Goal: Task Accomplishment & Management: Use online tool/utility

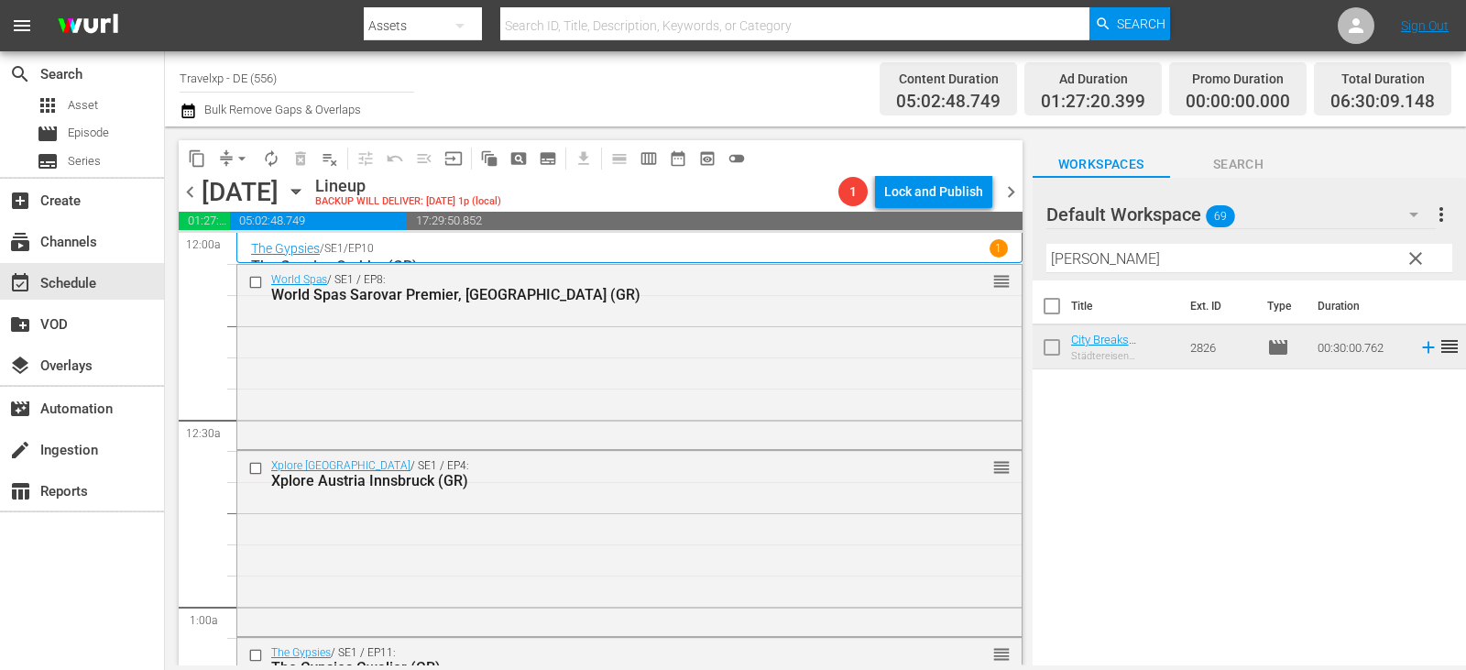
scroll to position [2199, 0]
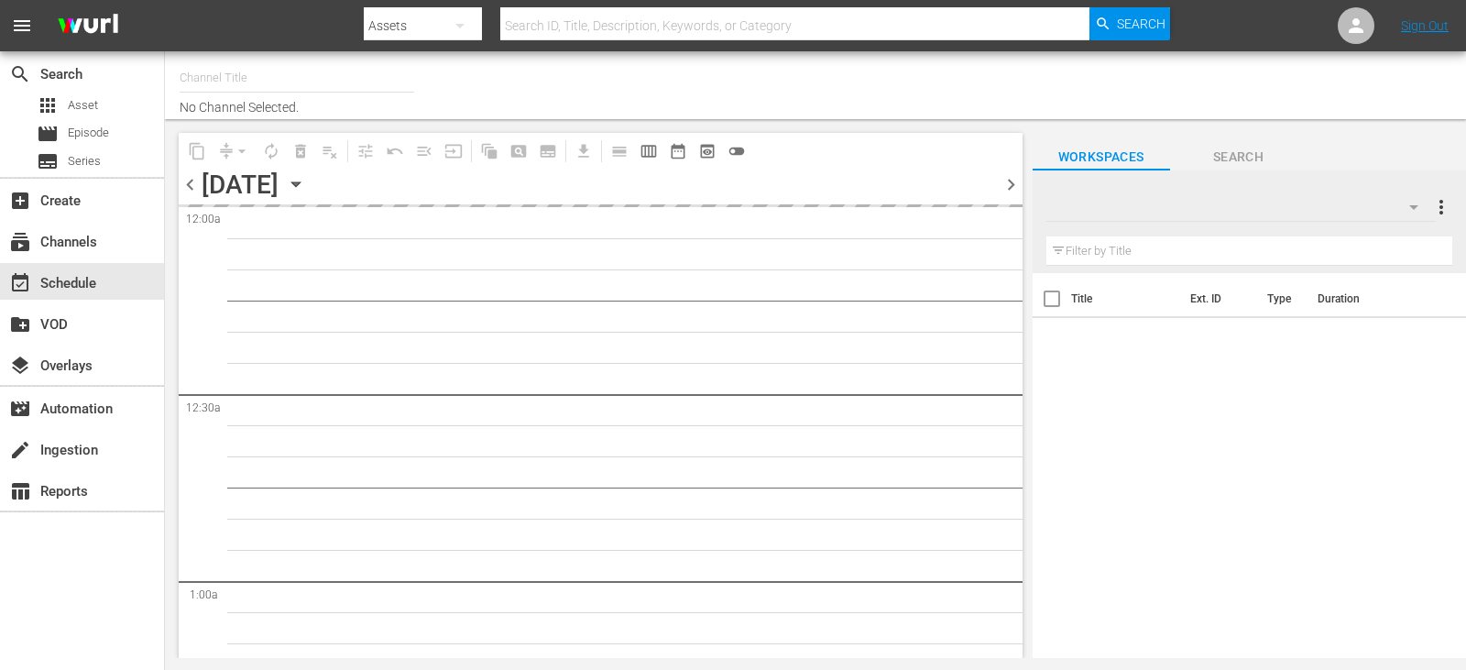
type input "Travelxp - DE (556)"
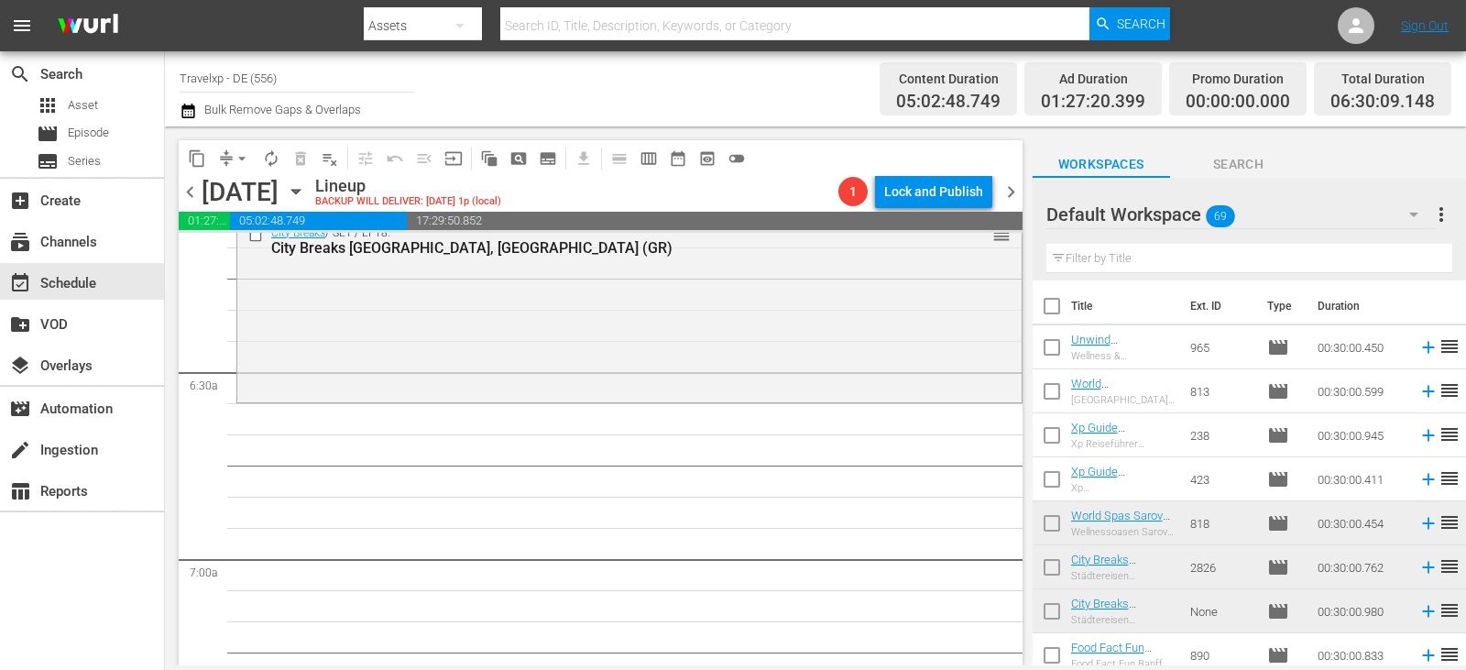
scroll to position [2382, 0]
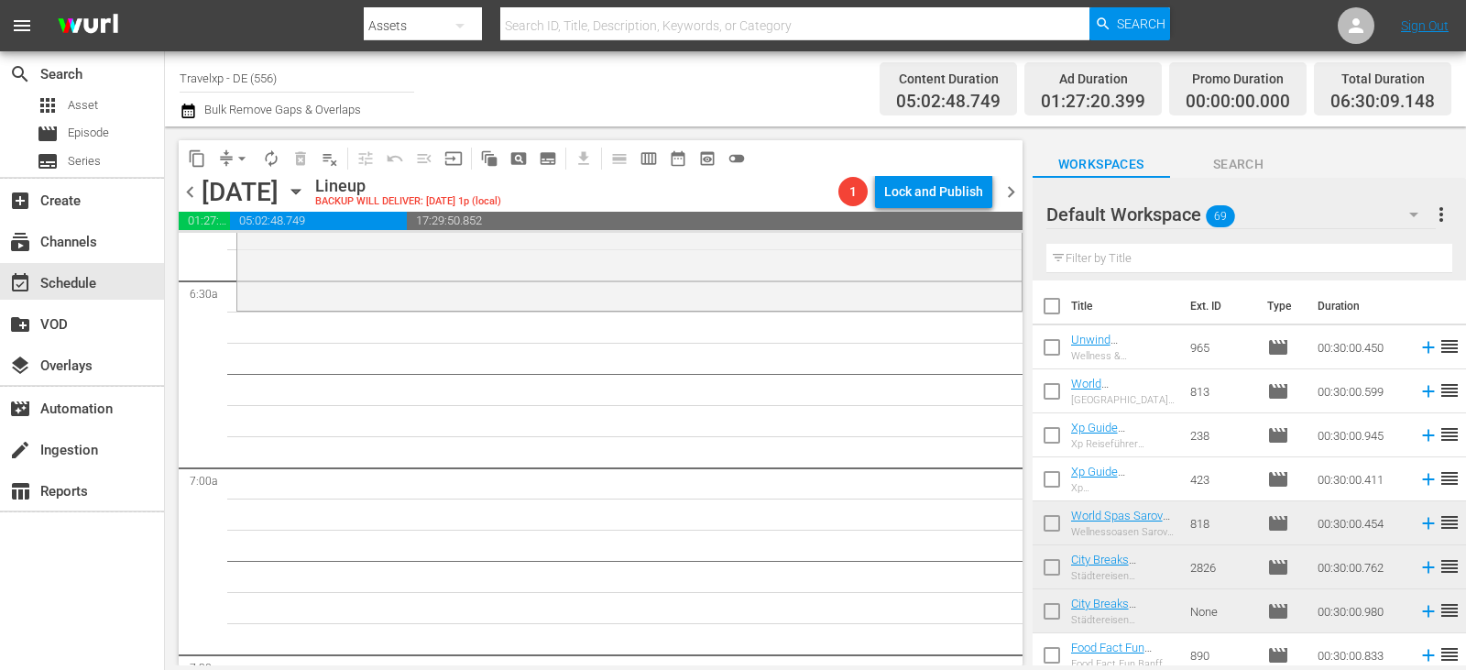
click at [1102, 264] on input "text" at bounding box center [1249, 258] width 406 height 29
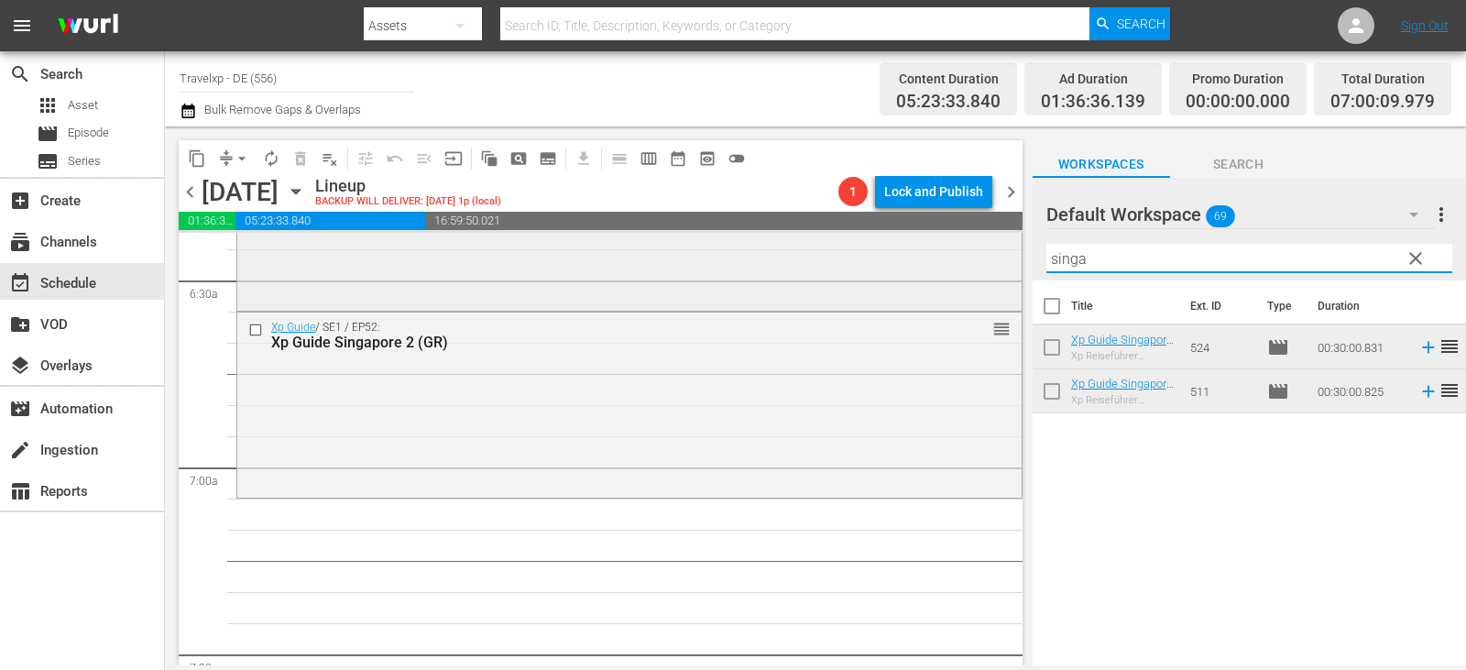
drag, startPoint x: 1099, startPoint y: 257, endPoint x: 923, endPoint y: 268, distance: 176.3
click at [923, 268] on div "content_copy compress arrow_drop_down autorenew_outlined delete_forever_outline…" at bounding box center [815, 395] width 1301 height 539
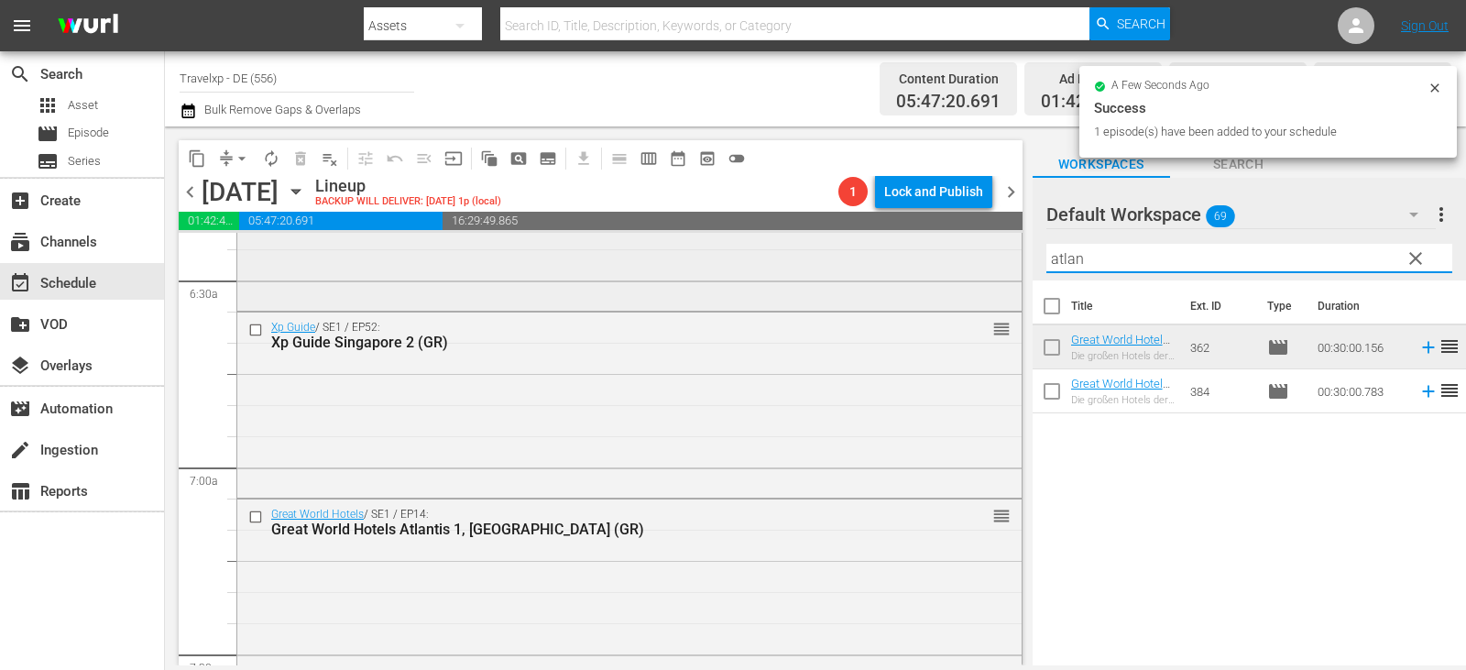
click at [941, 271] on div "content_copy compress arrow_drop_down autorenew_outlined delete_forever_outline…" at bounding box center [815, 395] width 1301 height 539
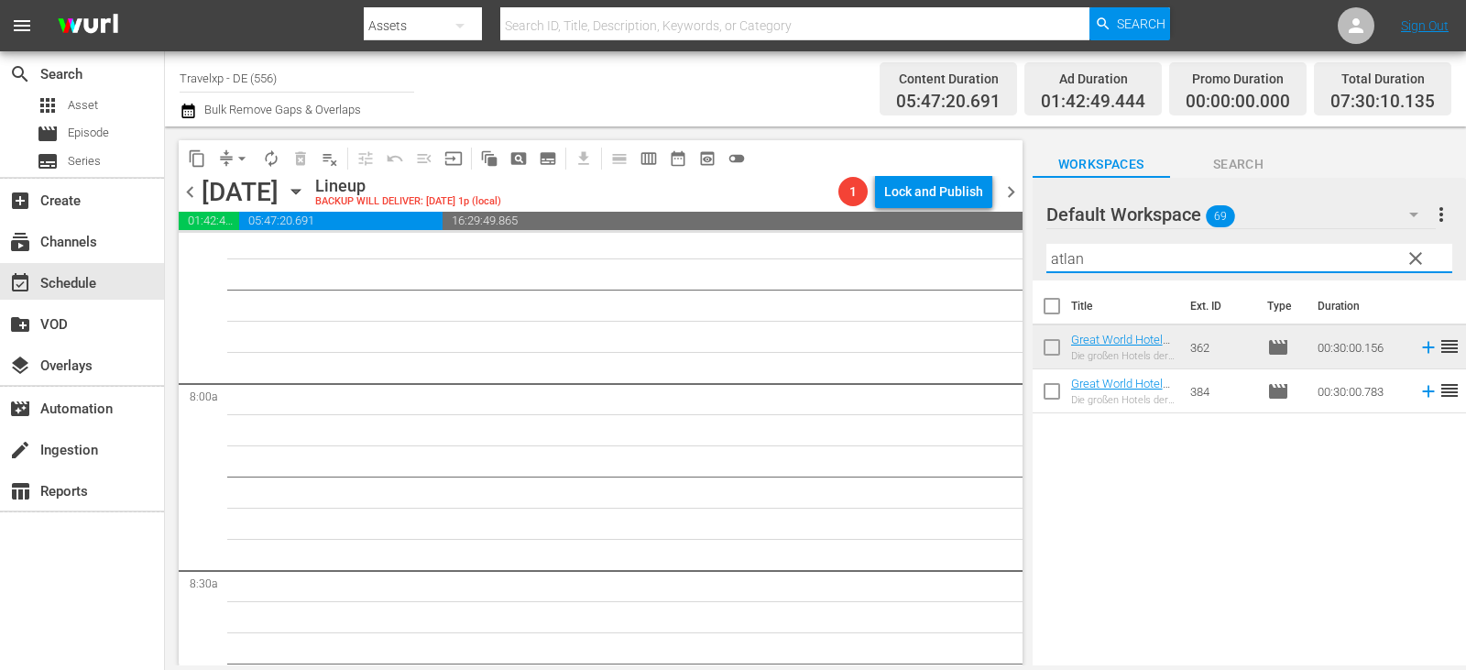
scroll to position [2749, 0]
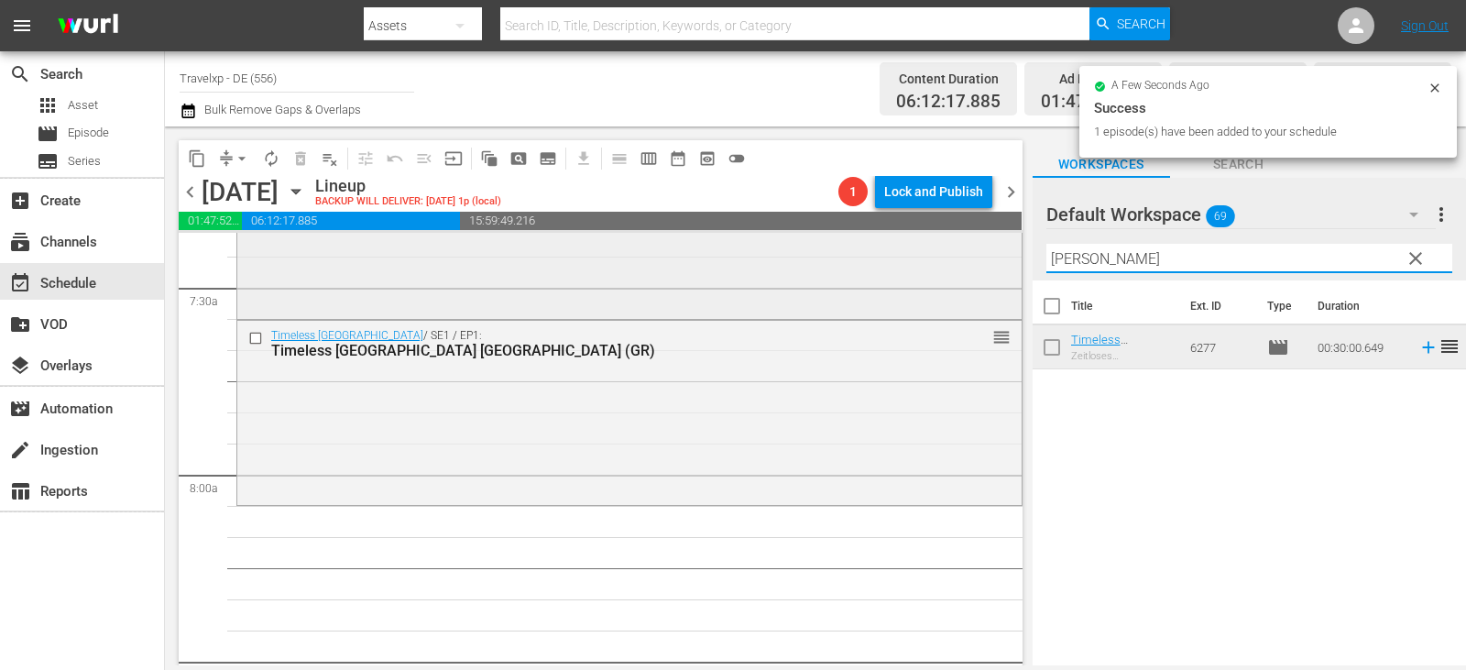
drag, startPoint x: 1099, startPoint y: 260, endPoint x: 922, endPoint y: 260, distance: 176.8
click at [922, 260] on div "content_copy compress arrow_drop_down autorenew_outlined delete_forever_outline…" at bounding box center [815, 395] width 1301 height 539
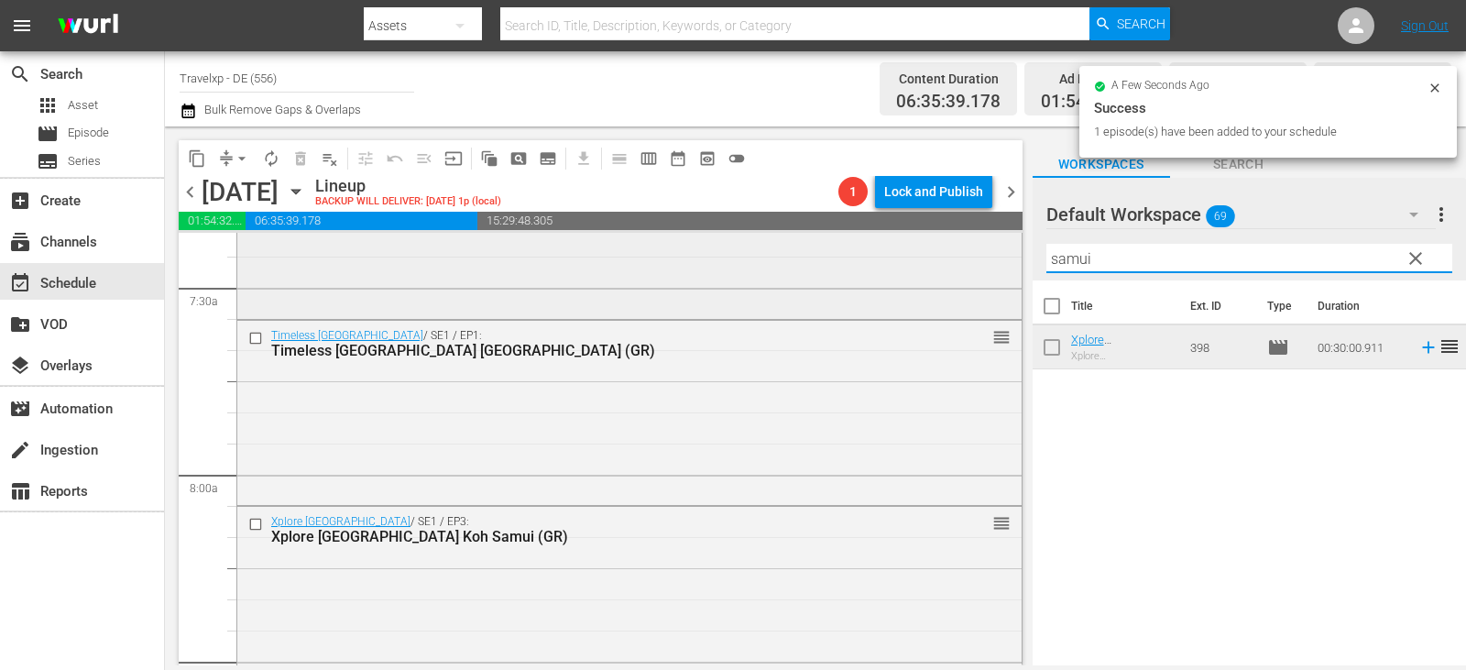
drag, startPoint x: 1105, startPoint y: 261, endPoint x: 980, endPoint y: 274, distance: 125.3
click at [980, 274] on div "content_copy compress arrow_drop_down autorenew_outlined delete_forever_outline…" at bounding box center [815, 395] width 1301 height 539
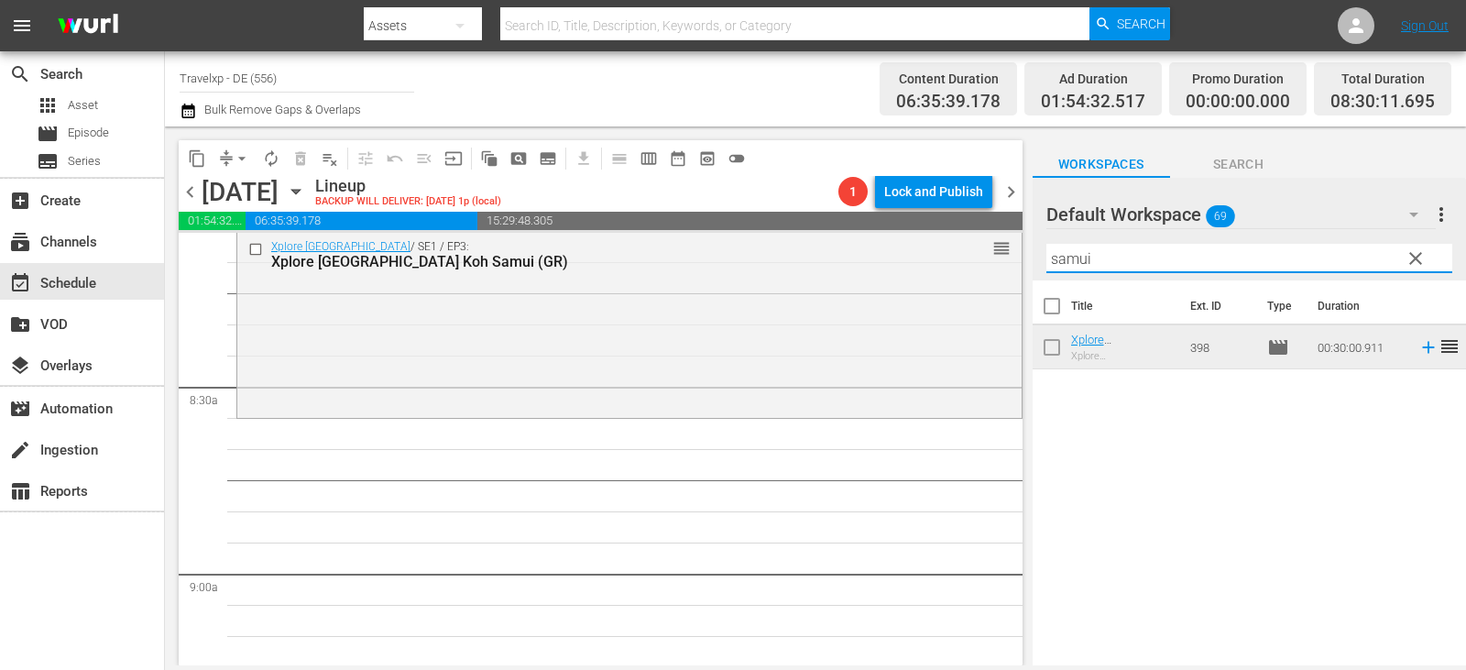
scroll to position [3115, 0]
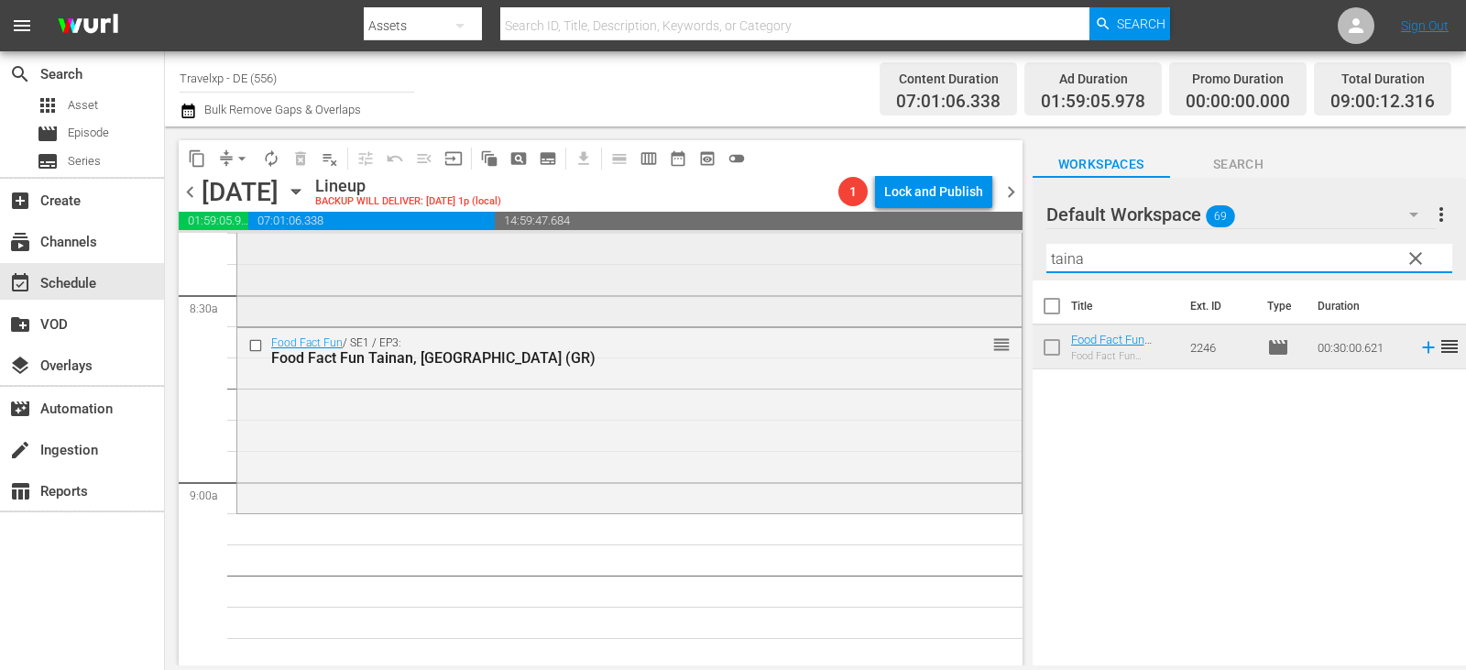
click at [993, 258] on div "content_copy compress arrow_drop_down autorenew_outlined delete_forever_outline…" at bounding box center [815, 395] width 1301 height 539
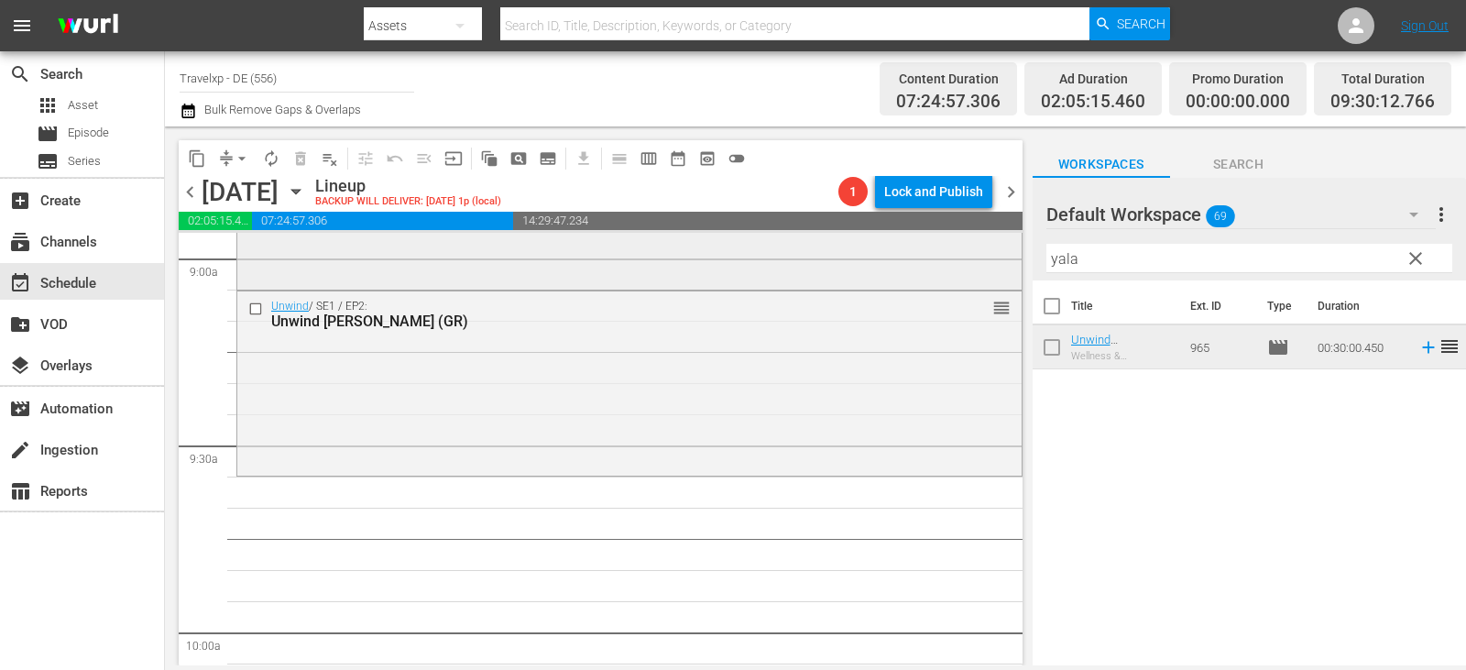
scroll to position [3482, 0]
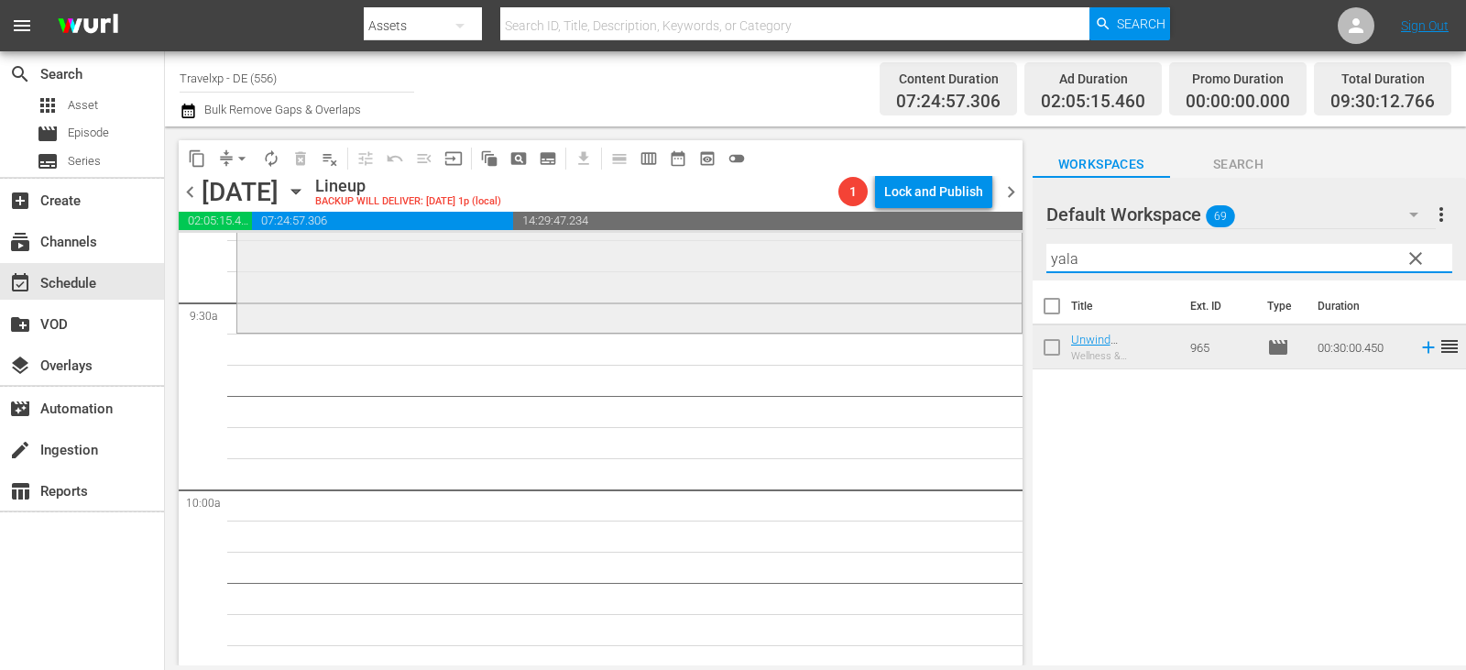
drag, startPoint x: 1089, startPoint y: 256, endPoint x: 993, endPoint y: 256, distance: 96.2
click at [993, 256] on div "content_copy compress arrow_drop_down autorenew_outlined delete_forever_outline…" at bounding box center [815, 395] width 1301 height 539
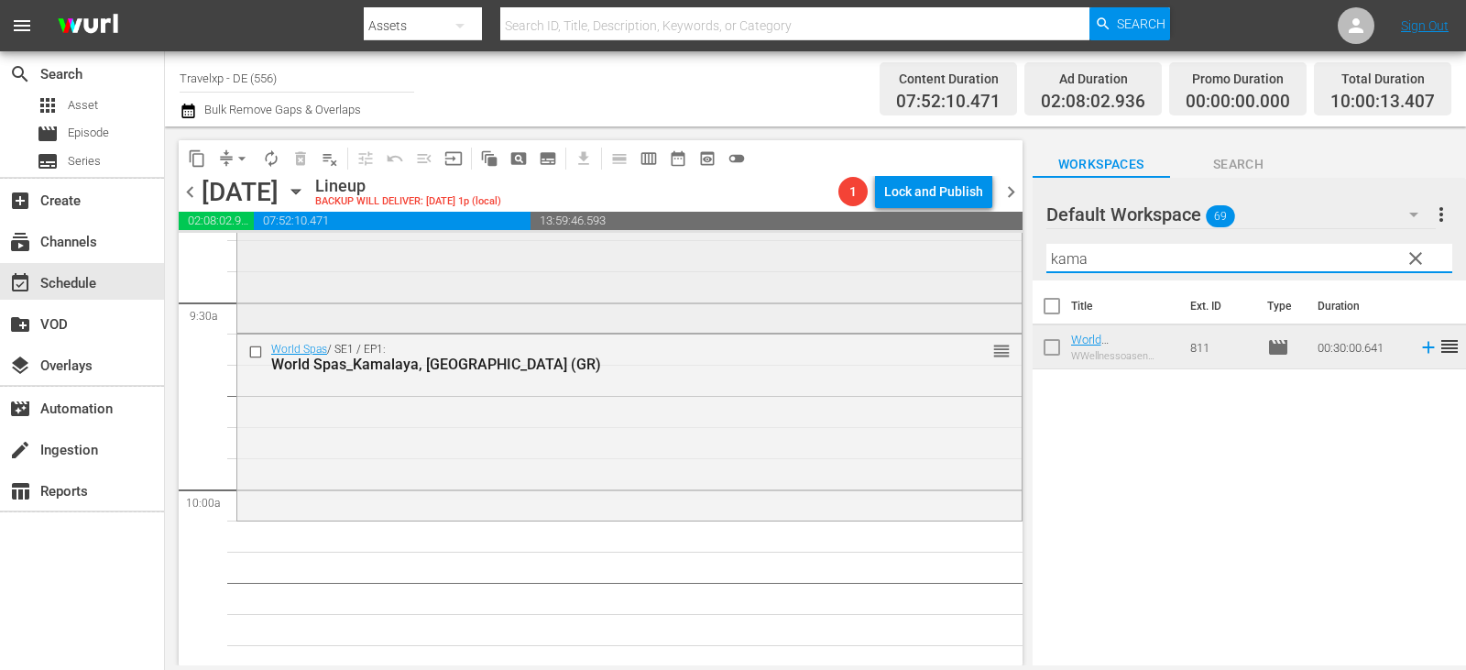
drag, startPoint x: 1100, startPoint y: 258, endPoint x: 738, endPoint y: 257, distance: 361.9
click at [738, 257] on div "content_copy compress arrow_drop_down autorenew_outlined delete_forever_outline…" at bounding box center [815, 395] width 1301 height 539
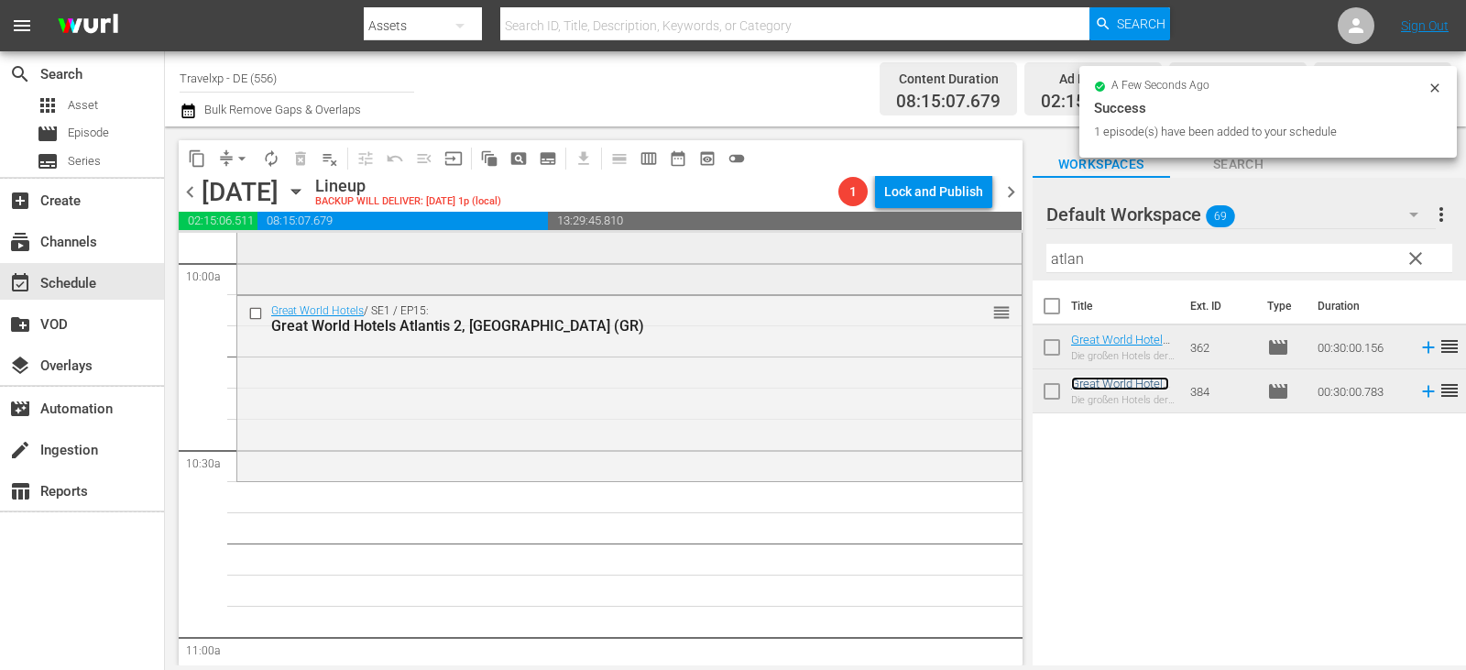
scroll to position [3848, 0]
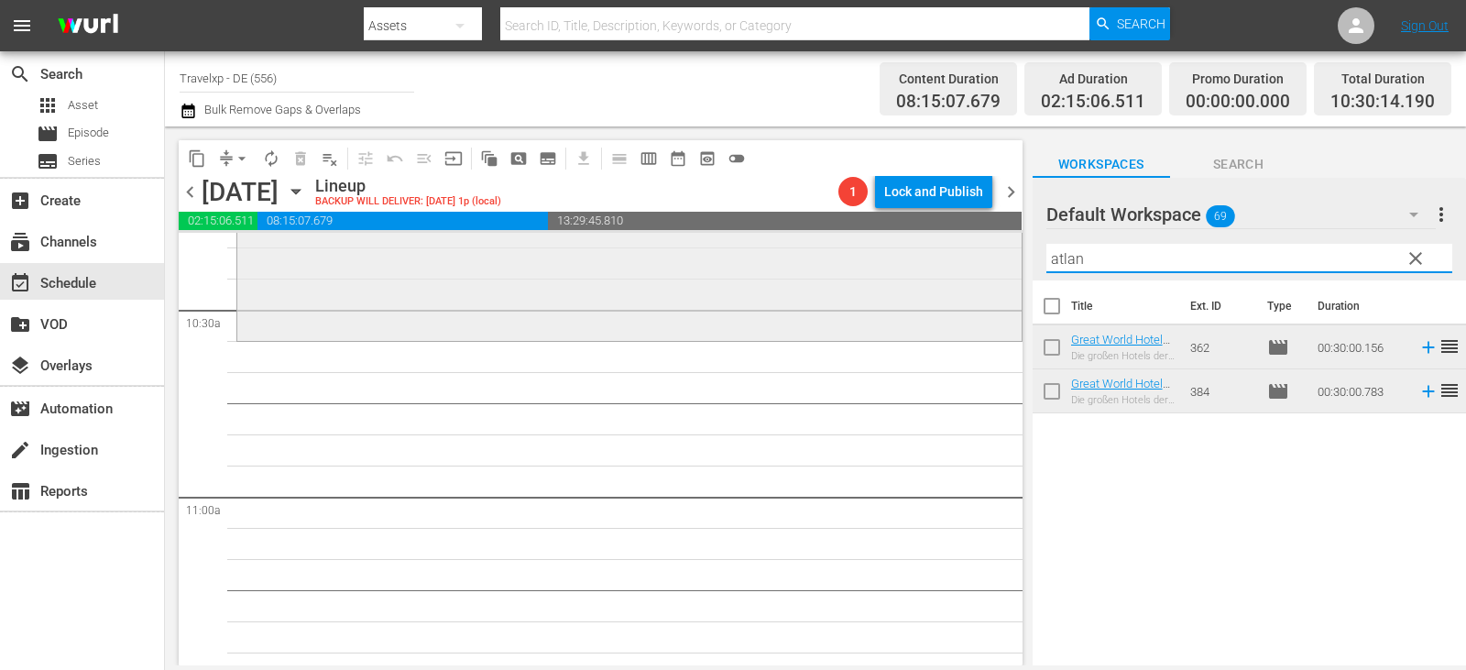
drag, startPoint x: 1097, startPoint y: 253, endPoint x: 979, endPoint y: 271, distance: 119.6
click at [979, 271] on div "content_copy compress arrow_drop_down autorenew_outlined delete_forever_outline…" at bounding box center [815, 395] width 1301 height 539
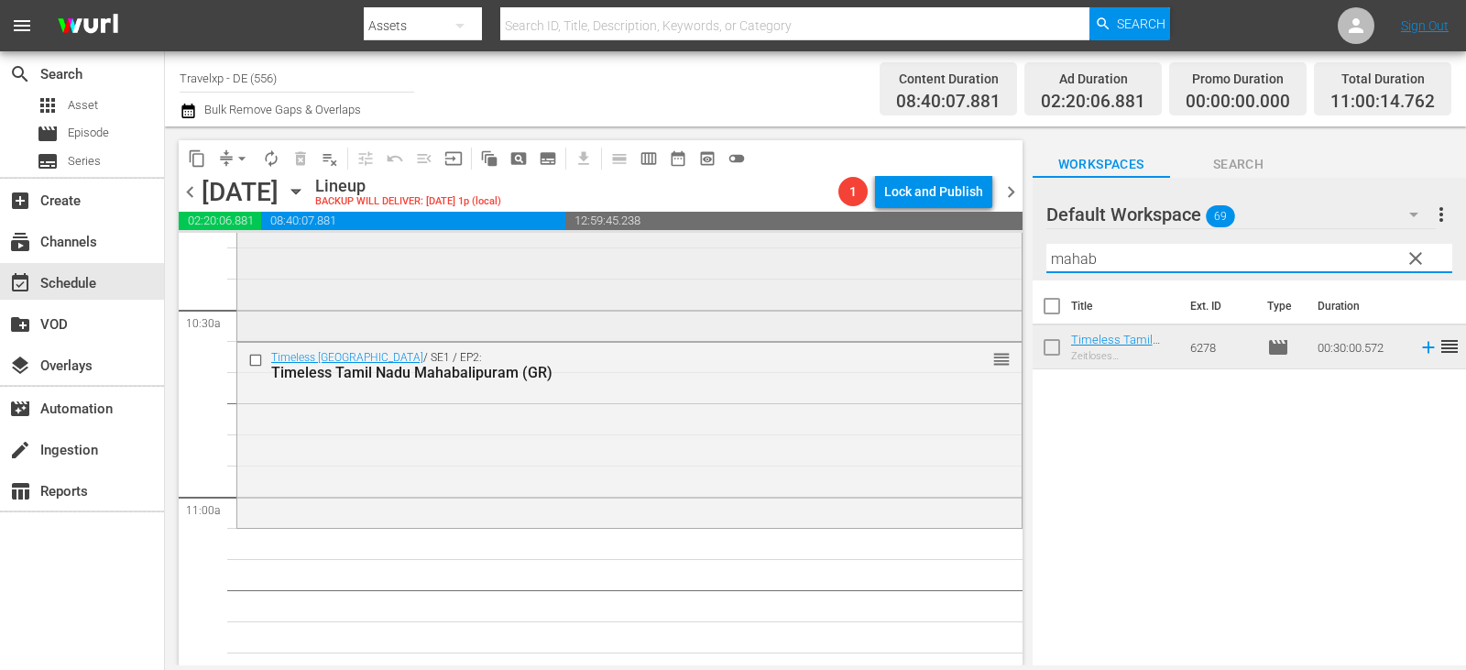
drag, startPoint x: 1115, startPoint y: 264, endPoint x: 909, endPoint y: 262, distance: 206.2
click at [909, 262] on div "content_copy compress arrow_drop_down autorenew_outlined delete_forever_outline…" at bounding box center [815, 395] width 1301 height 539
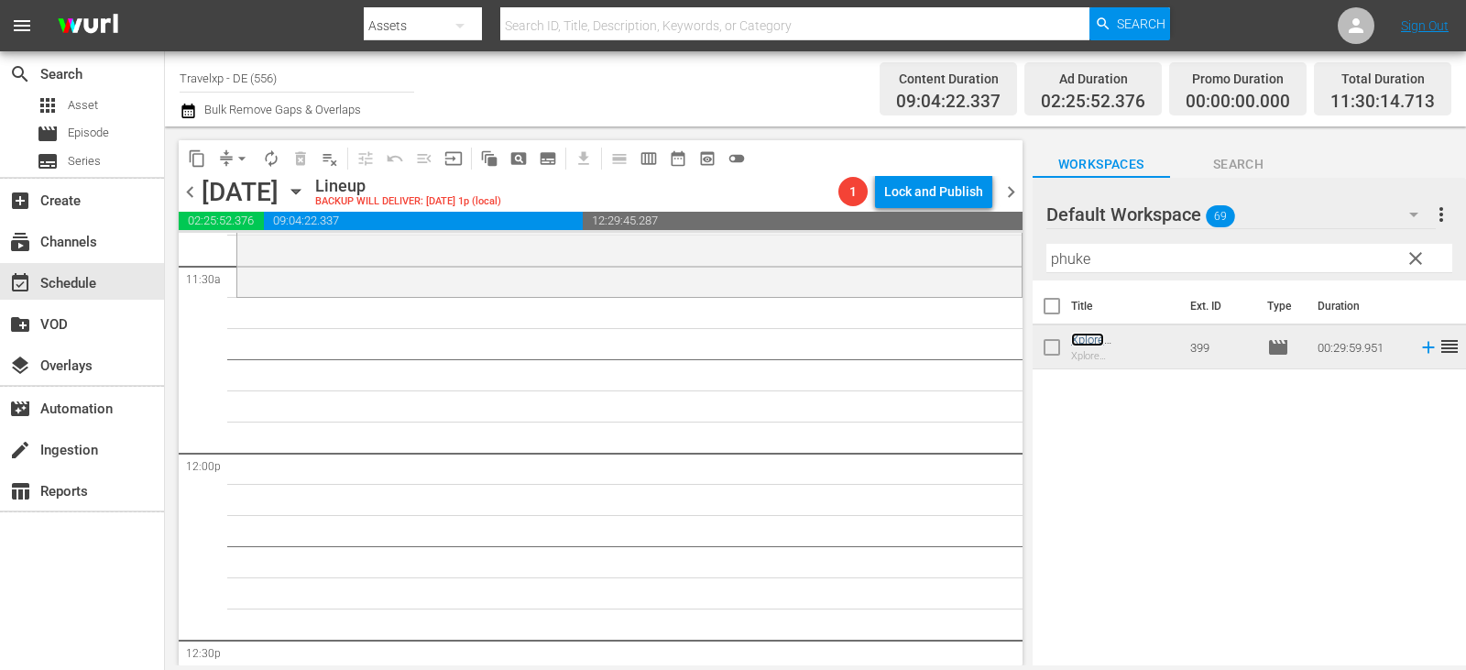
scroll to position [4307, 0]
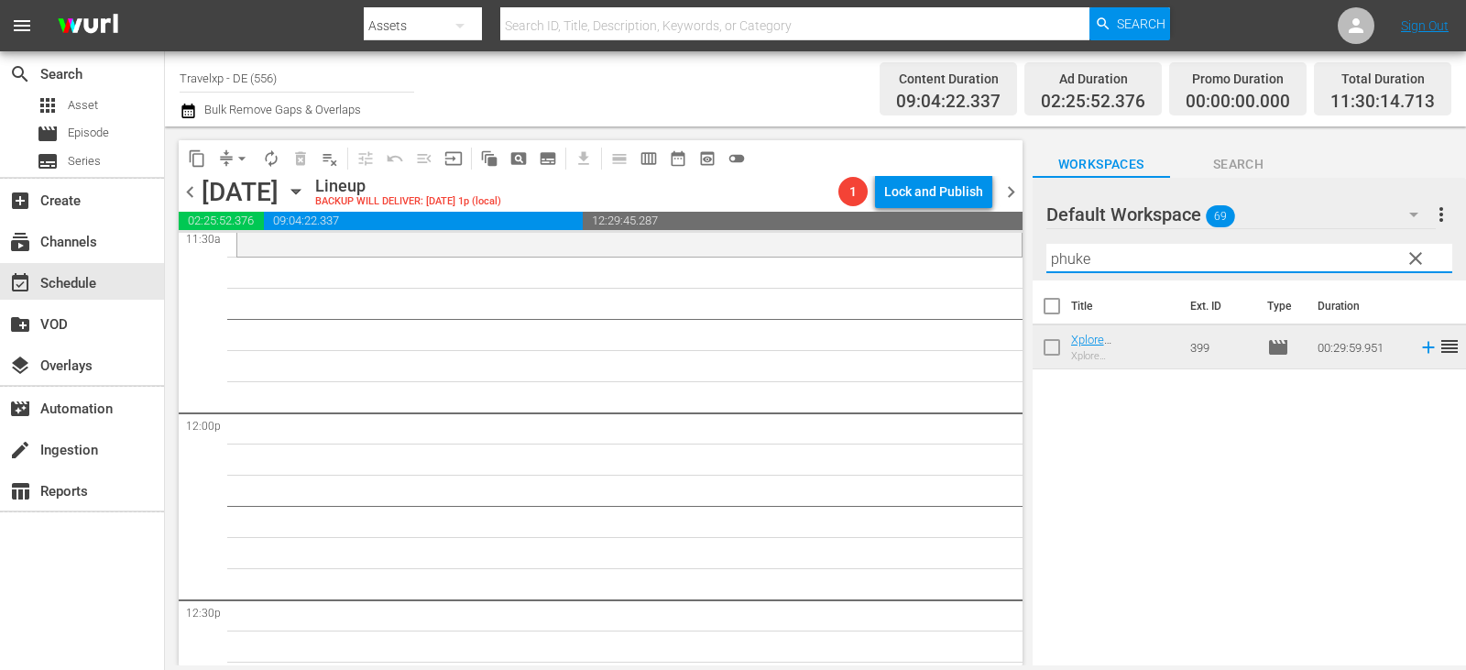
drag, startPoint x: 1098, startPoint y: 255, endPoint x: 939, endPoint y: 258, distance: 158.6
click at [939, 258] on div "content_copy compress arrow_drop_down autorenew_outlined delete_forever_outline…" at bounding box center [815, 395] width 1301 height 539
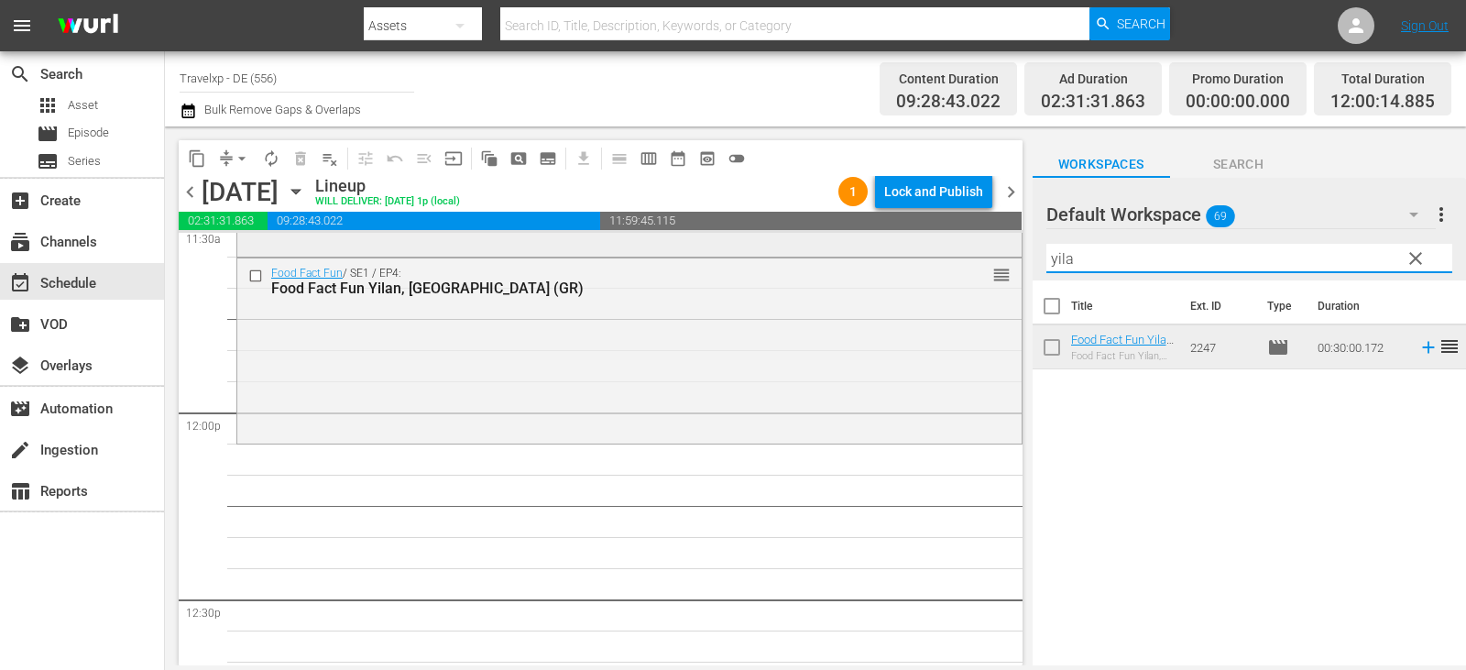
drag, startPoint x: 1065, startPoint y: 257, endPoint x: 989, endPoint y: 257, distance: 76.1
click at [989, 257] on div "content_copy compress arrow_drop_down autorenew_outlined delete_forever_outline…" at bounding box center [815, 395] width 1301 height 539
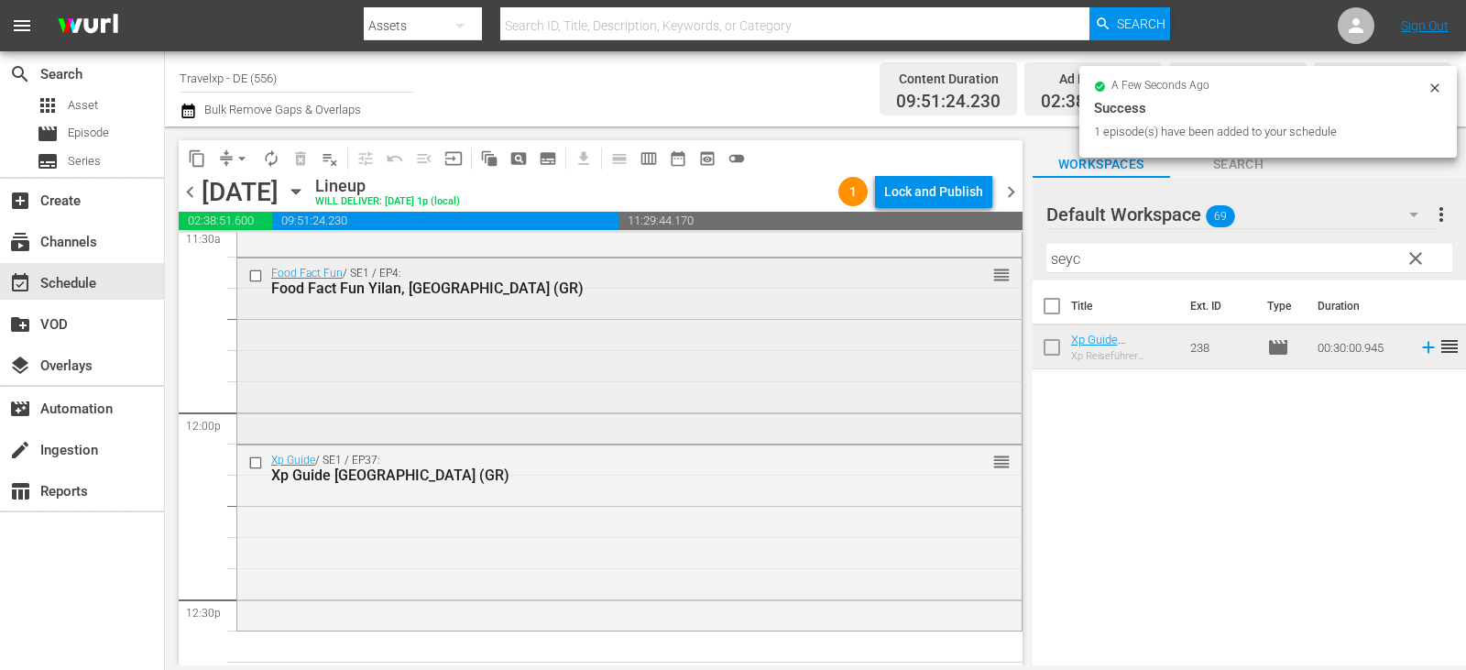
drag, startPoint x: 1091, startPoint y: 261, endPoint x: 885, endPoint y: 278, distance: 206.8
click at [885, 278] on div "content_copy compress arrow_drop_down autorenew_outlined delete_forever_outline…" at bounding box center [815, 395] width 1301 height 539
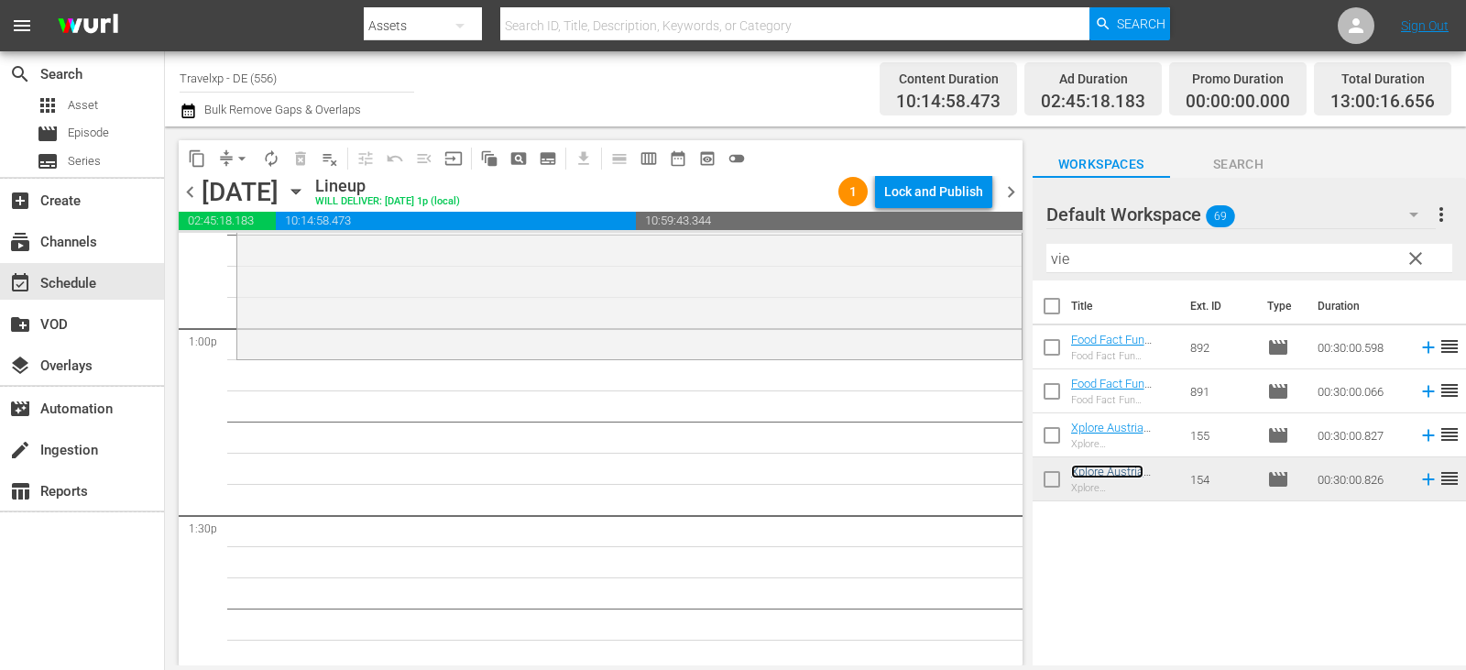
scroll to position [4856, 0]
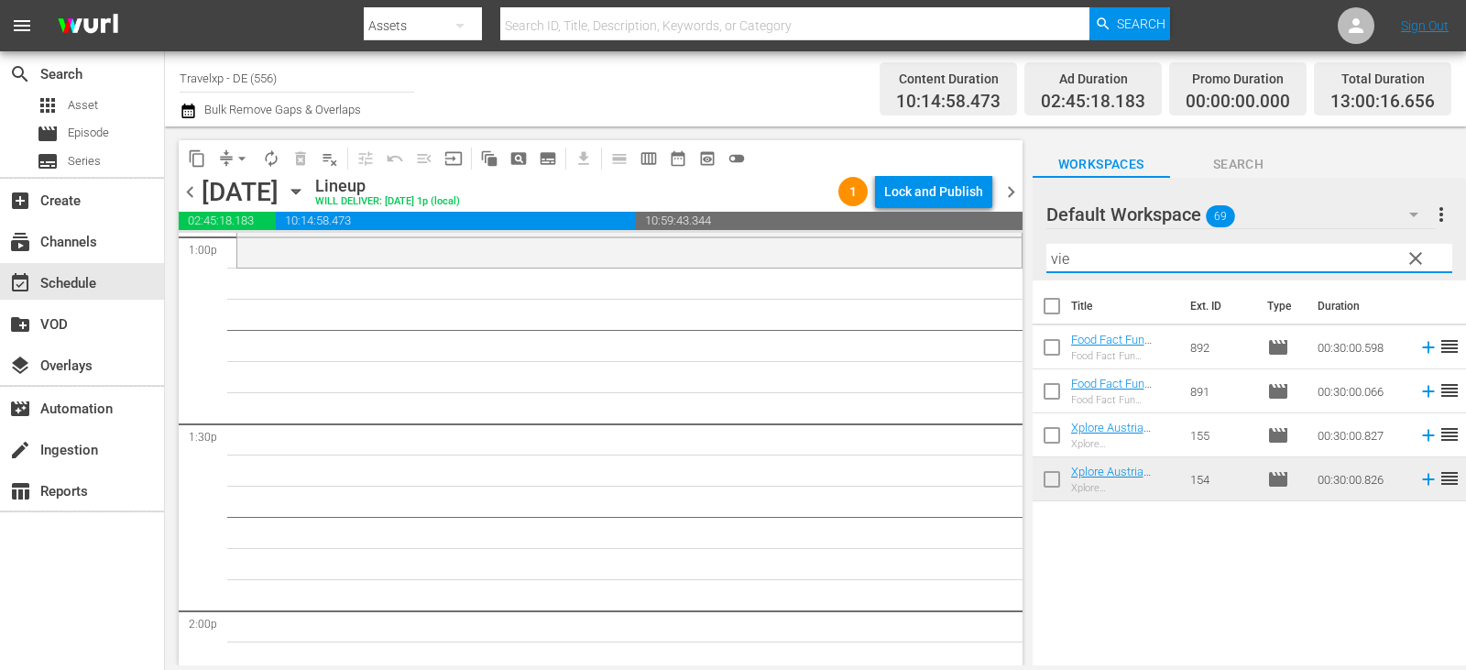
drag, startPoint x: 1111, startPoint y: 266, endPoint x: 954, endPoint y: 274, distance: 156.9
click at [954, 274] on div "content_copy compress arrow_drop_down autorenew_outlined delete_forever_outline…" at bounding box center [815, 395] width 1301 height 539
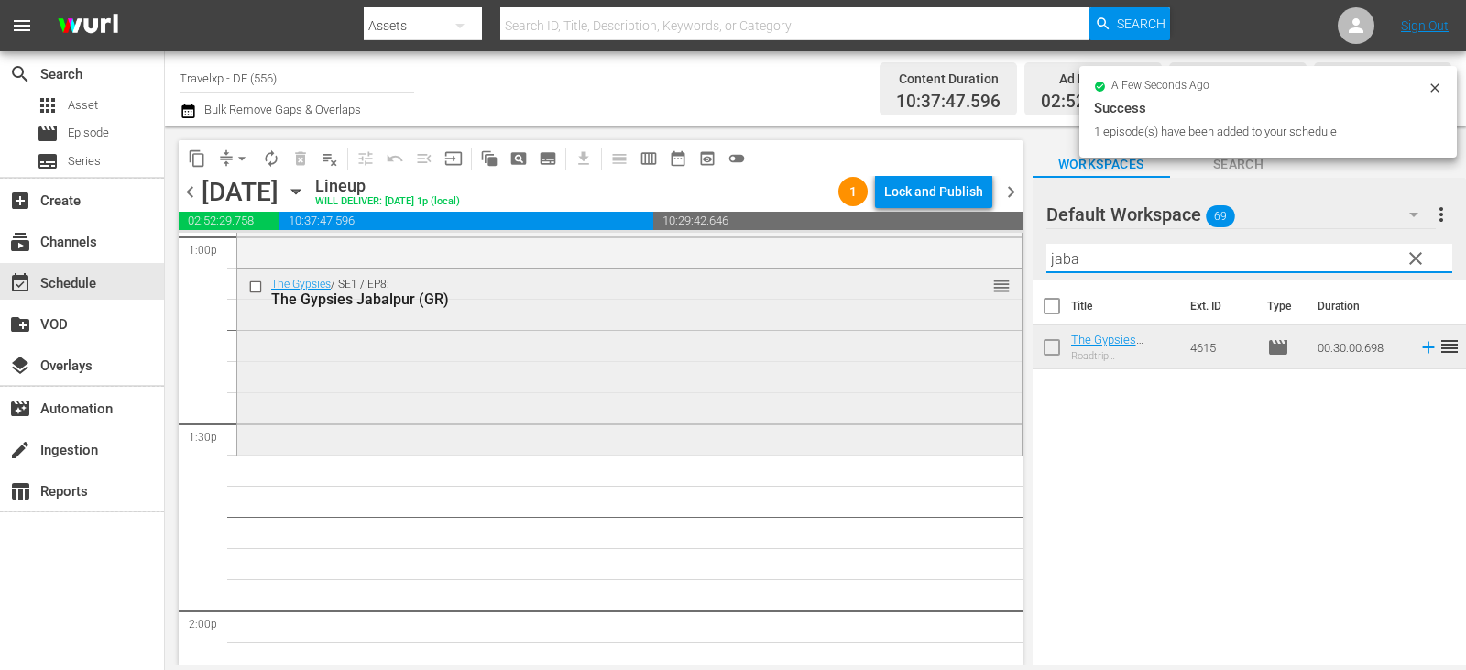
drag, startPoint x: 1024, startPoint y: 268, endPoint x: 973, endPoint y: 275, distance: 51.7
click at [973, 275] on div "content_copy compress arrow_drop_down autorenew_outlined delete_forever_outline…" at bounding box center [815, 395] width 1301 height 539
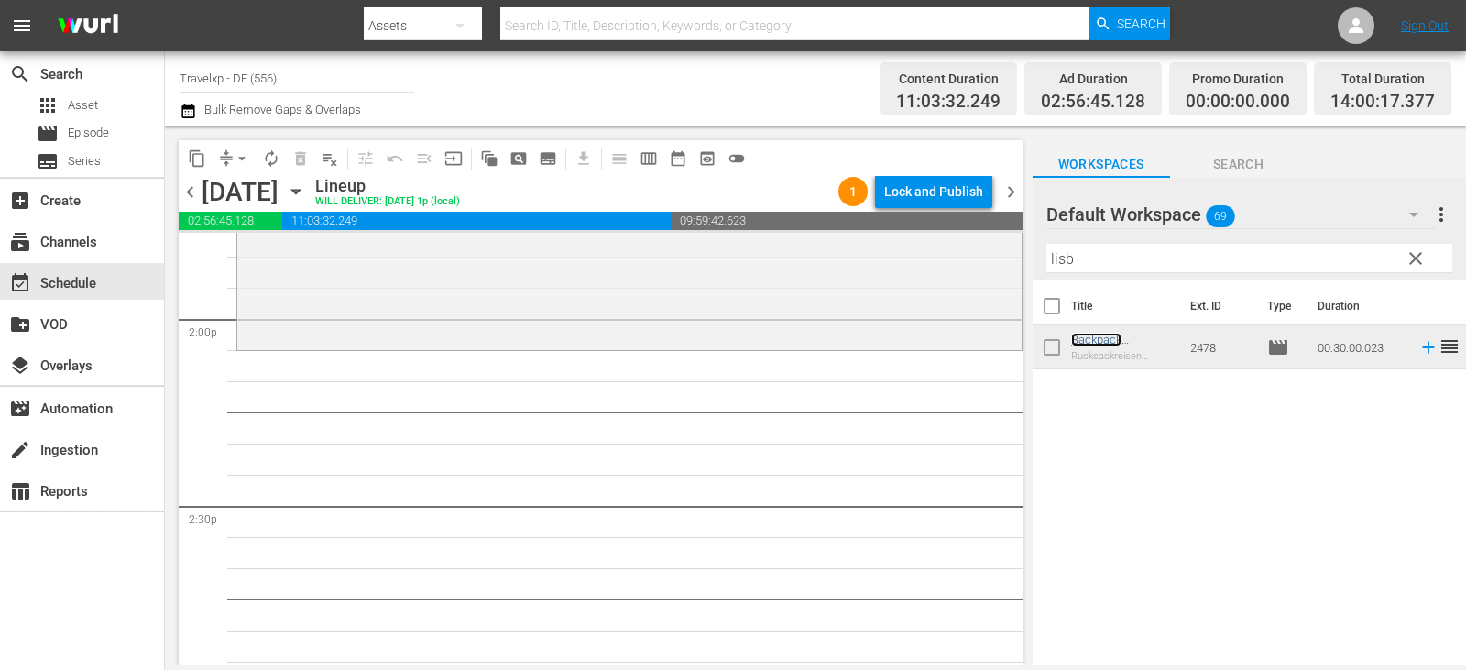
scroll to position [5223, 0]
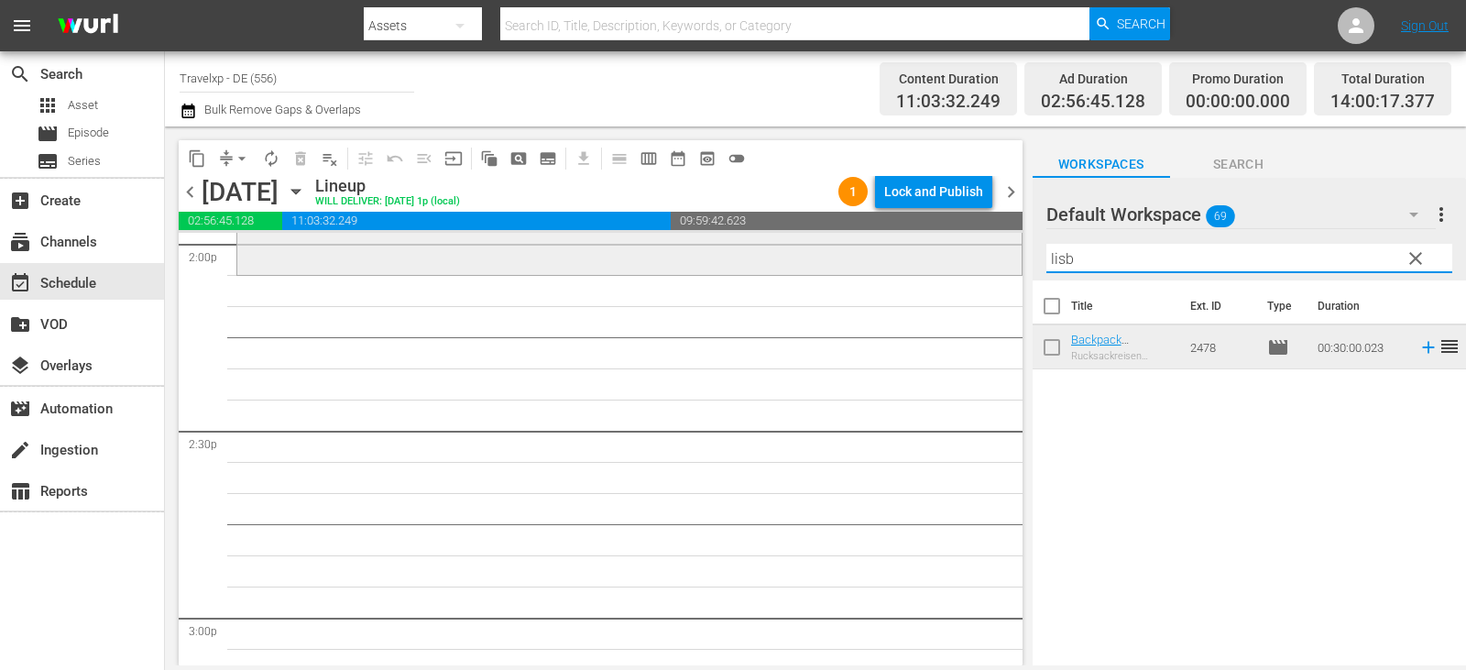
drag, startPoint x: 1075, startPoint y: 266, endPoint x: 962, endPoint y: 265, distance: 112.7
click at [962, 265] on div "content_copy compress arrow_drop_down autorenew_outlined delete_forever_outline…" at bounding box center [815, 395] width 1301 height 539
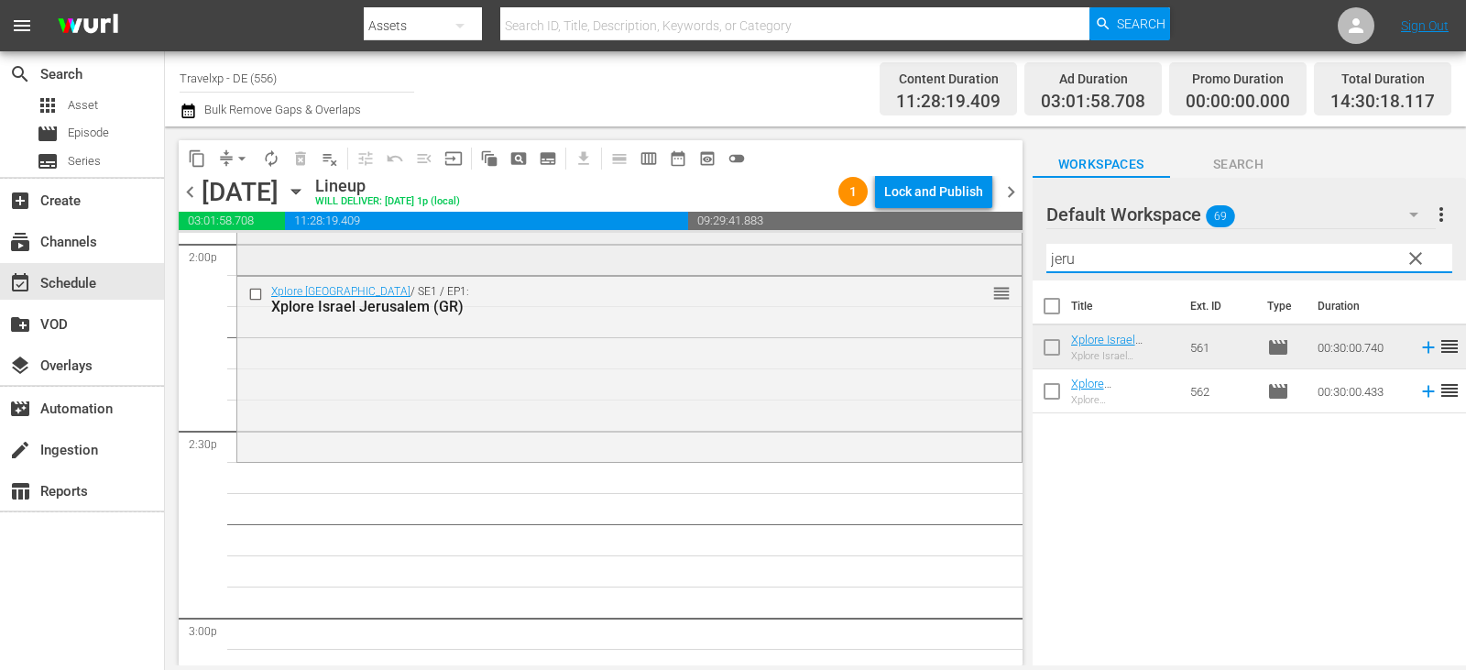
drag, startPoint x: 1028, startPoint y: 259, endPoint x: 971, endPoint y: 256, distance: 56.9
click at [971, 256] on div "content_copy compress arrow_drop_down autorenew_outlined delete_forever_outline…" at bounding box center [815, 395] width 1301 height 539
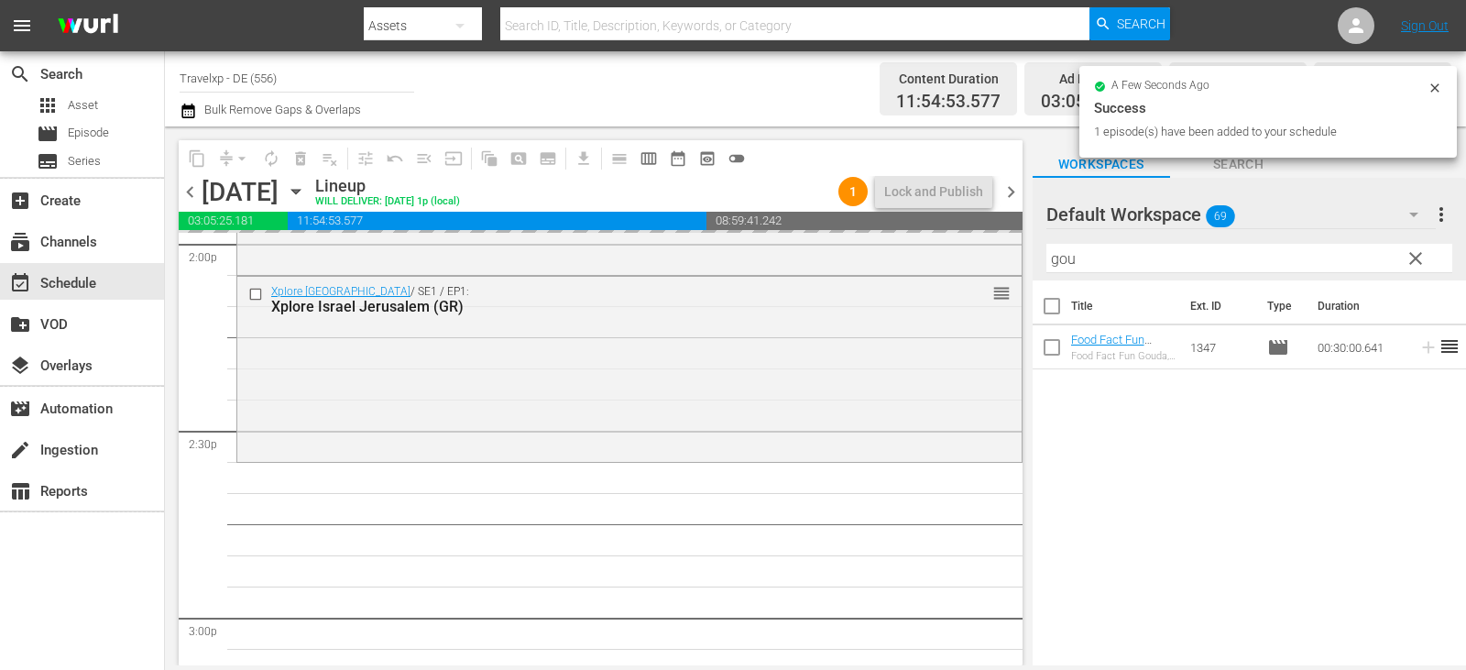
click at [781, 265] on div "content_copy compress arrow_drop_down autorenew_outlined delete_forever_outline…" at bounding box center [815, 395] width 1301 height 539
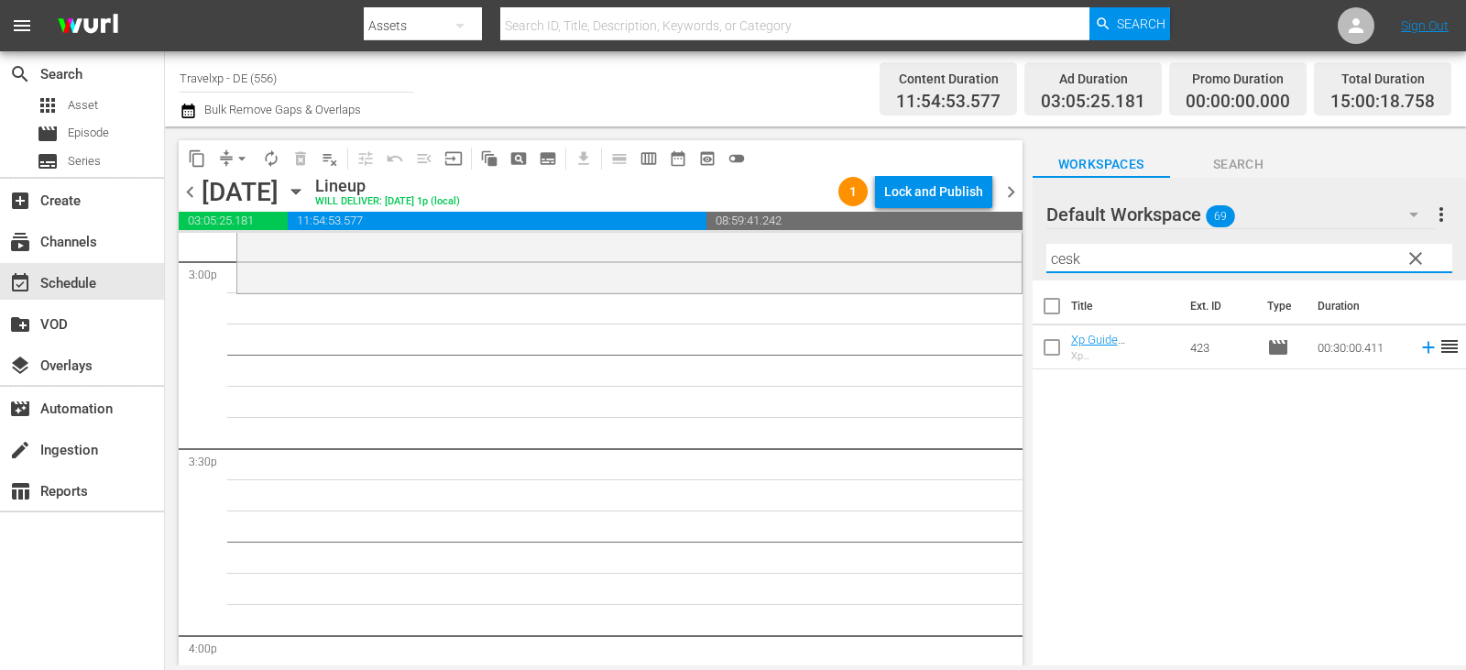
scroll to position [5589, 0]
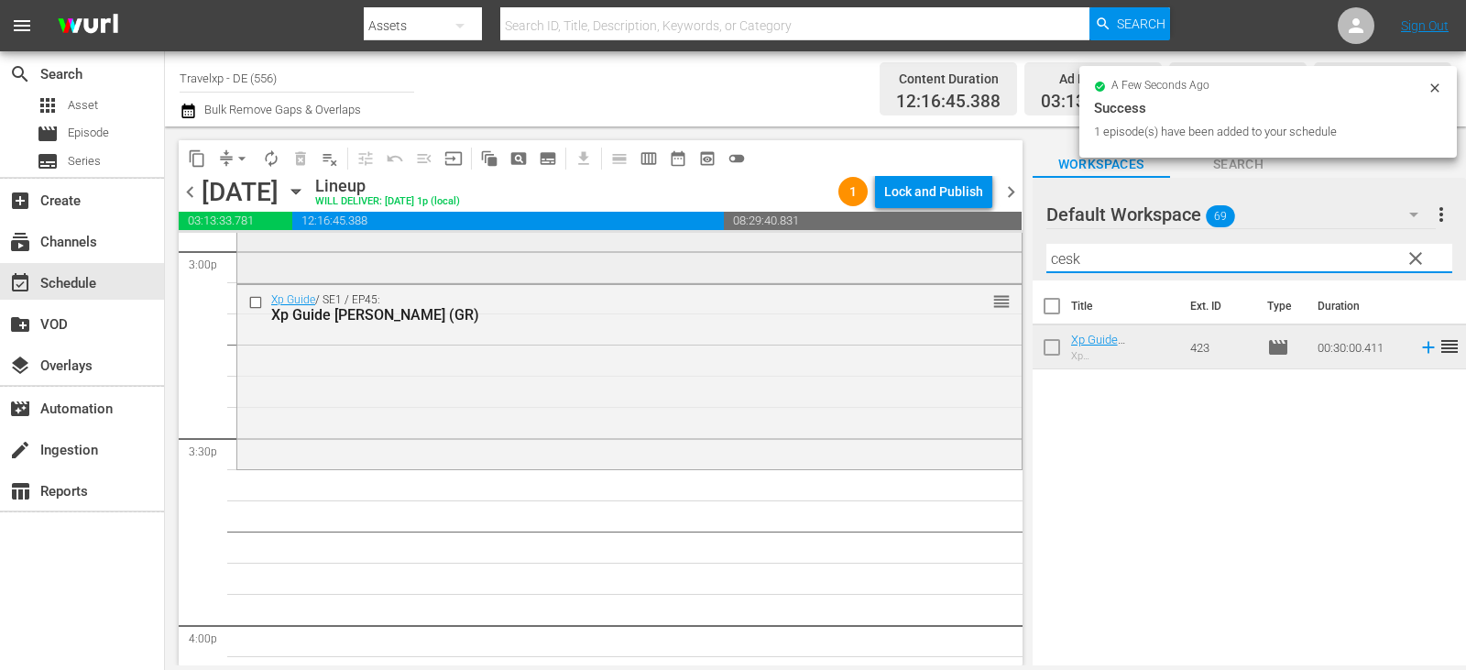
drag, startPoint x: 1100, startPoint y: 259, endPoint x: 919, endPoint y: 256, distance: 180.5
click at [919, 256] on div "content_copy compress arrow_drop_down autorenew_outlined delete_forever_outline…" at bounding box center [815, 395] width 1301 height 539
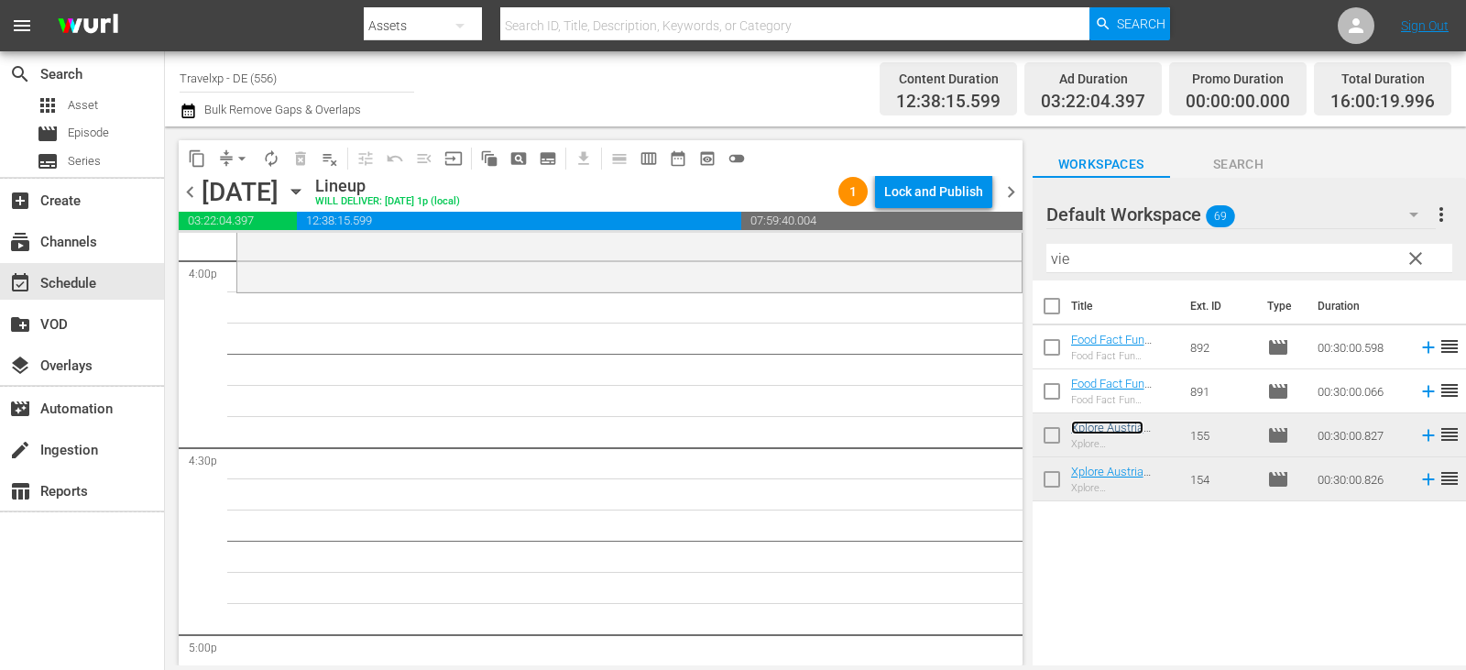
scroll to position [5956, 0]
drag, startPoint x: 1096, startPoint y: 267, endPoint x: 958, endPoint y: 268, distance: 137.4
click at [958, 268] on div "content_copy compress arrow_drop_down autorenew_outlined delete_forever_outline…" at bounding box center [815, 395] width 1301 height 539
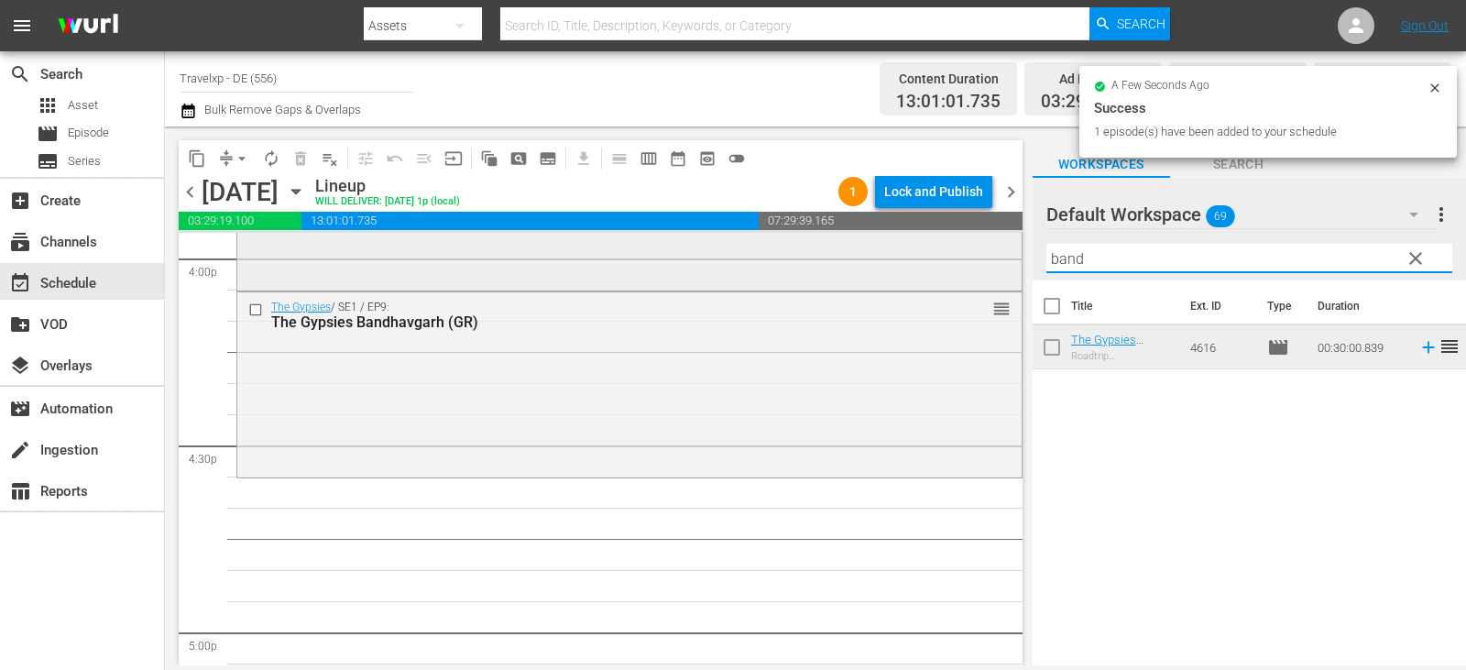
drag, startPoint x: 1101, startPoint y: 261, endPoint x: 924, endPoint y: 256, distance: 177.8
click at [925, 256] on div "content_copy compress arrow_drop_down autorenew_outlined delete_forever_outline…" at bounding box center [815, 395] width 1301 height 539
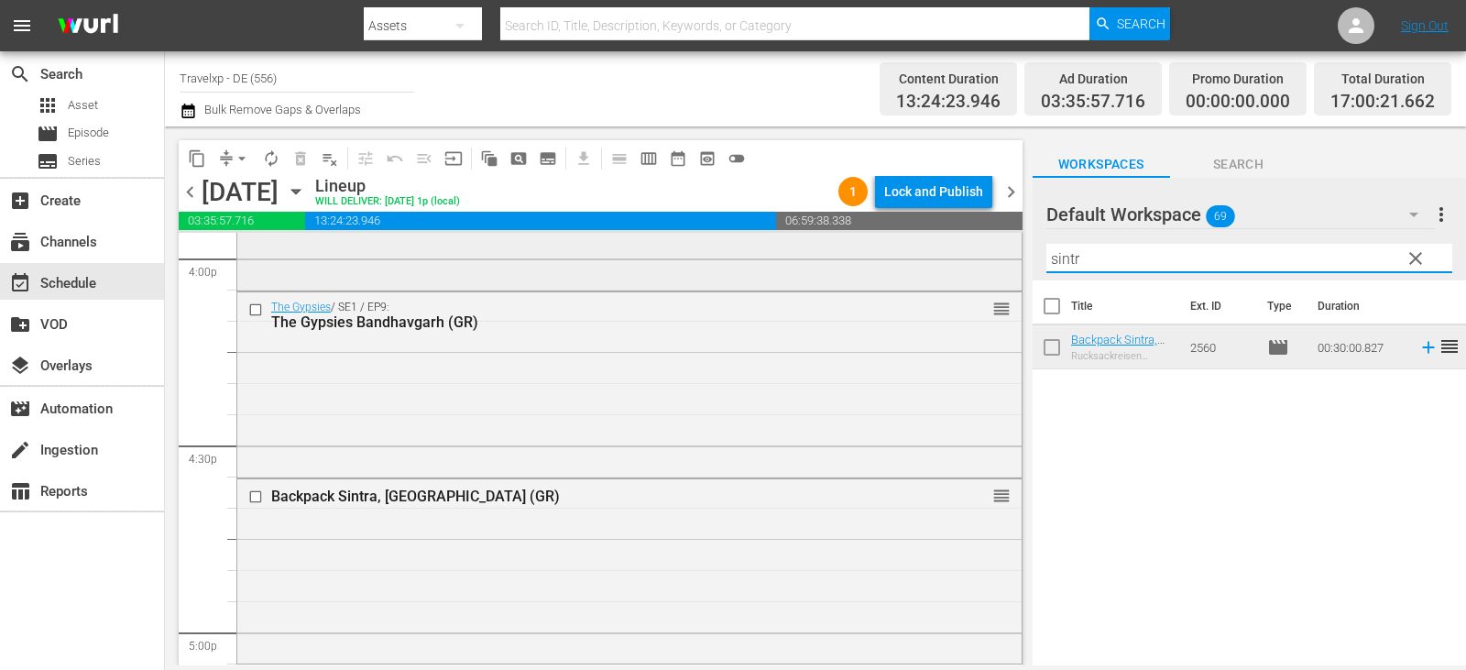
drag, startPoint x: 1089, startPoint y: 253, endPoint x: 956, endPoint y: 266, distance: 133.5
click at [956, 266] on div "content_copy compress arrow_drop_down autorenew_outlined delete_forever_outline…" at bounding box center [815, 395] width 1301 height 539
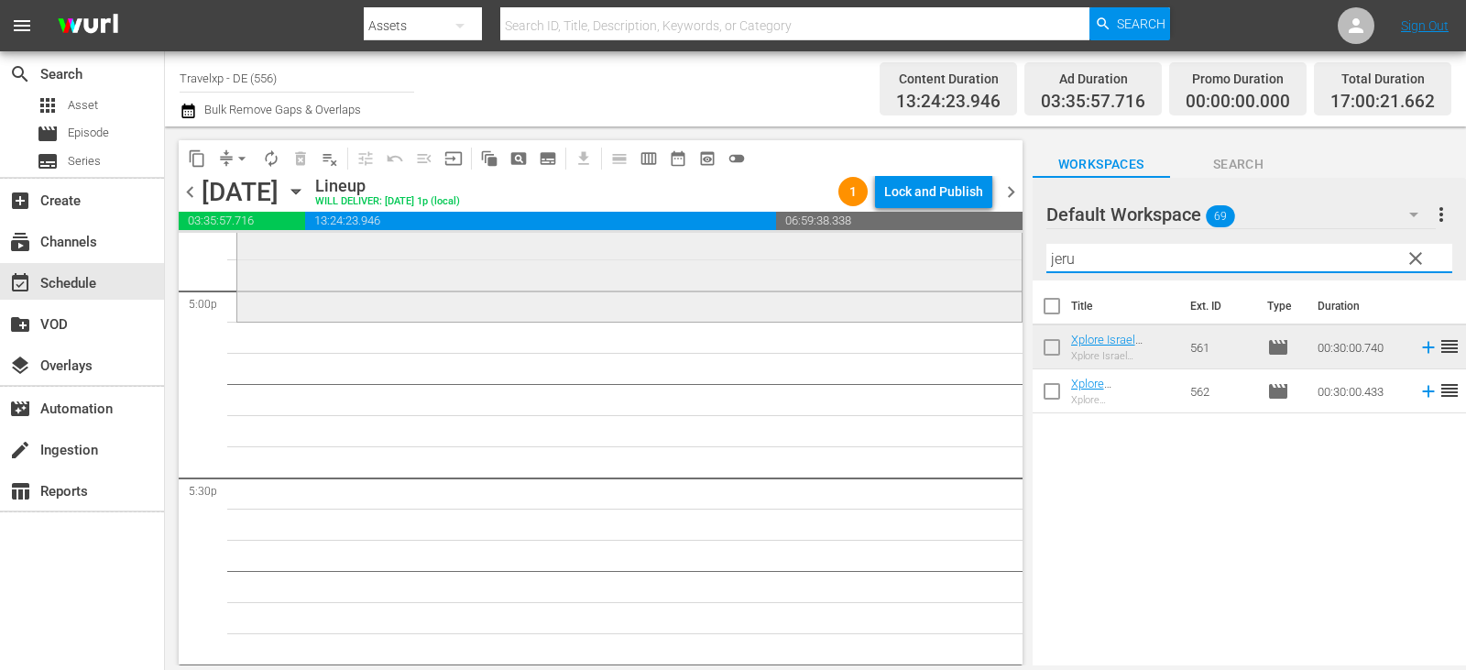
scroll to position [6323, 0]
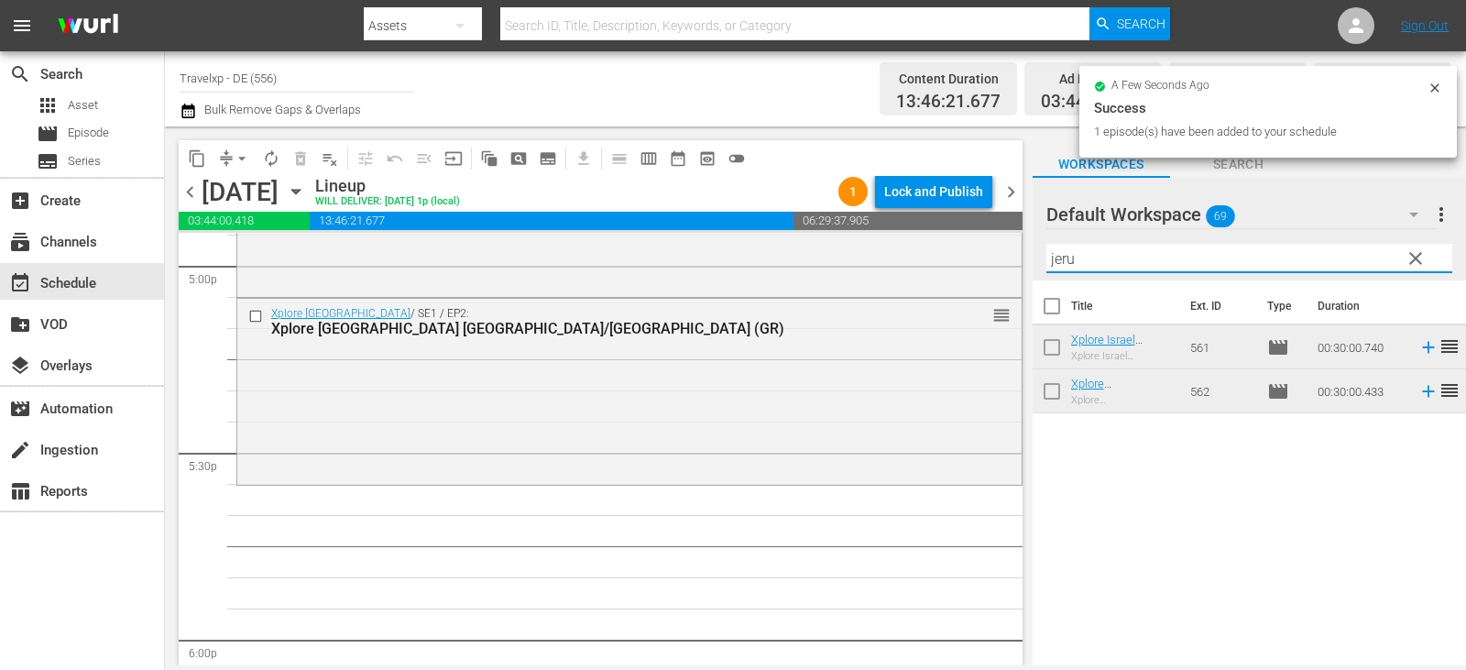
click at [901, 249] on div "content_copy compress arrow_drop_down autorenew_outlined delete_forever_outline…" at bounding box center [815, 395] width 1301 height 539
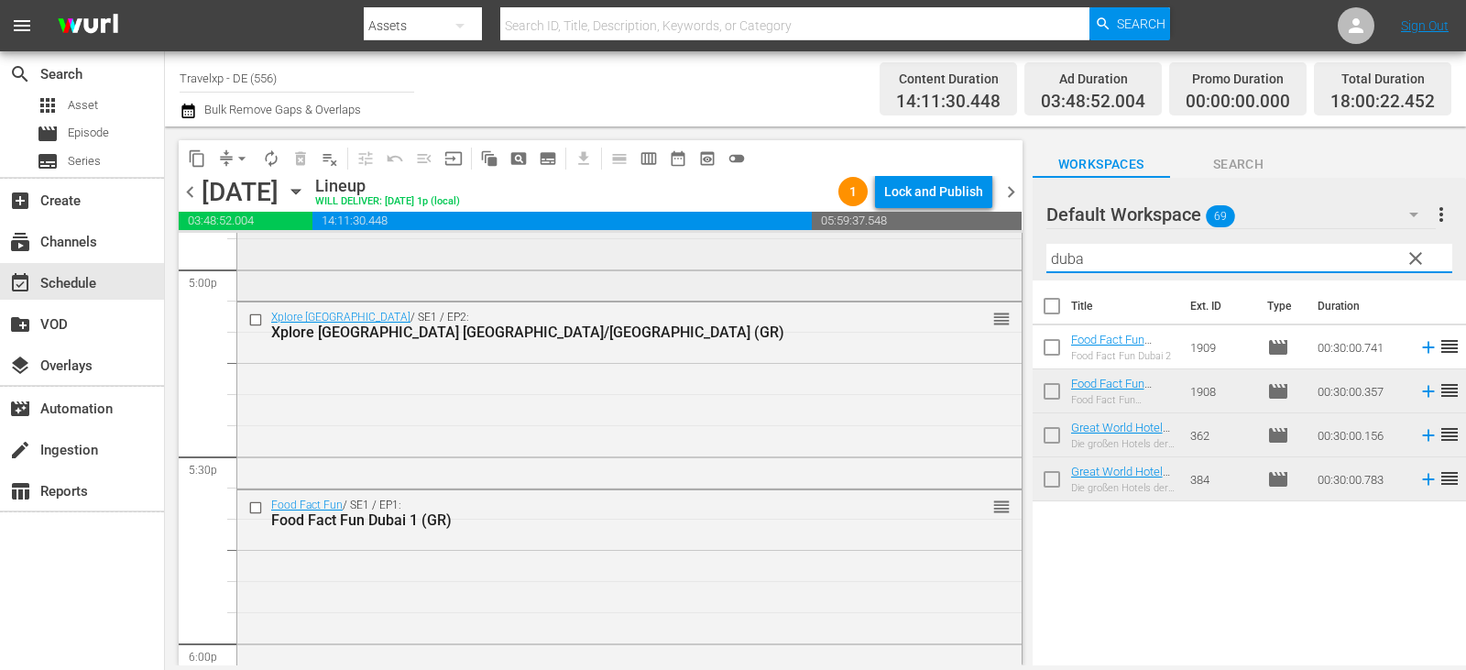
drag, startPoint x: 1098, startPoint y: 256, endPoint x: 988, endPoint y: 264, distance: 110.3
click at [988, 264] on div "content_copy compress arrow_drop_down autorenew_outlined delete_forever_outline…" at bounding box center [815, 395] width 1301 height 539
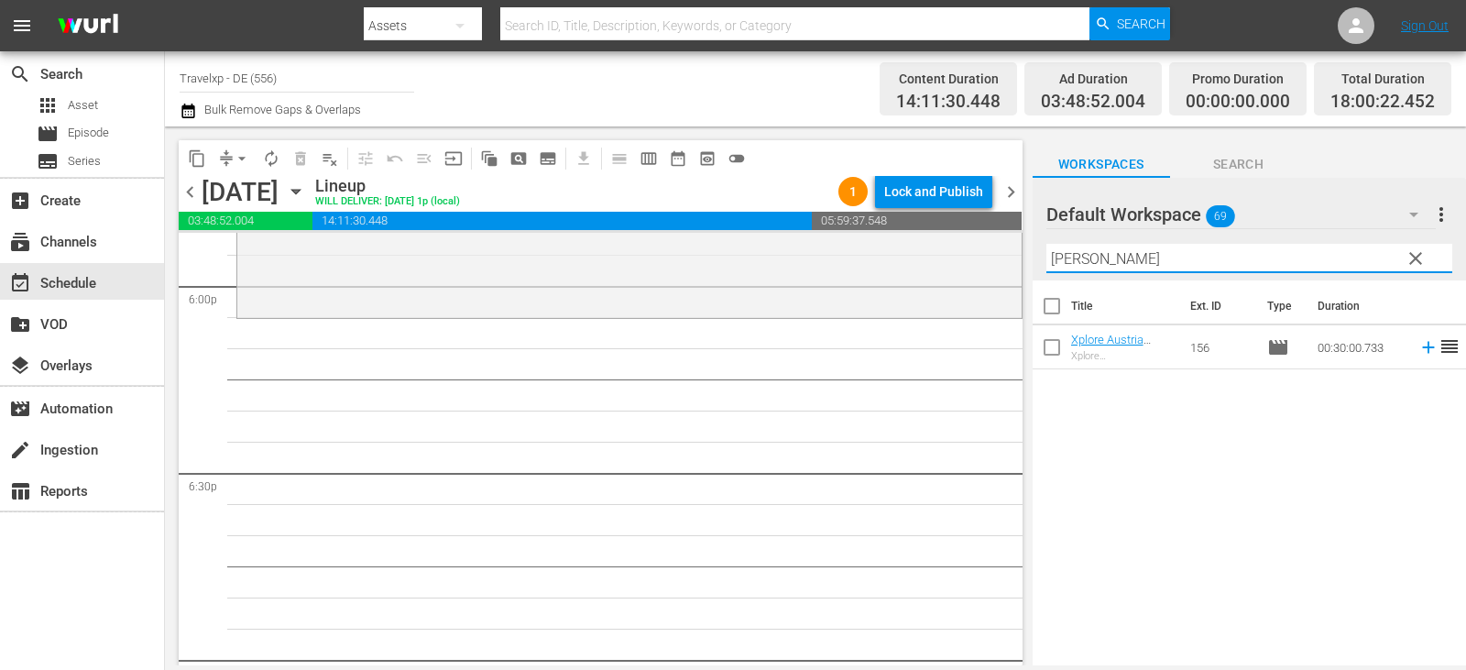
scroll to position [6685, 0]
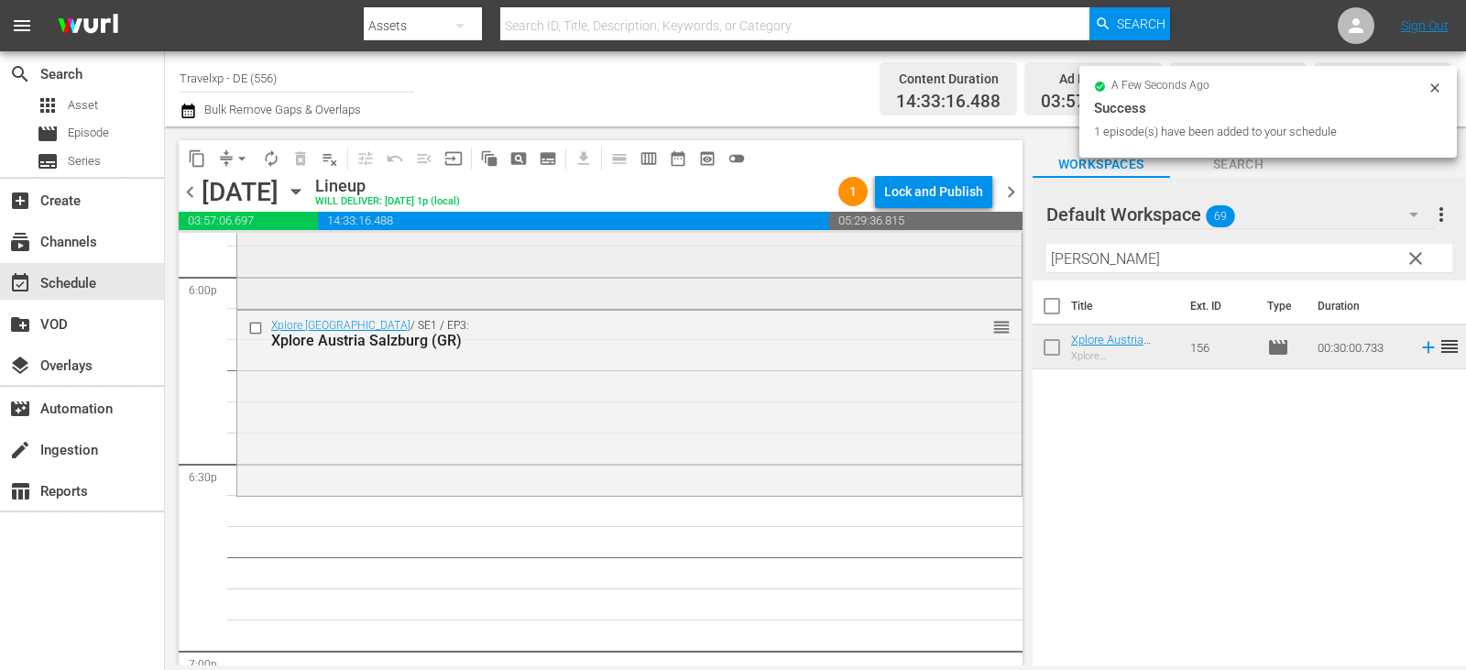
click at [932, 257] on div "content_copy compress arrow_drop_down autorenew_outlined delete_forever_outline…" at bounding box center [815, 395] width 1301 height 539
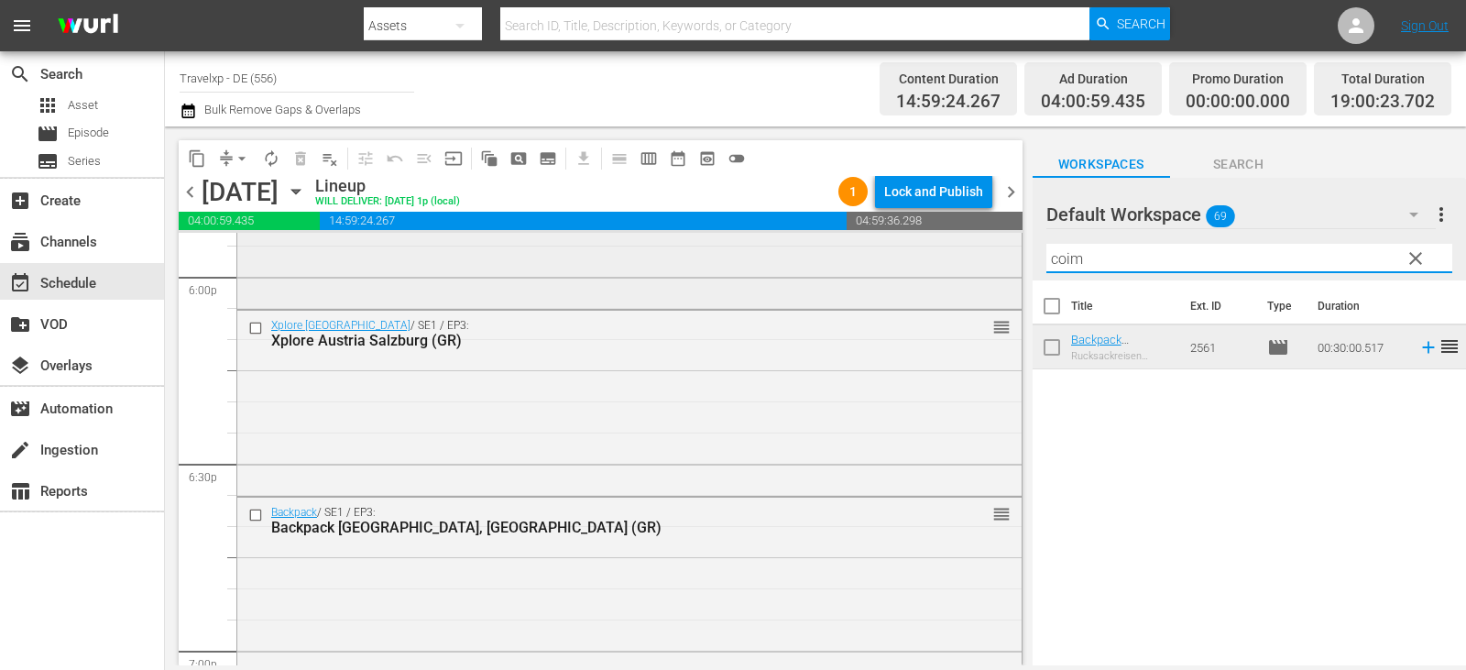
drag, startPoint x: 1103, startPoint y: 264, endPoint x: 938, endPoint y: 260, distance: 165.0
click at [938, 260] on div "content_copy compress arrow_drop_down autorenew_outlined delete_forever_outline…" at bounding box center [815, 395] width 1301 height 539
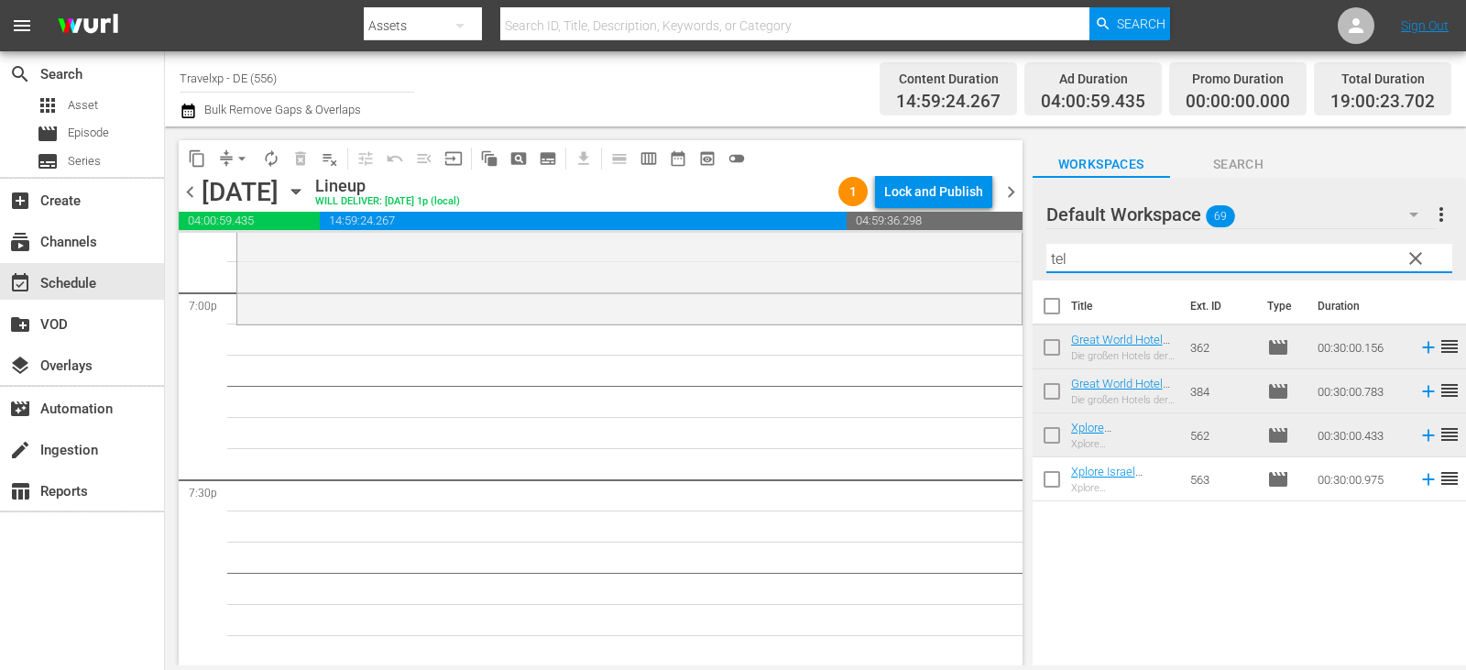
scroll to position [7052, 0]
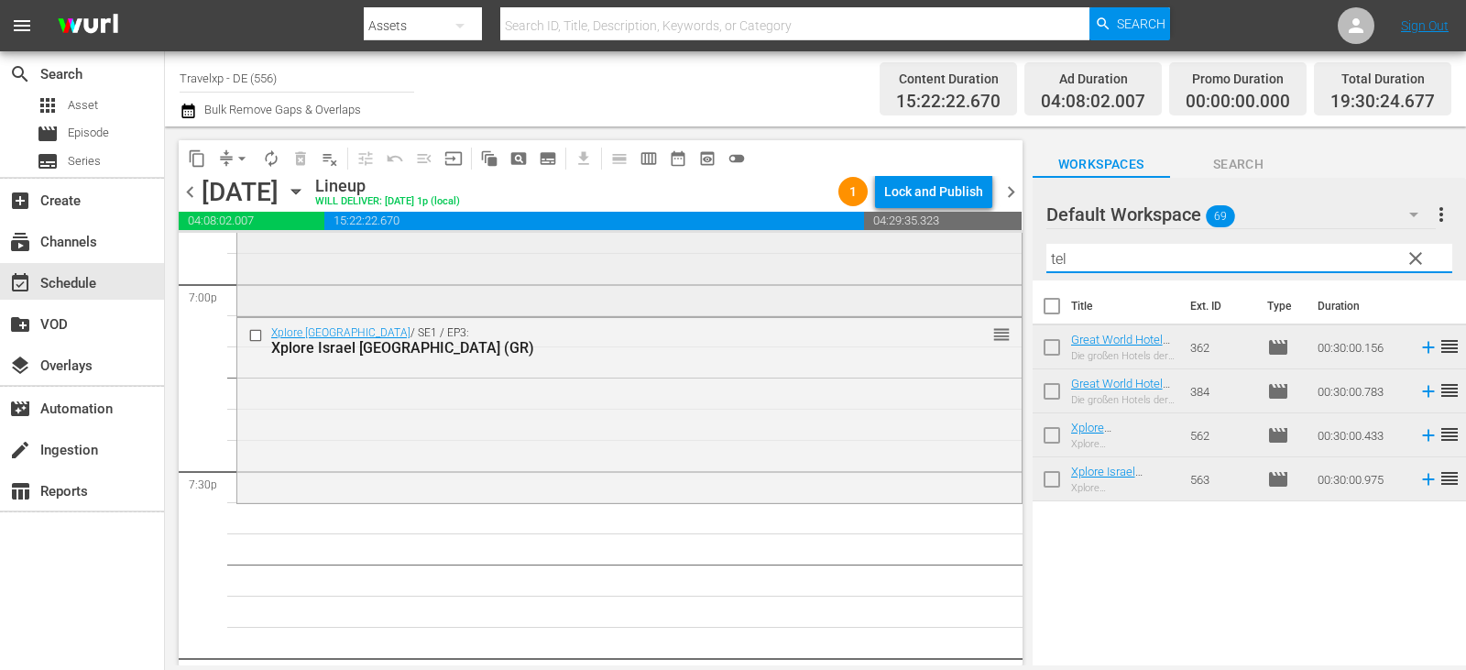
drag, startPoint x: 1117, startPoint y: 265, endPoint x: 899, endPoint y: 252, distance: 218.5
click at [899, 252] on div "content_copy compress arrow_drop_down autorenew_outlined delete_forever_outline…" at bounding box center [815, 395] width 1301 height 539
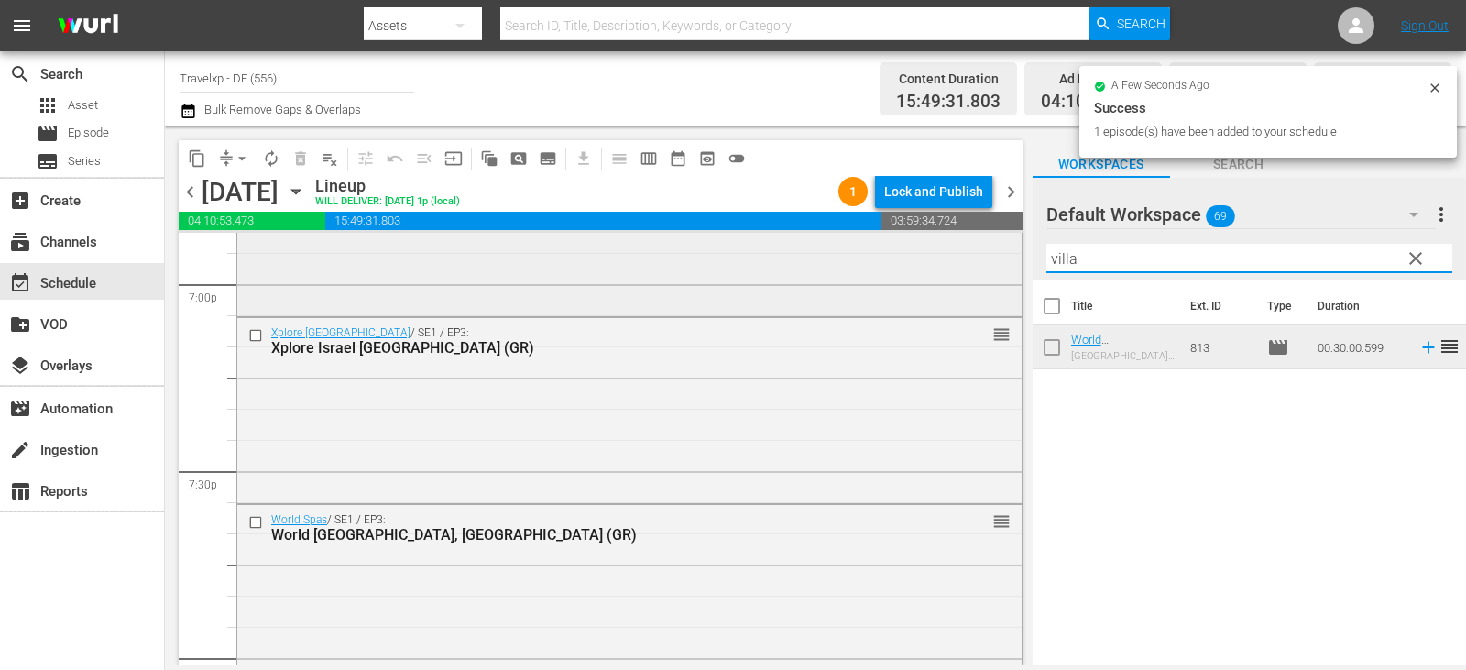
drag, startPoint x: 1111, startPoint y: 269, endPoint x: 962, endPoint y: 266, distance: 149.4
click at [962, 266] on div "content_copy compress arrow_drop_down autorenew_outlined delete_forever_outline…" at bounding box center [815, 395] width 1301 height 539
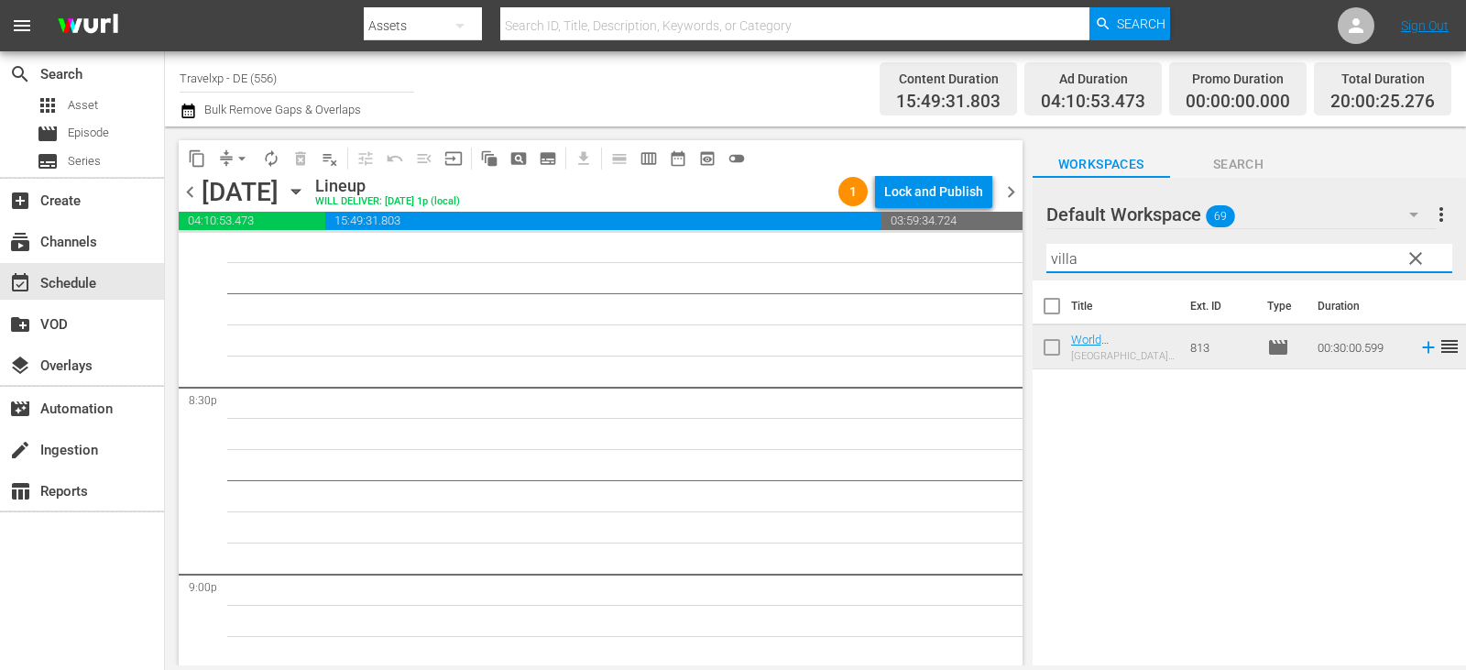
scroll to position [7418, 0]
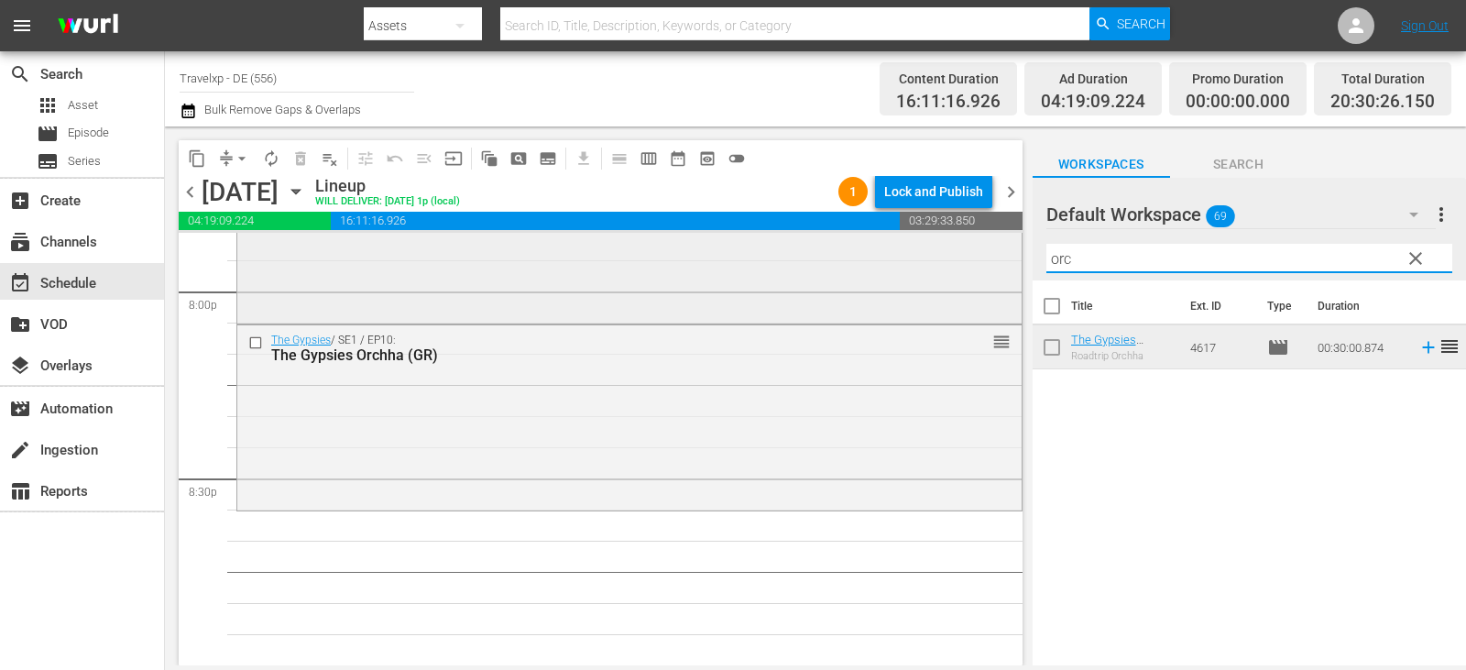
drag, startPoint x: 1089, startPoint y: 266, endPoint x: 943, endPoint y: 266, distance: 146.6
click at [943, 266] on div "content_copy compress arrow_drop_down autorenew_outlined delete_forever_outline…" at bounding box center [815, 395] width 1301 height 539
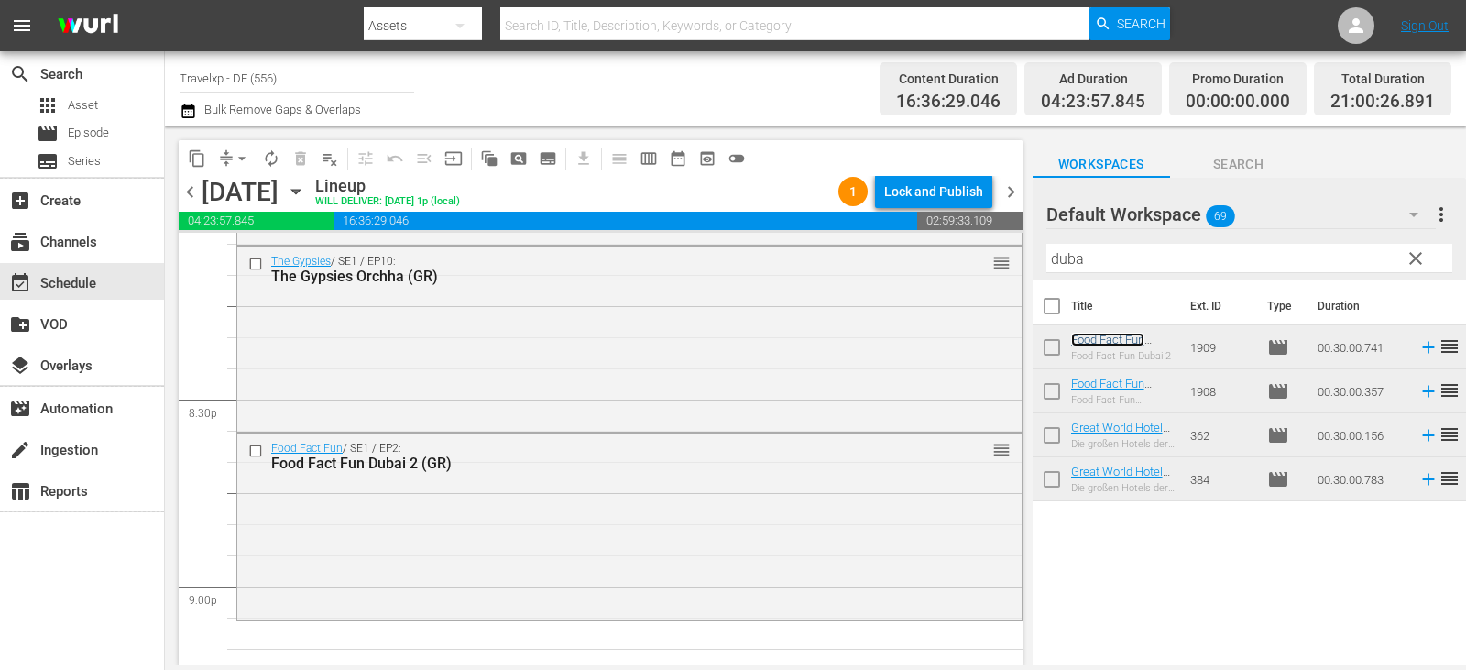
scroll to position [7877, 0]
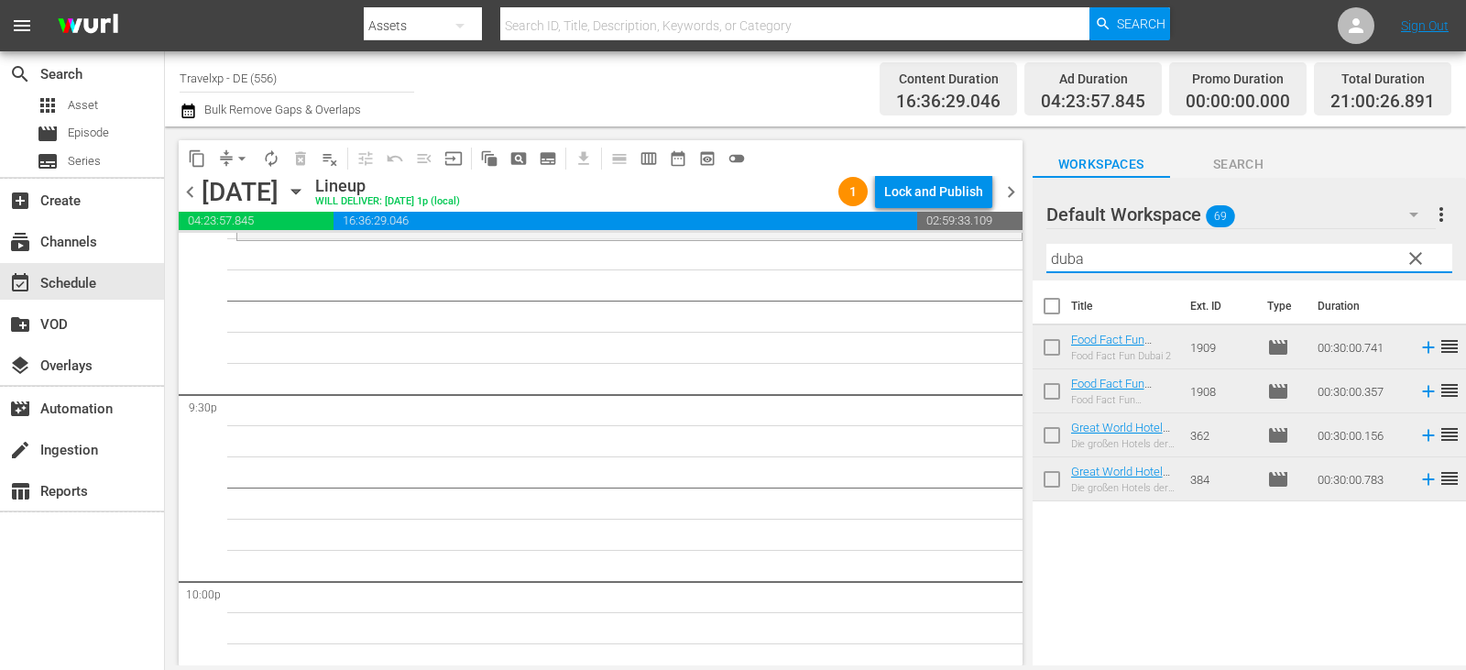
drag, startPoint x: 1109, startPoint y: 265, endPoint x: 959, endPoint y: 264, distance: 149.4
click at [959, 264] on div "content_copy compress arrow_drop_down autorenew_outlined delete_forever_outline…" at bounding box center [815, 395] width 1301 height 539
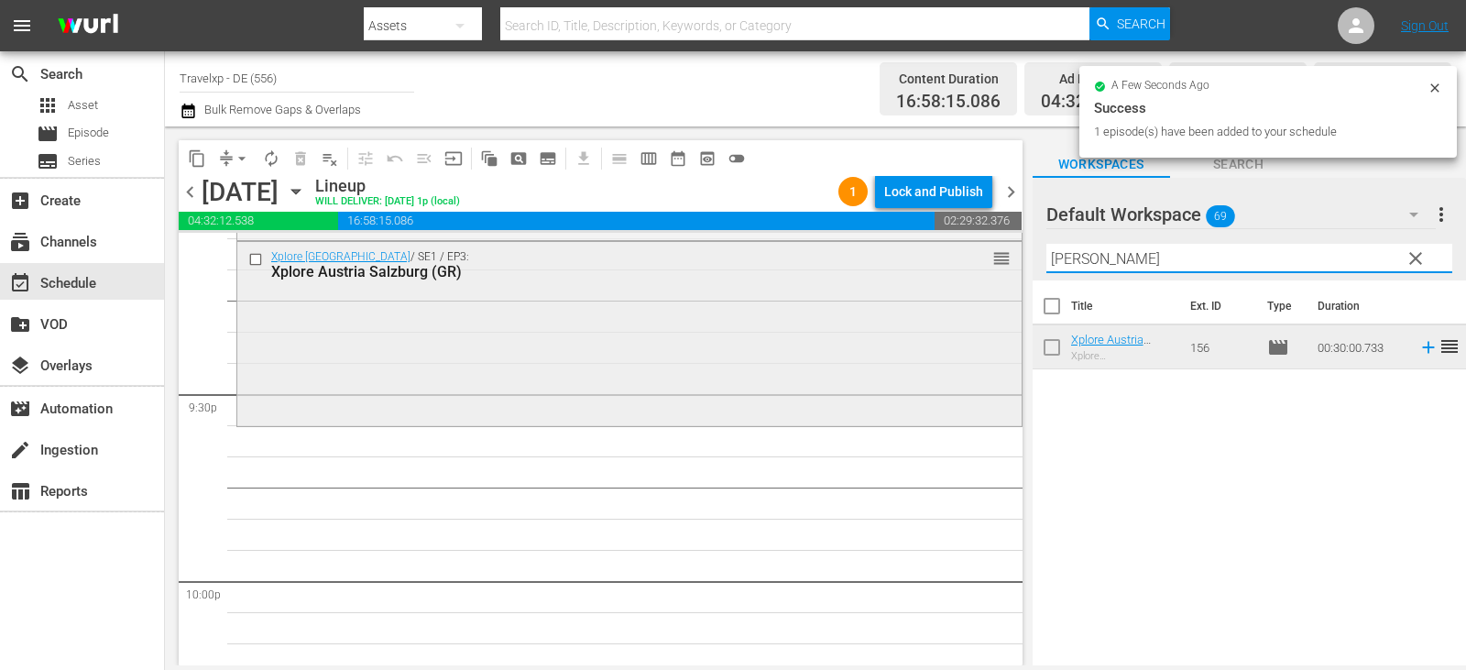
drag, startPoint x: 1094, startPoint y: 262, endPoint x: 946, endPoint y: 262, distance: 148.4
click at [946, 262] on div "content_copy compress arrow_drop_down autorenew_outlined delete_forever_outline…" at bounding box center [815, 395] width 1301 height 539
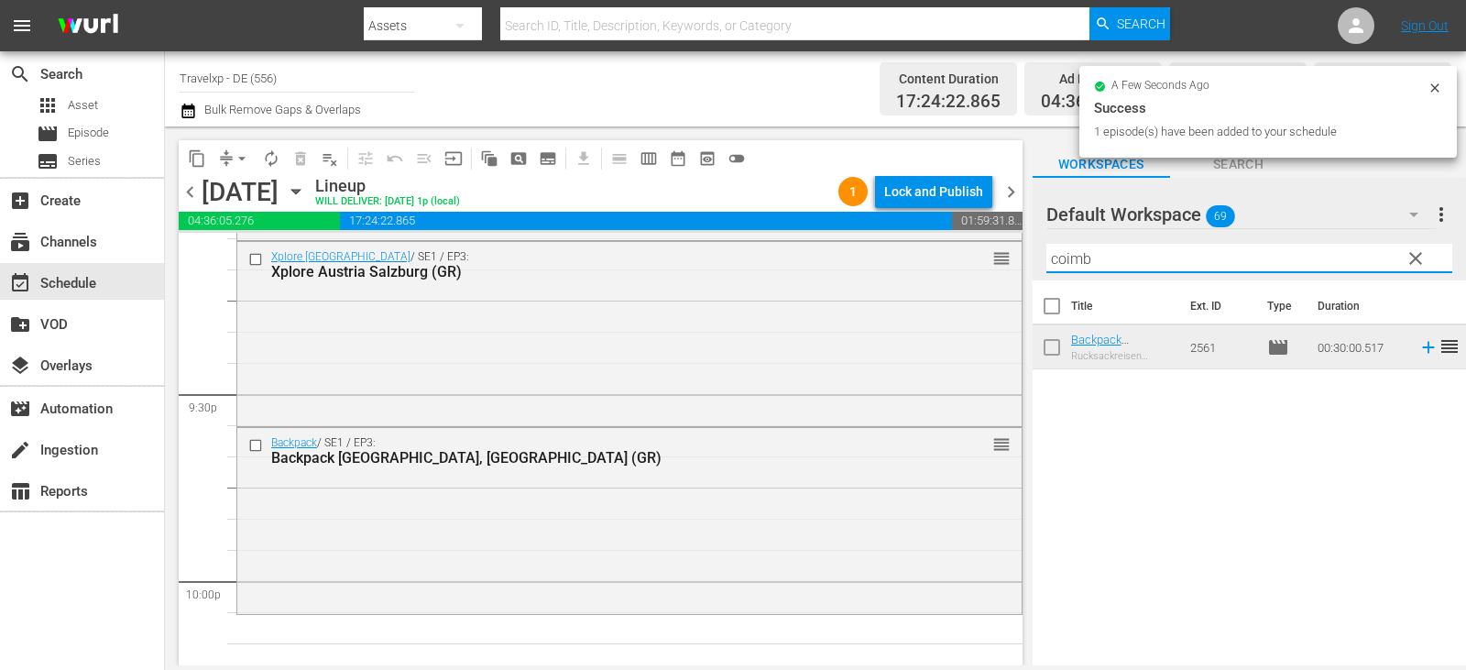
click at [1018, 271] on div "content_copy compress arrow_drop_down autorenew_outlined delete_forever_outline…" at bounding box center [815, 395] width 1301 height 539
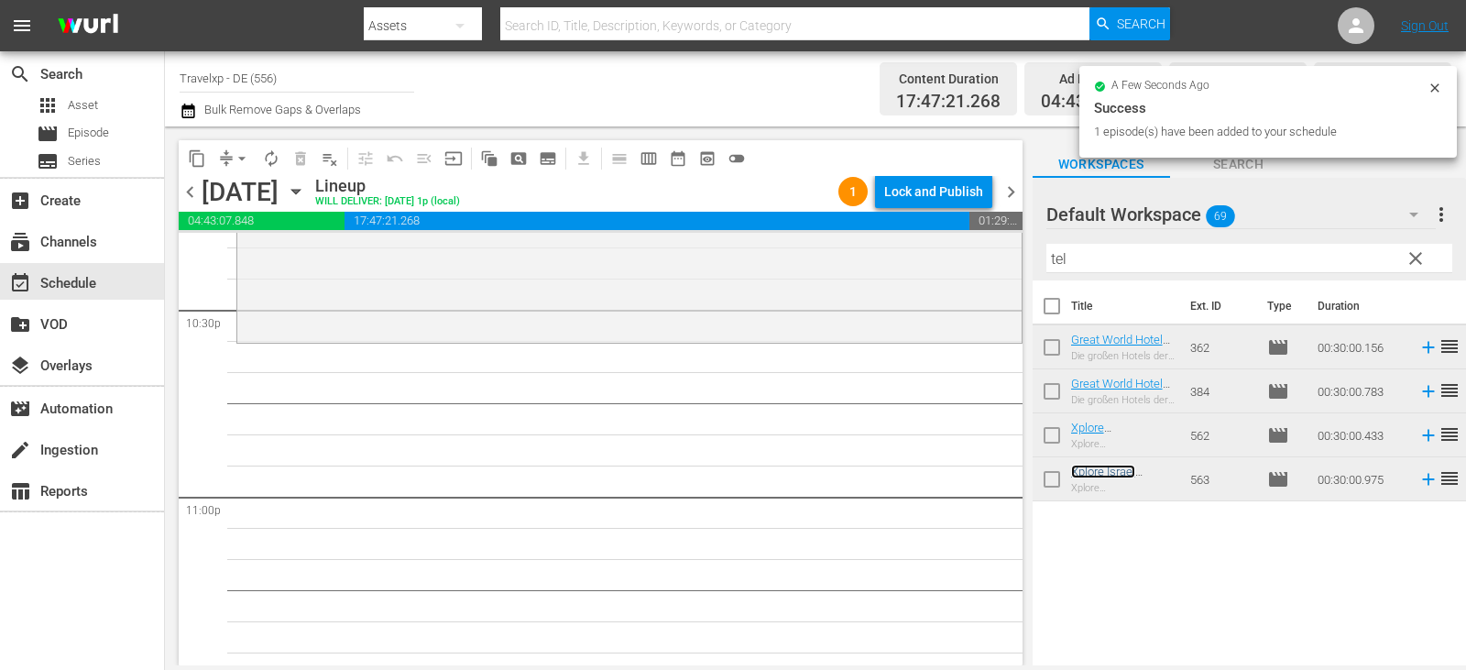
scroll to position [8426, 0]
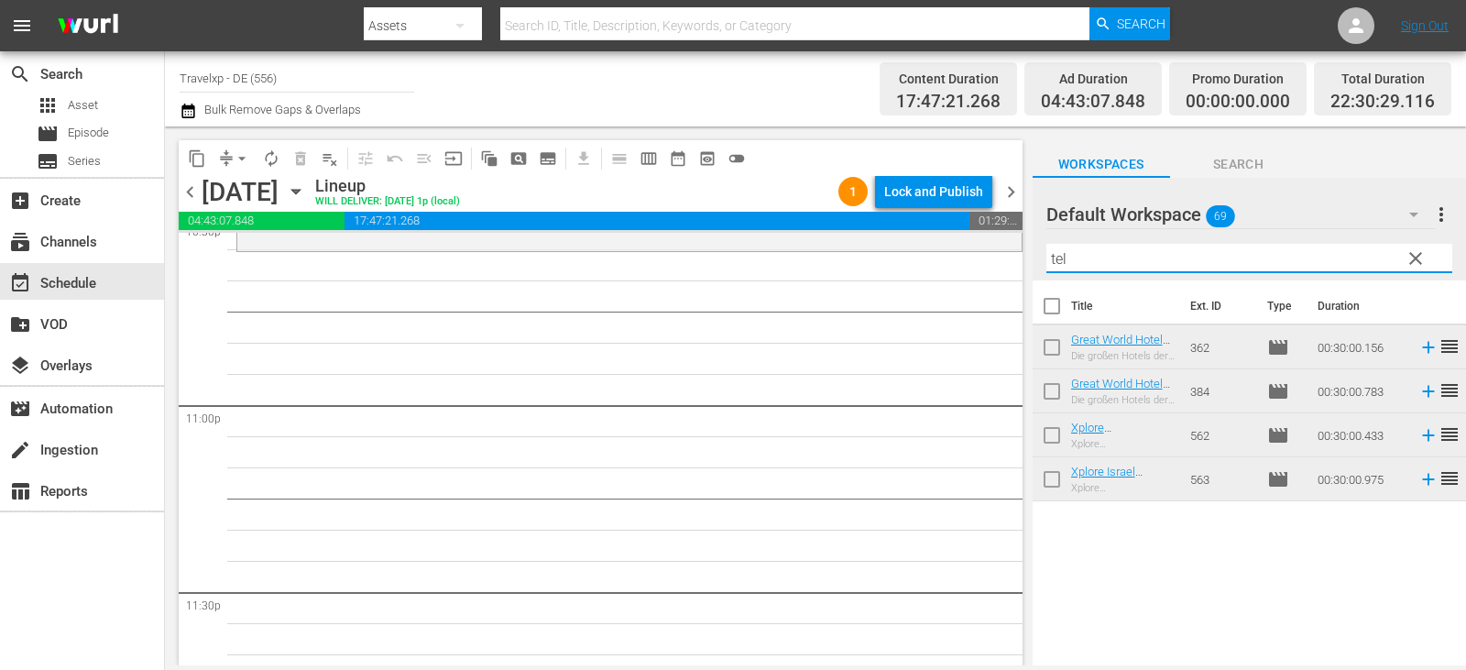
drag, startPoint x: 1041, startPoint y: 260, endPoint x: 890, endPoint y: 260, distance: 151.2
click at [890, 260] on div "content_copy compress arrow_drop_down autorenew_outlined delete_forever_outline…" at bounding box center [815, 395] width 1301 height 539
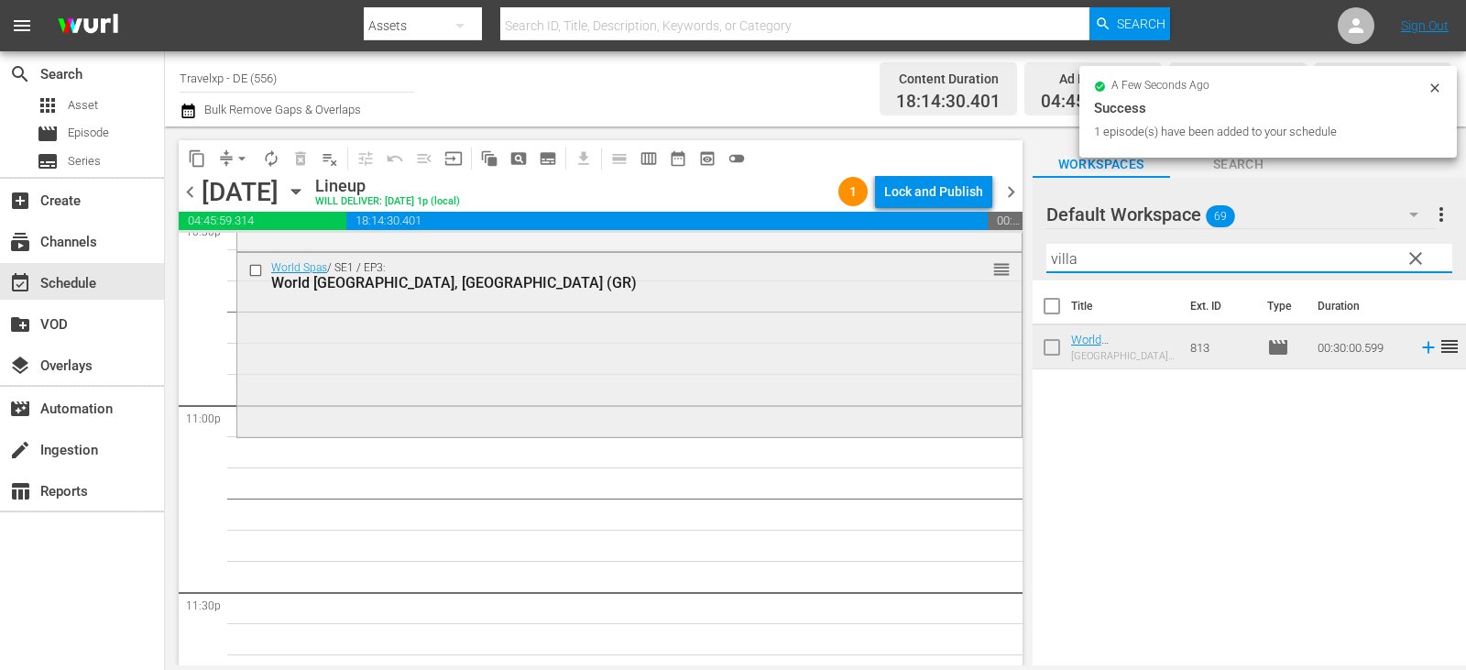
drag, startPoint x: 1087, startPoint y: 261, endPoint x: 908, endPoint y: 261, distance: 178.7
click at [908, 261] on div "content_copy compress arrow_drop_down autorenew_outlined delete_forever_outline…" at bounding box center [815, 395] width 1301 height 539
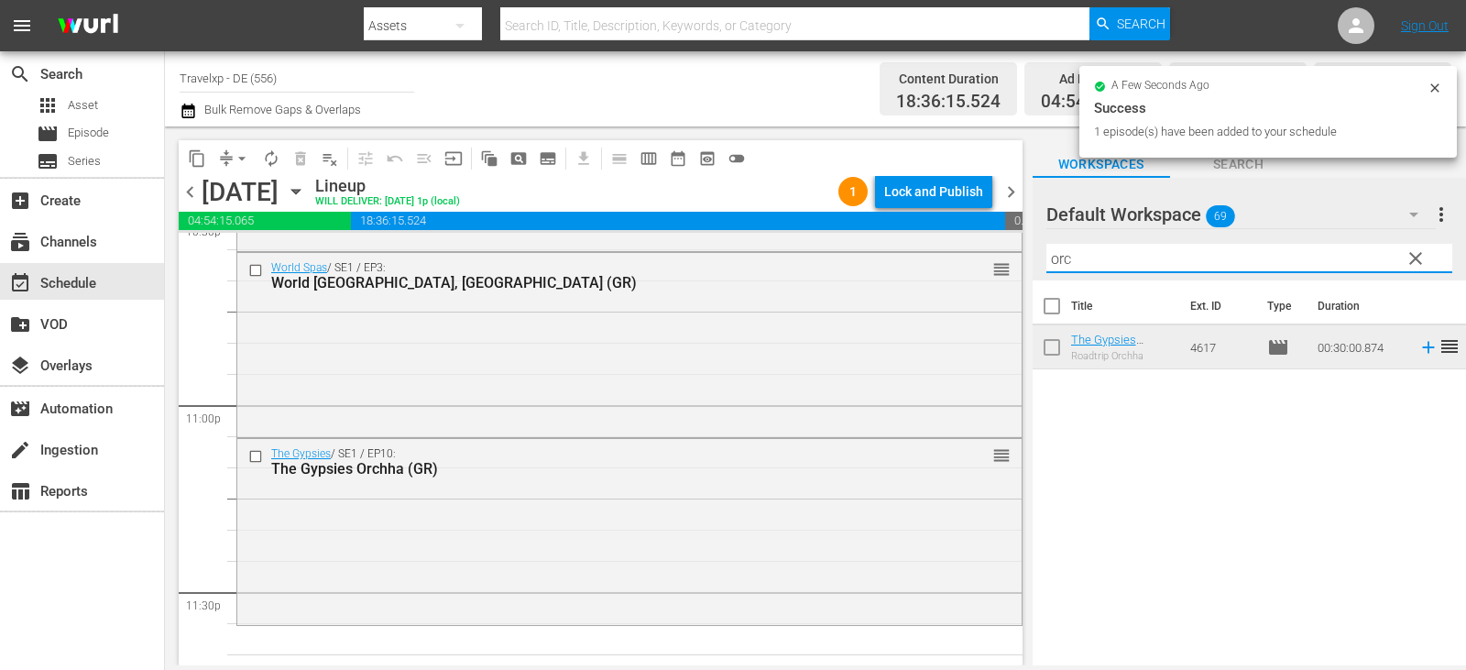
drag, startPoint x: 1098, startPoint y: 260, endPoint x: 1014, endPoint y: 257, distance: 83.4
click at [1014, 257] on div "content_copy compress arrow_drop_down autorenew_outlined delete_forever_outline…" at bounding box center [815, 395] width 1301 height 539
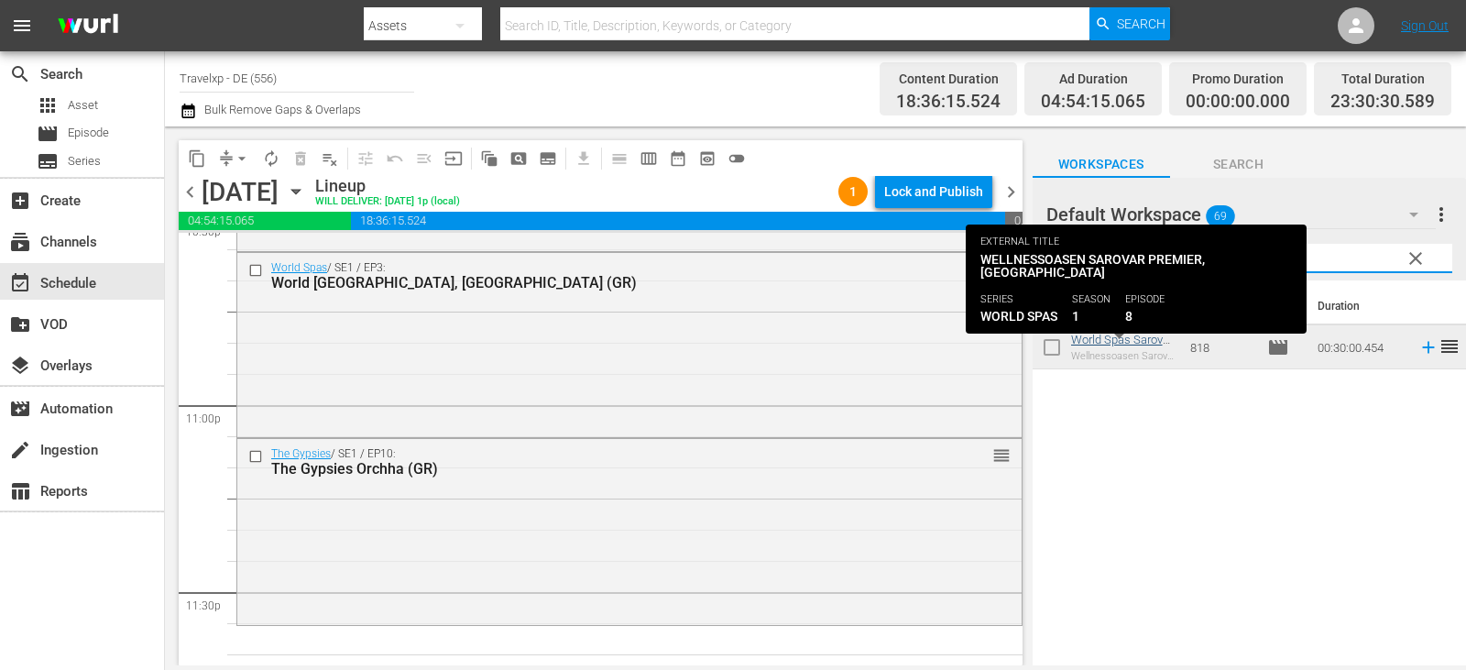
type input "sarov"
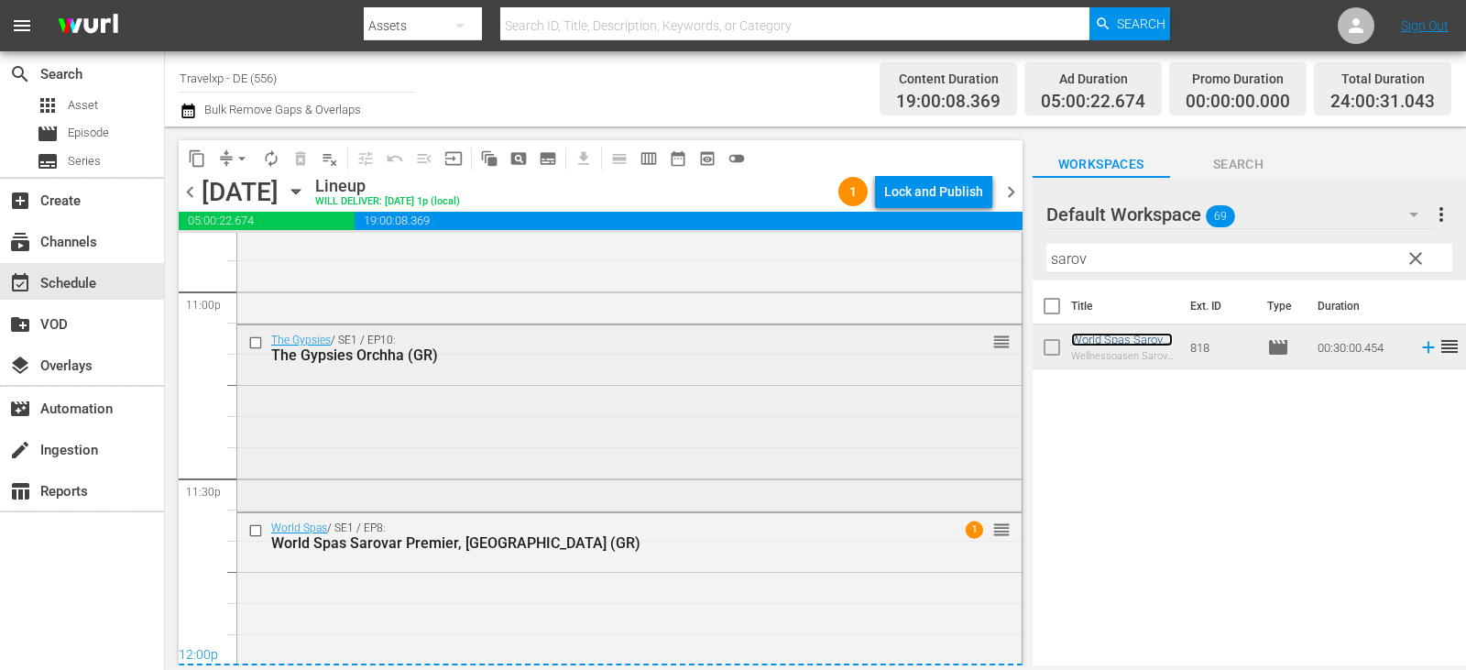
scroll to position [8573, 0]
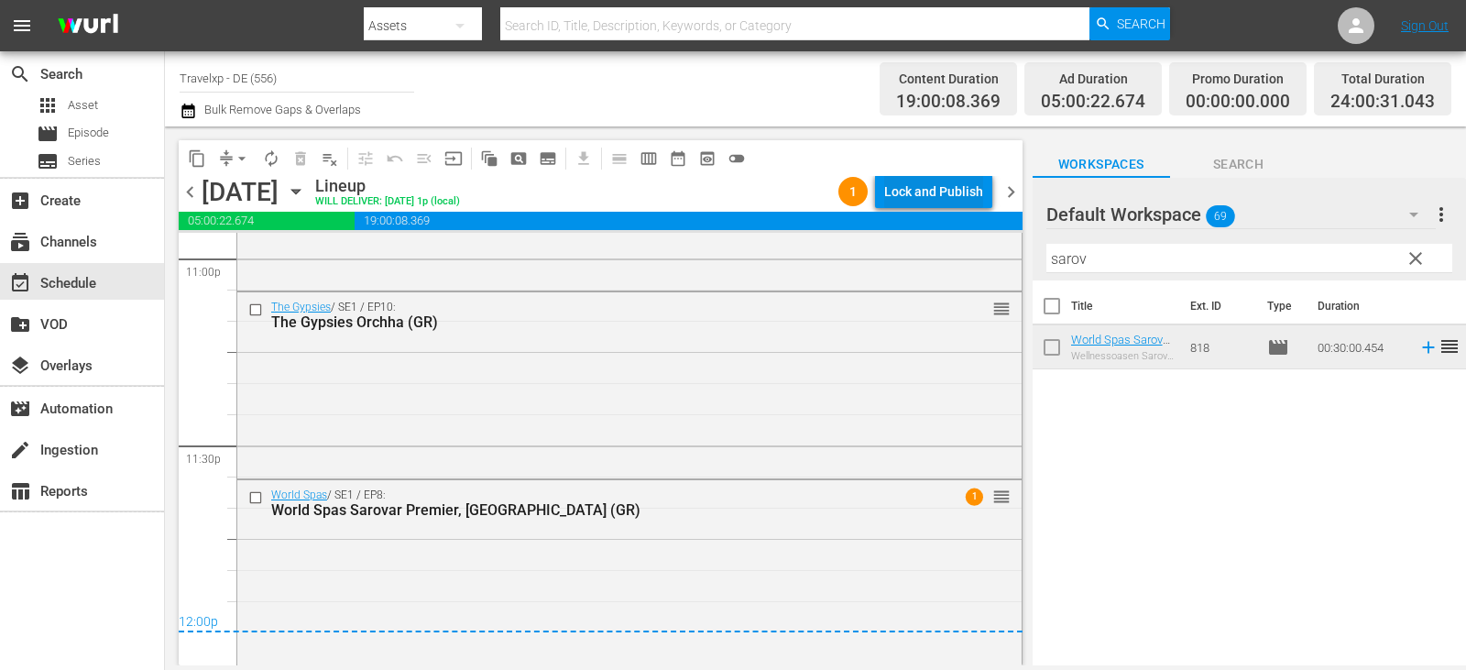
click at [931, 187] on div "Lock and Publish" at bounding box center [933, 191] width 99 height 33
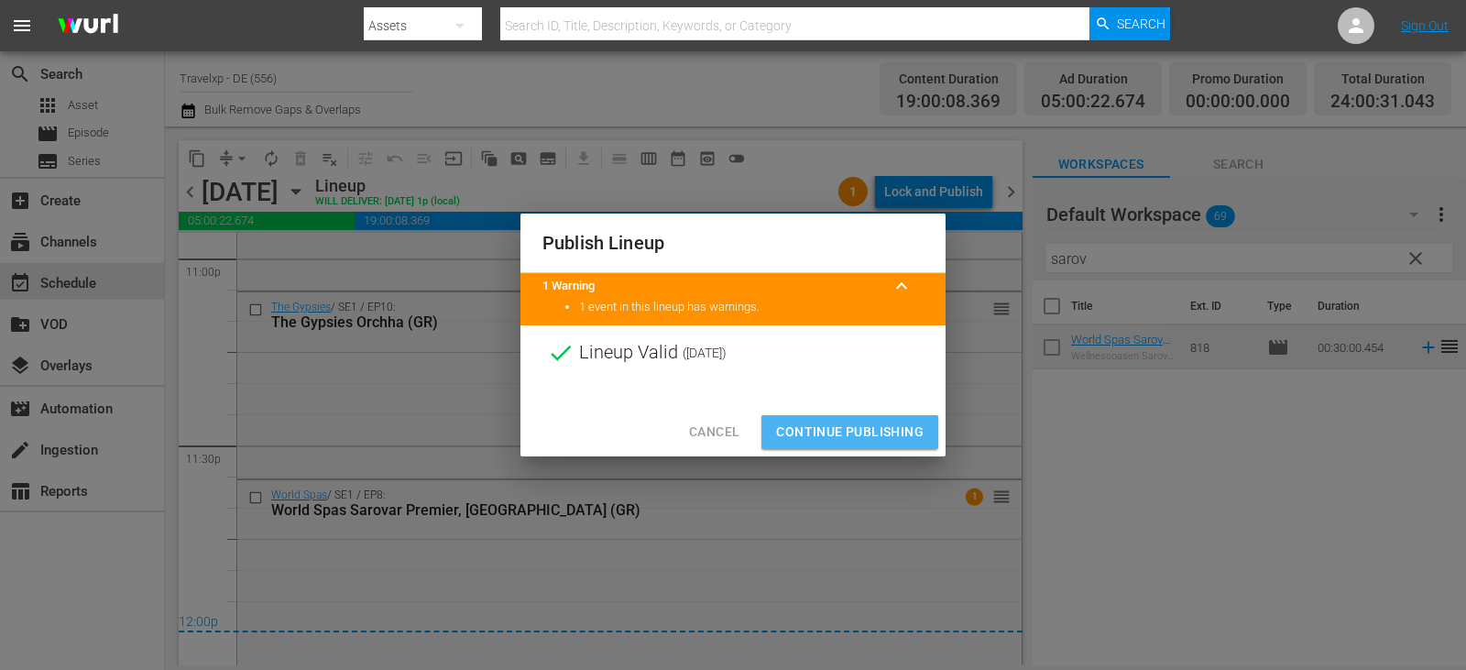
click at [856, 432] on span "Continue Publishing" at bounding box center [850, 432] width 148 height 23
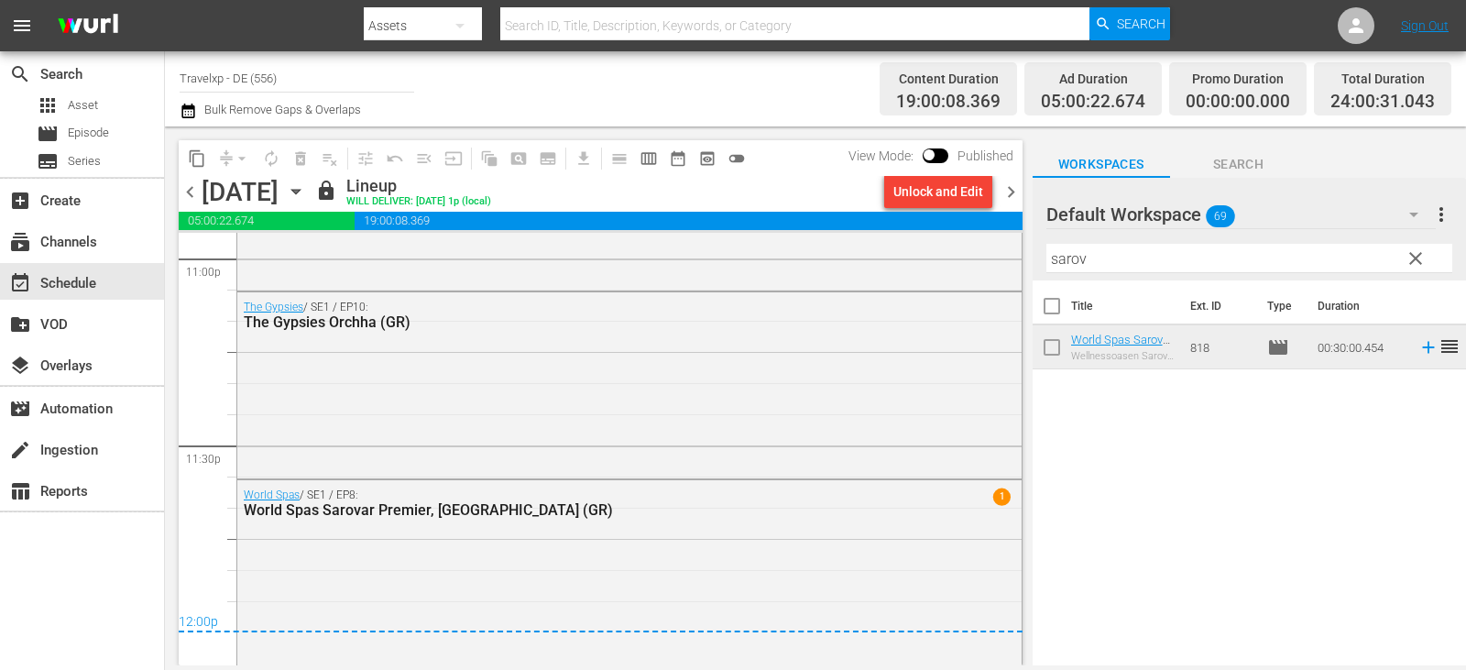
click at [1008, 197] on span "chevron_right" at bounding box center [1011, 192] width 23 height 23
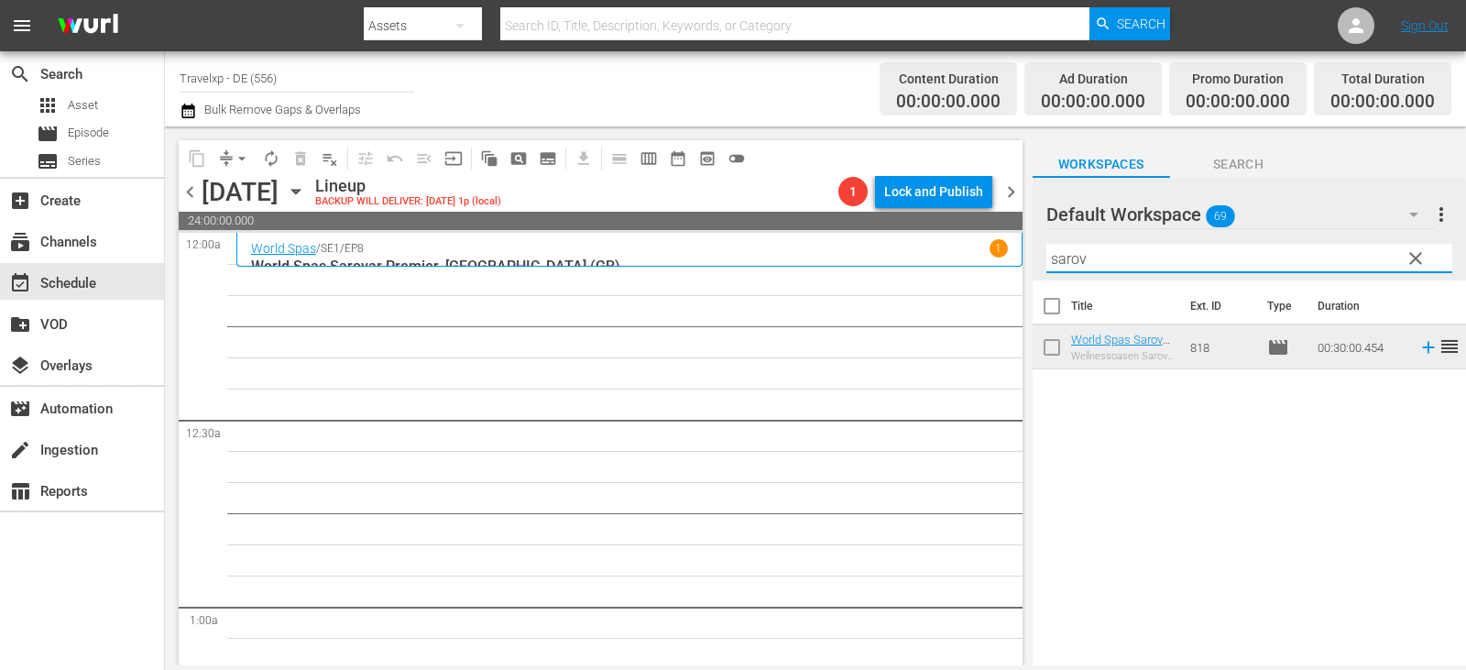
drag, startPoint x: 1110, startPoint y: 259, endPoint x: 920, endPoint y: 259, distance: 189.7
click at [920, 259] on div "content_copy compress arrow_drop_down autorenew_outlined delete_forever_outline…" at bounding box center [815, 395] width 1301 height 539
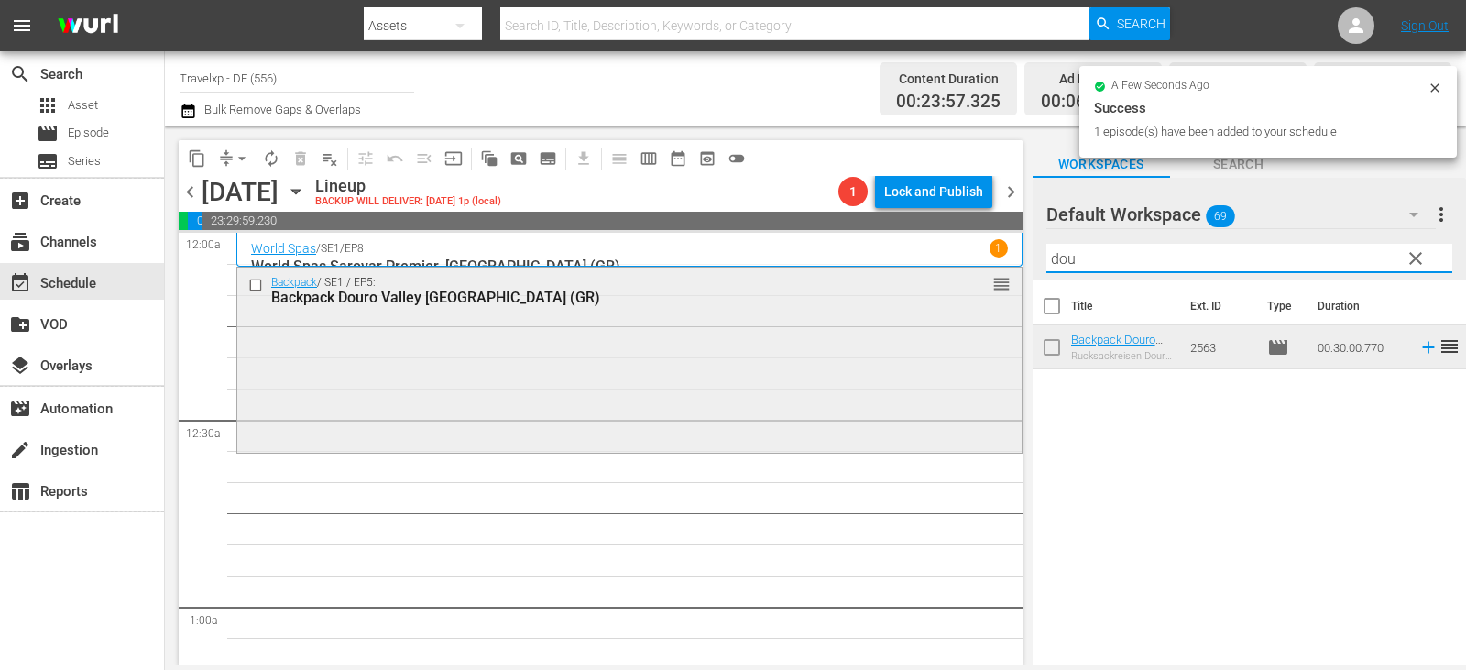
drag, startPoint x: 1088, startPoint y: 263, endPoint x: 922, endPoint y: 279, distance: 166.6
click at [922, 279] on div "content_copy compress arrow_drop_down autorenew_outlined delete_forever_outline…" at bounding box center [815, 395] width 1301 height 539
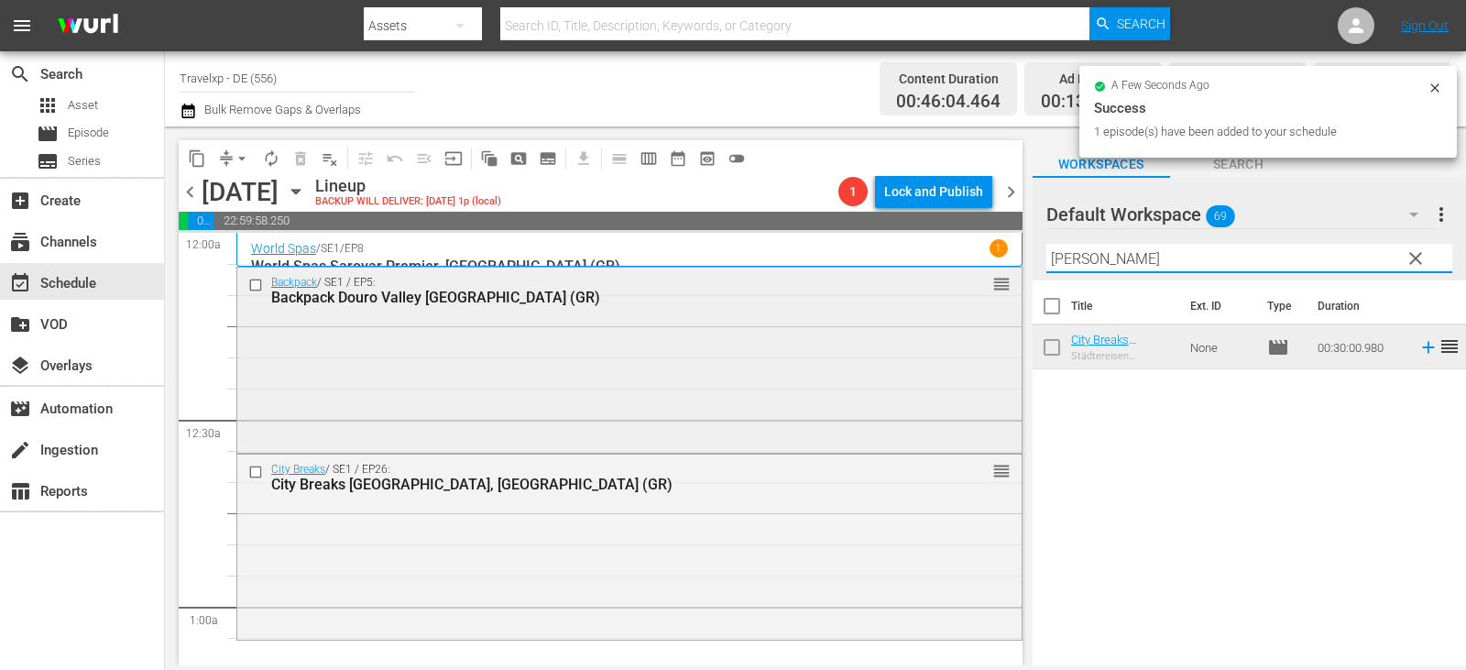
drag, startPoint x: 1120, startPoint y: 253, endPoint x: 972, endPoint y: 275, distance: 149.2
click at [972, 275] on div "content_copy compress arrow_drop_down autorenew_outlined delete_forever_outline…" at bounding box center [815, 395] width 1301 height 539
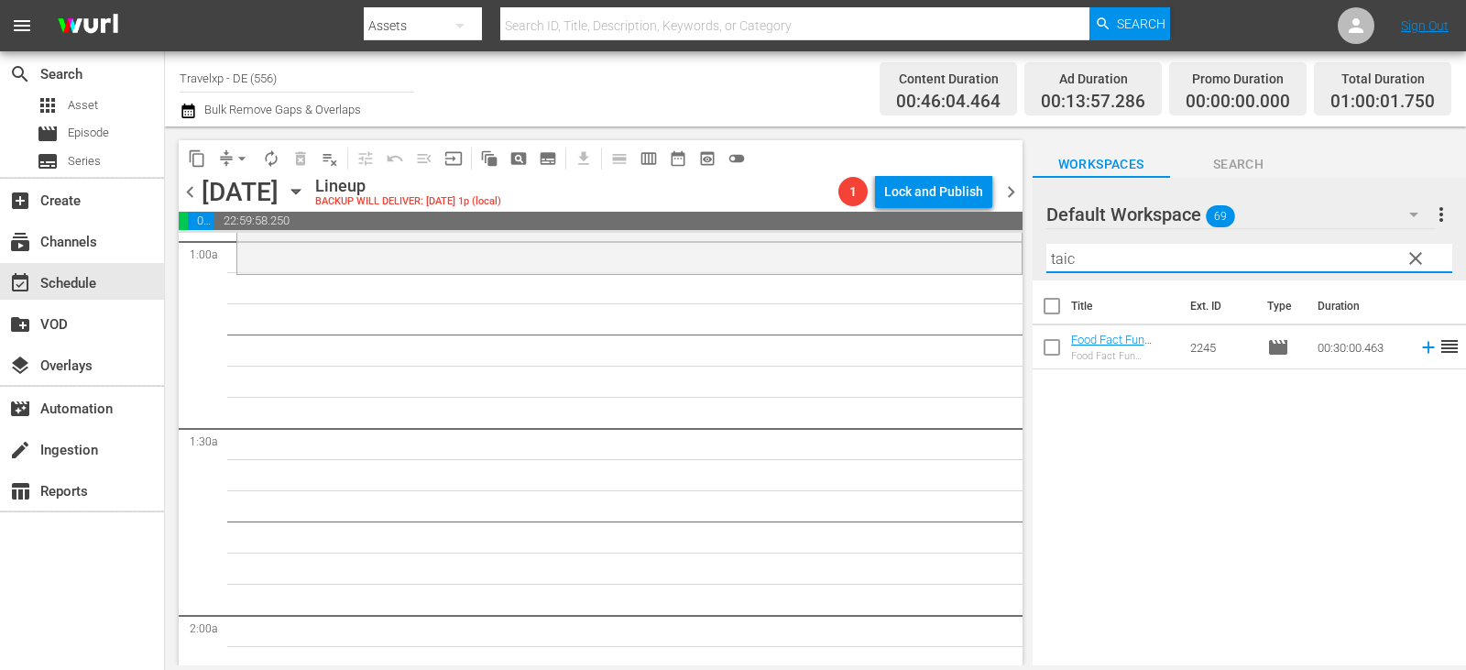
scroll to position [367, 0]
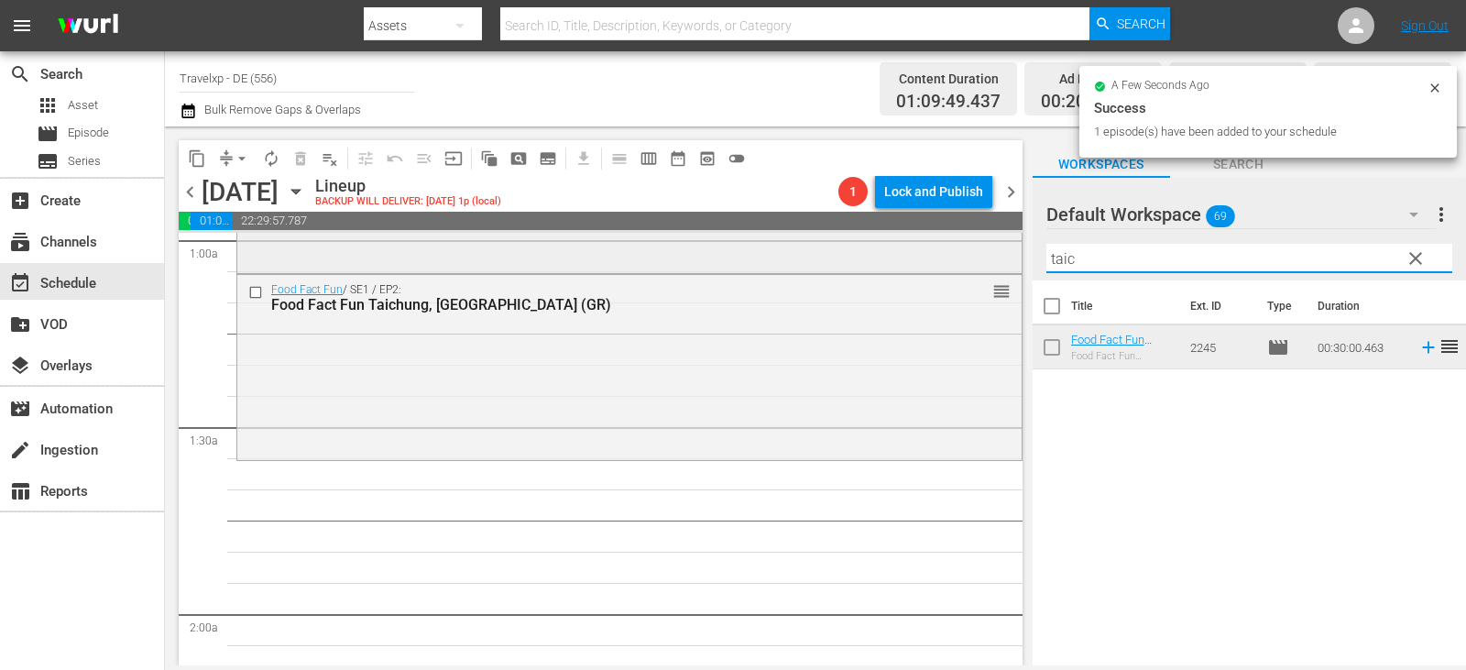
drag, startPoint x: 1103, startPoint y: 262, endPoint x: 901, endPoint y: 262, distance: 202.5
click at [901, 262] on div "content_copy compress arrow_drop_down autorenew_outlined delete_forever_outline…" at bounding box center [815, 395] width 1301 height 539
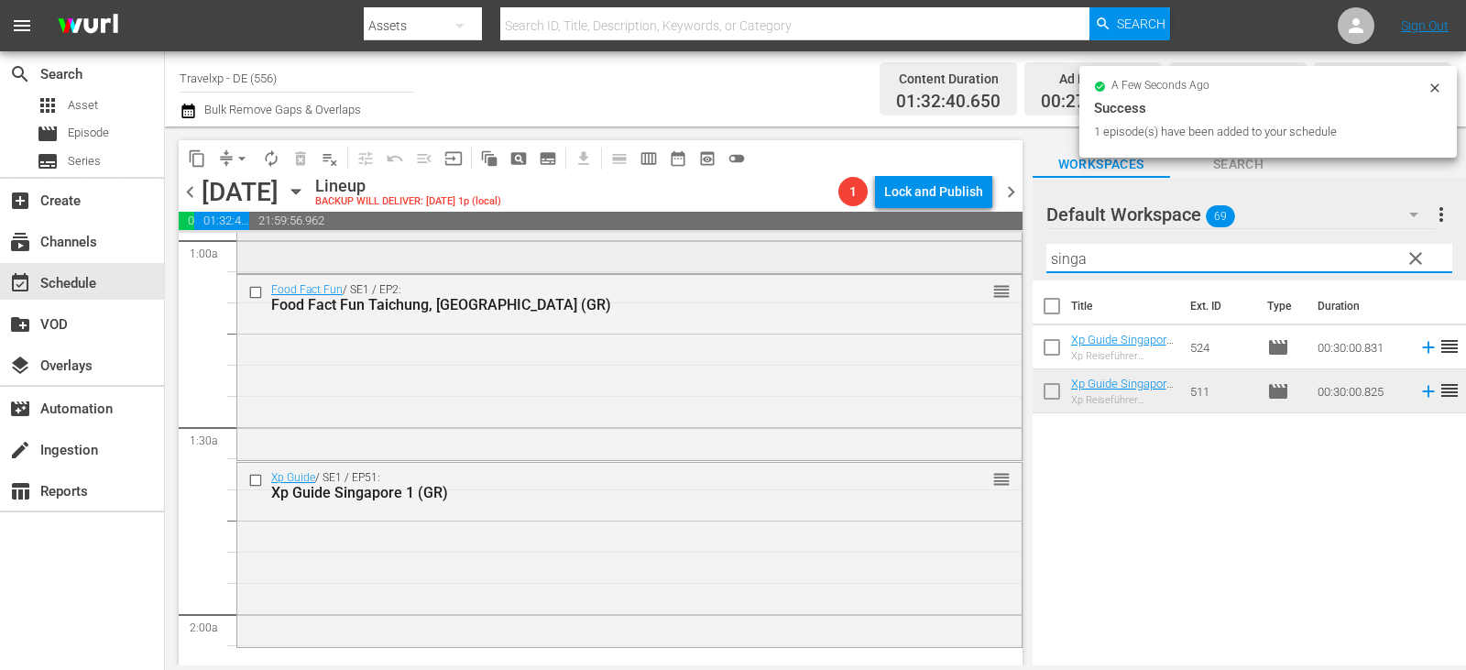
drag, startPoint x: 1101, startPoint y: 256, endPoint x: 950, endPoint y: 262, distance: 151.3
click at [950, 262] on div "content_copy compress arrow_drop_down autorenew_outlined delete_forever_outline…" at bounding box center [815, 395] width 1301 height 539
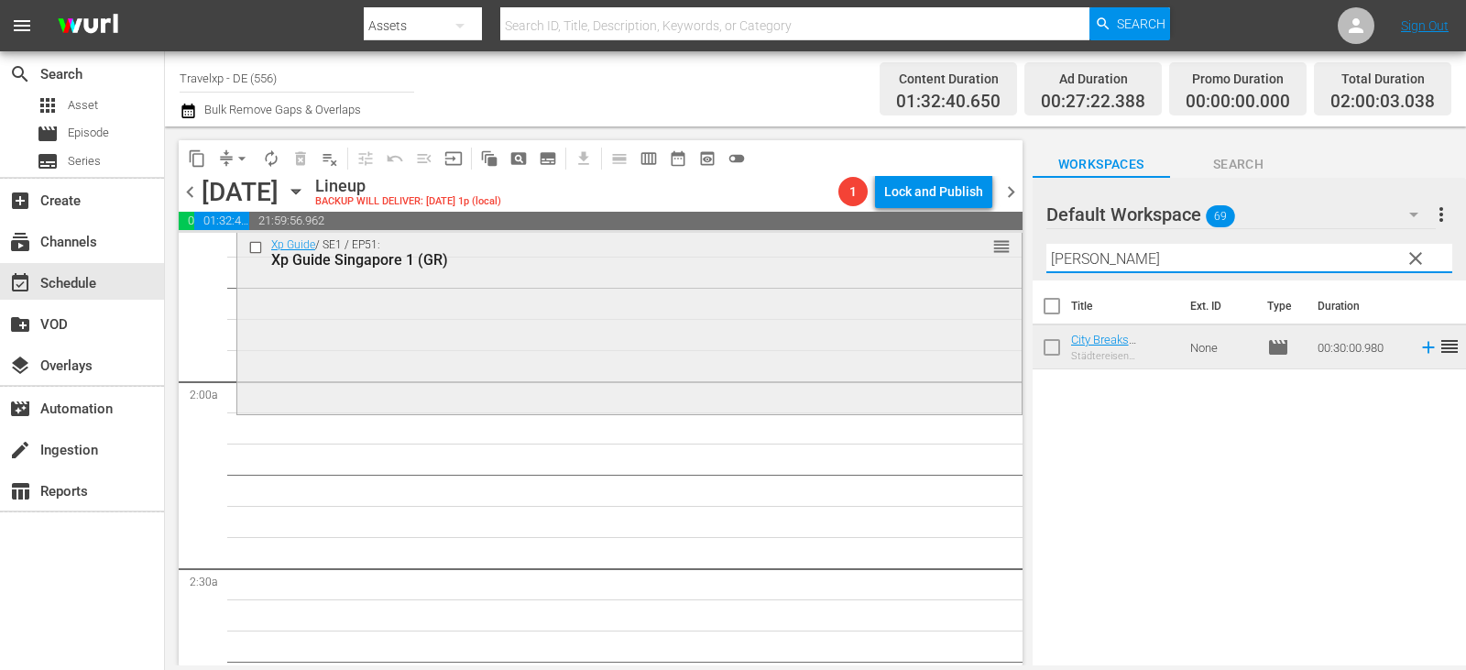
scroll to position [733, 0]
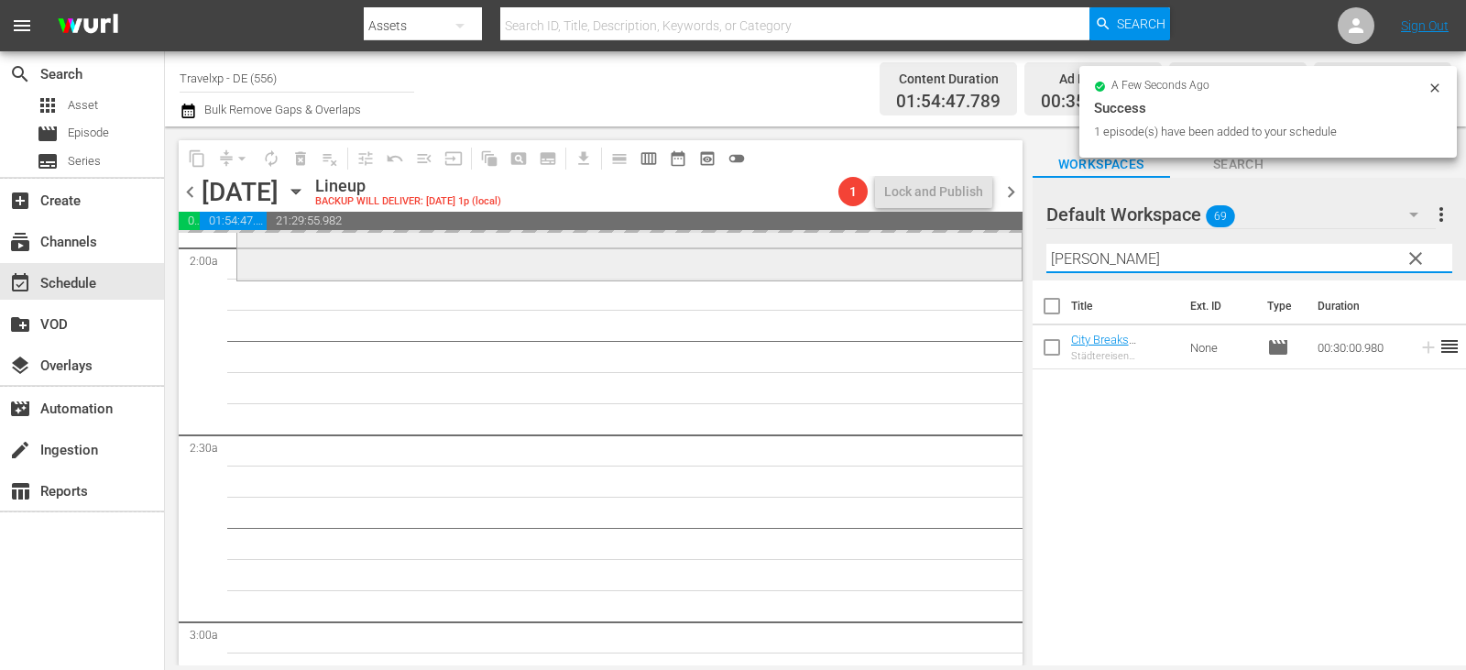
click at [970, 263] on div "content_copy compress arrow_drop_down autorenew_outlined delete_forever_outline…" at bounding box center [815, 395] width 1301 height 539
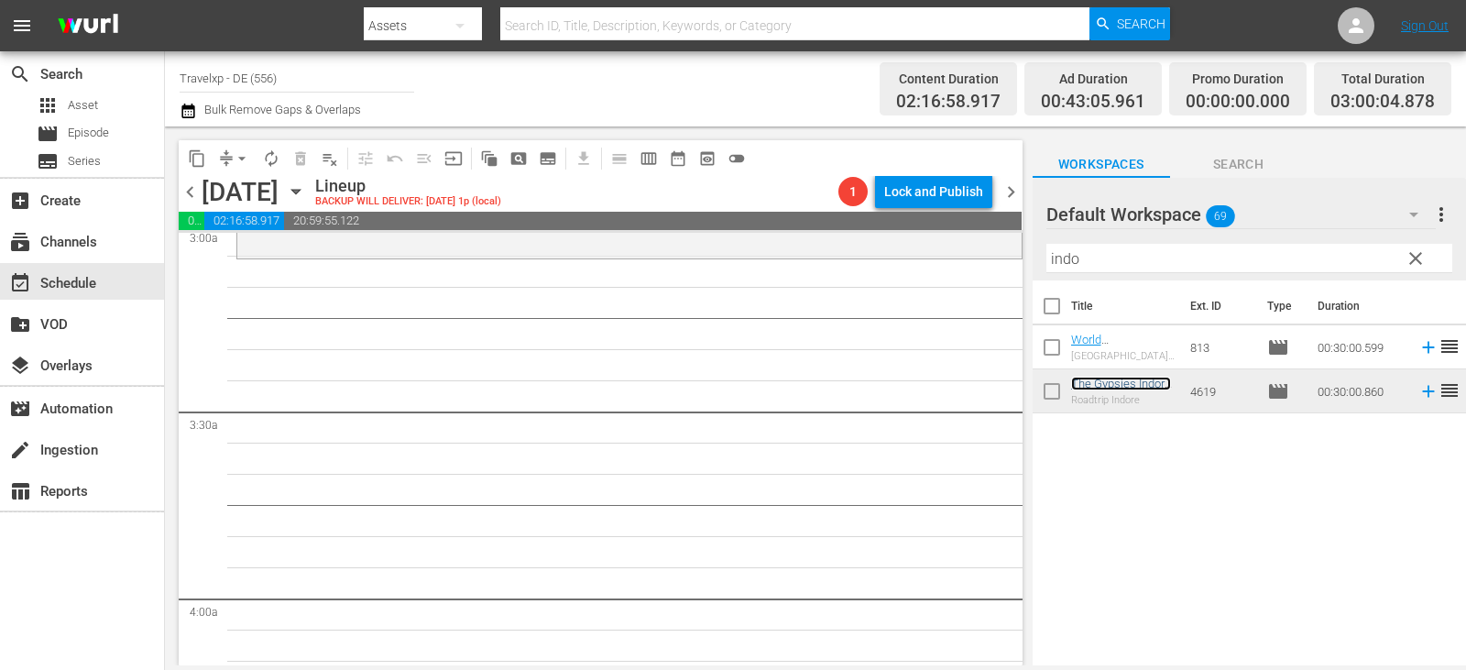
scroll to position [1100, 0]
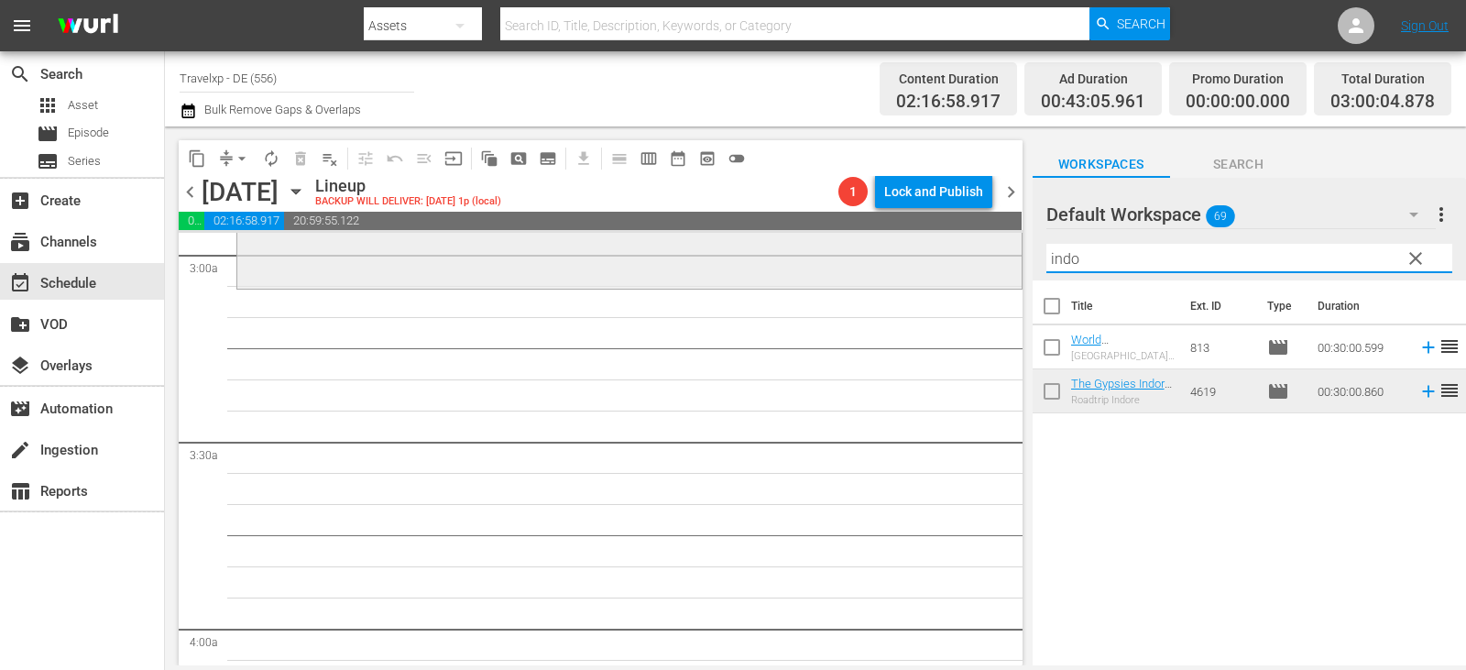
drag, startPoint x: 1101, startPoint y: 260, endPoint x: 904, endPoint y: 260, distance: 197.0
click at [904, 260] on div "content_copy compress arrow_drop_down autorenew_outlined delete_forever_outline…" at bounding box center [815, 395] width 1301 height 539
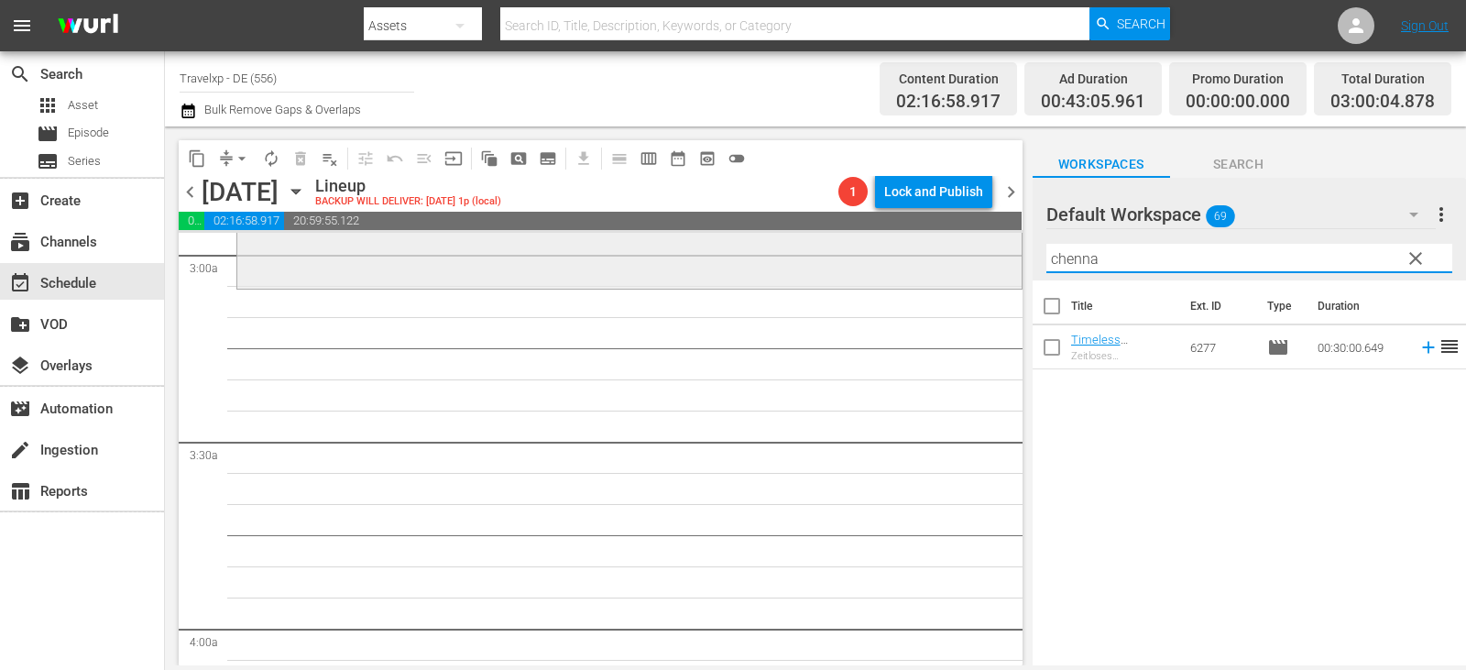
drag, startPoint x: 1078, startPoint y: 264, endPoint x: 994, endPoint y: 264, distance: 83.4
click at [994, 264] on div "content_copy compress arrow_drop_down autorenew_outlined delete_forever_outline…" at bounding box center [815, 395] width 1301 height 539
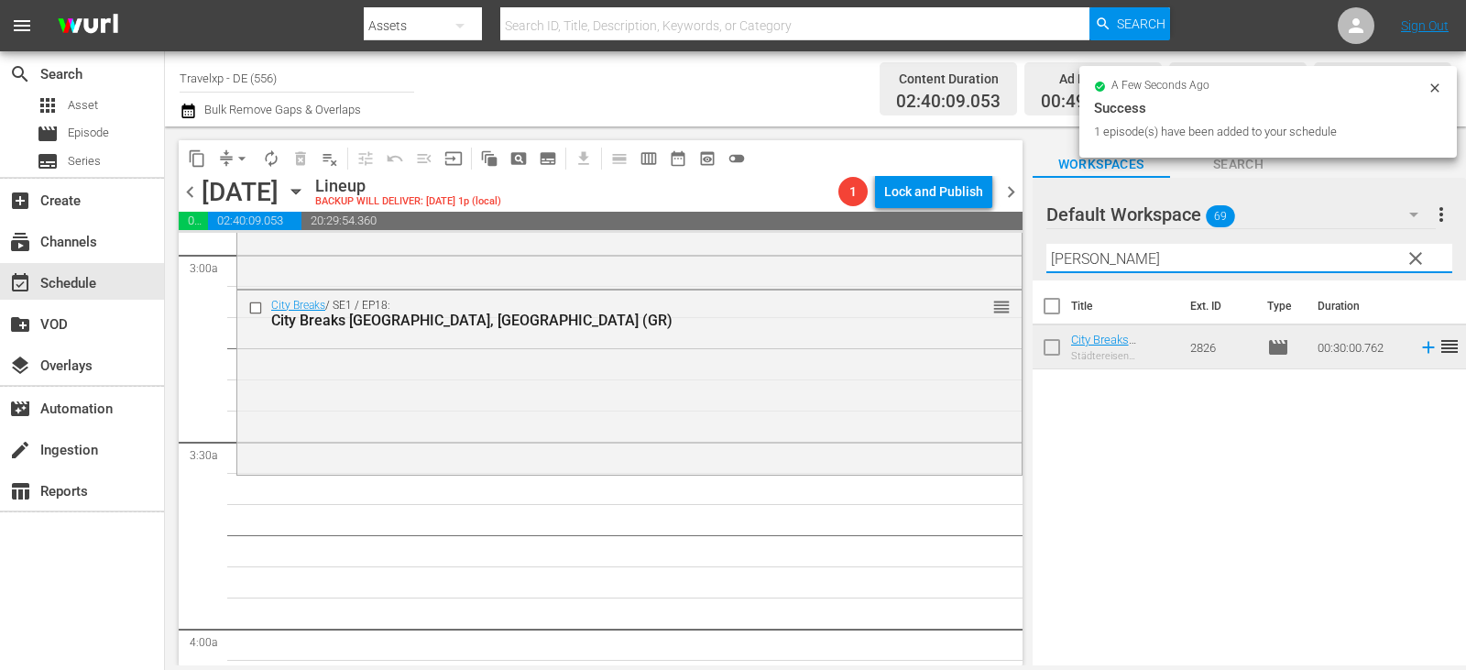
click at [903, 261] on div "content_copy compress arrow_drop_down autorenew_outlined delete_forever_outline…" at bounding box center [815, 395] width 1301 height 539
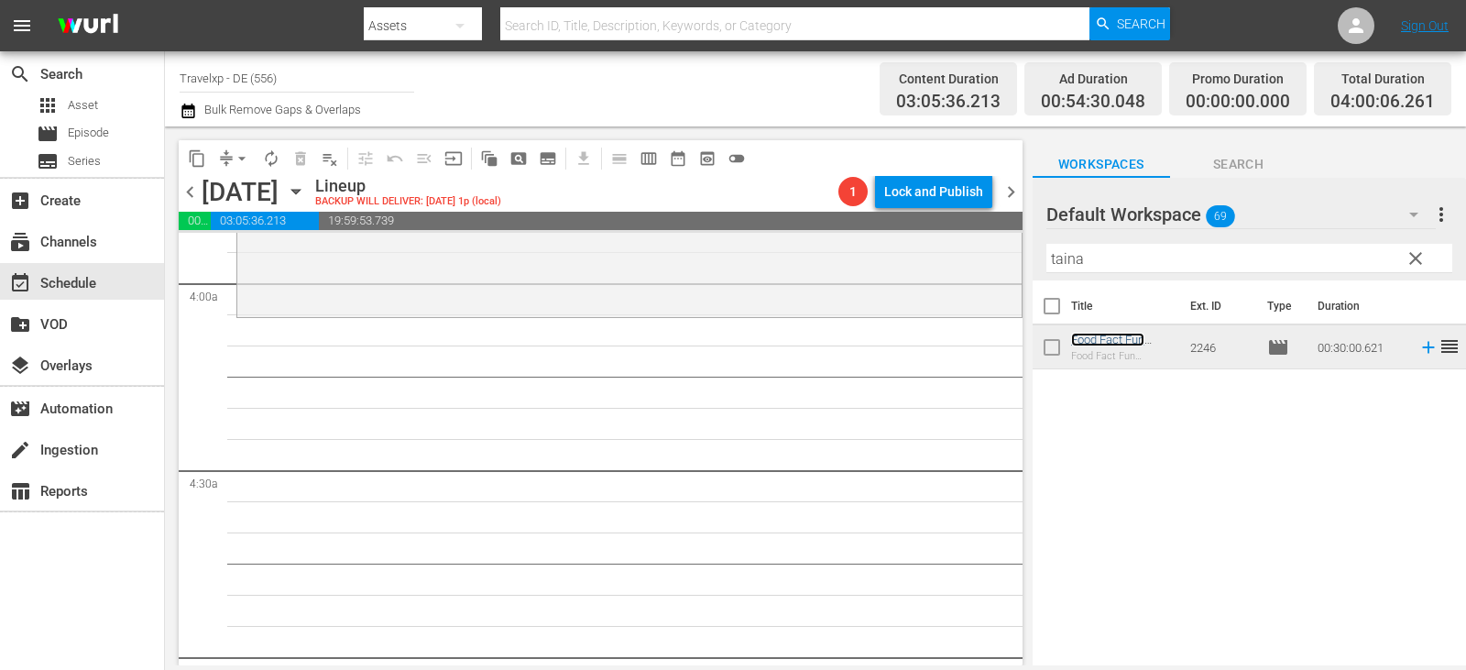
scroll to position [1466, 0]
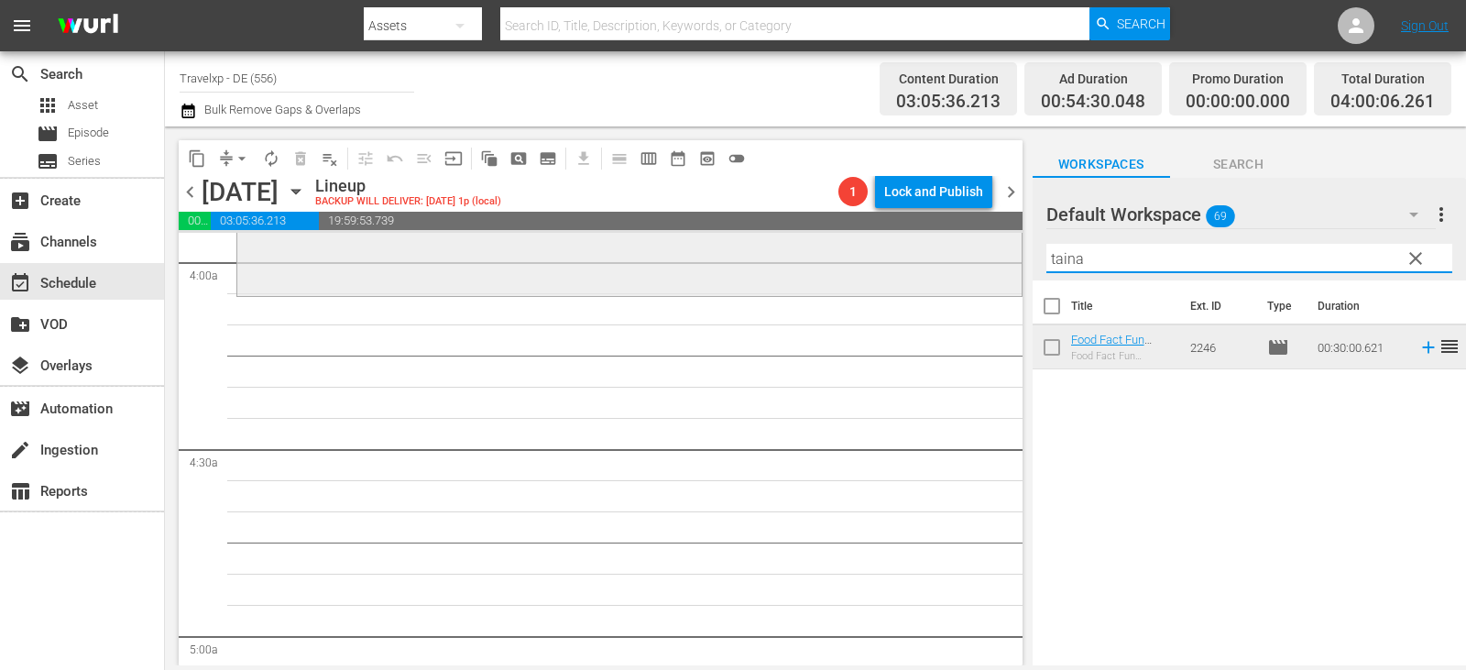
drag, startPoint x: 1094, startPoint y: 258, endPoint x: 878, endPoint y: 265, distance: 216.3
click at [878, 265] on div "content_copy compress arrow_drop_down autorenew_outlined delete_forever_outline…" at bounding box center [815, 395] width 1301 height 539
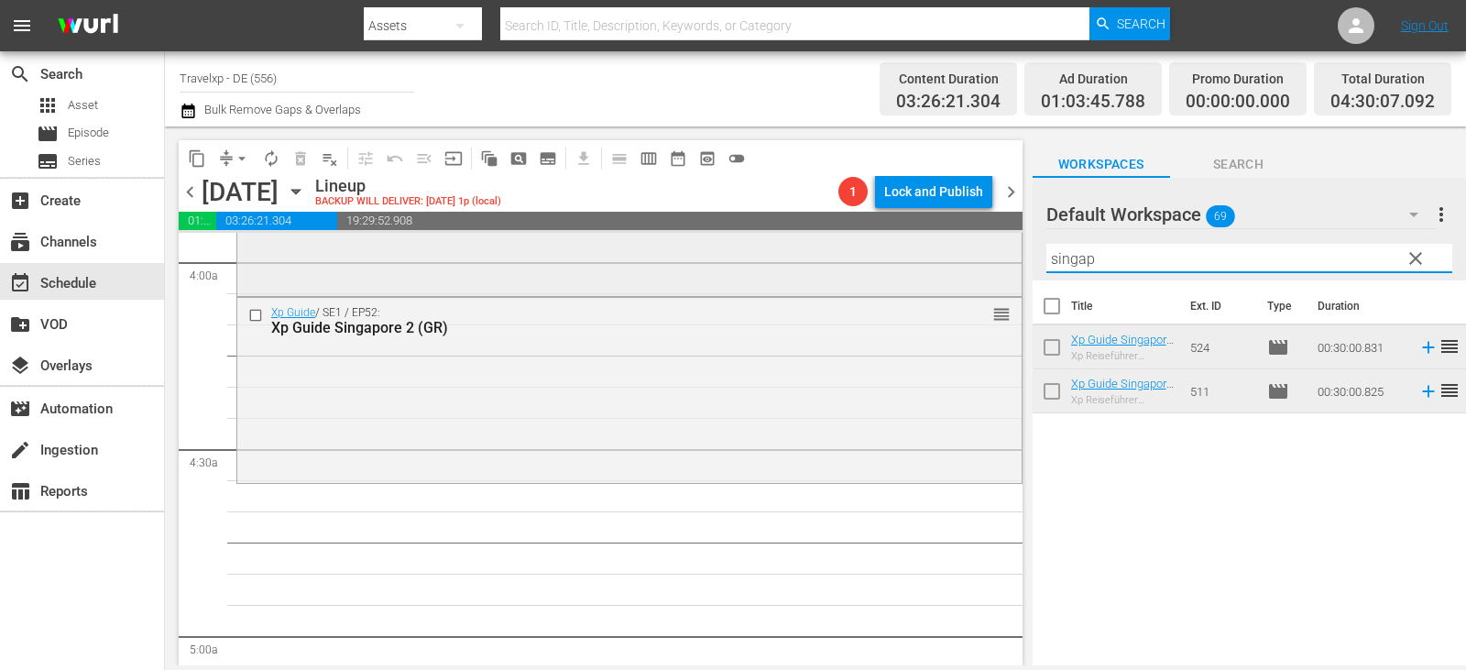
drag, startPoint x: 1115, startPoint y: 261, endPoint x: 896, endPoint y: 261, distance: 219.0
click at [896, 261] on div "content_copy compress arrow_drop_down autorenew_outlined delete_forever_outline…" at bounding box center [815, 395] width 1301 height 539
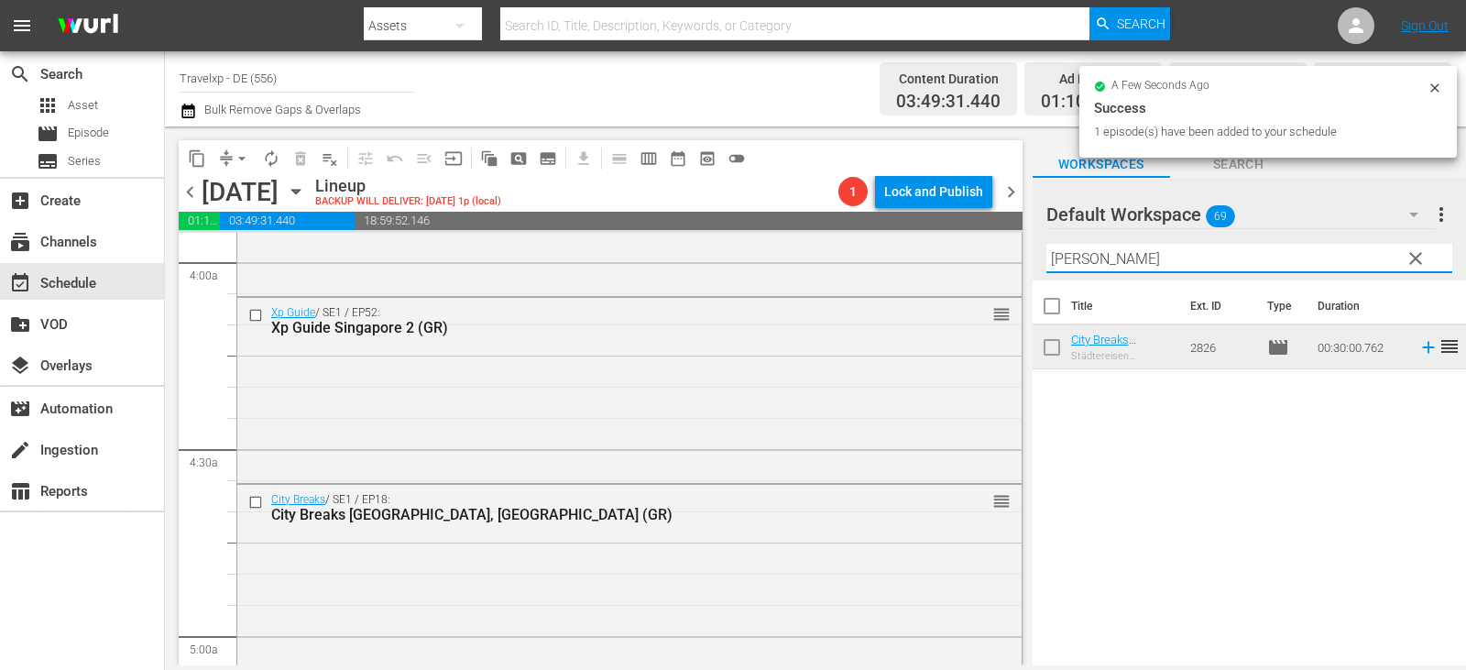
drag, startPoint x: 1100, startPoint y: 259, endPoint x: 1015, endPoint y: 261, distance: 85.2
click at [1015, 261] on div "content_copy compress arrow_drop_down autorenew_outlined delete_forever_outline…" at bounding box center [815, 395] width 1301 height 539
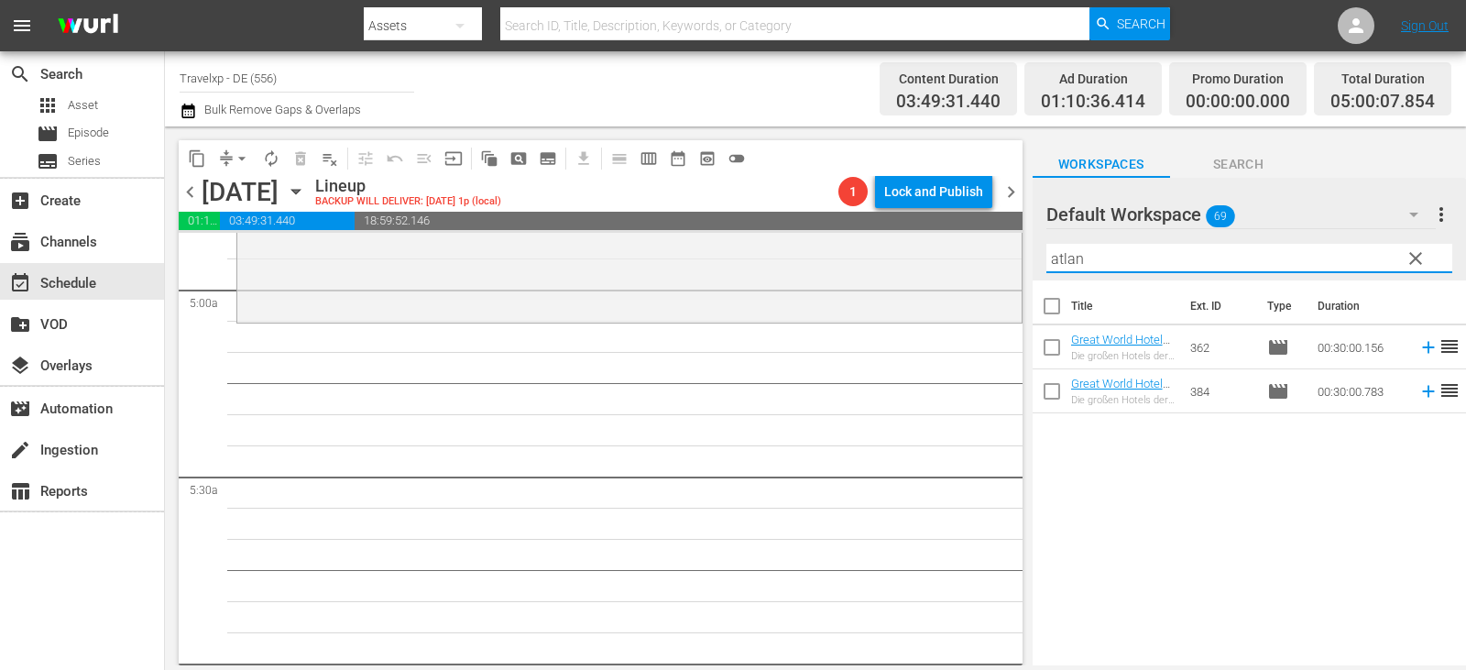
scroll to position [1833, 0]
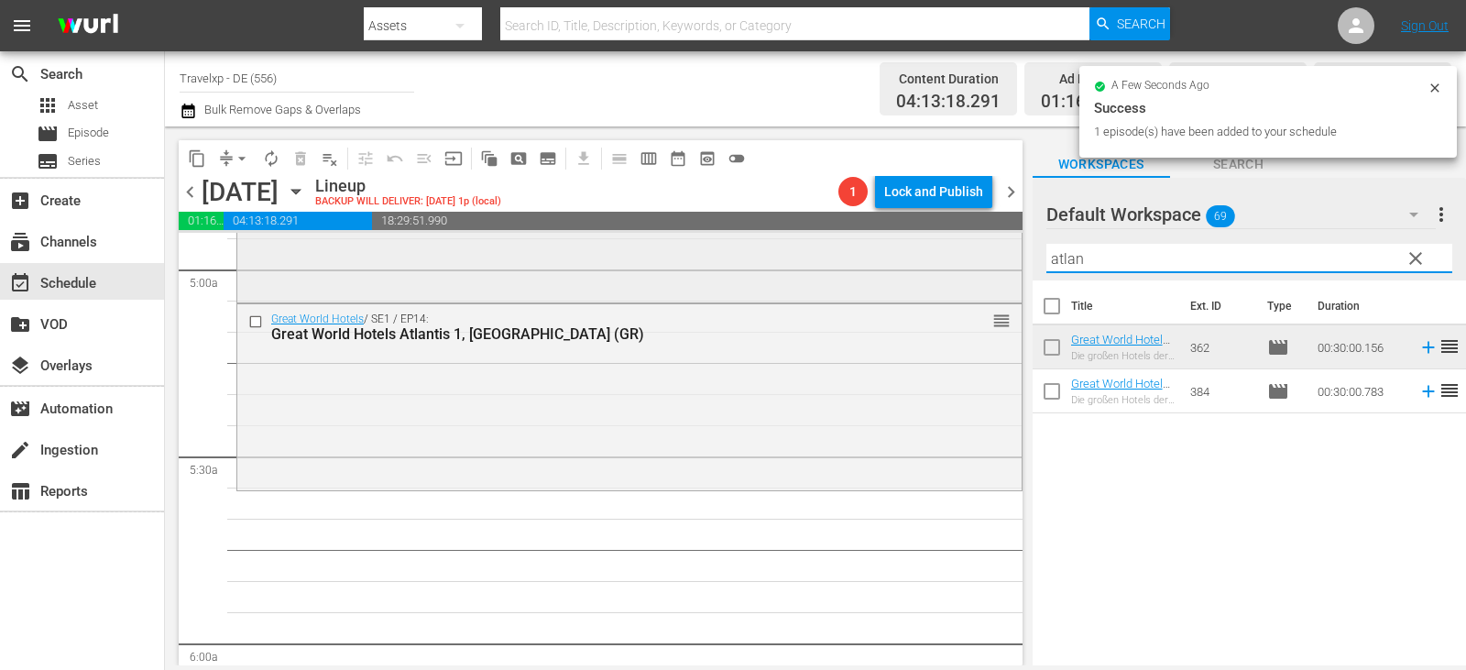
drag, startPoint x: 1084, startPoint y: 258, endPoint x: 922, endPoint y: 258, distance: 162.2
click at [922, 258] on div "content_copy compress arrow_drop_down autorenew_outlined delete_forever_outline…" at bounding box center [815, 395] width 1301 height 539
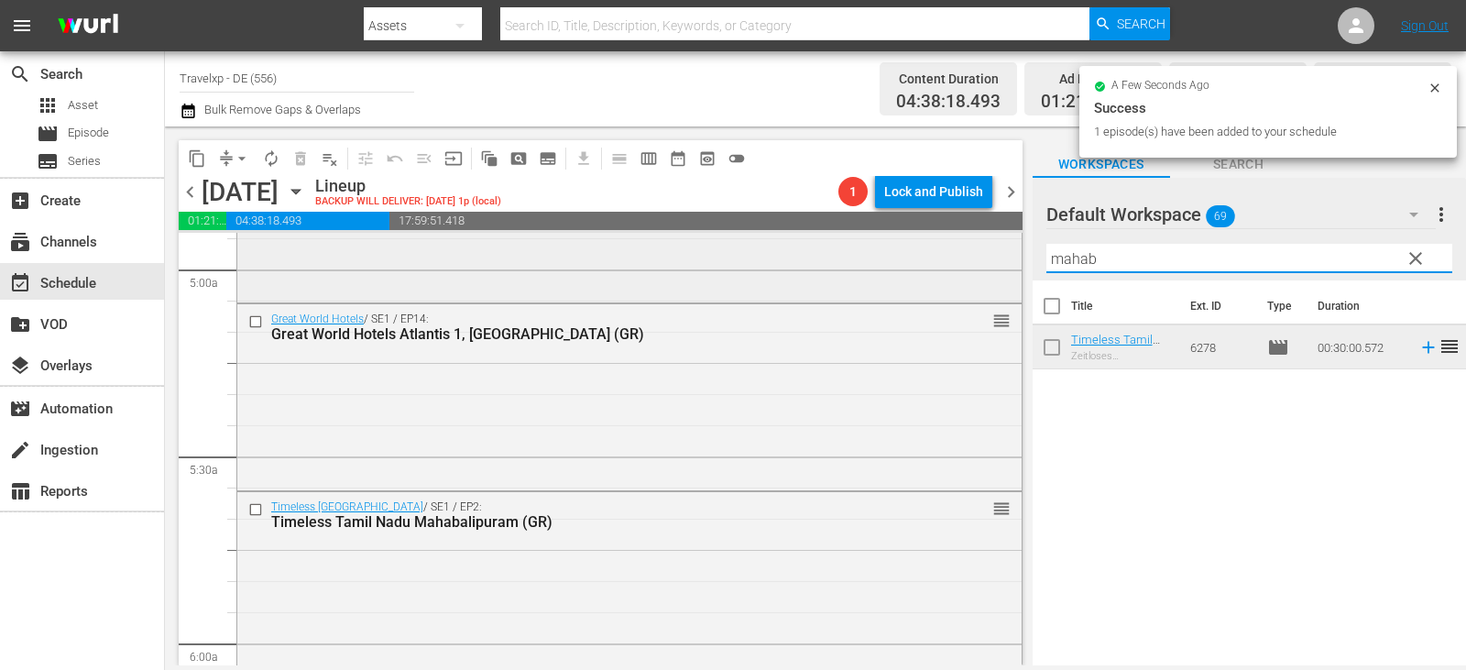
drag, startPoint x: 1127, startPoint y: 258, endPoint x: 887, endPoint y: 258, distance: 240.1
click at [887, 258] on div "content_copy compress arrow_drop_down autorenew_outlined delete_forever_outline…" at bounding box center [815, 395] width 1301 height 539
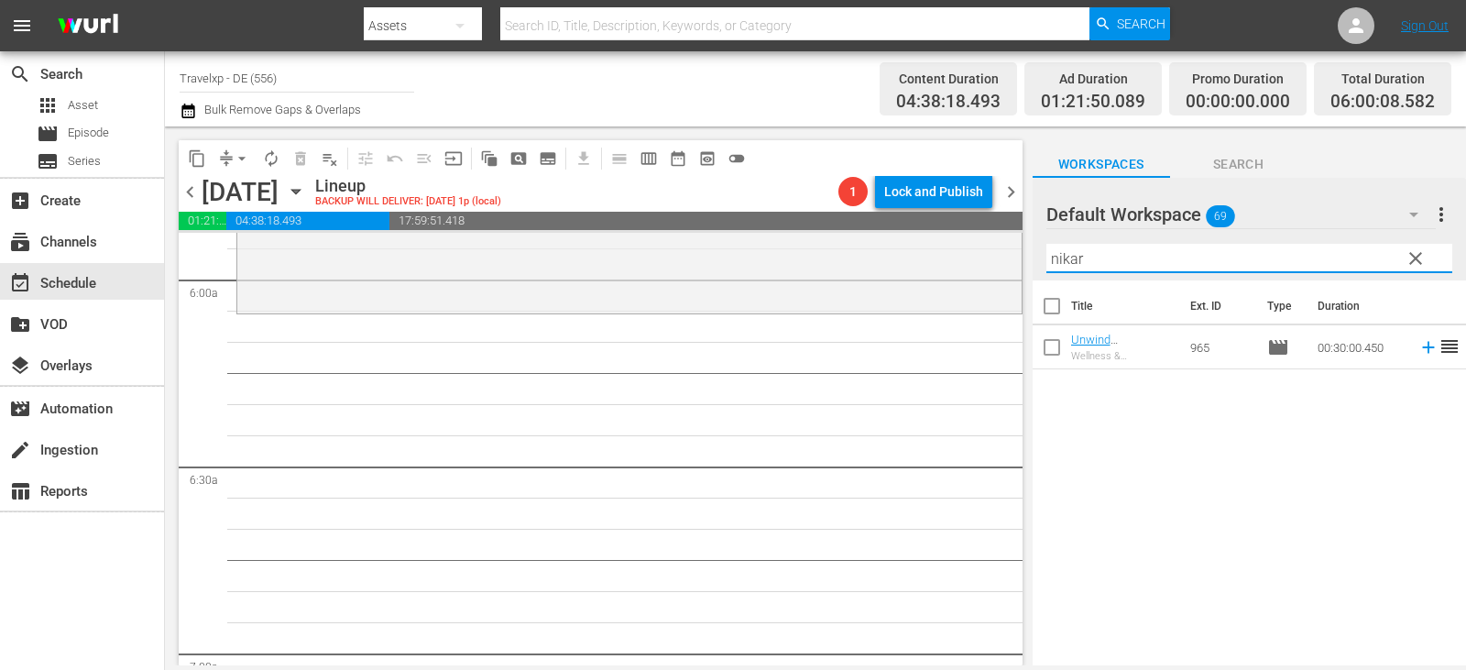
scroll to position [2199, 0]
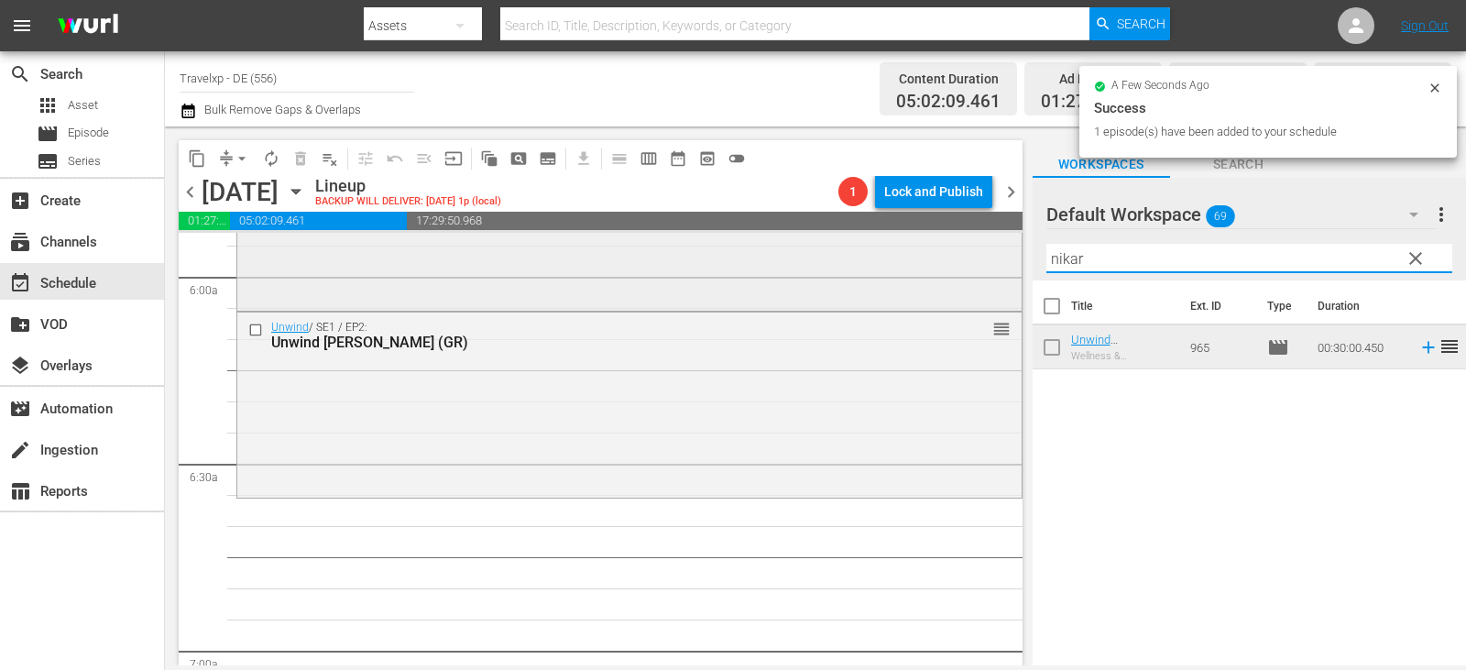
drag, startPoint x: 1115, startPoint y: 258, endPoint x: 902, endPoint y: 262, distance: 213.5
click at [902, 262] on div "content_copy compress arrow_drop_down autorenew_outlined delete_forever_outline…" at bounding box center [815, 395] width 1301 height 539
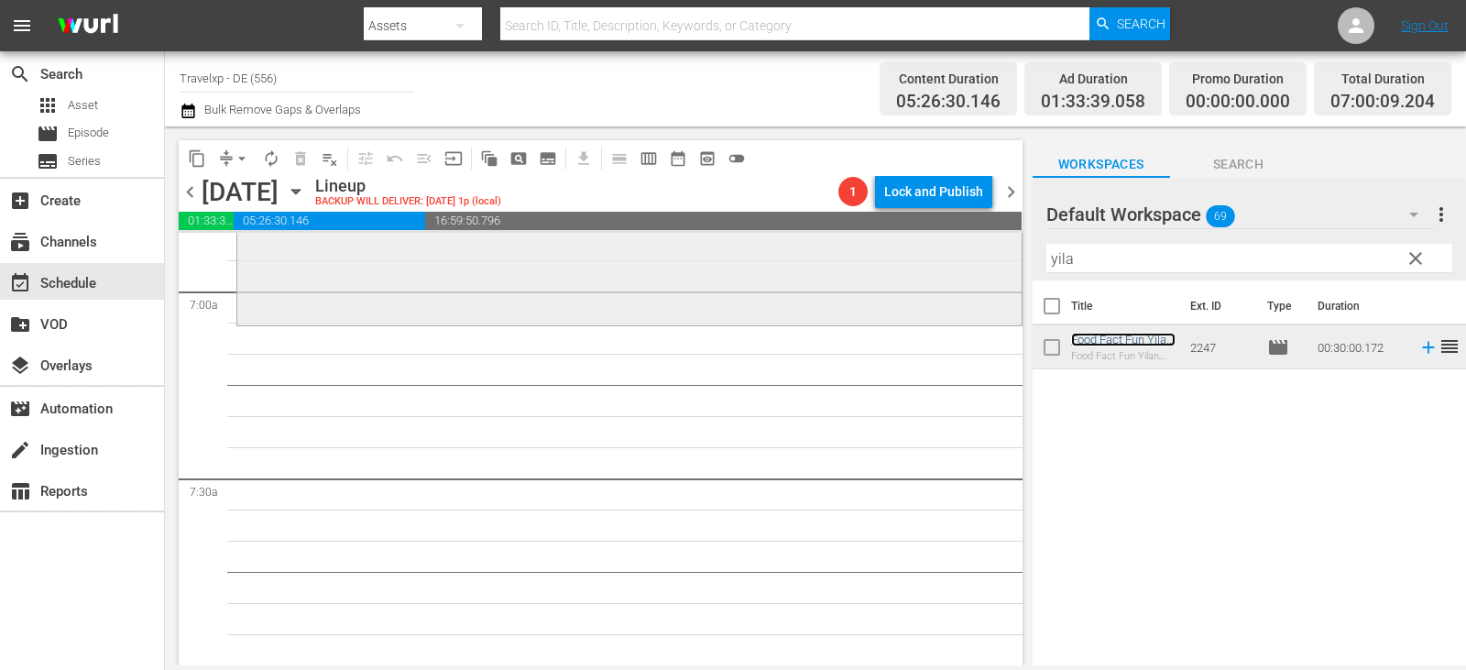
scroll to position [2566, 0]
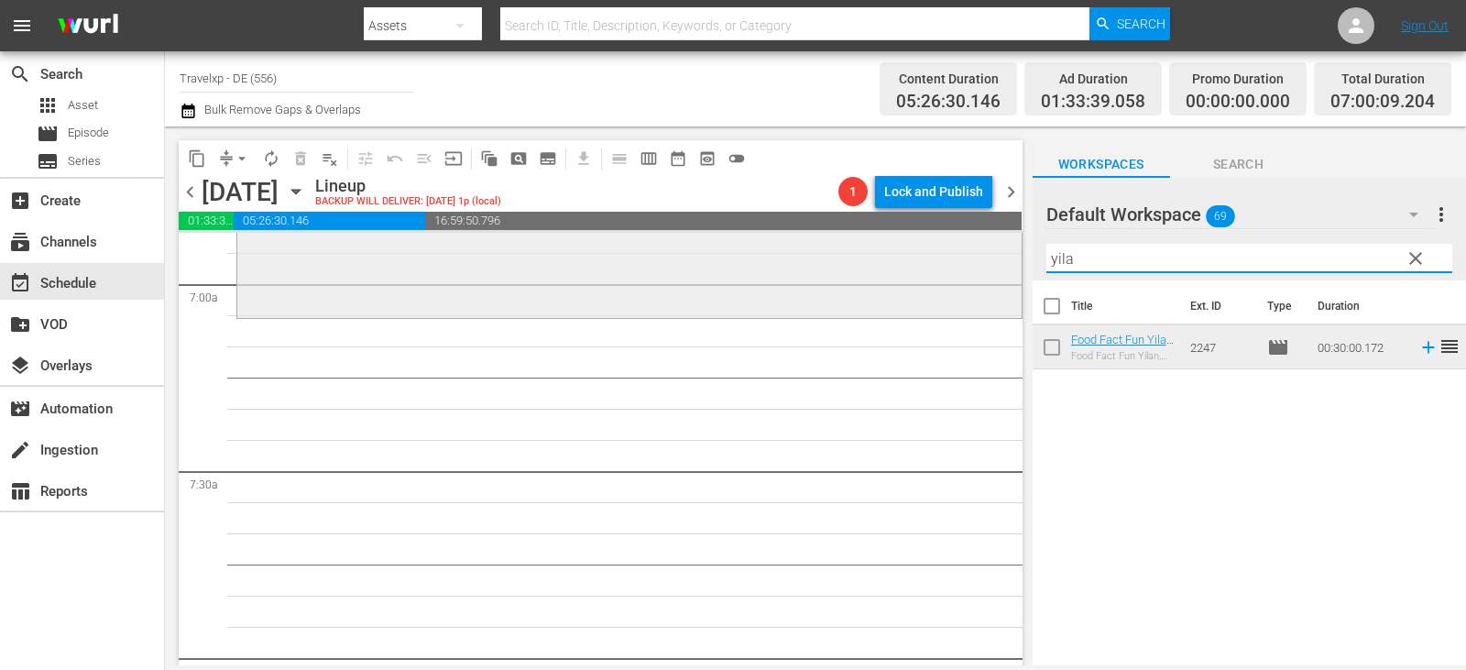
drag, startPoint x: 1100, startPoint y: 259, endPoint x: 953, endPoint y: 266, distance: 146.7
click at [953, 266] on div "content_copy compress arrow_drop_down autorenew_outlined delete_forever_outline…" at bounding box center [815, 395] width 1301 height 539
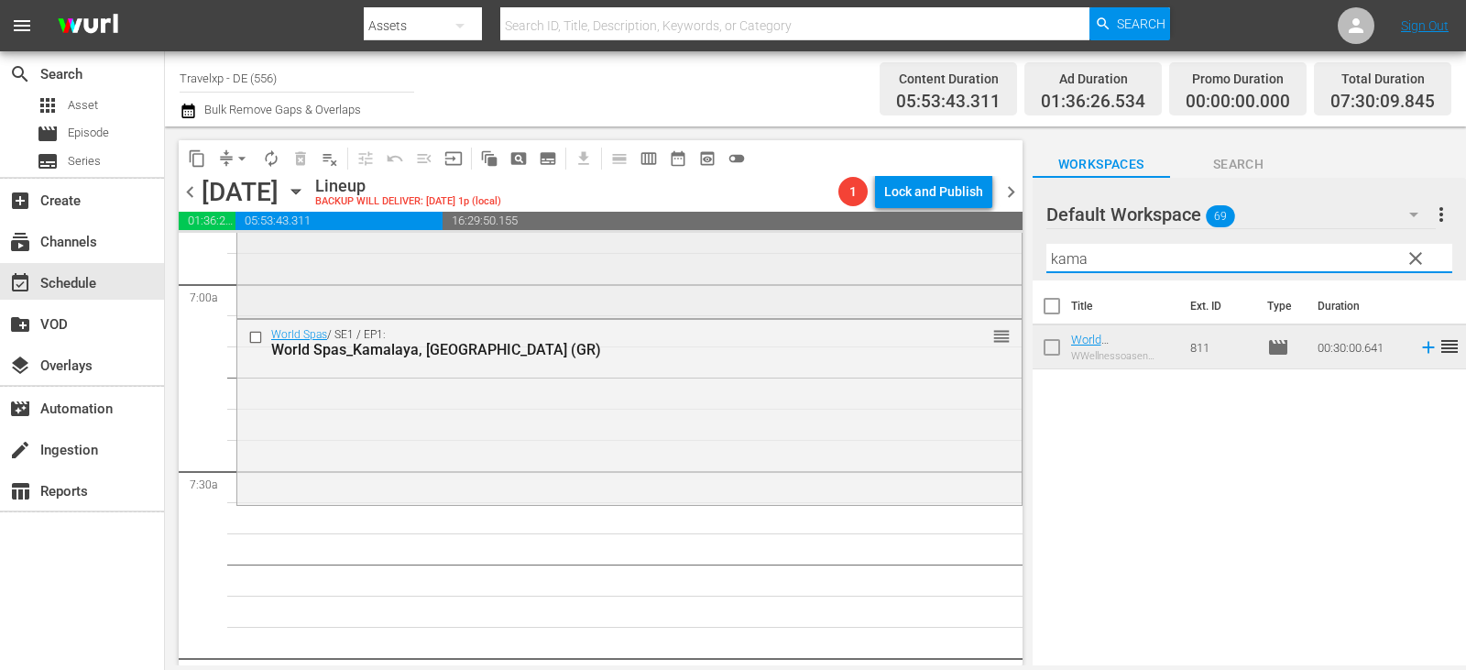
drag, startPoint x: 1100, startPoint y: 262, endPoint x: 991, endPoint y: 253, distance: 110.3
click at [991, 253] on div "content_copy compress arrow_drop_down autorenew_outlined delete_forever_outline…" at bounding box center [815, 395] width 1301 height 539
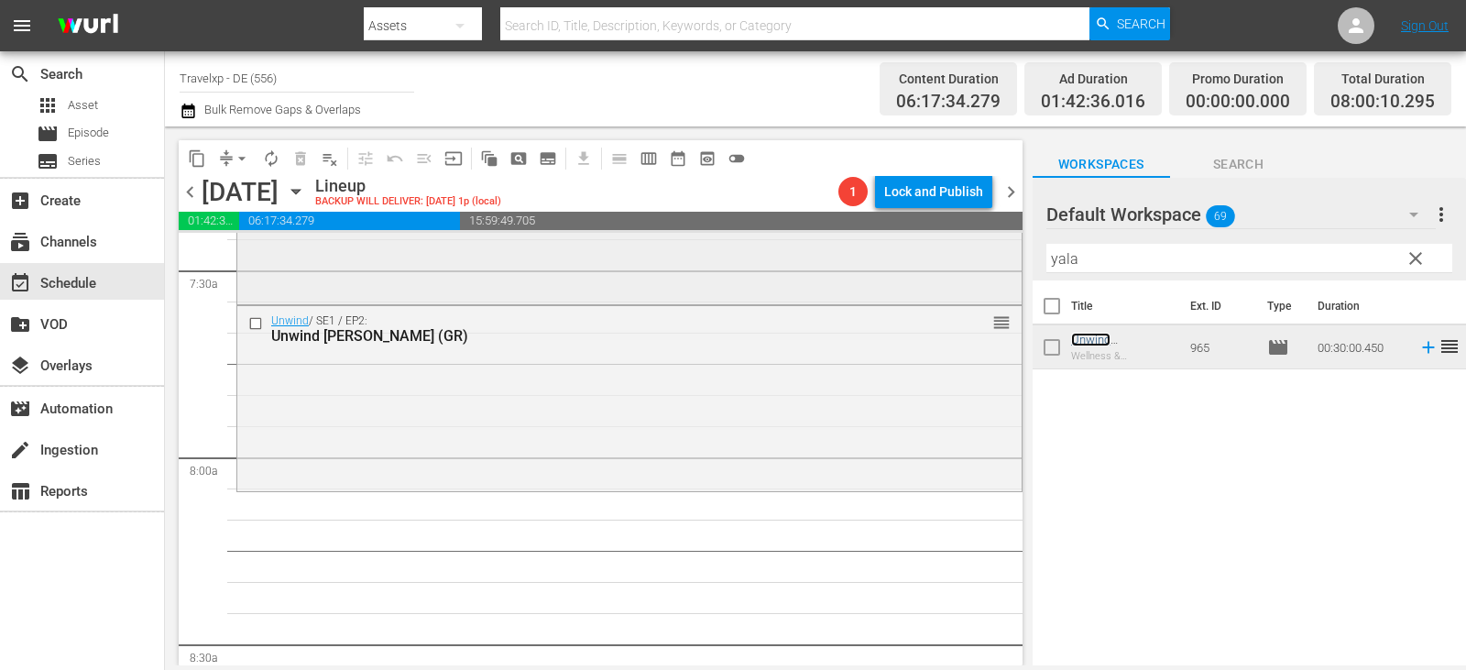
scroll to position [2932, 0]
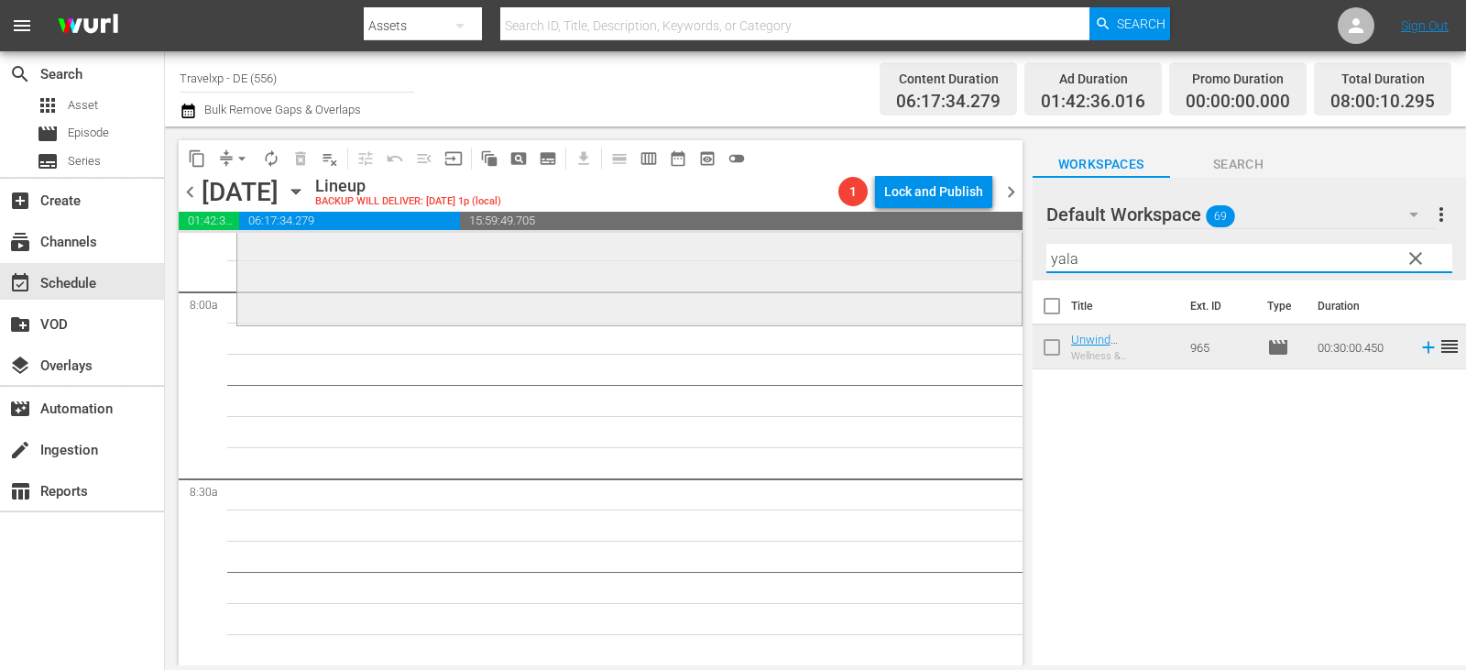
drag, startPoint x: 1103, startPoint y: 267, endPoint x: 938, endPoint y: 267, distance: 164.9
click at [938, 267] on div "content_copy compress arrow_drop_down autorenew_outlined delete_forever_outline…" at bounding box center [815, 395] width 1301 height 539
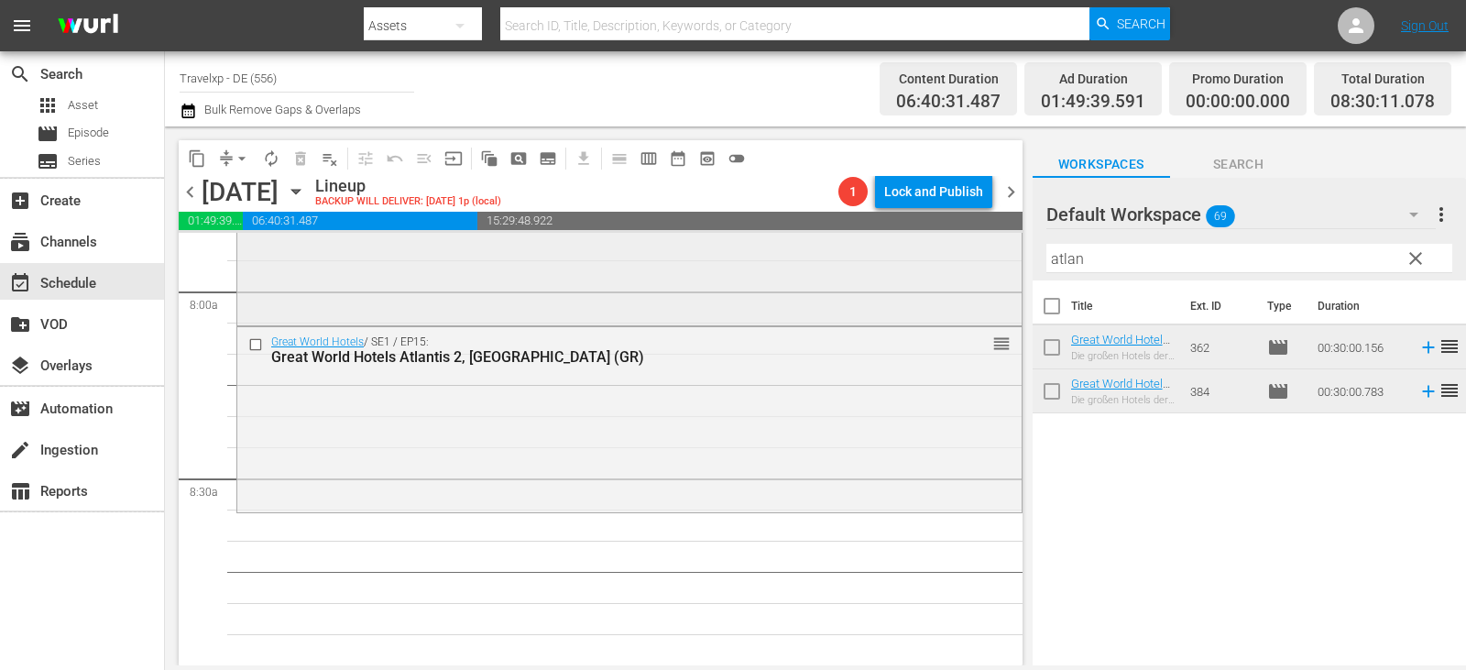
drag, startPoint x: 1091, startPoint y: 265, endPoint x: 847, endPoint y: 245, distance: 245.5
click at [847, 245] on div "content_copy compress arrow_drop_down autorenew_outlined delete_forever_outline…" at bounding box center [815, 395] width 1301 height 539
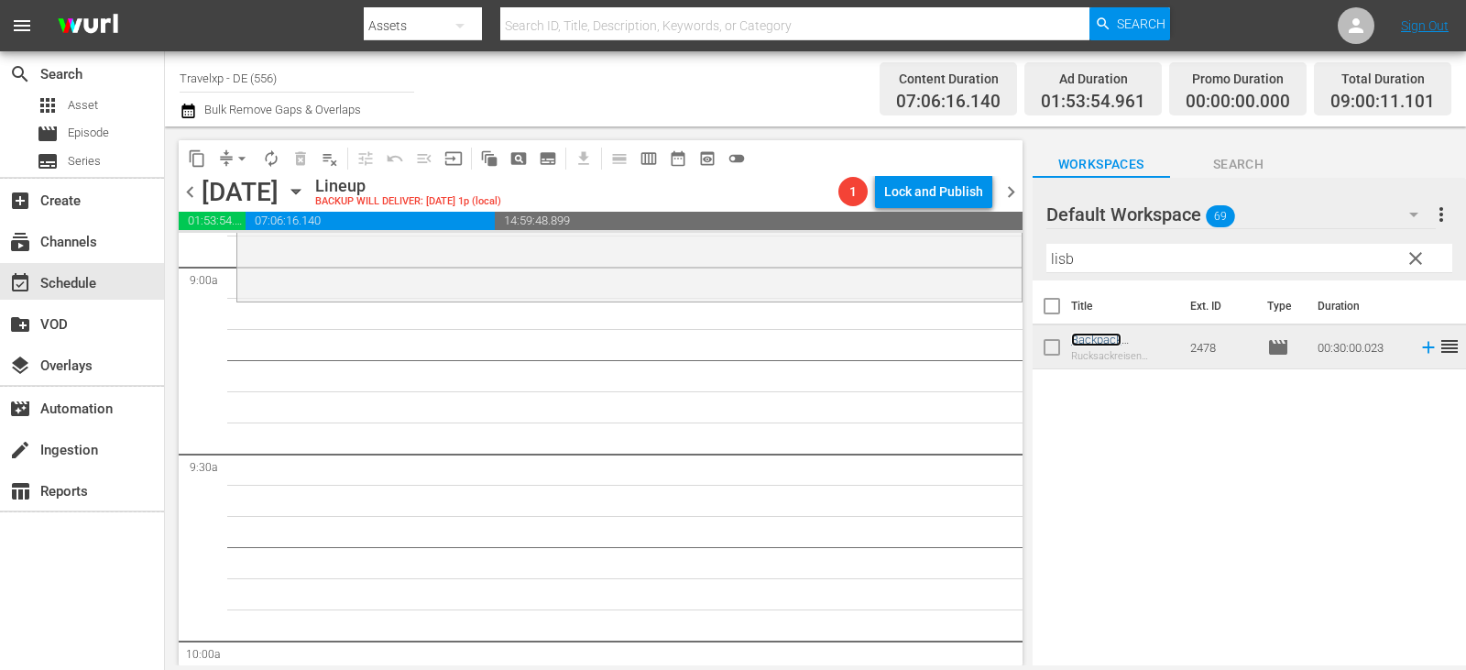
scroll to position [3390, 0]
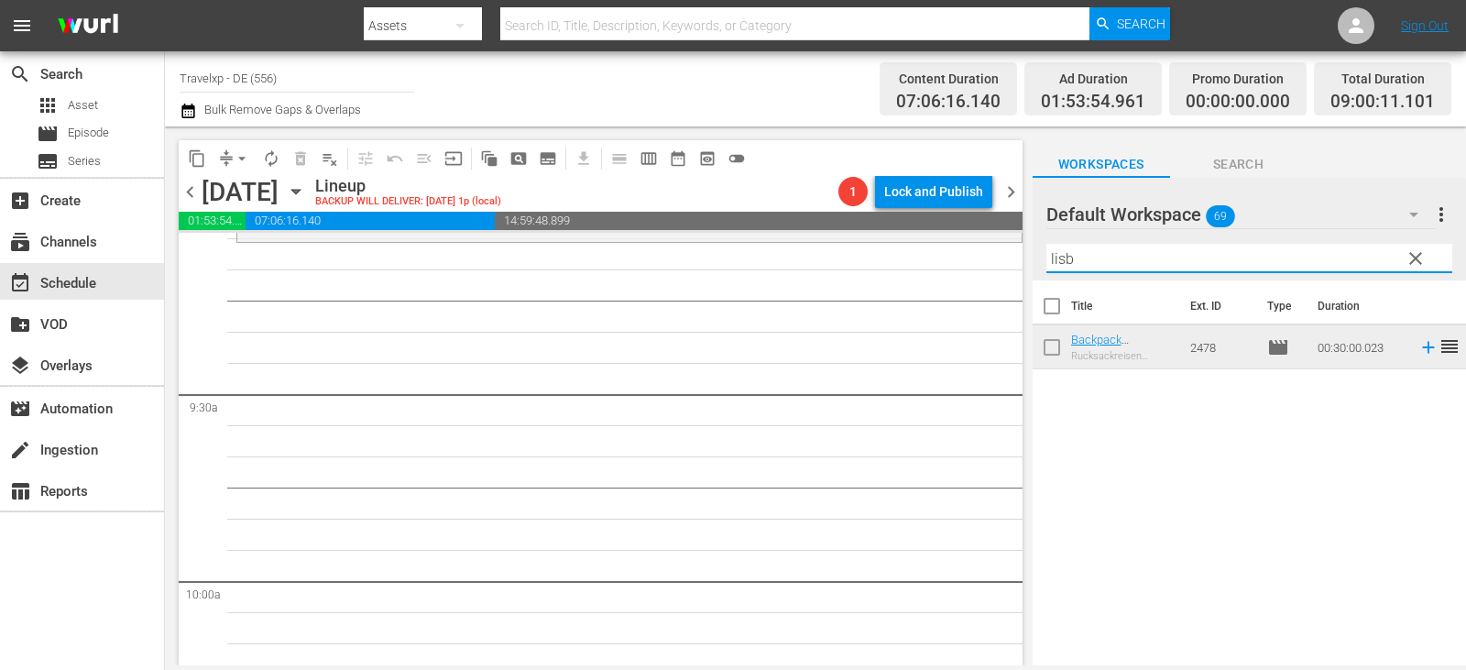
drag, startPoint x: 1091, startPoint y: 264, endPoint x: 1013, endPoint y: 264, distance: 78.8
click at [1013, 264] on div "content_copy compress arrow_drop_down autorenew_outlined delete_forever_outline…" at bounding box center [815, 395] width 1301 height 539
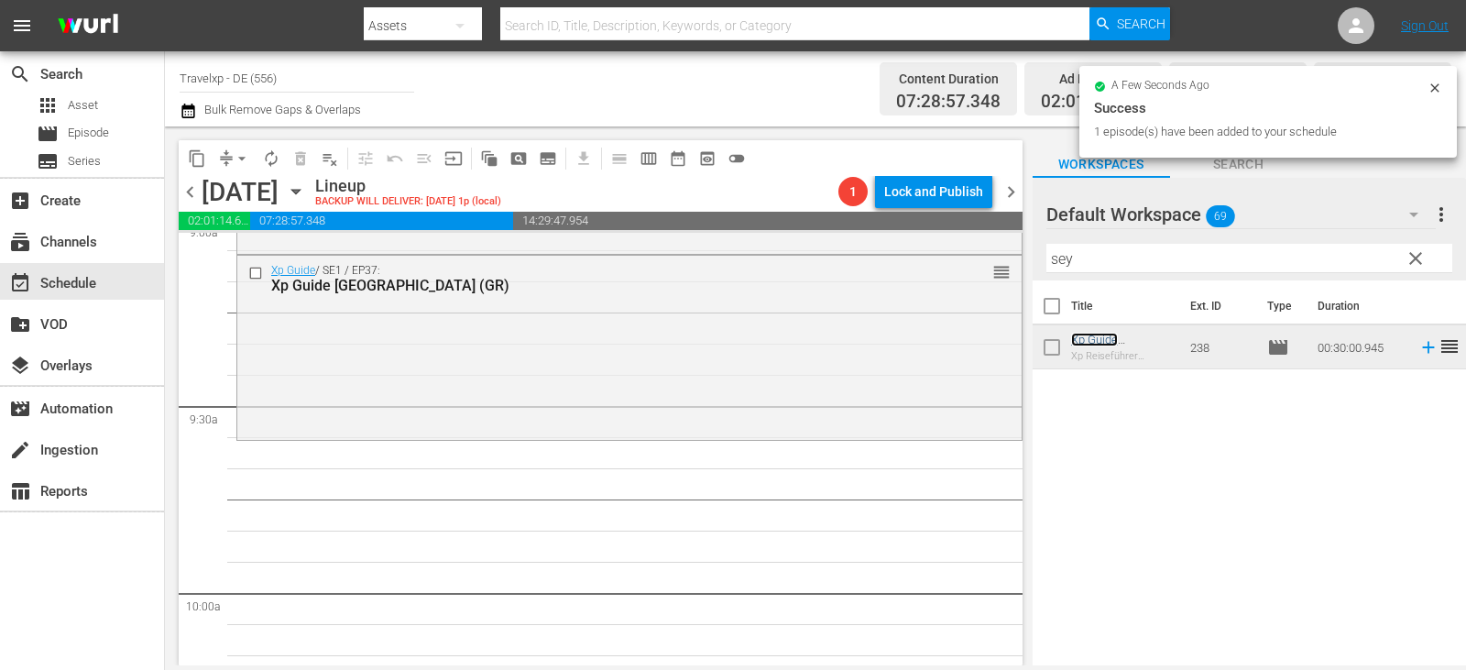
scroll to position [3496, 0]
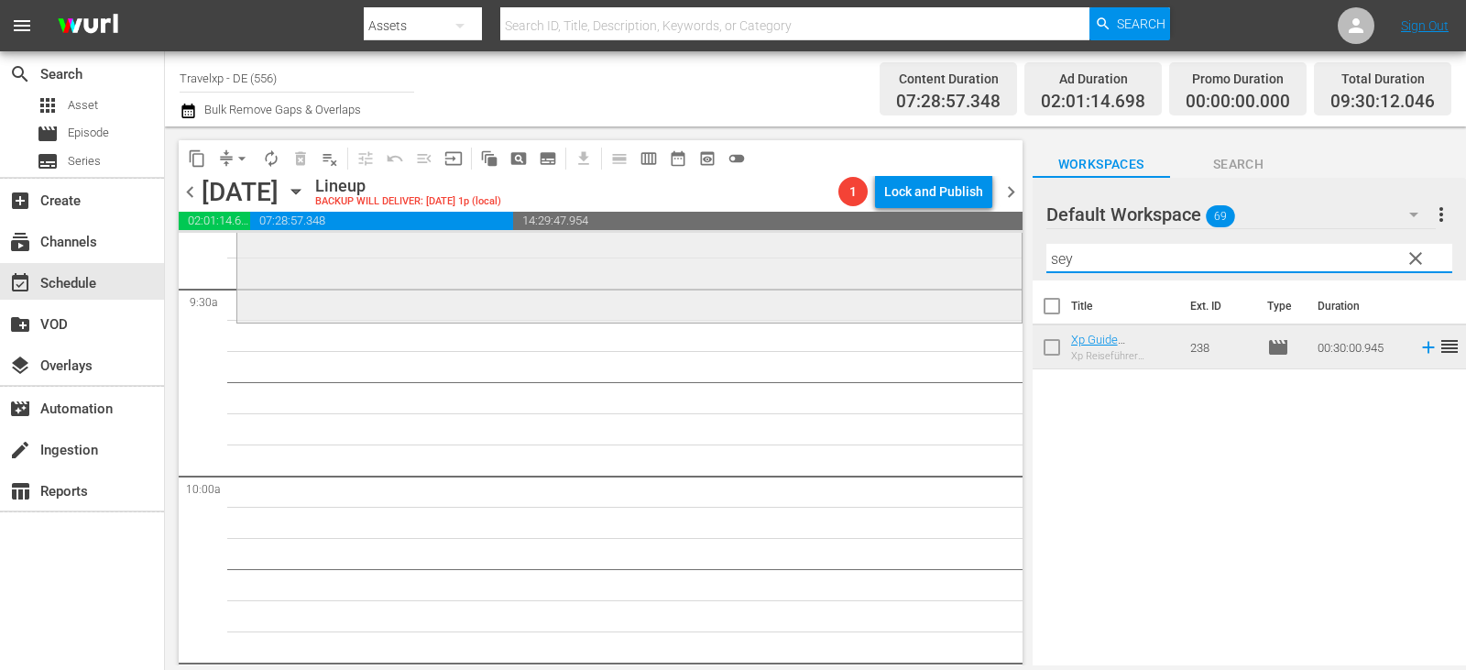
drag, startPoint x: 1091, startPoint y: 261, endPoint x: 991, endPoint y: 258, distance: 100.8
click at [991, 258] on div "content_copy compress arrow_drop_down autorenew_outlined delete_forever_outline…" at bounding box center [815, 395] width 1301 height 539
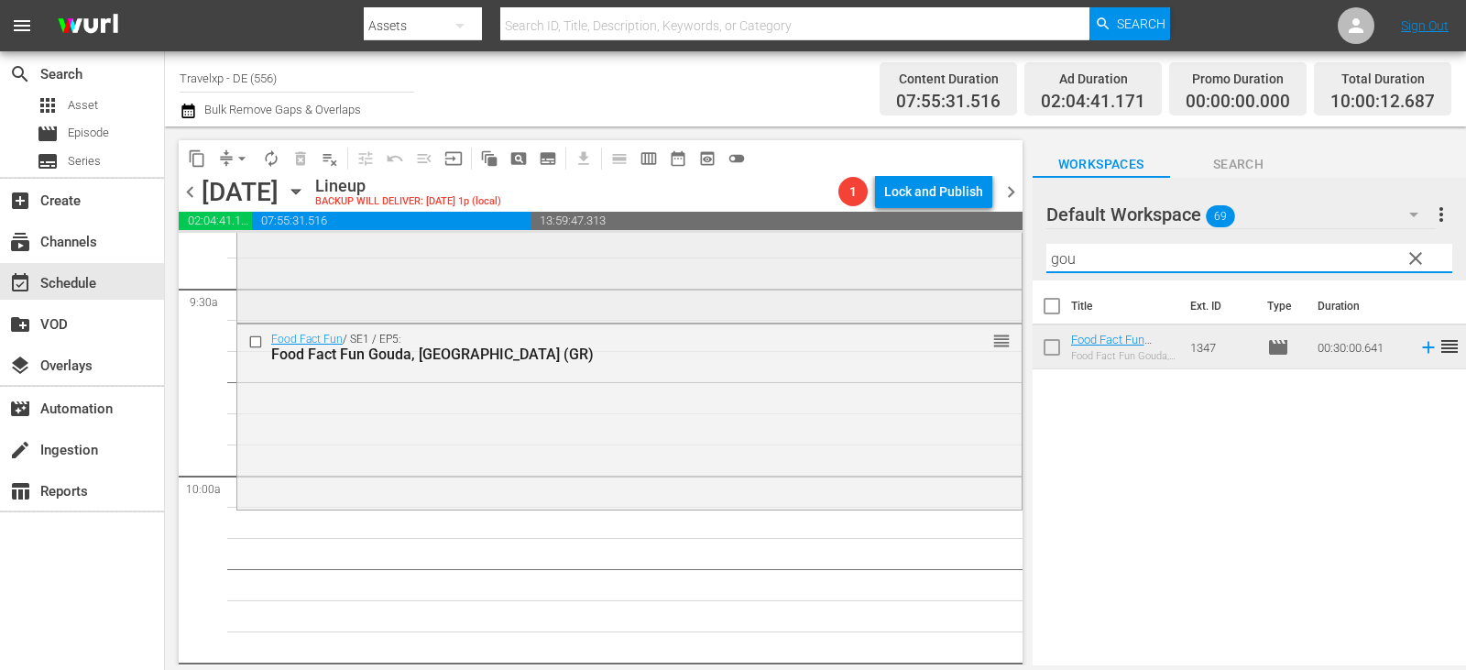
drag, startPoint x: 1107, startPoint y: 263, endPoint x: 874, endPoint y: 274, distance: 233.0
click at [874, 274] on div "content_copy compress arrow_drop_down autorenew_outlined delete_forever_outline…" at bounding box center [815, 395] width 1301 height 539
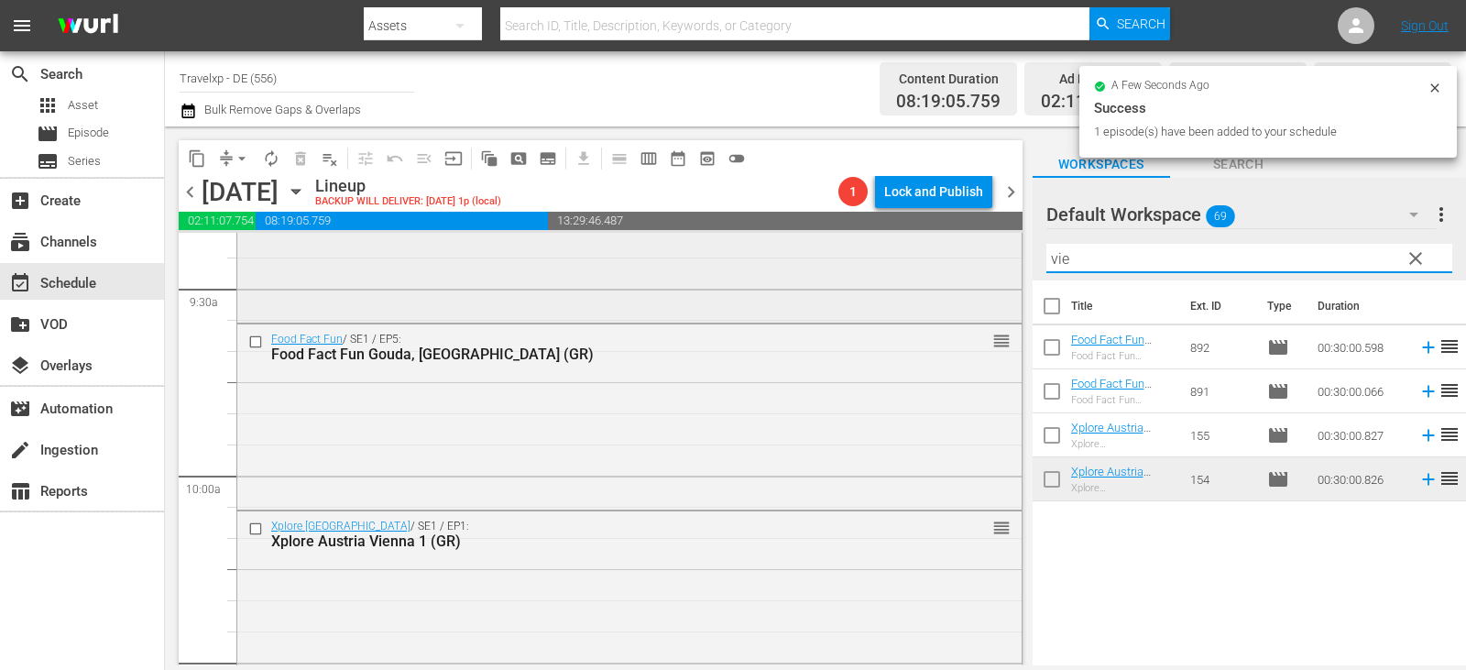
drag, startPoint x: 1088, startPoint y: 262, endPoint x: 886, endPoint y: 262, distance: 201.6
click at [886, 262] on div "content_copy compress arrow_drop_down autorenew_outlined delete_forever_outline…" at bounding box center [815, 395] width 1301 height 539
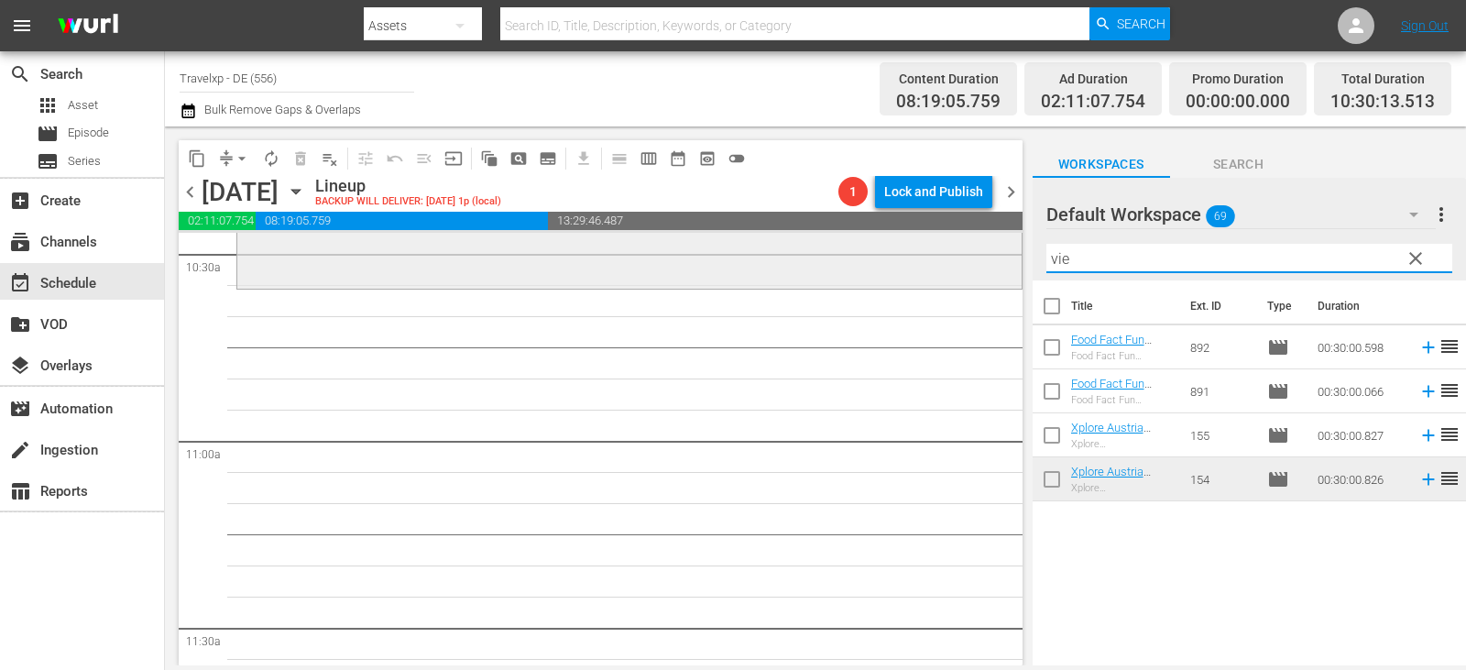
scroll to position [3862, 0]
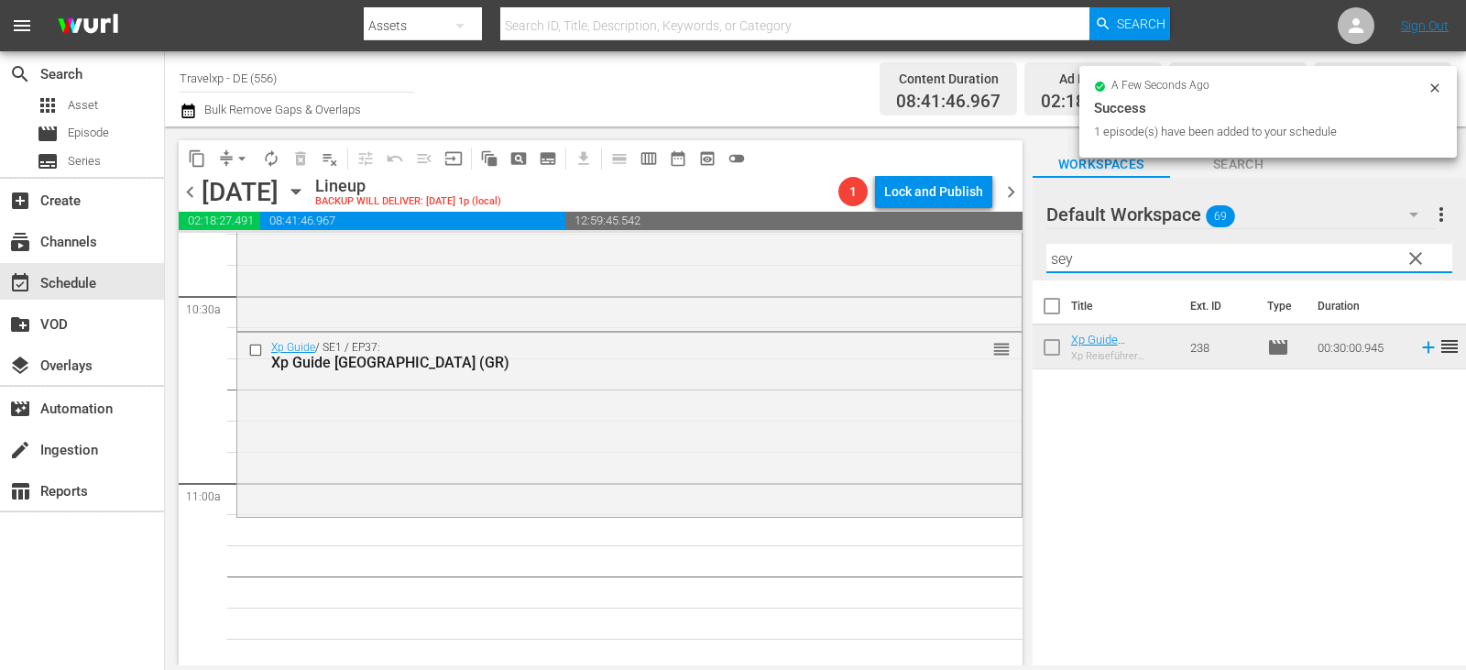
click at [986, 268] on div "content_copy compress arrow_drop_down autorenew_outlined delete_forever_outline…" at bounding box center [815, 395] width 1301 height 539
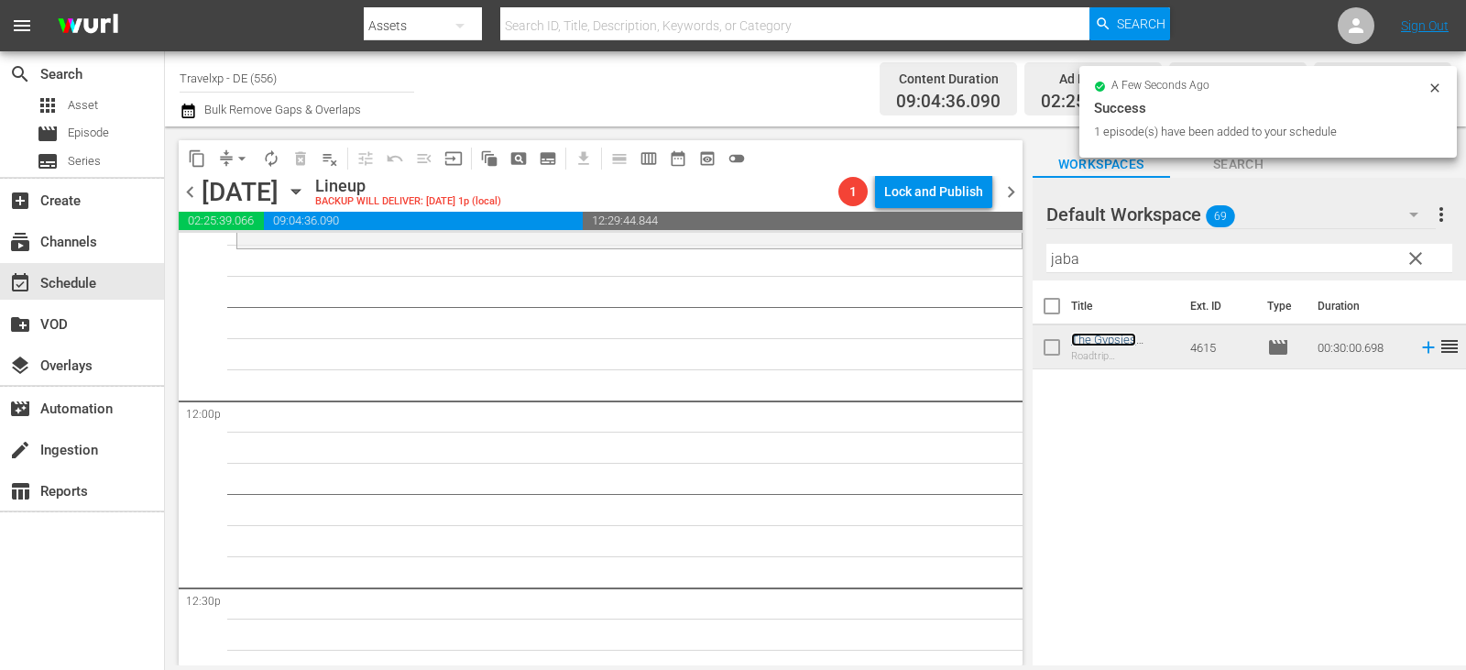
scroll to position [4320, 0]
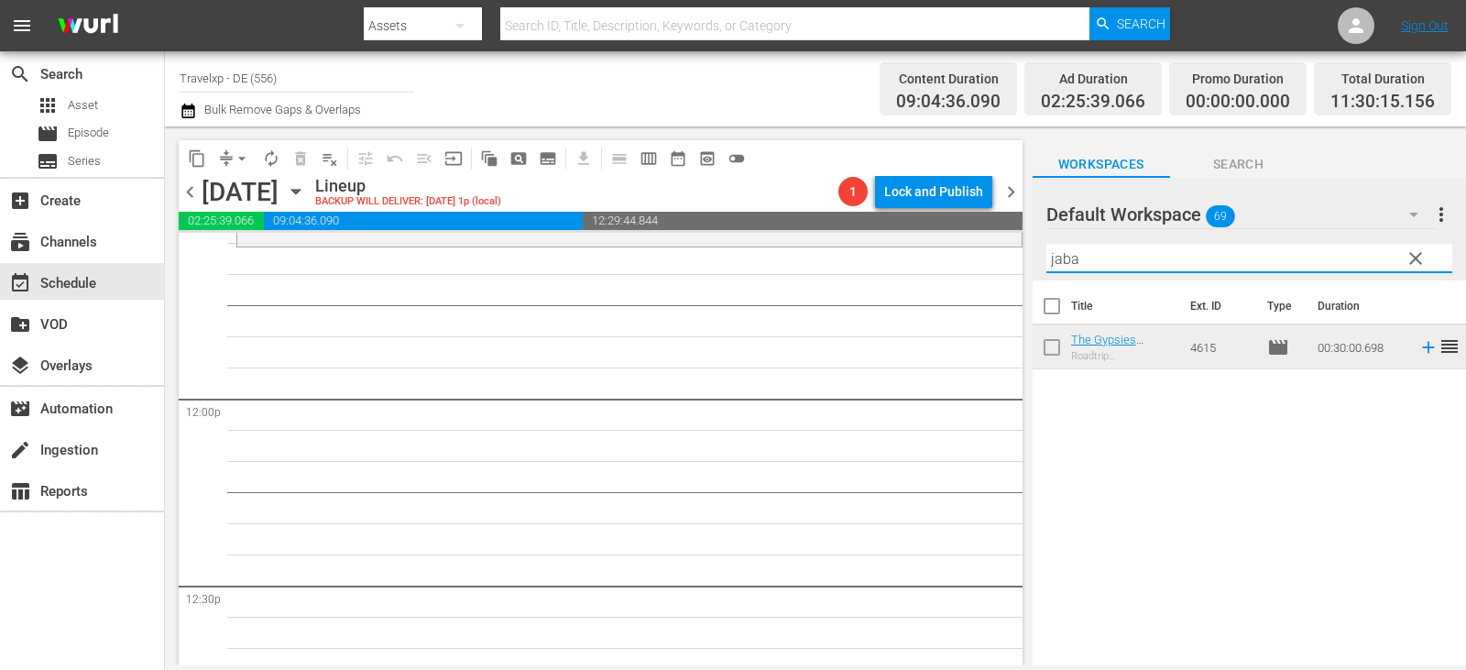
drag, startPoint x: 1082, startPoint y: 265, endPoint x: 988, endPoint y: 266, distance: 94.4
click at [988, 266] on div "content_copy compress arrow_drop_down autorenew_outlined delete_forever_outline…" at bounding box center [815, 395] width 1301 height 539
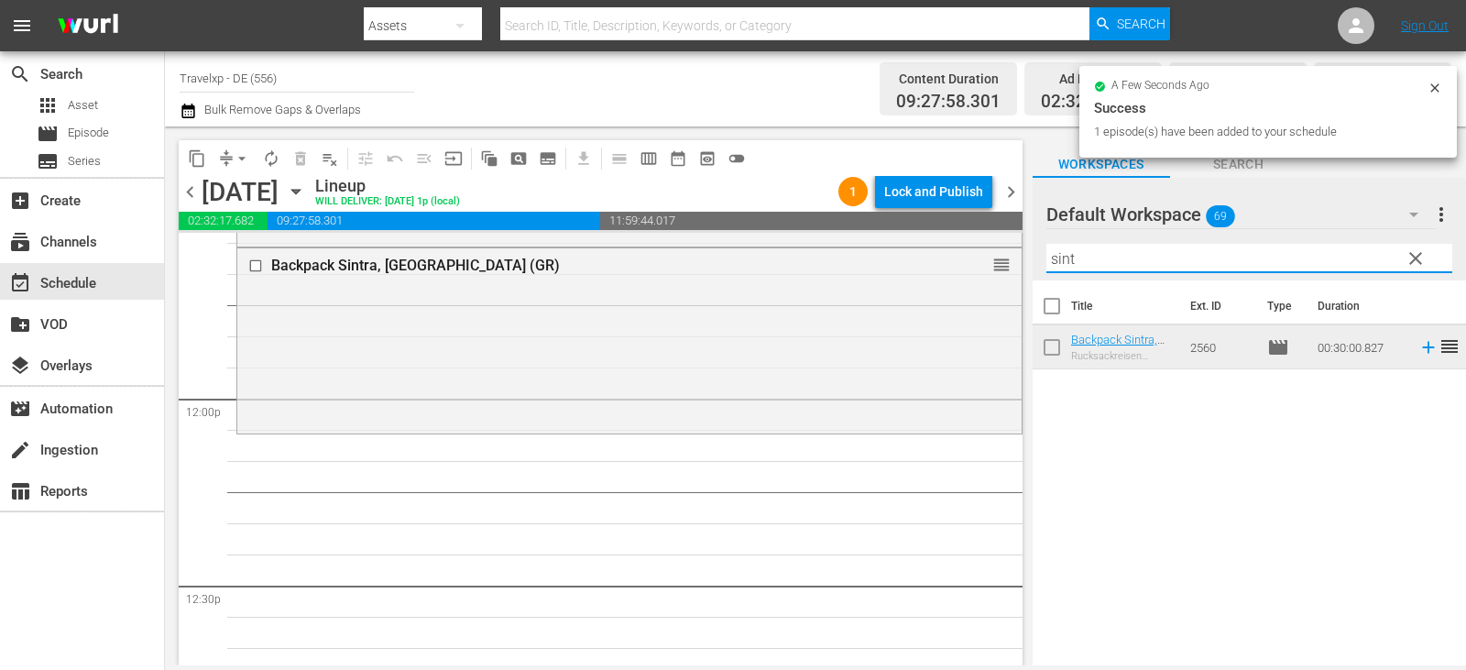
click at [899, 261] on div "content_copy compress arrow_drop_down autorenew_outlined delete_forever_outline…" at bounding box center [815, 395] width 1301 height 539
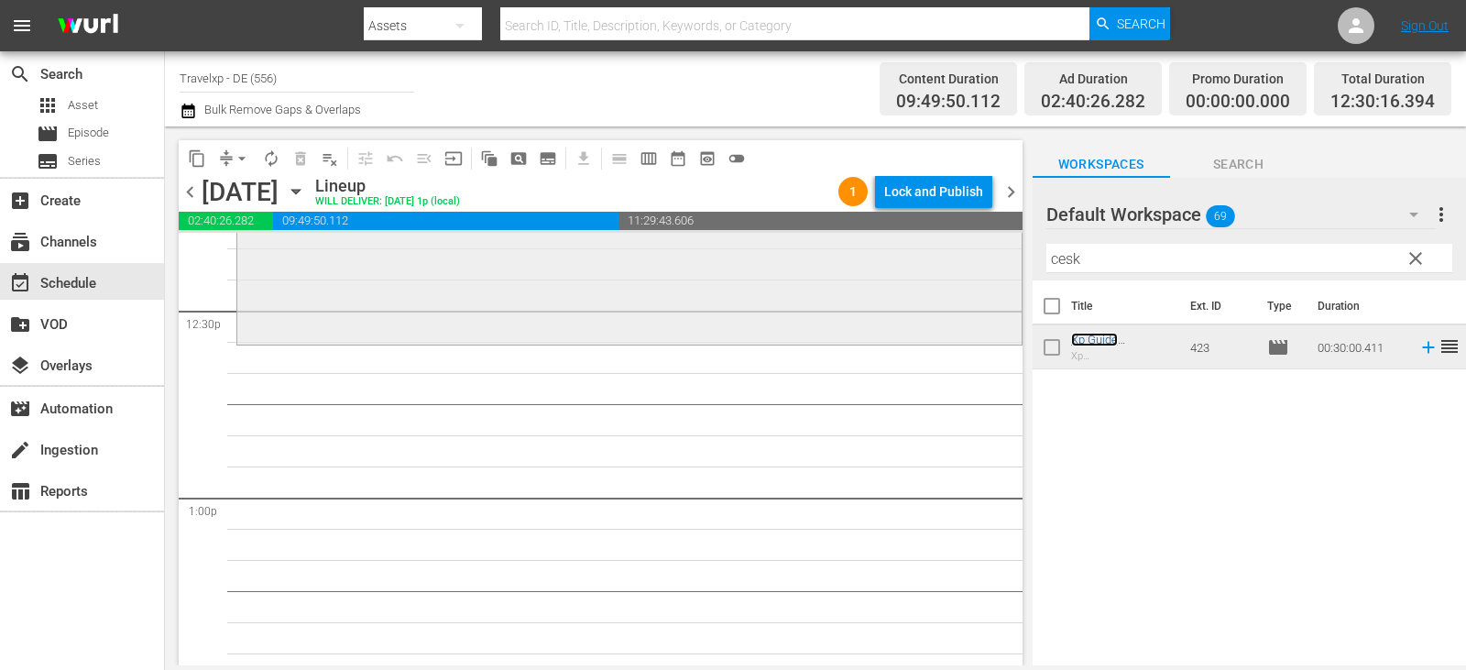
scroll to position [4687, 0]
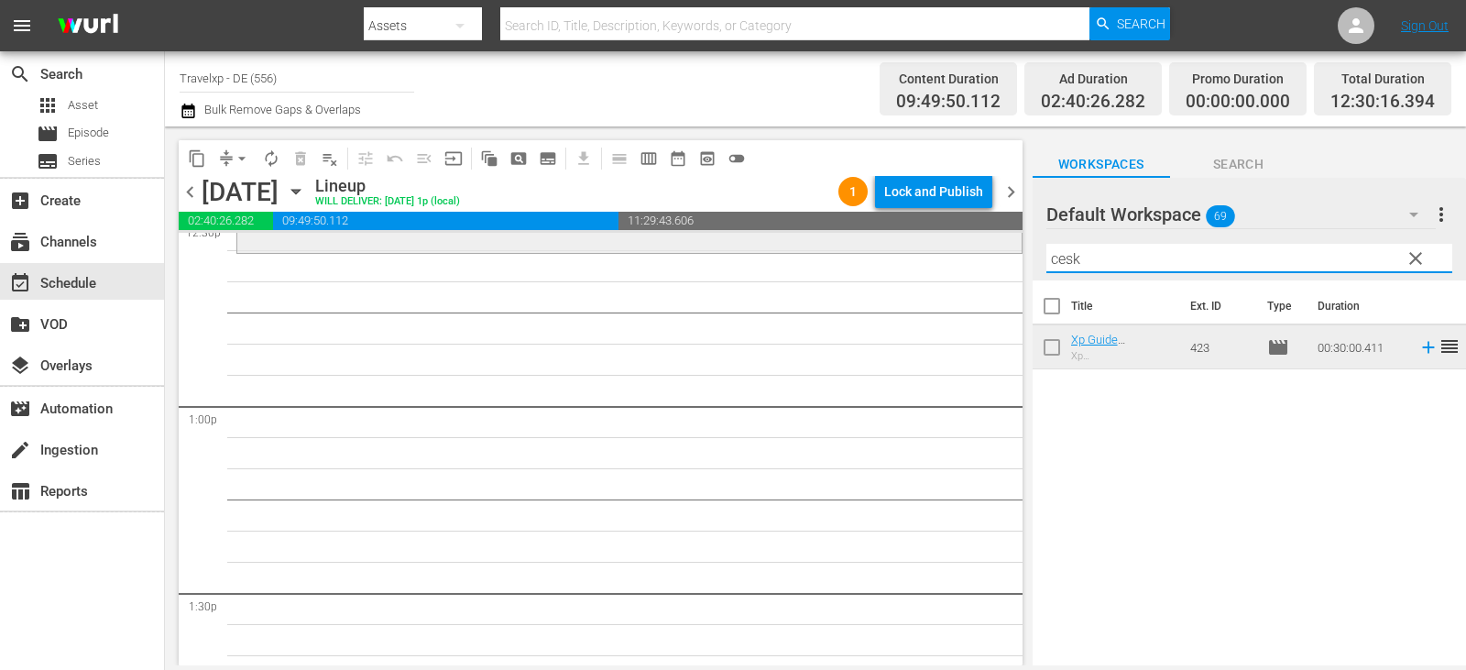
drag, startPoint x: 1100, startPoint y: 263, endPoint x: 818, endPoint y: 246, distance: 281.8
click at [818, 246] on div "content_copy compress arrow_drop_down autorenew_outlined delete_forever_outline…" at bounding box center [815, 395] width 1301 height 539
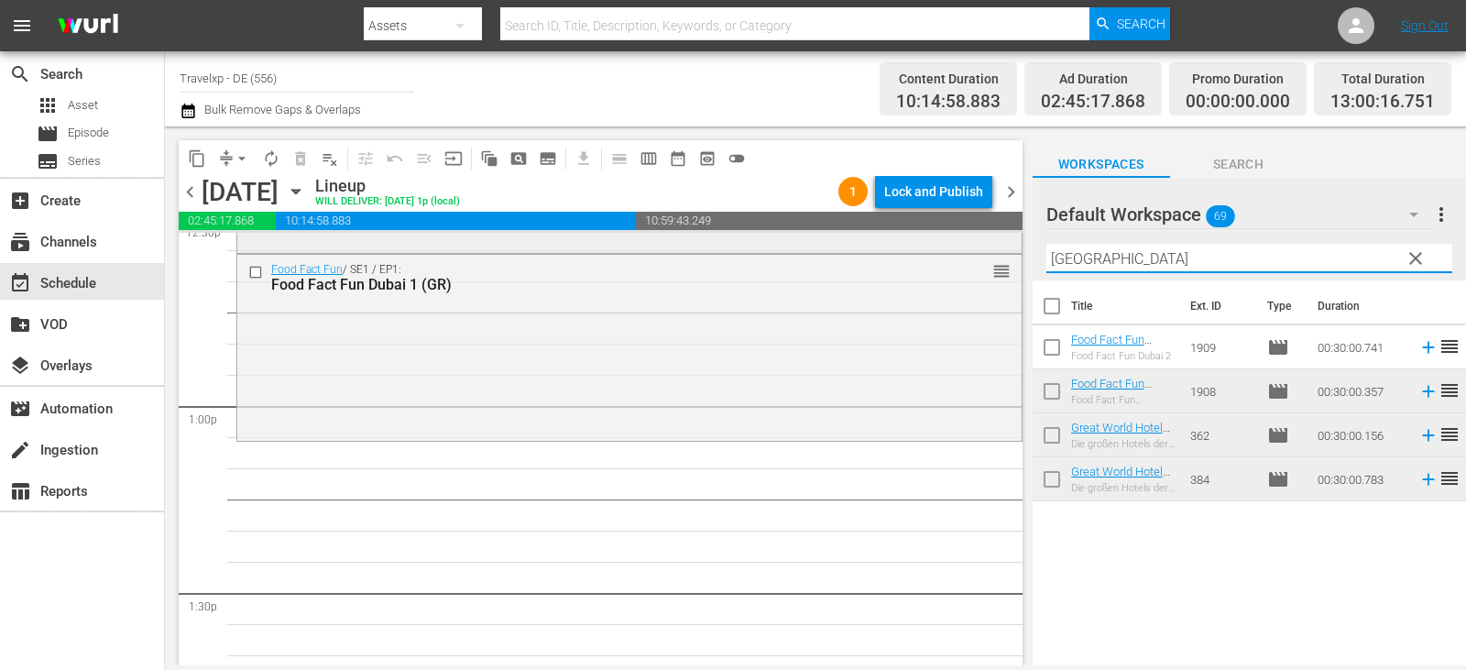
drag, startPoint x: 1110, startPoint y: 259, endPoint x: 981, endPoint y: 253, distance: 128.4
click at [981, 253] on div "content_copy compress arrow_drop_down autorenew_outlined delete_forever_outline…" at bounding box center [815, 395] width 1301 height 539
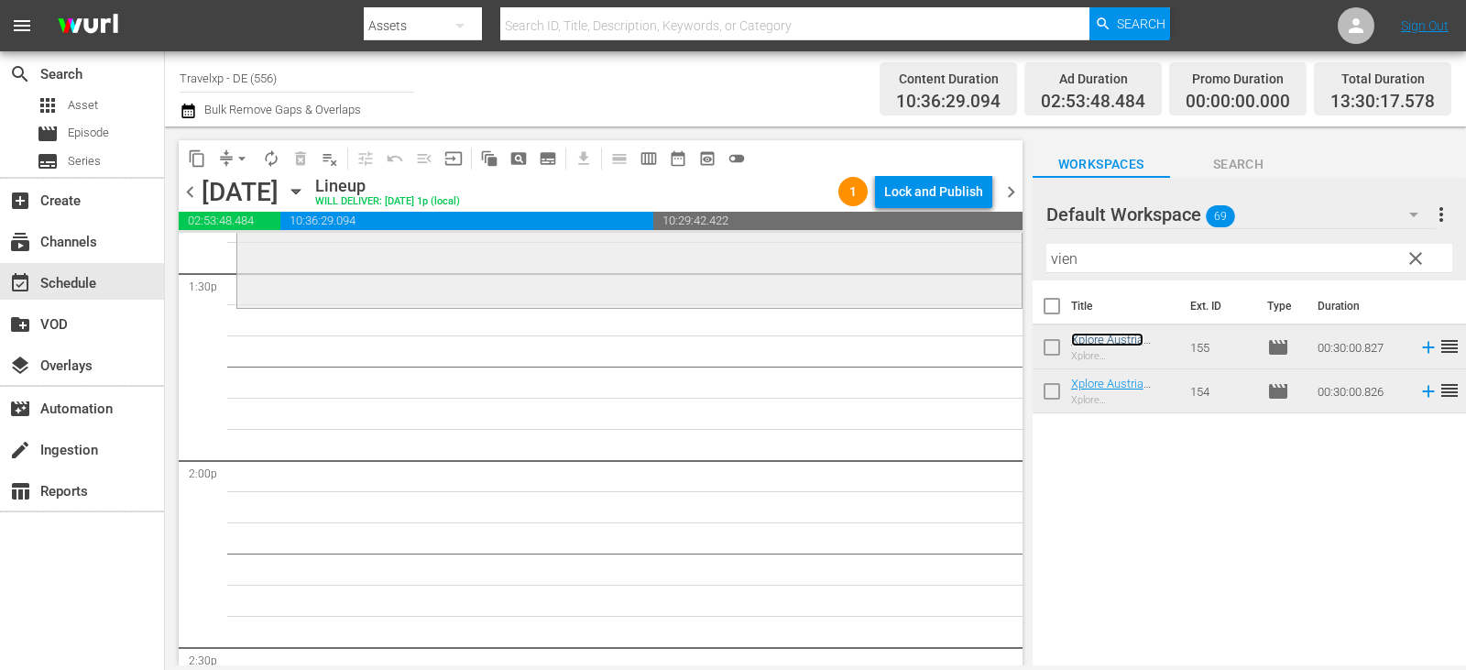
scroll to position [5053, 0]
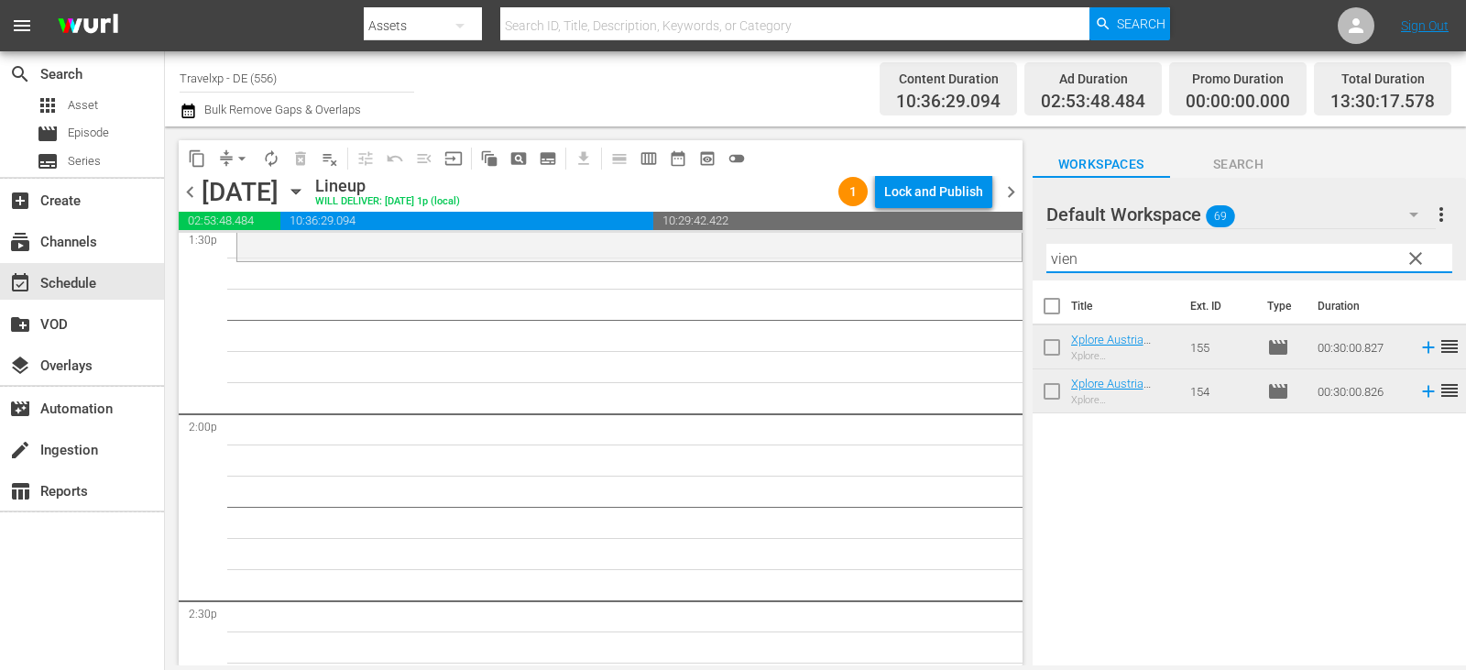
drag, startPoint x: 1100, startPoint y: 254, endPoint x: 936, endPoint y: 274, distance: 165.3
click at [936, 274] on div "content_copy compress arrow_drop_down autorenew_outlined delete_forever_outline…" at bounding box center [815, 395] width 1301 height 539
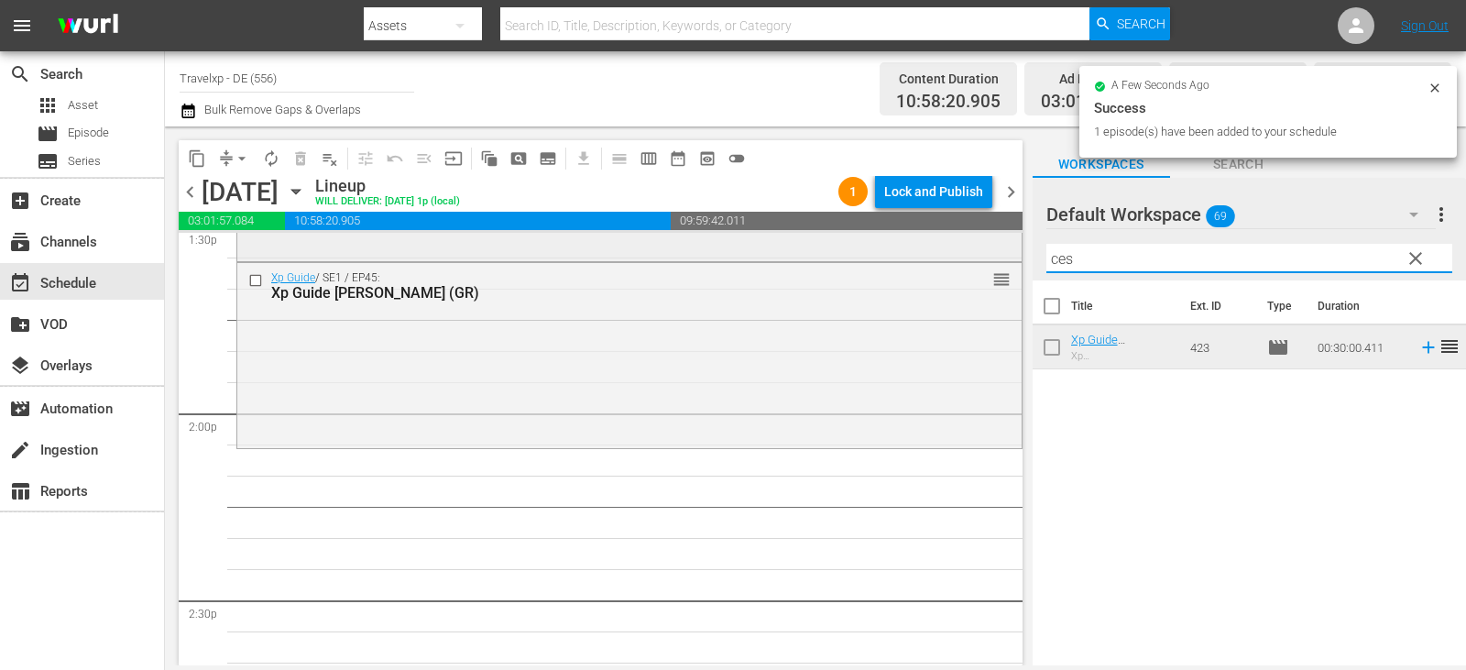
drag, startPoint x: 1101, startPoint y: 267, endPoint x: 930, endPoint y: 250, distance: 172.1
click at [930, 250] on div "content_copy compress arrow_drop_down autorenew_outlined delete_forever_outline…" at bounding box center [815, 395] width 1301 height 539
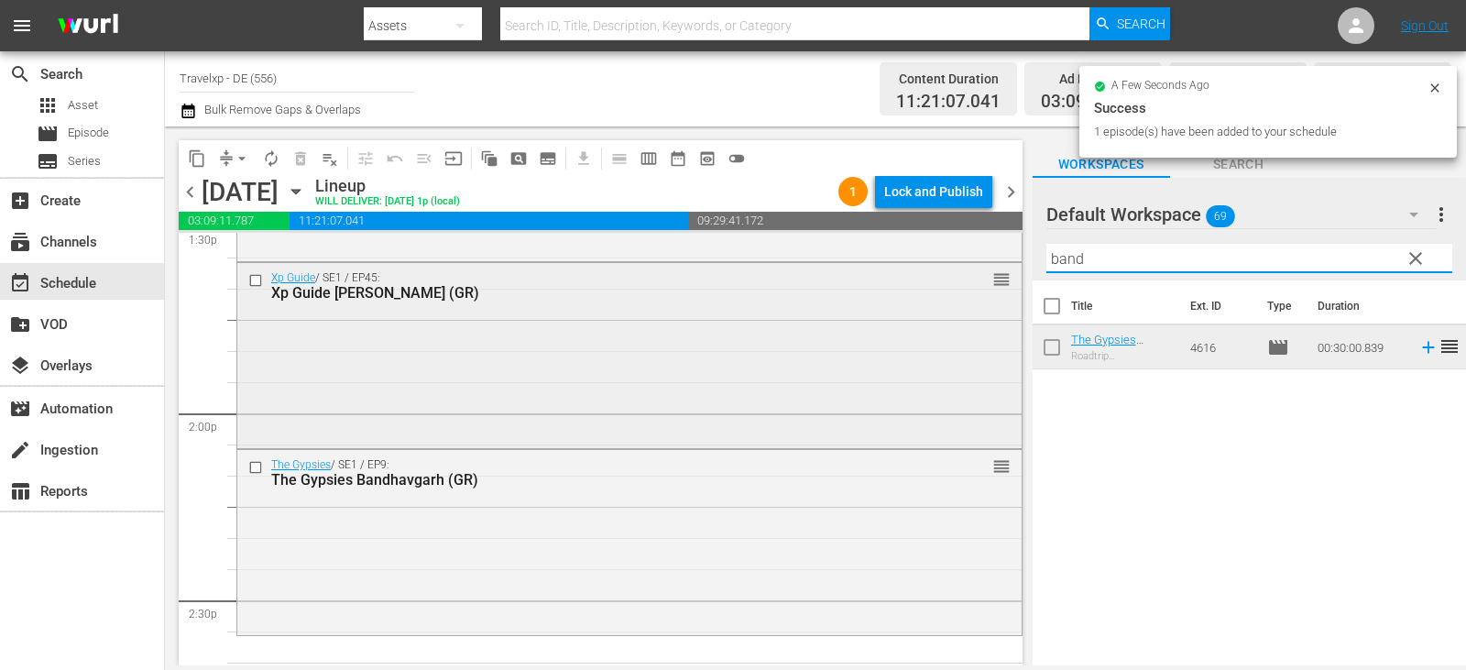
click at [971, 264] on div "content_copy compress arrow_drop_down autorenew_outlined delete_forever_outline…" at bounding box center [815, 395] width 1301 height 539
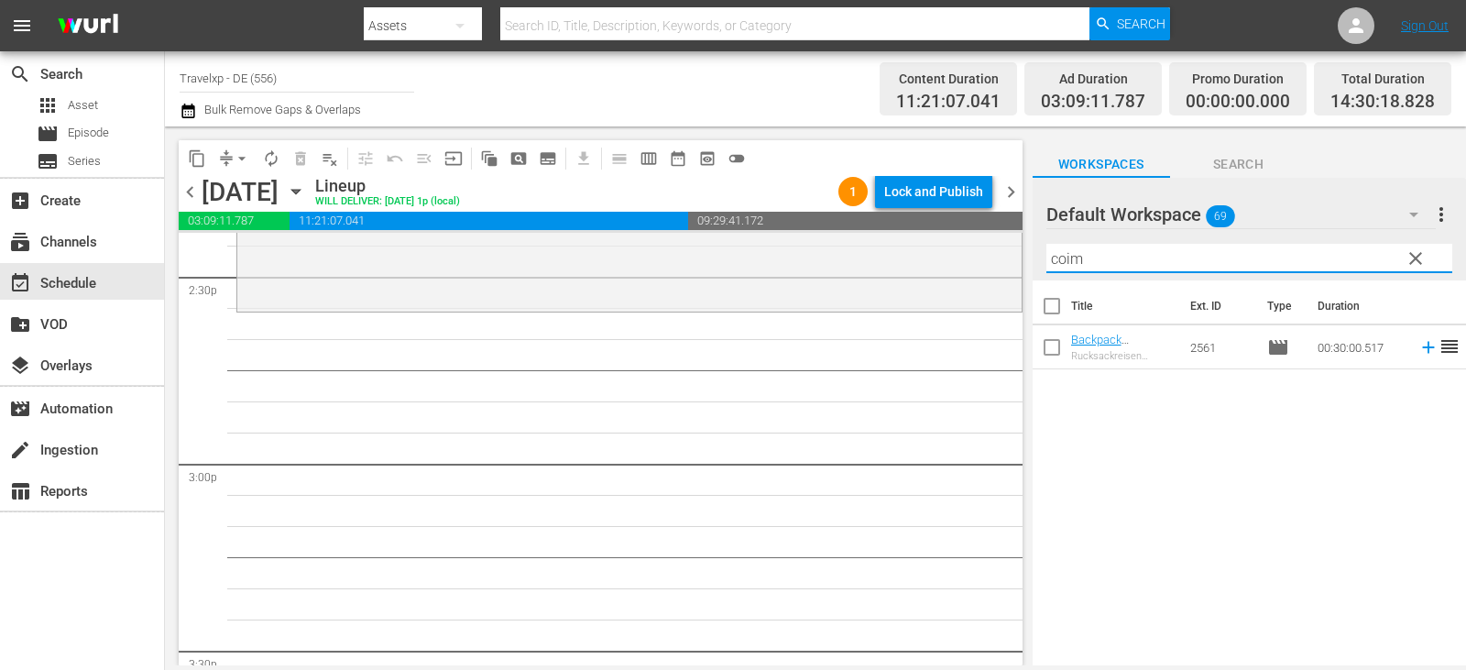
scroll to position [5420, 0]
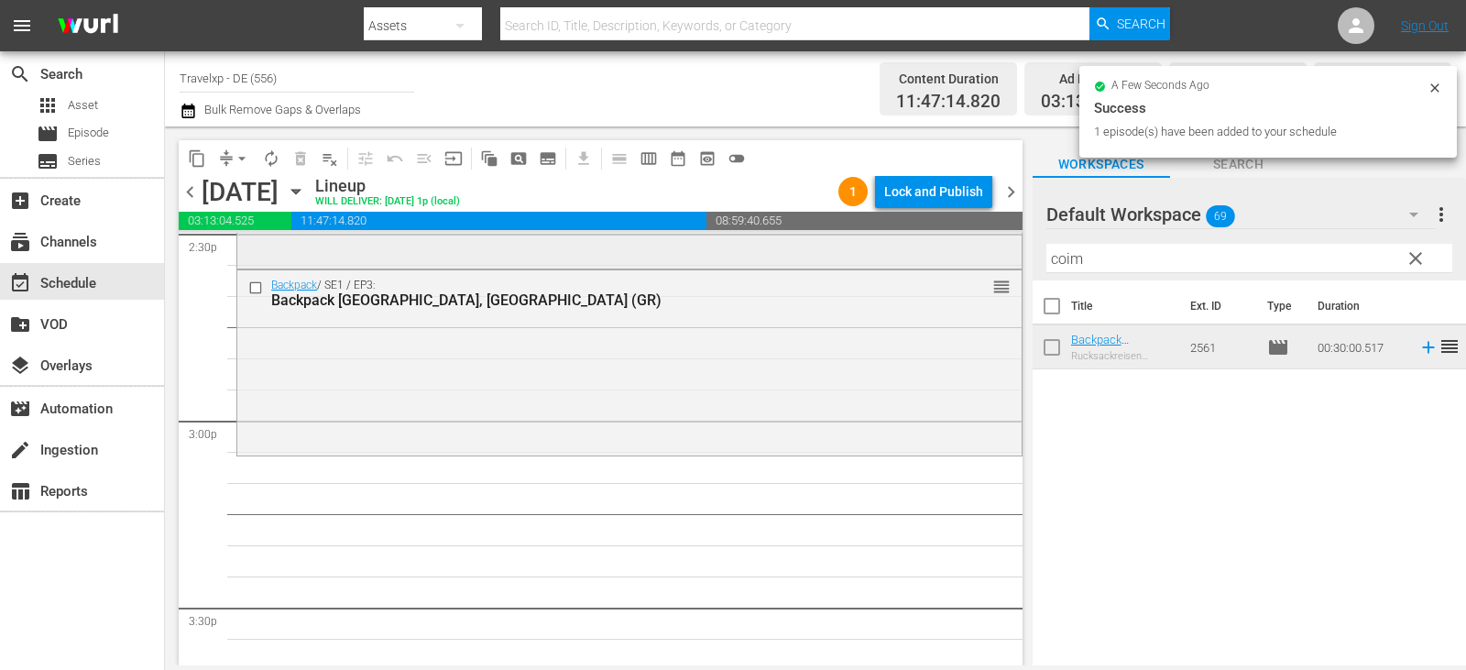
click at [947, 264] on div "content_copy compress arrow_drop_down autorenew_outlined delete_forever_outline…" at bounding box center [815, 395] width 1301 height 539
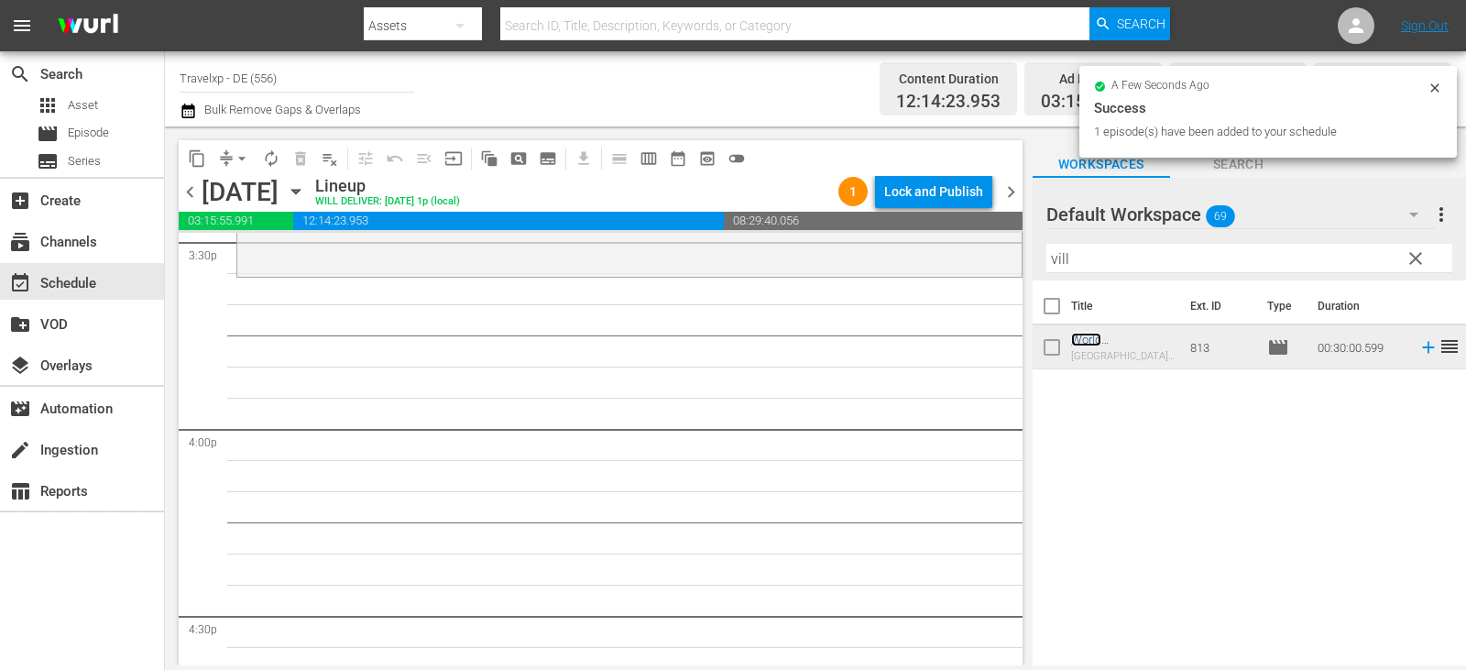
scroll to position [5786, 0]
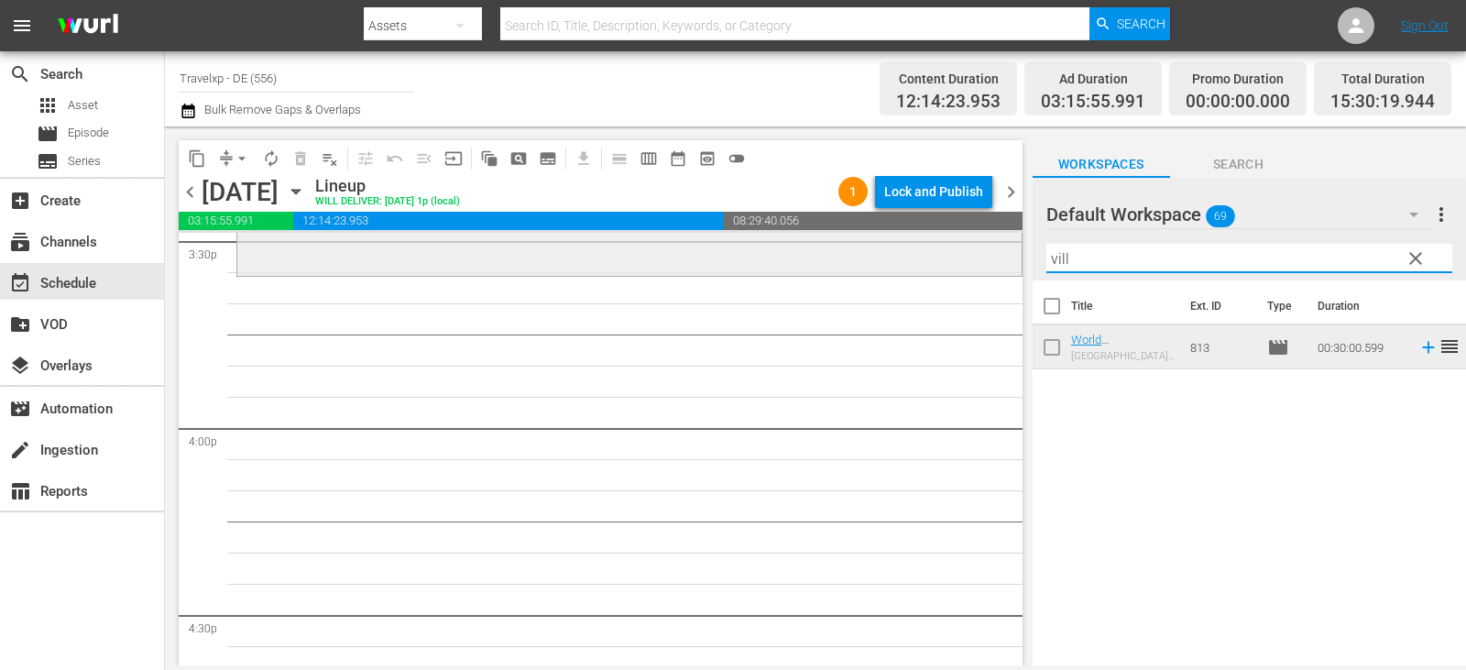
drag, startPoint x: 1090, startPoint y: 263, endPoint x: 905, endPoint y: 263, distance: 185.1
click at [905, 263] on div "content_copy compress arrow_drop_down autorenew_outlined delete_forever_outline…" at bounding box center [815, 395] width 1301 height 539
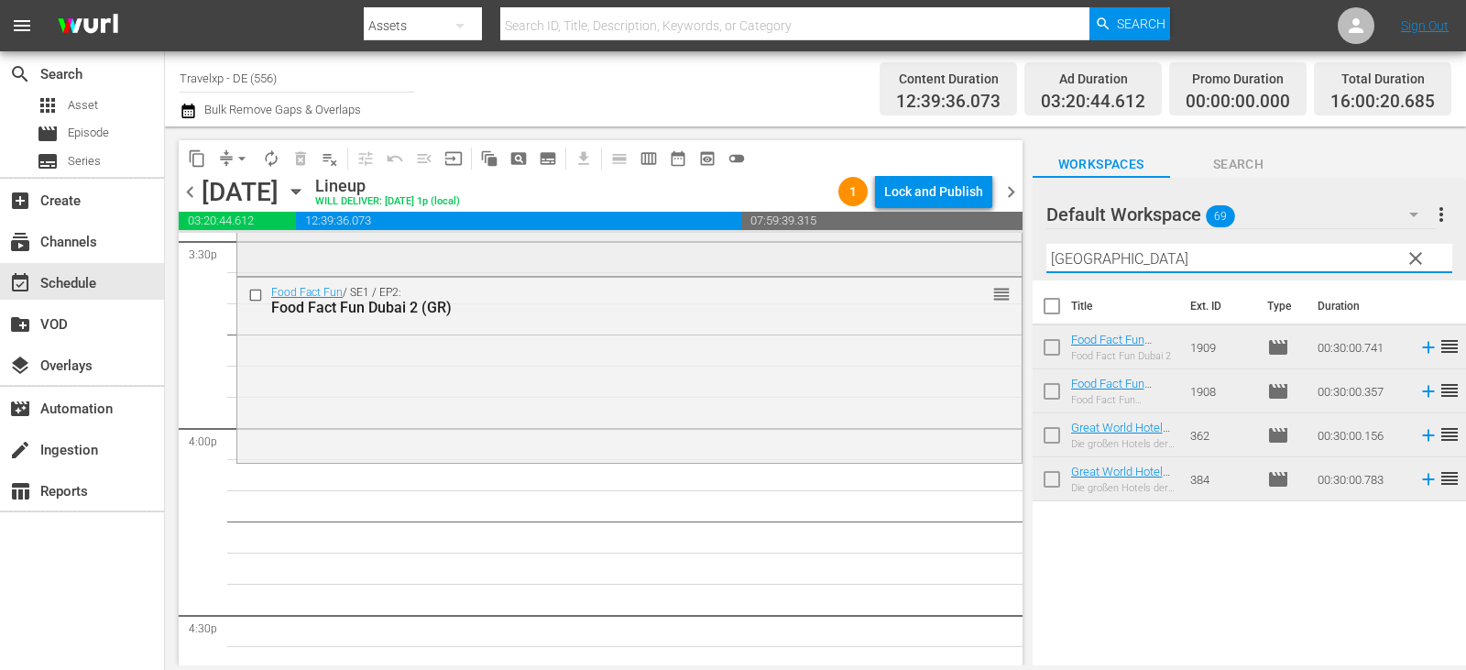
drag, startPoint x: 1108, startPoint y: 256, endPoint x: 988, endPoint y: 256, distance: 120.0
click at [988, 256] on div "content_copy compress arrow_drop_down autorenew_outlined delete_forever_outline…" at bounding box center [815, 395] width 1301 height 539
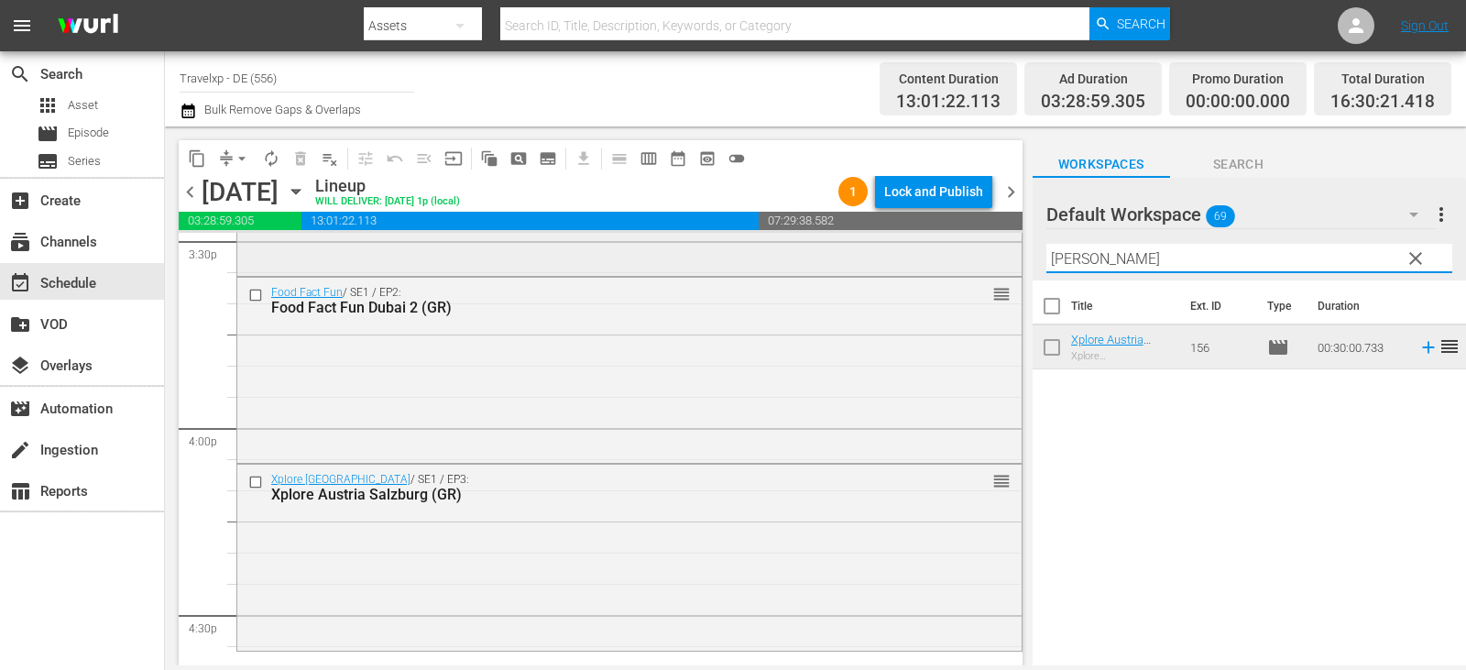
drag, startPoint x: 1098, startPoint y: 265, endPoint x: 955, endPoint y: 265, distance: 142.9
click at [955, 265] on div "content_copy compress arrow_drop_down autorenew_outlined delete_forever_outline…" at bounding box center [815, 395] width 1301 height 539
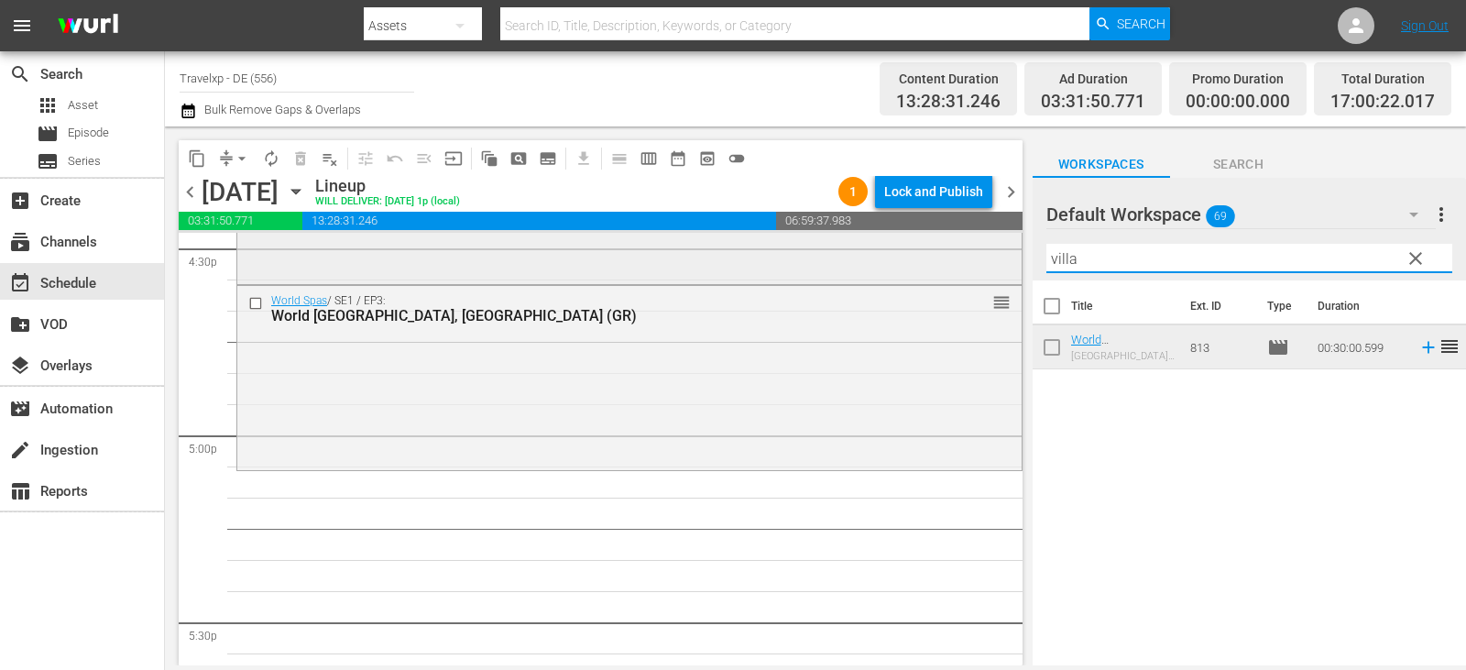
drag, startPoint x: 1096, startPoint y: 252, endPoint x: 972, endPoint y: 258, distance: 123.9
click at [972, 258] on div "content_copy compress arrow_drop_down autorenew_outlined delete_forever_outline…" at bounding box center [815, 395] width 1301 height 539
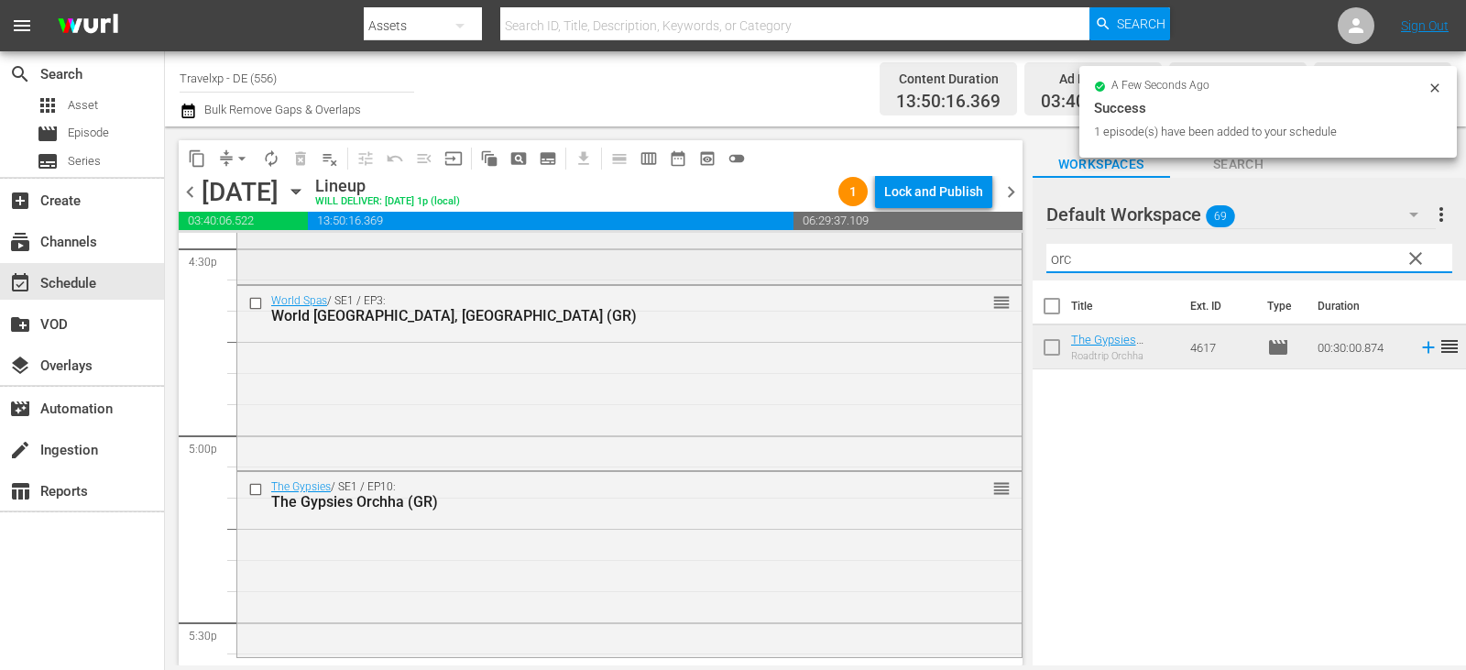
drag, startPoint x: 1100, startPoint y: 256, endPoint x: 950, endPoint y: 255, distance: 150.3
click at [950, 255] on div "content_copy compress arrow_drop_down autorenew_outlined delete_forever_outline…" at bounding box center [815, 395] width 1301 height 539
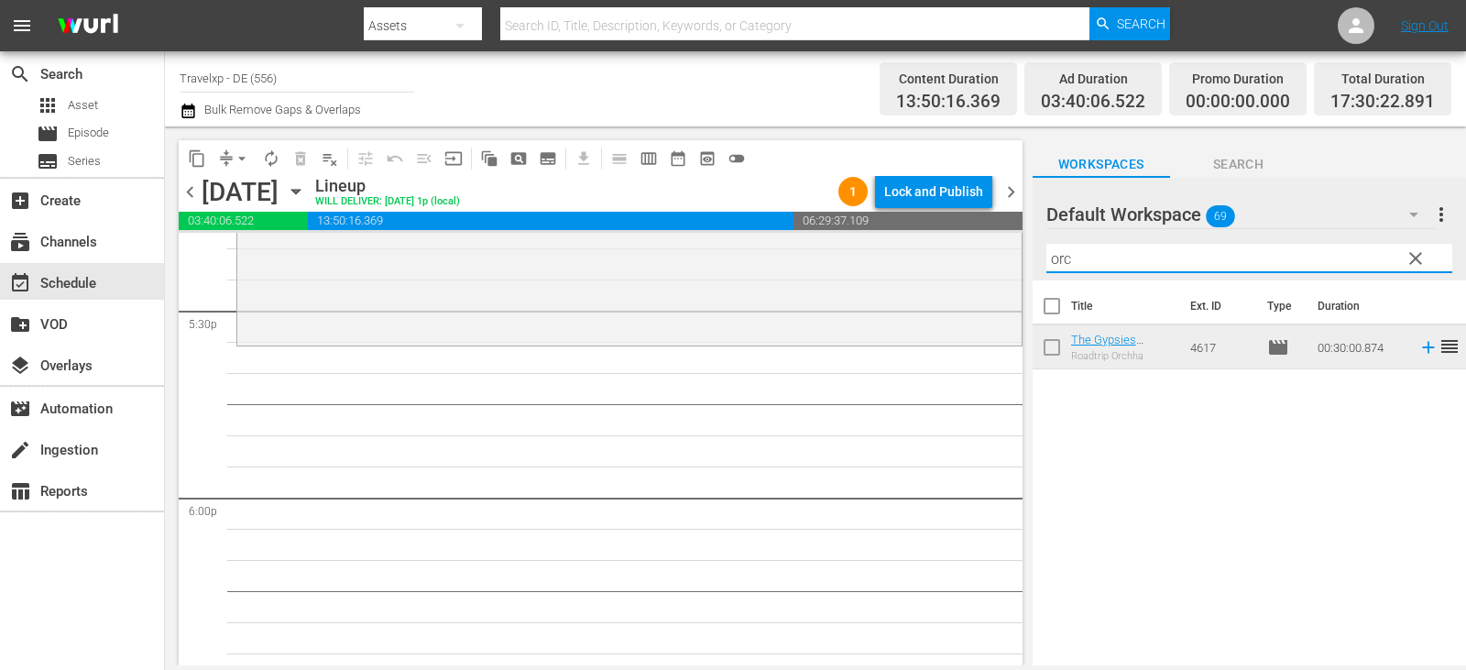
scroll to position [6520, 0]
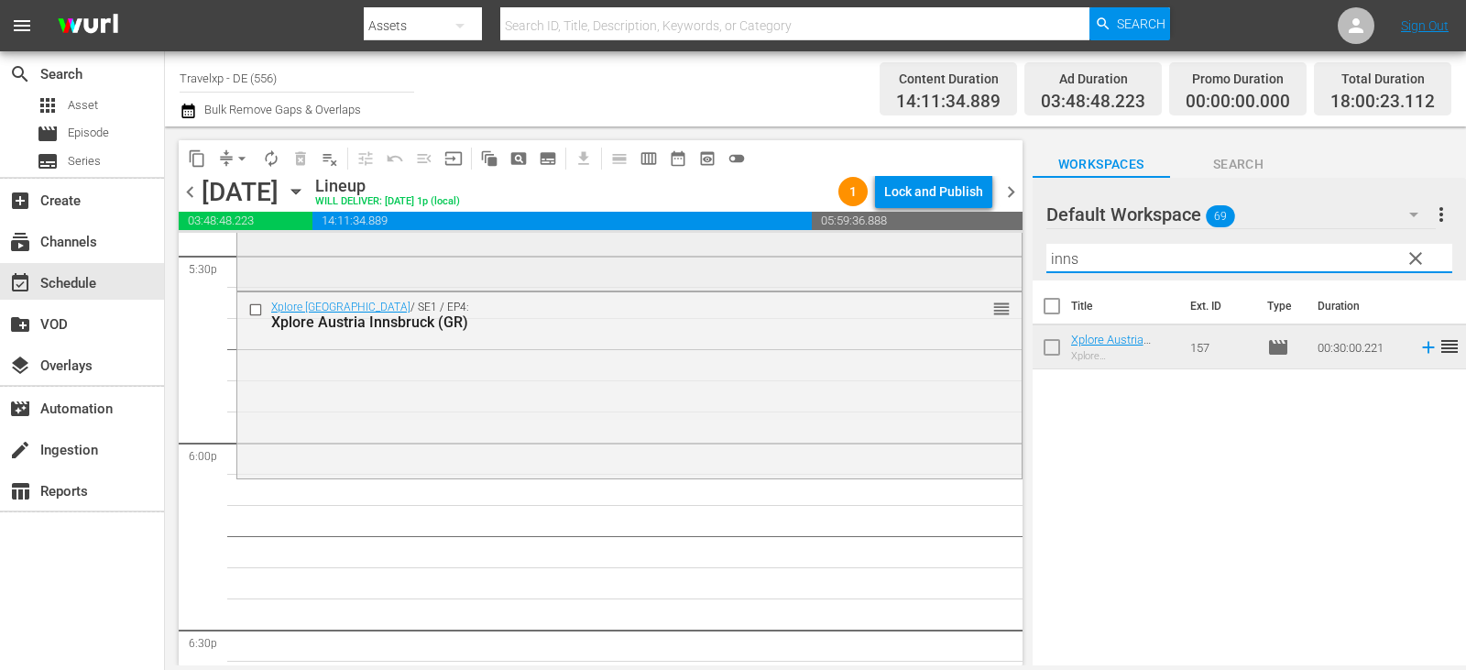
drag, startPoint x: 1088, startPoint y: 255, endPoint x: 914, endPoint y: 269, distance: 173.8
click at [914, 269] on div "content_copy compress arrow_drop_down autorenew_outlined delete_forever_outline…" at bounding box center [815, 395] width 1301 height 539
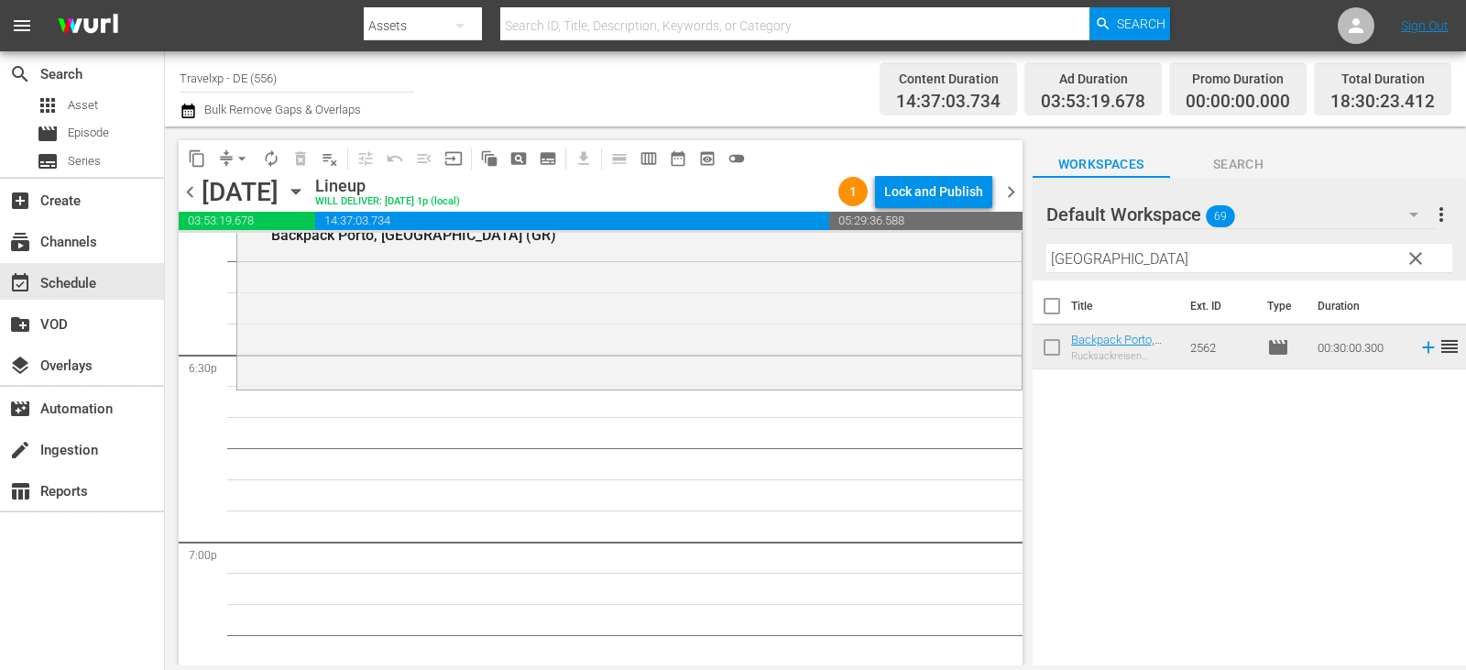
scroll to position [6886, 0]
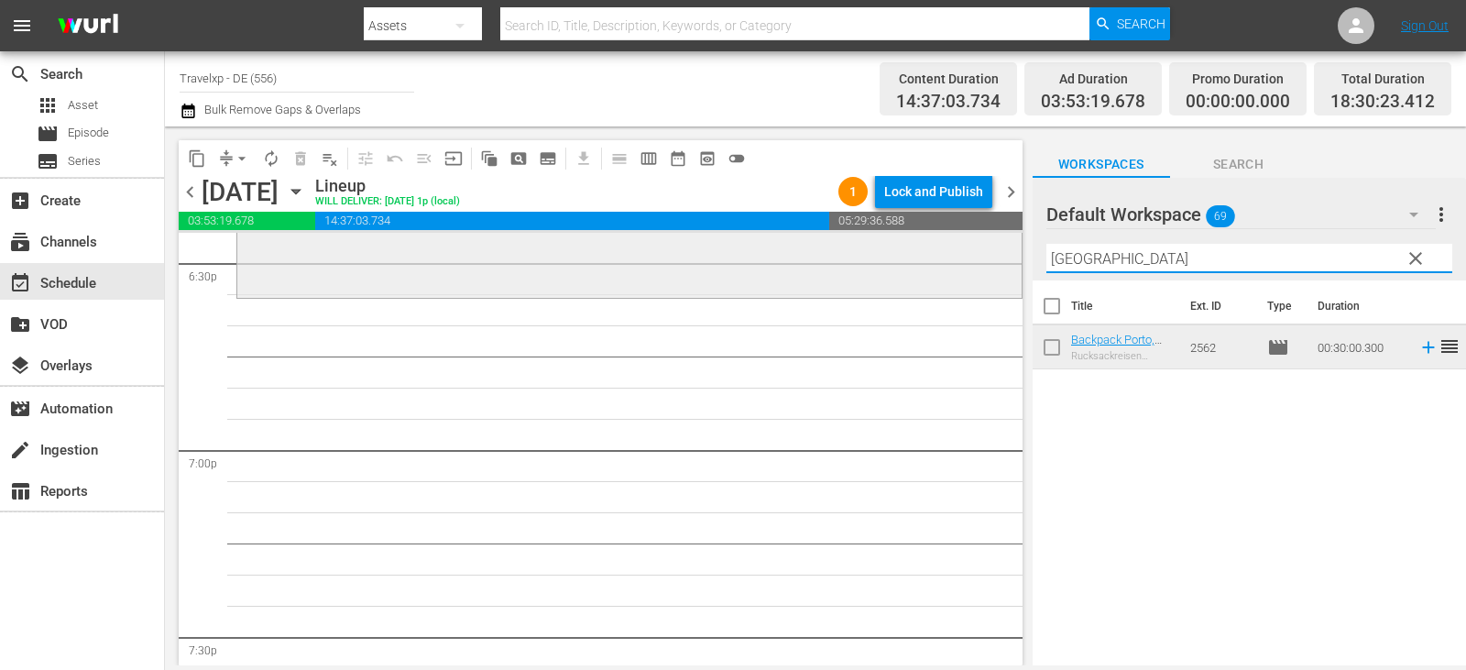
drag, startPoint x: 1102, startPoint y: 264, endPoint x: 980, endPoint y: 264, distance: 121.9
click at [980, 264] on div "content_copy compress arrow_drop_down autorenew_outlined delete_forever_outline…" at bounding box center [815, 395] width 1301 height 539
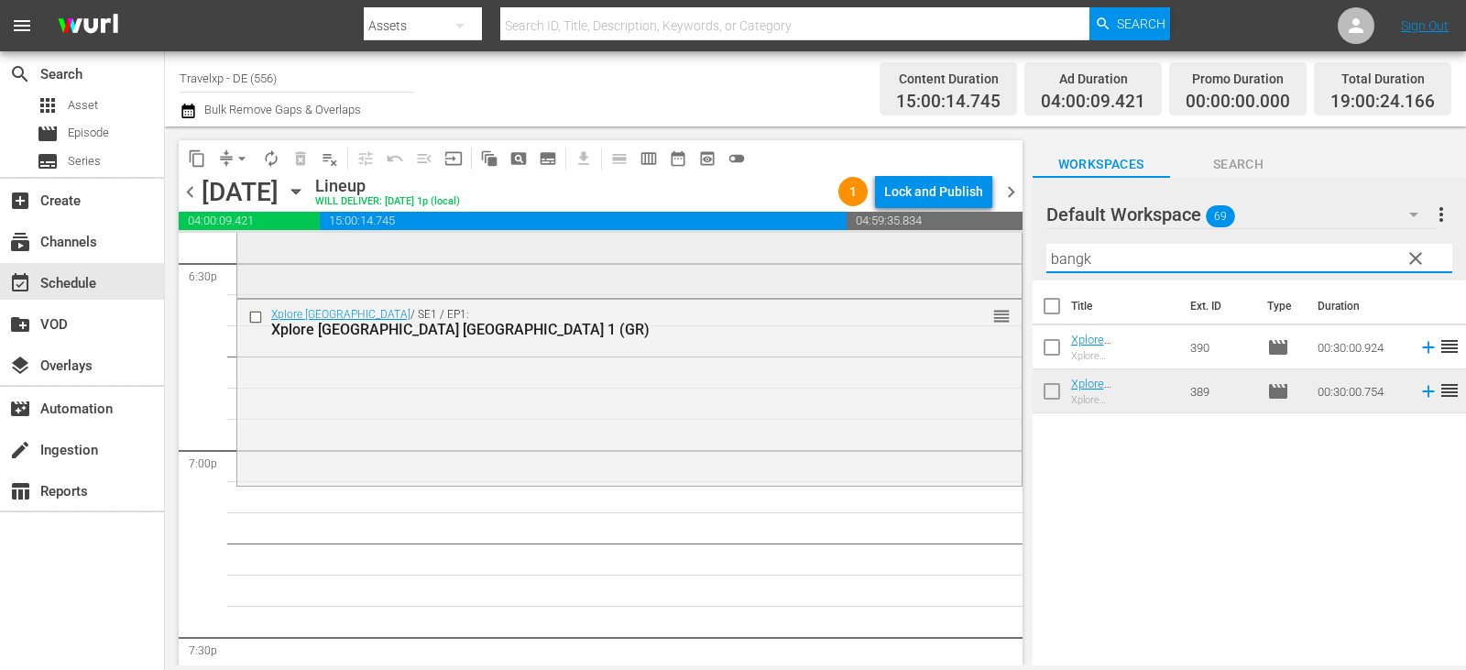
drag, startPoint x: 1107, startPoint y: 257, endPoint x: 958, endPoint y: 256, distance: 148.5
click at [958, 256] on div "content_copy compress arrow_drop_down autorenew_outlined delete_forever_outline…" at bounding box center [815, 395] width 1301 height 539
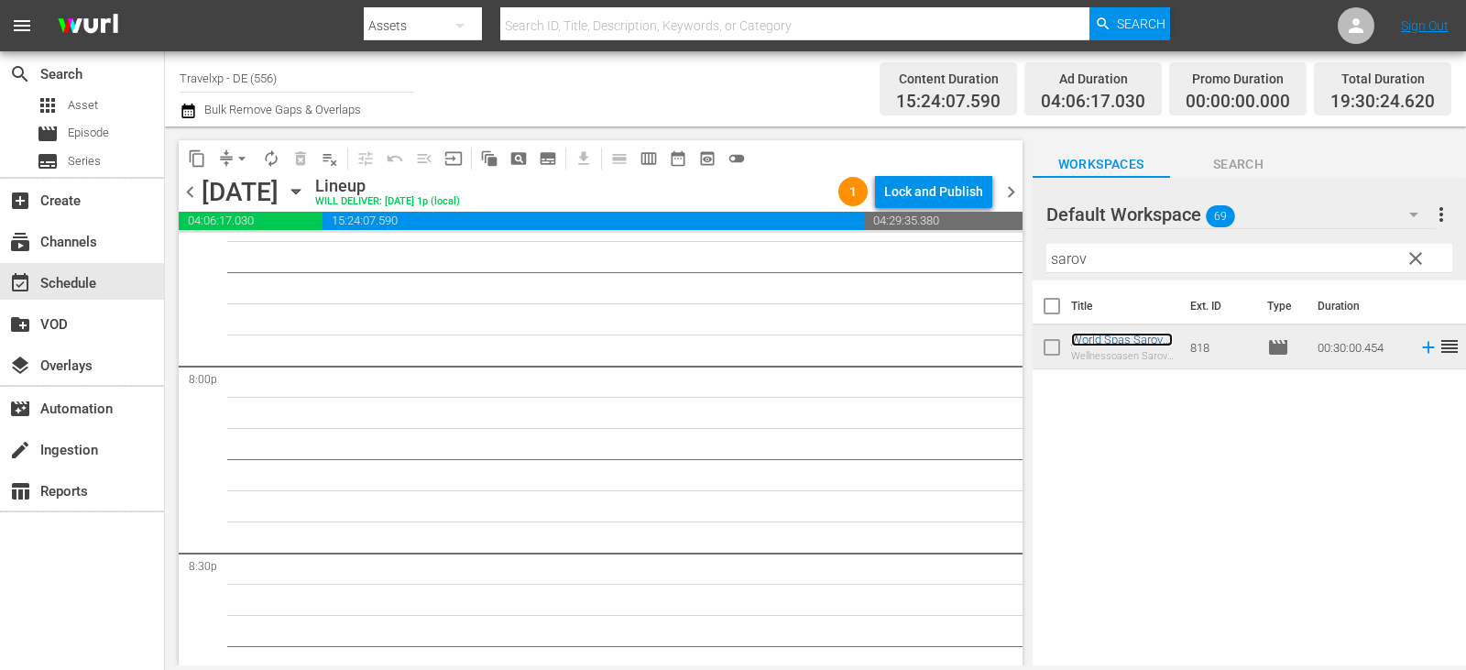
scroll to position [7253, 0]
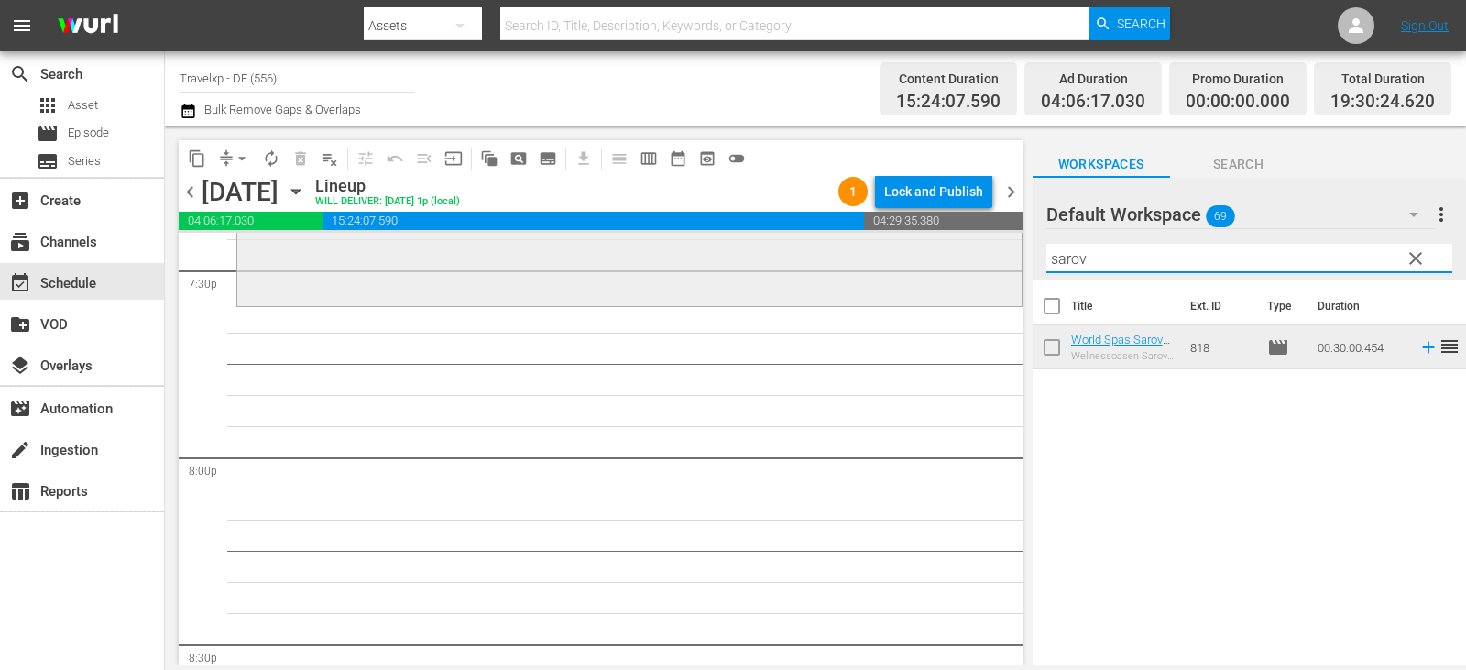
drag, startPoint x: 1107, startPoint y: 263, endPoint x: 978, endPoint y: 269, distance: 129.4
click at [979, 271] on div "content_copy compress arrow_drop_down autorenew_outlined delete_forever_outline…" at bounding box center [815, 395] width 1301 height 539
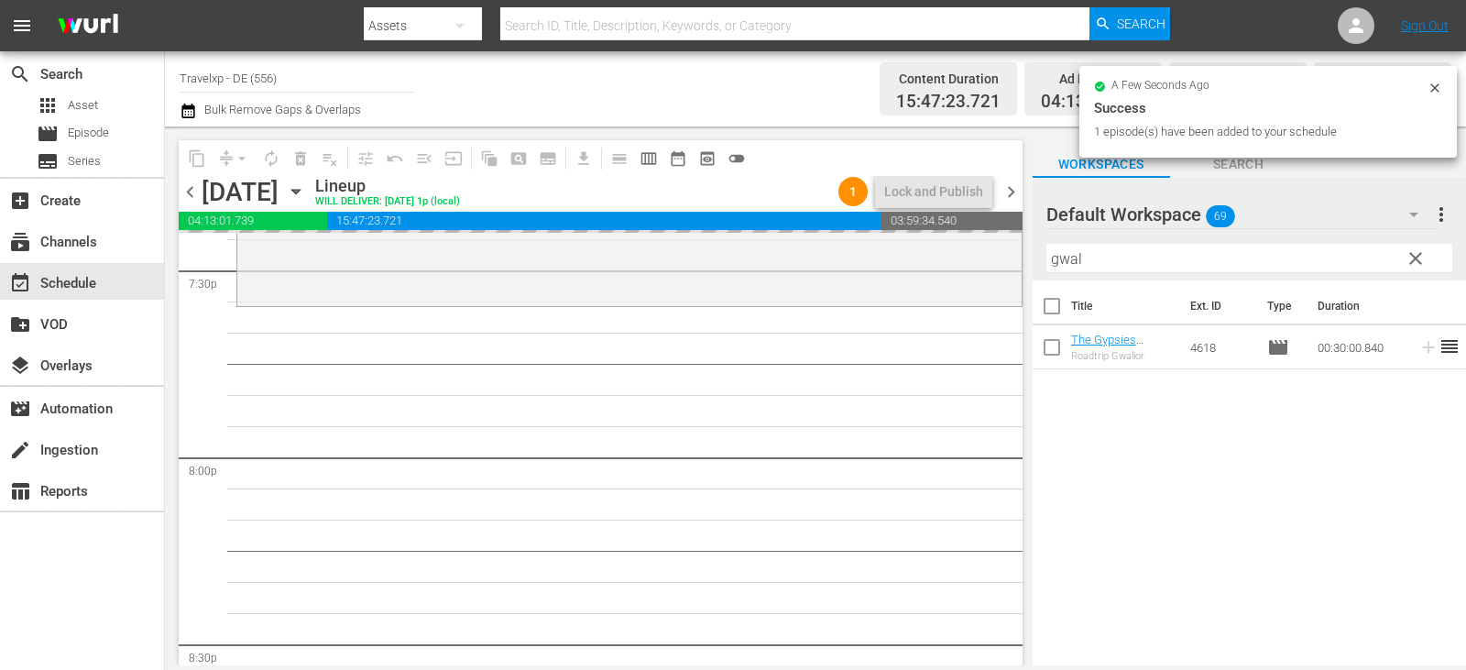
click at [883, 264] on div "content_copy compress arrow_drop_down autorenew_outlined delete_forever_outline…" at bounding box center [815, 395] width 1301 height 539
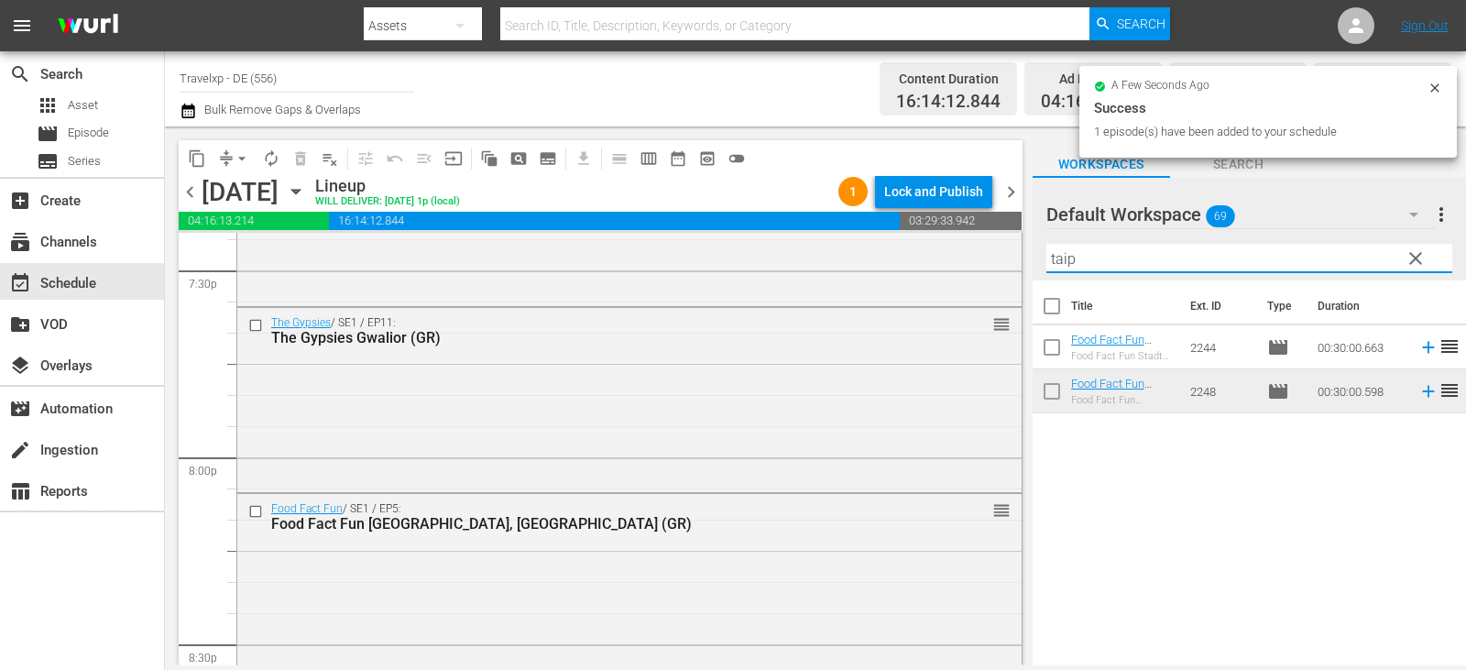
click at [966, 257] on div "content_copy compress arrow_drop_down autorenew_outlined delete_forever_outline…" at bounding box center [815, 395] width 1301 height 539
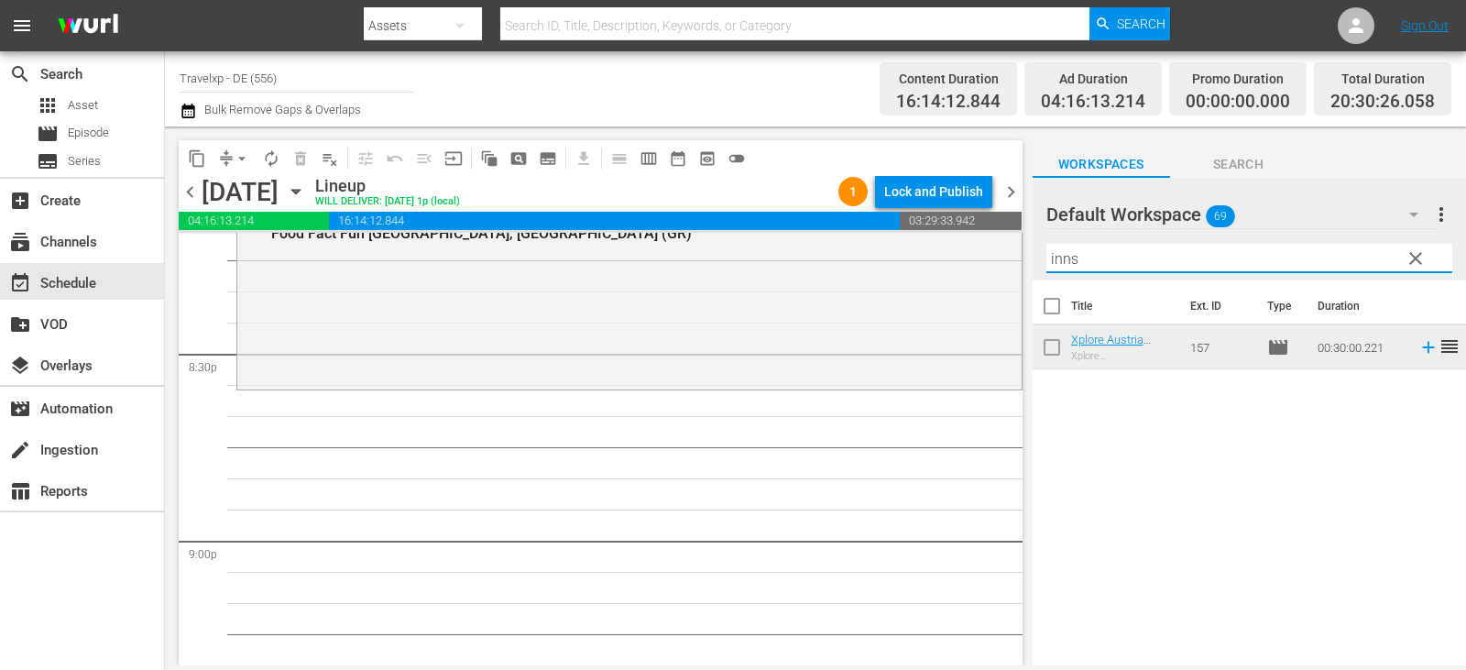
scroll to position [7619, 0]
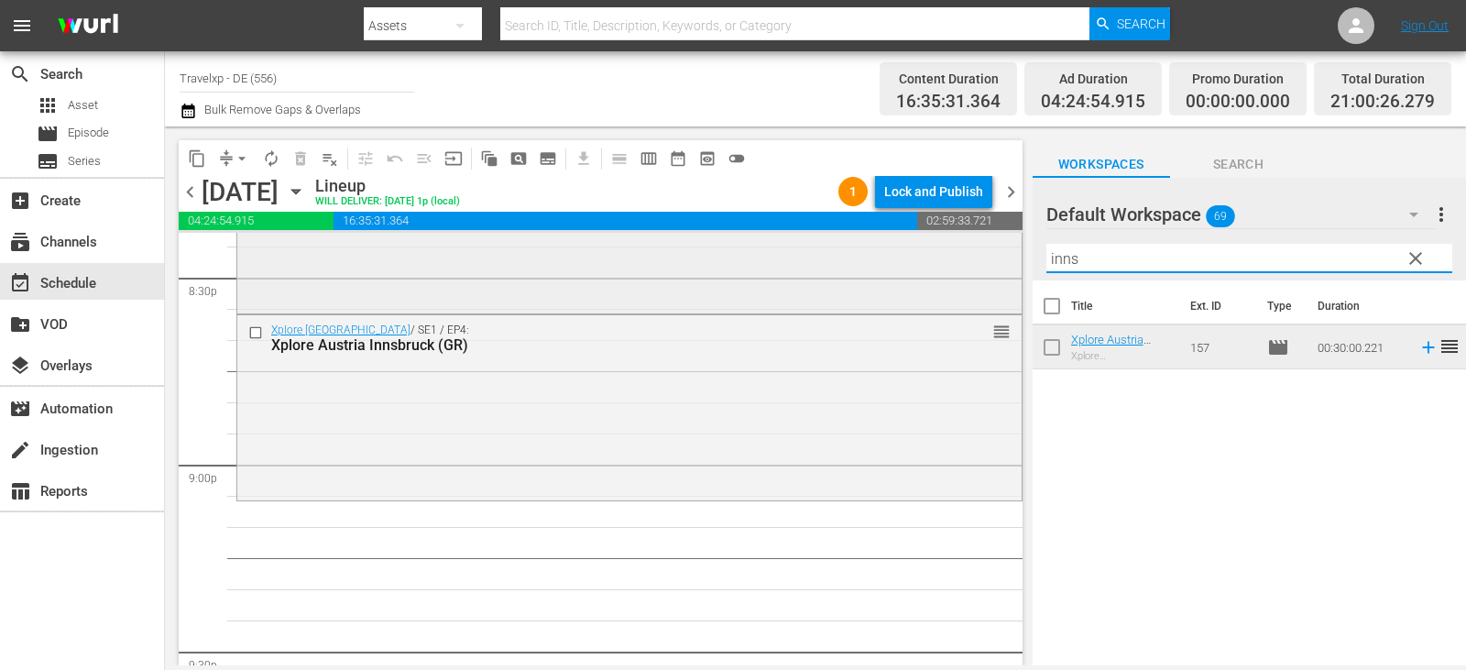
drag, startPoint x: 1057, startPoint y: 263, endPoint x: 884, endPoint y: 263, distance: 172.3
click at [884, 263] on div "content_copy compress arrow_drop_down autorenew_outlined delete_forever_outline…" at bounding box center [815, 395] width 1301 height 539
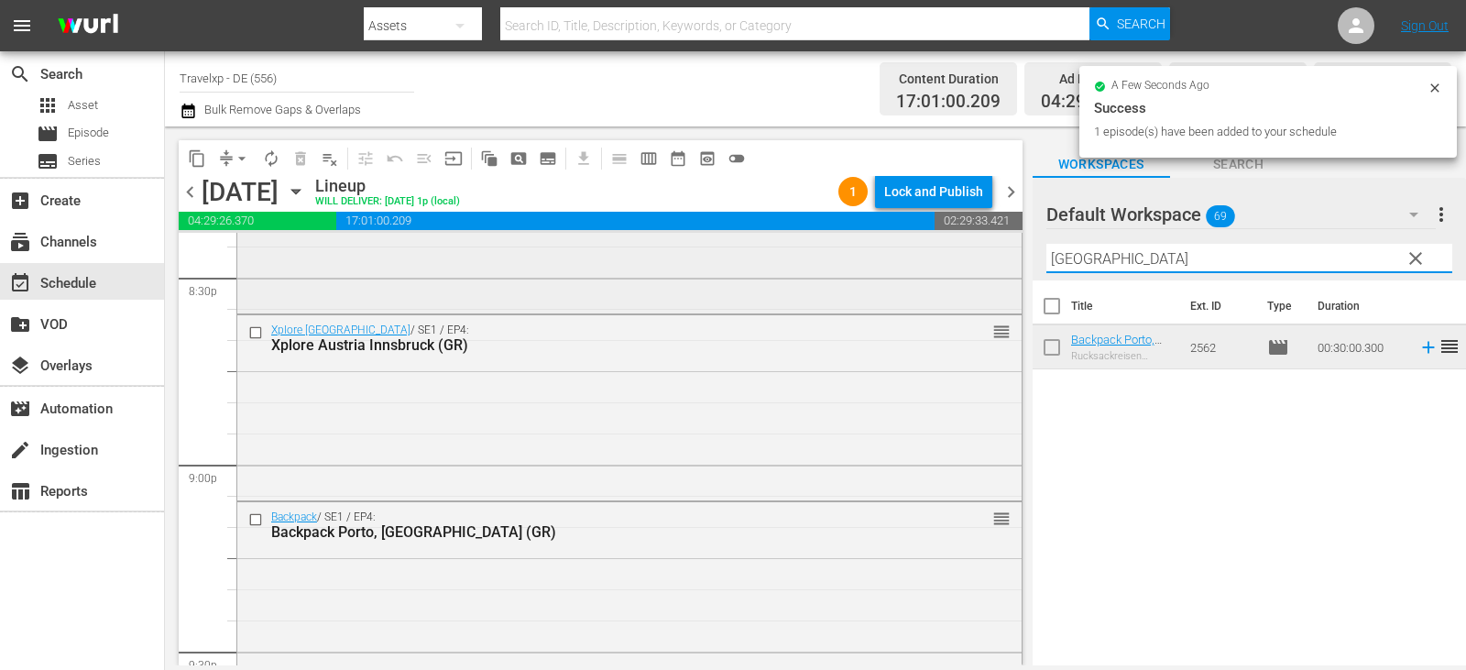
drag, startPoint x: 1086, startPoint y: 263, endPoint x: 951, endPoint y: 271, distance: 134.9
click at [951, 271] on div "content_copy compress arrow_drop_down autorenew_outlined delete_forever_outline…" at bounding box center [815, 395] width 1301 height 539
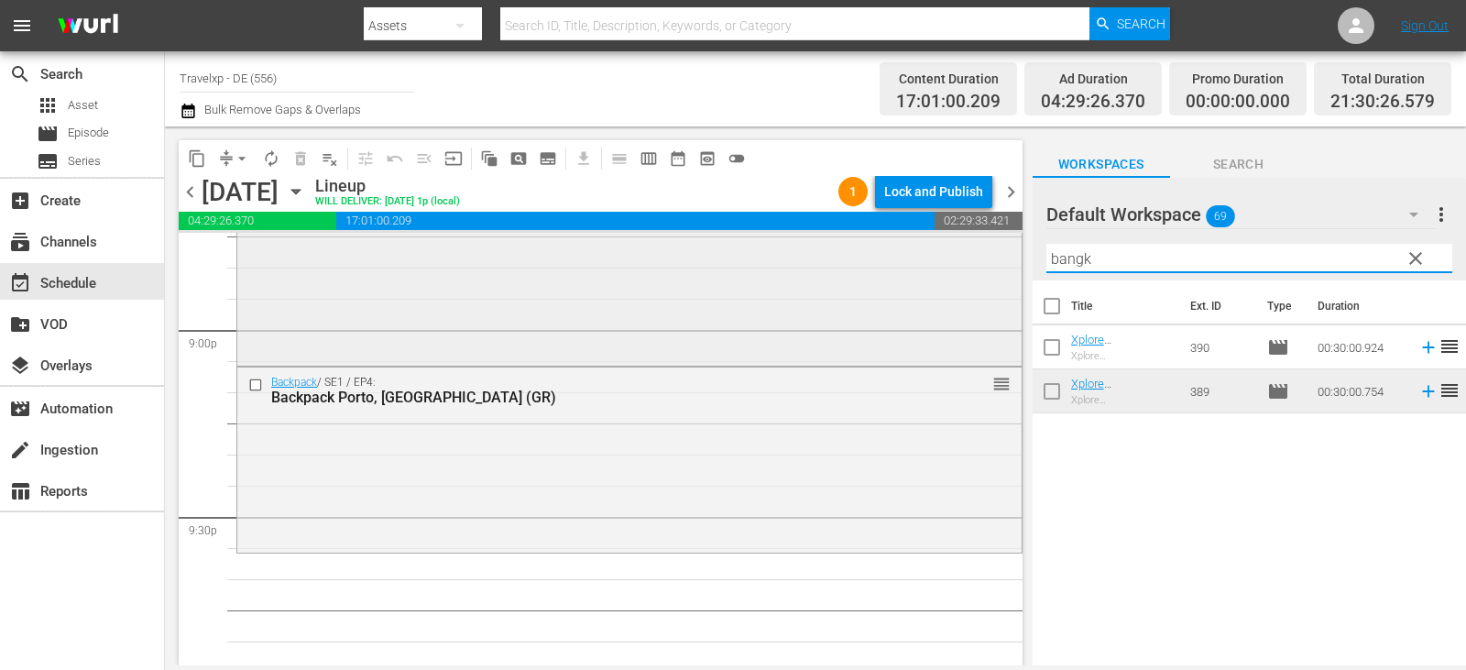
scroll to position [7894, 0]
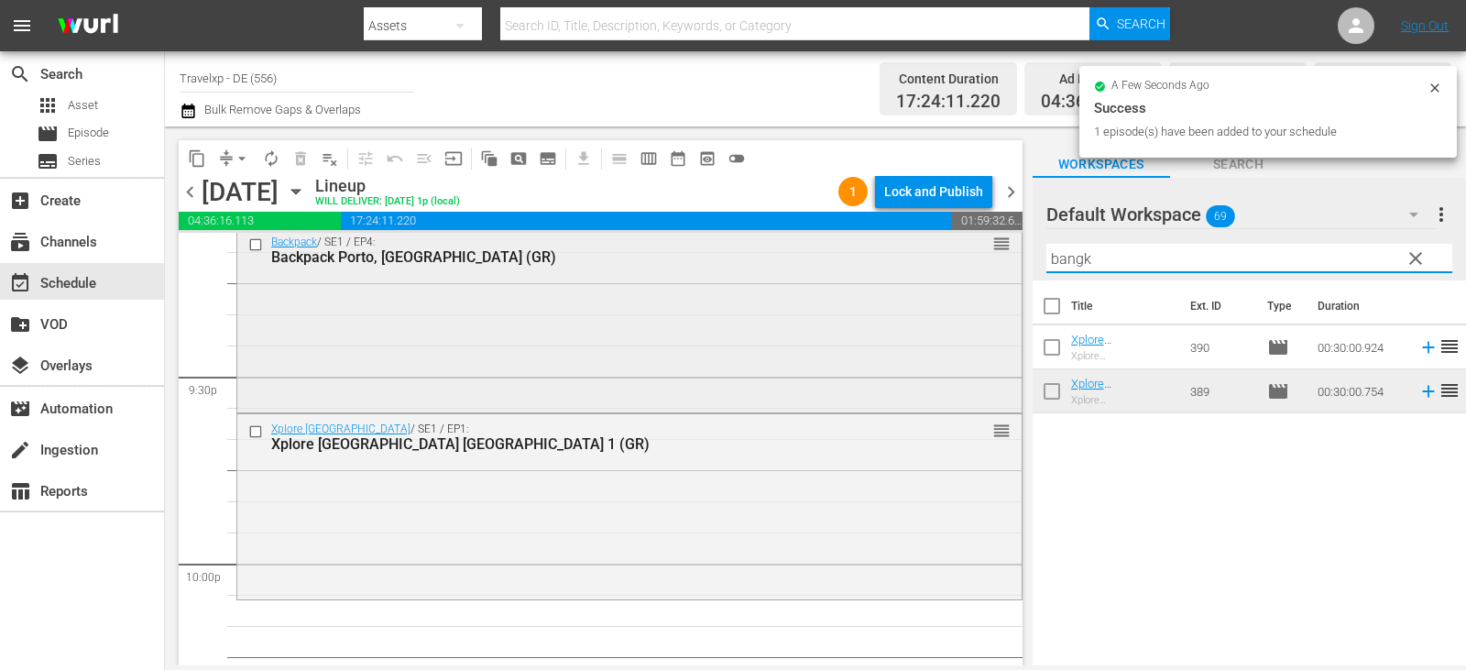
drag, startPoint x: 1106, startPoint y: 263, endPoint x: 952, endPoint y: 258, distance: 154.0
click at [952, 258] on div "content_copy compress arrow_drop_down autorenew_outlined delete_forever_outline…" at bounding box center [815, 395] width 1301 height 539
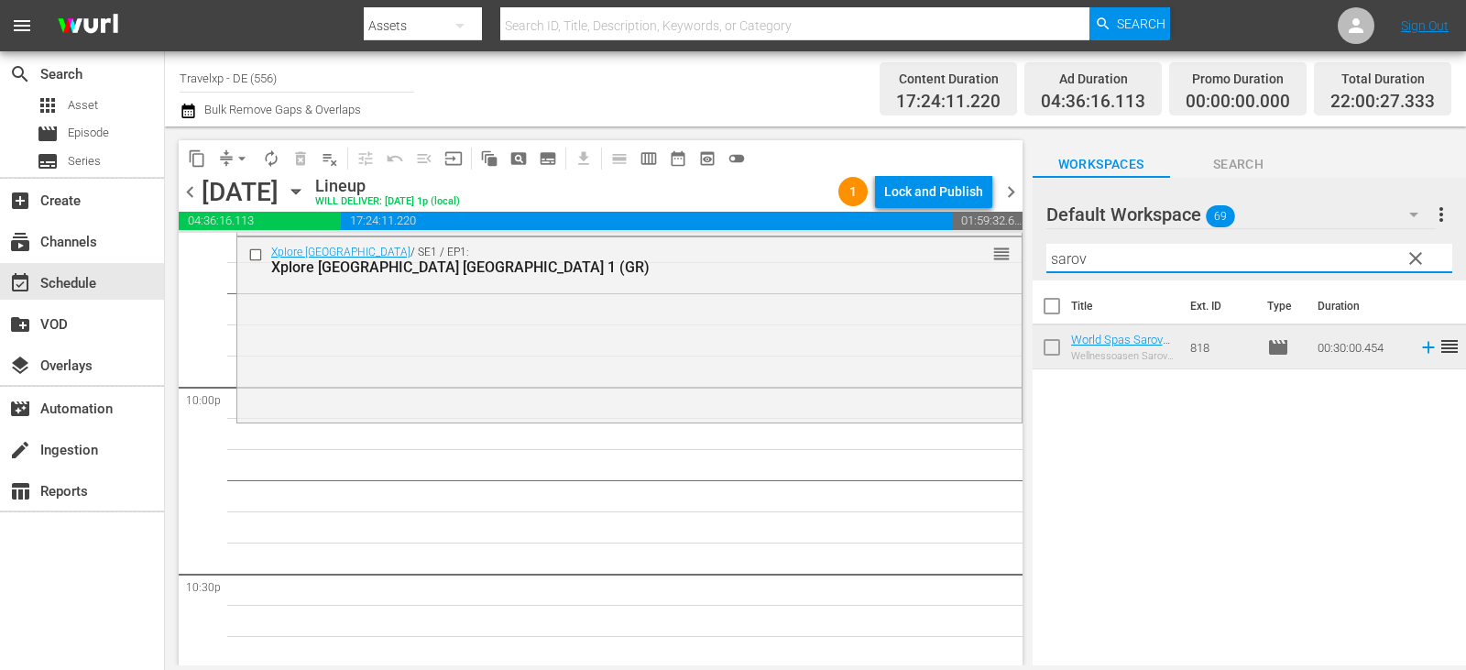
scroll to position [8169, 0]
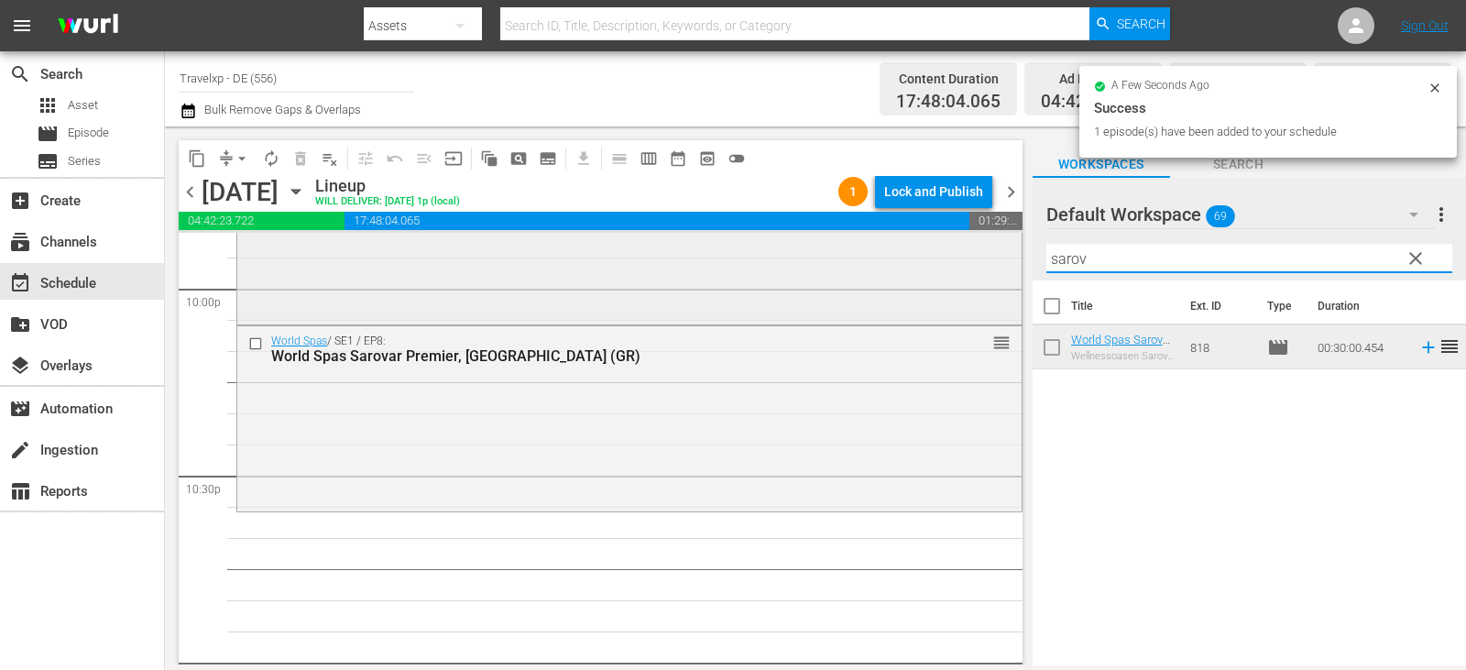
drag, startPoint x: 1100, startPoint y: 262, endPoint x: 947, endPoint y: 260, distance: 153.0
click at [947, 260] on div "content_copy compress arrow_drop_down autorenew_outlined delete_forever_outline…" at bounding box center [815, 395] width 1301 height 539
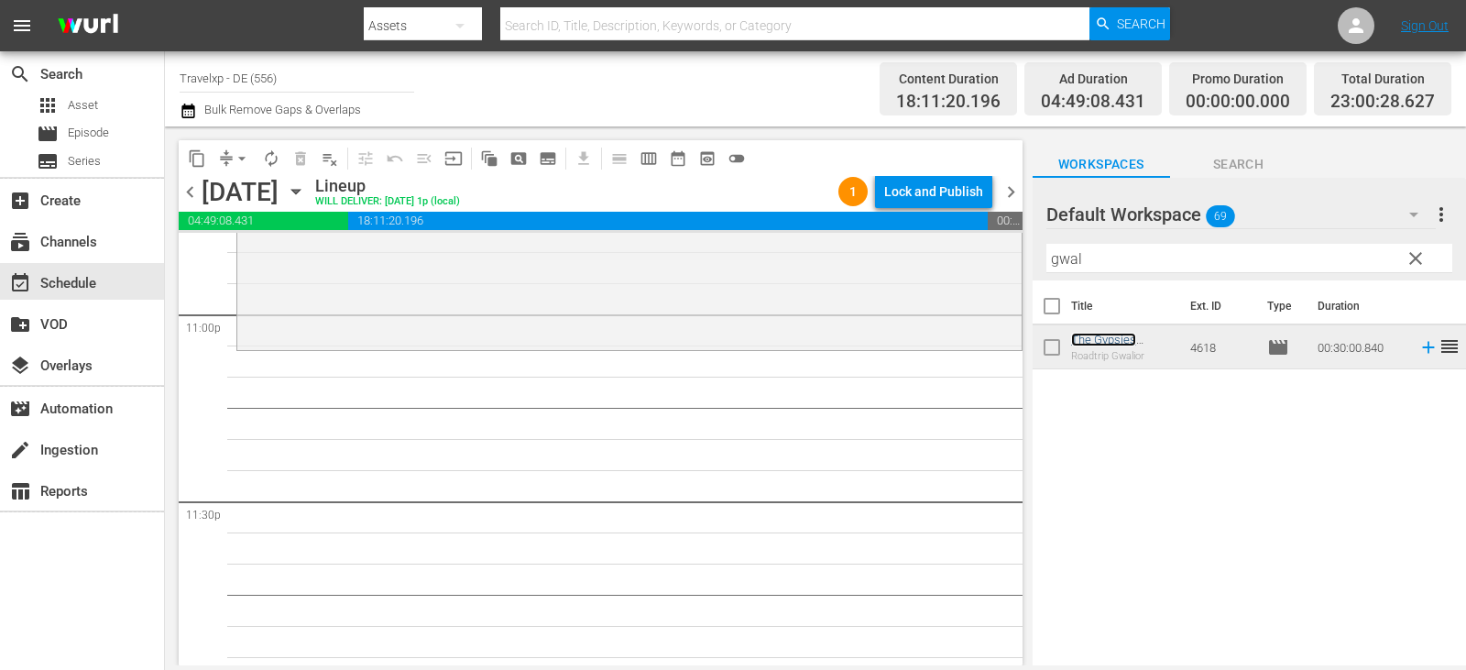
scroll to position [8540, 0]
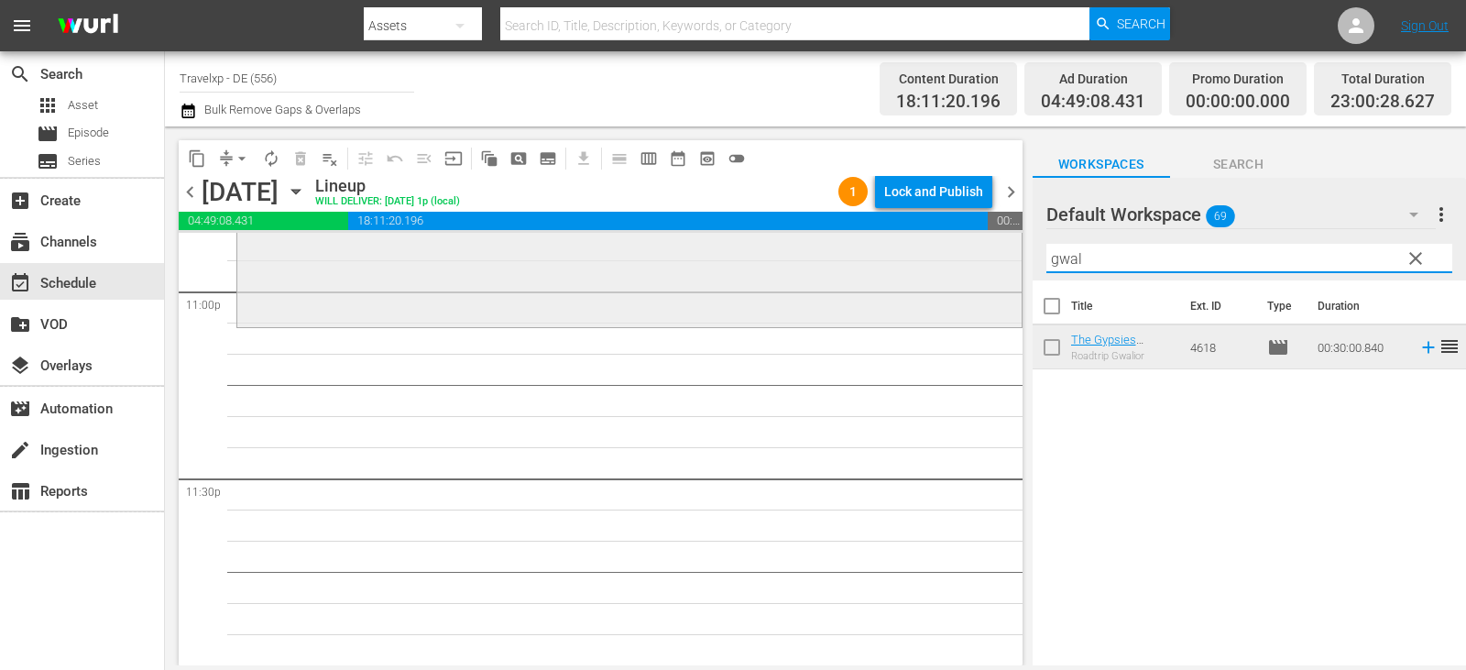
drag, startPoint x: 1102, startPoint y: 269, endPoint x: 925, endPoint y: 265, distance: 177.8
click at [925, 265] on div "content_copy compress arrow_drop_down autorenew_outlined delete_forever_outline…" at bounding box center [815, 395] width 1301 height 539
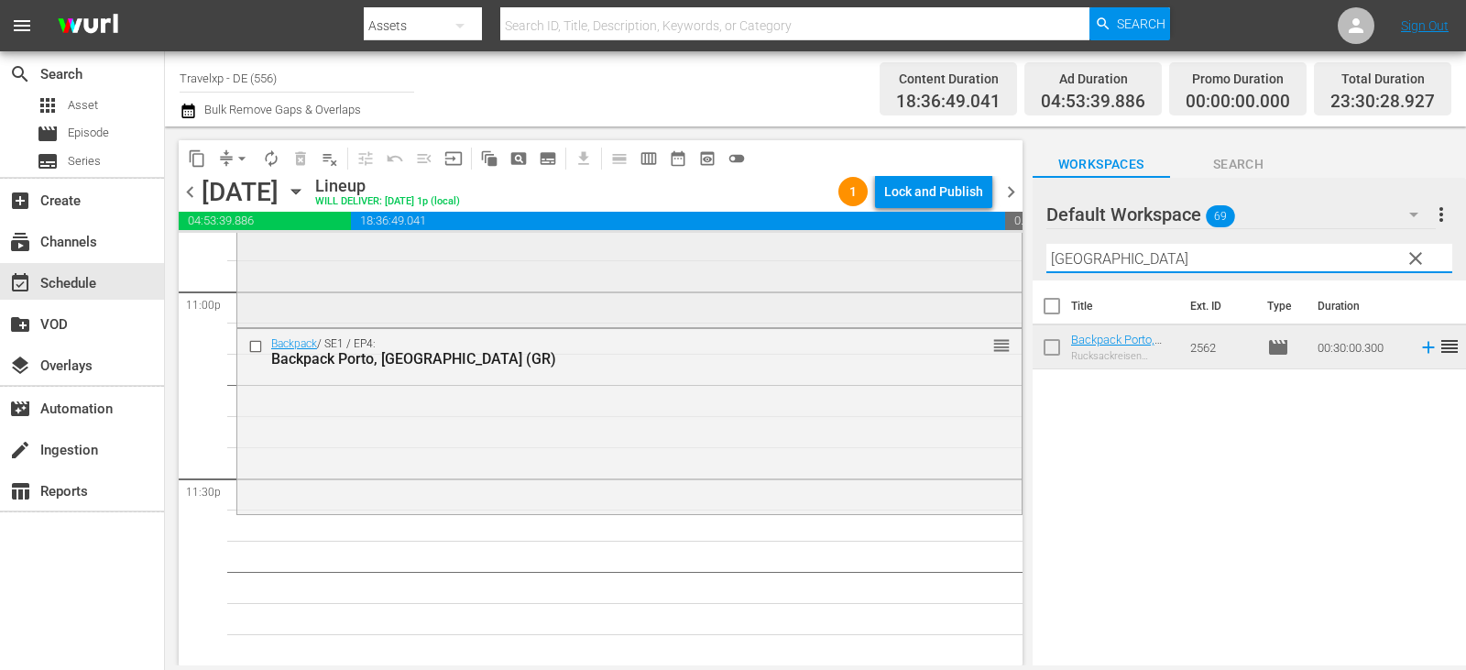
drag, startPoint x: 1121, startPoint y: 257, endPoint x: 1002, endPoint y: 259, distance: 119.2
click at [1002, 259] on div "content_copy compress arrow_drop_down autorenew_outlined delete_forever_outline…" at bounding box center [815, 395] width 1301 height 539
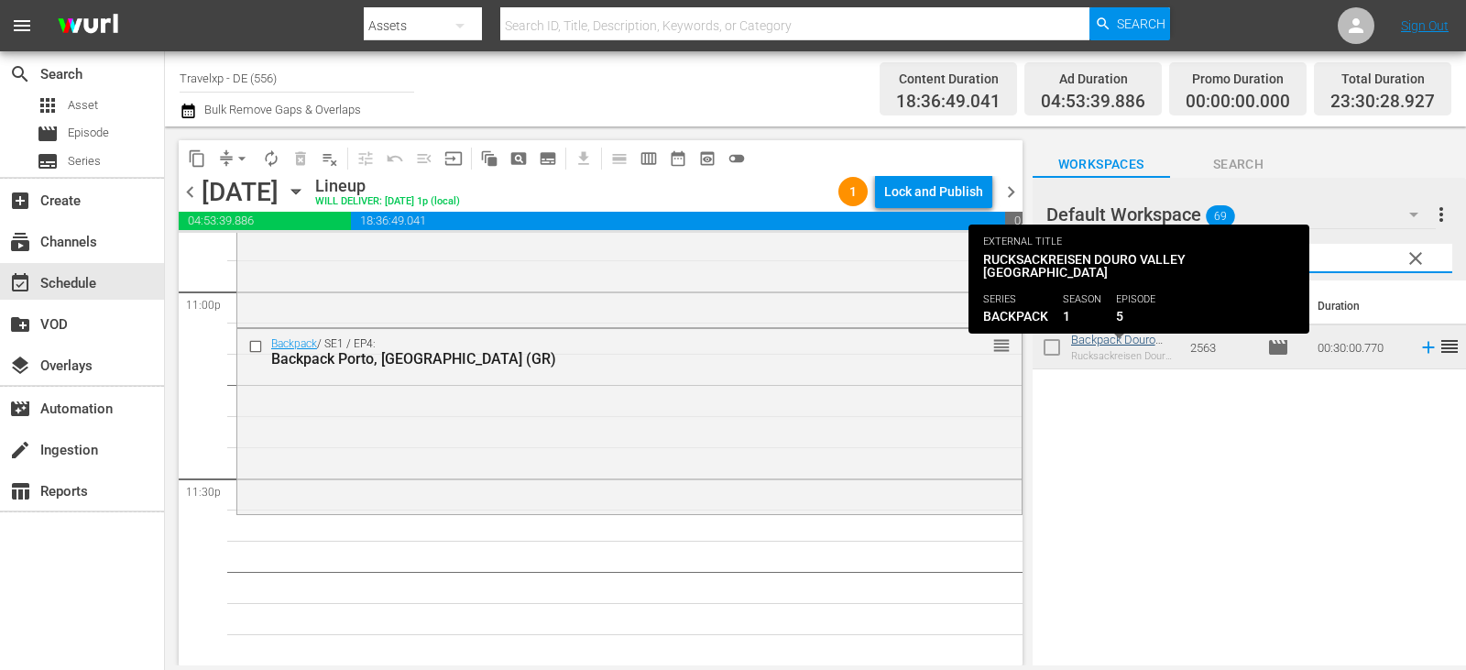
type input "dou"
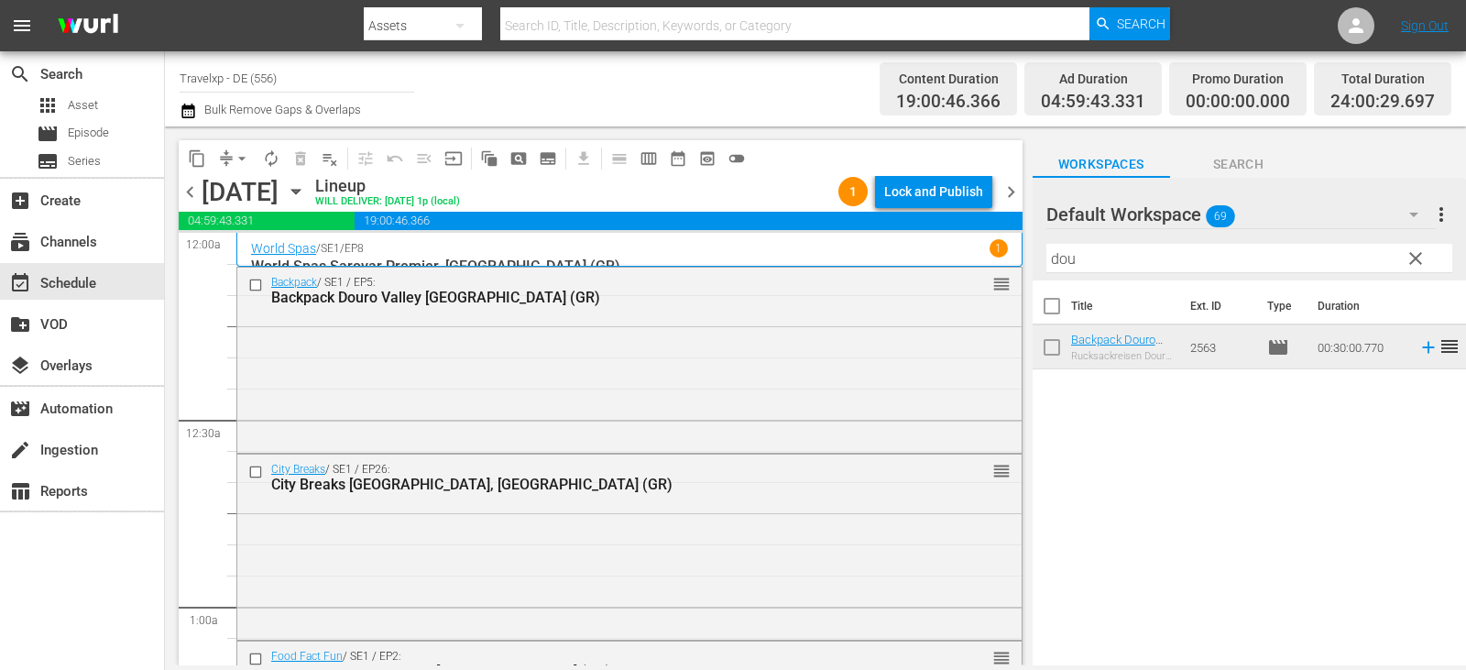
scroll to position [8540, 0]
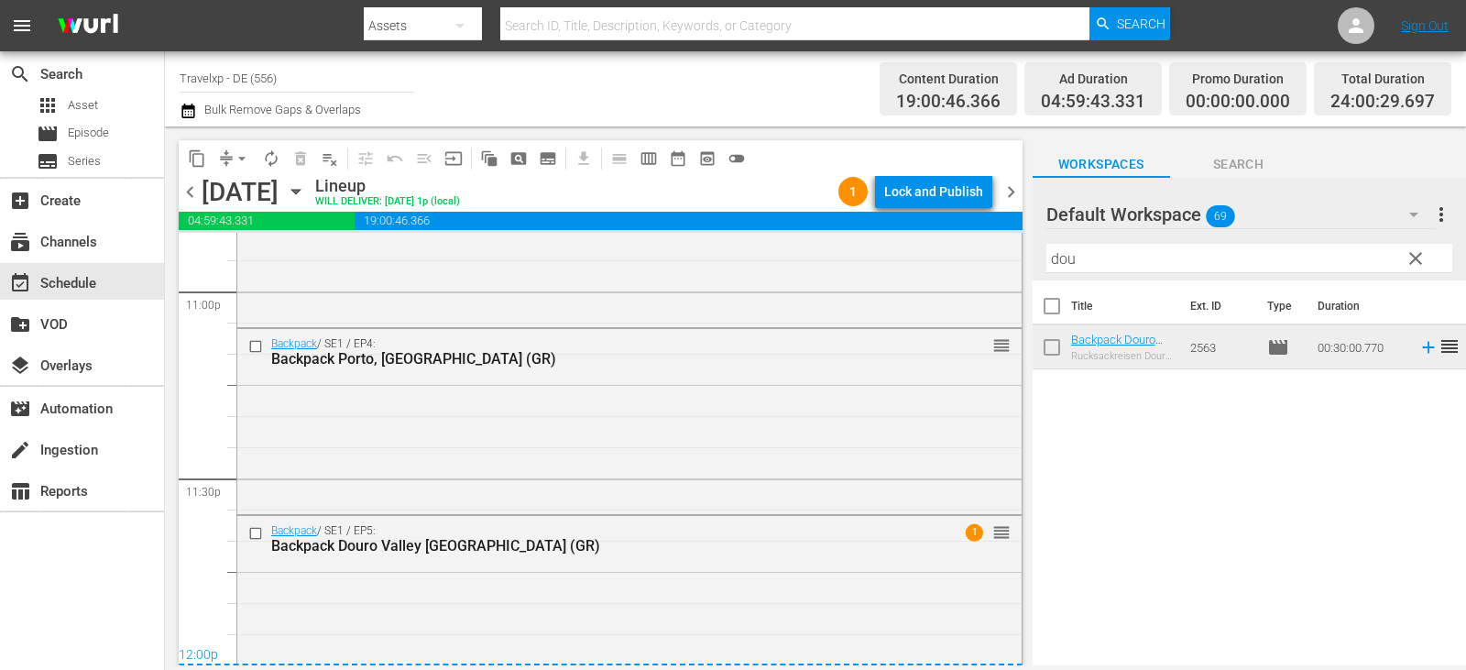
click at [947, 187] on div "Lock and Publish" at bounding box center [933, 191] width 99 height 33
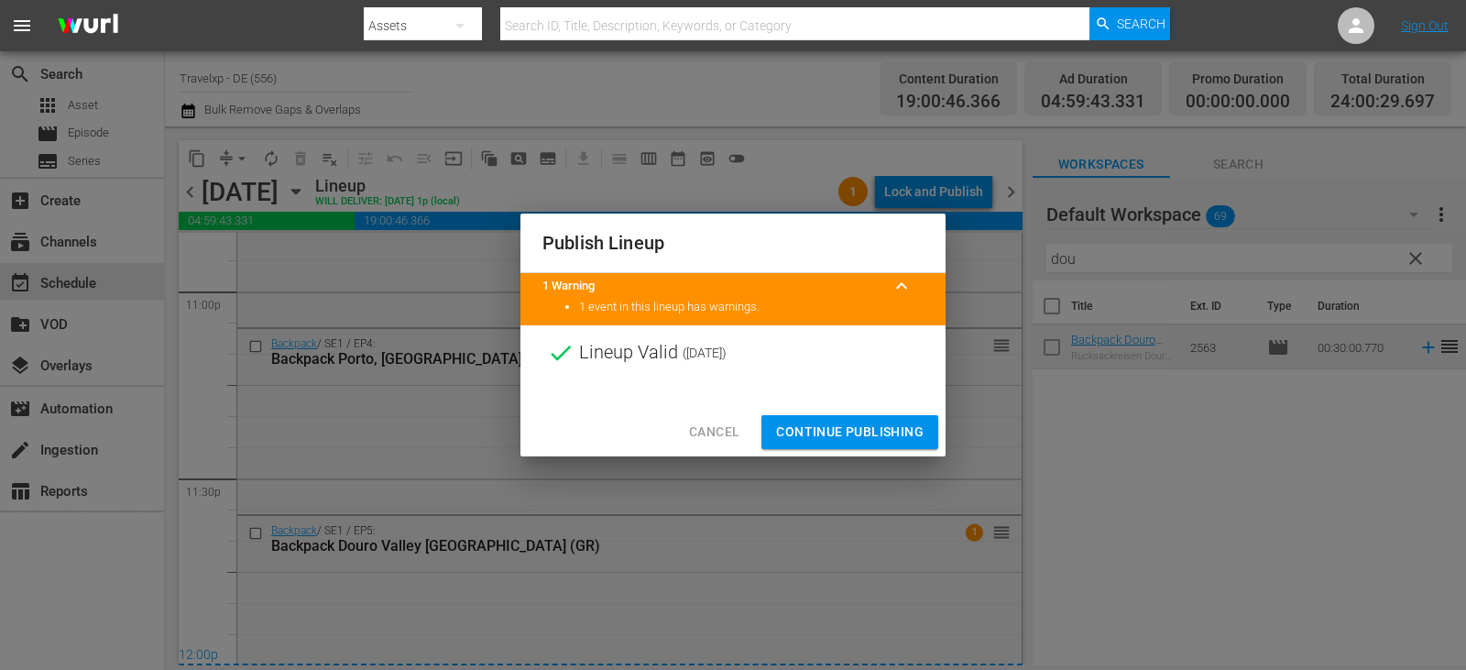
click at [860, 437] on span "Continue Publishing" at bounding box center [850, 432] width 148 height 23
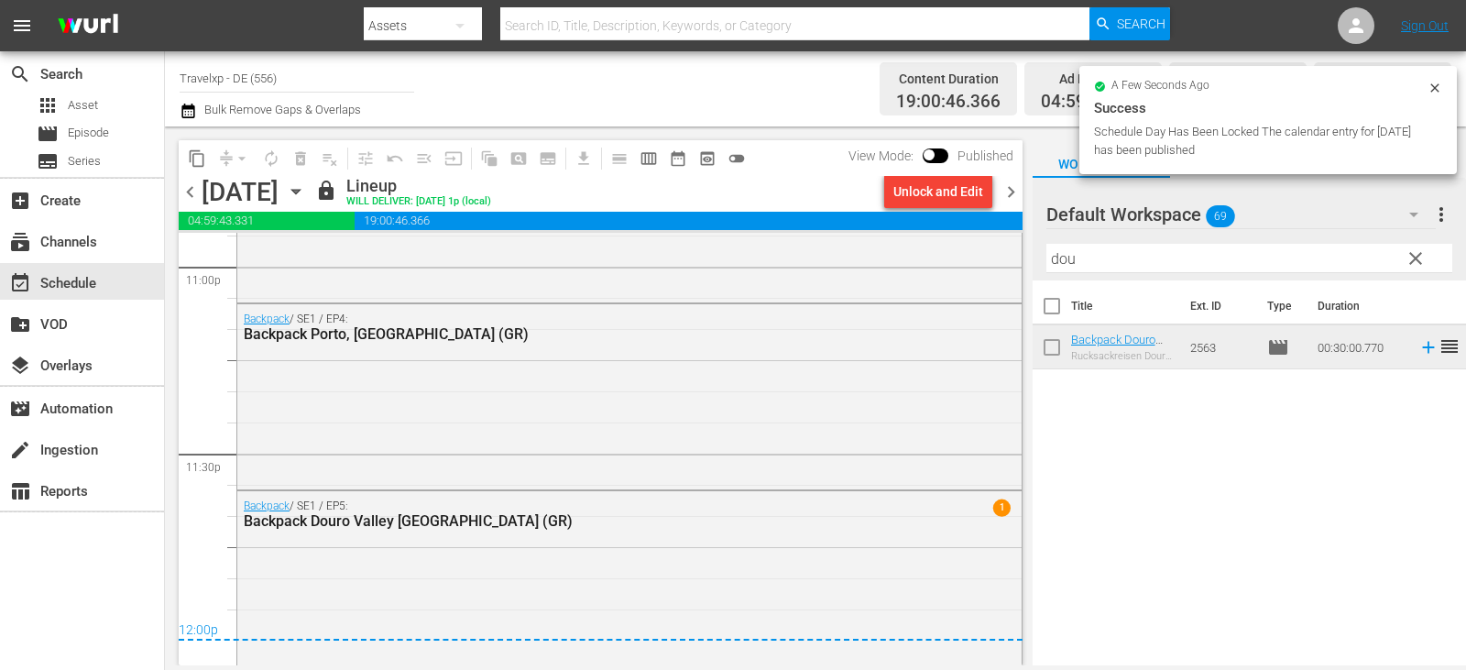
scroll to position [8577, 0]
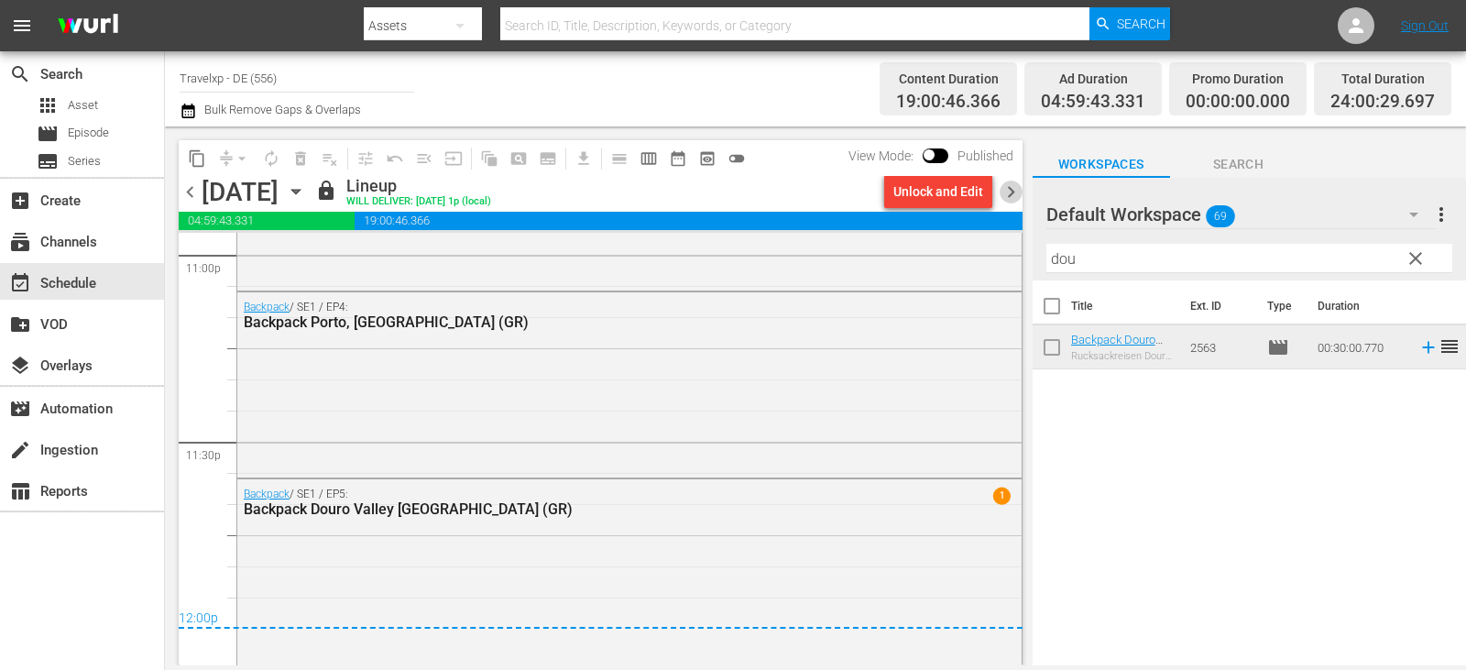
click at [1010, 191] on span "chevron_right" at bounding box center [1011, 192] width 23 height 23
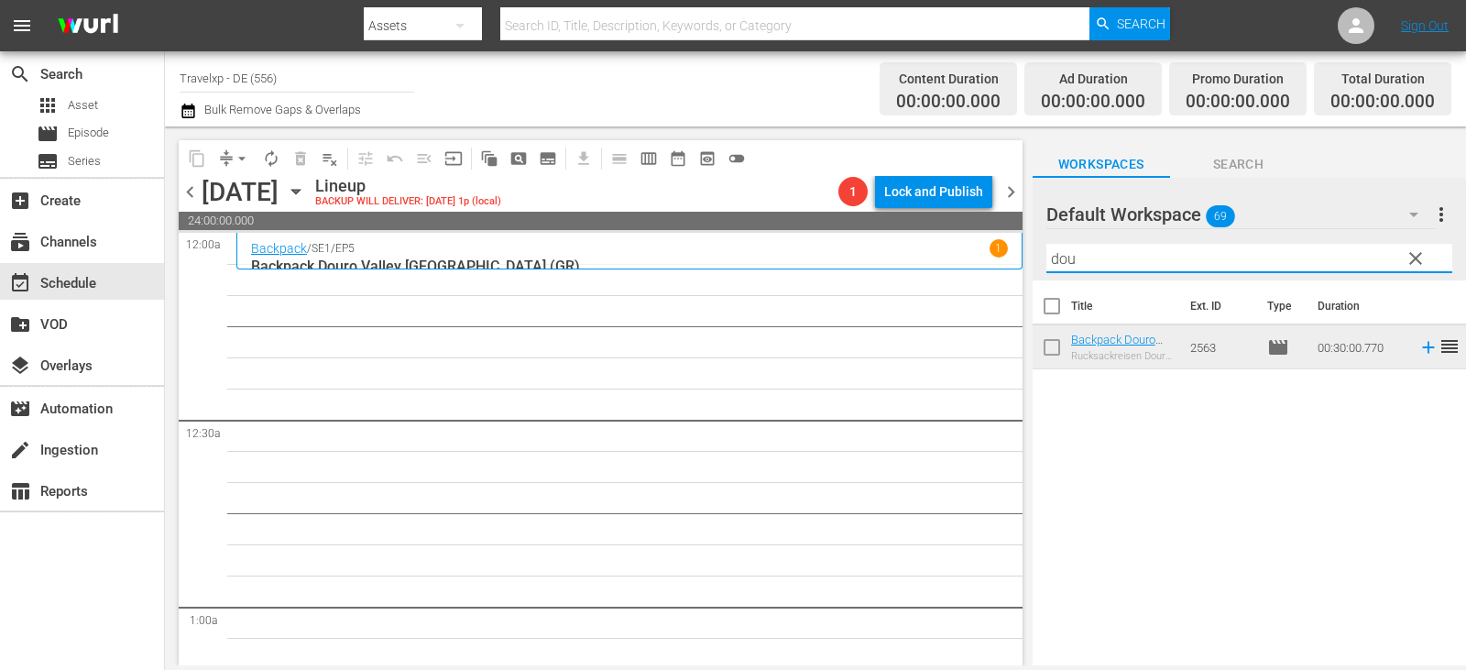
drag, startPoint x: 1013, startPoint y: 261, endPoint x: 984, endPoint y: 265, distance: 29.5
click at [984, 265] on div "content_copy compress arrow_drop_down autorenew_outlined delete_forever_outline…" at bounding box center [815, 395] width 1301 height 539
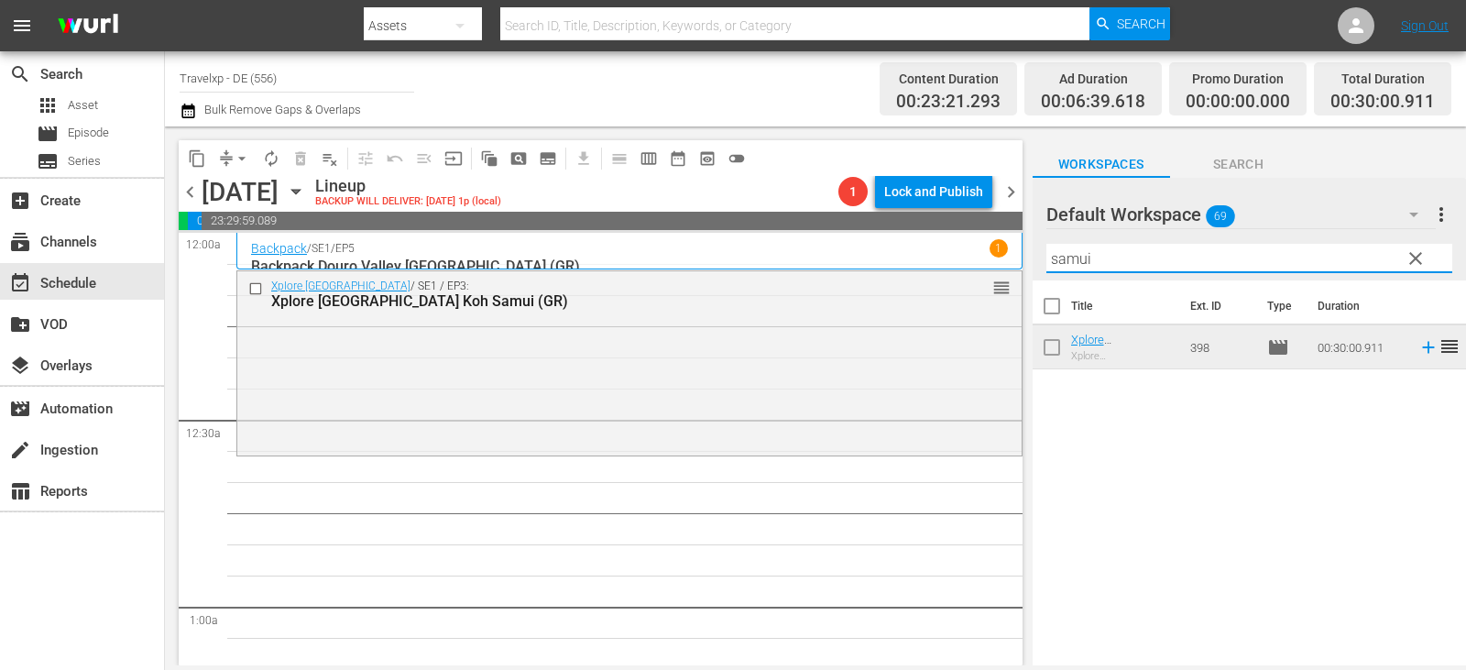
drag, startPoint x: 1100, startPoint y: 266, endPoint x: 978, endPoint y: 267, distance: 122.8
click at [978, 267] on div "content_copy compress arrow_drop_down autorenew_outlined delete_forever_outline…" at bounding box center [815, 395] width 1301 height 539
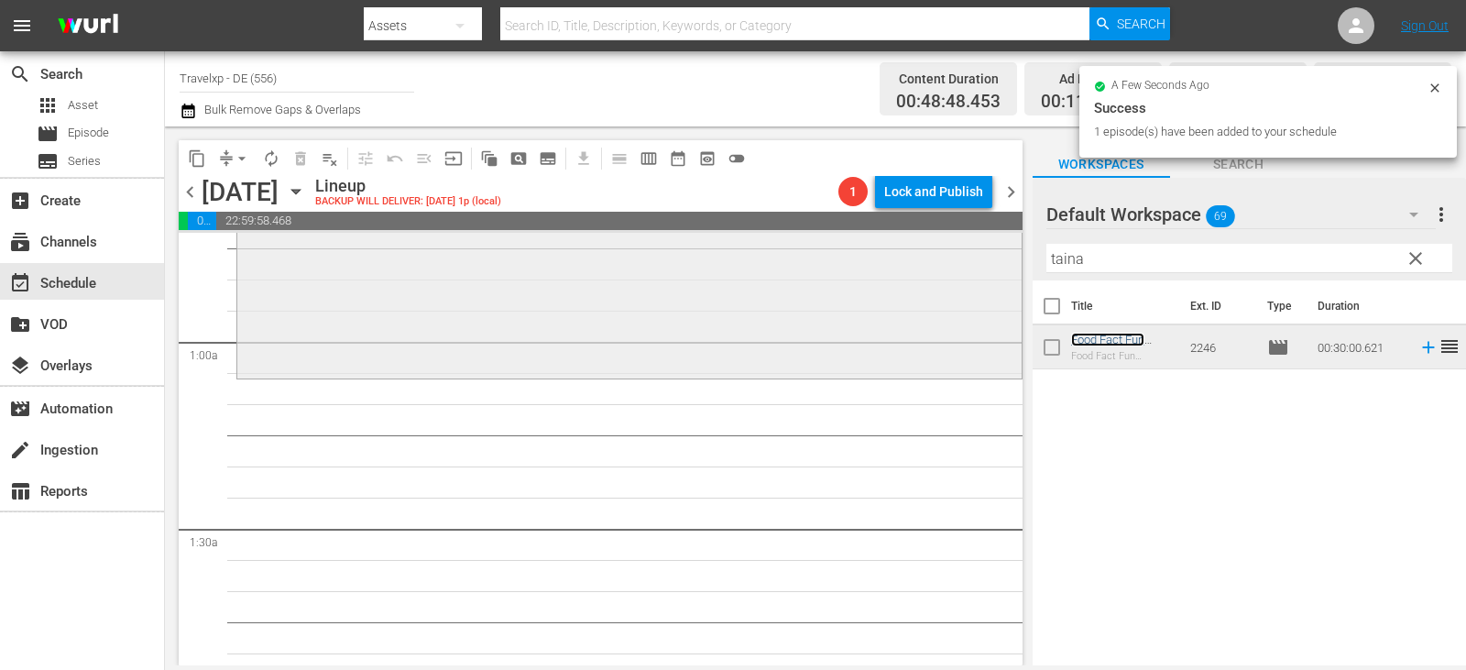
scroll to position [275, 0]
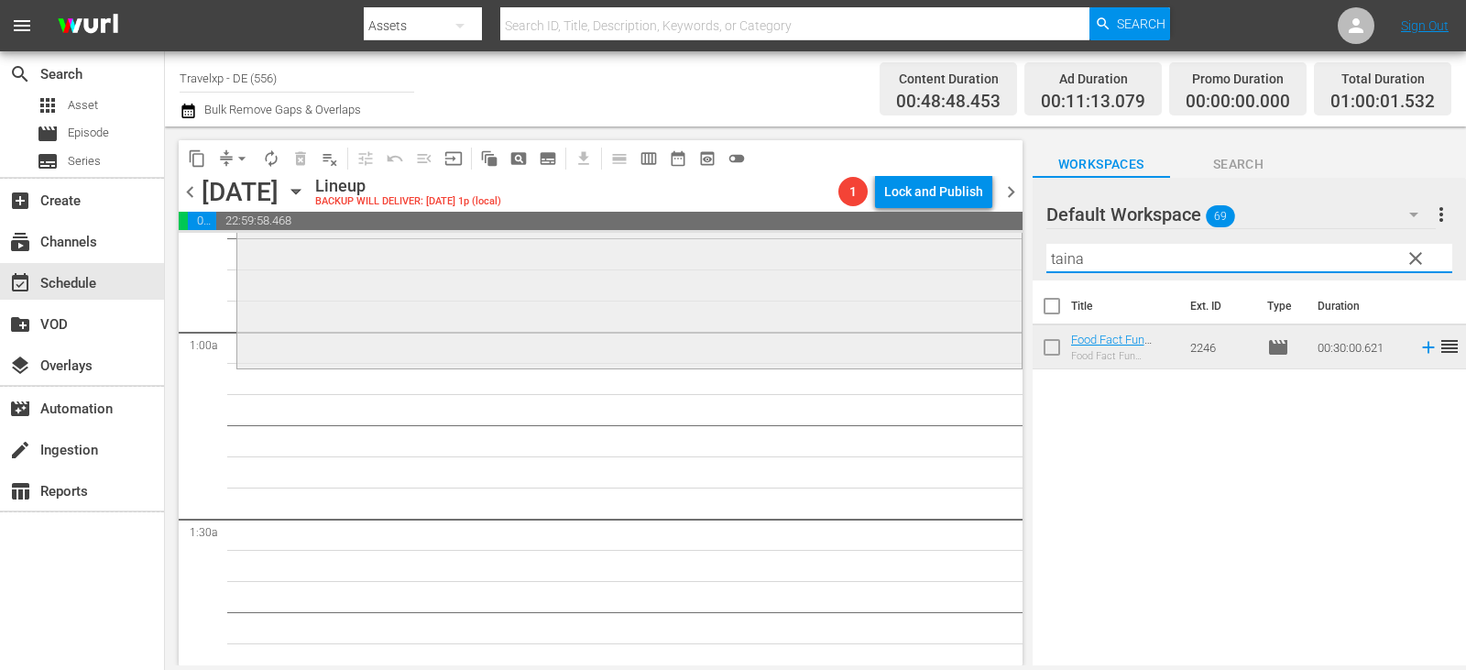
drag, startPoint x: 1092, startPoint y: 261, endPoint x: 976, endPoint y: 262, distance: 116.4
click at [976, 262] on div "content_copy compress arrow_drop_down autorenew_outlined delete_forever_outline…" at bounding box center [815, 395] width 1301 height 539
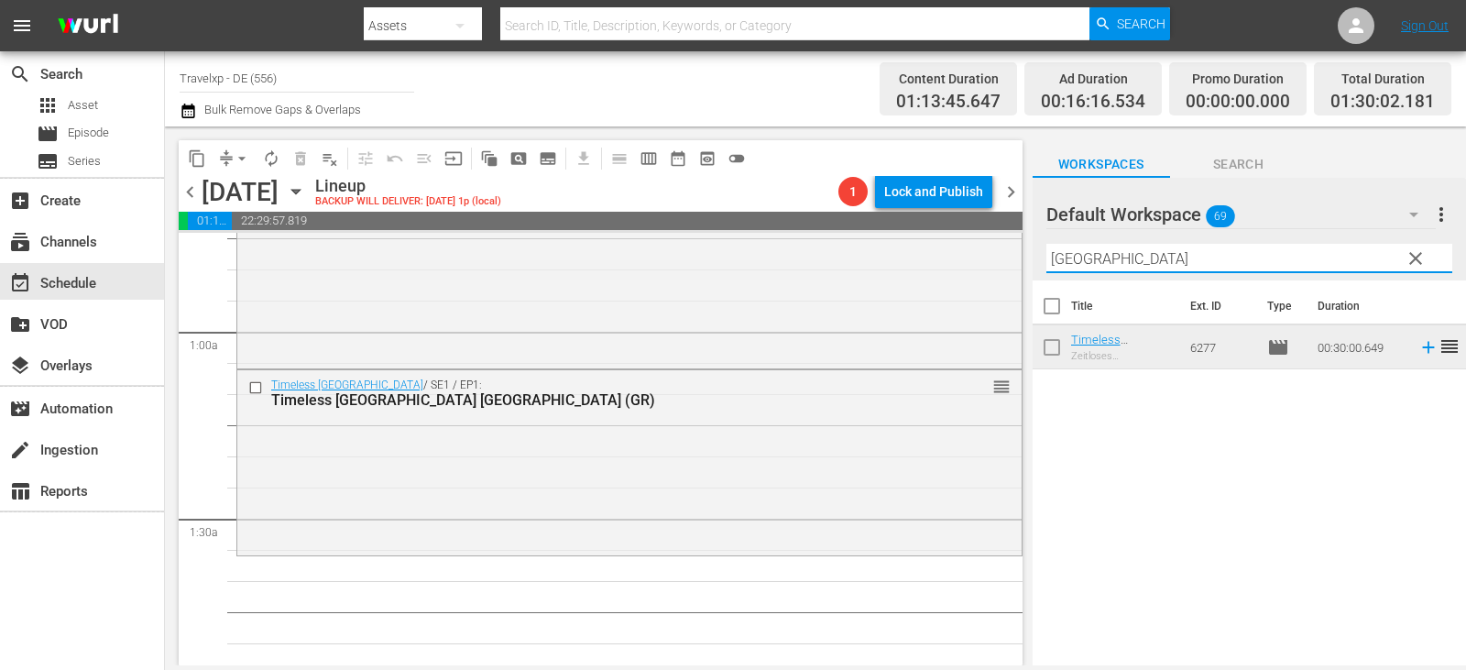
drag, startPoint x: 1121, startPoint y: 268, endPoint x: 1011, endPoint y: 268, distance: 110.0
click at [1011, 268] on div "content_copy compress arrow_drop_down autorenew_outlined delete_forever_outline…" at bounding box center [815, 395] width 1301 height 539
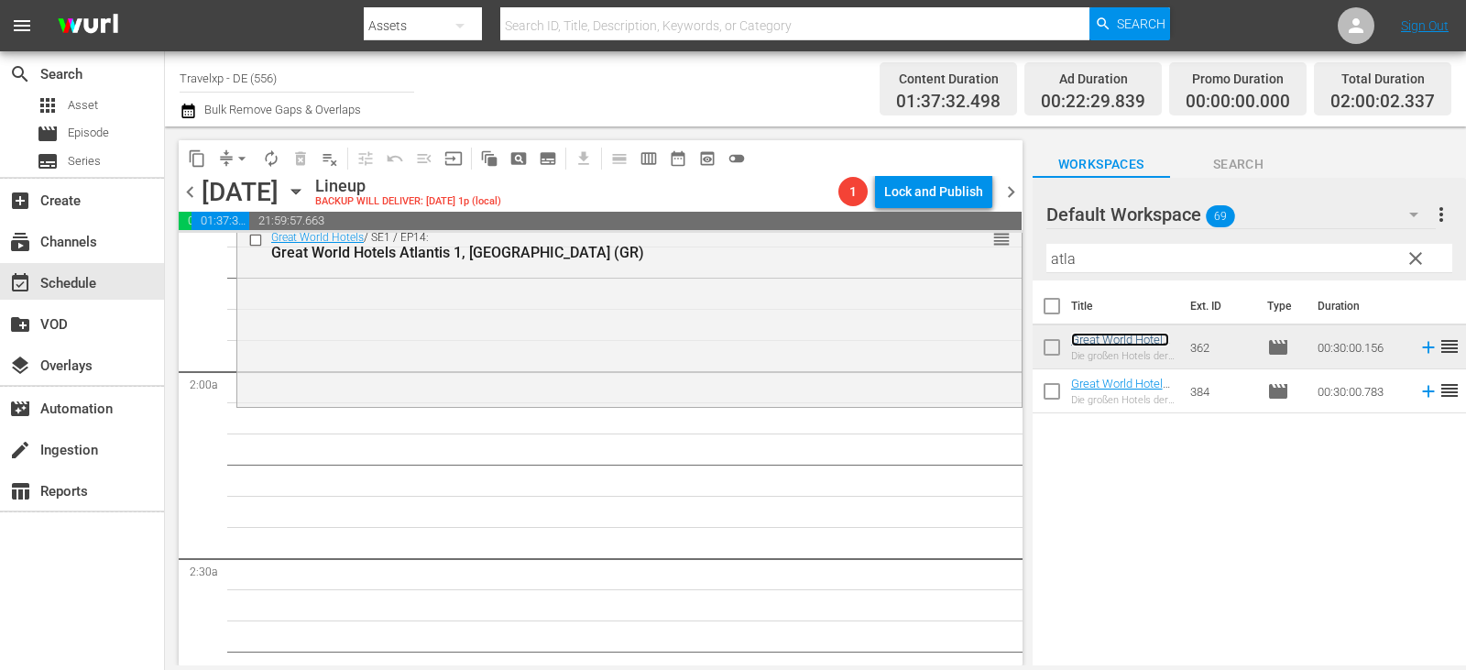
scroll to position [641, 0]
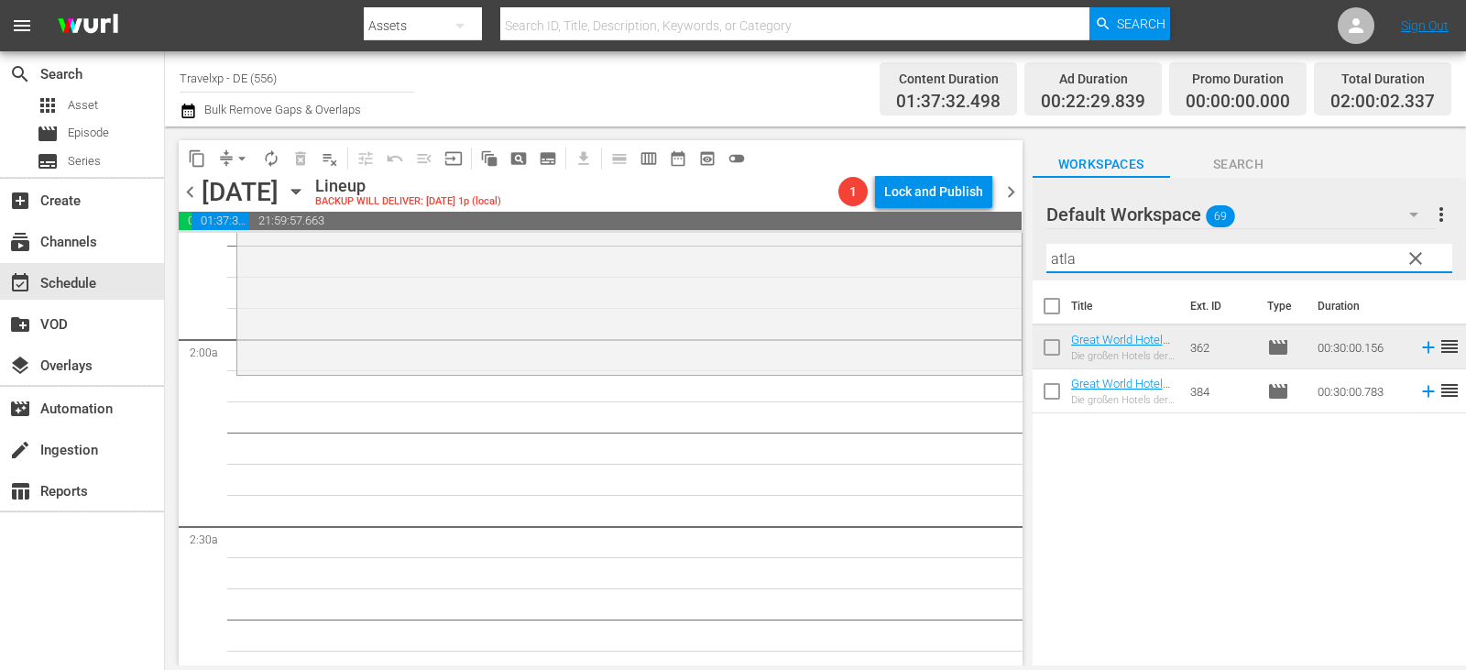
drag, startPoint x: 1098, startPoint y: 260, endPoint x: 1025, endPoint y: 260, distance: 72.4
click at [1025, 260] on div "content_copy compress arrow_drop_down autorenew_outlined delete_forever_outline…" at bounding box center [815, 395] width 1301 height 539
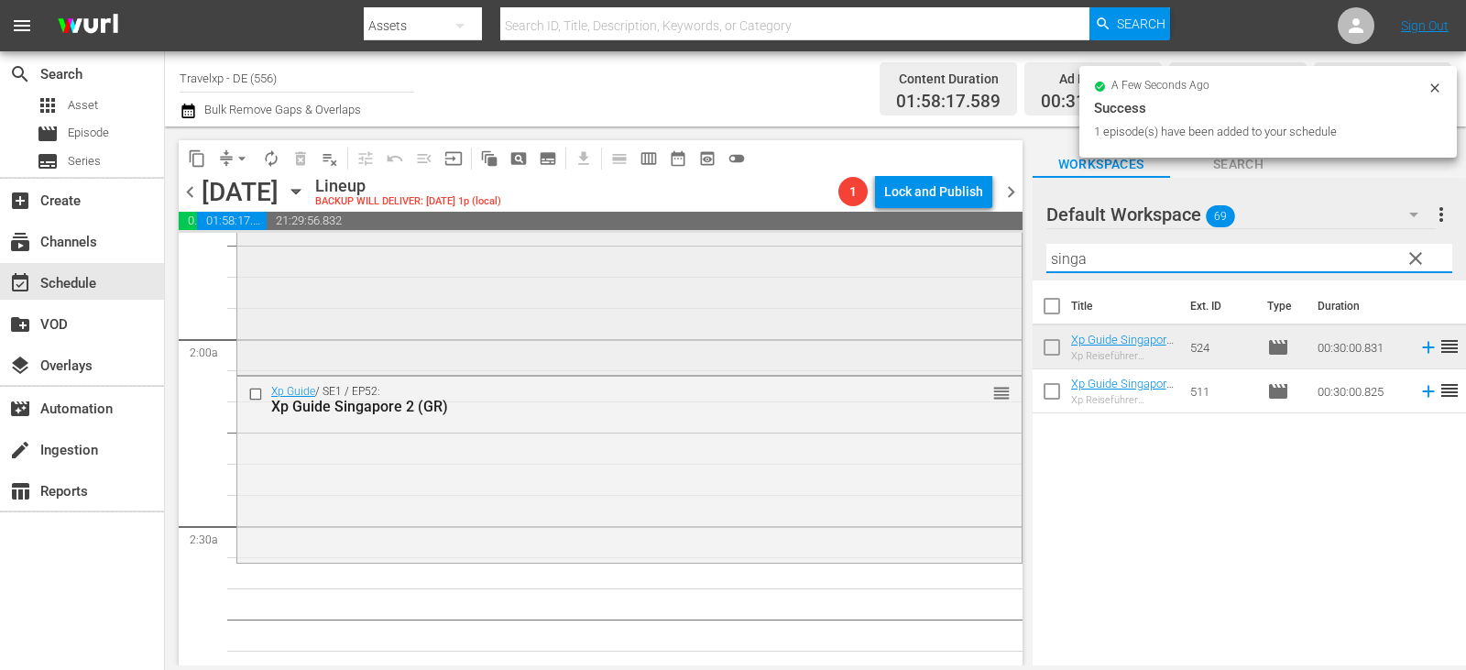
drag, startPoint x: 1111, startPoint y: 266, endPoint x: 989, endPoint y: 259, distance: 123.0
click at [989, 259] on div "content_copy compress arrow_drop_down autorenew_outlined delete_forever_outline…" at bounding box center [815, 395] width 1301 height 539
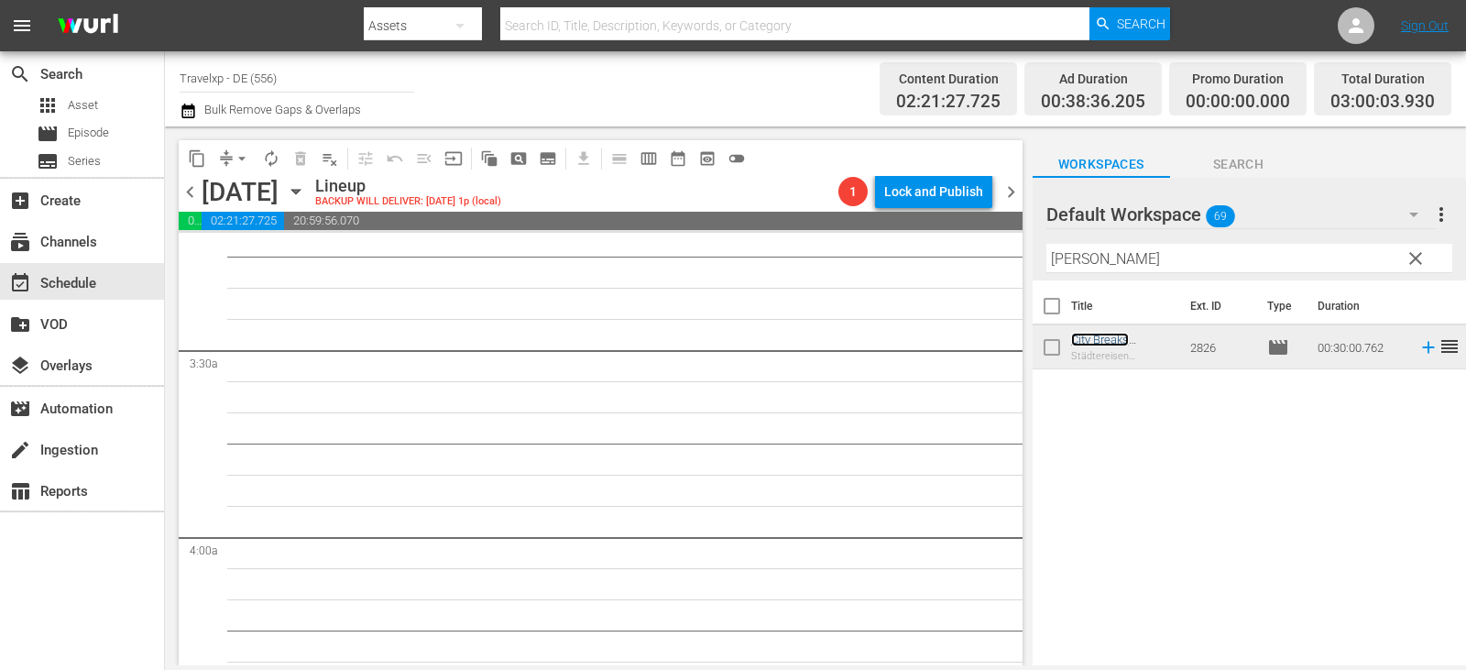
scroll to position [1100, 0]
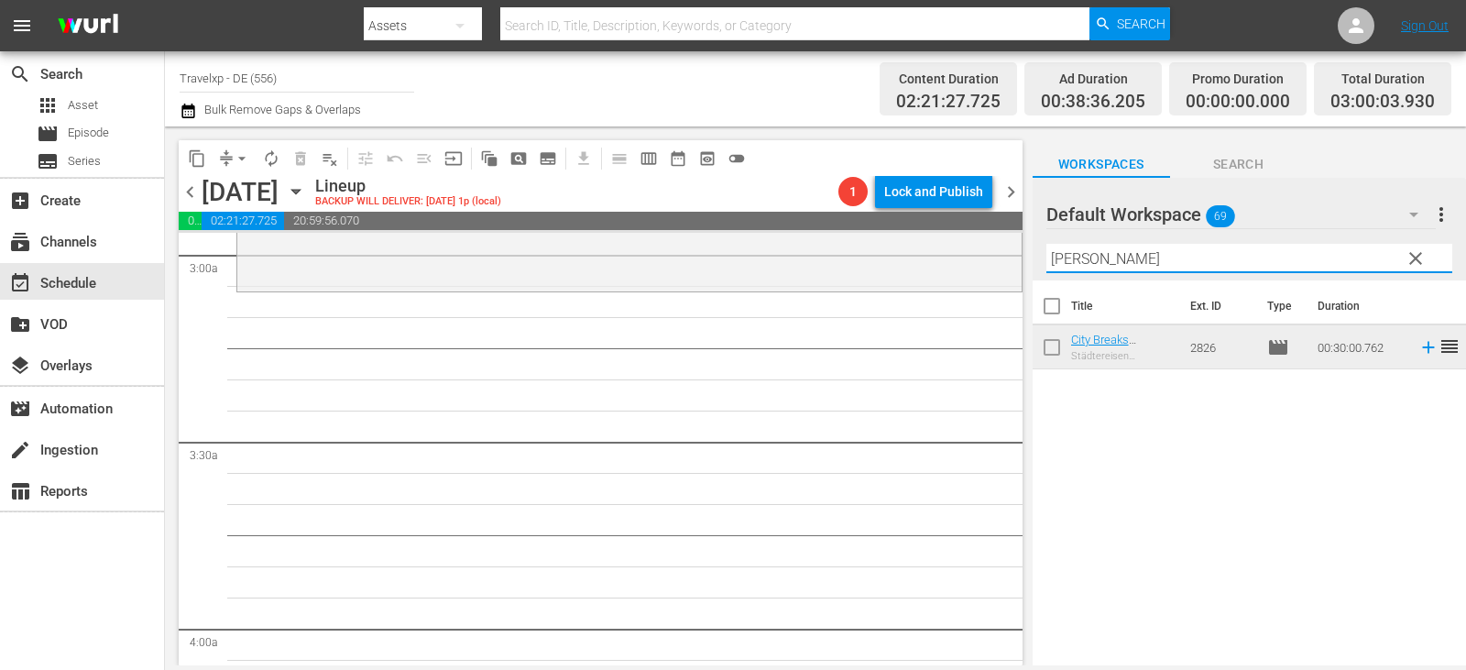
drag, startPoint x: 1103, startPoint y: 259, endPoint x: 1030, endPoint y: 262, distance: 73.4
click at [1030, 262] on div "content_copy compress arrow_drop_down autorenew_outlined delete_forever_outline…" at bounding box center [815, 395] width 1301 height 539
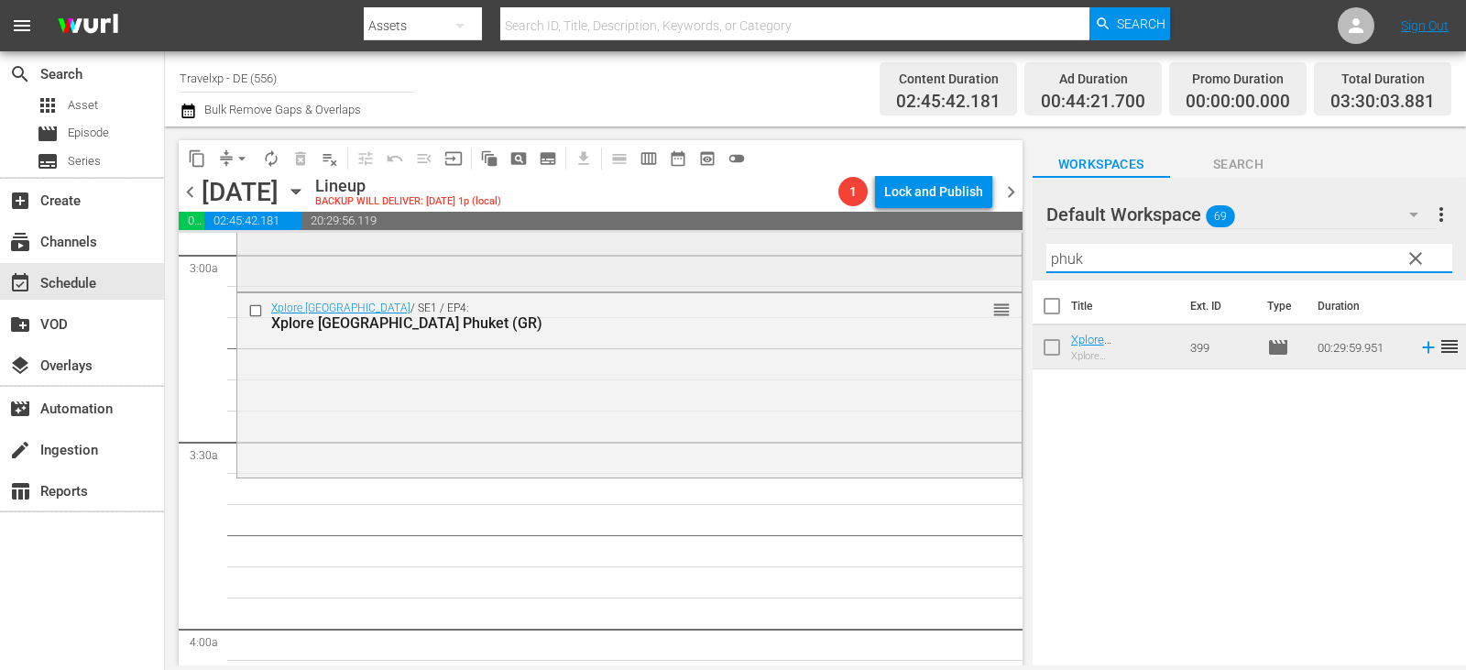
drag, startPoint x: 1101, startPoint y: 264, endPoint x: 914, endPoint y: 242, distance: 188.2
click at [914, 242] on div "content_copy compress arrow_drop_down autorenew_outlined delete_forever_outline…" at bounding box center [815, 395] width 1301 height 539
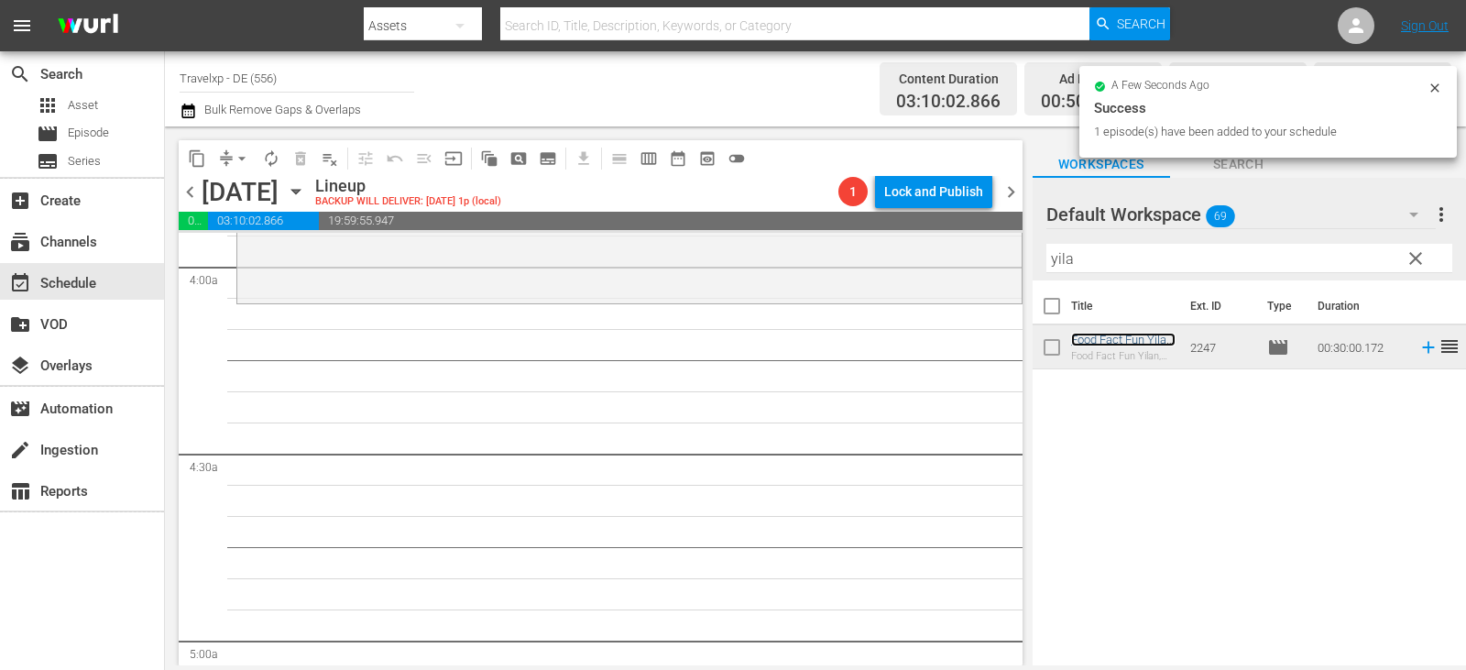
scroll to position [1466, 0]
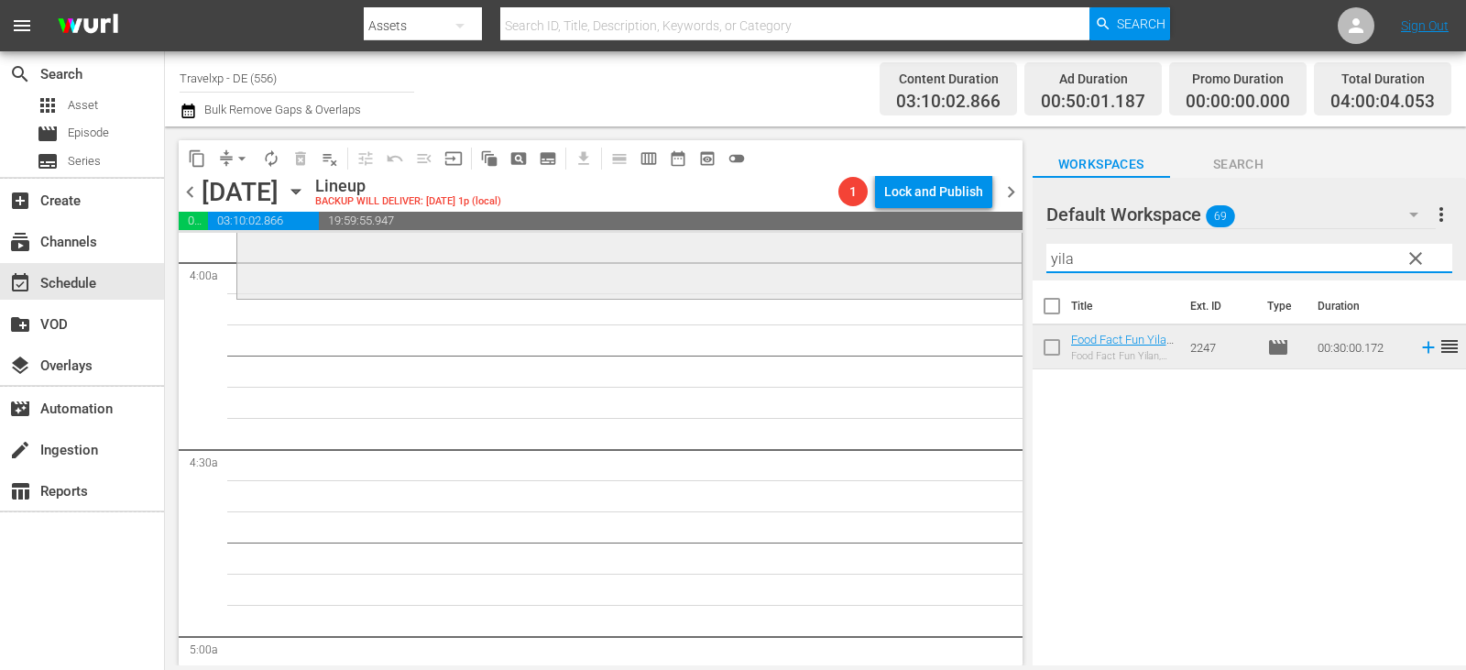
drag, startPoint x: 1086, startPoint y: 262, endPoint x: 947, endPoint y: 261, distance: 138.4
click at [947, 261] on div "content_copy compress arrow_drop_down autorenew_outlined delete_forever_outline…" at bounding box center [815, 395] width 1301 height 539
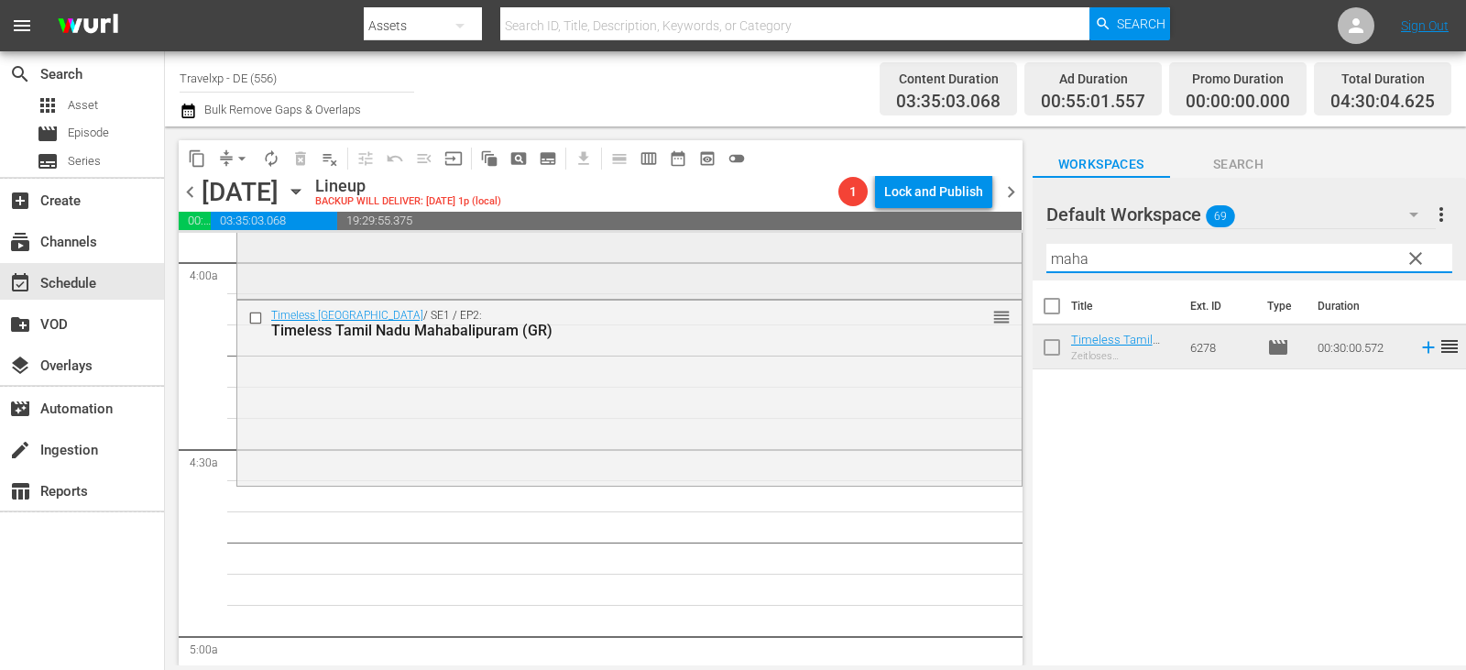
drag, startPoint x: 1105, startPoint y: 255, endPoint x: 933, endPoint y: 263, distance: 172.5
click at [933, 263] on div "content_copy compress arrow_drop_down autorenew_outlined delete_forever_outline…" at bounding box center [815, 395] width 1301 height 539
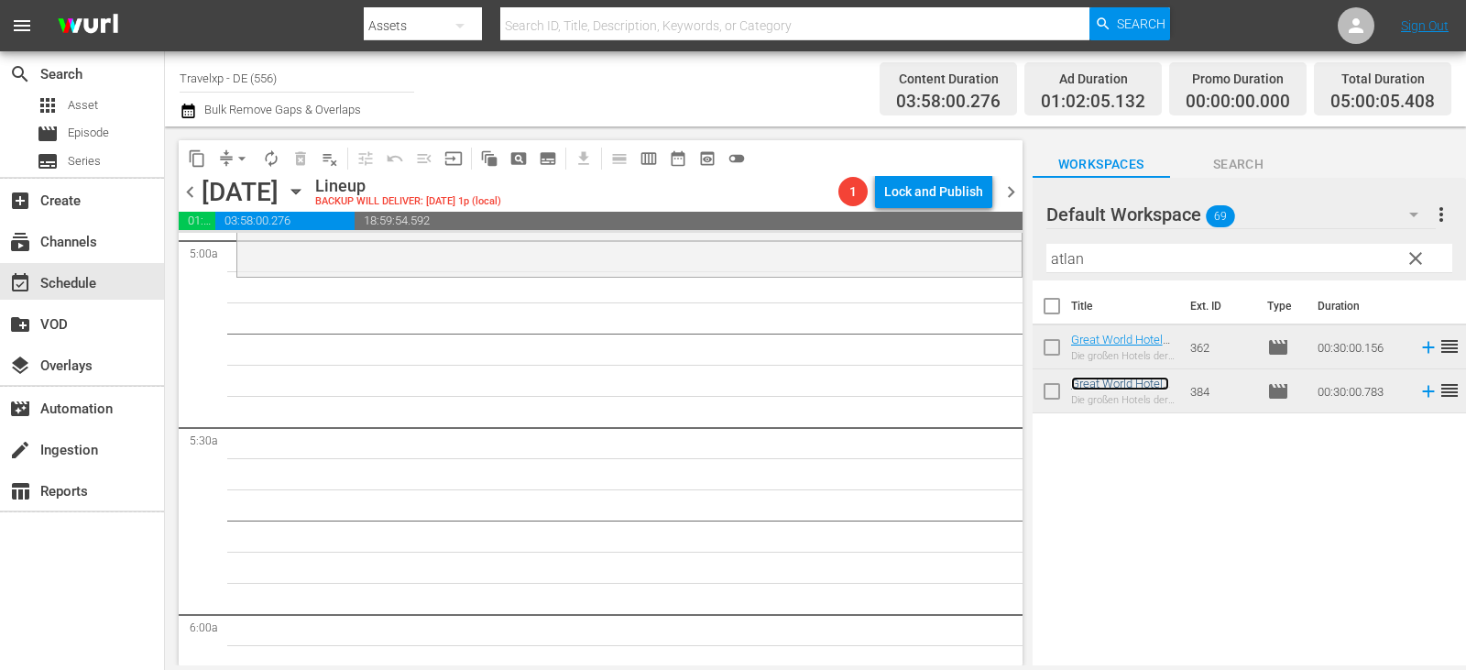
scroll to position [1833, 0]
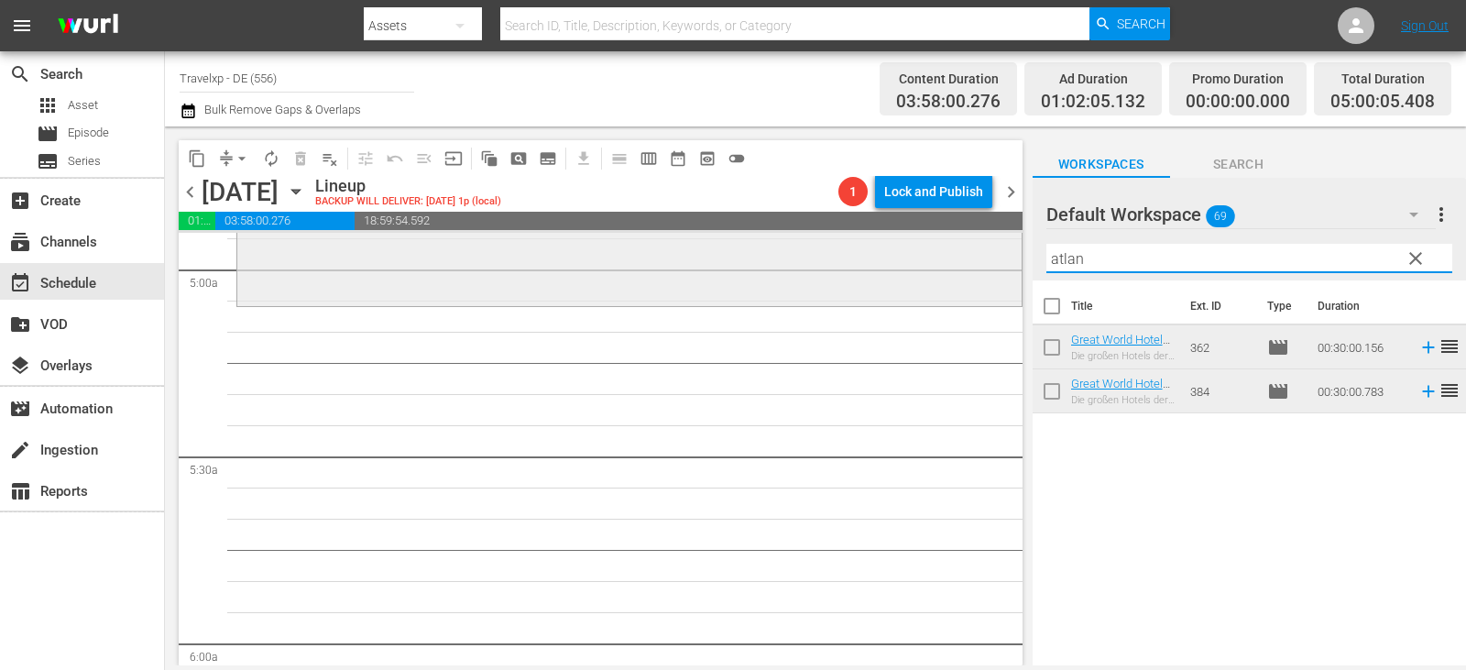
drag, startPoint x: 1112, startPoint y: 256, endPoint x: 934, endPoint y: 269, distance: 179.2
click at [934, 269] on div "content_copy compress arrow_drop_down autorenew_outlined delete_forever_outline…" at bounding box center [815, 395] width 1301 height 539
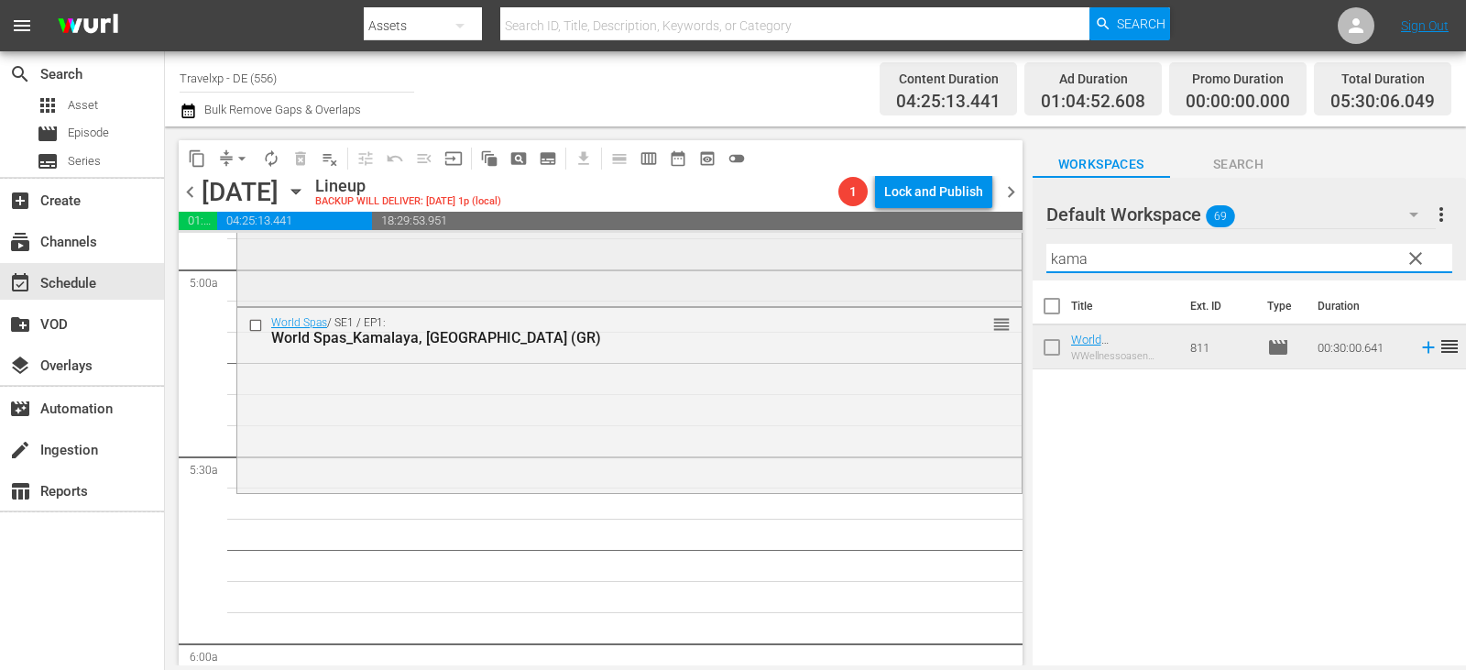
drag, startPoint x: 1101, startPoint y: 261, endPoint x: 946, endPoint y: 265, distance: 155.8
click at [946, 265] on div "content_copy compress arrow_drop_down autorenew_outlined delete_forever_outline…" at bounding box center [815, 395] width 1301 height 539
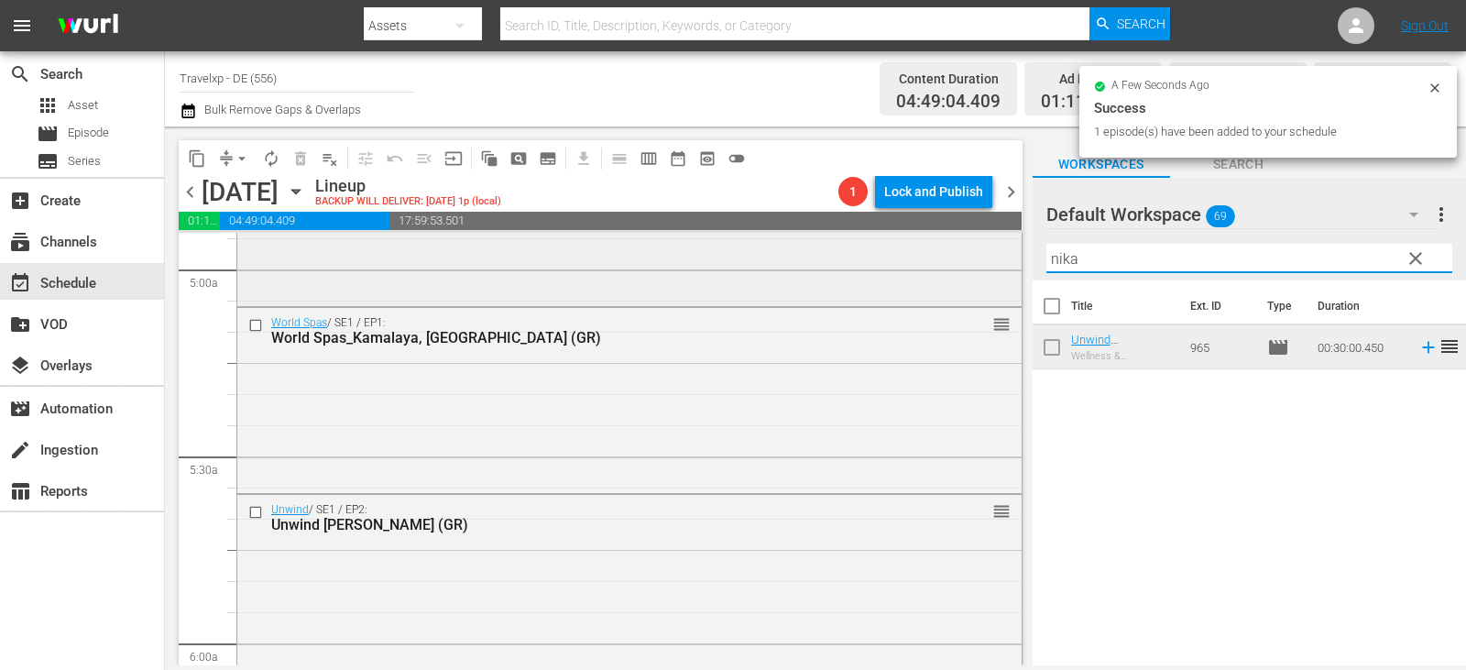
drag, startPoint x: 1091, startPoint y: 252, endPoint x: 860, endPoint y: 303, distance: 236.5
click at [860, 303] on div "content_copy compress arrow_drop_down autorenew_outlined delete_forever_outline…" at bounding box center [815, 395] width 1301 height 539
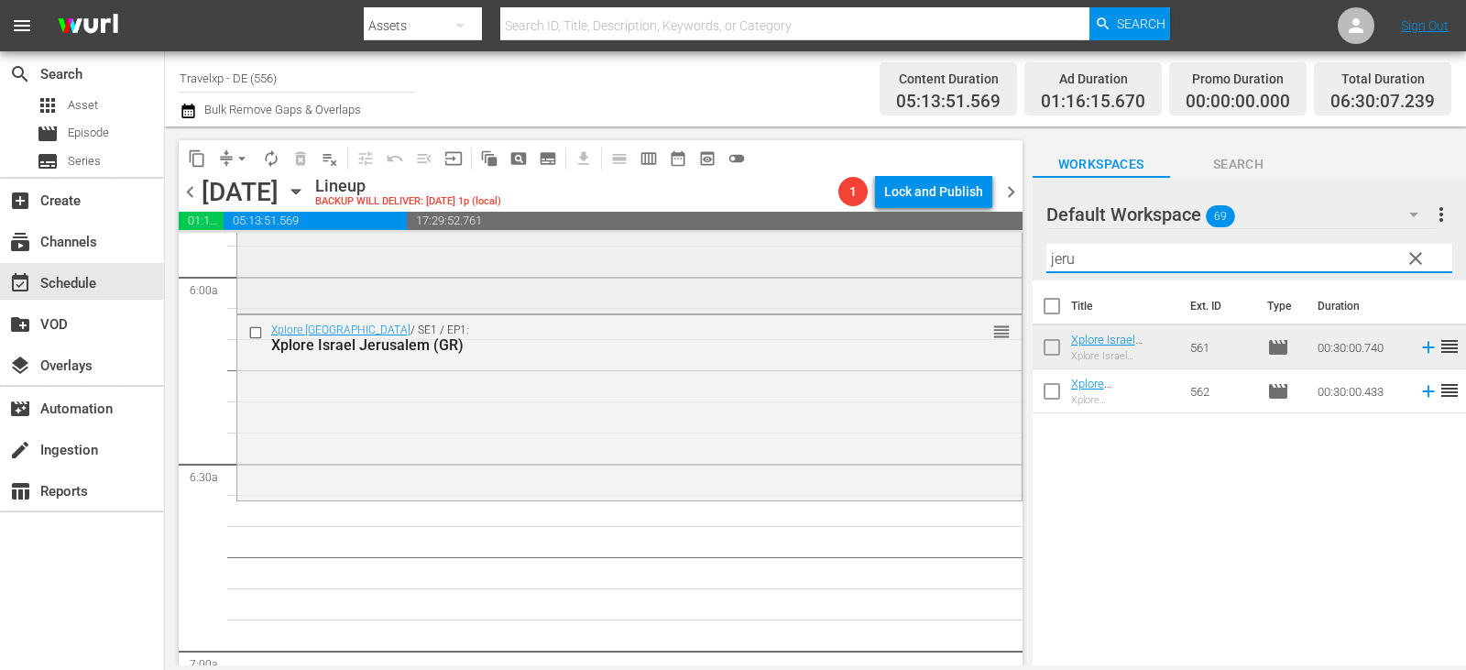
click at [964, 261] on div "content_copy compress arrow_drop_down autorenew_outlined delete_forever_outline…" at bounding box center [815, 395] width 1301 height 539
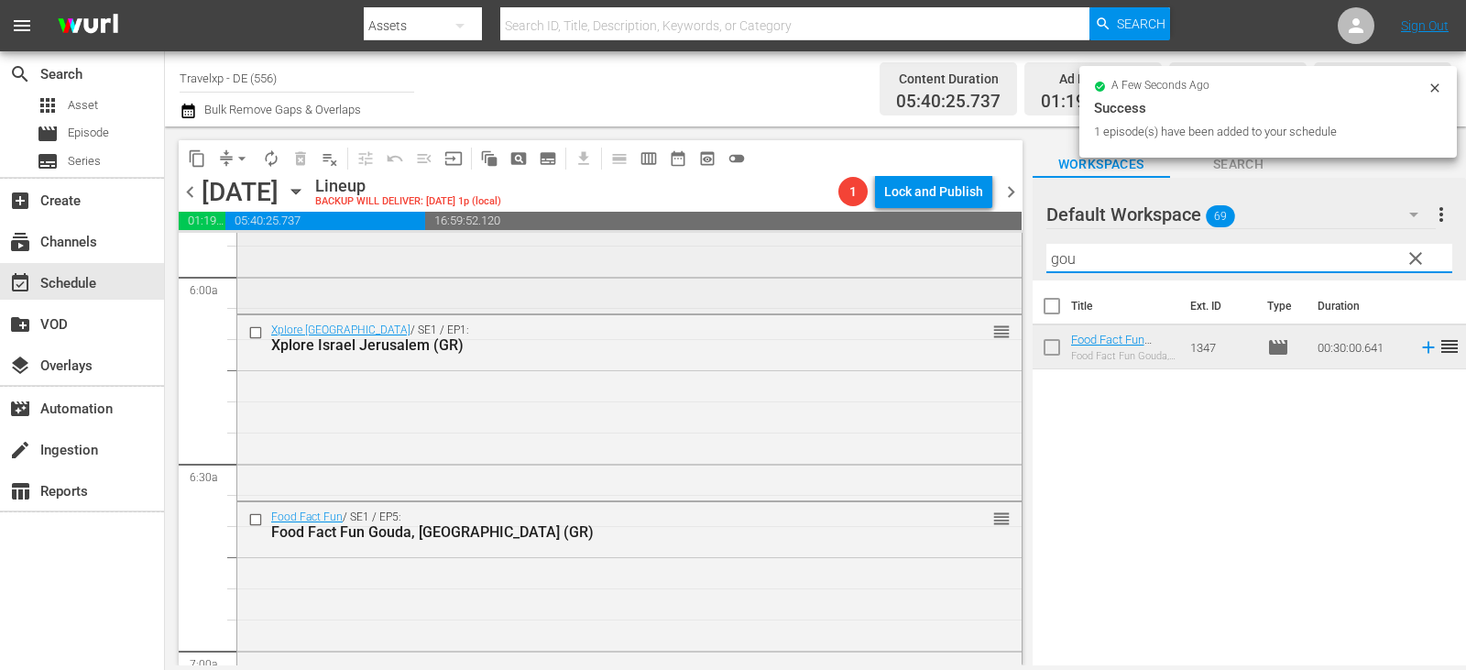
drag, startPoint x: 1100, startPoint y: 260, endPoint x: 950, endPoint y: 254, distance: 150.4
click at [950, 254] on div "content_copy compress arrow_drop_down autorenew_outlined delete_forever_outline…" at bounding box center [815, 395] width 1301 height 539
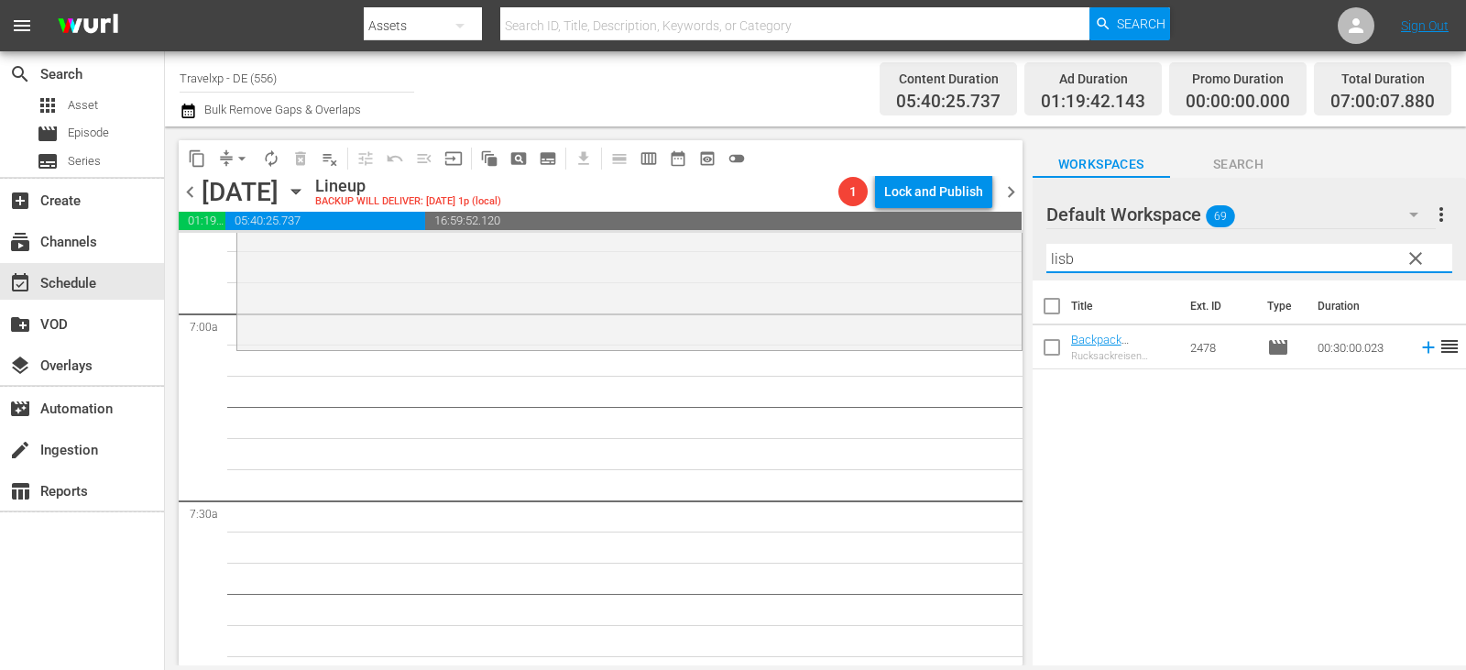
scroll to position [2566, 0]
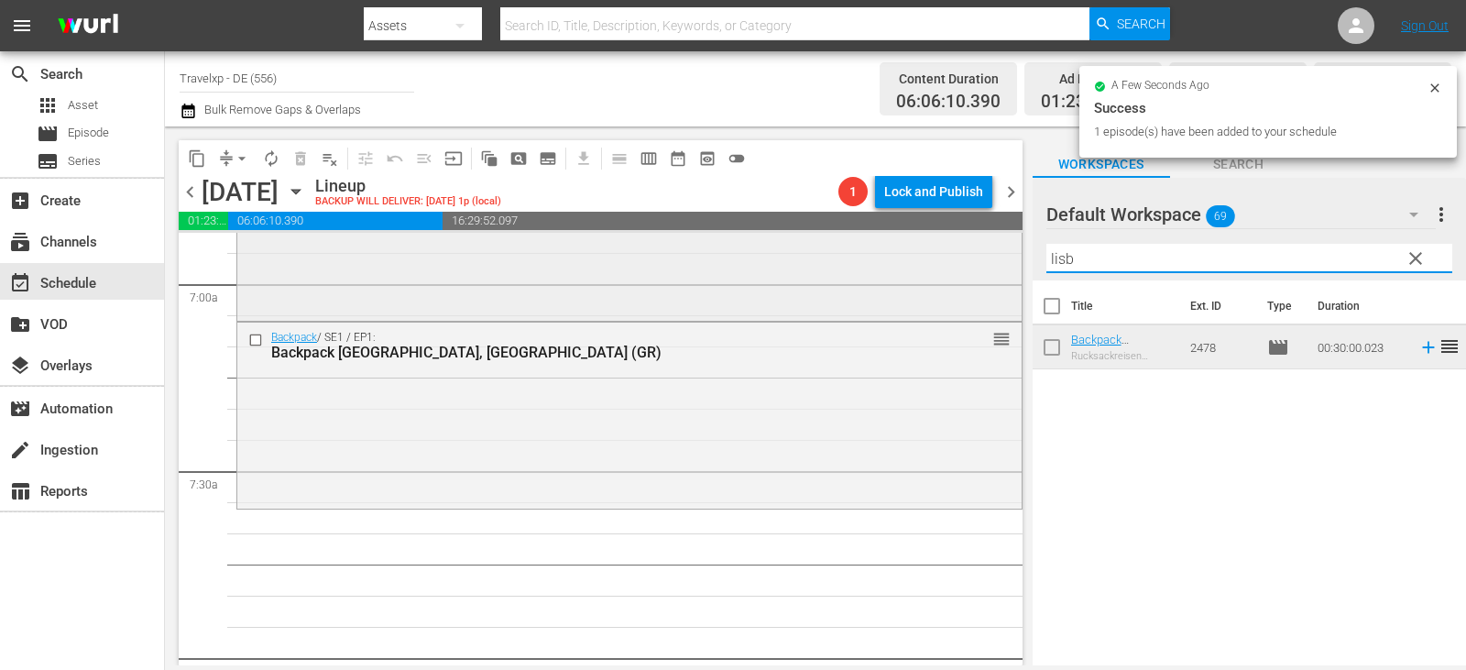
drag, startPoint x: 1114, startPoint y: 256, endPoint x: 907, endPoint y: 279, distance: 208.3
click at [907, 279] on div "content_copy compress arrow_drop_down autorenew_outlined delete_forever_outline…" at bounding box center [815, 395] width 1301 height 539
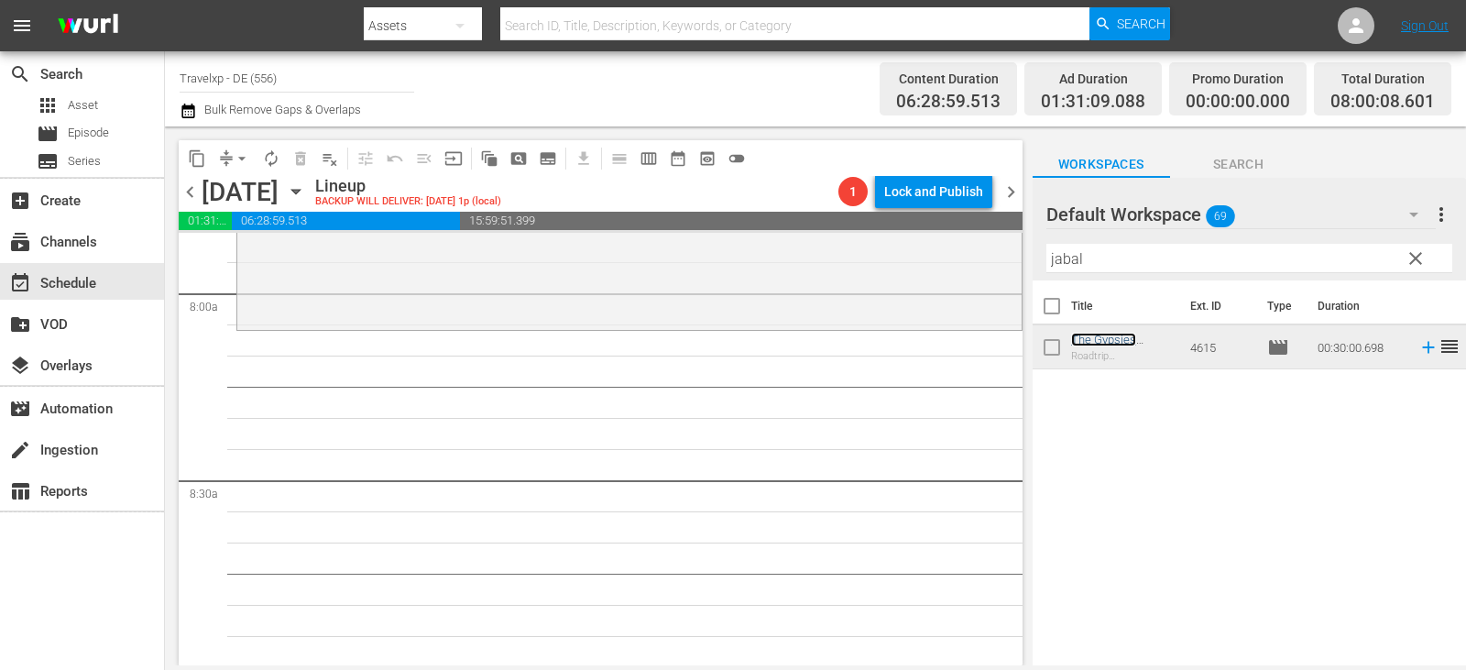
scroll to position [2932, 0]
drag, startPoint x: 1086, startPoint y: 264, endPoint x: 980, endPoint y: 264, distance: 105.4
click at [980, 264] on div "content_copy compress arrow_drop_down autorenew_outlined delete_forever_outline…" at bounding box center [815, 395] width 1301 height 539
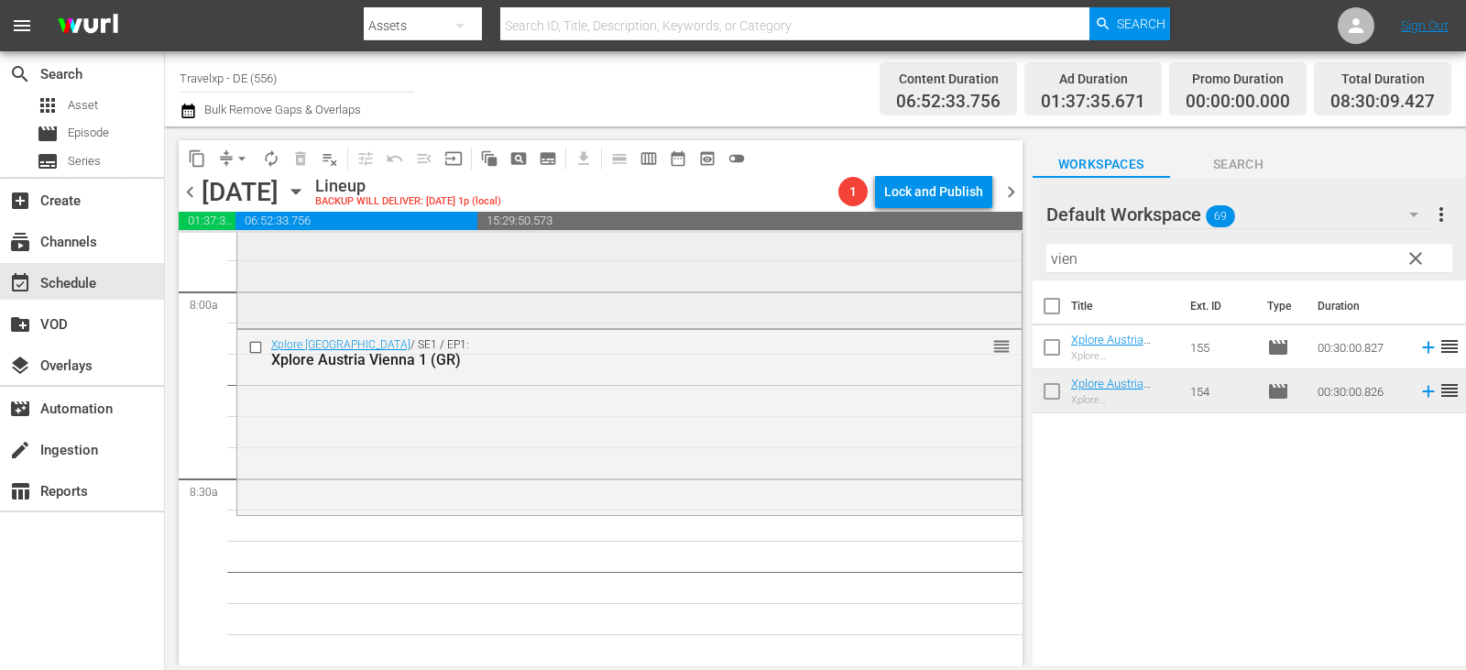
click at [987, 254] on div "content_copy compress arrow_drop_down autorenew_outlined delete_forever_outline…" at bounding box center [815, 395] width 1301 height 539
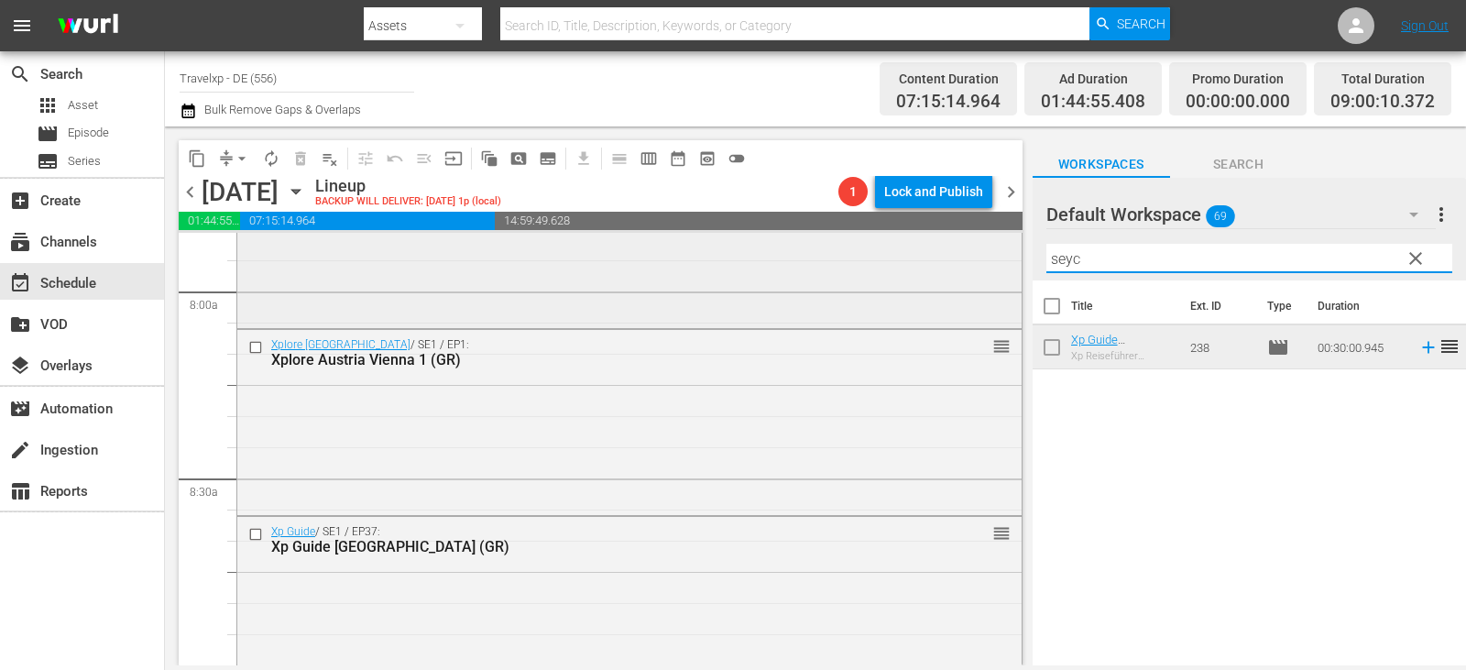
drag, startPoint x: 1100, startPoint y: 267, endPoint x: 991, endPoint y: 266, distance: 110.0
click at [991, 266] on div "content_copy compress arrow_drop_down autorenew_outlined delete_forever_outline…" at bounding box center [815, 395] width 1301 height 539
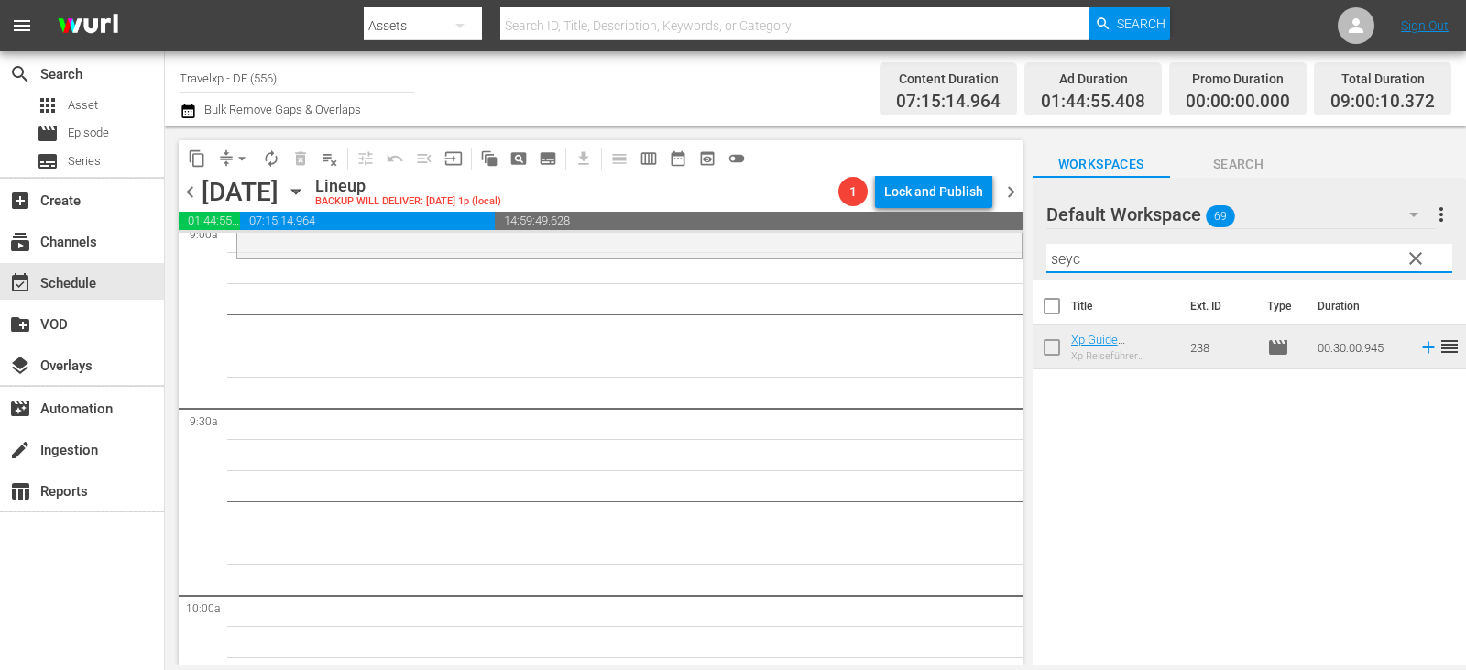
scroll to position [3390, 0]
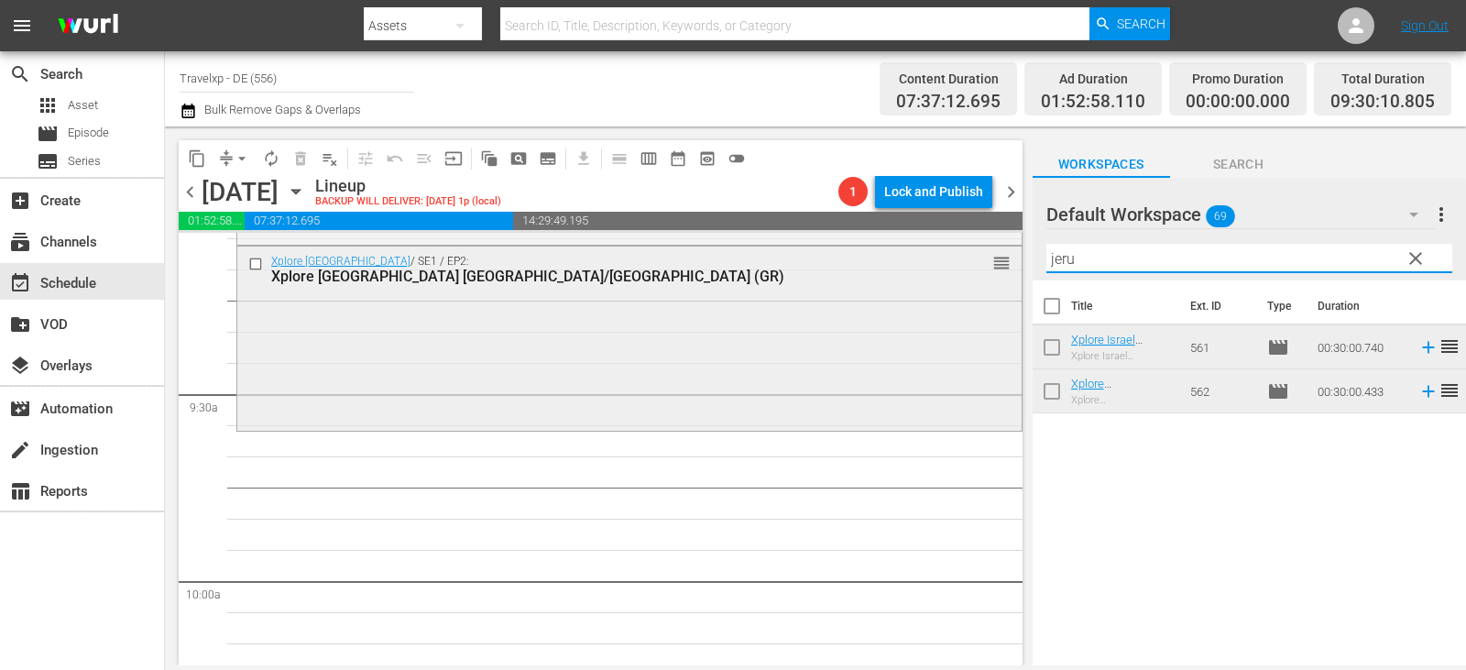
drag, startPoint x: 1100, startPoint y: 264, endPoint x: 971, endPoint y: 262, distance: 128.3
click at [971, 262] on div "content_copy compress arrow_drop_down autorenew_outlined delete_forever_outline…" at bounding box center [815, 395] width 1301 height 539
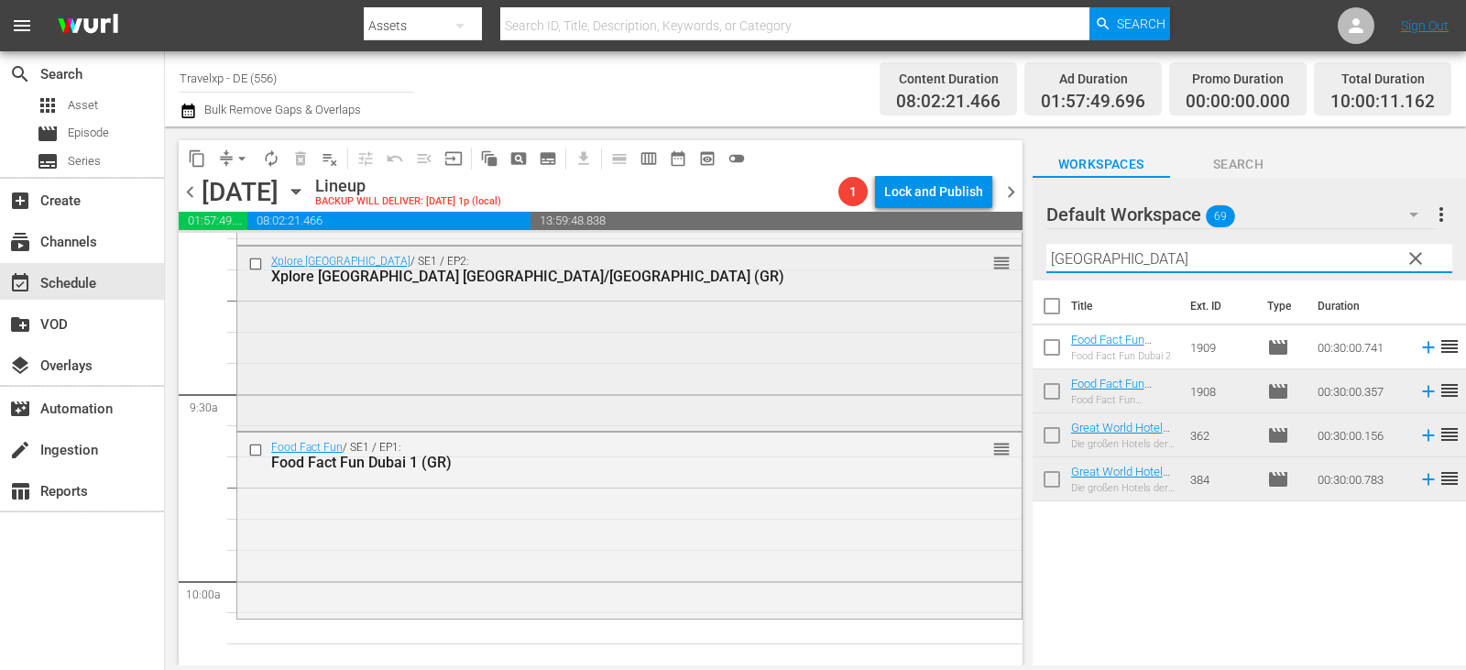
drag, startPoint x: 1099, startPoint y: 262, endPoint x: 988, endPoint y: 263, distance: 110.9
click at [988, 263] on div "content_copy compress arrow_drop_down autorenew_outlined delete_forever_outline…" at bounding box center [815, 395] width 1301 height 539
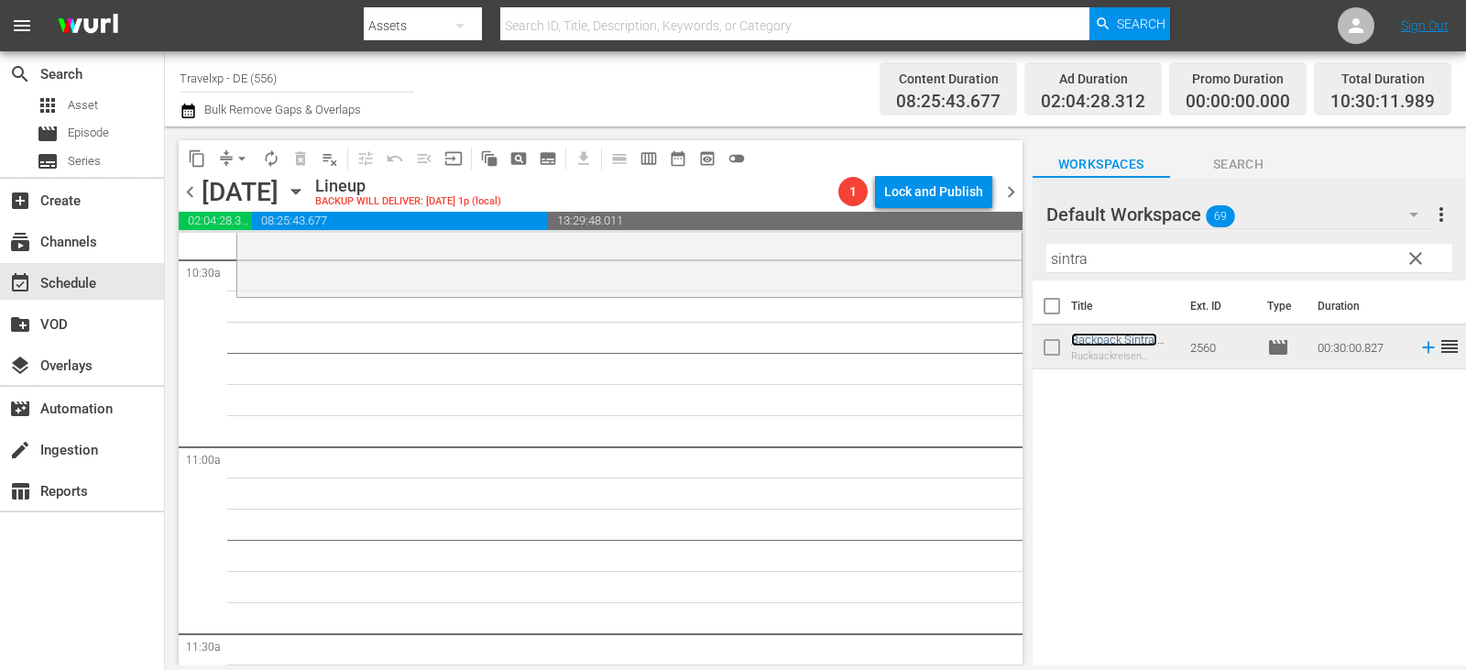
scroll to position [3940, 0]
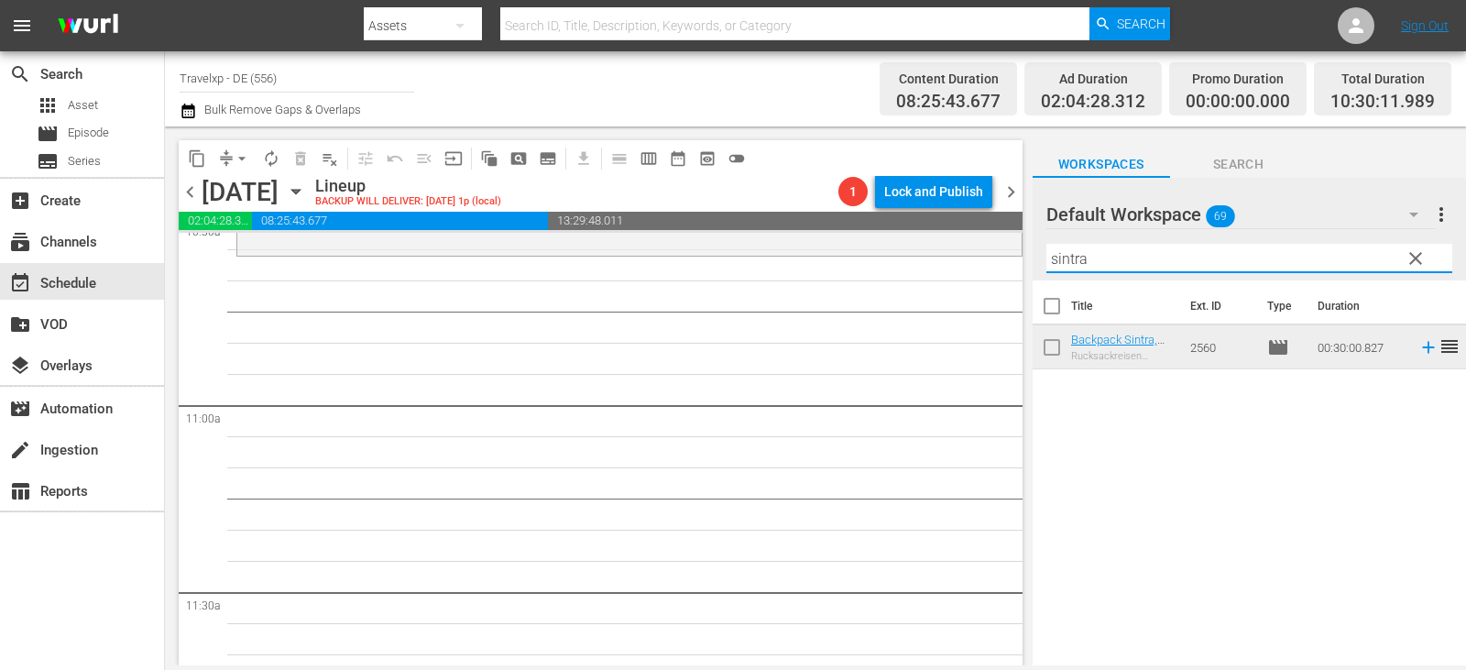
drag, startPoint x: 1106, startPoint y: 265, endPoint x: 929, endPoint y: 265, distance: 176.8
click at [929, 265] on div "content_copy compress arrow_drop_down autorenew_outlined delete_forever_outline…" at bounding box center [815, 395] width 1301 height 539
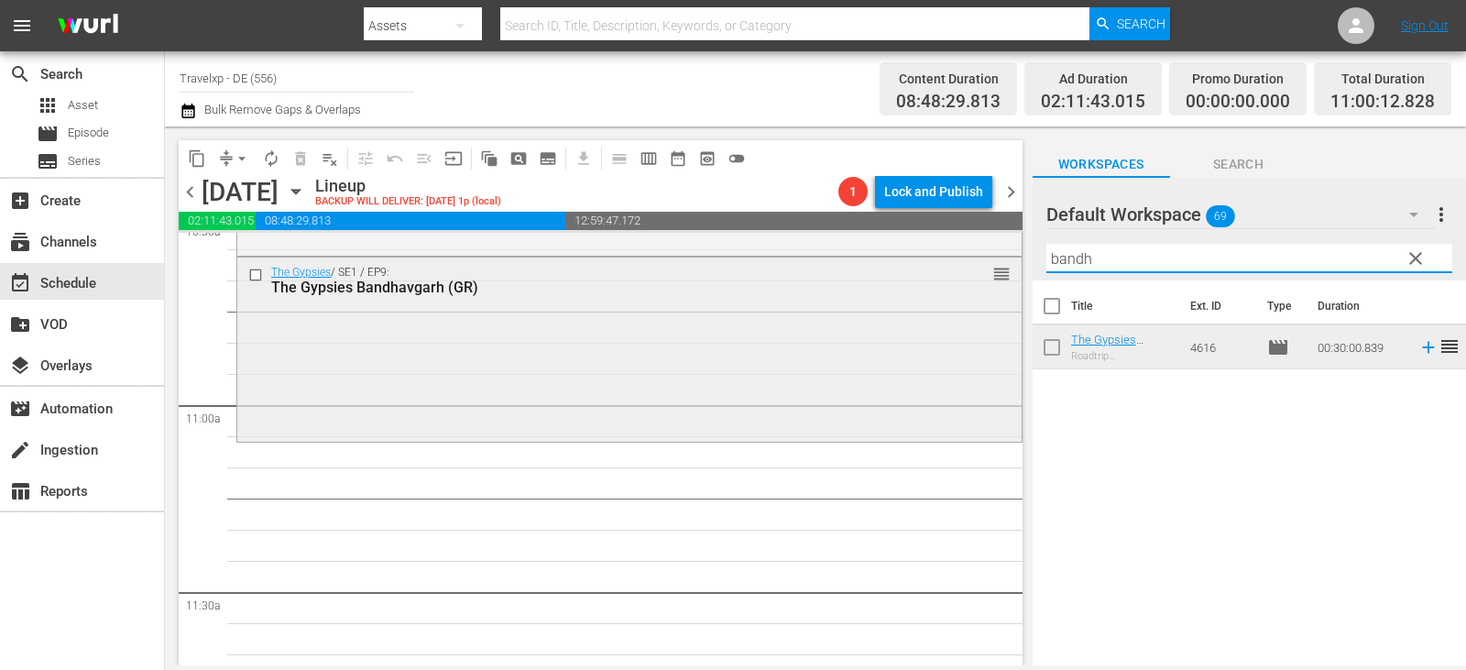
drag, startPoint x: 1109, startPoint y: 250, endPoint x: 974, endPoint y: 258, distance: 134.9
click at [974, 258] on div "content_copy compress arrow_drop_down autorenew_outlined delete_forever_outline…" at bounding box center [815, 395] width 1301 height 539
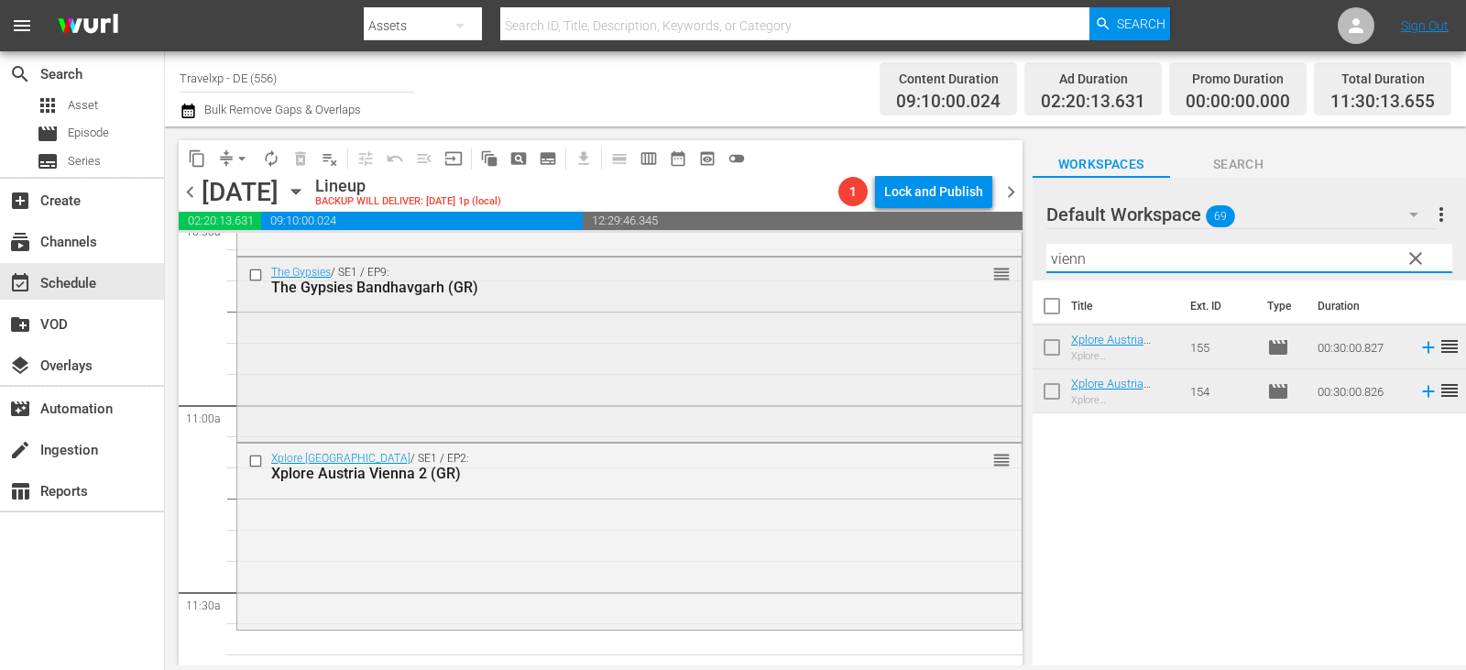
drag, startPoint x: 1107, startPoint y: 252, endPoint x: 761, endPoint y: 267, distance: 345.8
click at [761, 267] on div "content_copy compress arrow_drop_down autorenew_outlined delete_forever_outline…" at bounding box center [815, 395] width 1301 height 539
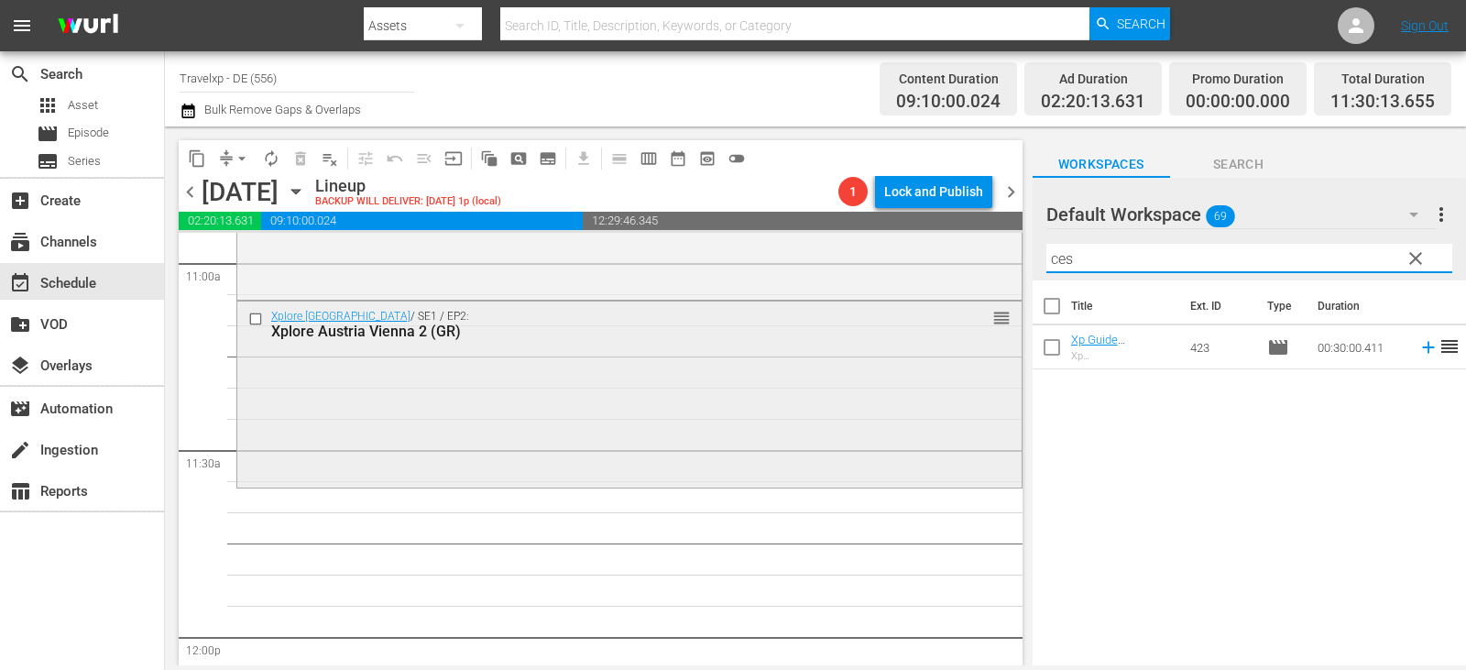
scroll to position [4307, 0]
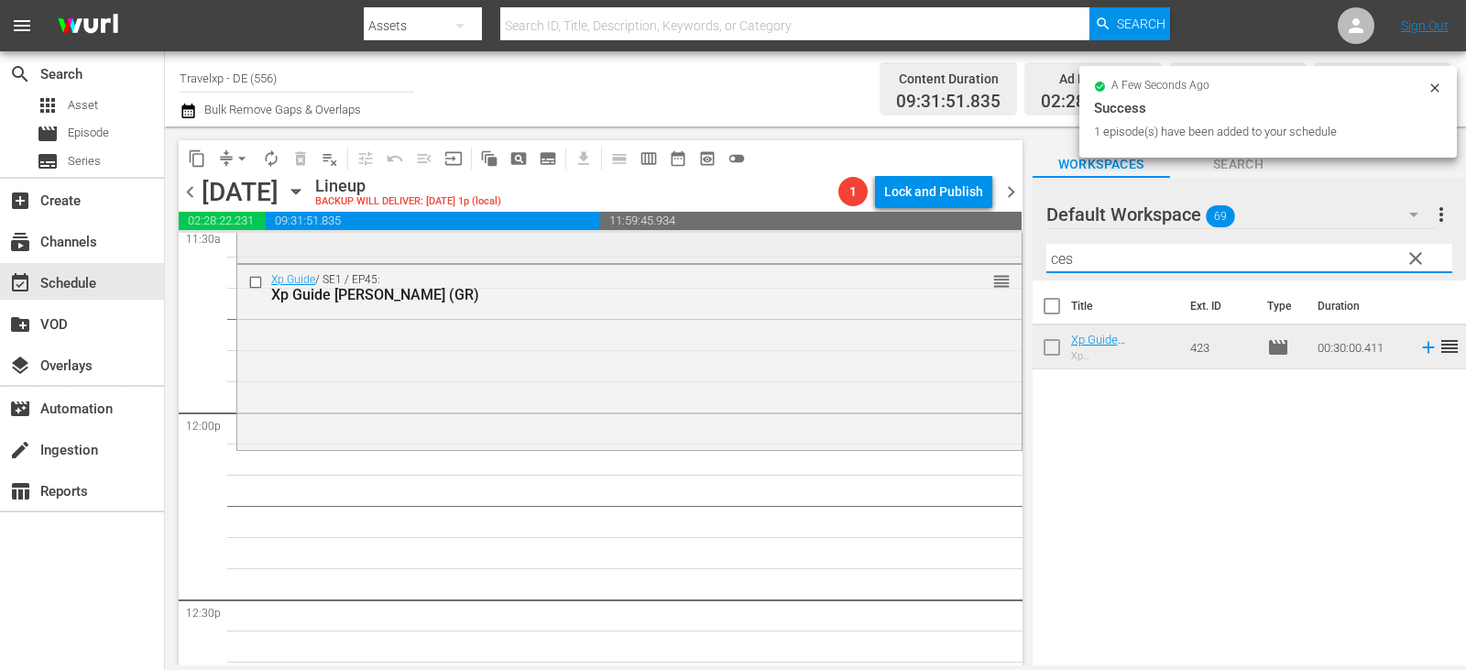
drag, startPoint x: 1101, startPoint y: 257, endPoint x: 900, endPoint y: 257, distance: 201.6
click at [900, 257] on div "content_copy compress arrow_drop_down autorenew_outlined delete_forever_outline…" at bounding box center [815, 395] width 1301 height 539
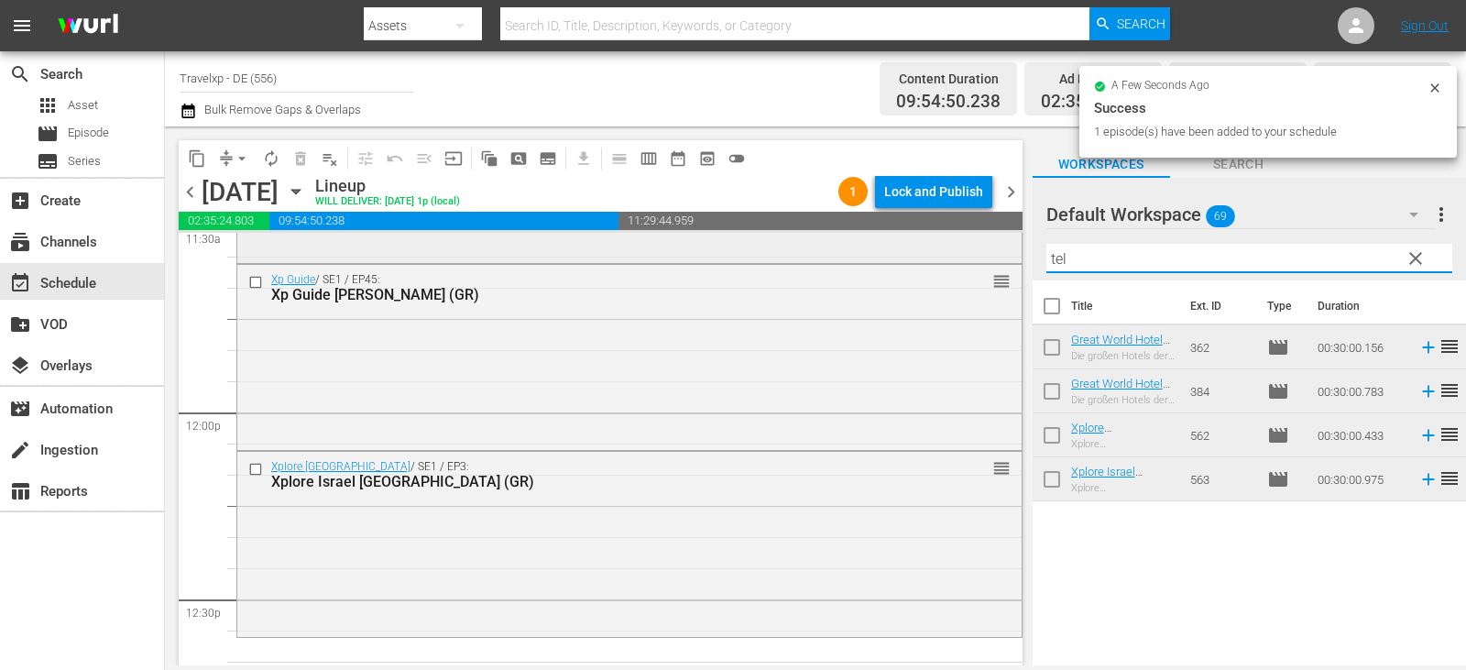
drag, startPoint x: 1102, startPoint y: 264, endPoint x: 983, endPoint y: 261, distance: 119.2
click at [983, 261] on div "content_copy compress arrow_drop_down autorenew_outlined delete_forever_outline…" at bounding box center [815, 395] width 1301 height 539
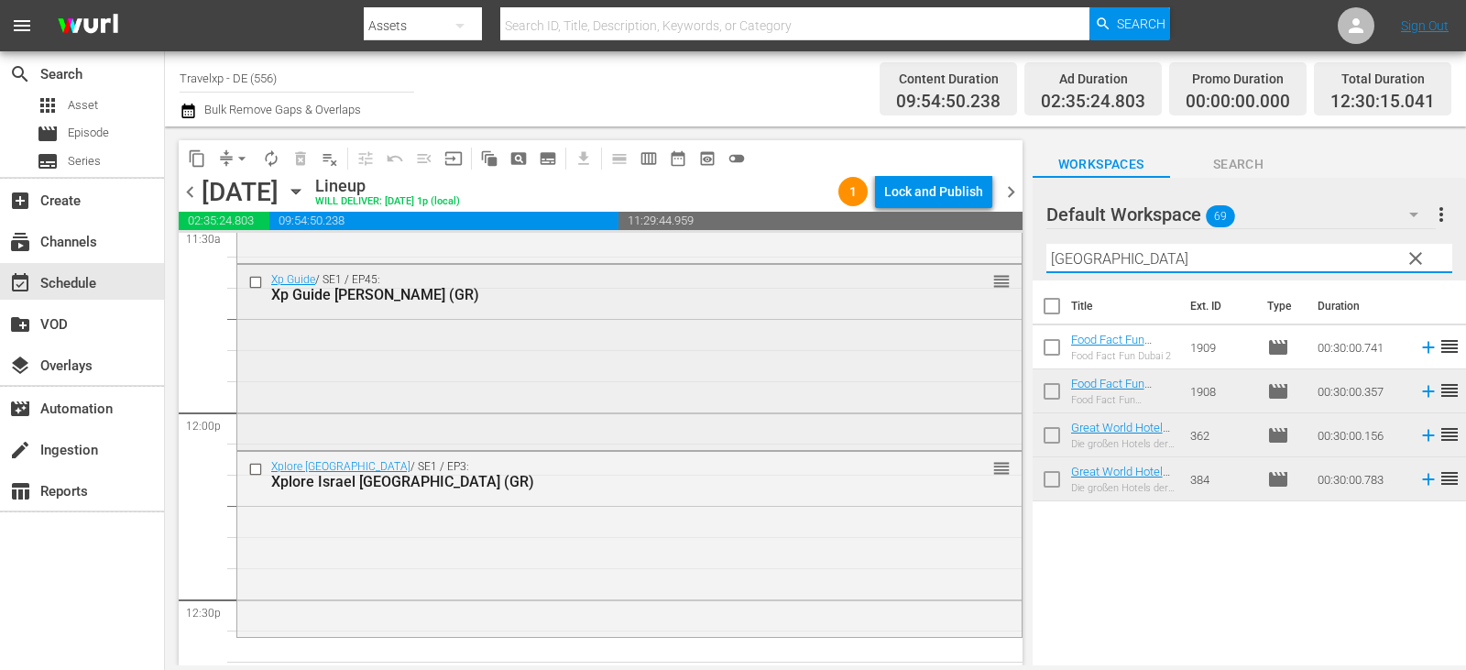
scroll to position [4673, 0]
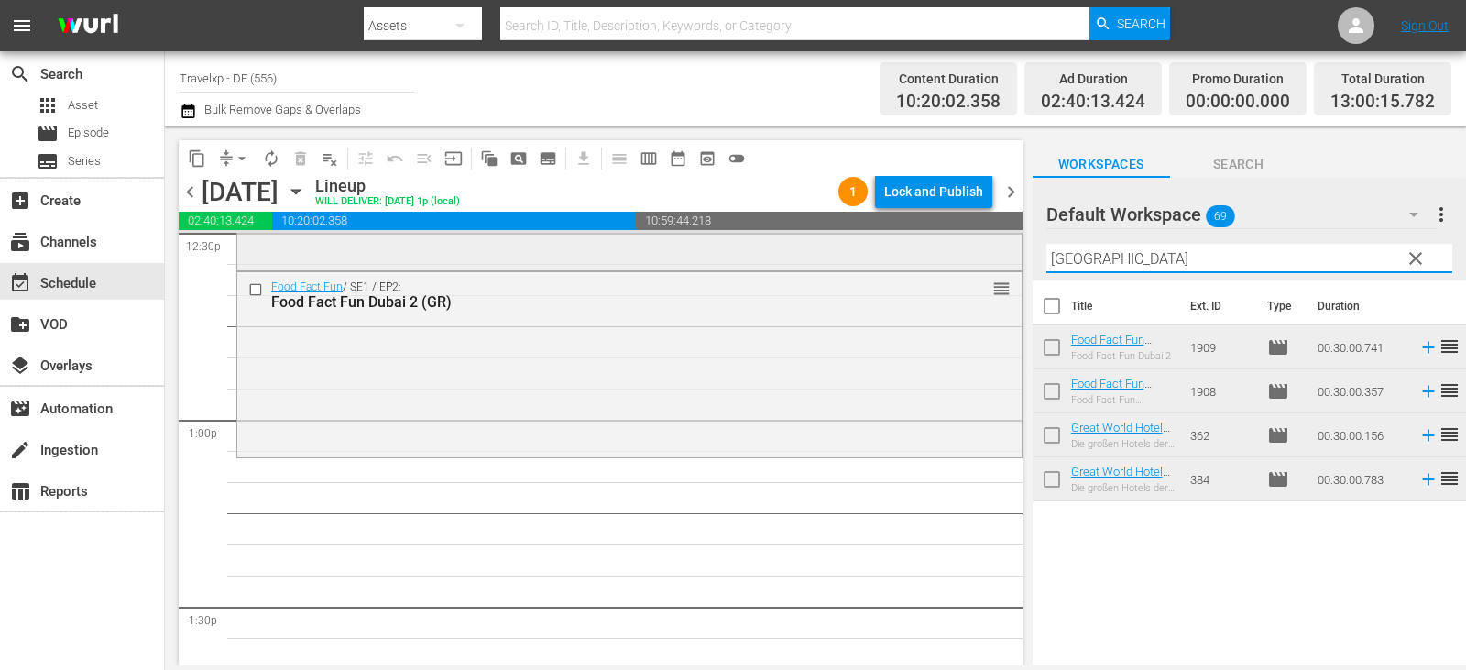
drag, startPoint x: 1089, startPoint y: 257, endPoint x: 1004, endPoint y: 260, distance: 85.3
click at [1004, 260] on div "content_copy compress arrow_drop_down autorenew_outlined delete_forever_outline…" at bounding box center [815, 395] width 1301 height 539
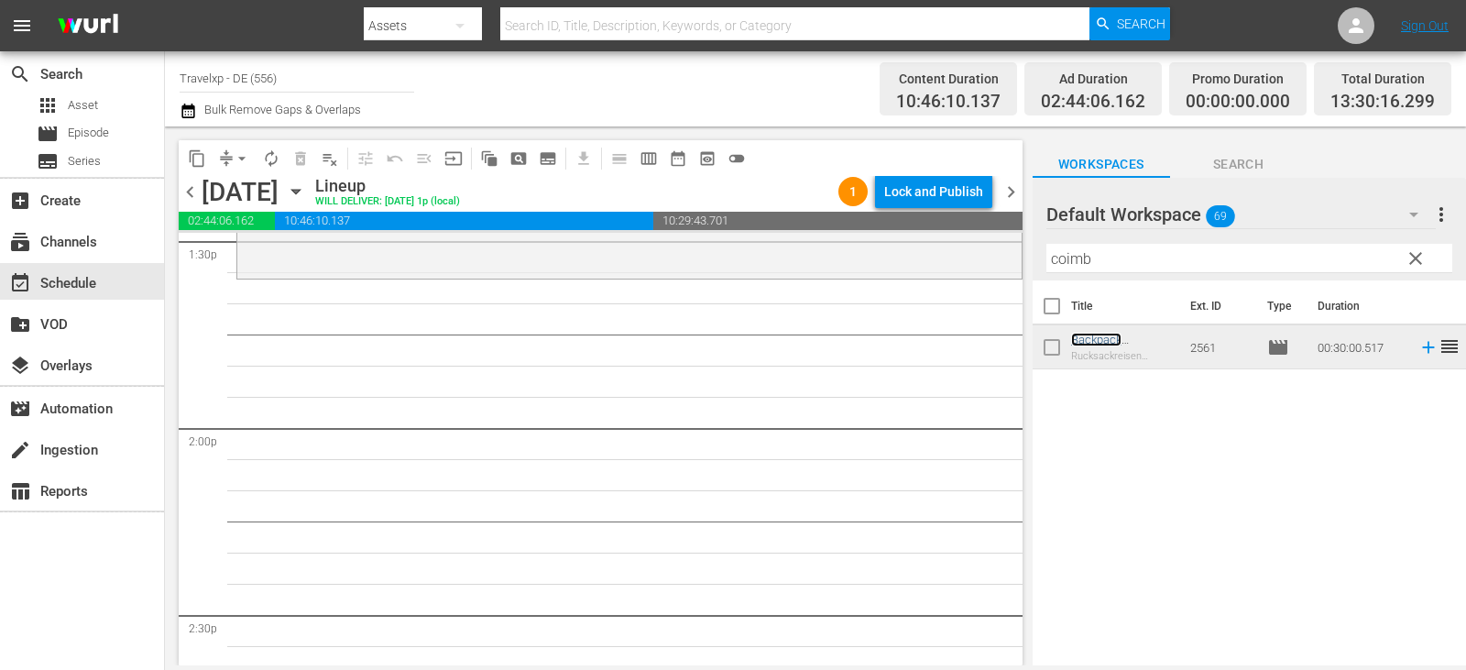
scroll to position [5040, 0]
drag, startPoint x: 1105, startPoint y: 263, endPoint x: 948, endPoint y: 248, distance: 157.4
click at [948, 248] on div "content_copy compress arrow_drop_down autorenew_outlined delete_forever_outline…" at bounding box center [815, 395] width 1301 height 539
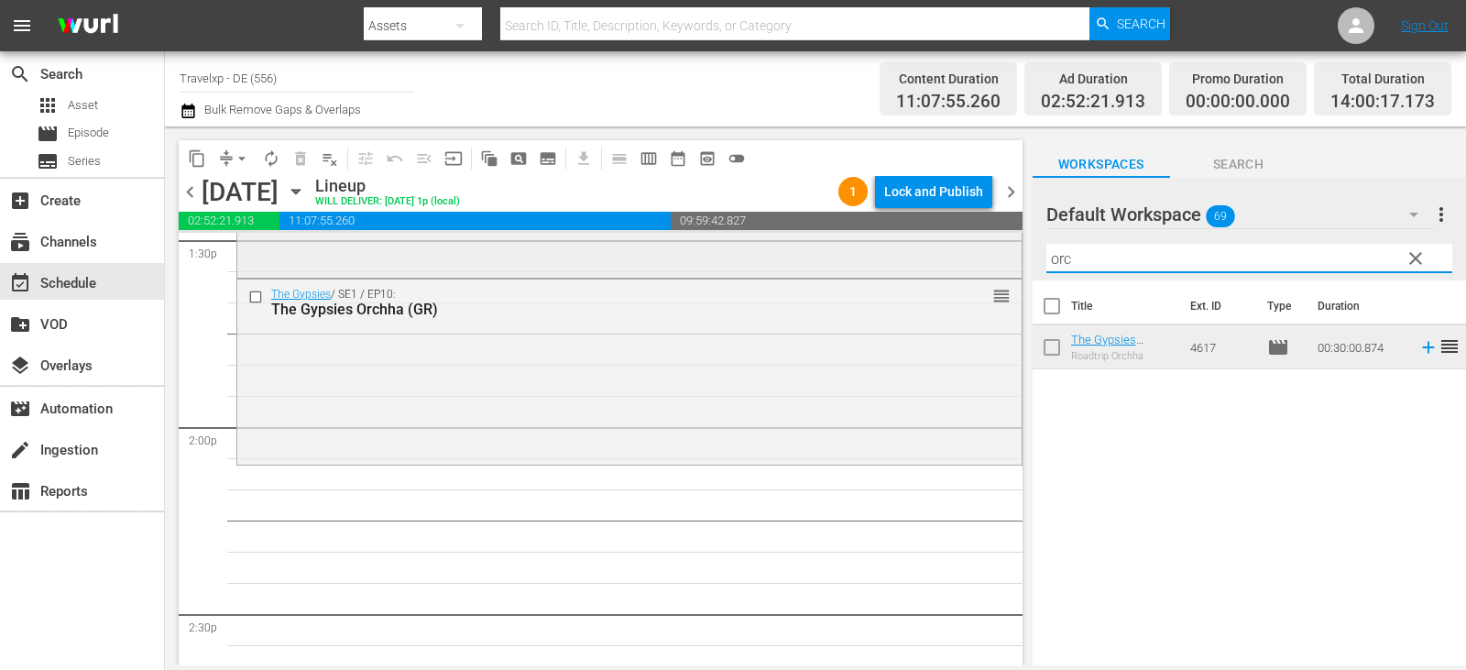
drag, startPoint x: 1078, startPoint y: 257, endPoint x: 981, endPoint y: 263, distance: 97.3
click at [981, 263] on div "content_copy compress arrow_drop_down autorenew_outlined delete_forever_outline…" at bounding box center [815, 395] width 1301 height 539
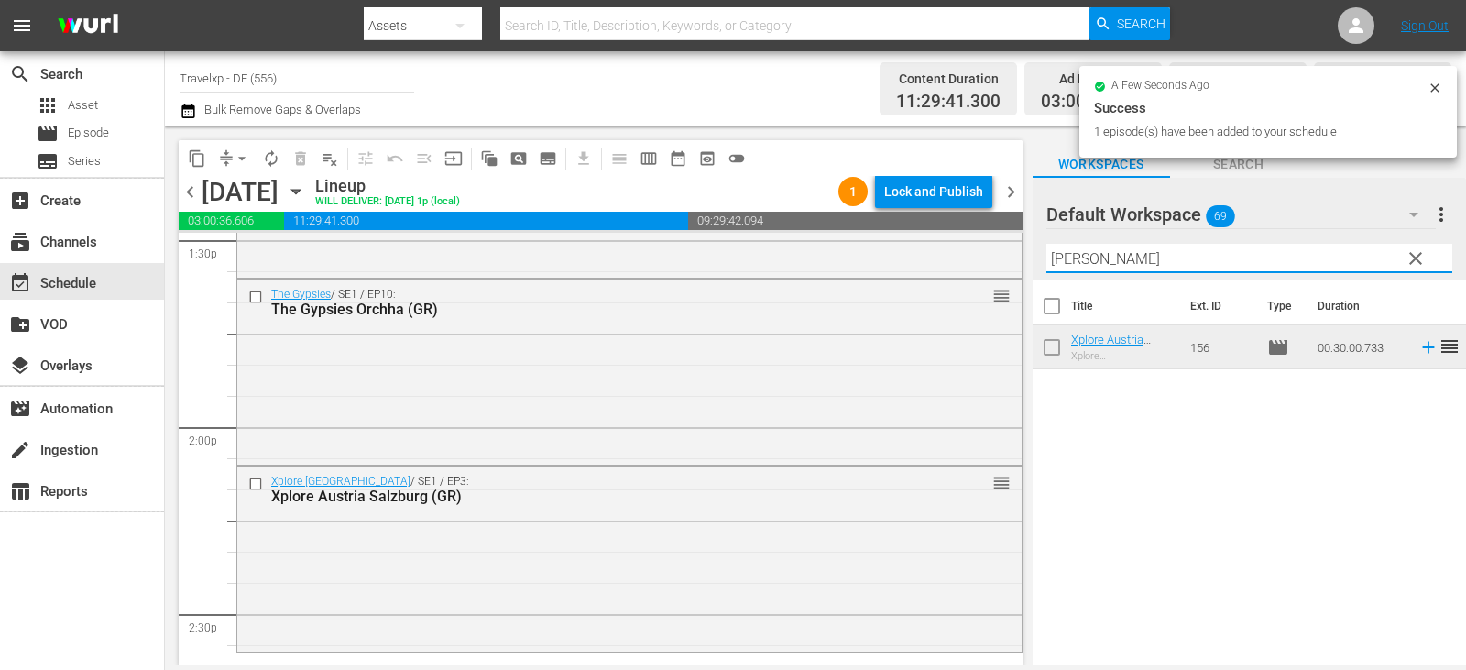
click at [886, 261] on div "content_copy compress arrow_drop_down autorenew_outlined delete_forever_outline…" at bounding box center [815, 395] width 1301 height 539
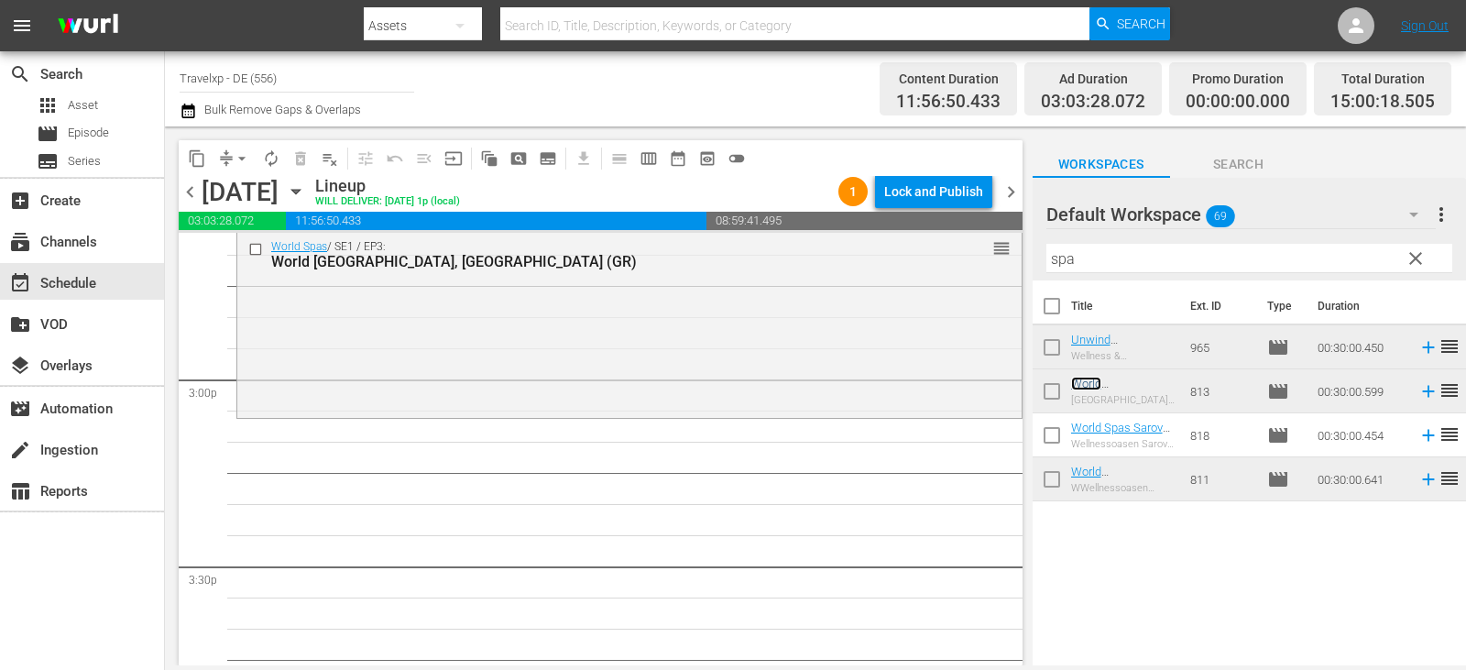
scroll to position [5562, 0]
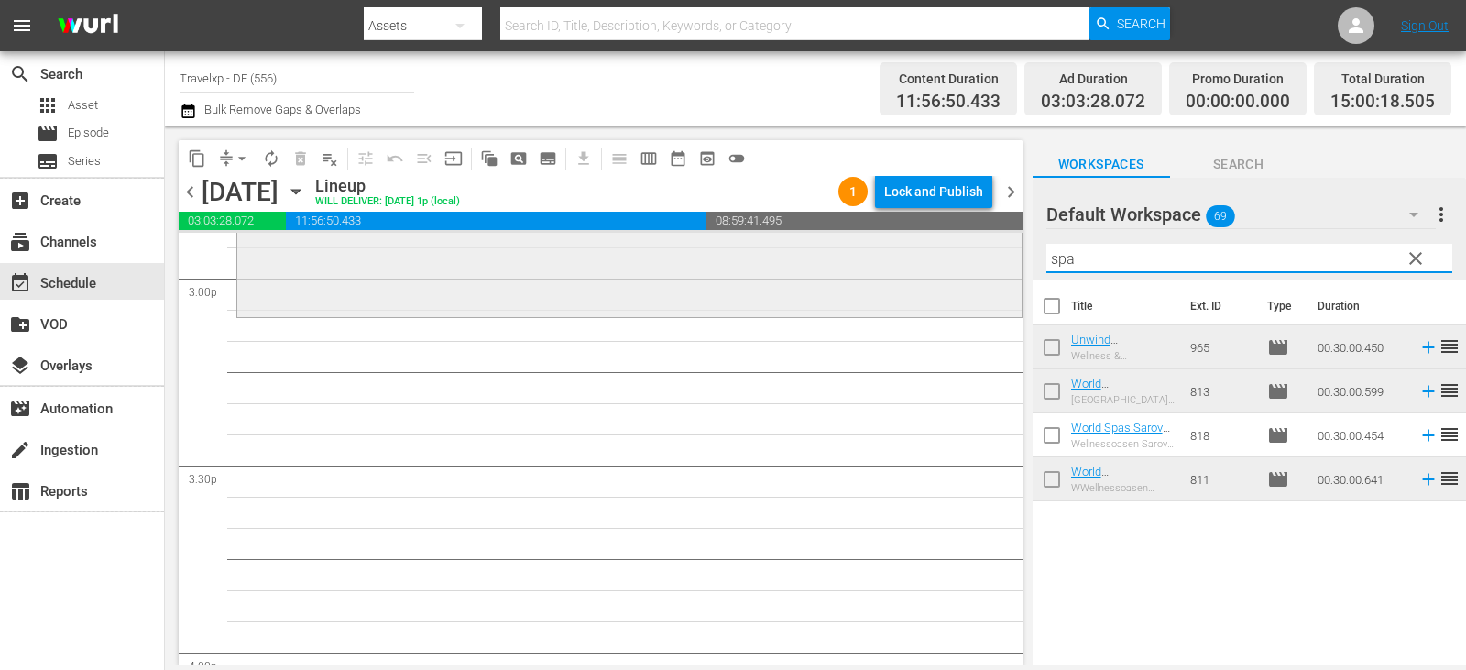
drag, startPoint x: 1098, startPoint y: 263, endPoint x: 950, endPoint y: 259, distance: 147.6
click at [950, 259] on div "content_copy compress arrow_drop_down autorenew_outlined delete_forever_outline…" at bounding box center [815, 395] width 1301 height 539
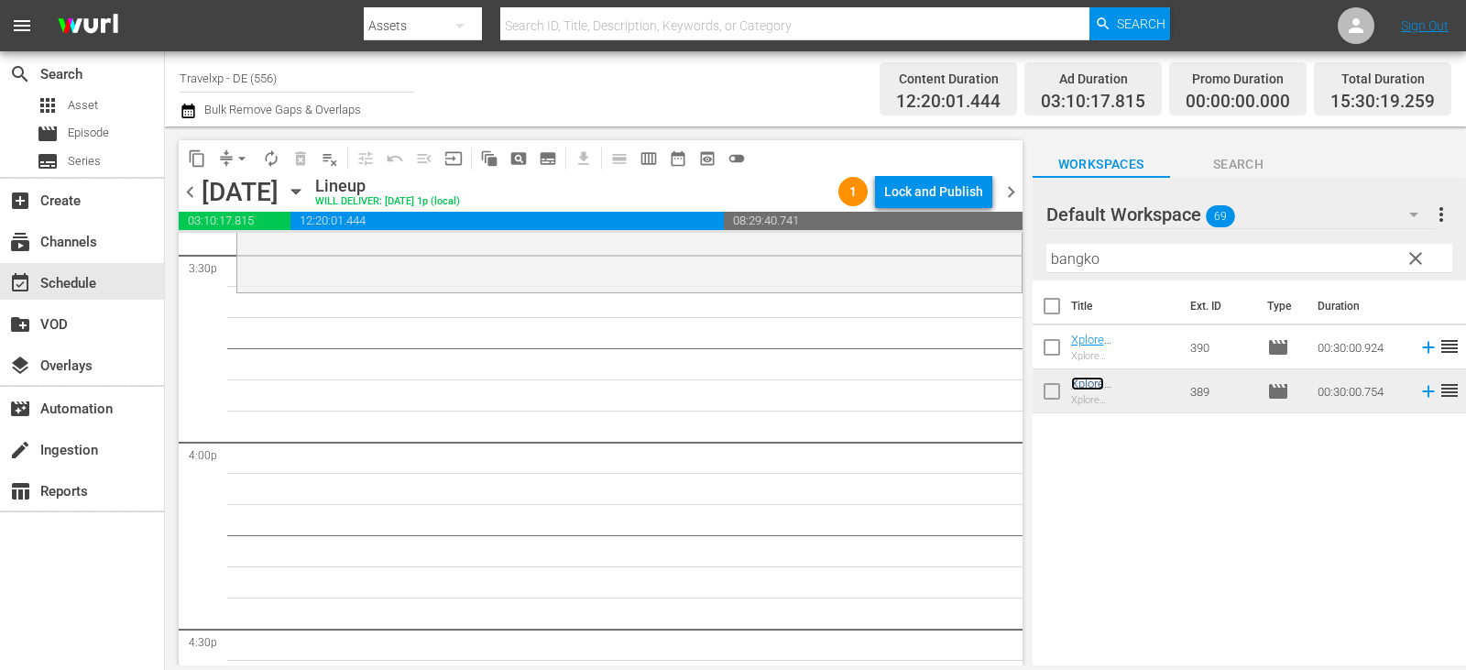
scroll to position [5745, 0]
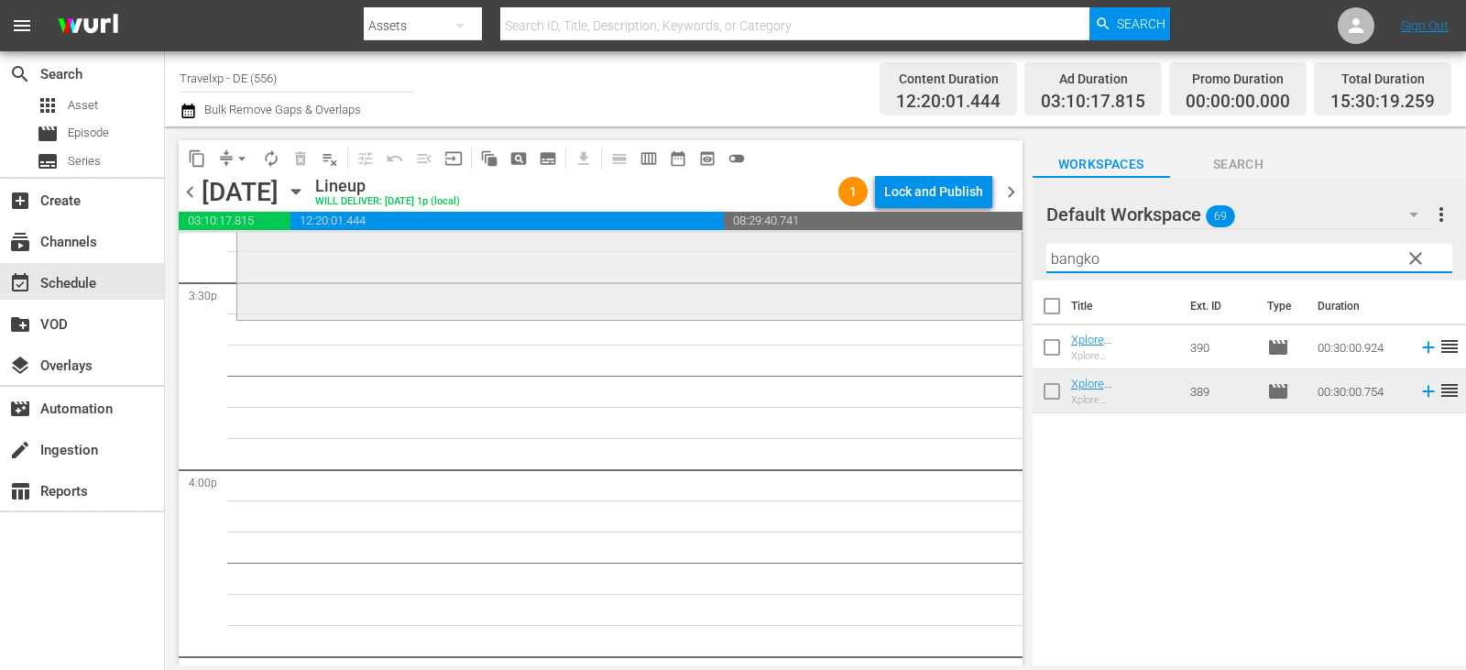
drag, startPoint x: 1107, startPoint y: 257, endPoint x: 982, endPoint y: 263, distance: 124.7
click at [982, 263] on div "content_copy compress arrow_drop_down autorenew_outlined delete_forever_outline…" at bounding box center [815, 395] width 1301 height 539
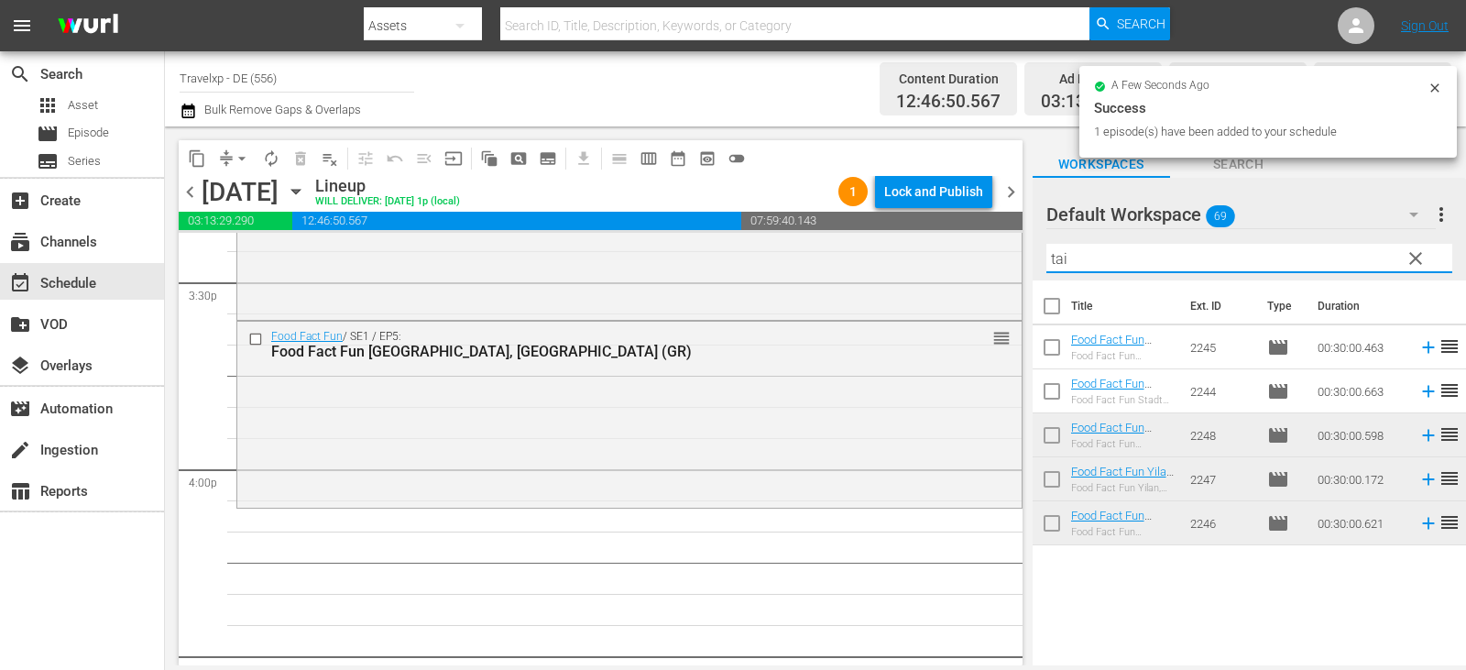
click at [992, 260] on div "content_copy compress arrow_drop_down autorenew_outlined delete_forever_outline…" at bounding box center [815, 395] width 1301 height 539
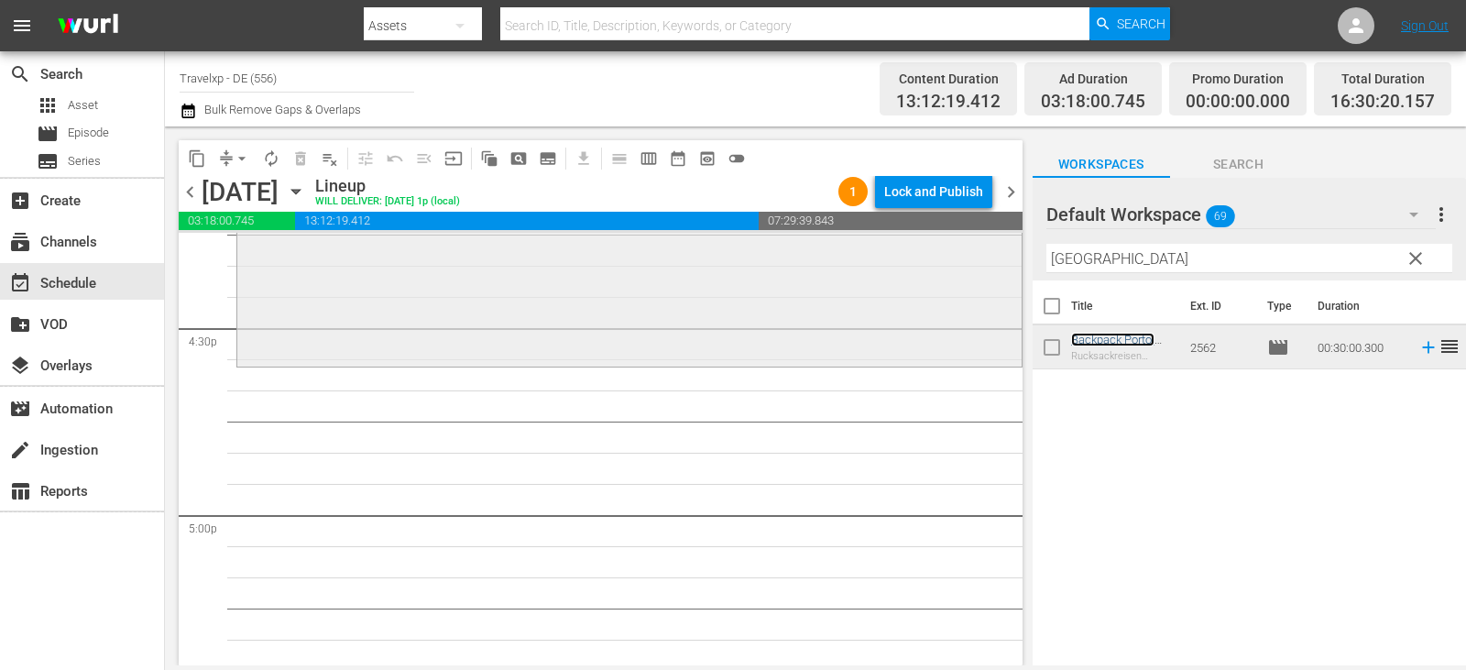
scroll to position [6112, 0]
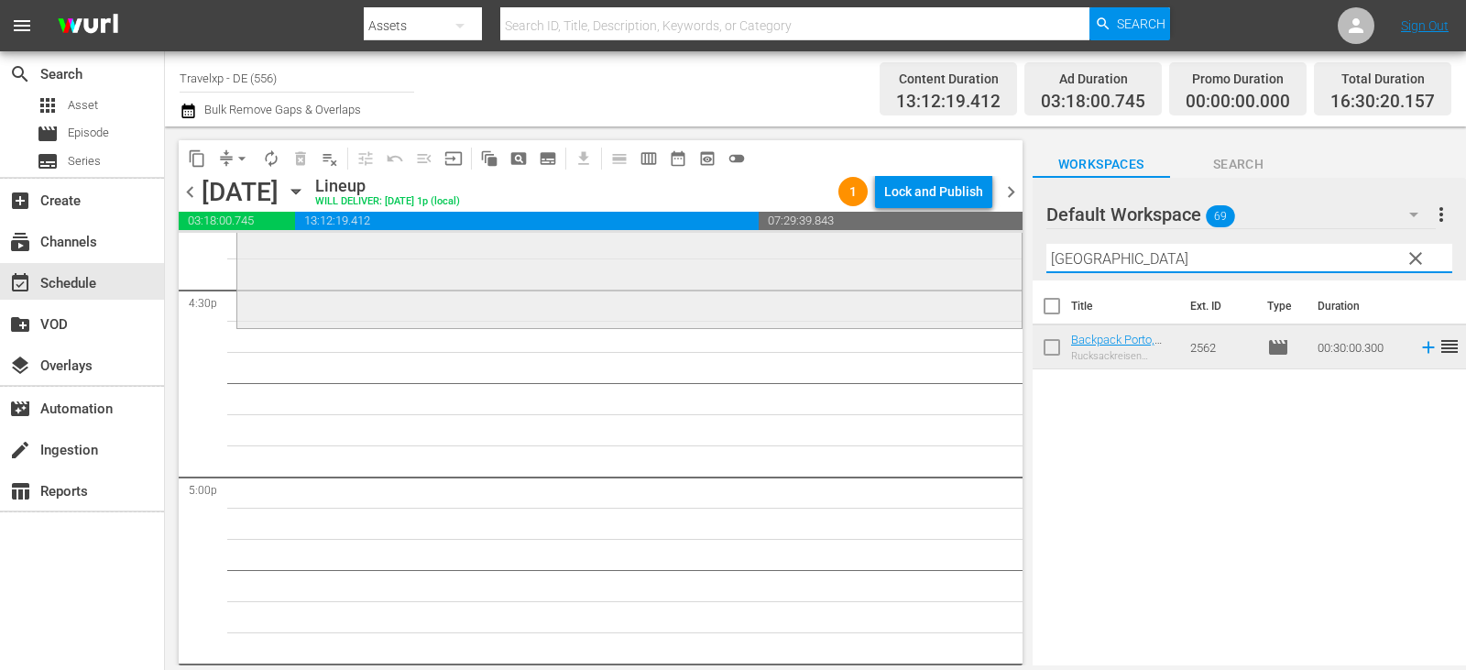
drag, startPoint x: 1011, startPoint y: 260, endPoint x: 953, endPoint y: 260, distance: 57.7
click at [953, 260] on div "content_copy compress arrow_drop_down autorenew_outlined delete_forever_outline…" at bounding box center [815, 395] width 1301 height 539
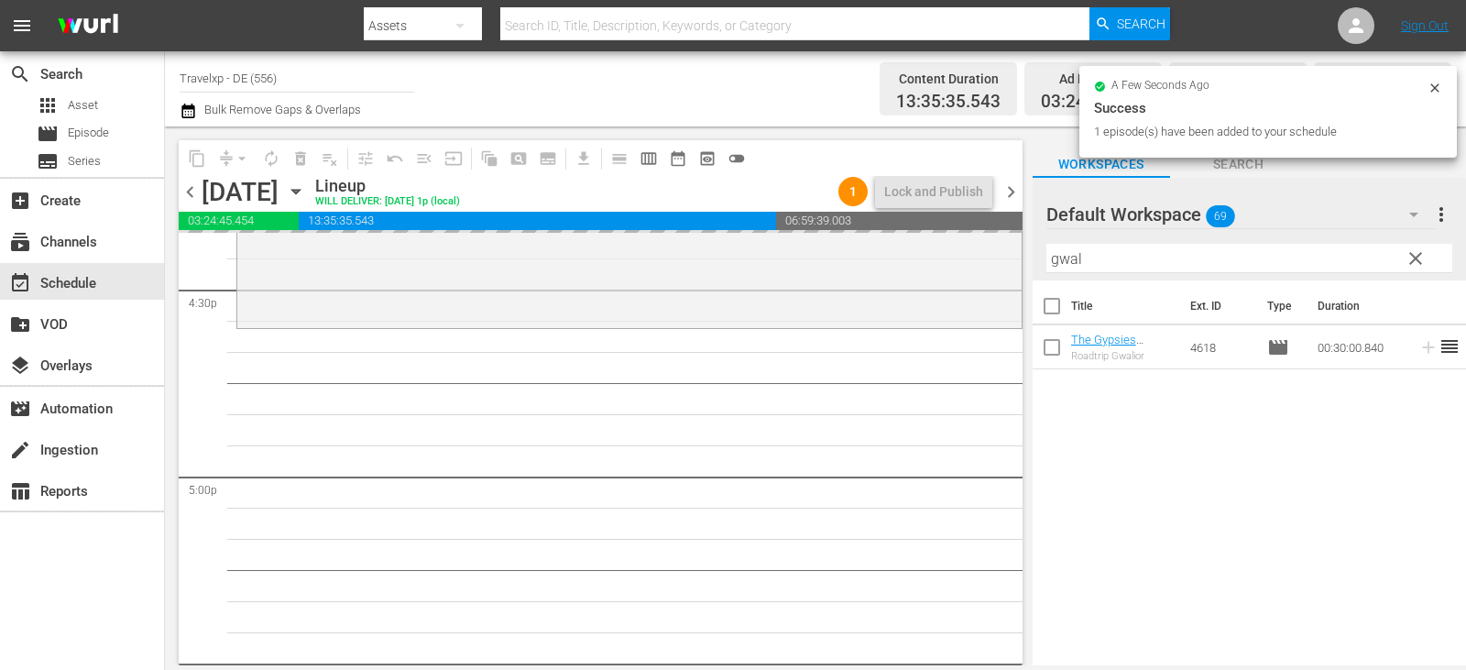
click at [936, 261] on div "content_copy compress arrow_drop_down autorenew_outlined delete_forever_outline…" at bounding box center [815, 395] width 1301 height 539
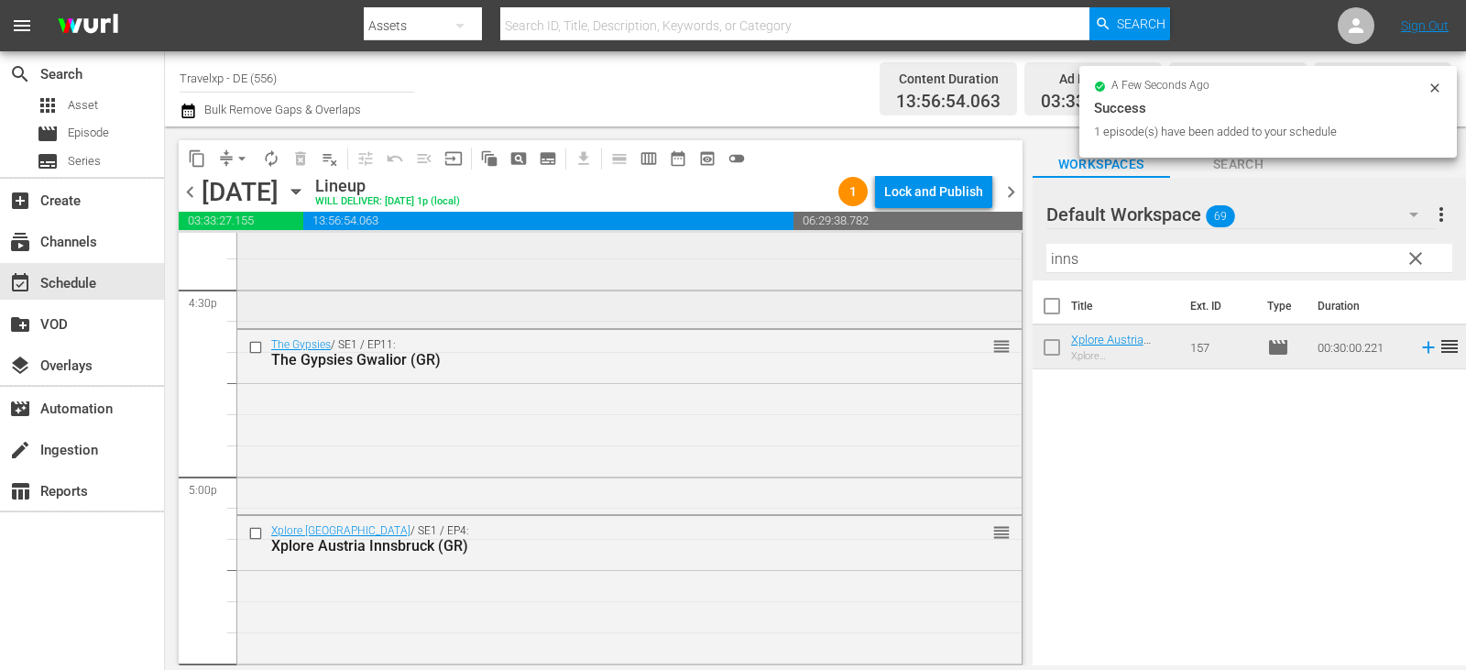
click at [746, 259] on div "content_copy compress arrow_drop_down autorenew_outlined delete_forever_outline…" at bounding box center [815, 395] width 1301 height 539
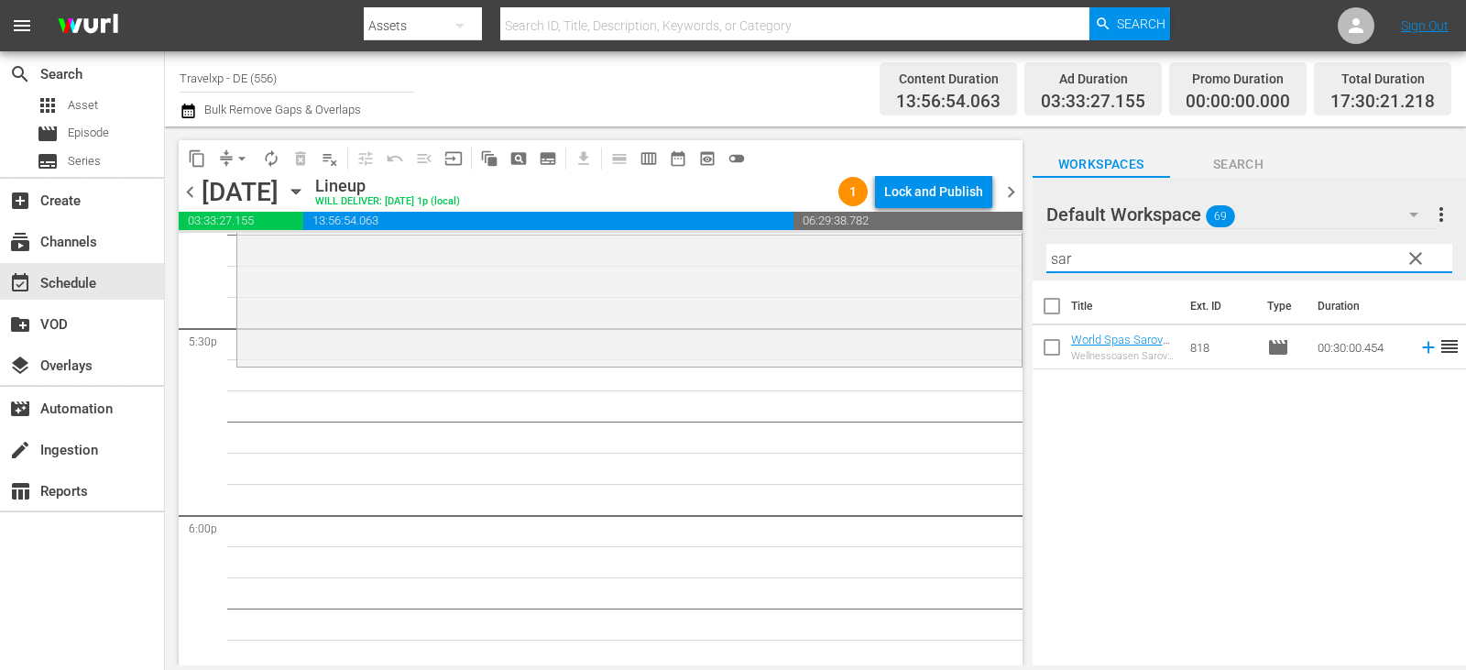
scroll to position [6478, 0]
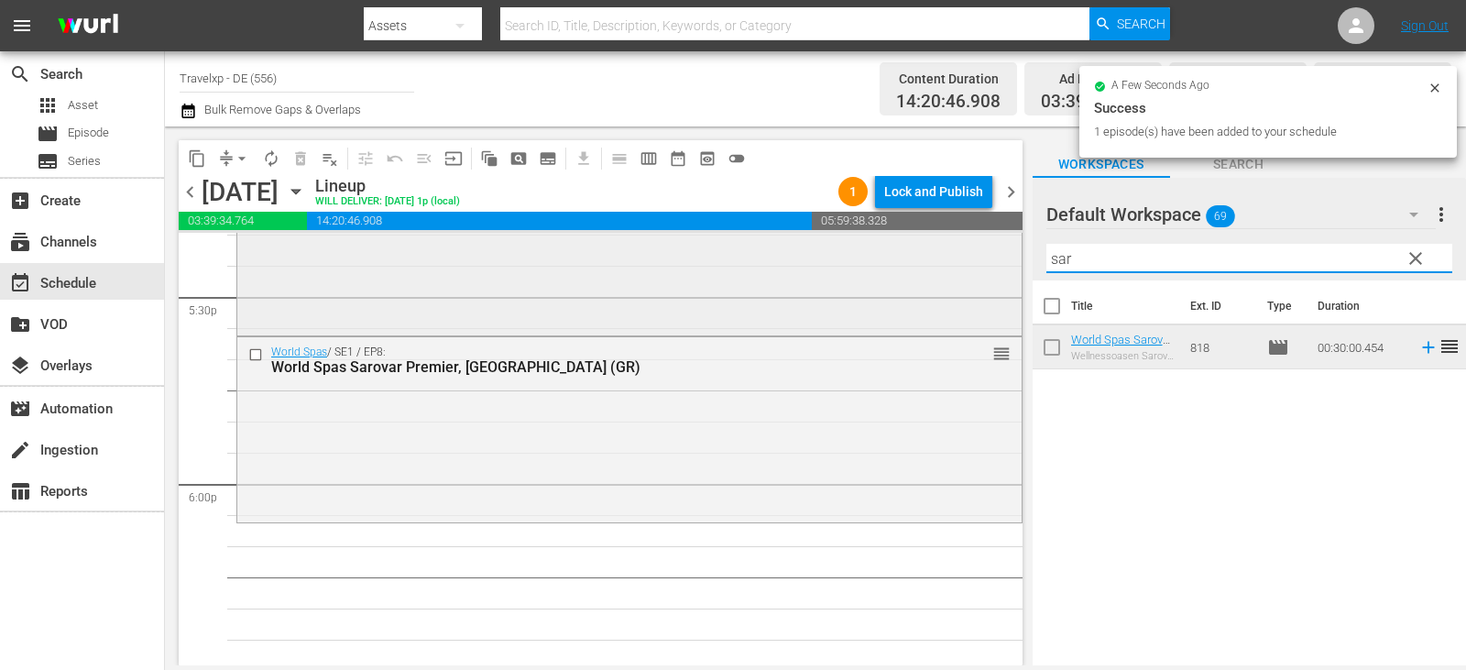
click at [973, 266] on div "content_copy compress arrow_drop_down autorenew_outlined delete_forever_outline…" at bounding box center [815, 395] width 1301 height 539
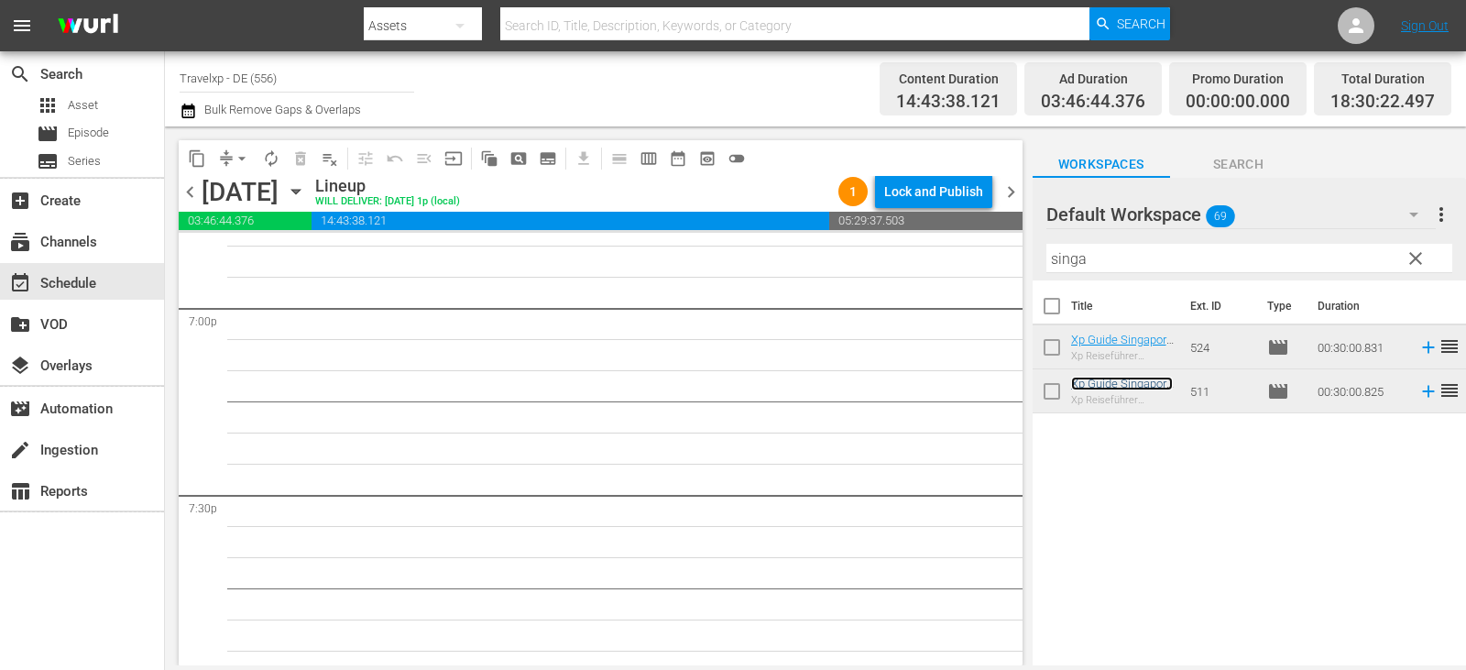
scroll to position [6936, 0]
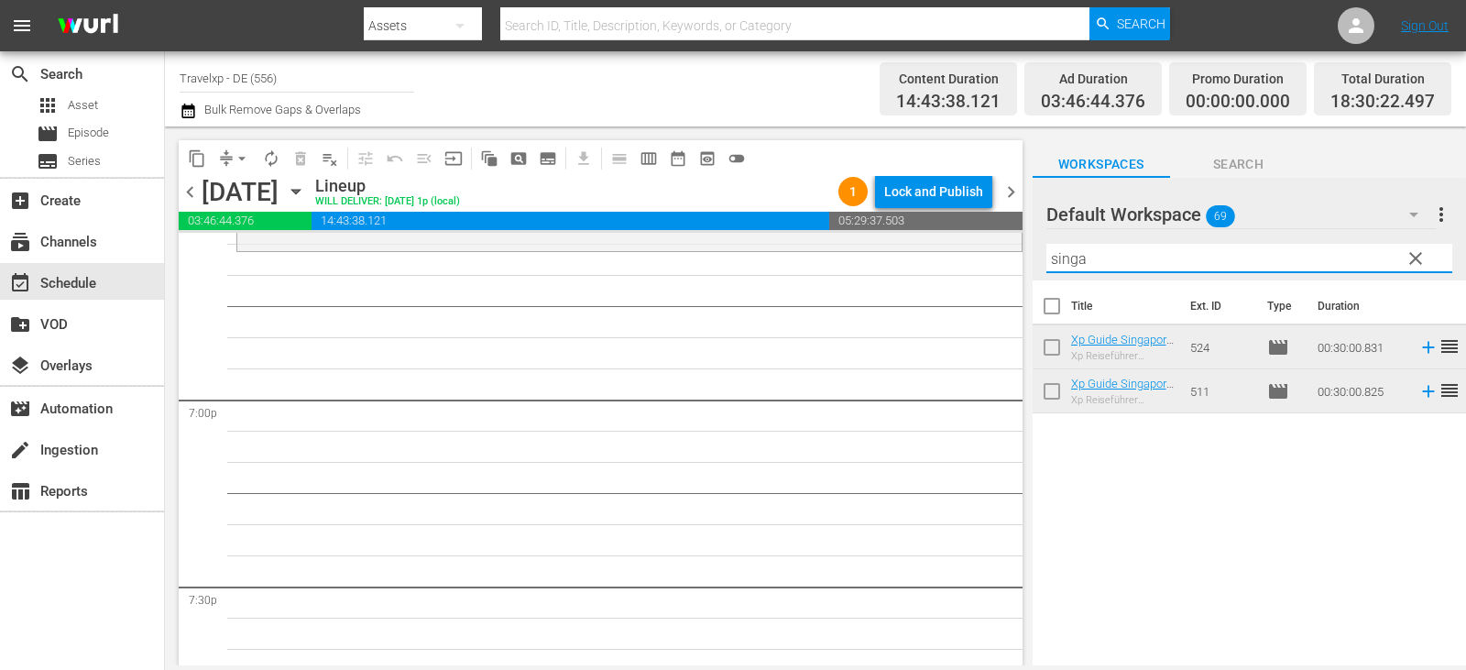
drag, startPoint x: 1104, startPoint y: 261, endPoint x: 862, endPoint y: 259, distance: 241.9
click at [862, 259] on div "content_copy compress arrow_drop_down autorenew_outlined delete_forever_outline…" at bounding box center [815, 395] width 1301 height 539
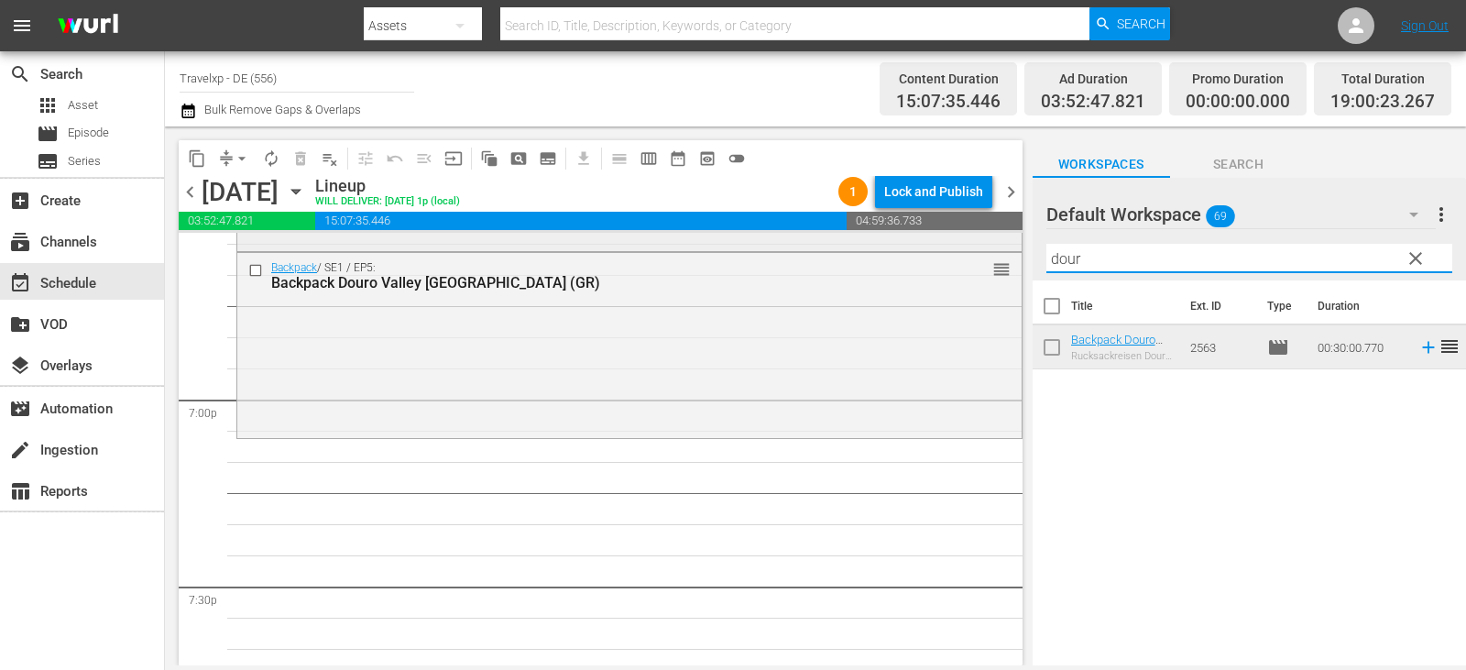
drag, startPoint x: 1093, startPoint y: 261, endPoint x: 938, endPoint y: 241, distance: 156.2
click at [938, 241] on div "content_copy compress arrow_drop_down autorenew_outlined delete_forever_outline…" at bounding box center [815, 395] width 1301 height 539
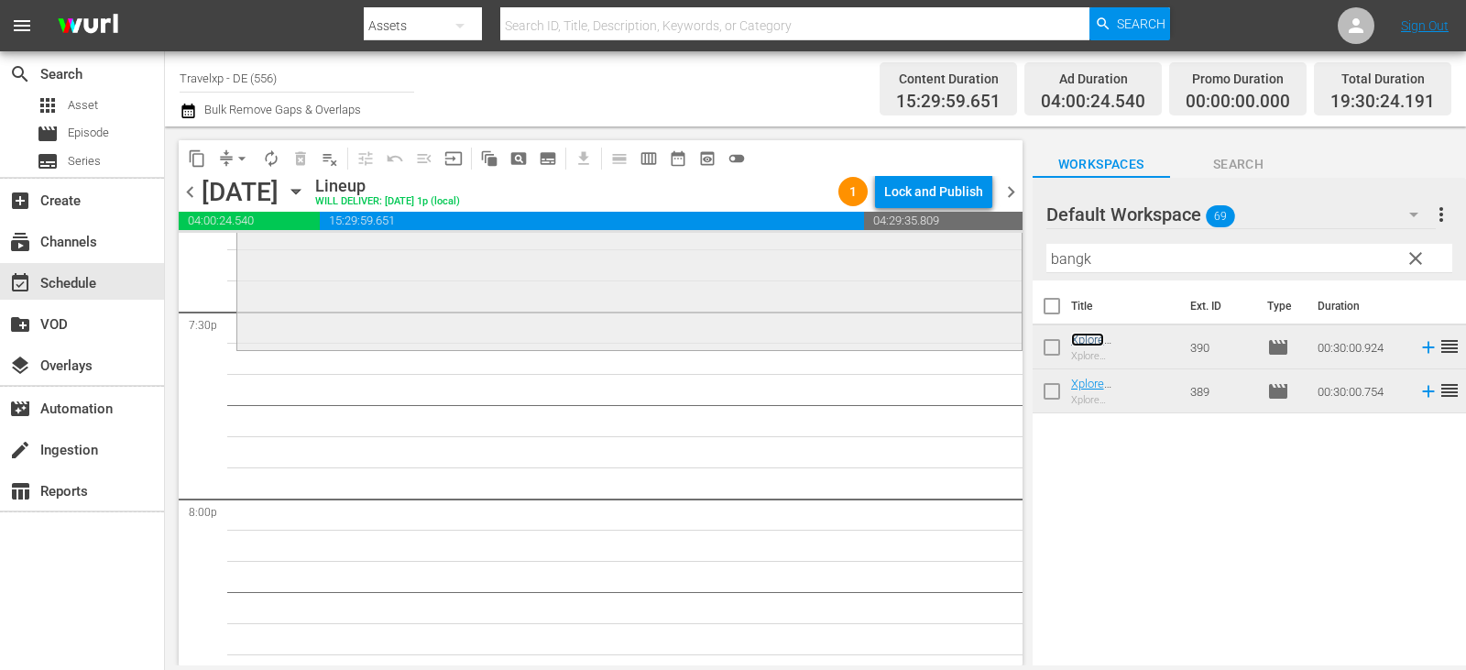
scroll to position [7303, 0]
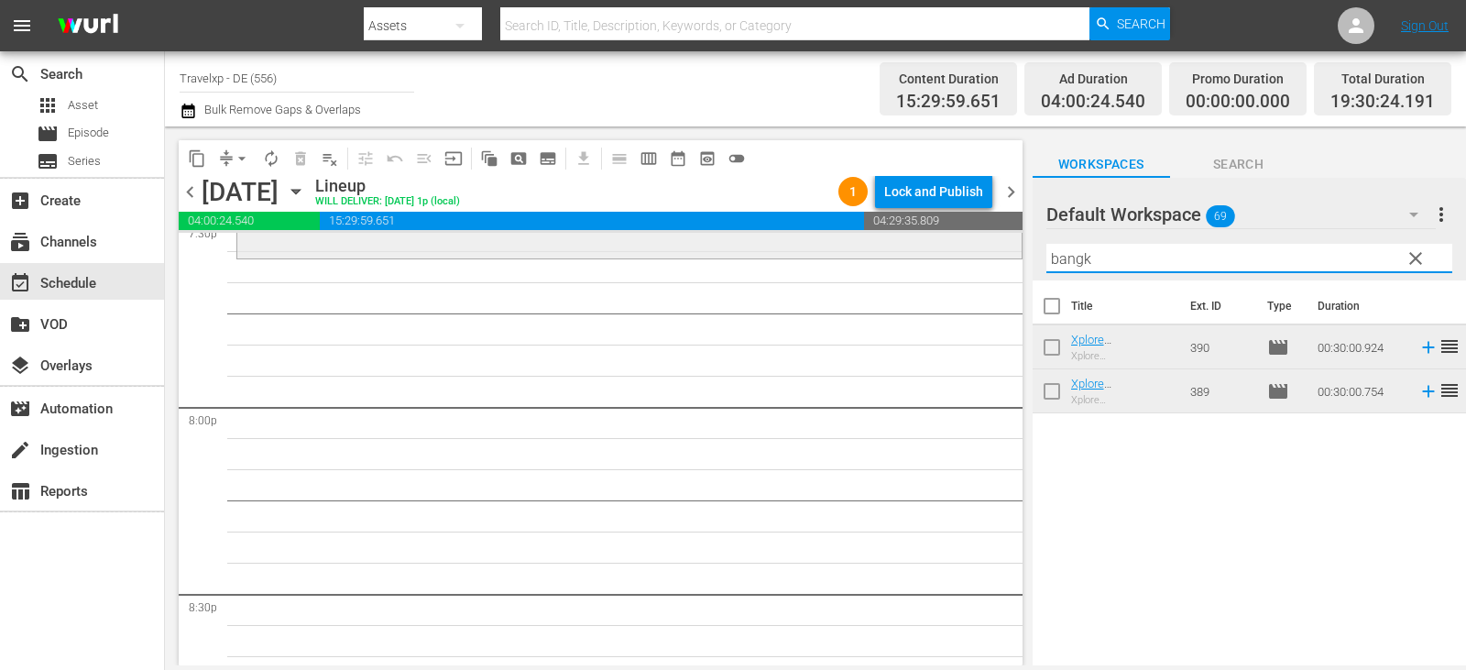
drag, startPoint x: 1101, startPoint y: 261, endPoint x: 977, endPoint y: 257, distance: 124.7
click at [977, 257] on div "content_copy compress arrow_drop_down autorenew_outlined delete_forever_outline…" at bounding box center [815, 395] width 1301 height 539
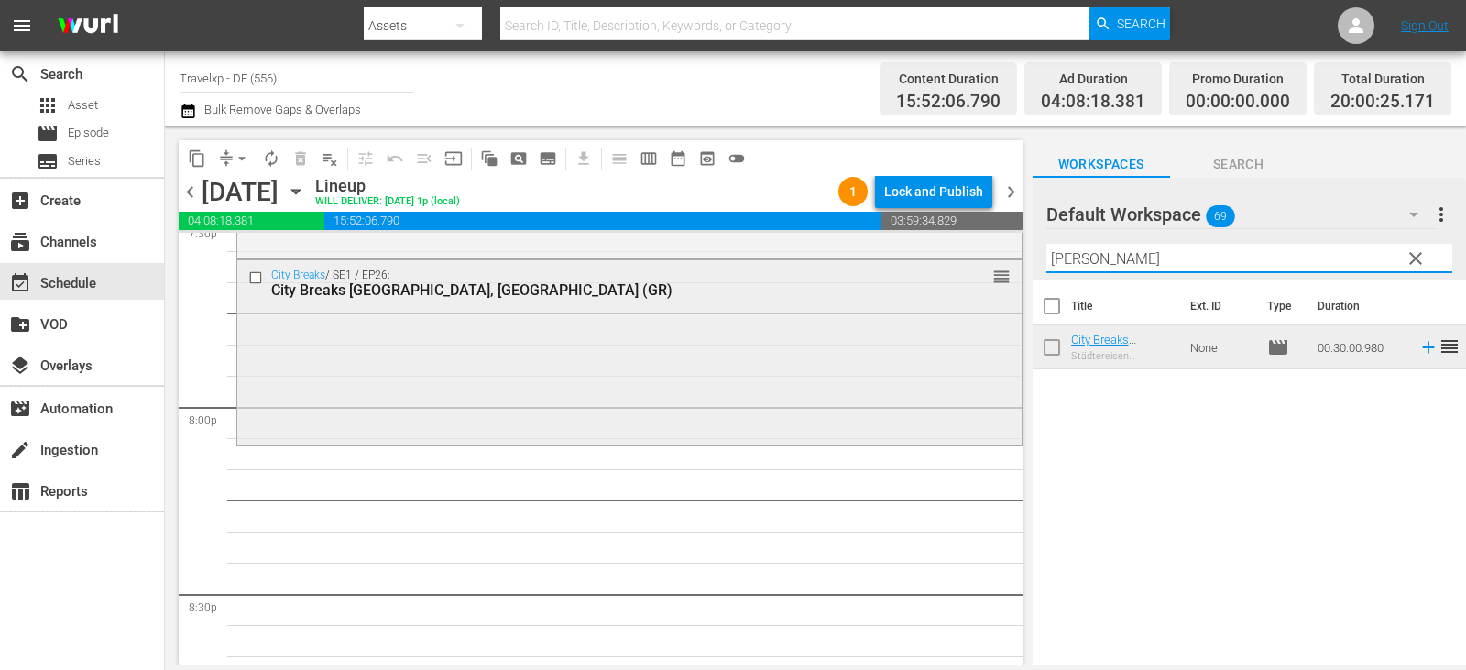
drag, startPoint x: 1111, startPoint y: 261, endPoint x: 969, endPoint y: 268, distance: 142.2
click at [969, 268] on div "content_copy compress arrow_drop_down autorenew_outlined delete_forever_outline…" at bounding box center [815, 395] width 1301 height 539
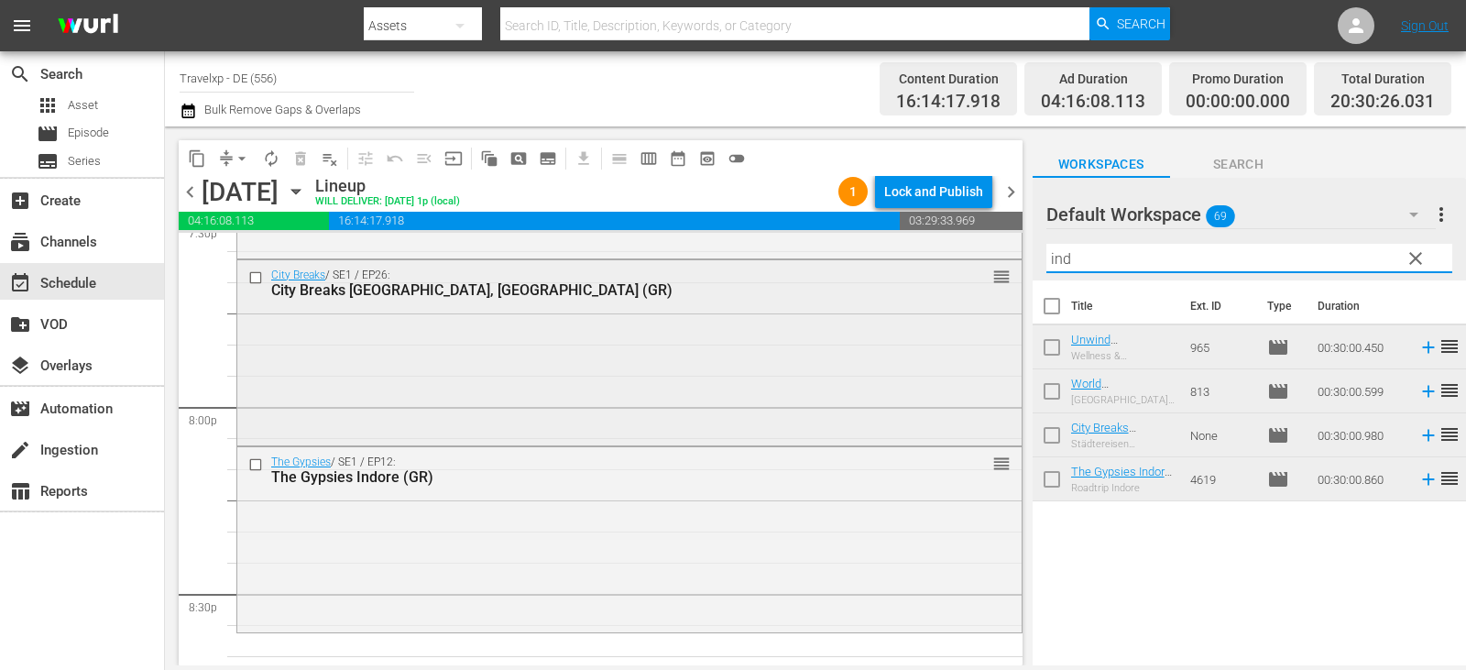
drag, startPoint x: 1111, startPoint y: 259, endPoint x: 947, endPoint y: 261, distance: 164.0
click at [947, 261] on div "content_copy compress arrow_drop_down autorenew_outlined delete_forever_outline…" at bounding box center [815, 395] width 1301 height 539
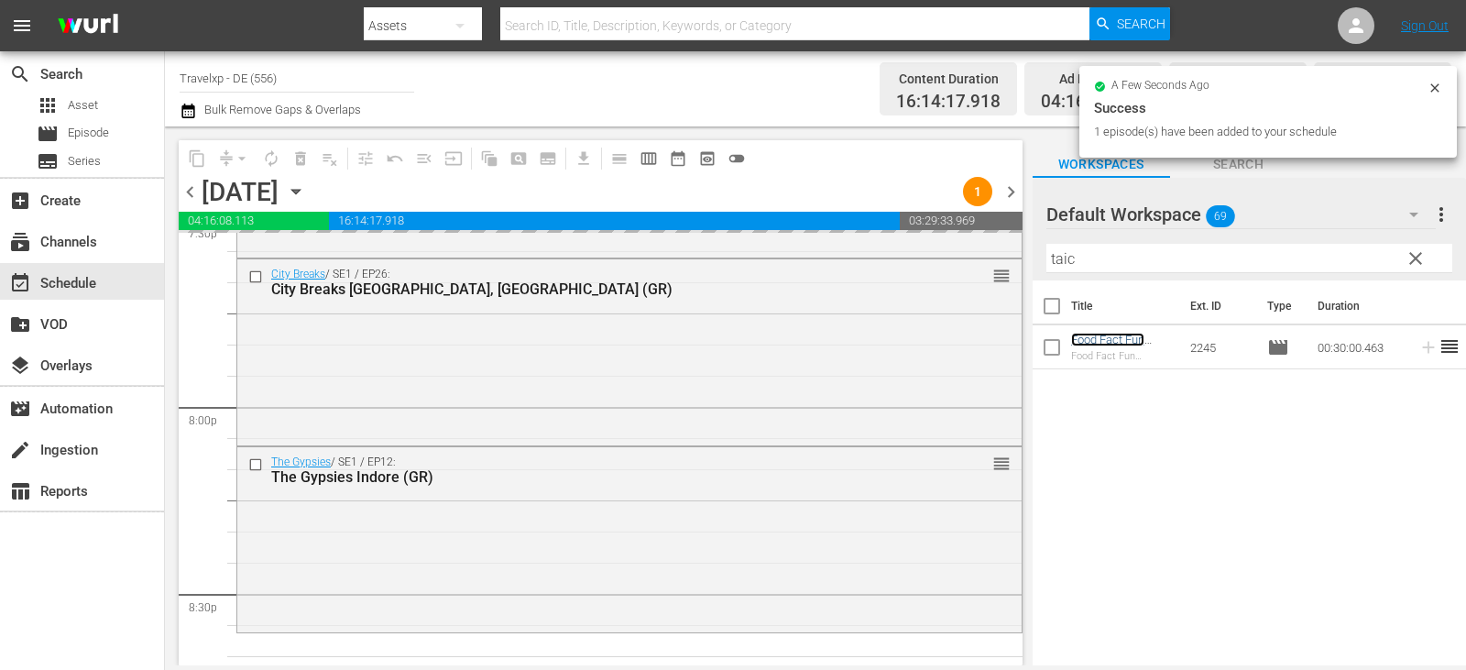
scroll to position [7578, 0]
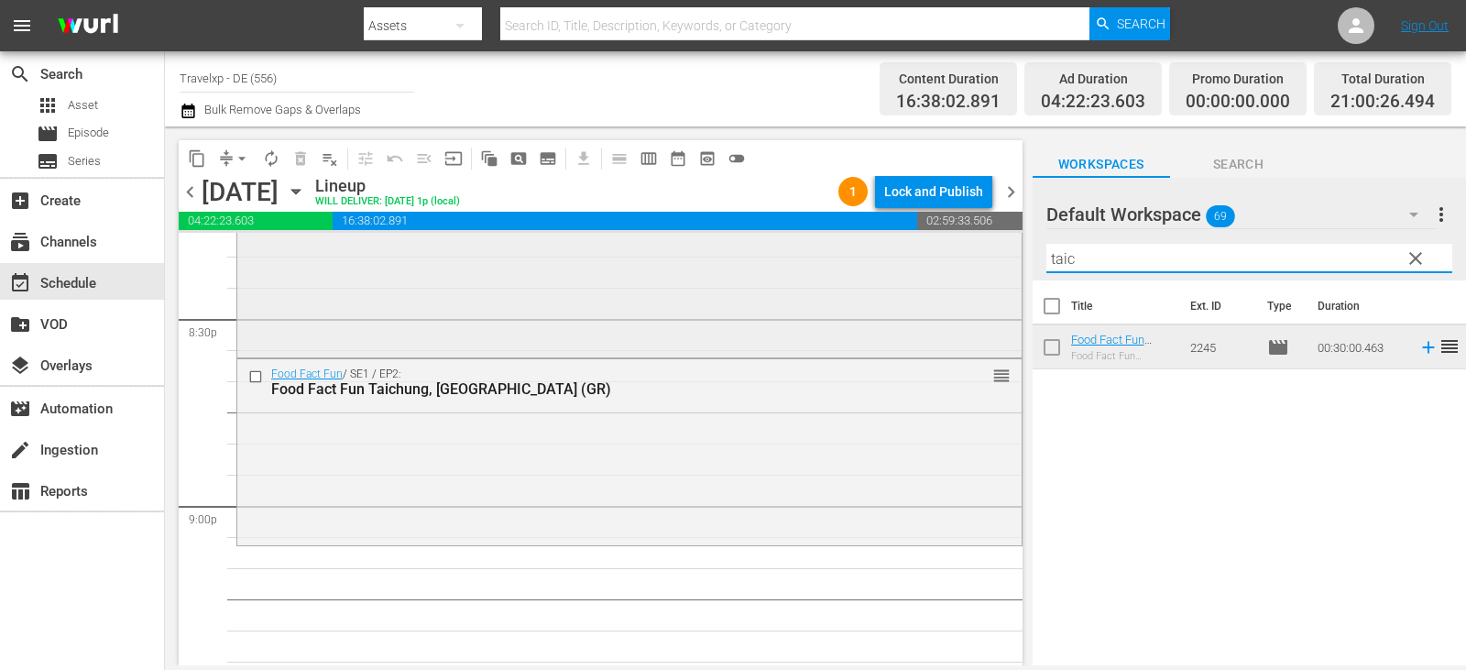
drag, startPoint x: 1103, startPoint y: 260, endPoint x: 964, endPoint y: 259, distance: 139.3
click at [964, 259] on div "content_copy compress arrow_drop_down autorenew_outlined delete_forever_outline…" at bounding box center [815, 395] width 1301 height 539
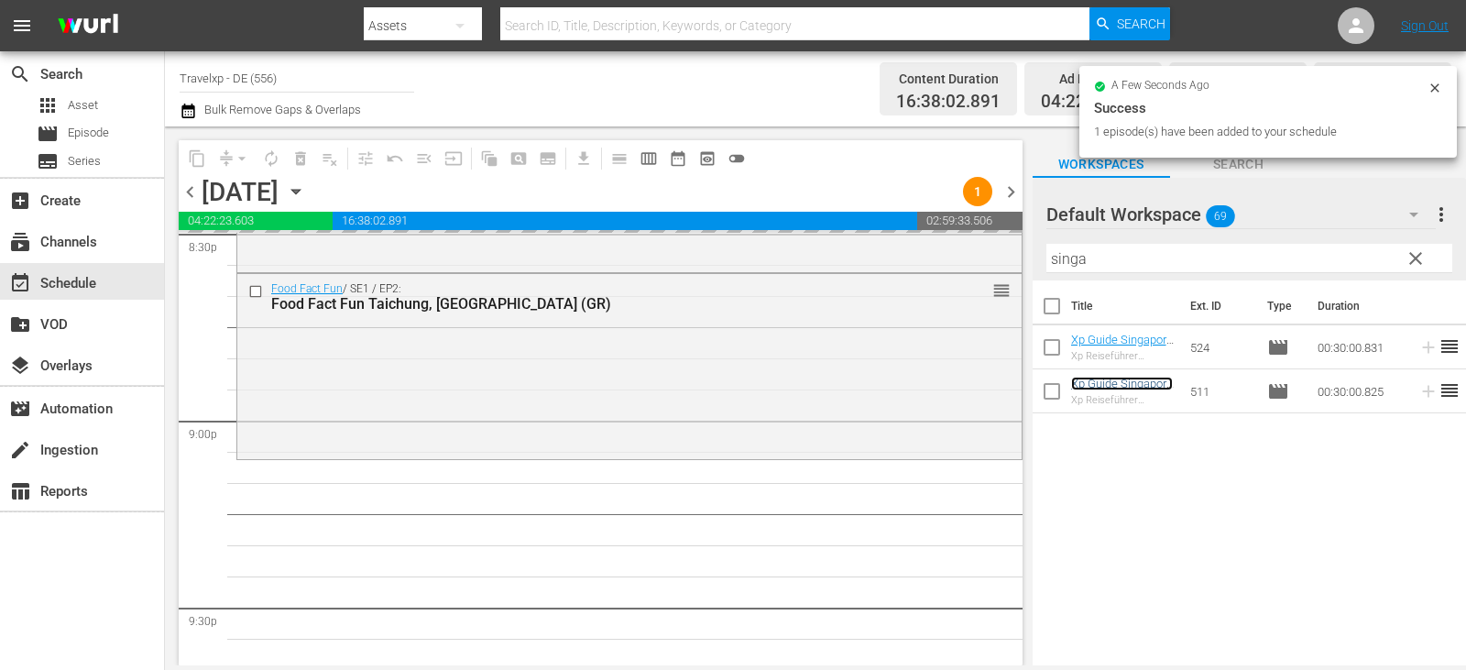
scroll to position [8036, 0]
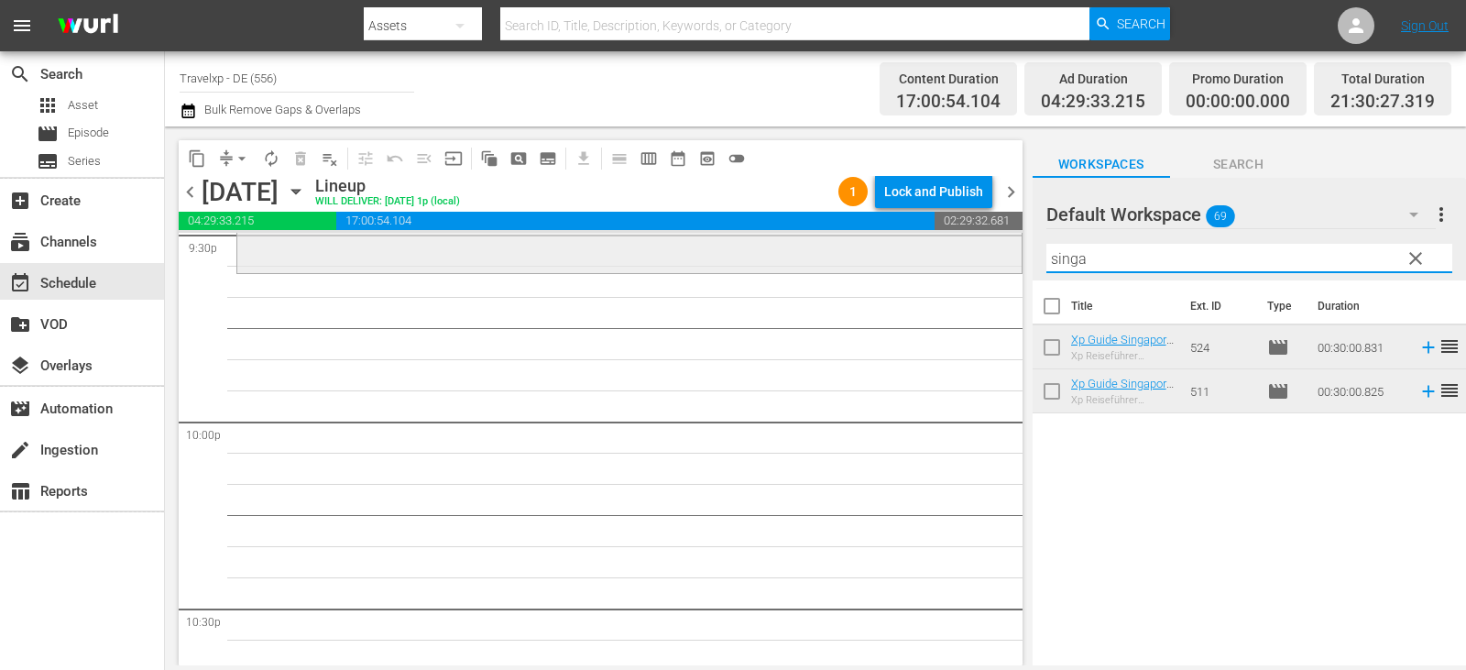
drag, startPoint x: 1102, startPoint y: 257, endPoint x: 980, endPoint y: 257, distance: 122.8
click at [980, 257] on div "content_copy compress arrow_drop_down autorenew_outlined delete_forever_outline…" at bounding box center [815, 395] width 1301 height 539
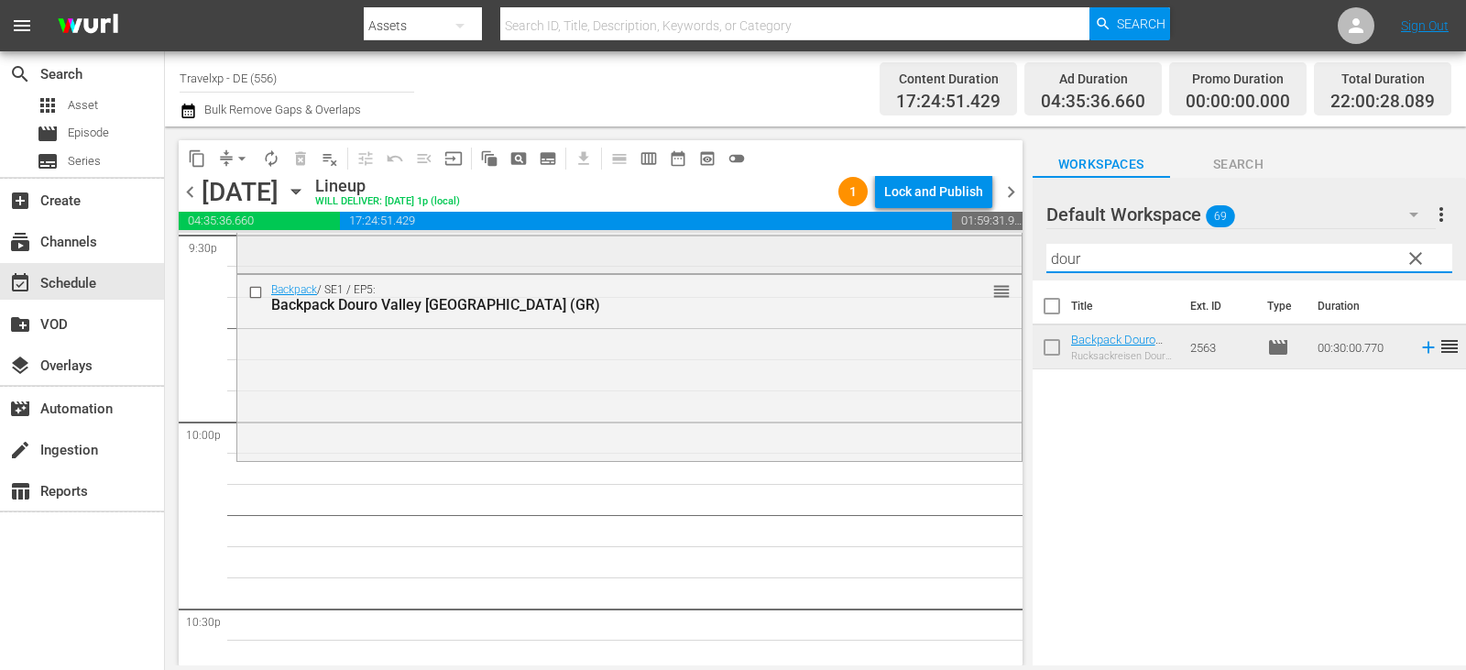
drag, startPoint x: 1107, startPoint y: 261, endPoint x: 827, endPoint y: 271, distance: 280.6
click at [827, 271] on div "content_copy compress arrow_drop_down autorenew_outlined delete_forever_outline…" at bounding box center [815, 395] width 1301 height 539
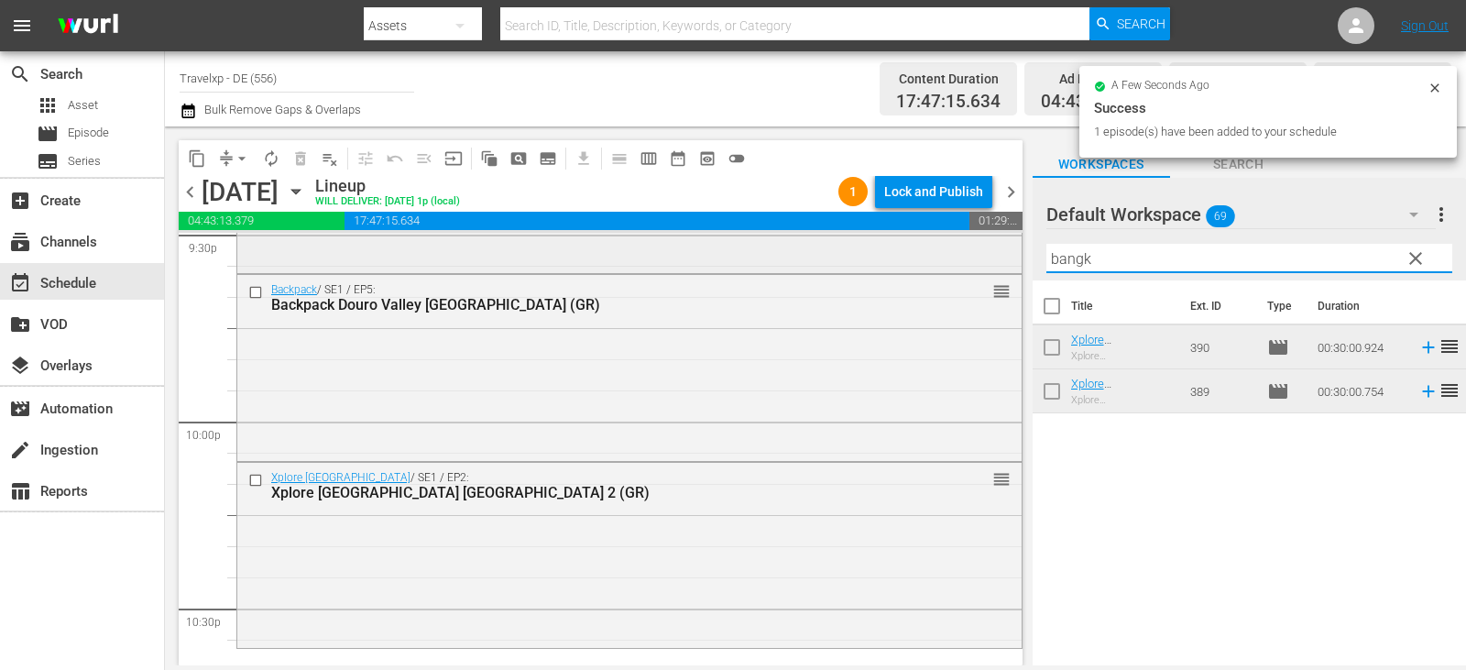
click at [872, 257] on div "content_copy compress arrow_drop_down autorenew_outlined delete_forever_outline…" at bounding box center [815, 395] width 1301 height 539
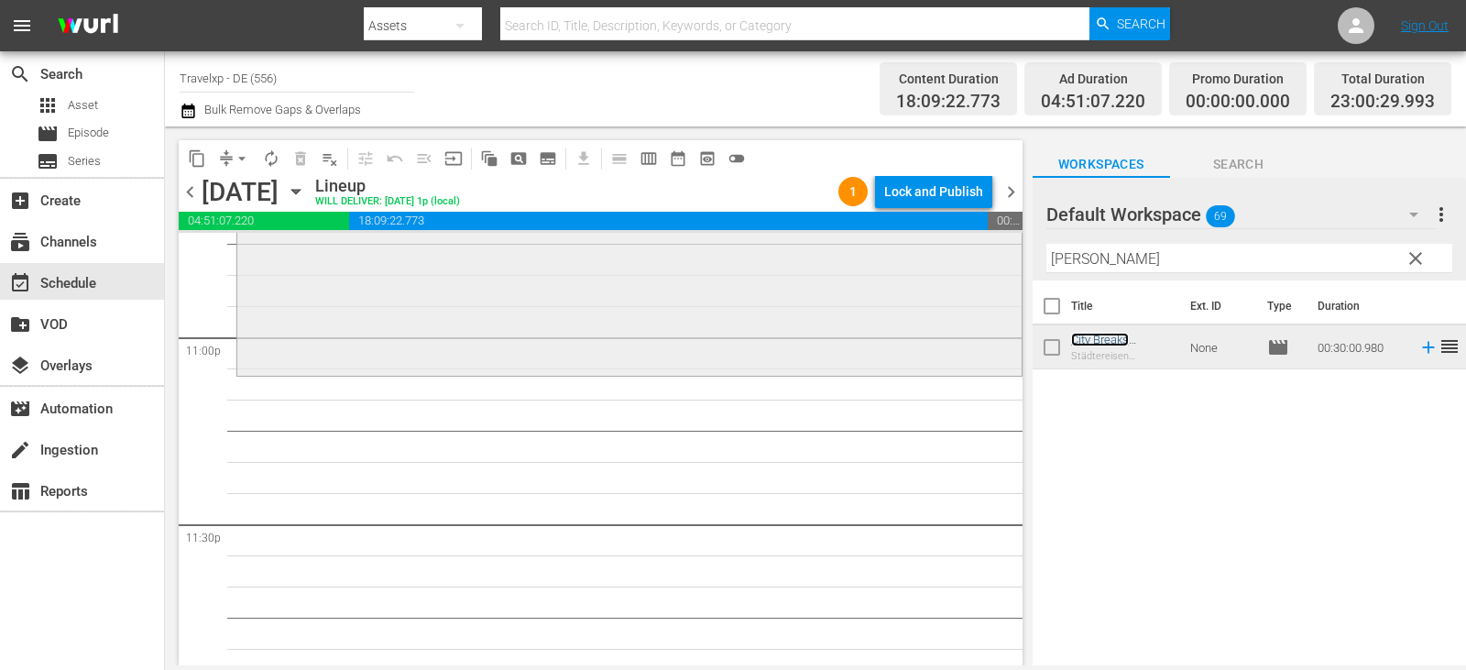
scroll to position [8540, 0]
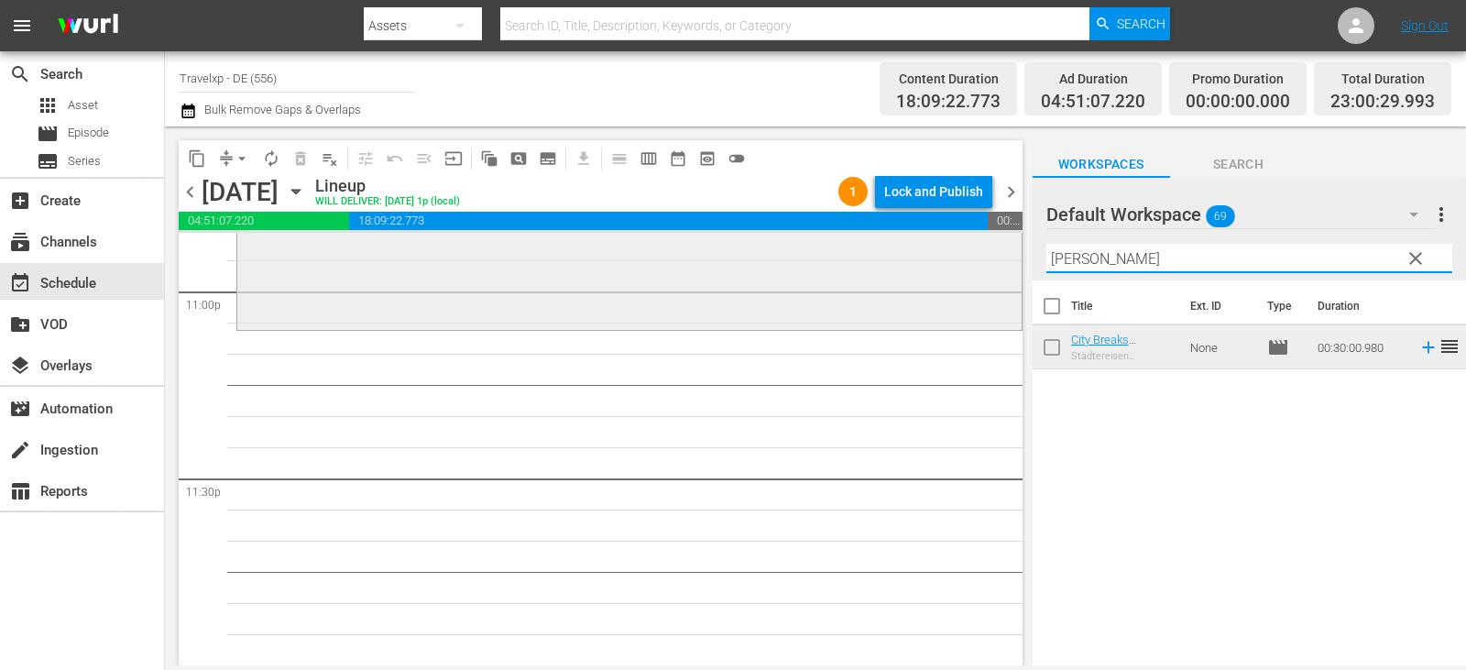
drag, startPoint x: 1140, startPoint y: 266, endPoint x: 1001, endPoint y: 266, distance: 139.3
click at [1001, 266] on div "content_copy compress arrow_drop_down autorenew_outlined delete_forever_outline…" at bounding box center [815, 395] width 1301 height 539
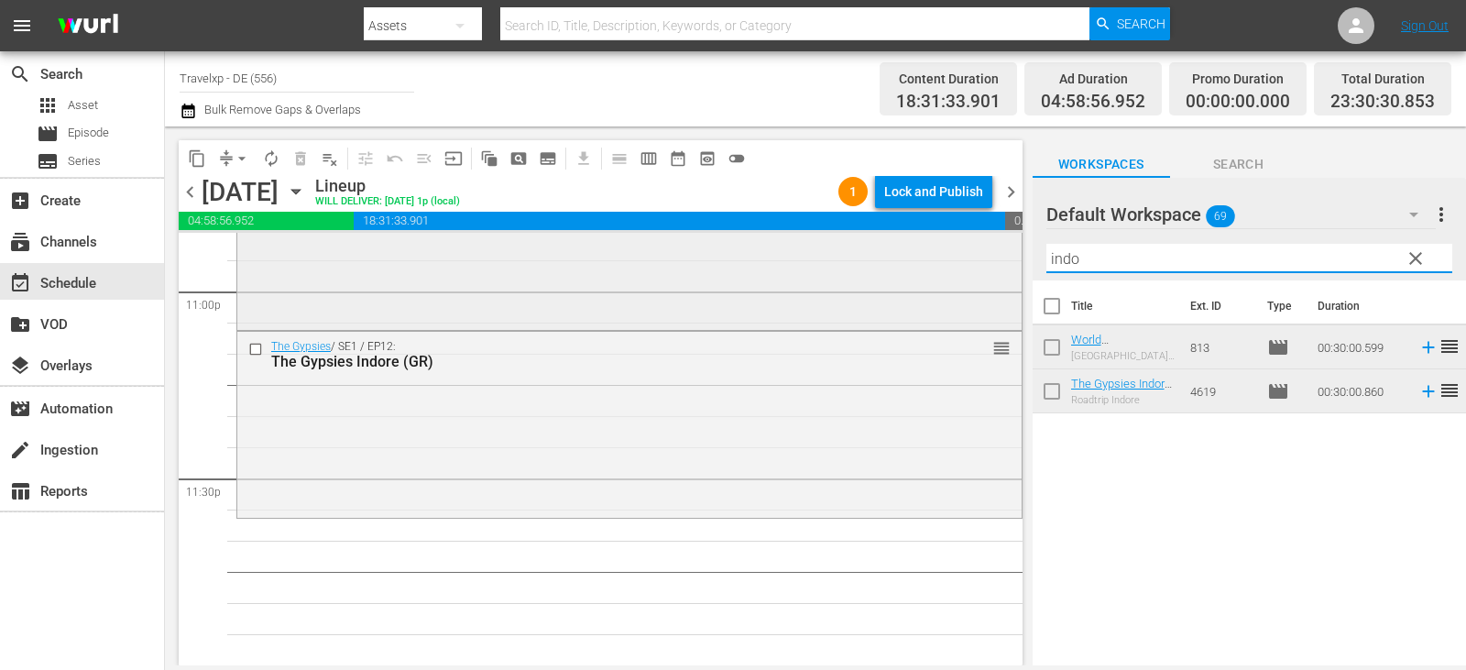
drag, startPoint x: 1103, startPoint y: 259, endPoint x: 923, endPoint y: 265, distance: 180.6
click at [923, 265] on div "content_copy compress arrow_drop_down autorenew_outlined delete_forever_outline…" at bounding box center [815, 395] width 1301 height 539
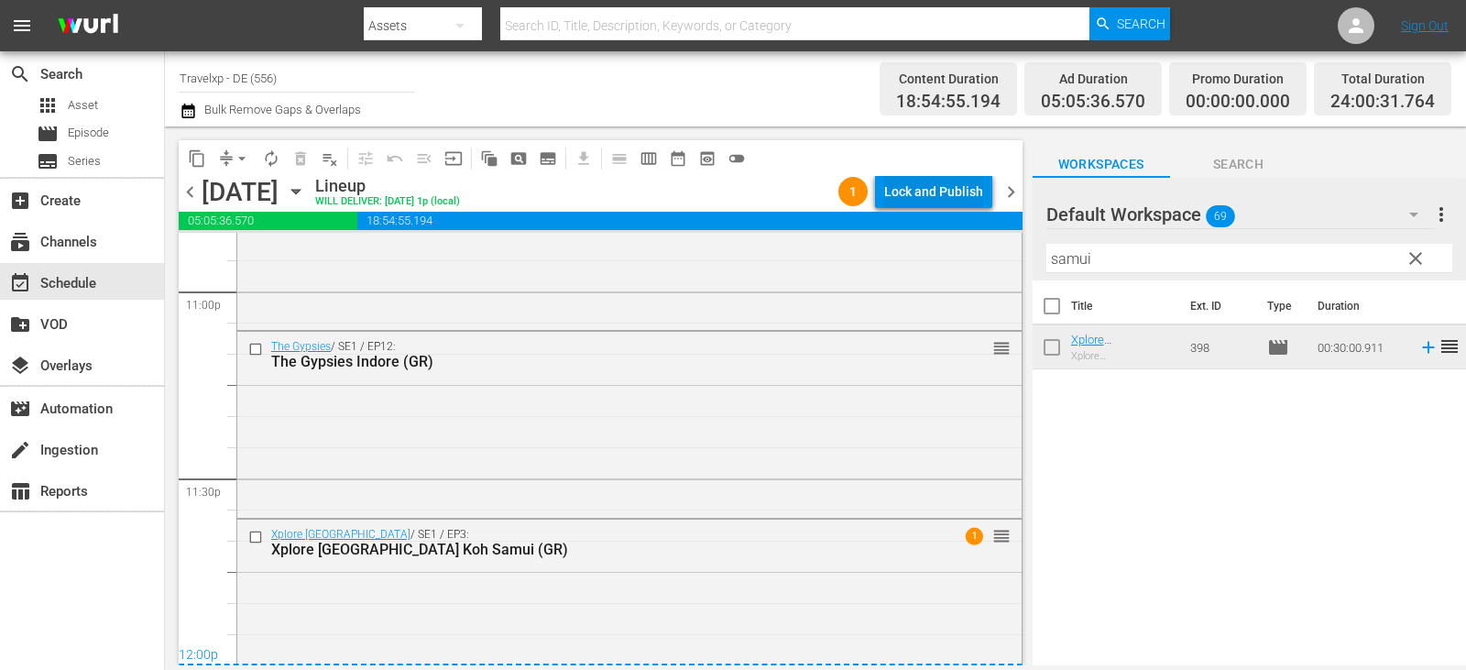
click at [948, 179] on div "Lock and Publish" at bounding box center [933, 191] width 99 height 33
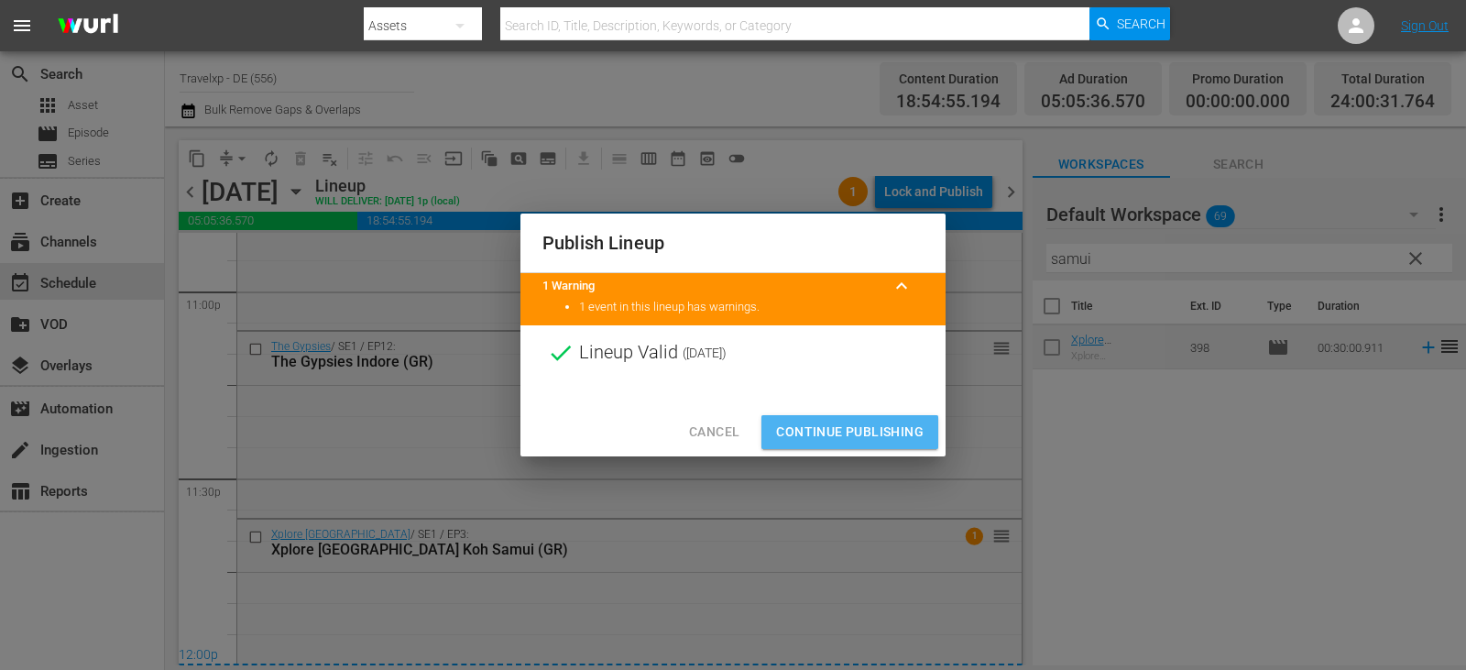
click at [863, 434] on span "Continue Publishing" at bounding box center [850, 432] width 148 height 23
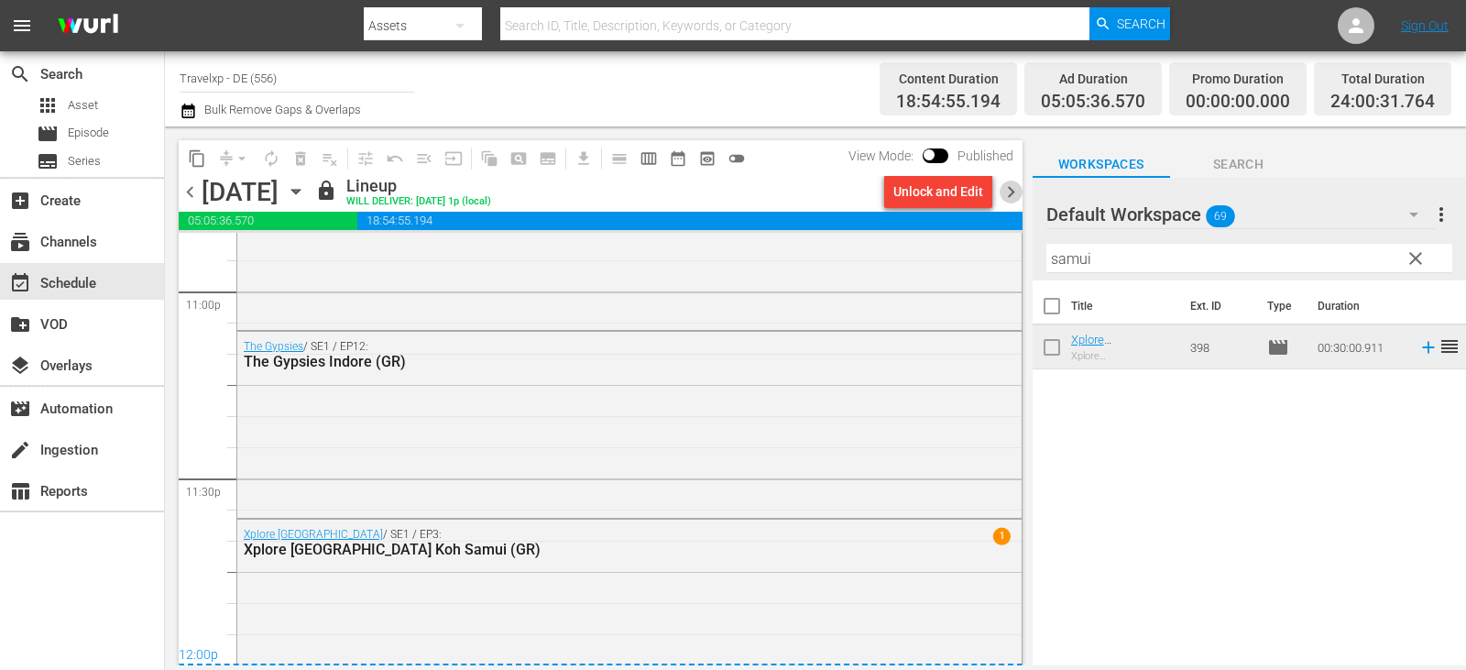
click at [1012, 189] on span "chevron_right" at bounding box center [1011, 192] width 23 height 23
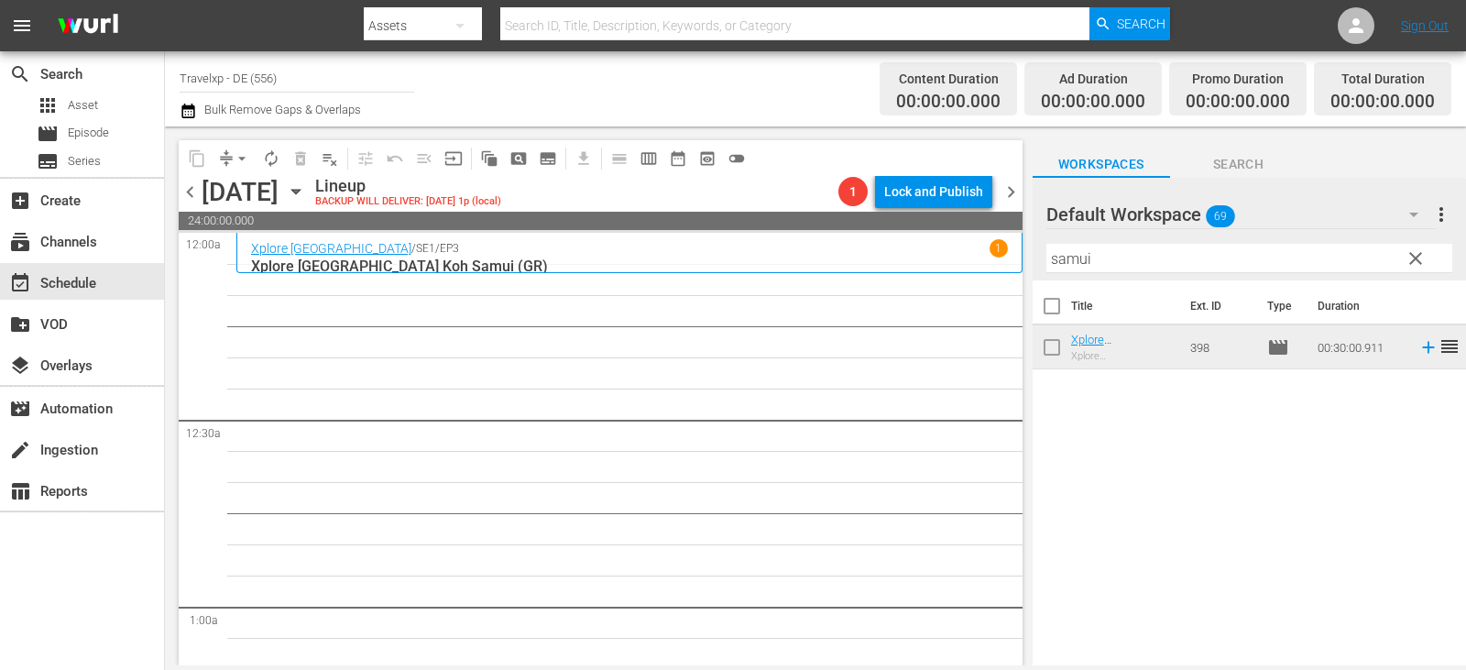
drag, startPoint x: 1134, startPoint y: 266, endPoint x: 986, endPoint y: 266, distance: 148.4
click at [986, 266] on div "content_copy compress arrow_drop_down autorenew_outlined delete_forever_outline…" at bounding box center [815, 395] width 1301 height 539
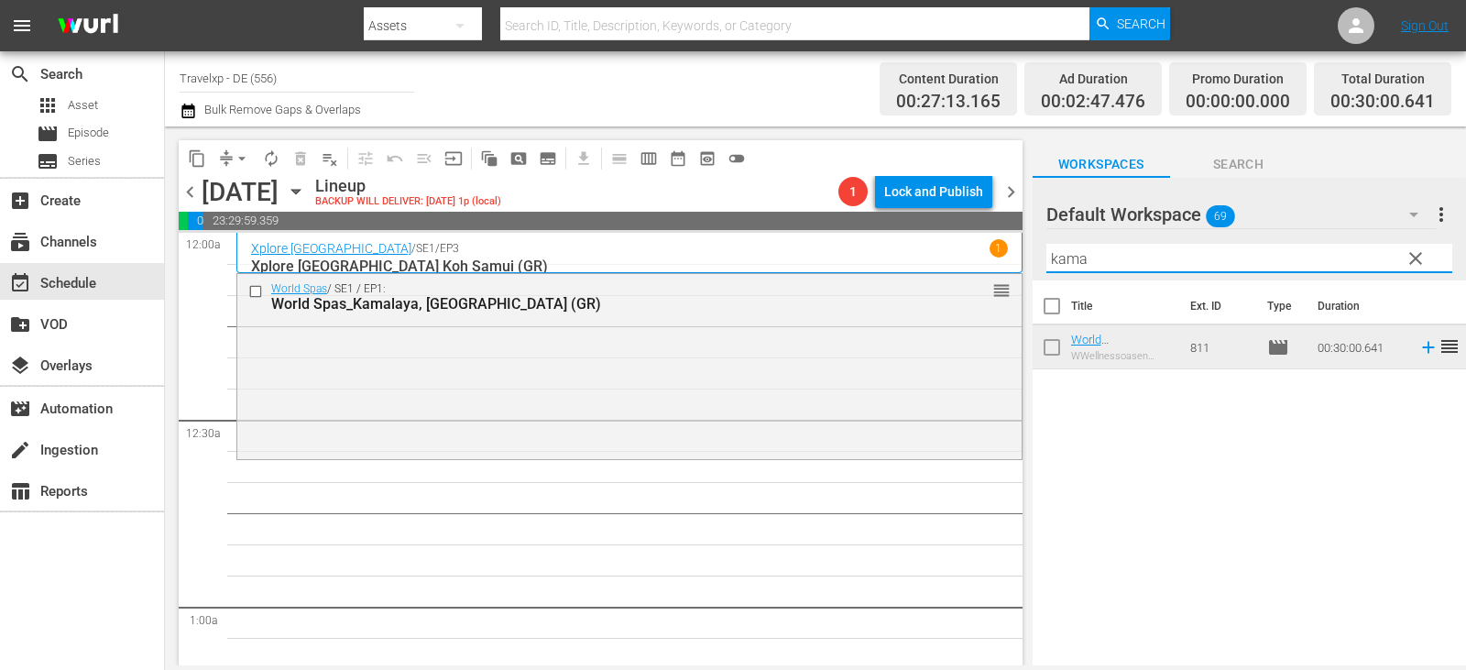
drag, startPoint x: 1125, startPoint y: 266, endPoint x: 969, endPoint y: 266, distance: 156.7
click at [969, 266] on div "content_copy compress arrow_drop_down autorenew_outlined delete_forever_outline…" at bounding box center [815, 395] width 1301 height 539
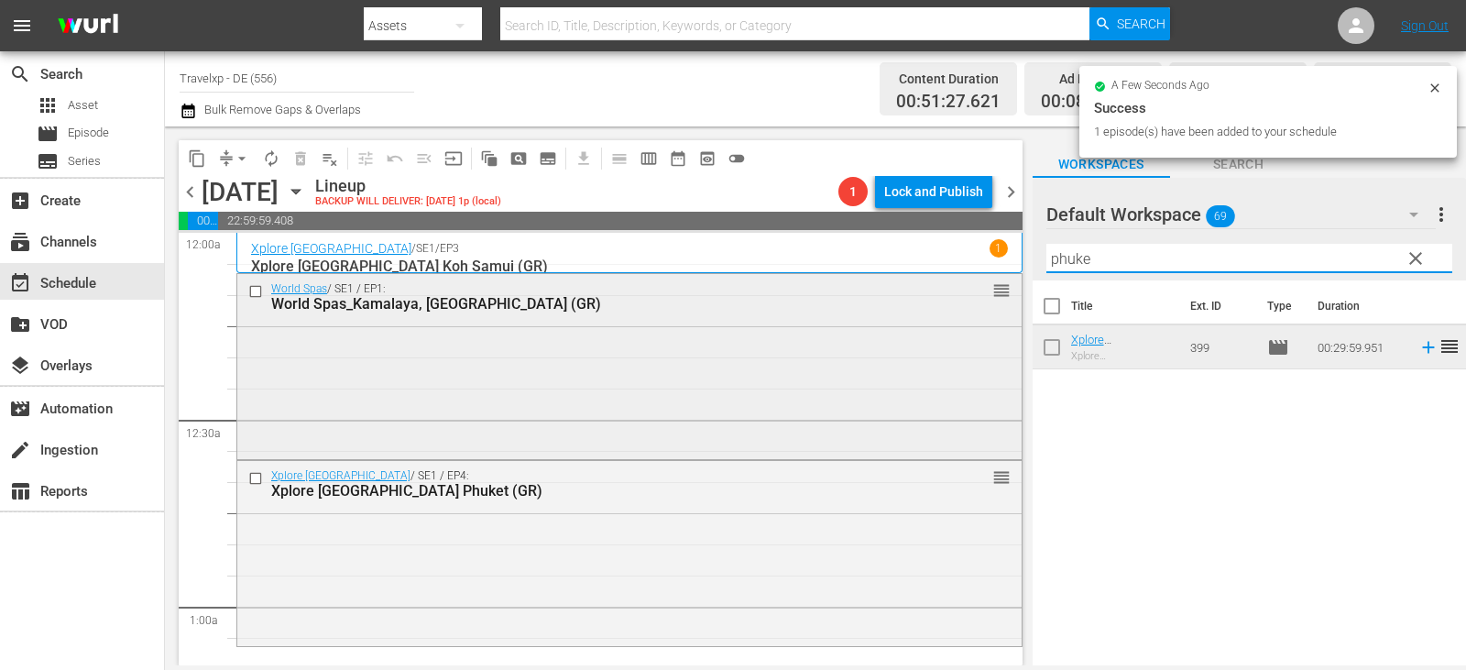
drag, startPoint x: 1108, startPoint y: 252, endPoint x: 943, endPoint y: 273, distance: 166.3
click at [943, 273] on div "content_copy compress arrow_drop_down autorenew_outlined delete_forever_outline…" at bounding box center [815, 395] width 1301 height 539
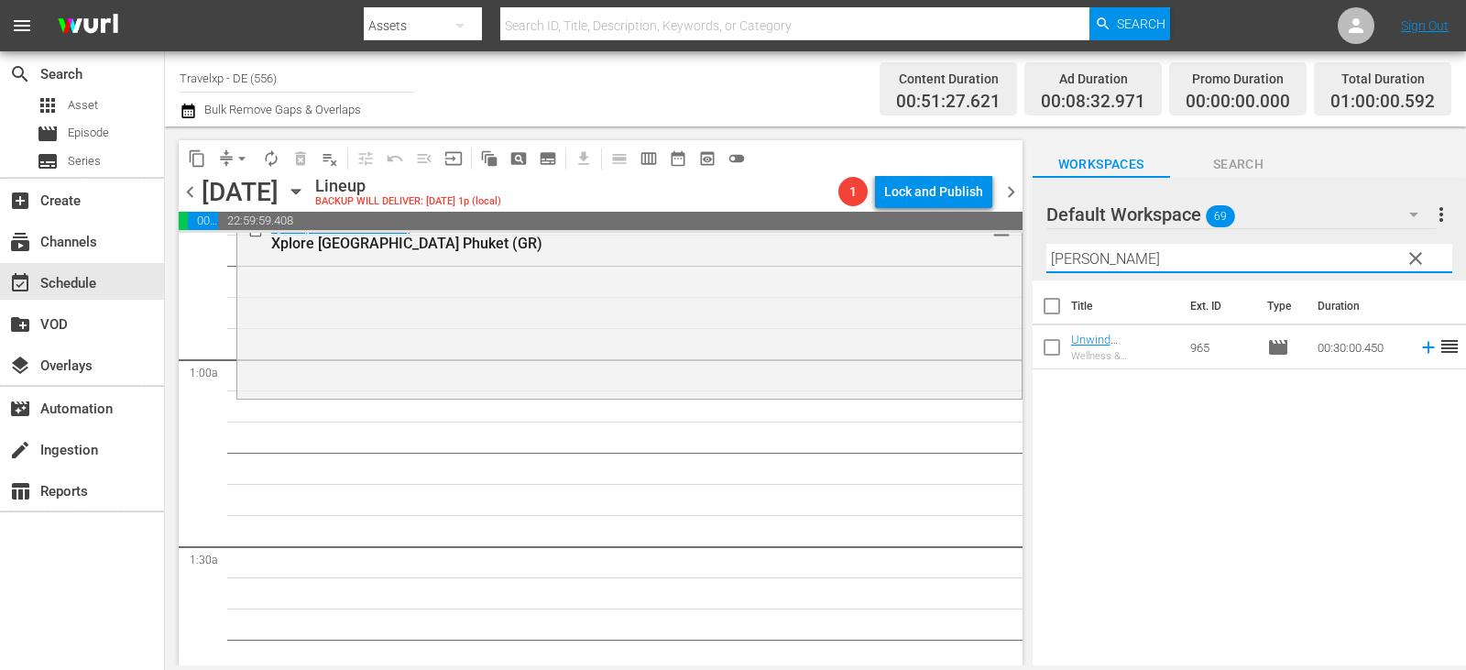
scroll to position [367, 0]
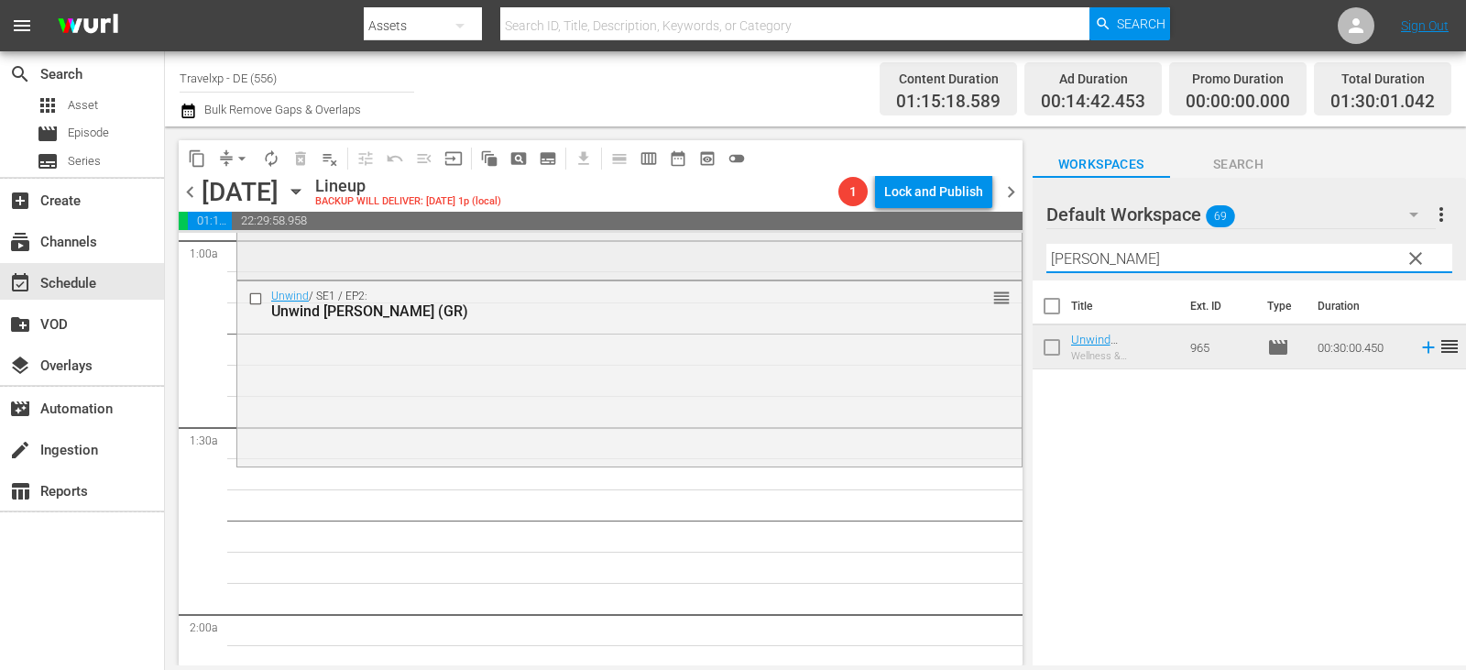
drag, startPoint x: 1122, startPoint y: 259, endPoint x: 909, endPoint y: 260, distance: 212.6
click at [909, 260] on div "content_copy compress arrow_drop_down autorenew_outlined delete_forever_outline…" at bounding box center [815, 395] width 1301 height 539
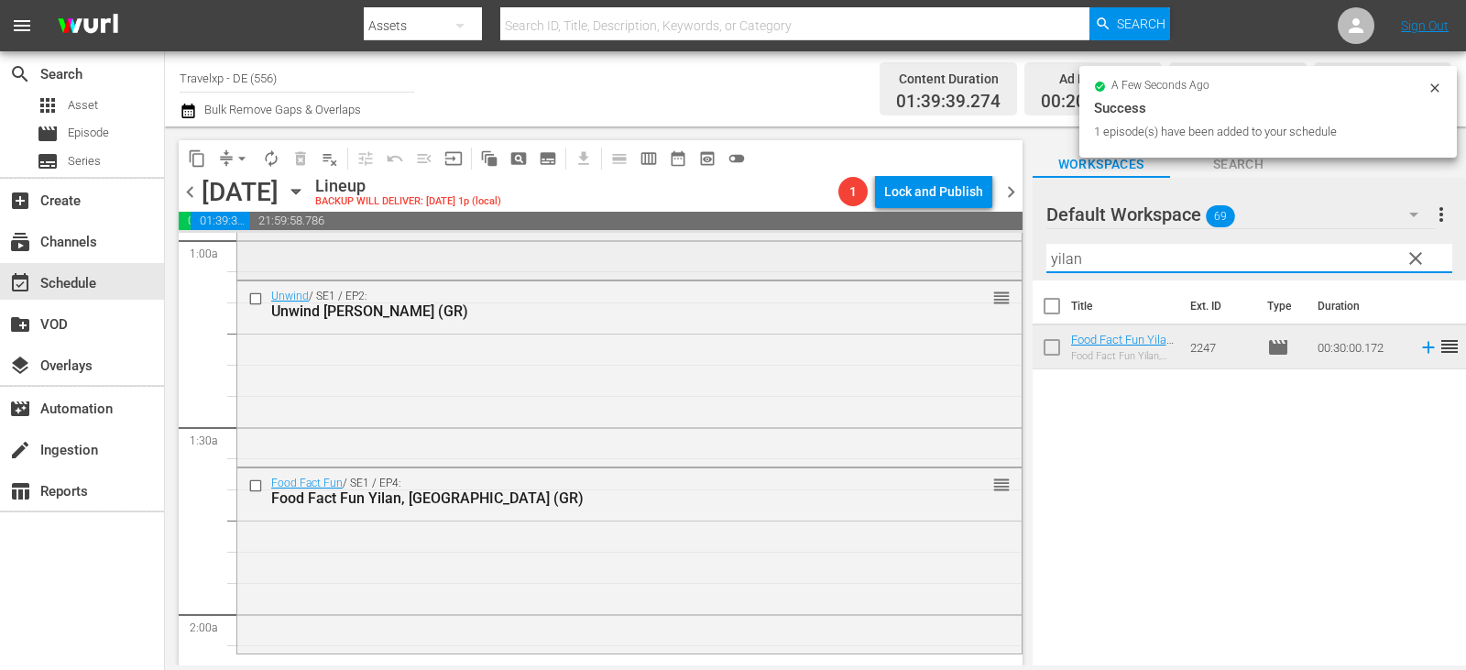
drag, startPoint x: 1105, startPoint y: 259, endPoint x: 970, endPoint y: 265, distance: 134.8
click at [970, 265] on div "content_copy compress arrow_drop_down autorenew_outlined delete_forever_outline…" at bounding box center [815, 395] width 1301 height 539
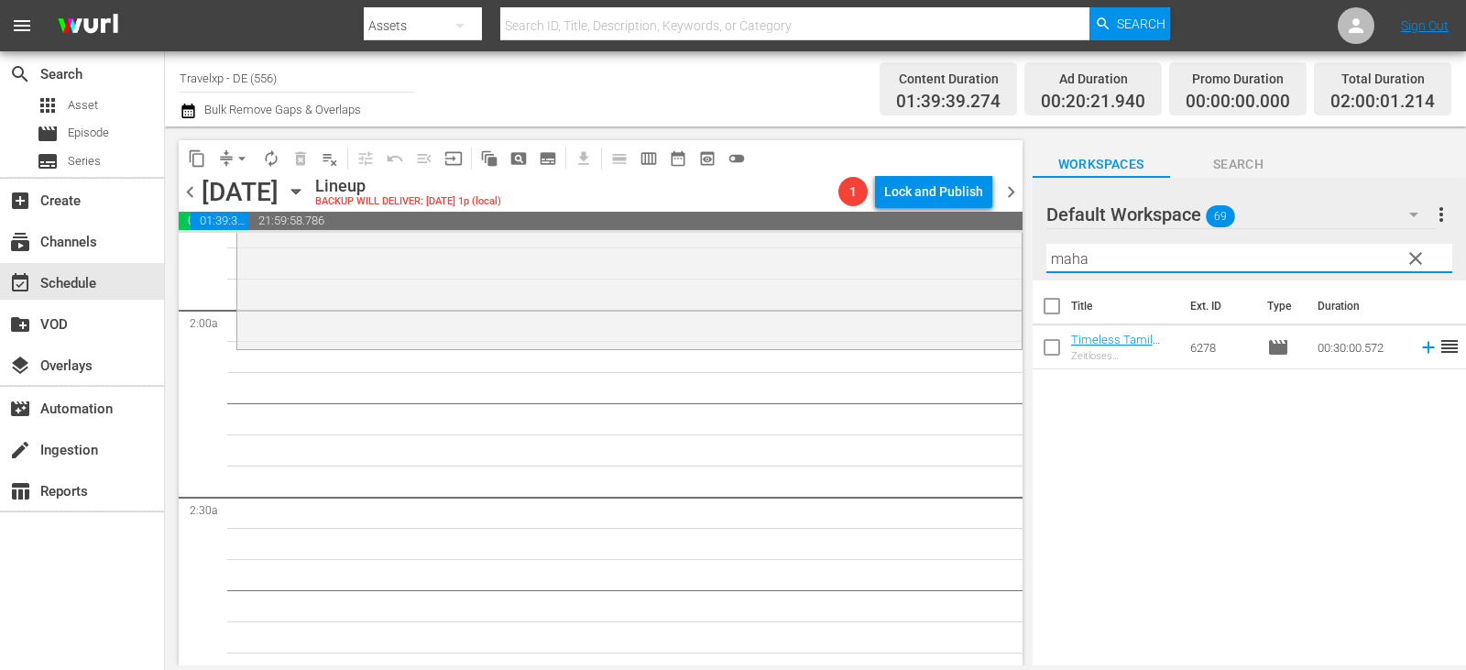
scroll to position [733, 0]
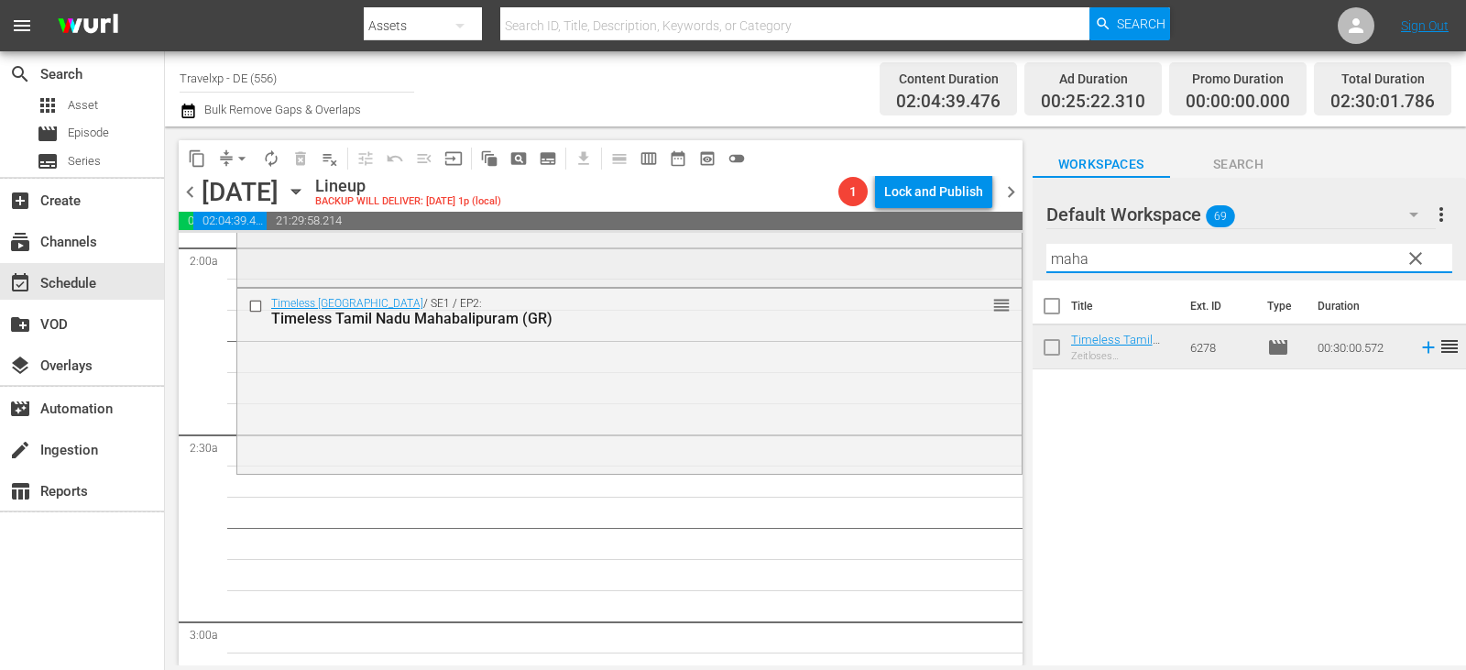
drag, startPoint x: 1113, startPoint y: 261, endPoint x: 955, endPoint y: 257, distance: 158.6
click at [955, 257] on div "content_copy compress arrow_drop_down autorenew_outlined delete_forever_outline…" at bounding box center [815, 395] width 1301 height 539
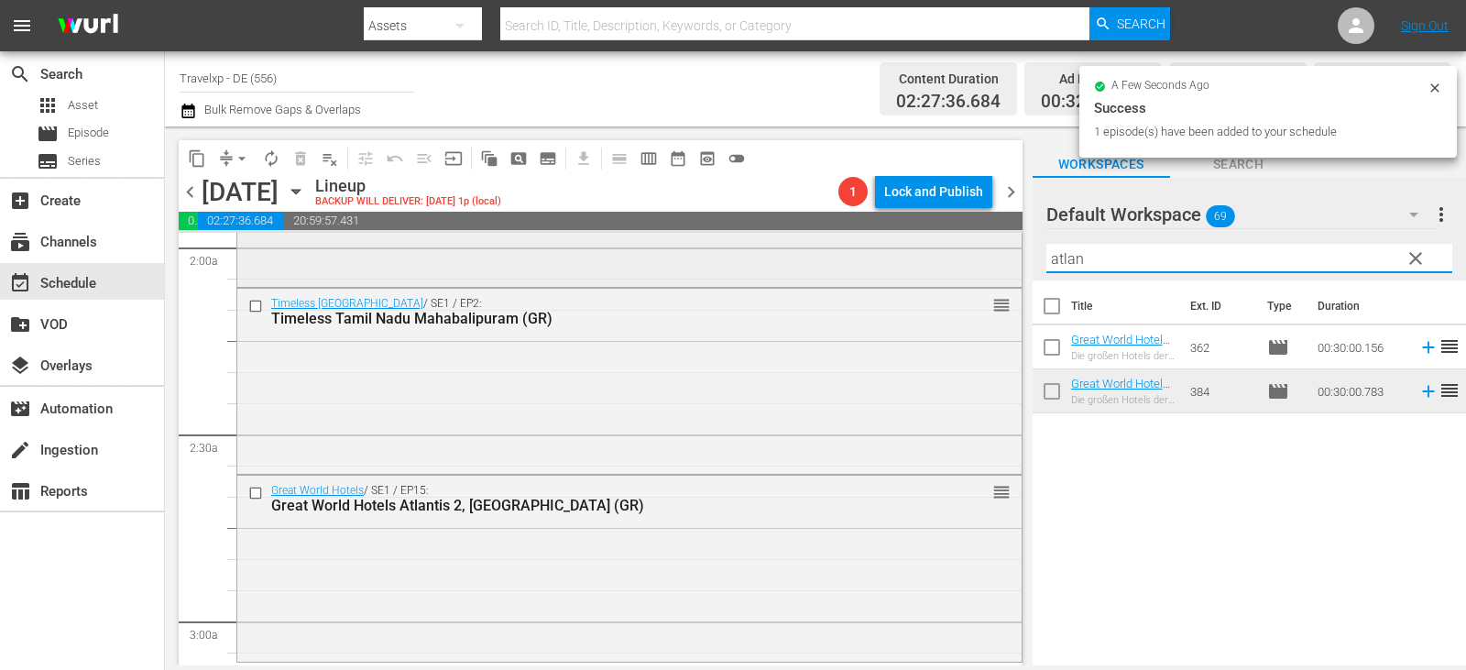
drag, startPoint x: 1111, startPoint y: 265, endPoint x: 997, endPoint y: 258, distance: 114.7
click at [997, 258] on div "content_copy compress arrow_drop_down autorenew_outlined delete_forever_outline…" at bounding box center [815, 395] width 1301 height 539
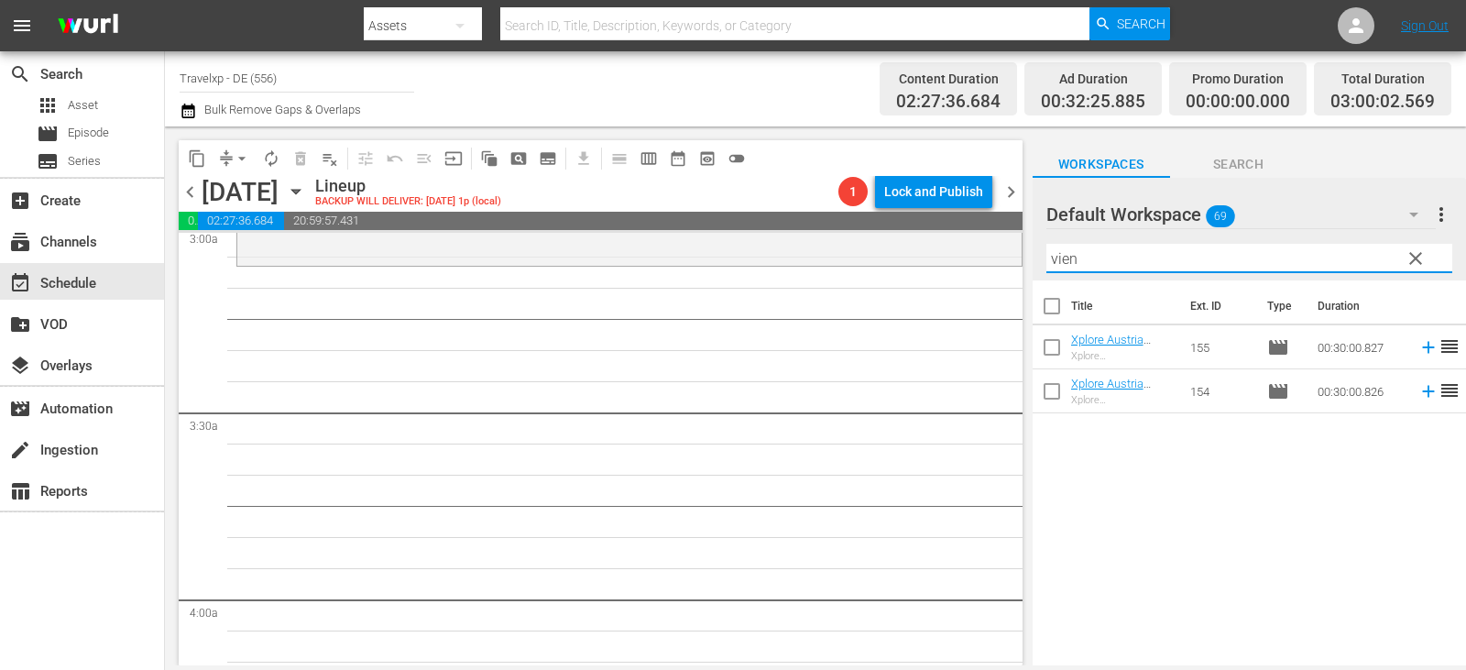
scroll to position [1100, 0]
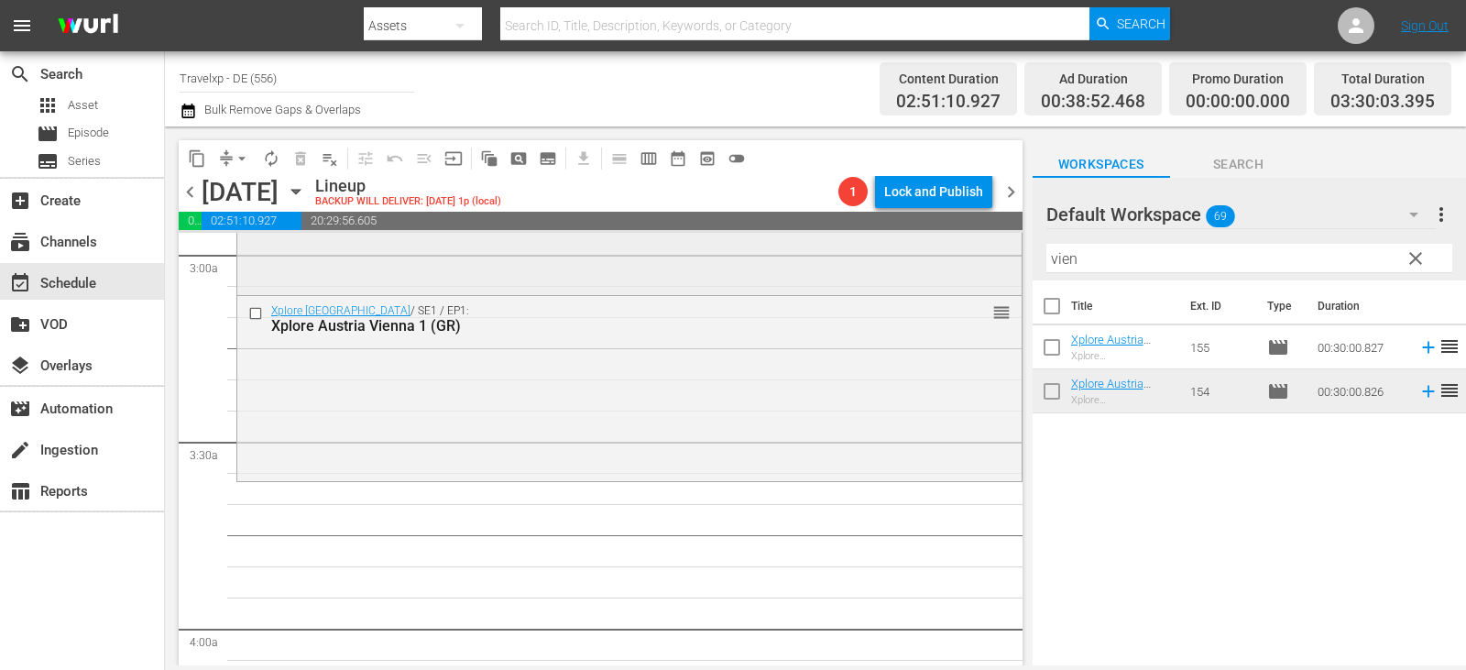
drag, startPoint x: 1098, startPoint y: 265, endPoint x: 809, endPoint y: 235, distance: 290.2
click at [809, 235] on div "content_copy compress arrow_drop_down autorenew_outlined delete_forever_outline…" at bounding box center [815, 395] width 1301 height 539
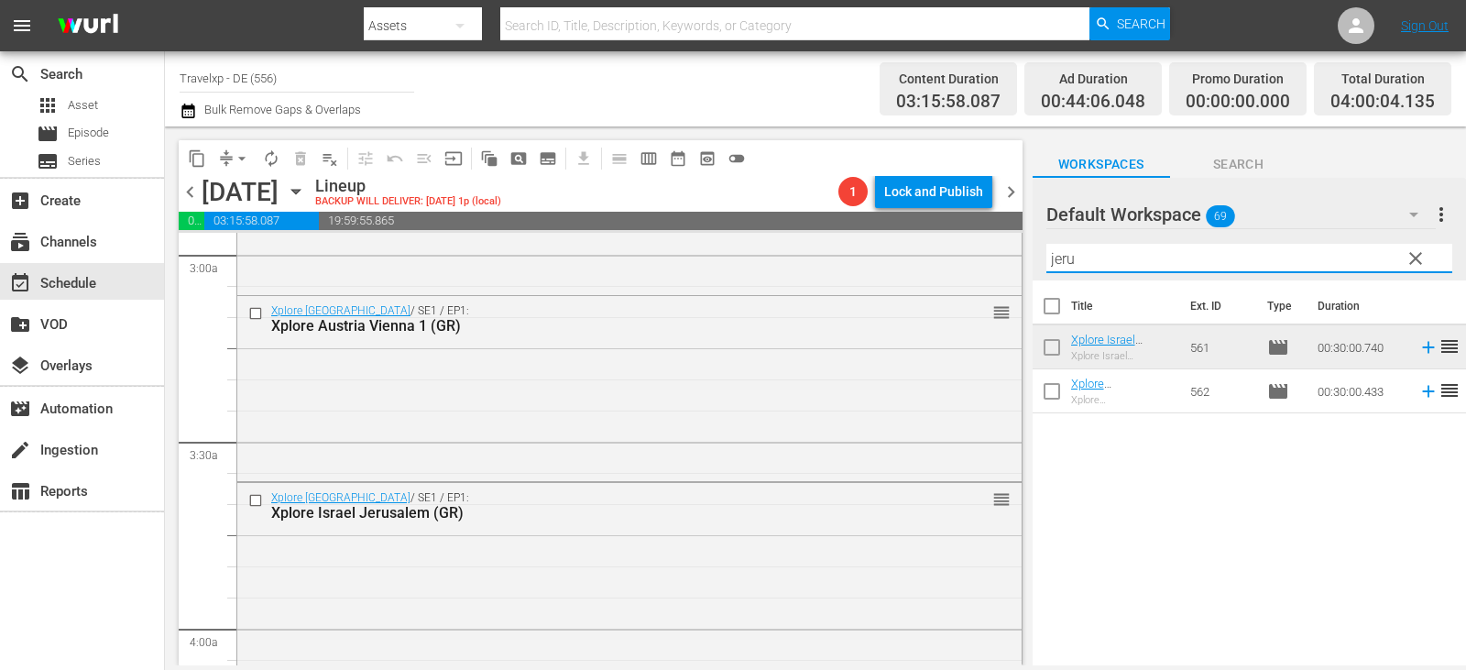
drag, startPoint x: 1110, startPoint y: 268, endPoint x: 1029, endPoint y: 268, distance: 80.6
click at [1035, 268] on div "Default Workspace 69 Default more_vert clear Filter by Title jeru" at bounding box center [1249, 229] width 433 height 103
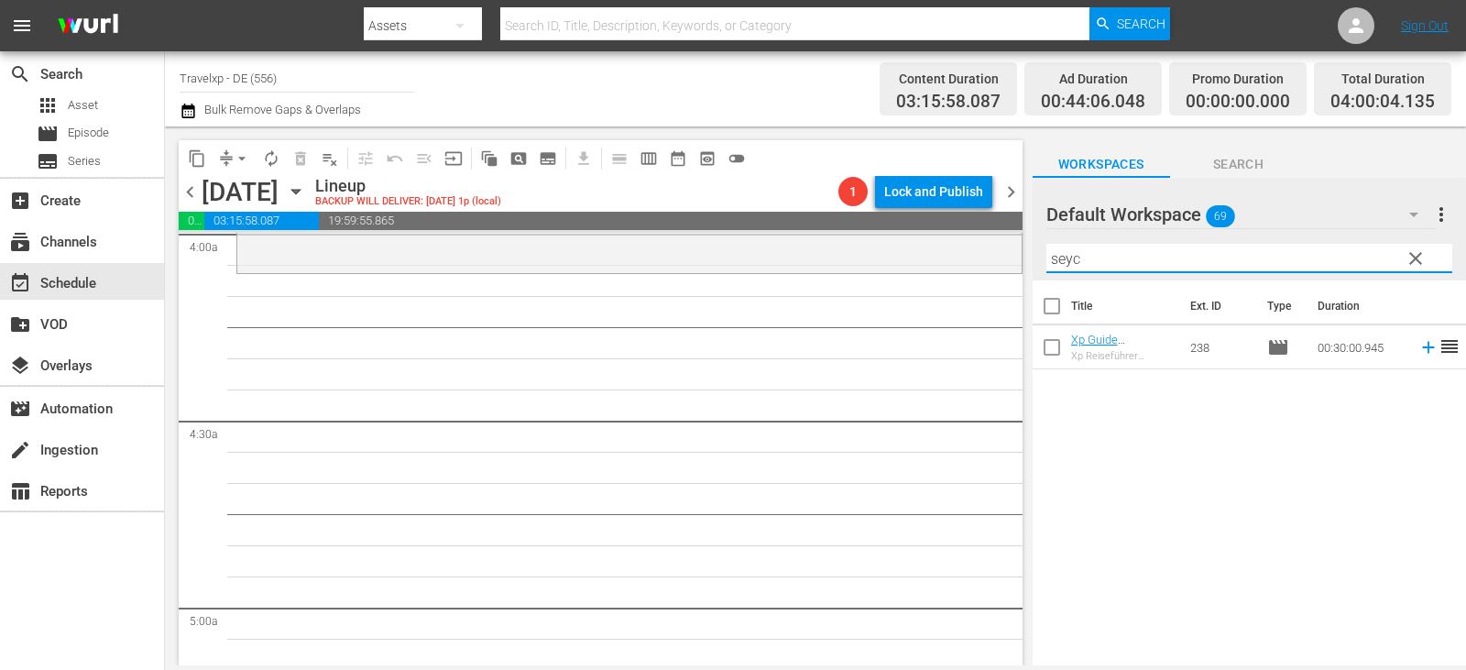
scroll to position [1466, 0]
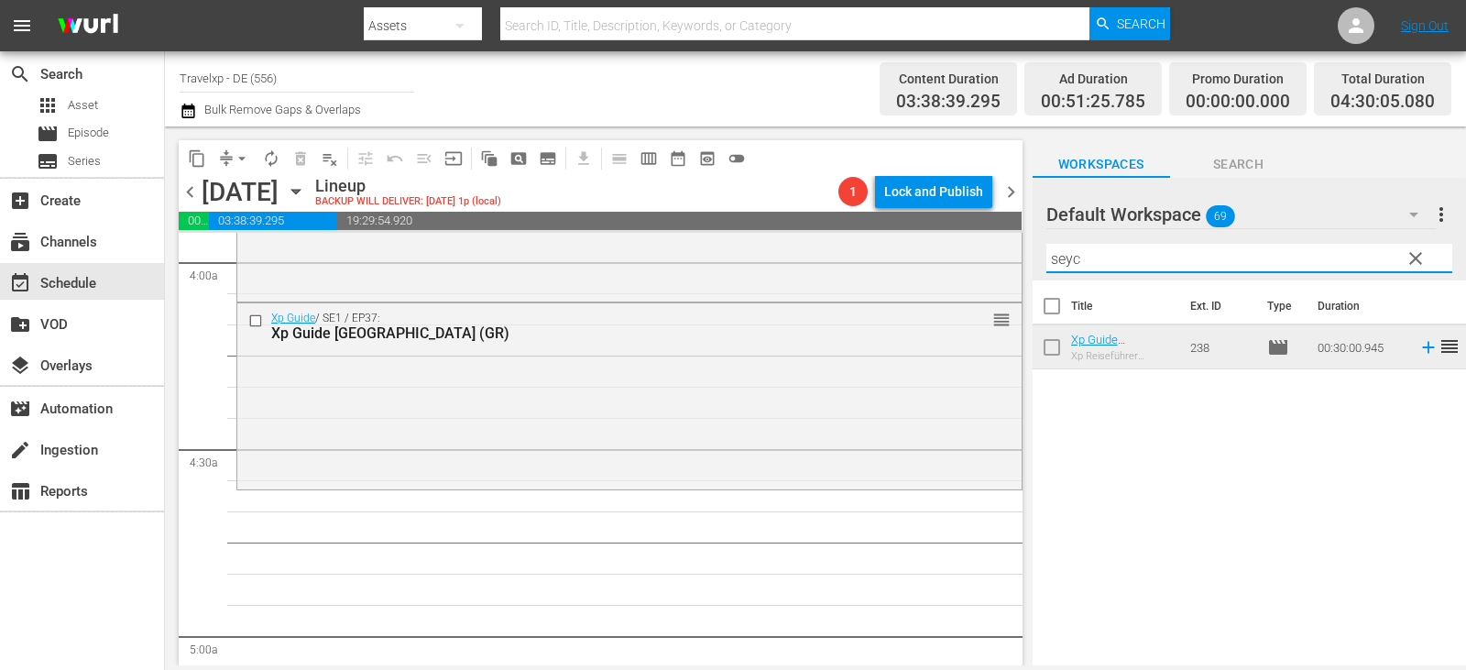
drag, startPoint x: 1089, startPoint y: 256, endPoint x: 949, endPoint y: 267, distance: 140.6
click at [949, 267] on div "content_copy compress arrow_drop_down autorenew_outlined delete_forever_outline…" at bounding box center [815, 395] width 1301 height 539
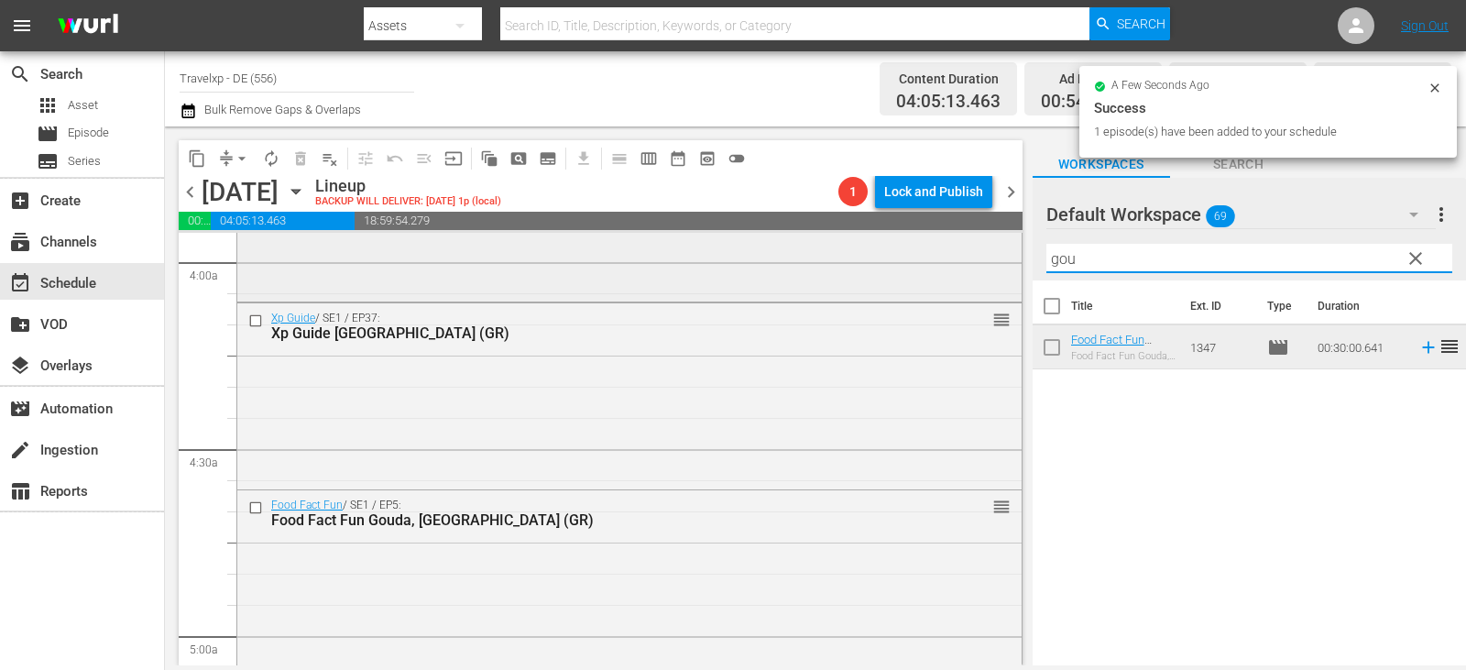
drag, startPoint x: 1083, startPoint y: 256, endPoint x: 955, endPoint y: 257, distance: 128.3
click at [955, 257] on div "content_copy compress arrow_drop_down autorenew_outlined delete_forever_outline…" at bounding box center [815, 395] width 1301 height 539
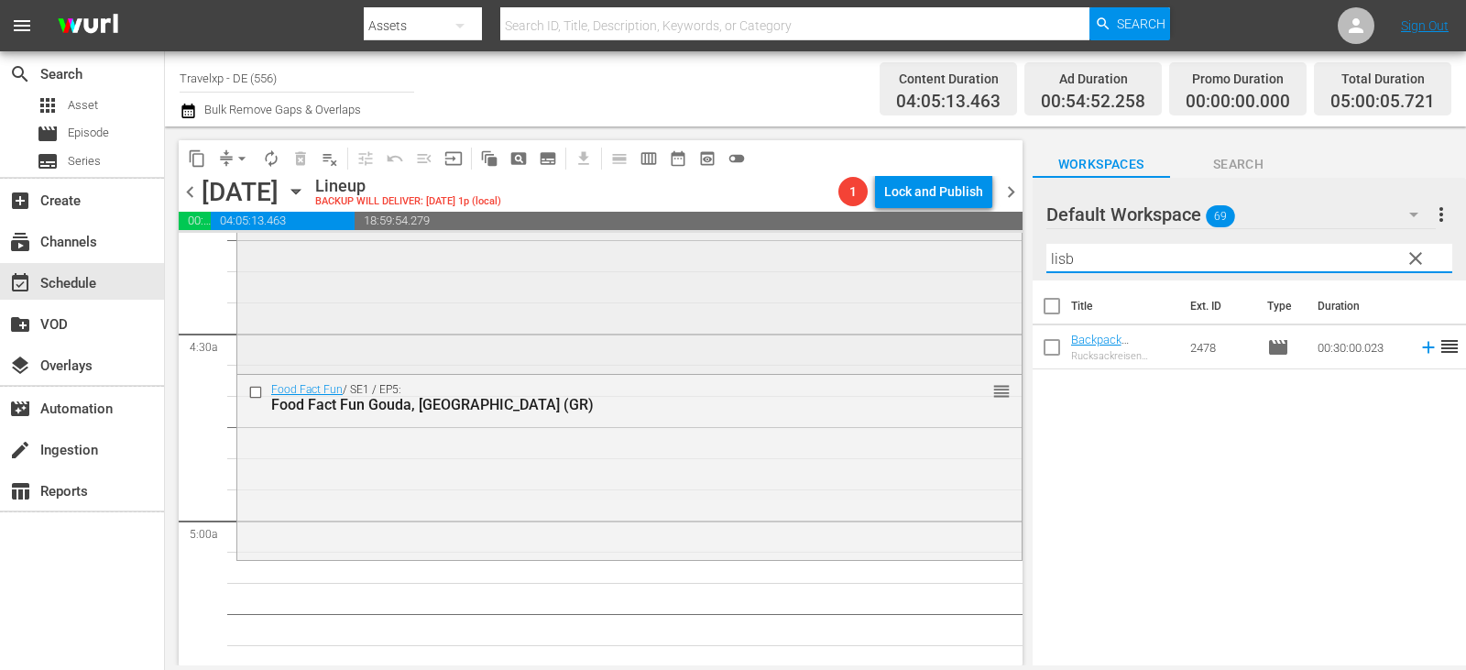
scroll to position [1833, 0]
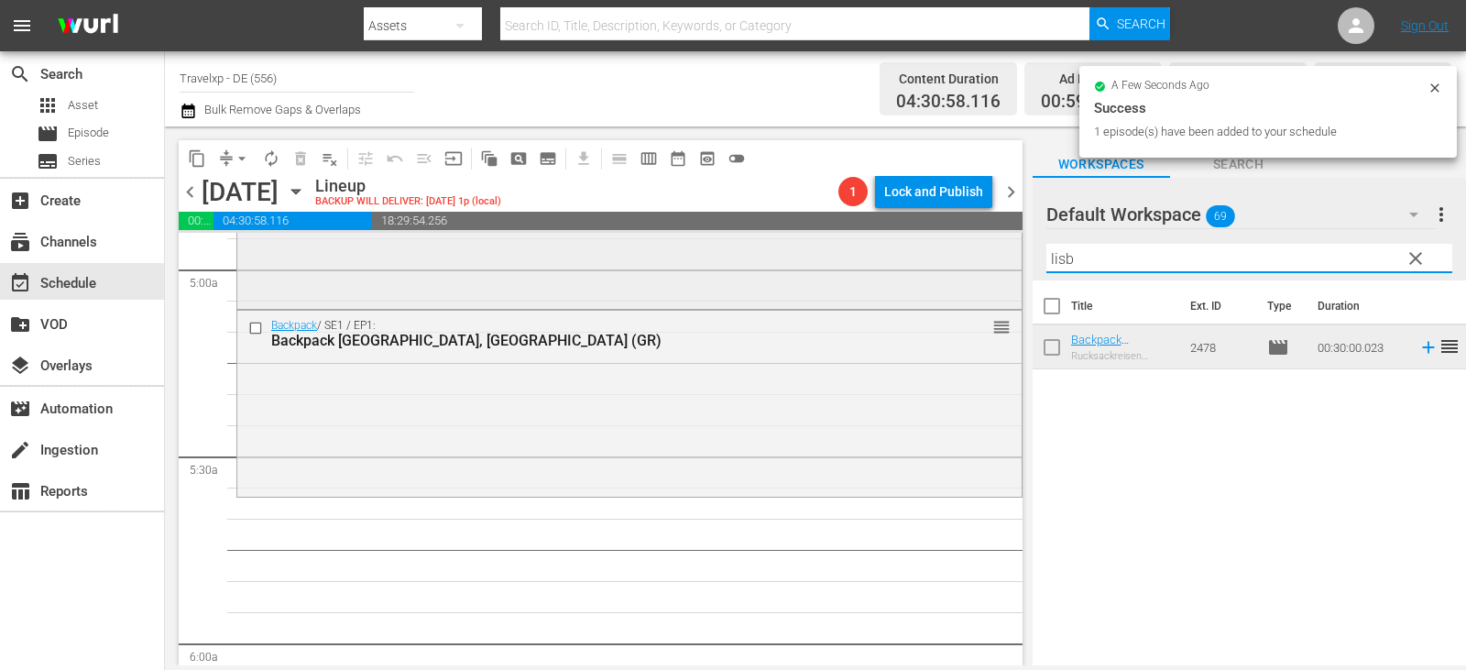
drag, startPoint x: 1111, startPoint y: 254, endPoint x: 948, endPoint y: 267, distance: 162.7
click at [948, 267] on div "content_copy compress arrow_drop_down autorenew_outlined delete_forever_outline…" at bounding box center [815, 395] width 1301 height 539
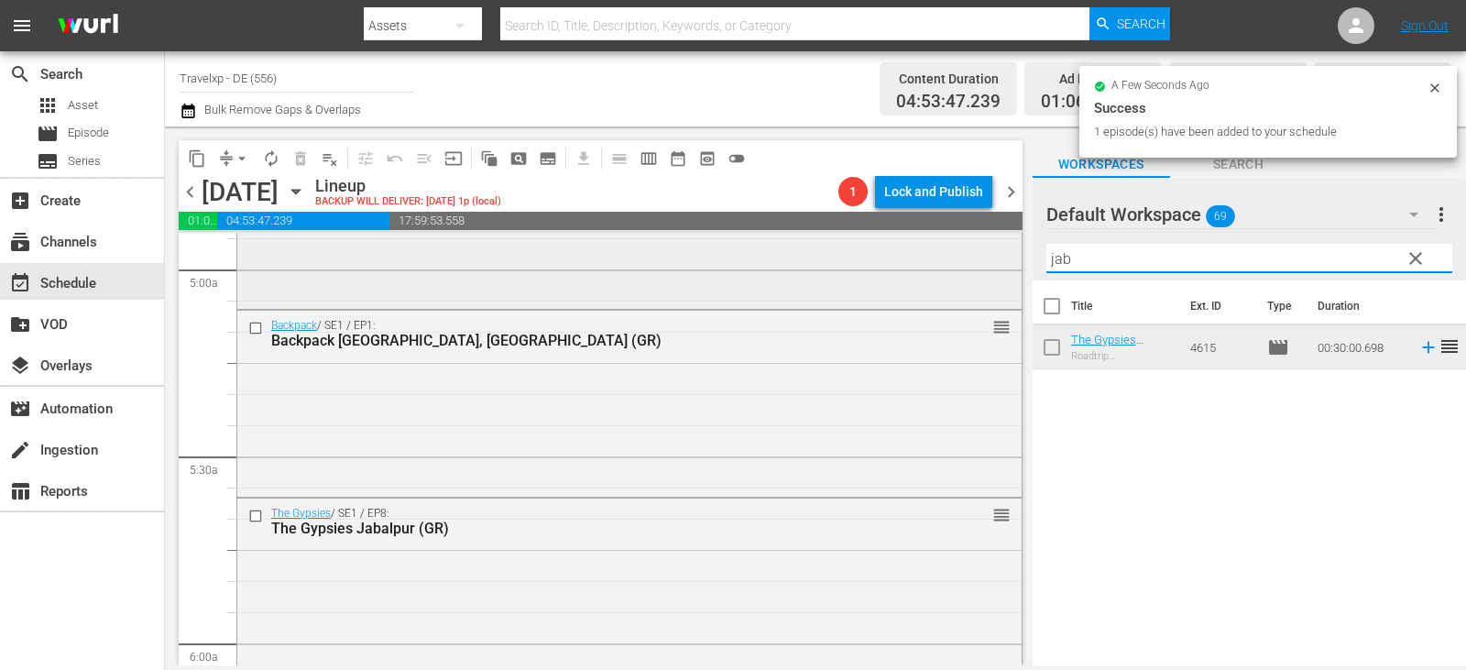
drag, startPoint x: 1085, startPoint y: 257, endPoint x: 982, endPoint y: 258, distance: 102.6
click at [982, 258] on div "content_copy compress arrow_drop_down autorenew_outlined delete_forever_outline…" at bounding box center [815, 395] width 1301 height 539
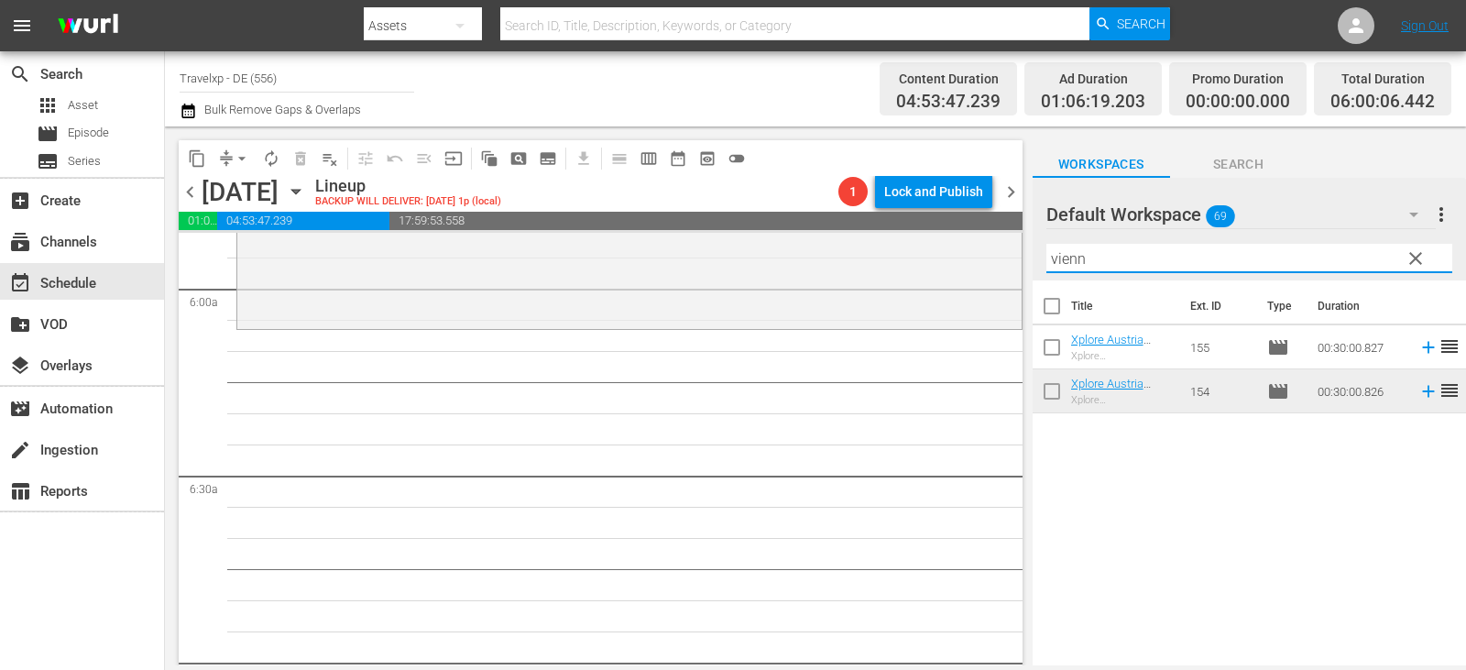
scroll to position [2199, 0]
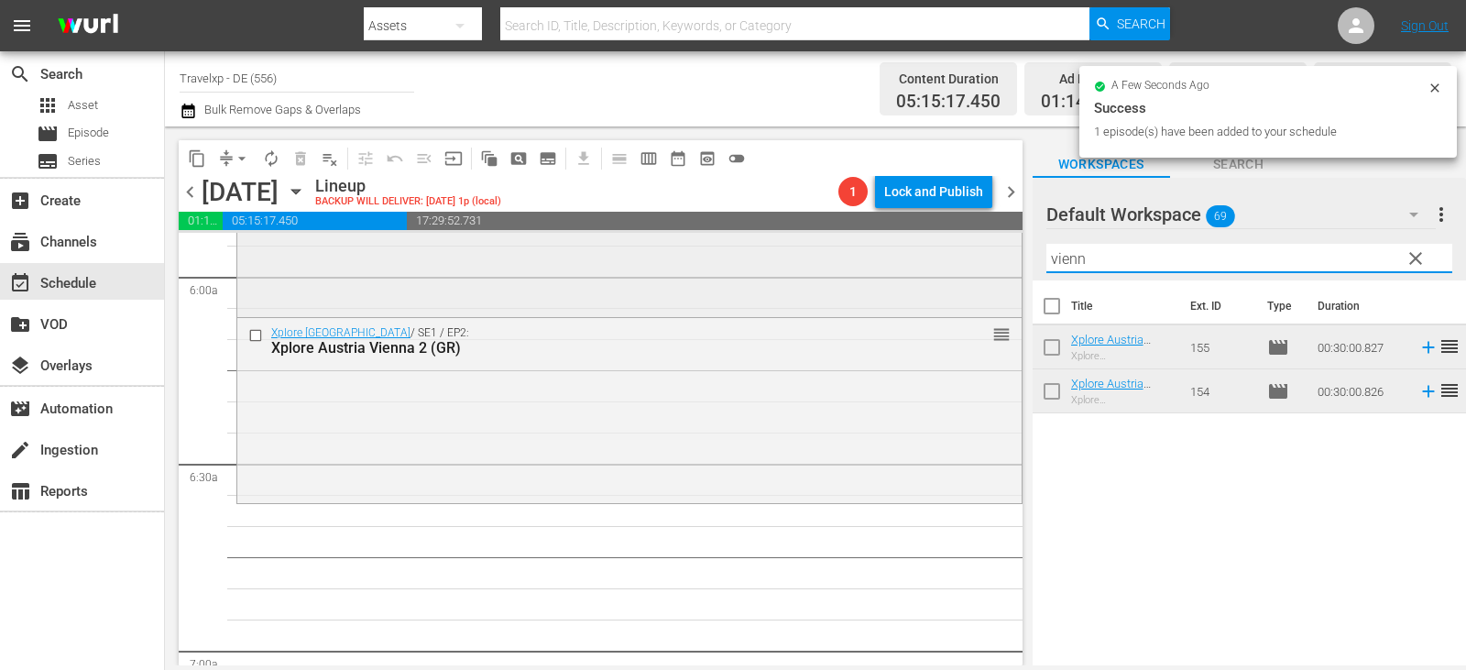
drag, startPoint x: 1115, startPoint y: 259, endPoint x: 994, endPoint y: 259, distance: 121.0
click at [994, 259] on div "content_copy compress arrow_drop_down autorenew_outlined delete_forever_outline…" at bounding box center [815, 395] width 1301 height 539
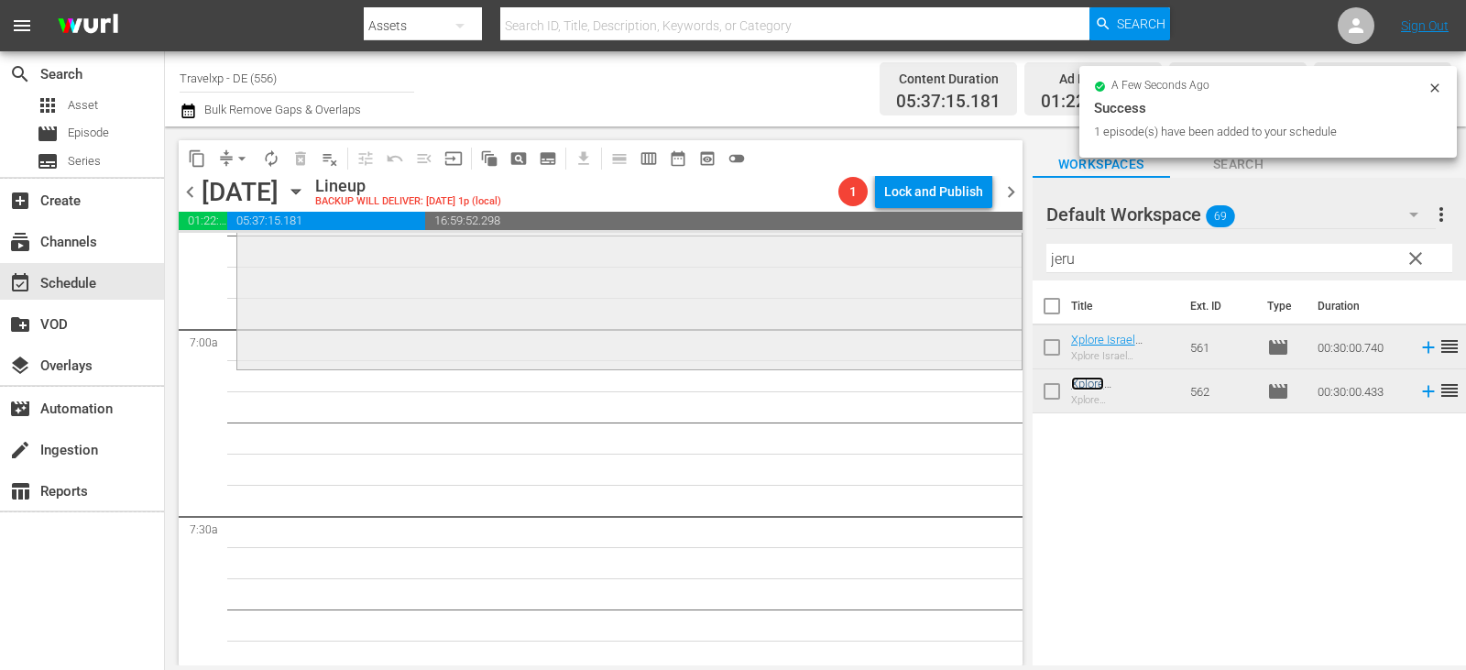
scroll to position [2566, 0]
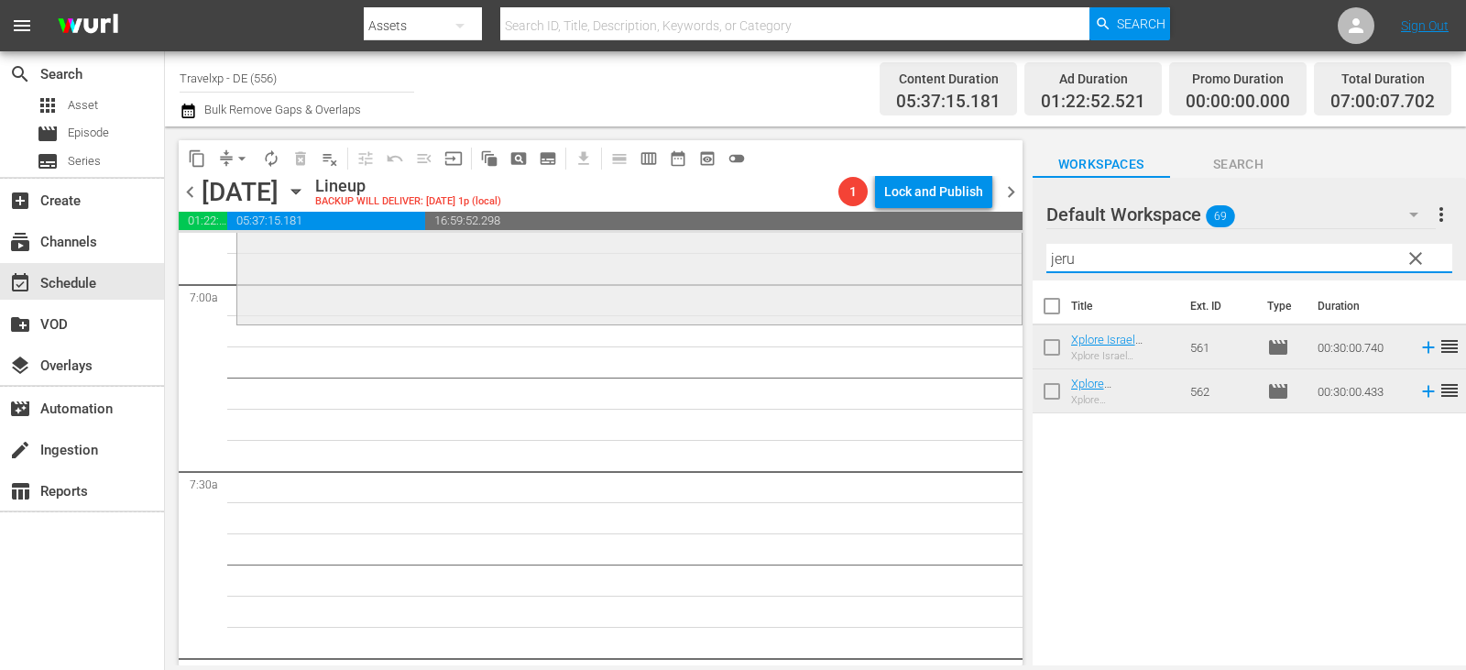
drag, startPoint x: 1093, startPoint y: 257, endPoint x: 949, endPoint y: 260, distance: 143.9
click at [949, 260] on div "content_copy compress arrow_drop_down autorenew_outlined delete_forever_outline…" at bounding box center [815, 395] width 1301 height 539
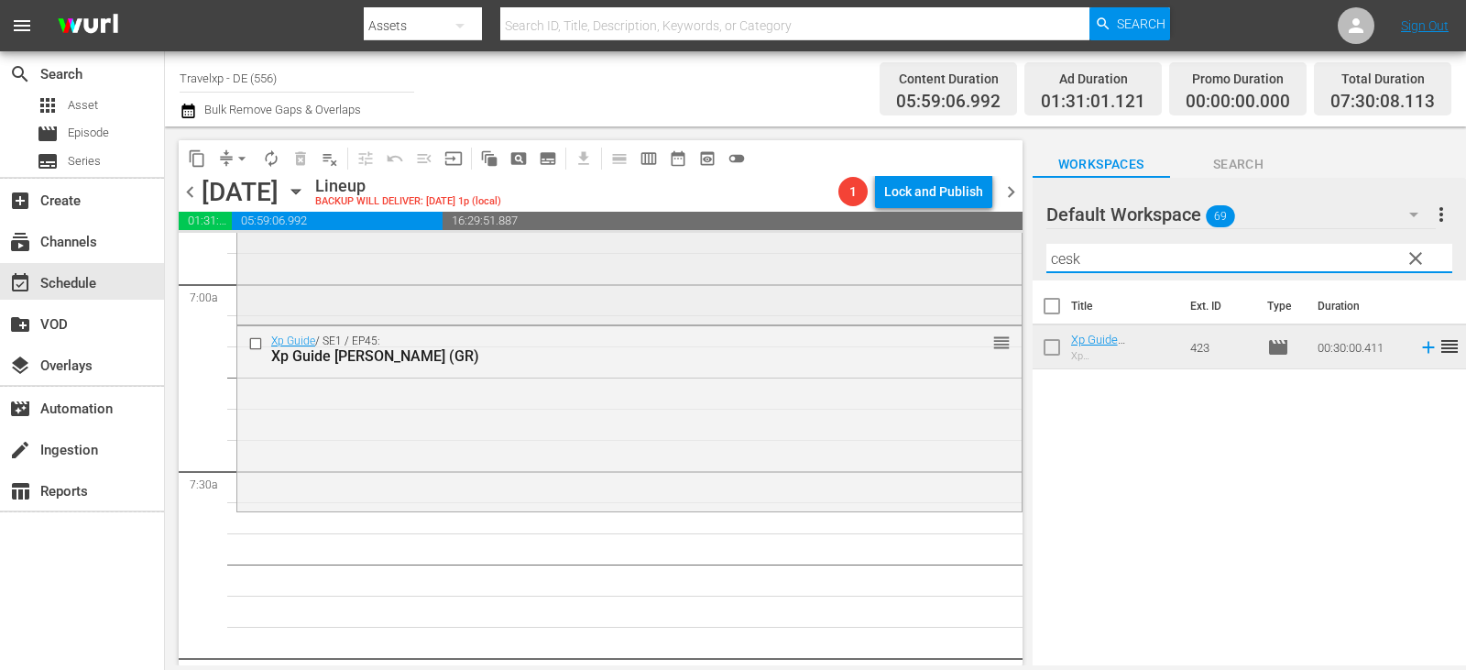
drag, startPoint x: 1100, startPoint y: 263, endPoint x: 947, endPoint y: 264, distance: 153.0
click at [947, 264] on div "content_copy compress arrow_drop_down autorenew_outlined delete_forever_outline…" at bounding box center [815, 395] width 1301 height 539
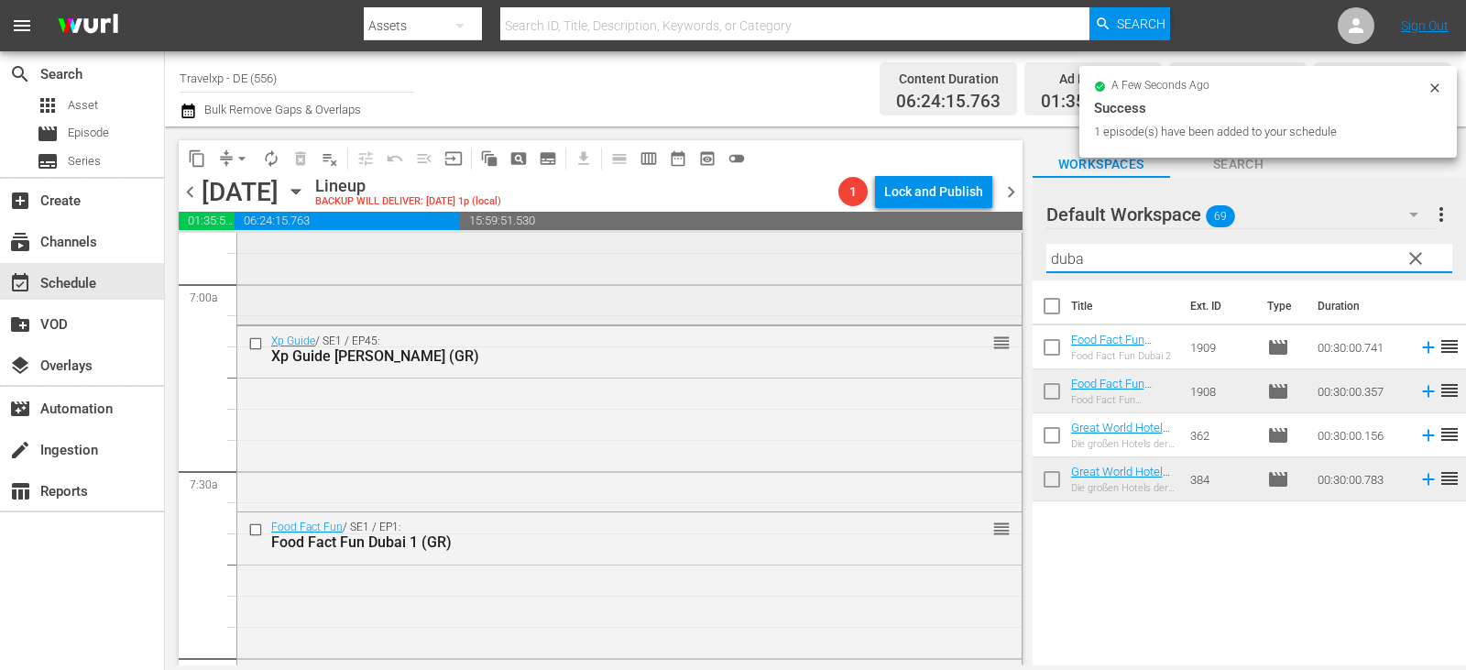
click at [1001, 262] on div "content_copy compress arrow_drop_down autorenew_outlined delete_forever_outline…" at bounding box center [815, 395] width 1301 height 539
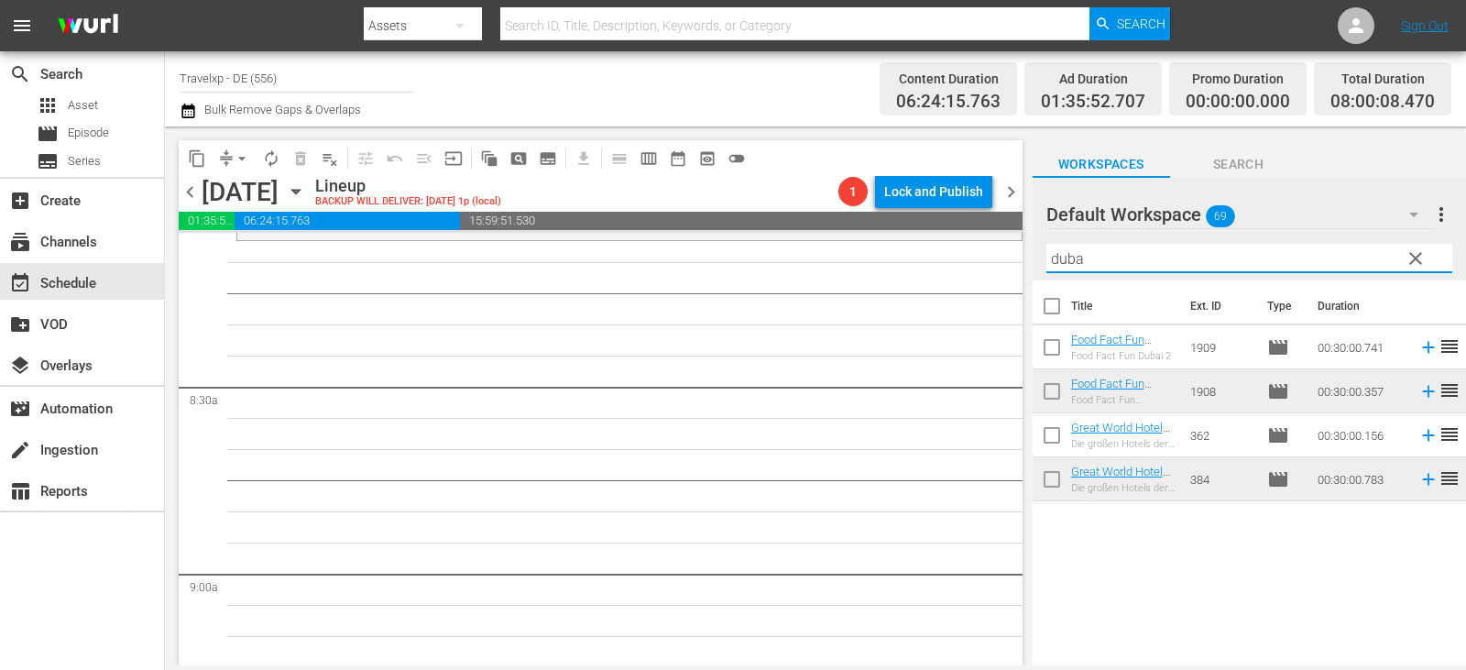
scroll to position [2932, 0]
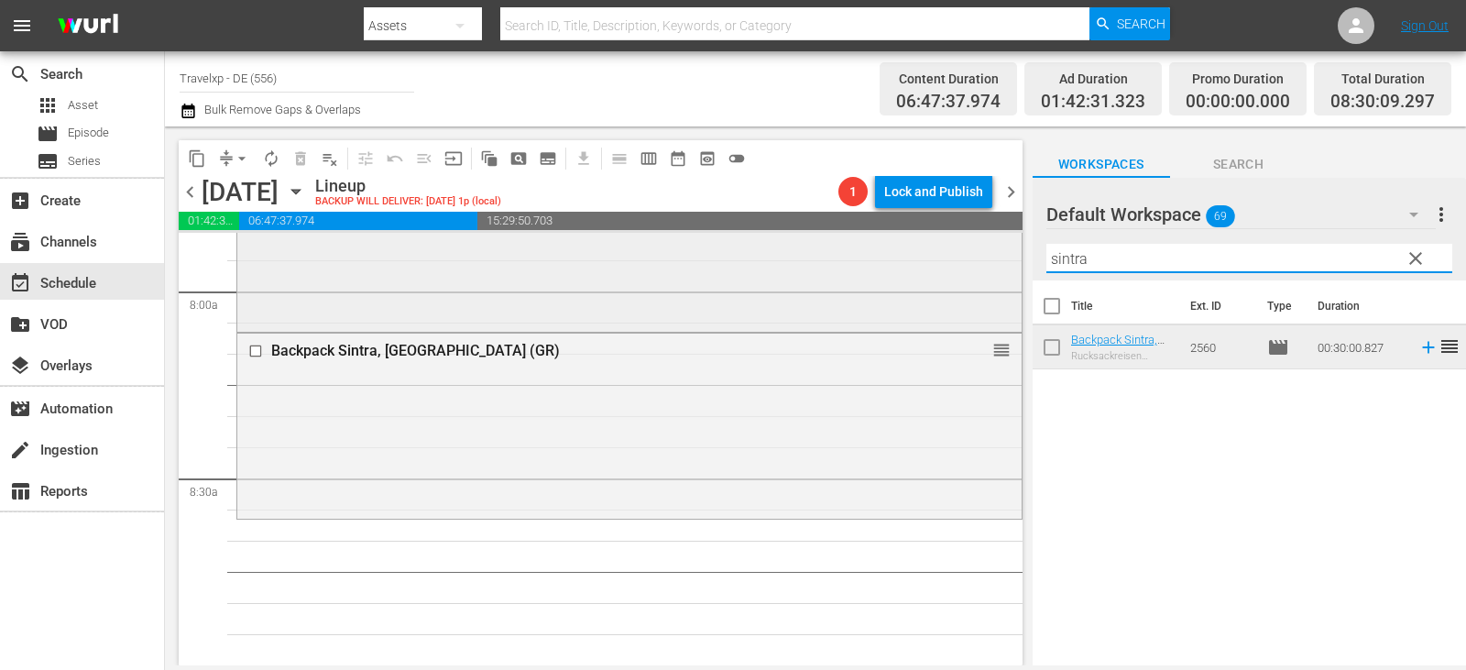
drag, startPoint x: 1121, startPoint y: 262, endPoint x: 946, endPoint y: 257, distance: 175.1
click at [946, 257] on div "content_copy compress arrow_drop_down autorenew_outlined delete_forever_outline…" at bounding box center [815, 395] width 1301 height 539
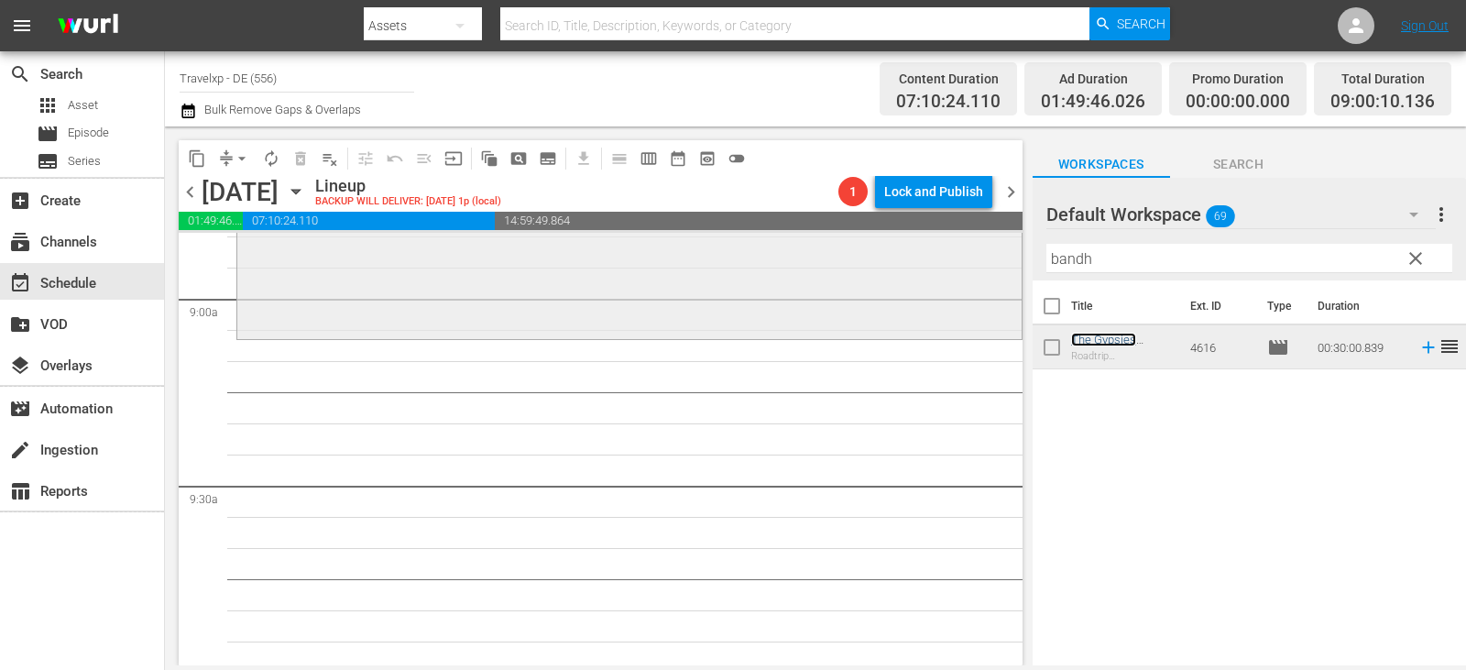
scroll to position [3390, 0]
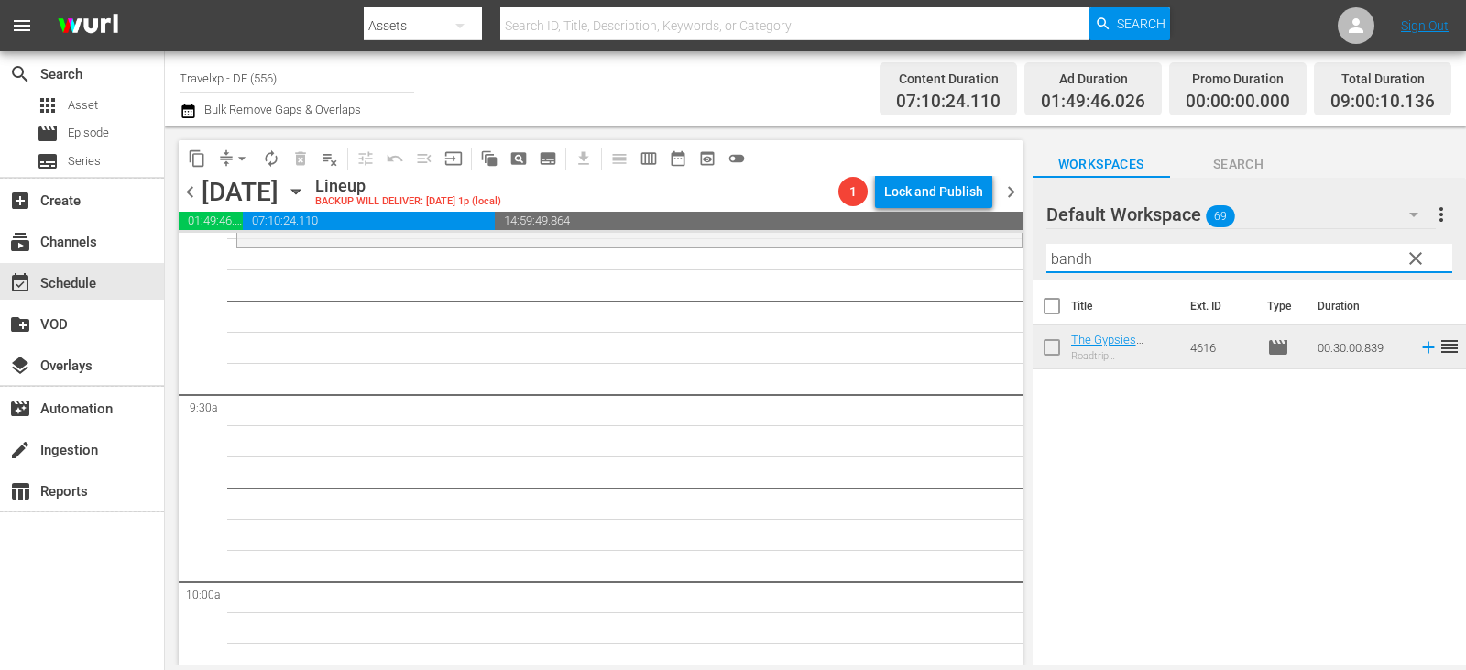
drag, startPoint x: 1110, startPoint y: 266, endPoint x: 1026, endPoint y: 266, distance: 83.4
click at [1026, 266] on div "content_copy compress arrow_drop_down autorenew_outlined delete_forever_outline…" at bounding box center [815, 395] width 1301 height 539
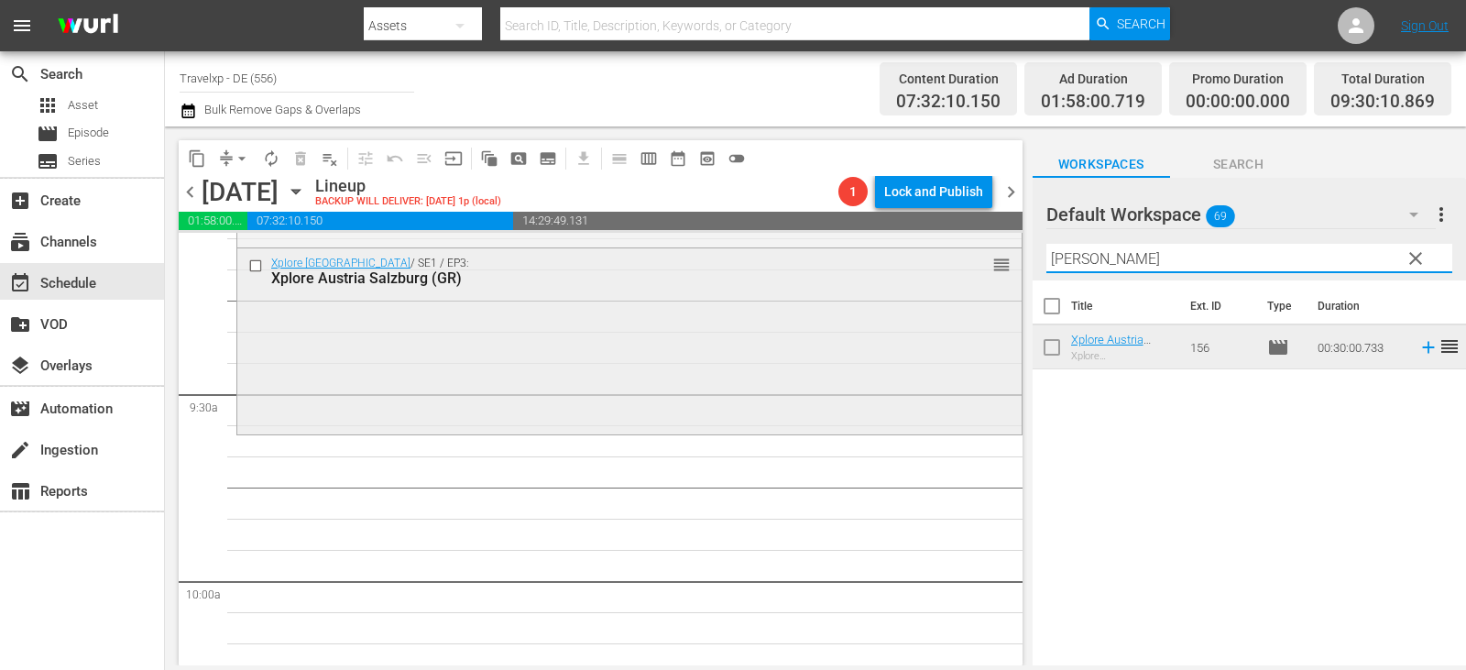
drag, startPoint x: 1048, startPoint y: 262, endPoint x: 797, endPoint y: 268, distance: 251.1
click at [797, 268] on div "content_copy compress arrow_drop_down autorenew_outlined delete_forever_outline…" at bounding box center [815, 395] width 1301 height 539
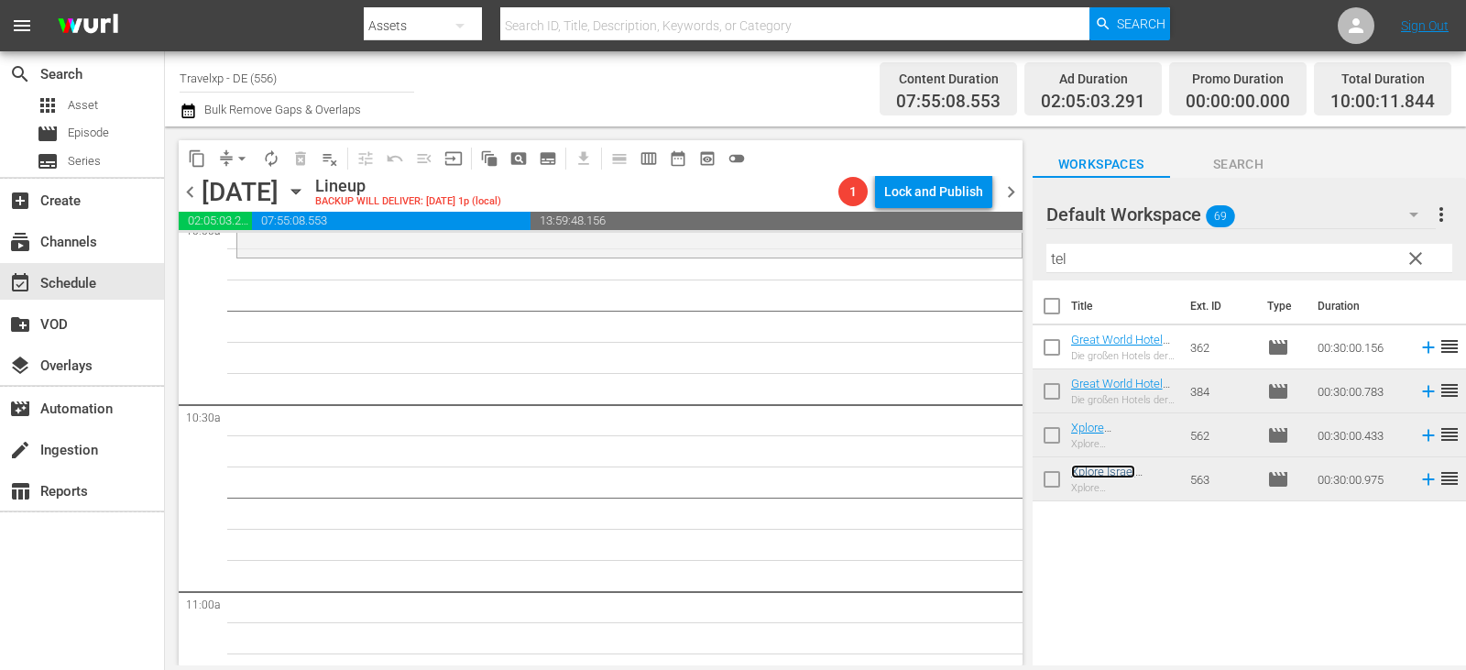
scroll to position [3757, 0]
drag, startPoint x: 1085, startPoint y: 264, endPoint x: 932, endPoint y: 264, distance: 153.0
click at [932, 264] on div "content_copy compress arrow_drop_down autorenew_outlined delete_forever_outline…" at bounding box center [815, 395] width 1301 height 539
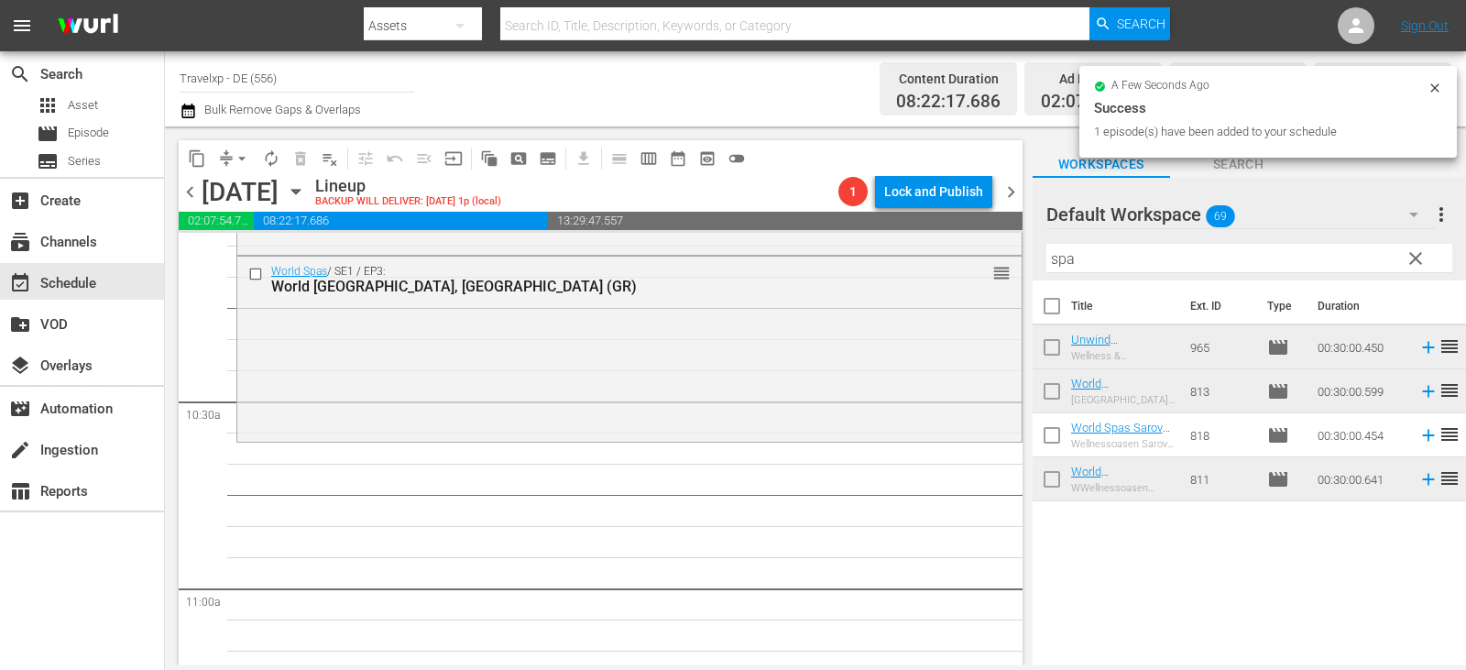
click at [949, 270] on div "content_copy compress arrow_drop_down autorenew_outlined delete_forever_outline…" at bounding box center [815, 395] width 1301 height 539
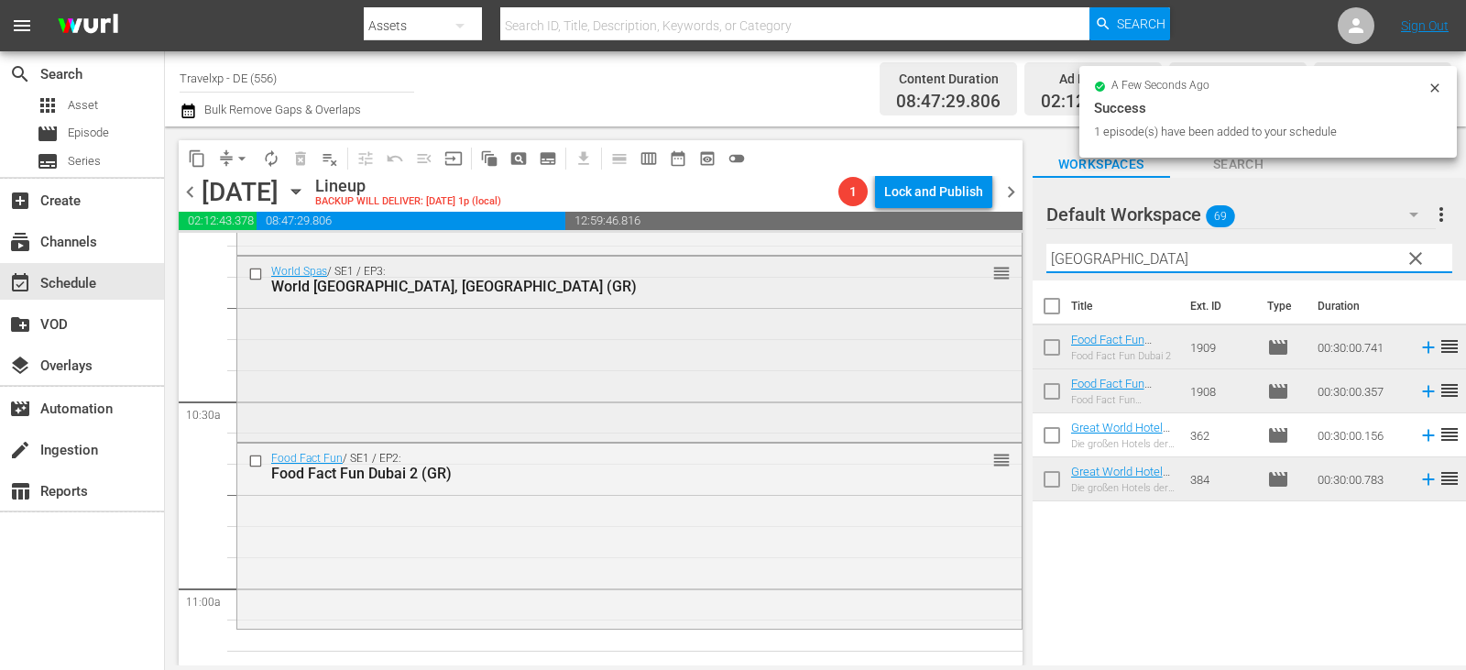
drag, startPoint x: 1058, startPoint y: 260, endPoint x: 912, endPoint y: 260, distance: 146.6
click at [912, 260] on div "content_copy compress arrow_drop_down autorenew_outlined delete_forever_outline…" at bounding box center [815, 395] width 1301 height 539
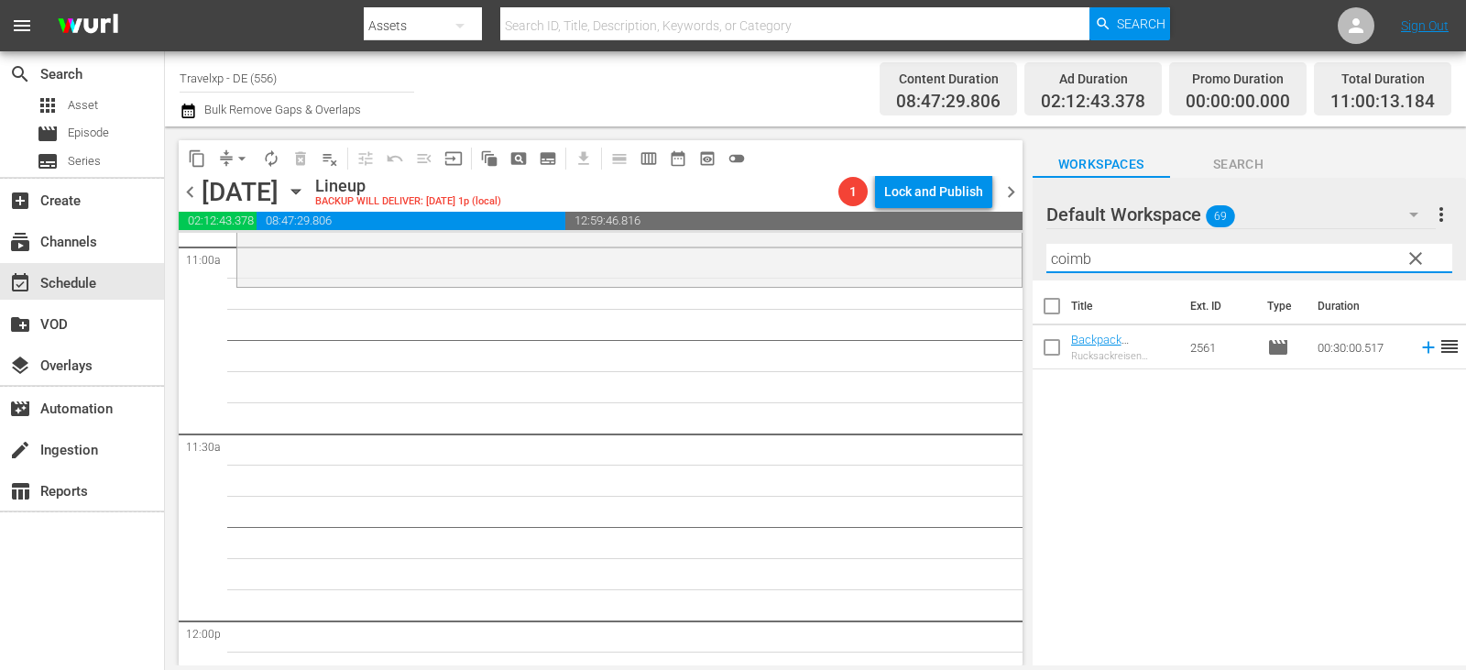
scroll to position [4123, 0]
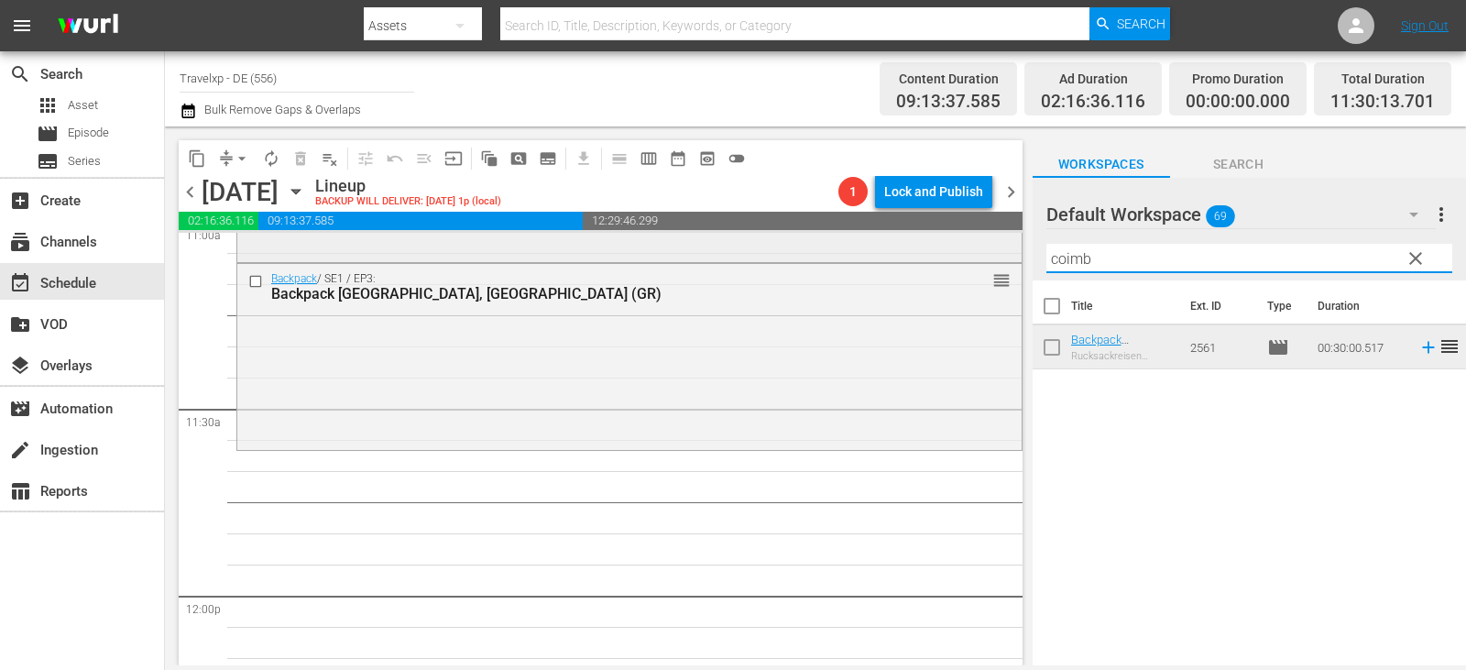
drag, startPoint x: 1099, startPoint y: 265, endPoint x: 966, endPoint y: 260, distance: 132.9
click at [966, 260] on div "content_copy compress arrow_drop_down autorenew_outlined delete_forever_outline…" at bounding box center [815, 395] width 1301 height 539
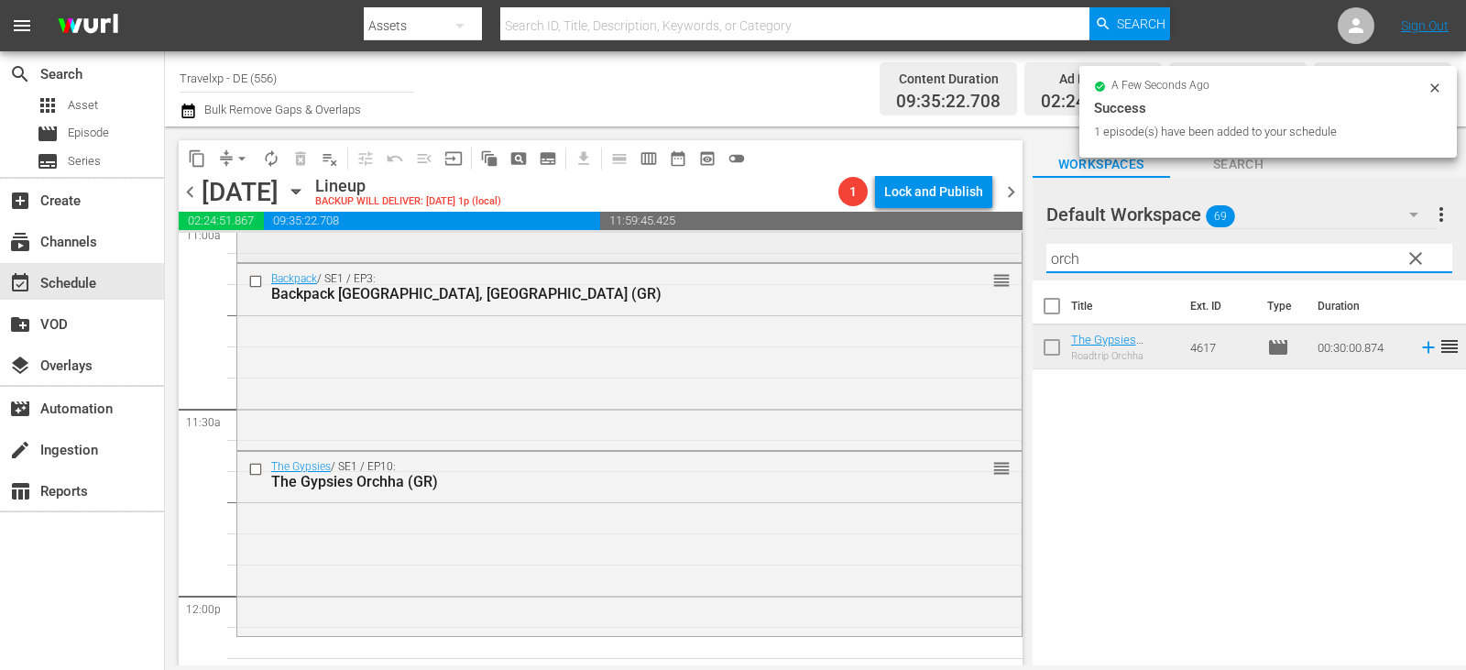
drag, startPoint x: 1100, startPoint y: 257, endPoint x: 903, endPoint y: 257, distance: 197.0
click at [903, 257] on div "content_copy compress arrow_drop_down autorenew_outlined delete_forever_outline…" at bounding box center [815, 395] width 1301 height 539
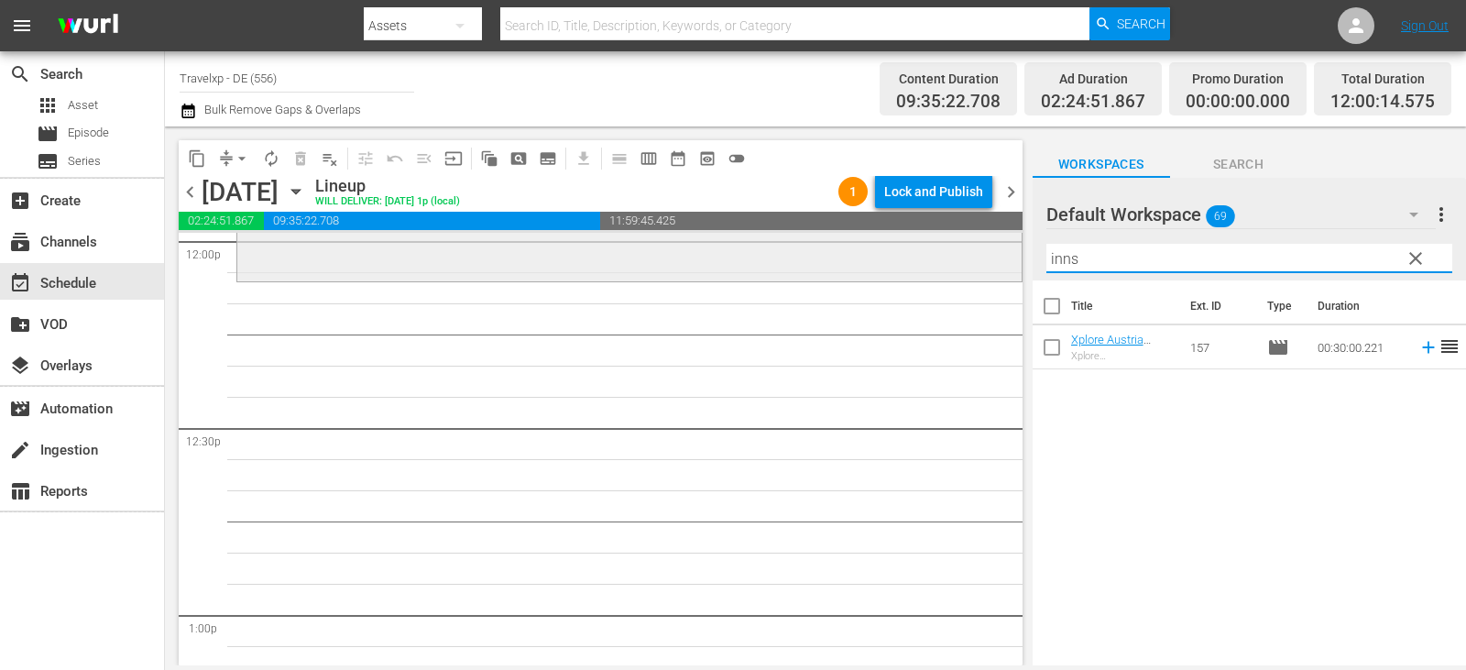
scroll to position [4490, 0]
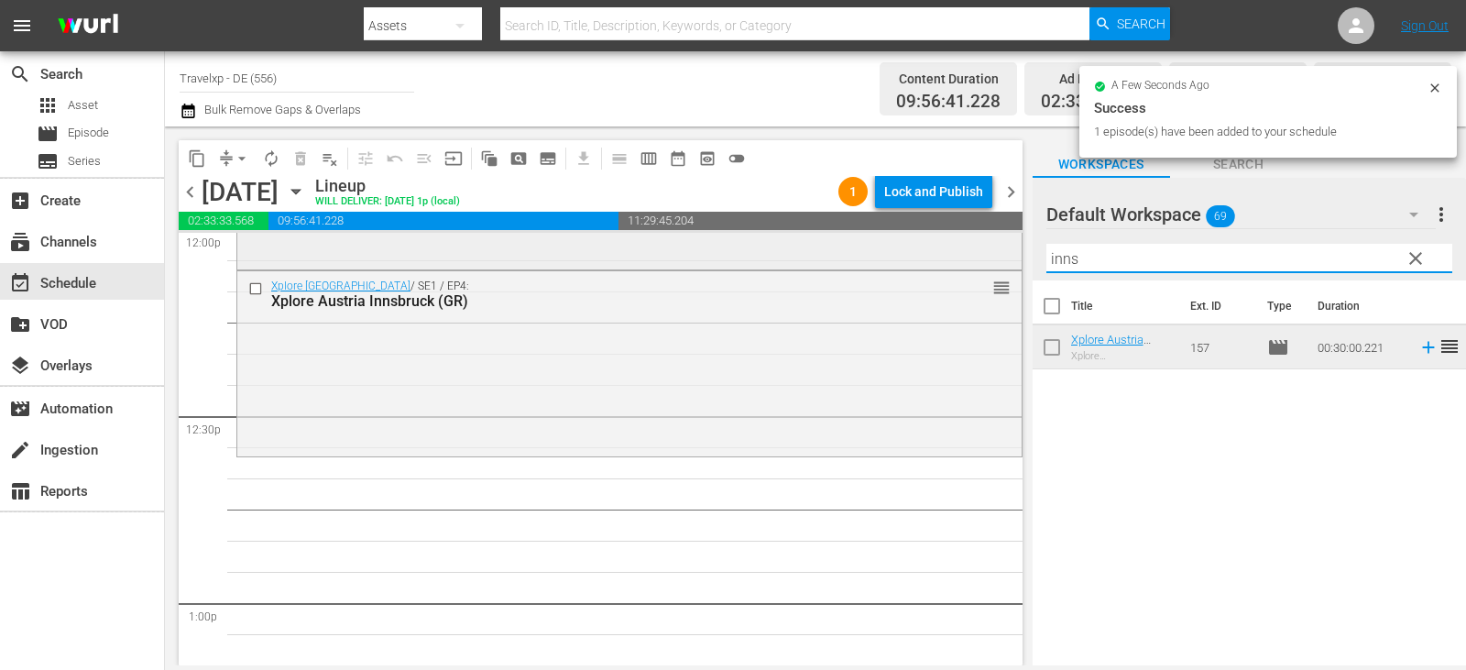
click at [831, 261] on div "content_copy compress arrow_drop_down autorenew_outlined delete_forever_outline…" at bounding box center [815, 395] width 1301 height 539
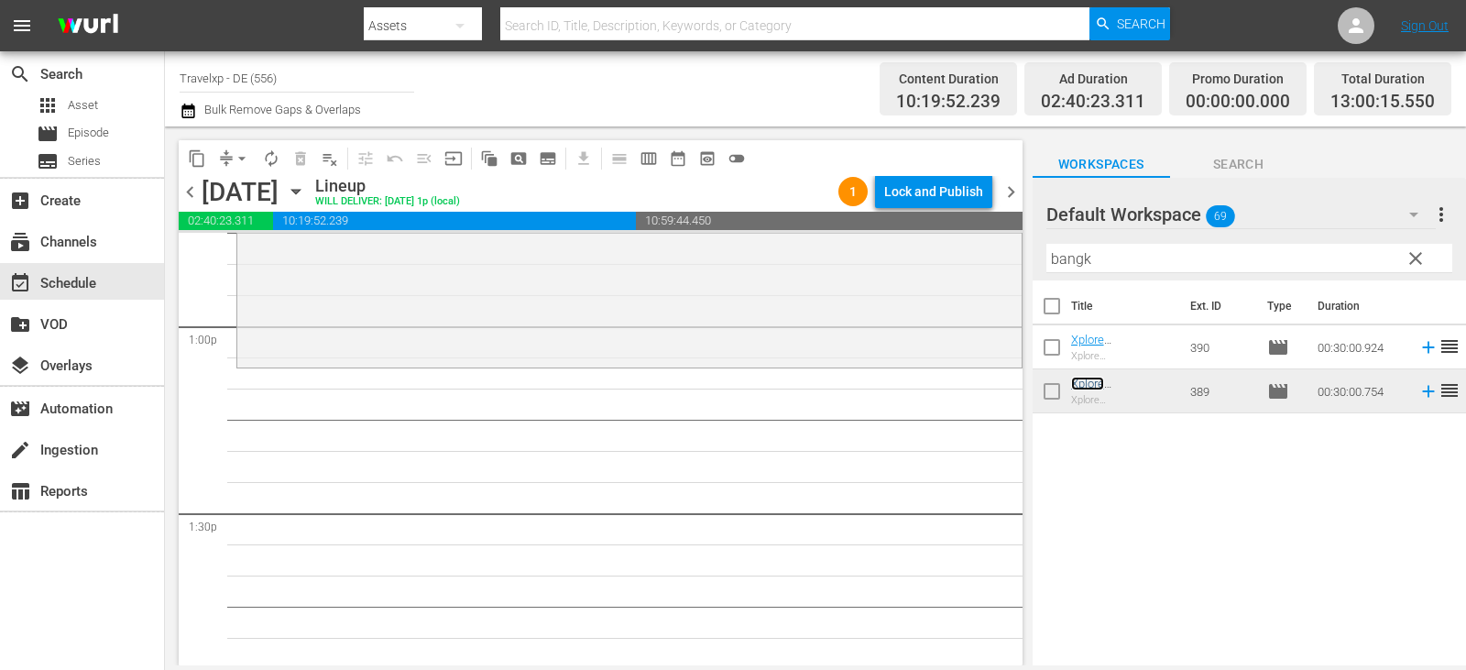
scroll to position [4856, 0]
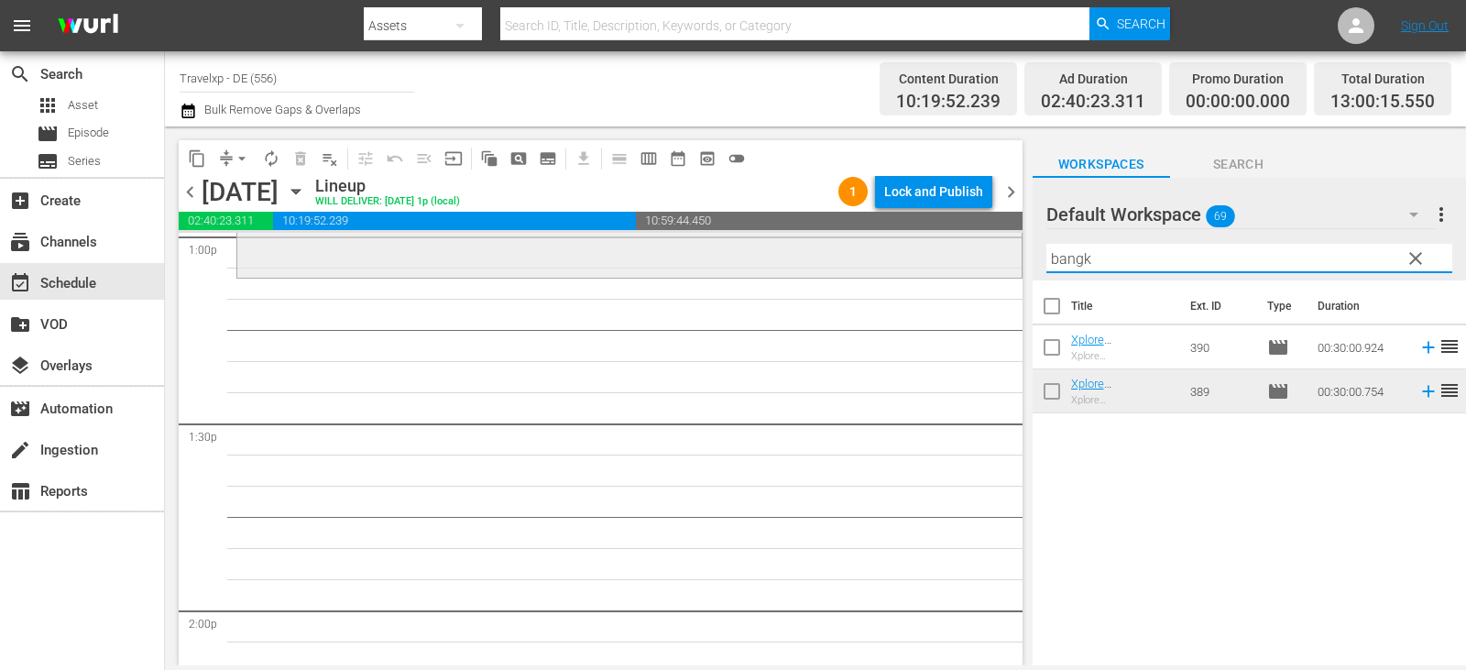
drag, startPoint x: 1112, startPoint y: 260, endPoint x: 912, endPoint y: 265, distance: 200.7
click at [912, 265] on div "content_copy compress arrow_drop_down autorenew_outlined delete_forever_outline…" at bounding box center [815, 395] width 1301 height 539
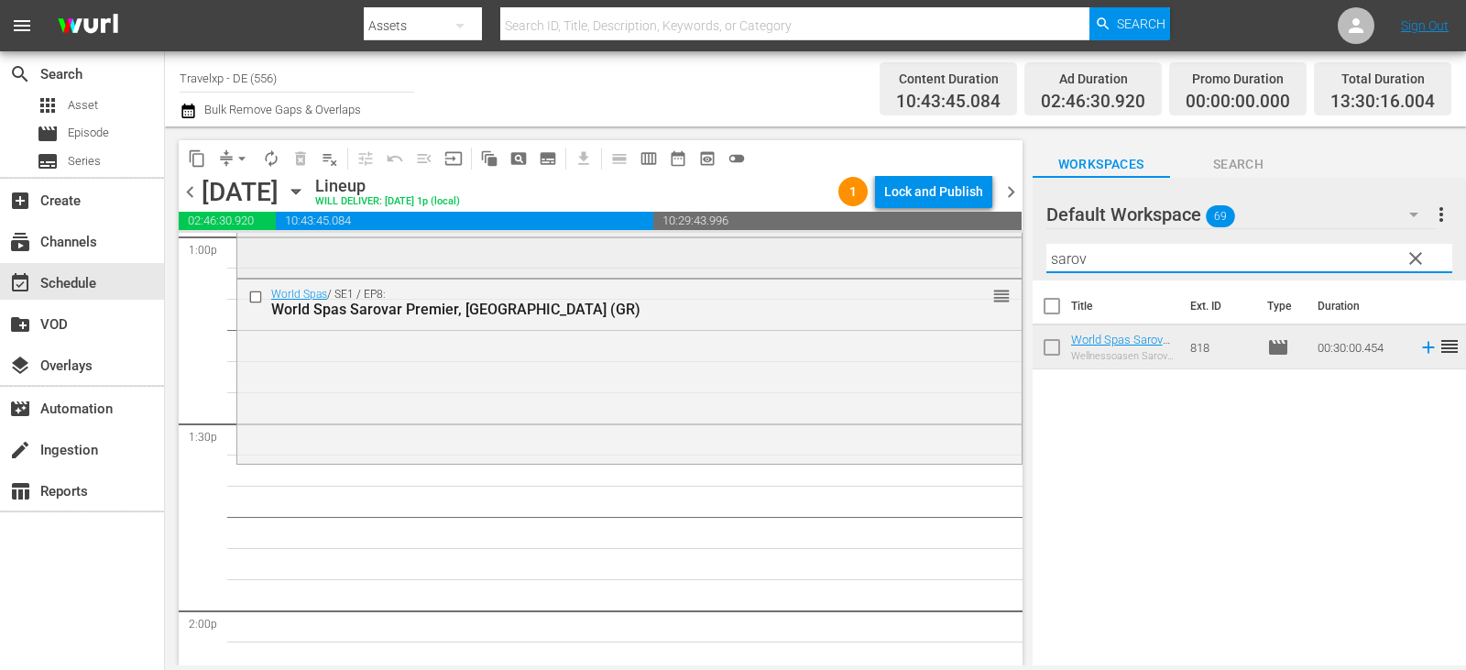
drag, startPoint x: 1099, startPoint y: 260, endPoint x: 1001, endPoint y: 266, distance: 98.2
click at [1001, 266] on div "content_copy compress arrow_drop_down autorenew_outlined delete_forever_outline…" at bounding box center [815, 395] width 1301 height 539
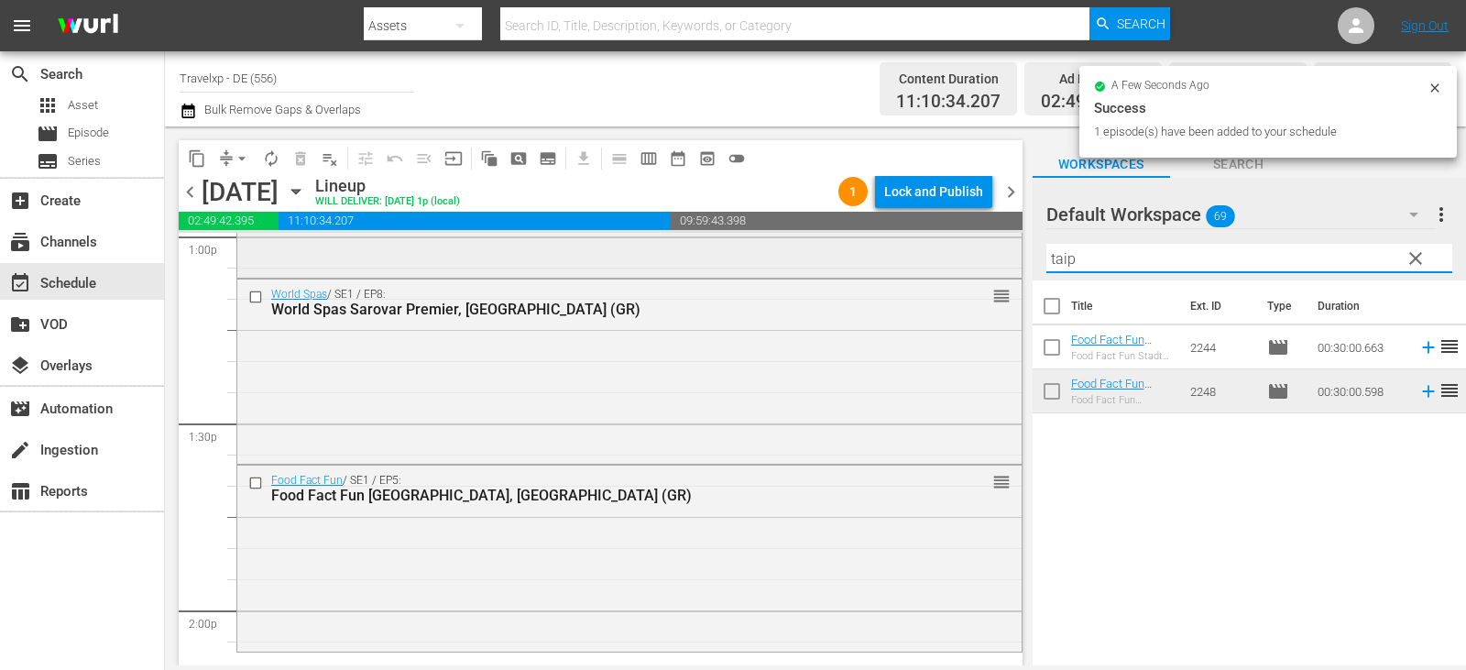
drag, startPoint x: 1100, startPoint y: 265, endPoint x: 883, endPoint y: 263, distance: 216.3
click at [883, 263] on div "content_copy compress arrow_drop_down autorenew_outlined delete_forever_outline…" at bounding box center [815, 395] width 1301 height 539
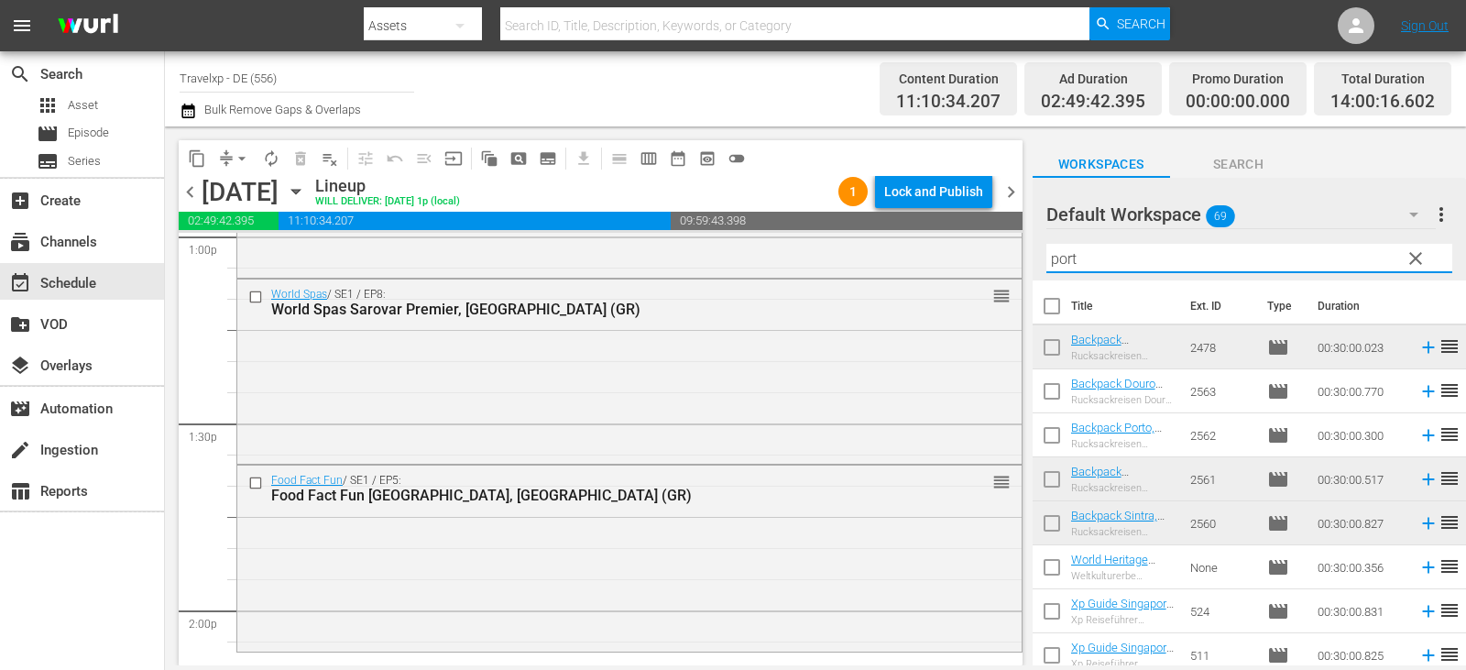
type input "[GEOGRAPHIC_DATA]"
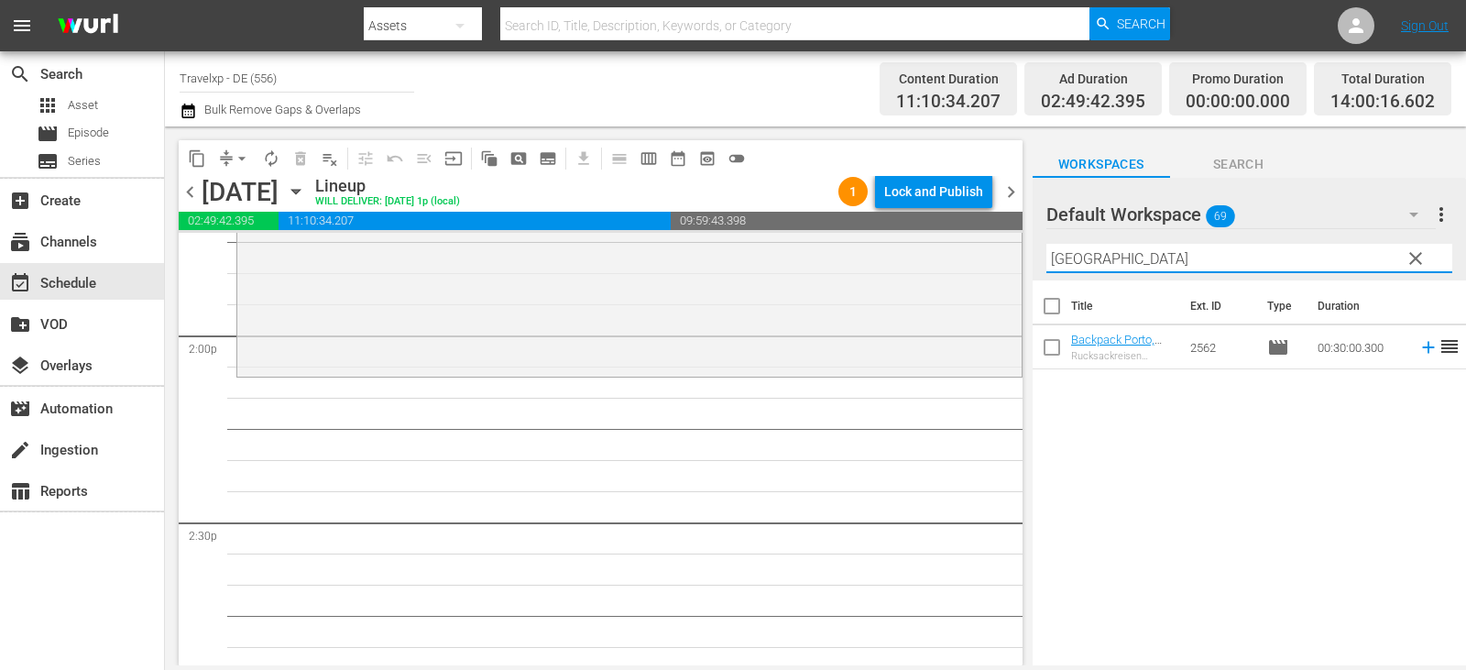
scroll to position [5223, 0]
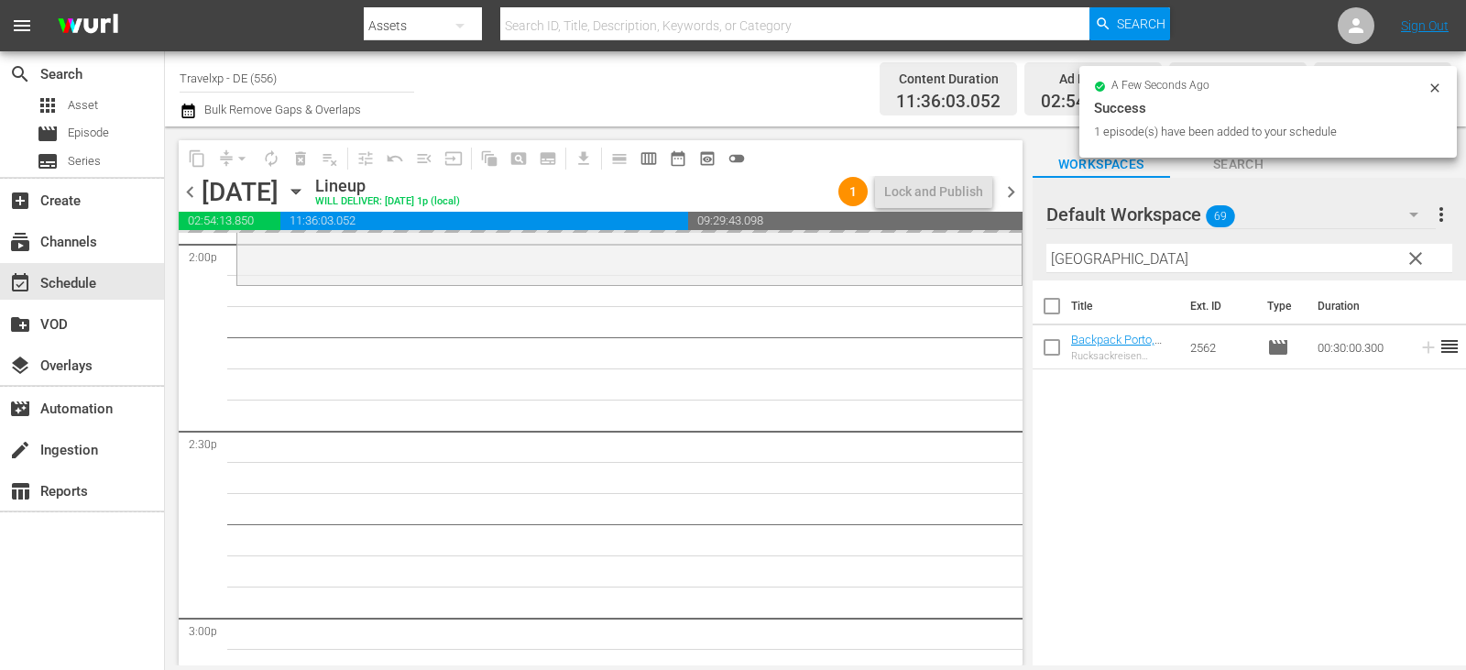
click at [913, 279] on div "content_copy compress arrow_drop_down autorenew_outlined delete_forever_outline…" at bounding box center [815, 395] width 1301 height 539
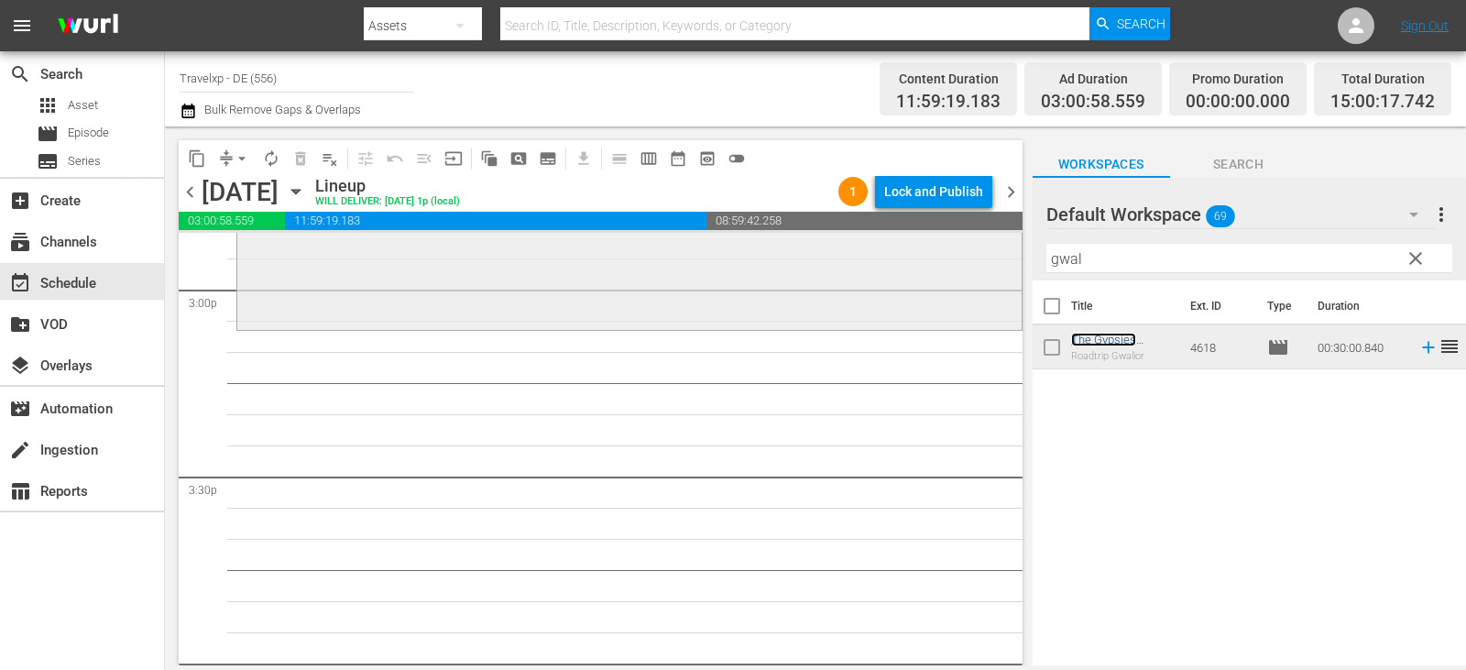
scroll to position [5589, 0]
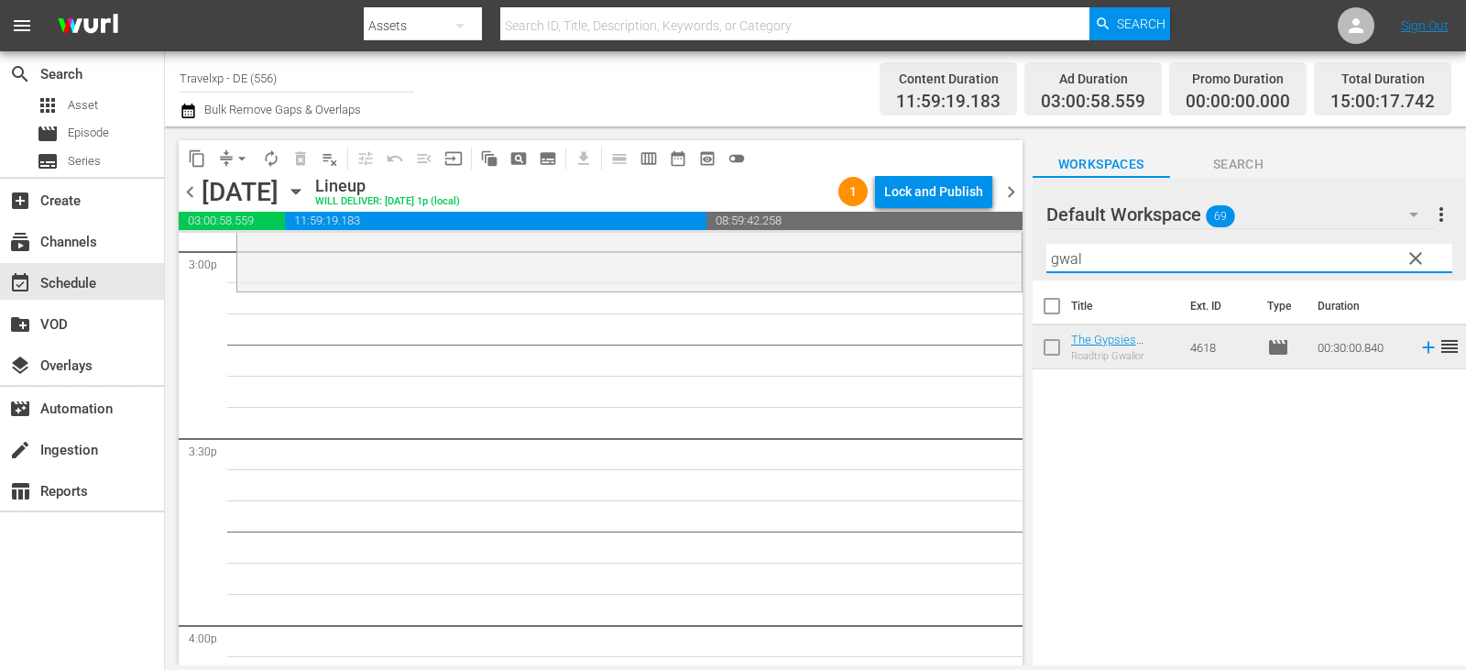
drag, startPoint x: 1097, startPoint y: 251, endPoint x: 1024, endPoint y: 273, distance: 75.7
click at [1024, 273] on div "content_copy compress arrow_drop_down autorenew_outlined delete_forever_outline…" at bounding box center [815, 395] width 1301 height 539
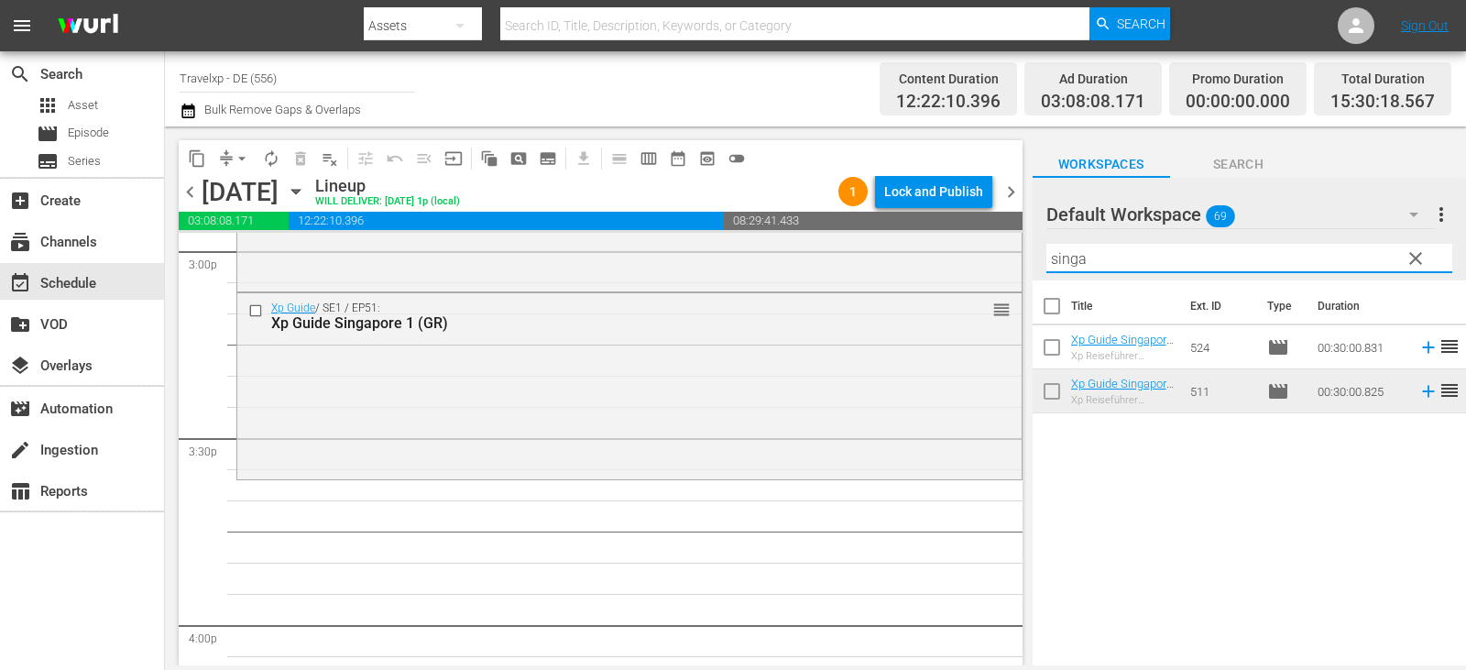
click at [950, 263] on div "content_copy compress arrow_drop_down autorenew_outlined delete_forever_outline…" at bounding box center [815, 395] width 1301 height 539
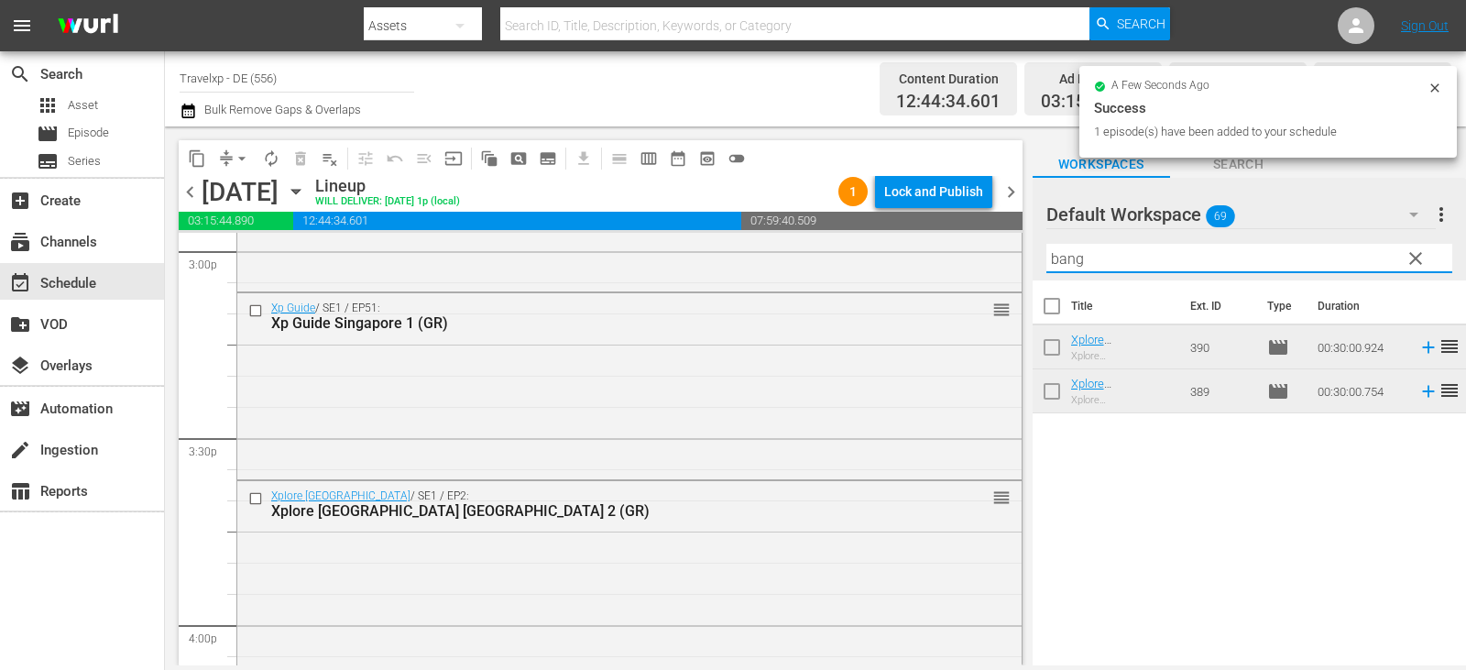
click at [1025, 260] on div "content_copy compress arrow_drop_down autorenew_outlined delete_forever_outline…" at bounding box center [815, 395] width 1301 height 539
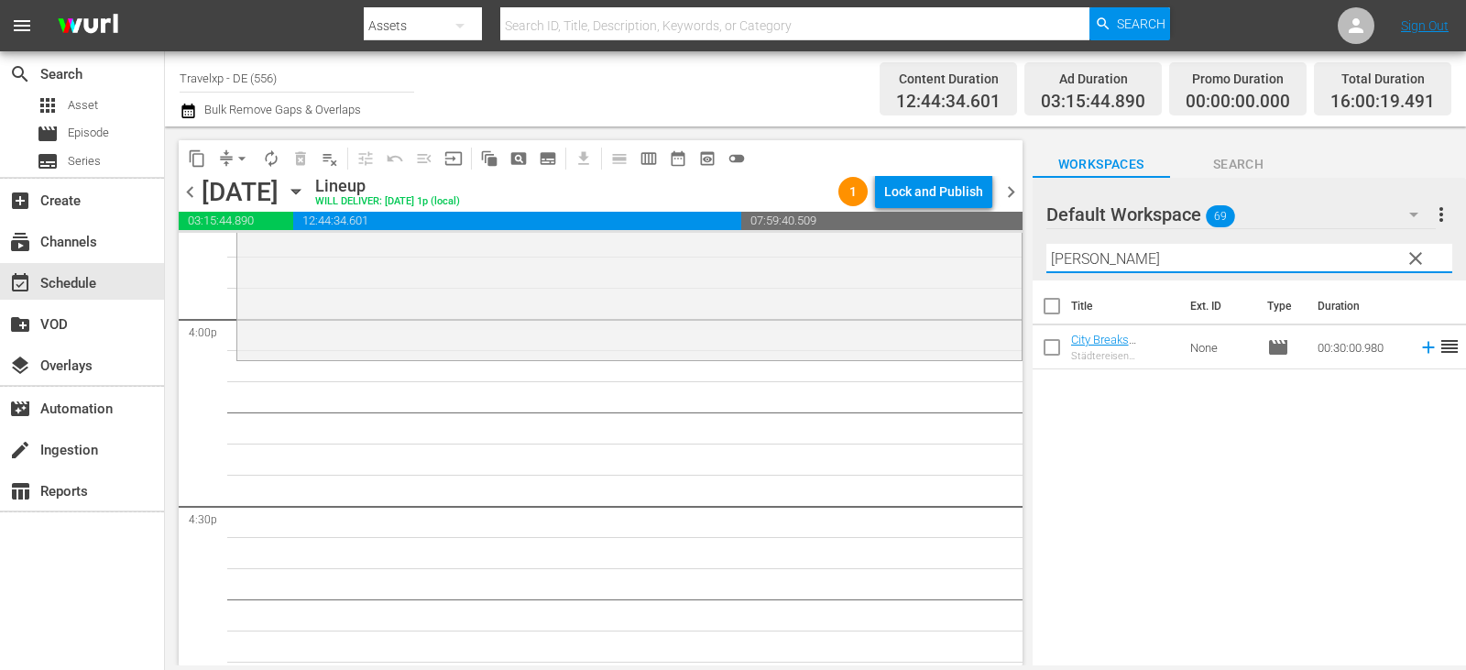
scroll to position [5956, 0]
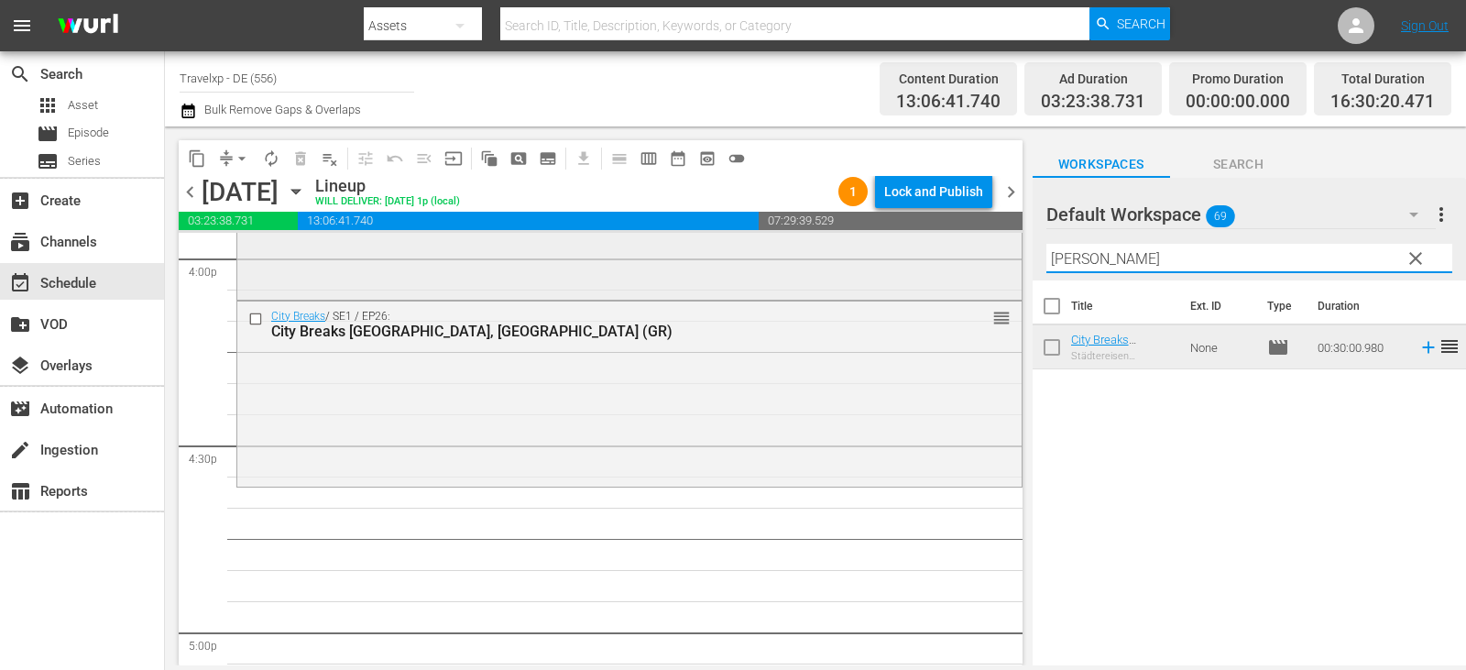
drag, startPoint x: 1101, startPoint y: 262, endPoint x: 959, endPoint y: 261, distance: 142.0
click at [959, 261] on div "content_copy compress arrow_drop_down autorenew_outlined delete_forever_outline…" at bounding box center [815, 395] width 1301 height 539
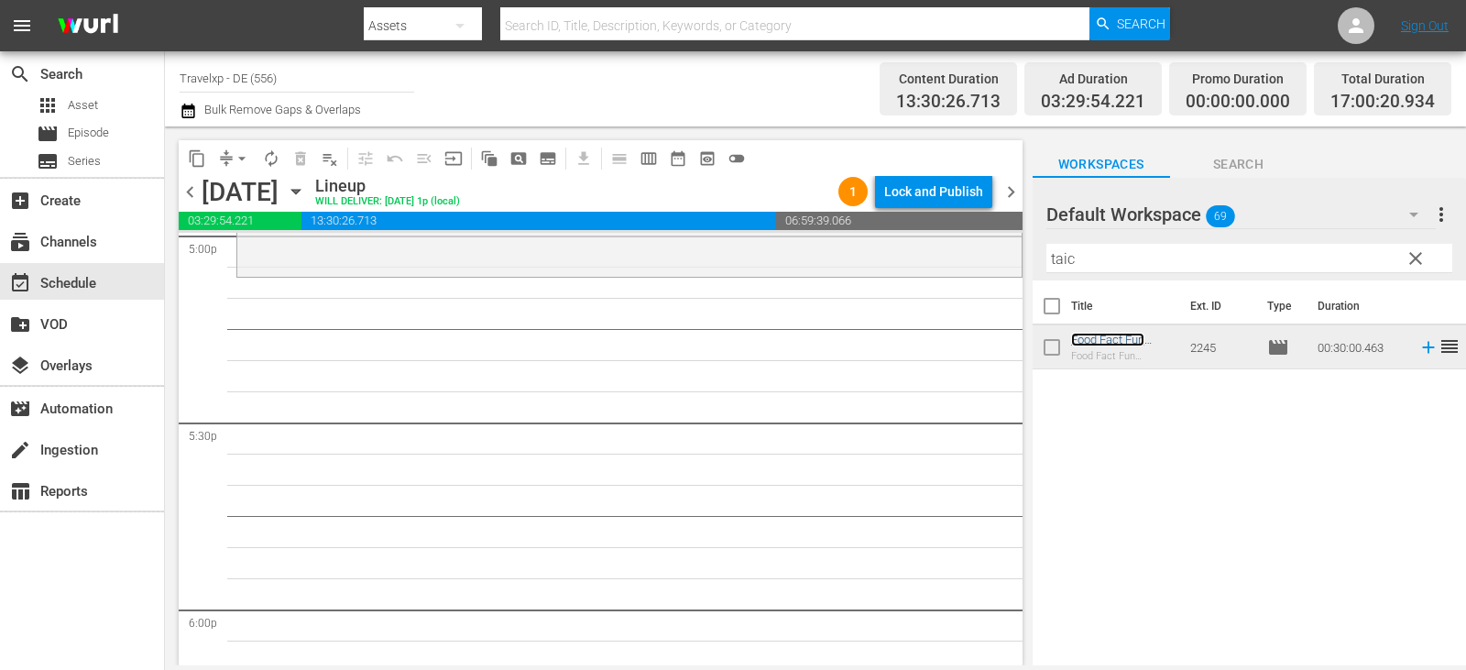
scroll to position [6323, 0]
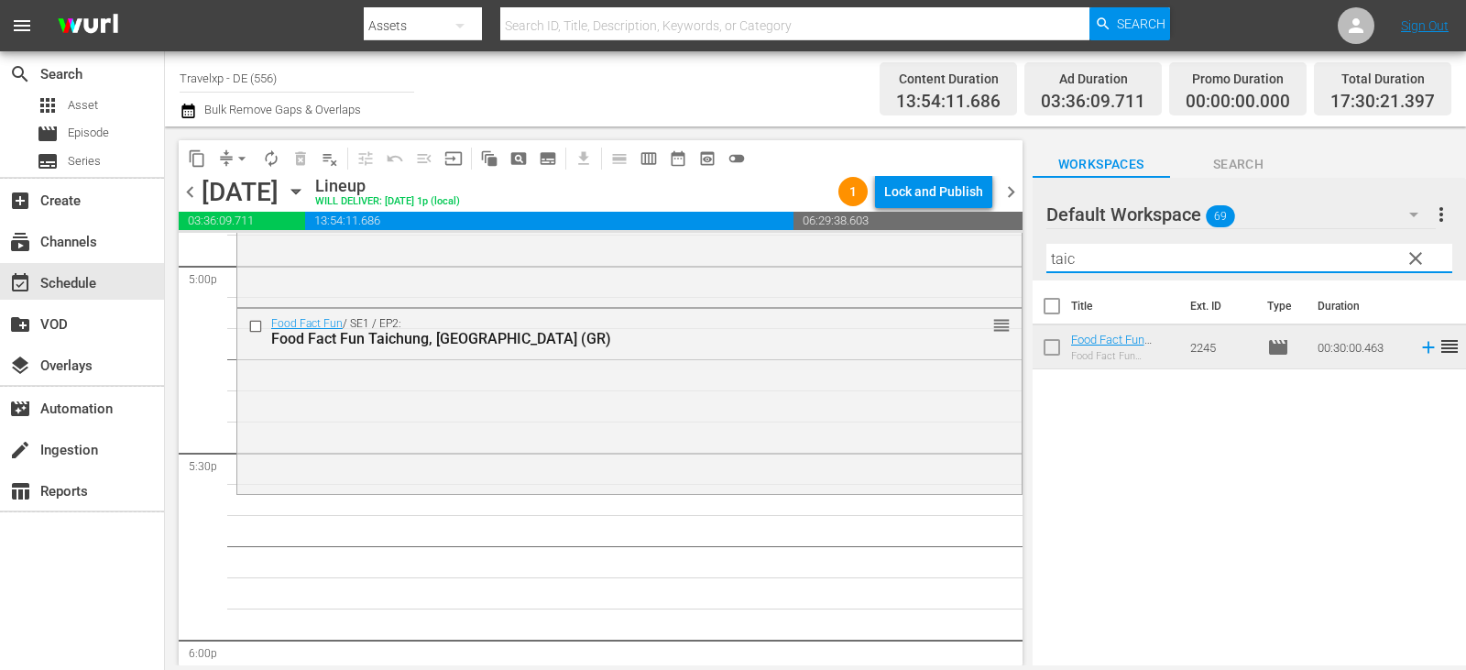
drag, startPoint x: 1100, startPoint y: 265, endPoint x: 1009, endPoint y: 265, distance: 90.7
click at [1009, 265] on div "content_copy compress arrow_drop_down autorenew_outlined delete_forever_outline…" at bounding box center [815, 395] width 1301 height 539
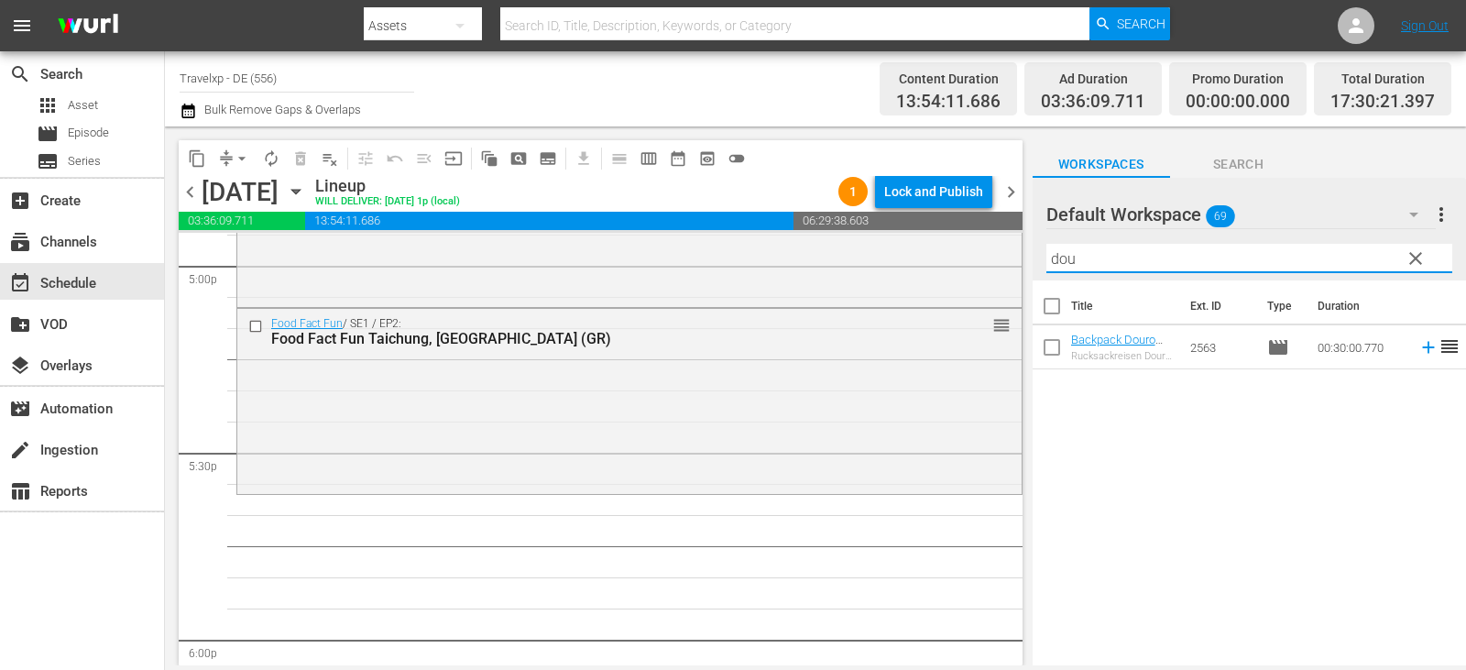
type input "dou"
drag, startPoint x: 1097, startPoint y: 262, endPoint x: 1084, endPoint y: 260, distance: 13.0
click at [1084, 260] on input "dou" at bounding box center [1249, 258] width 406 height 29
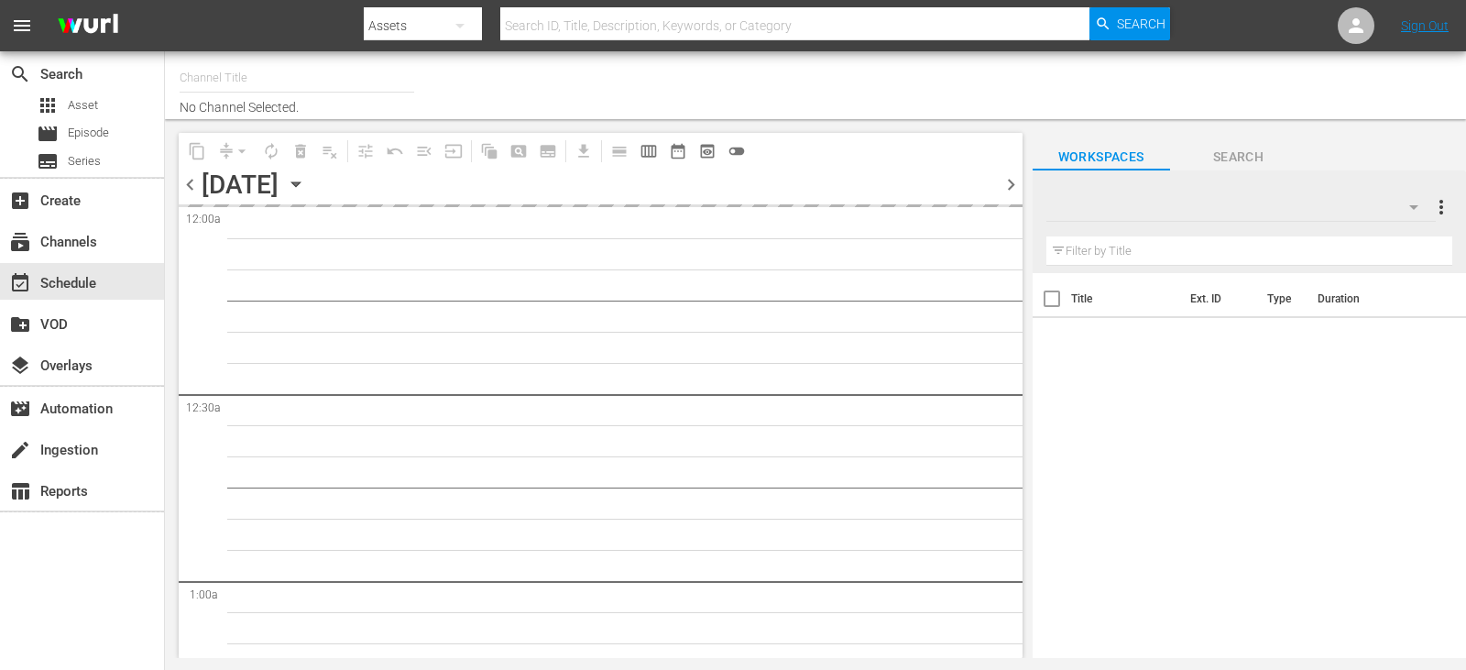
type input "Travelxp - DE (556)"
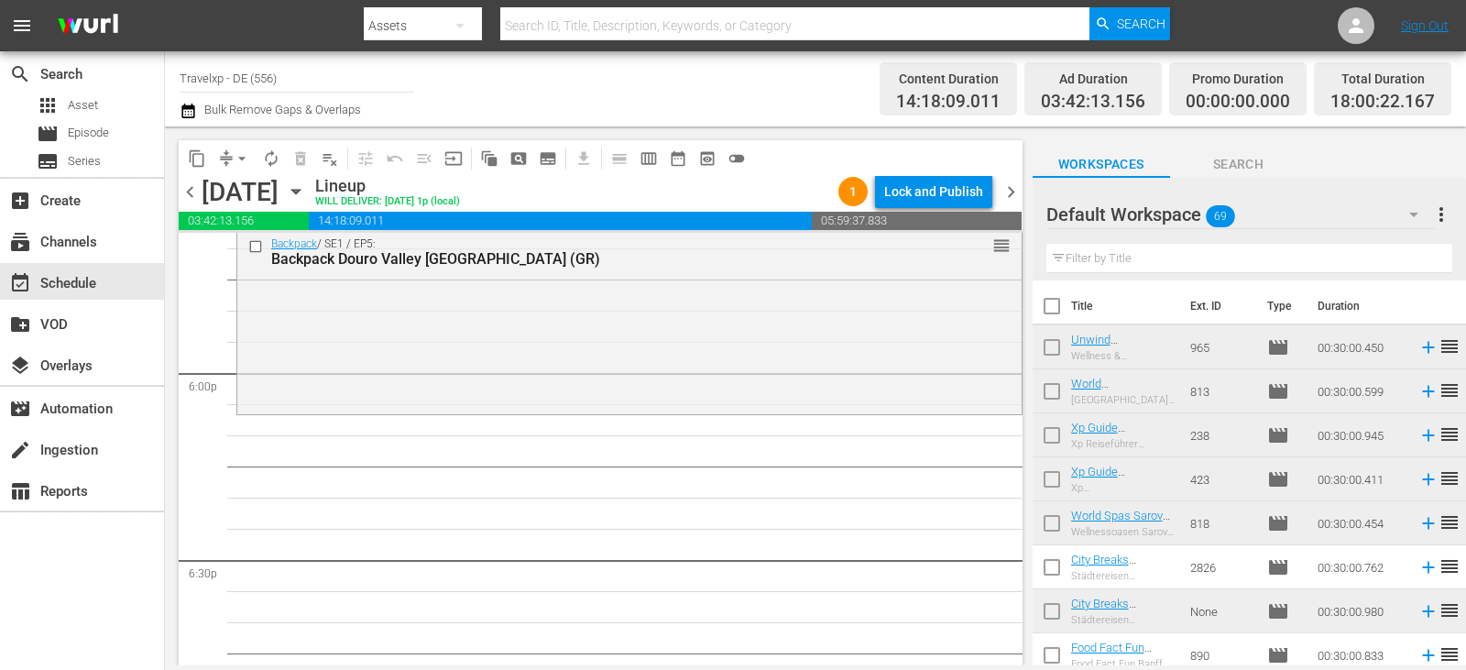
scroll to position [6506, 0]
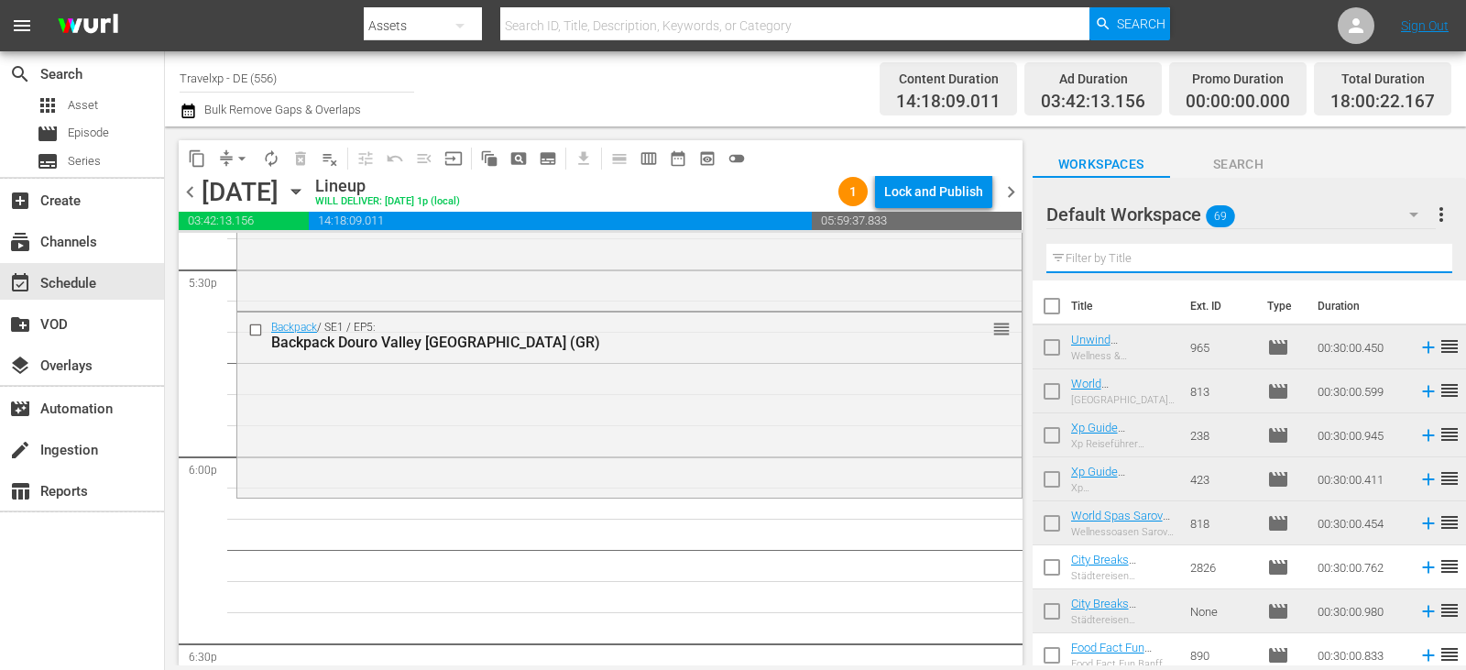
click at [1105, 262] on input "text" at bounding box center [1249, 258] width 406 height 29
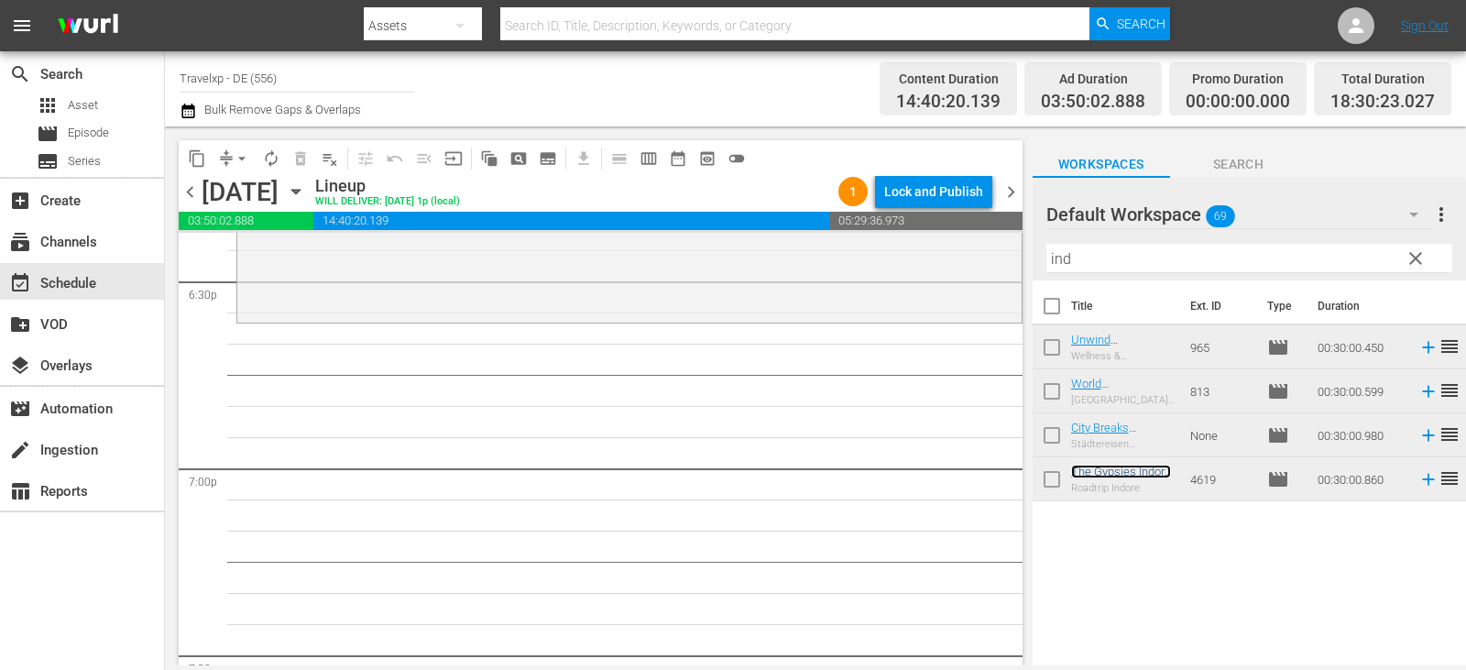
scroll to position [6872, 0]
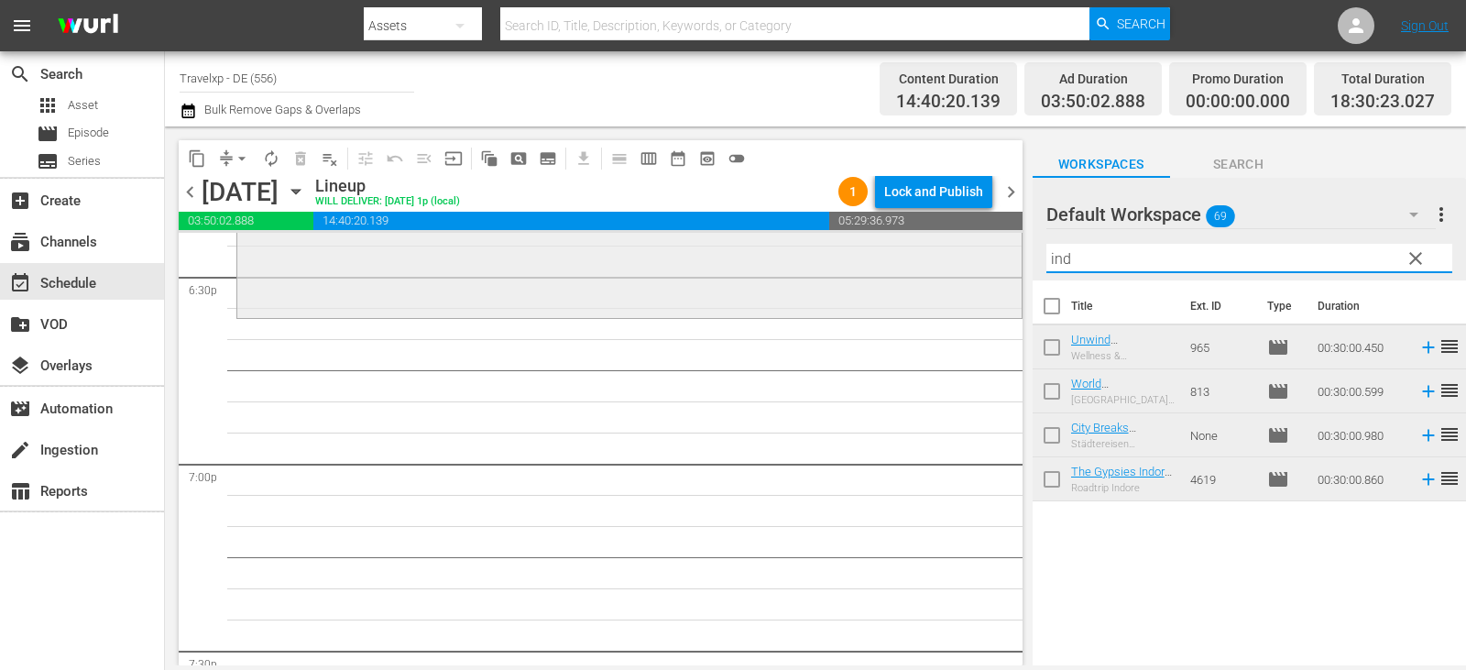
drag, startPoint x: 1072, startPoint y: 257, endPoint x: 972, endPoint y: 272, distance: 100.9
click at [972, 272] on div "content_copy compress arrow_drop_down autorenew_outlined delete_forever_outline…" at bounding box center [815, 395] width 1301 height 539
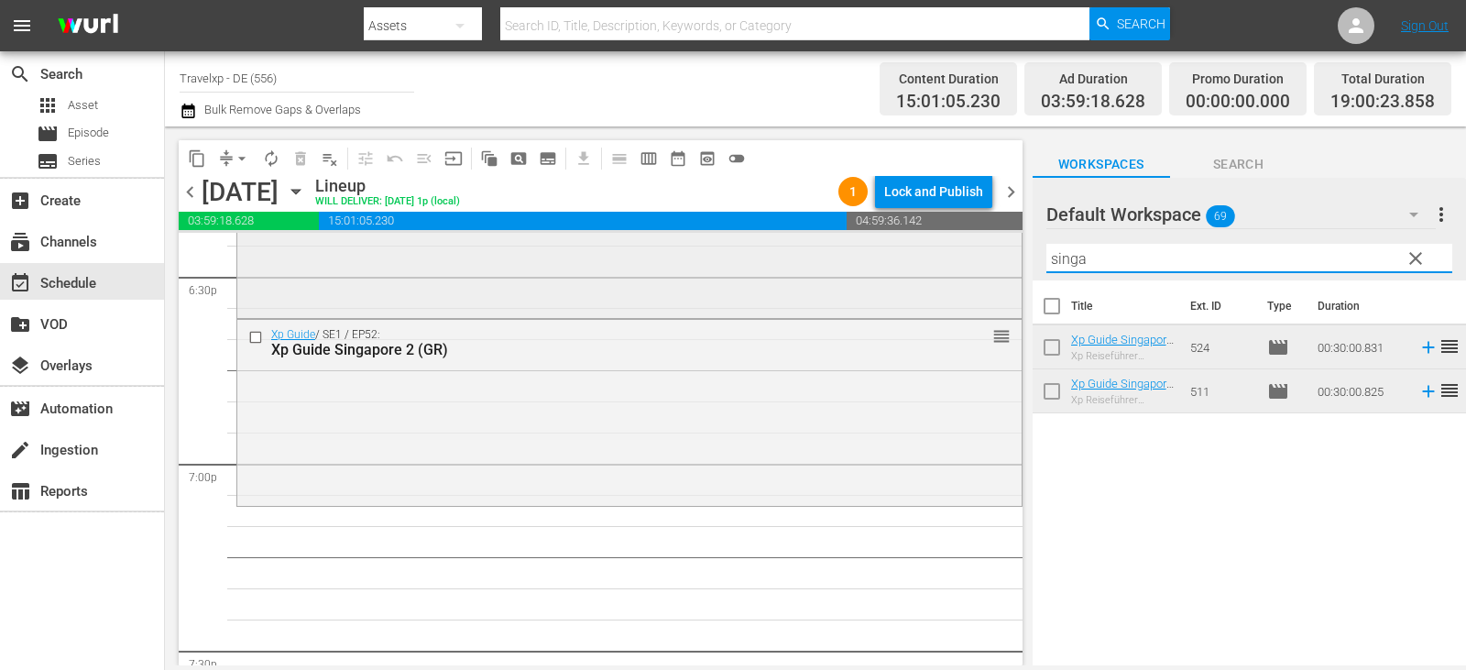
drag, startPoint x: 1100, startPoint y: 265, endPoint x: 974, endPoint y: 265, distance: 125.5
click at [974, 265] on div "content_copy compress arrow_drop_down autorenew_outlined delete_forever_outline…" at bounding box center [815, 395] width 1301 height 539
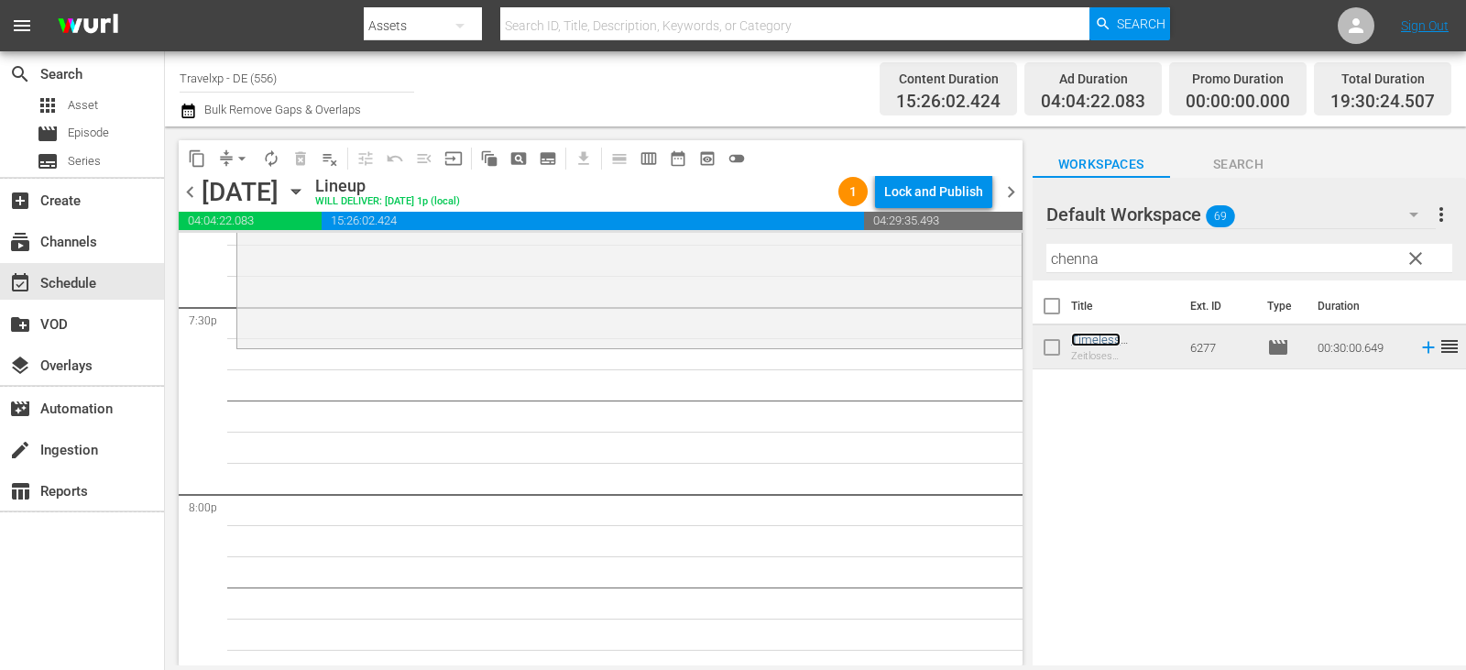
scroll to position [7239, 0]
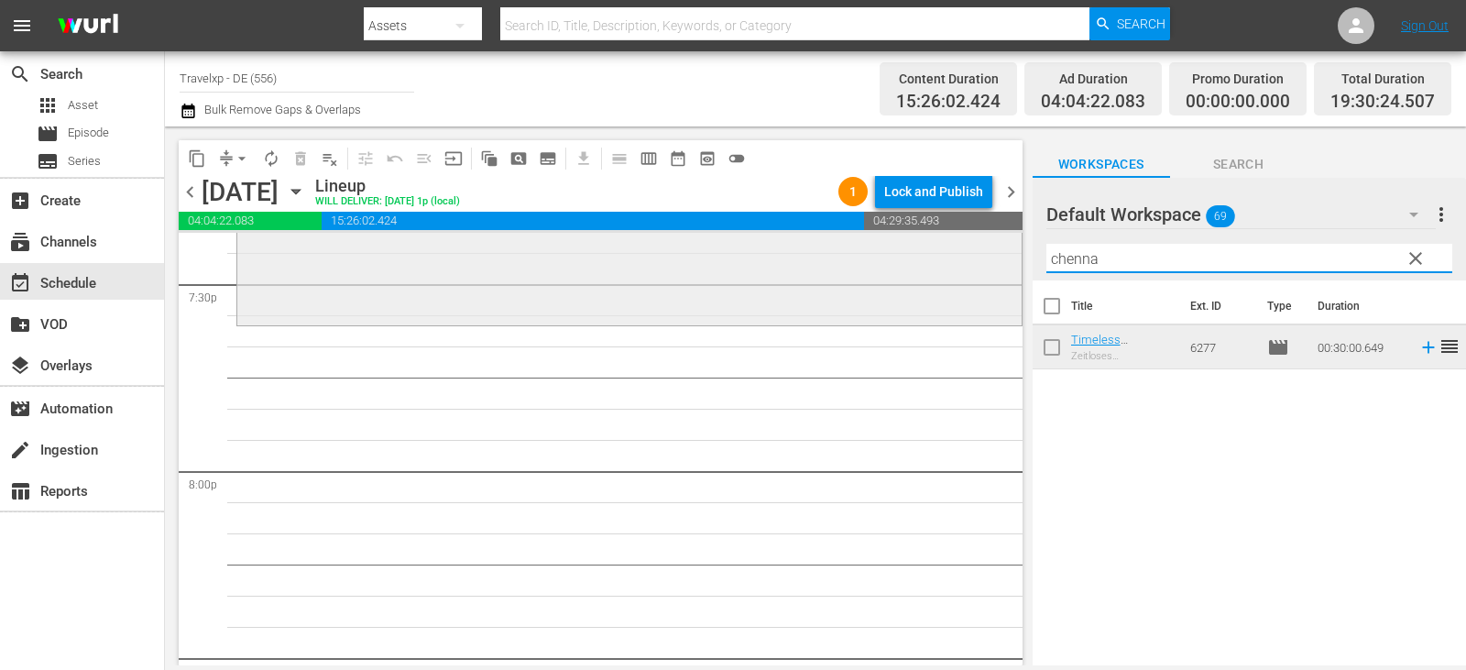
drag, startPoint x: 1121, startPoint y: 256, endPoint x: 912, endPoint y: 255, distance: 208.9
click at [912, 255] on div "content_copy compress arrow_drop_down autorenew_outlined delete_forever_outline…" at bounding box center [815, 395] width 1301 height 539
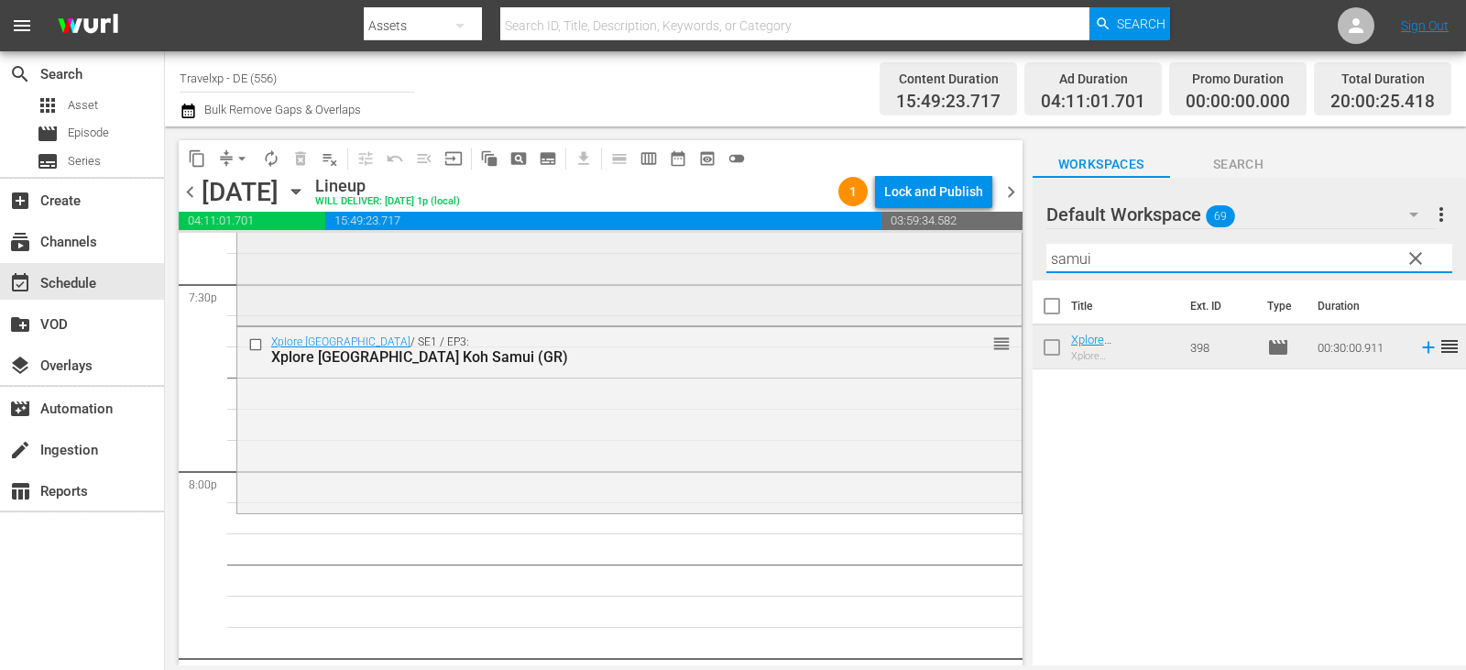
drag, startPoint x: 1101, startPoint y: 263, endPoint x: 940, endPoint y: 249, distance: 161.9
click at [940, 249] on div "content_copy compress arrow_drop_down autorenew_outlined delete_forever_outline…" at bounding box center [815, 395] width 1301 height 539
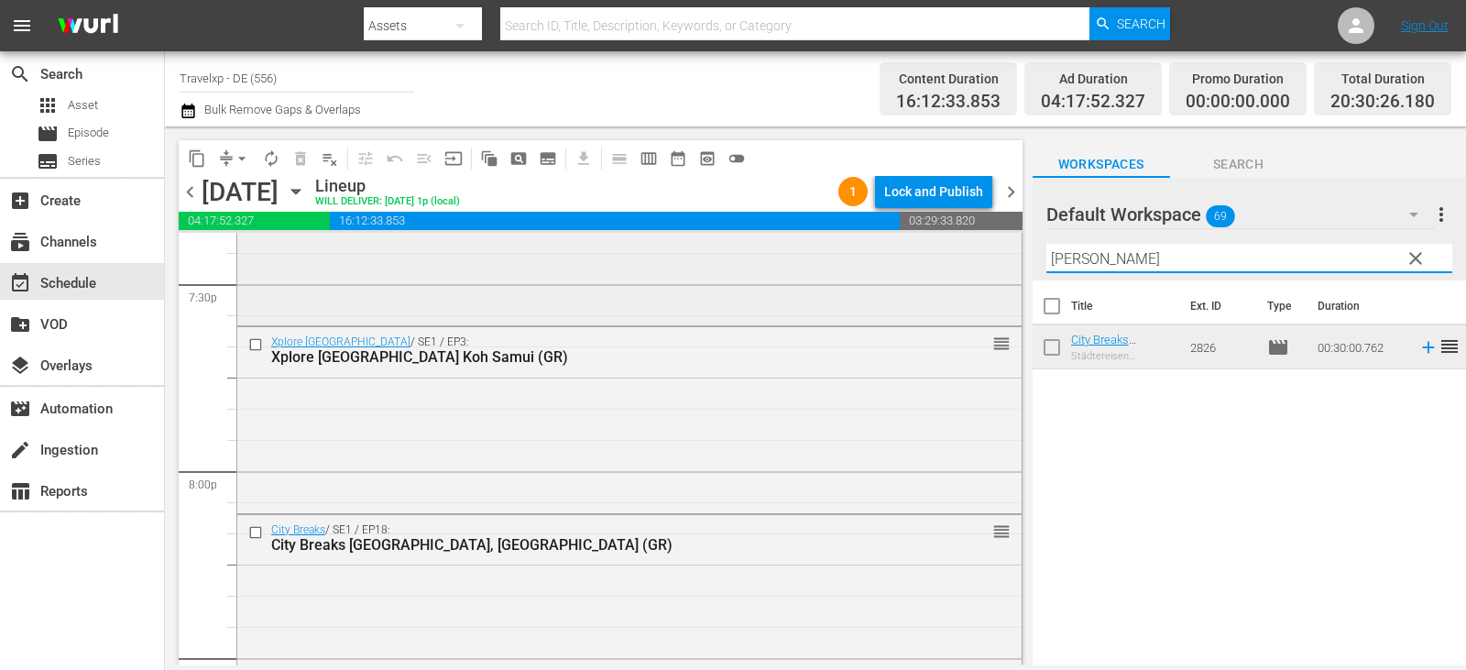
drag, startPoint x: 1096, startPoint y: 257, endPoint x: 892, endPoint y: 280, distance: 204.8
click at [903, 277] on div "content_copy compress arrow_drop_down autorenew_outlined delete_forever_outline…" at bounding box center [815, 395] width 1301 height 539
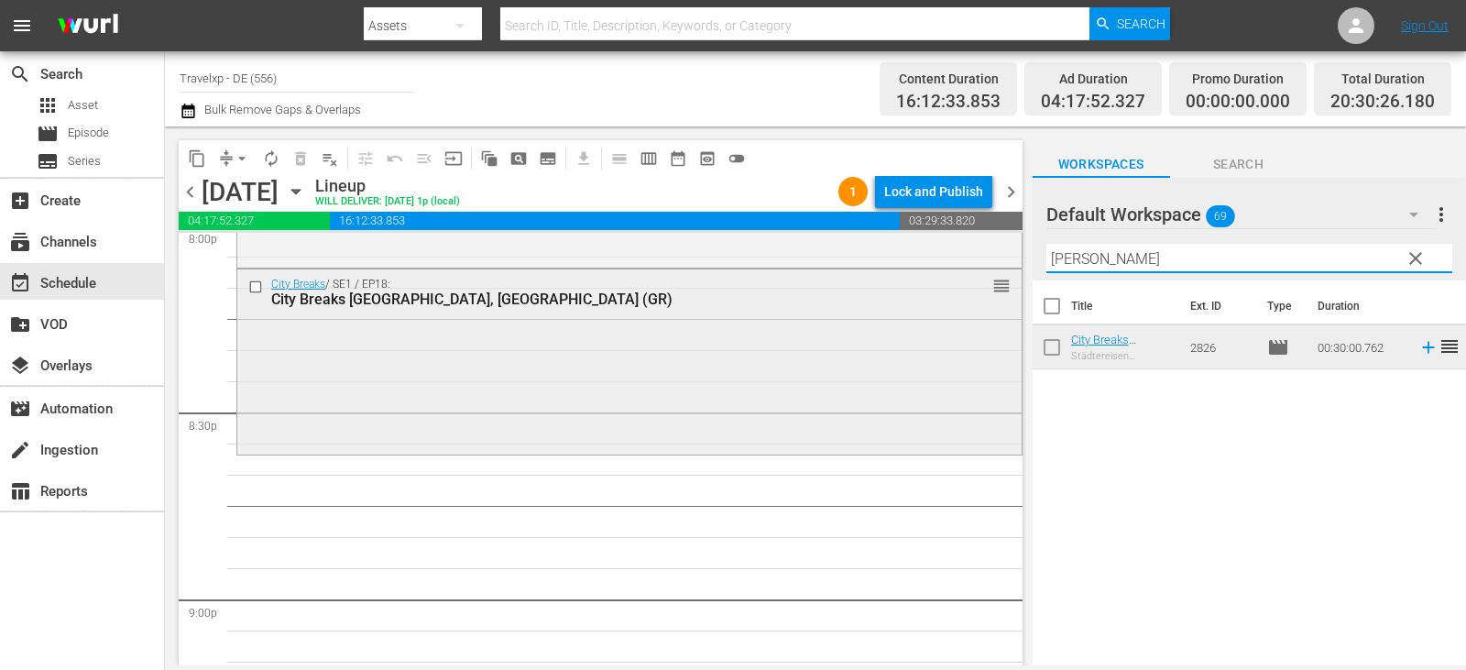
scroll to position [7514, 0]
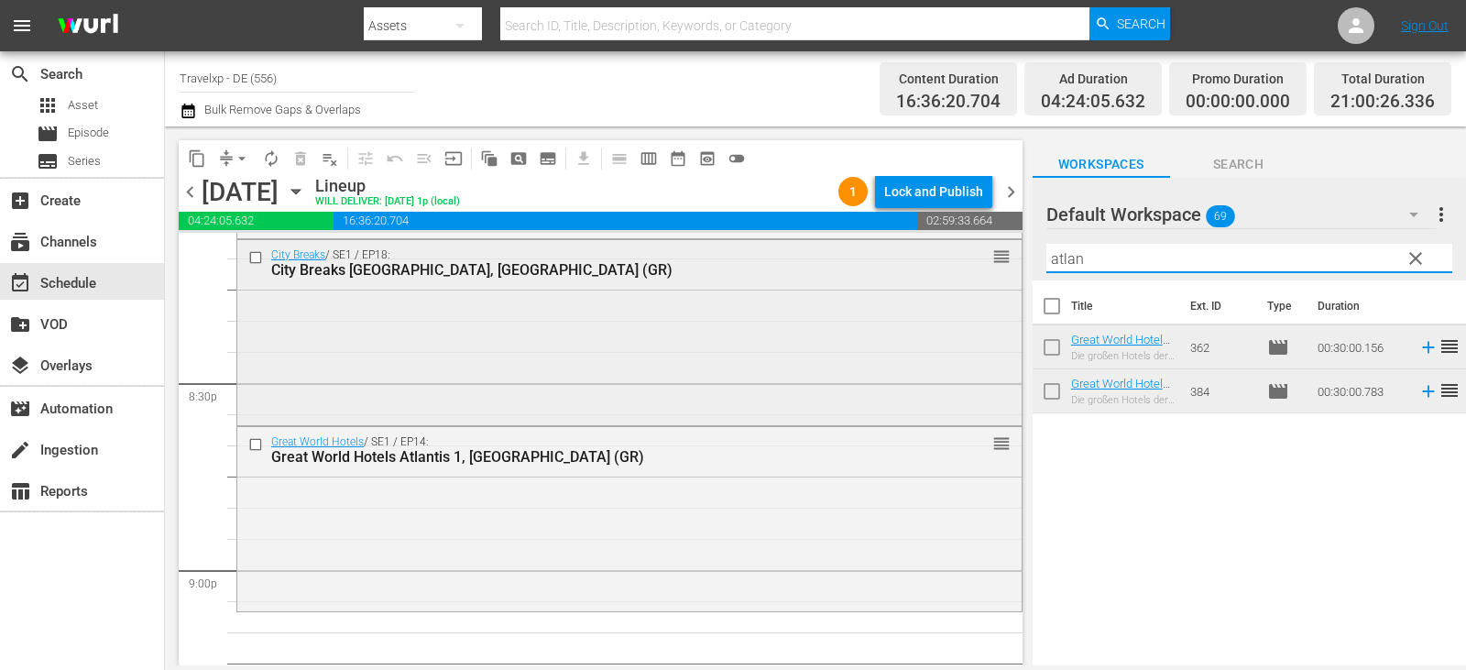
drag, startPoint x: 1113, startPoint y: 265, endPoint x: 979, endPoint y: 258, distance: 134.8
click at [979, 258] on div "content_copy compress arrow_drop_down autorenew_outlined delete_forever_outline…" at bounding box center [815, 395] width 1301 height 539
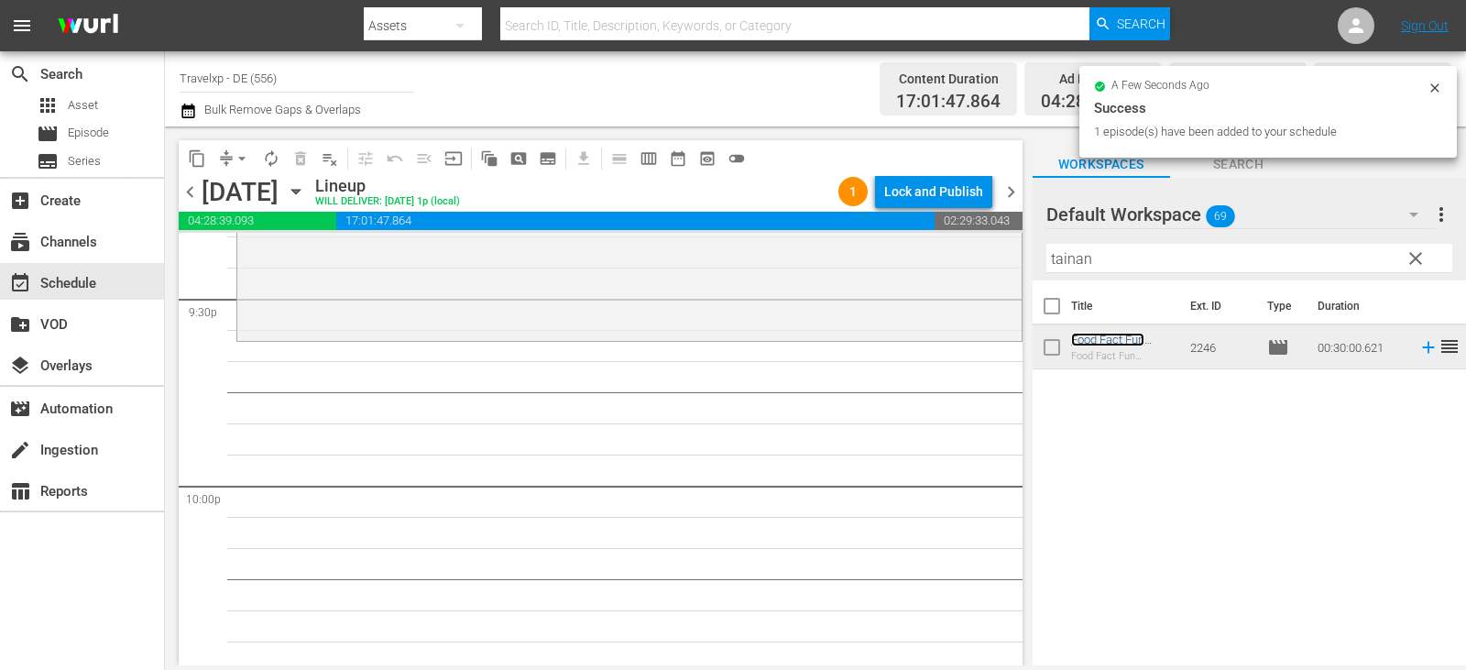
scroll to position [8063, 0]
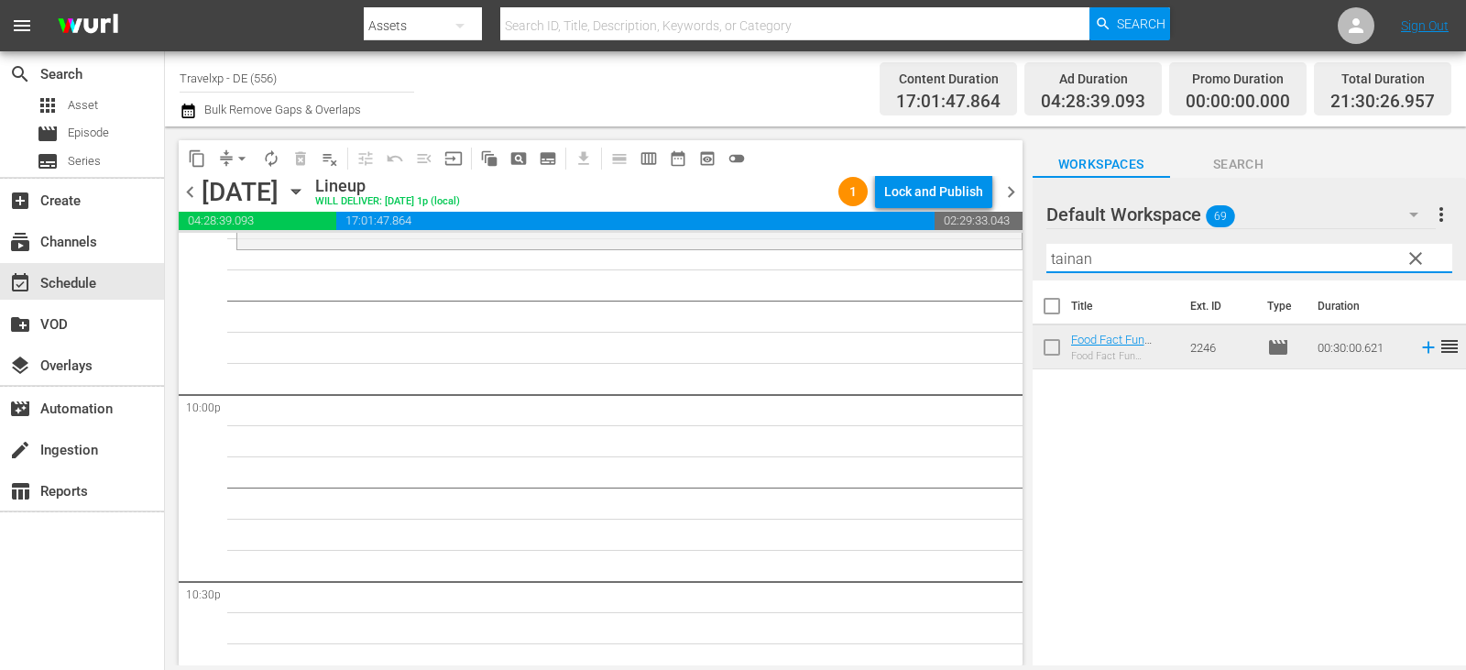
drag, startPoint x: 1108, startPoint y: 262, endPoint x: 854, endPoint y: 287, distance: 255.0
click at [854, 287] on div "content_copy compress arrow_drop_down autorenew_outlined delete_forever_outline…" at bounding box center [815, 395] width 1301 height 539
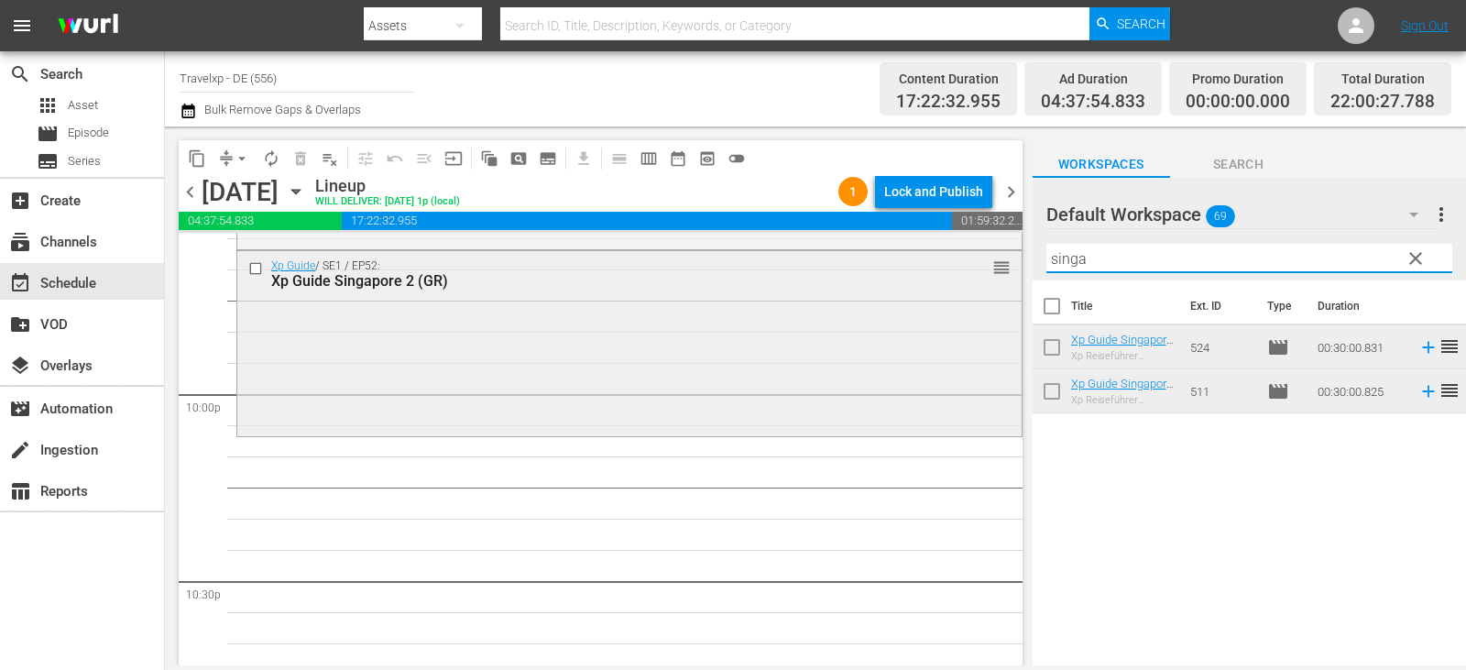
drag, startPoint x: 1119, startPoint y: 262, endPoint x: 942, endPoint y: 262, distance: 176.8
click at [942, 262] on div "content_copy compress arrow_drop_down autorenew_outlined delete_forever_outline…" at bounding box center [815, 395] width 1301 height 539
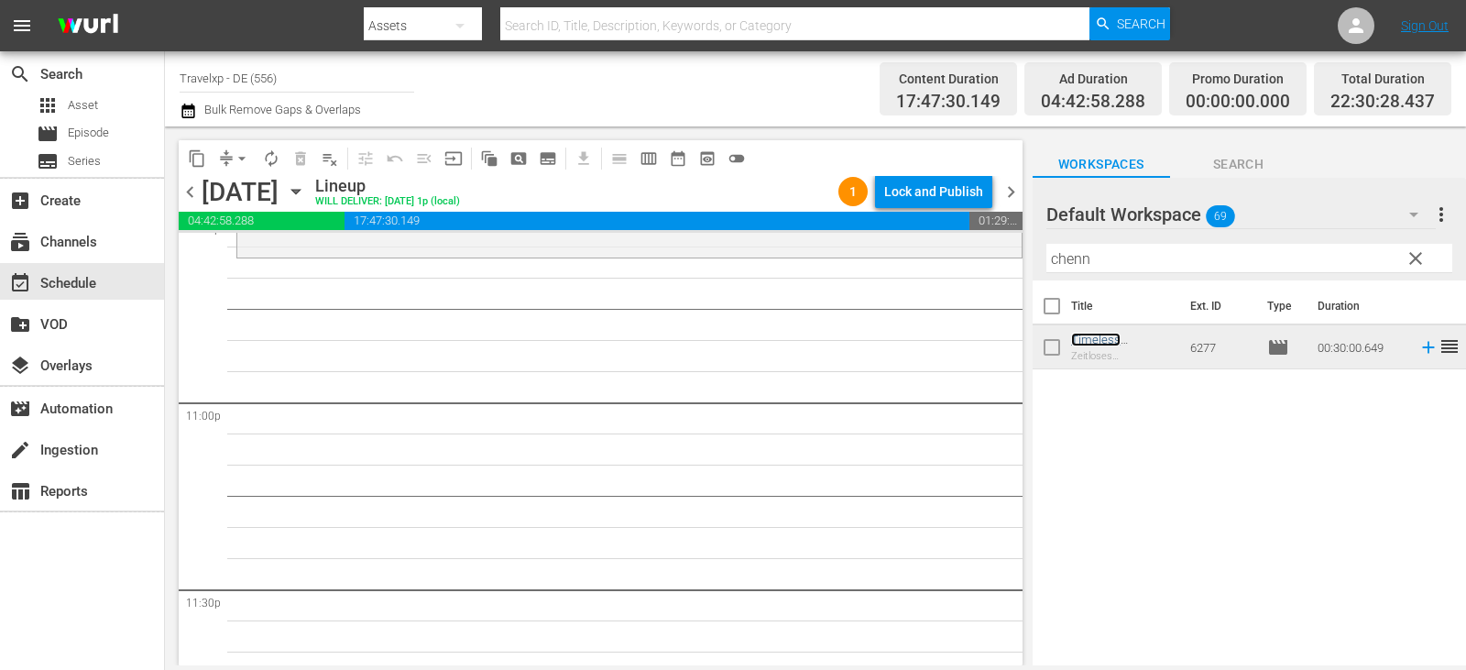
scroll to position [8430, 0]
drag, startPoint x: 1102, startPoint y: 266, endPoint x: 893, endPoint y: 234, distance: 211.4
click at [893, 234] on div "content_copy compress arrow_drop_down autorenew_outlined delete_forever_outline…" at bounding box center [815, 395] width 1301 height 539
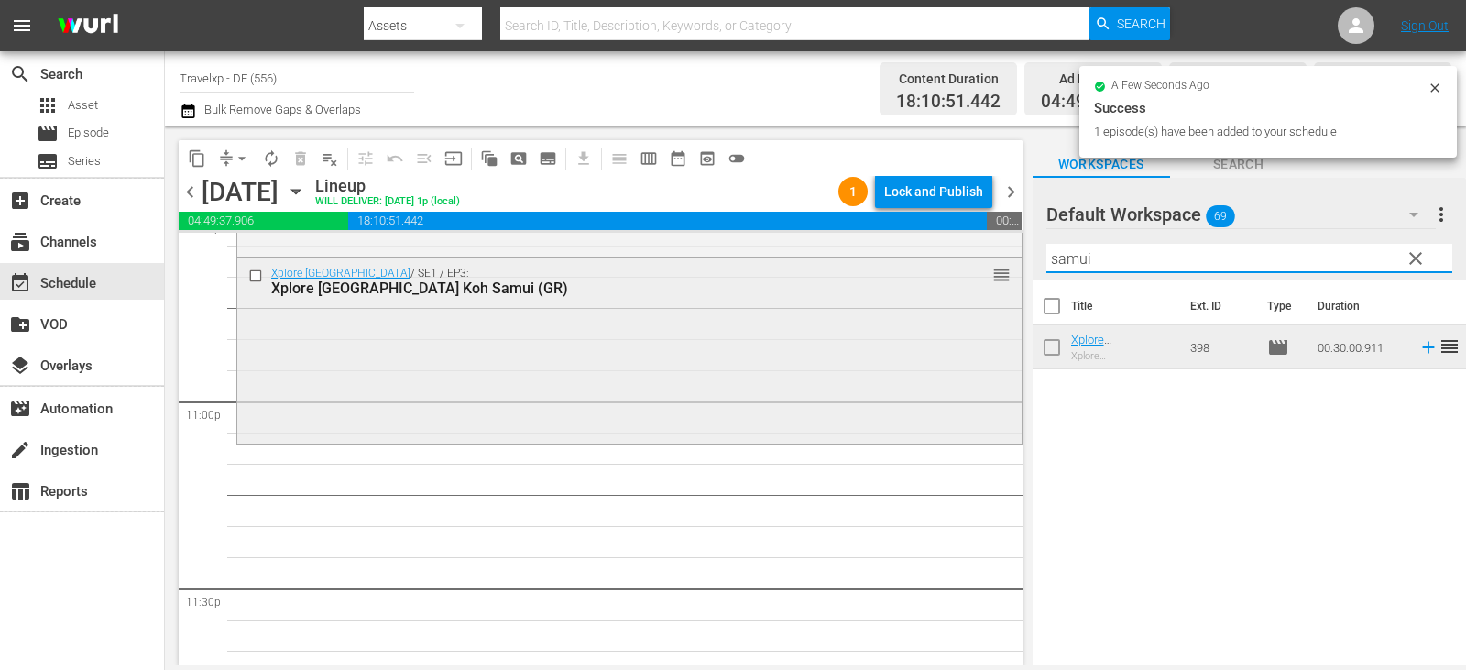
drag, startPoint x: 1127, startPoint y: 261, endPoint x: 859, endPoint y: 260, distance: 268.5
click at [859, 260] on div "content_copy compress arrow_drop_down autorenew_outlined delete_forever_outline…" at bounding box center [815, 395] width 1301 height 539
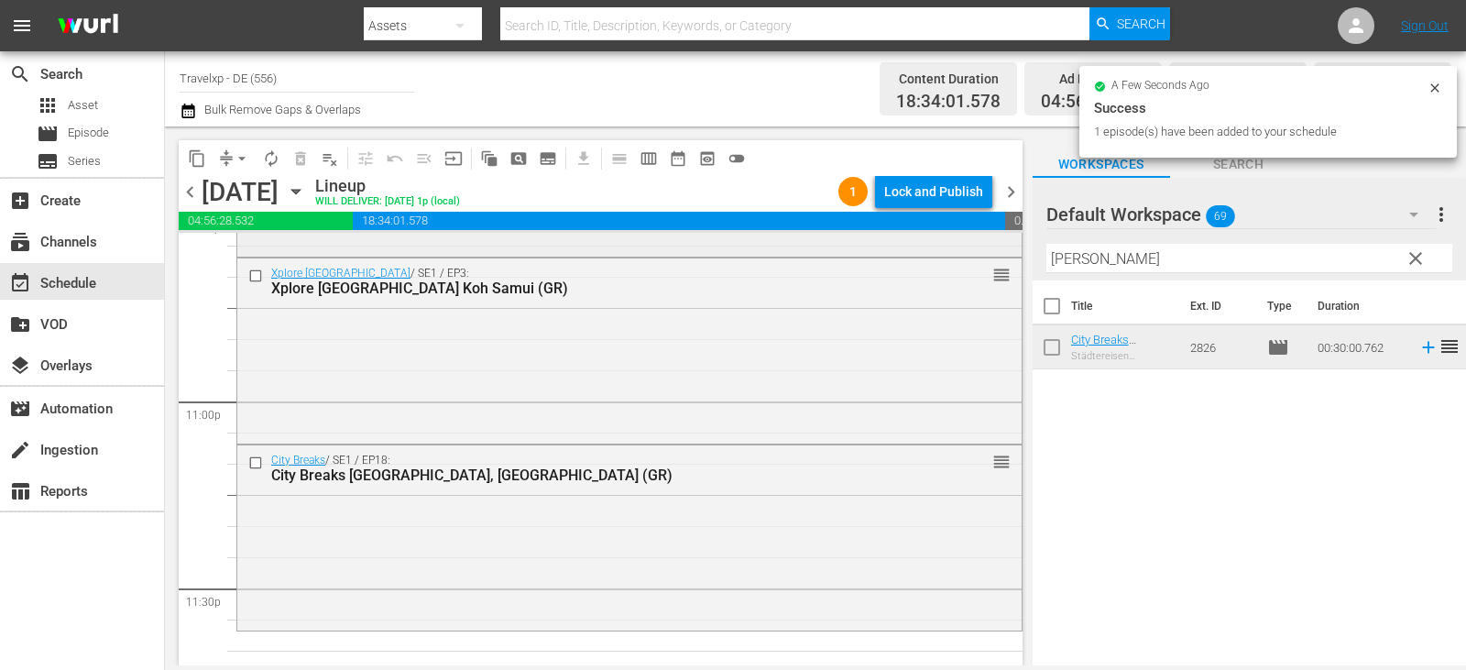
click at [885, 253] on div "content_copy compress arrow_drop_down autorenew_outlined delete_forever_outline…" at bounding box center [815, 395] width 1301 height 539
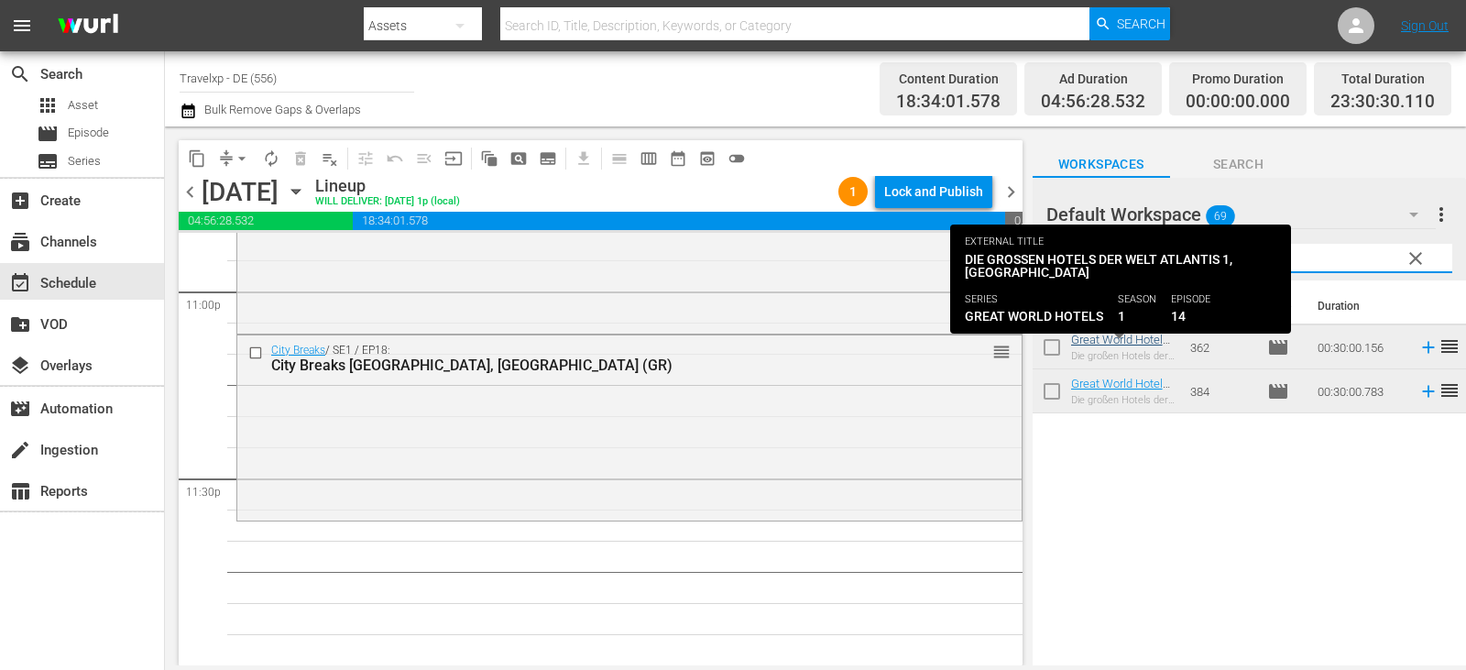
type input "atla"
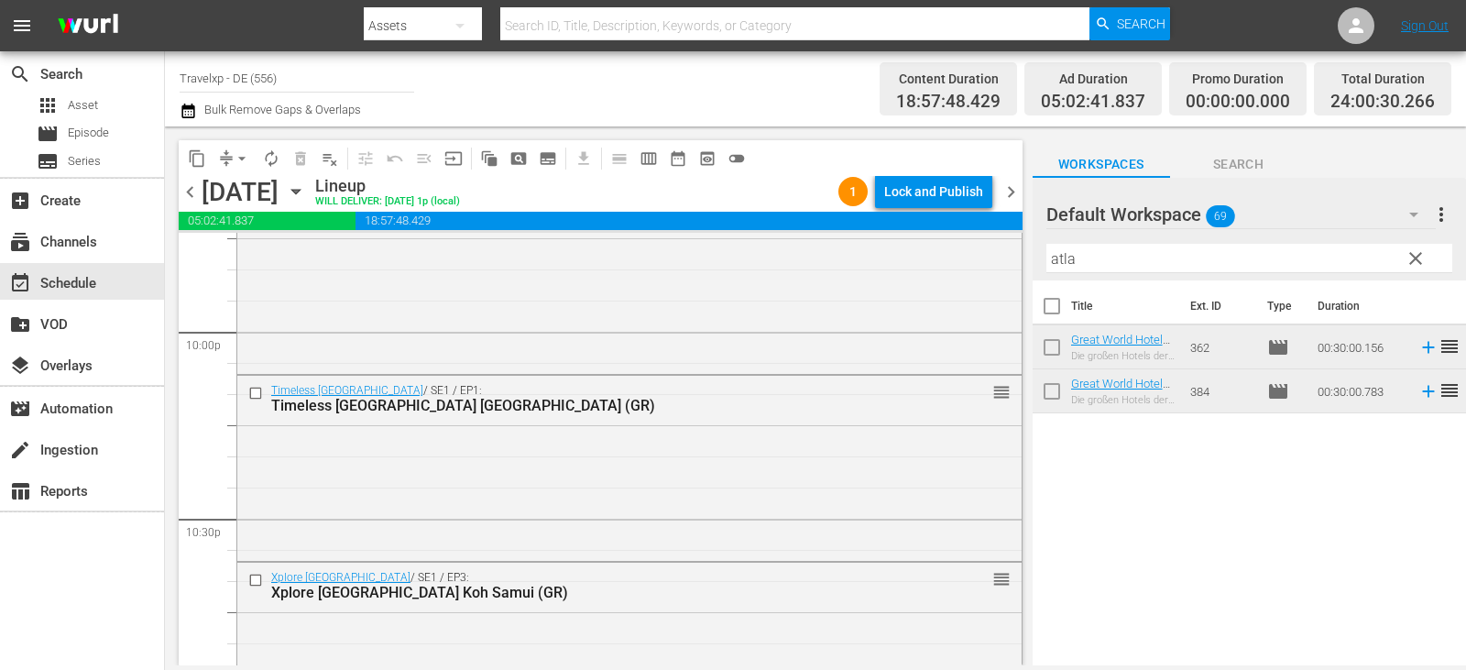
scroll to position [8125, 0]
click at [932, 186] on div "Lock and Publish" at bounding box center [933, 191] width 99 height 33
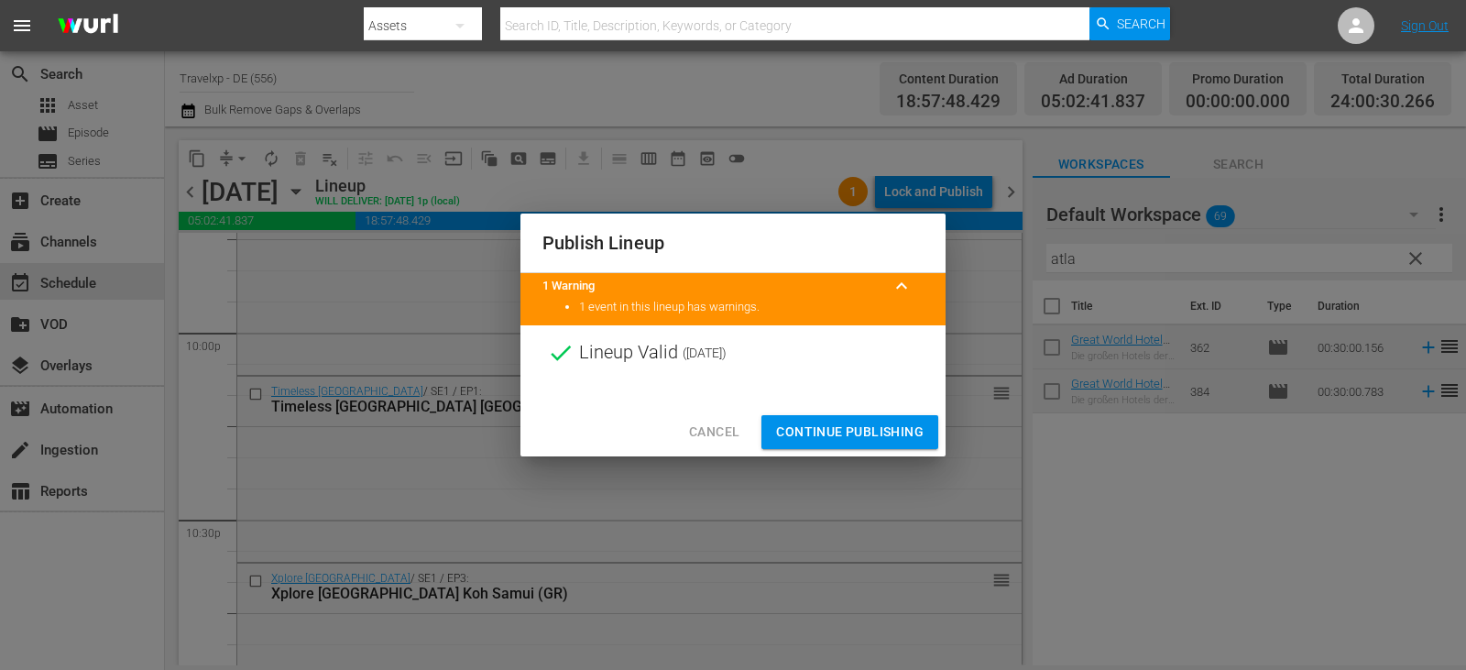
click at [827, 422] on span "Continue Publishing" at bounding box center [850, 432] width 148 height 23
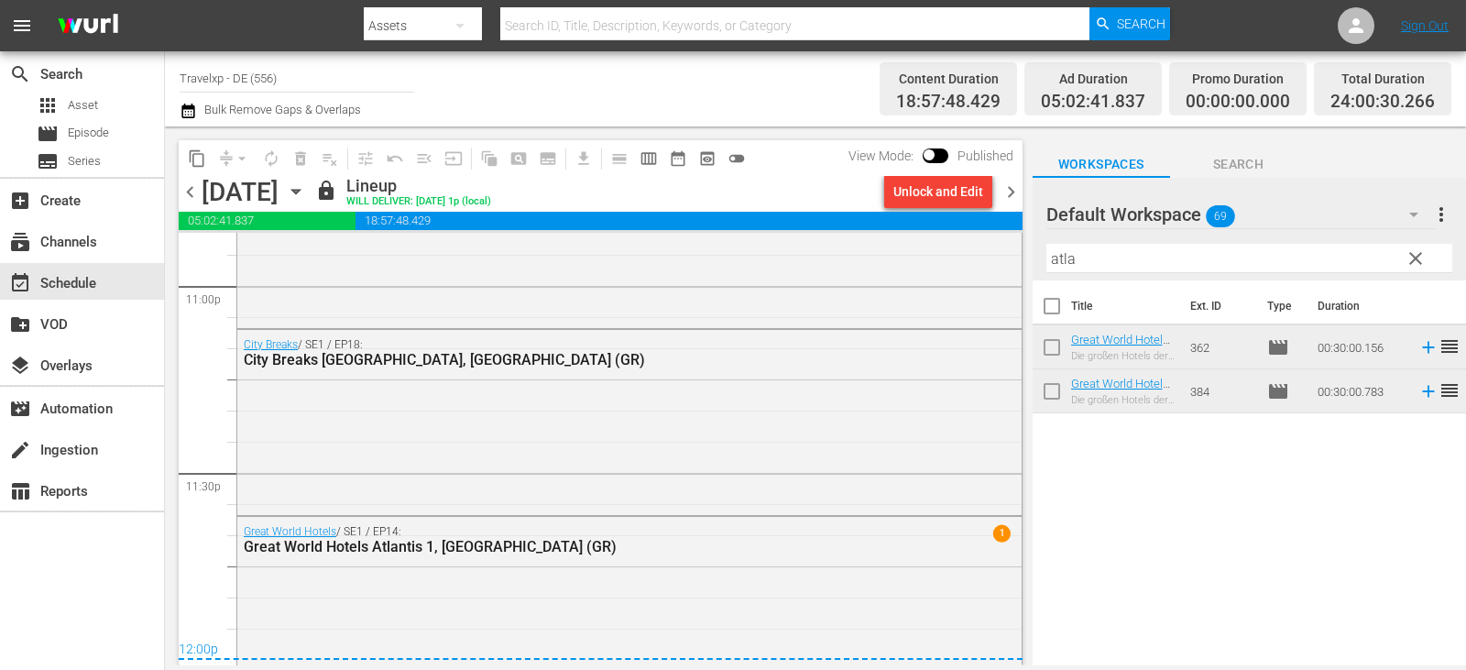
scroll to position [8583, 0]
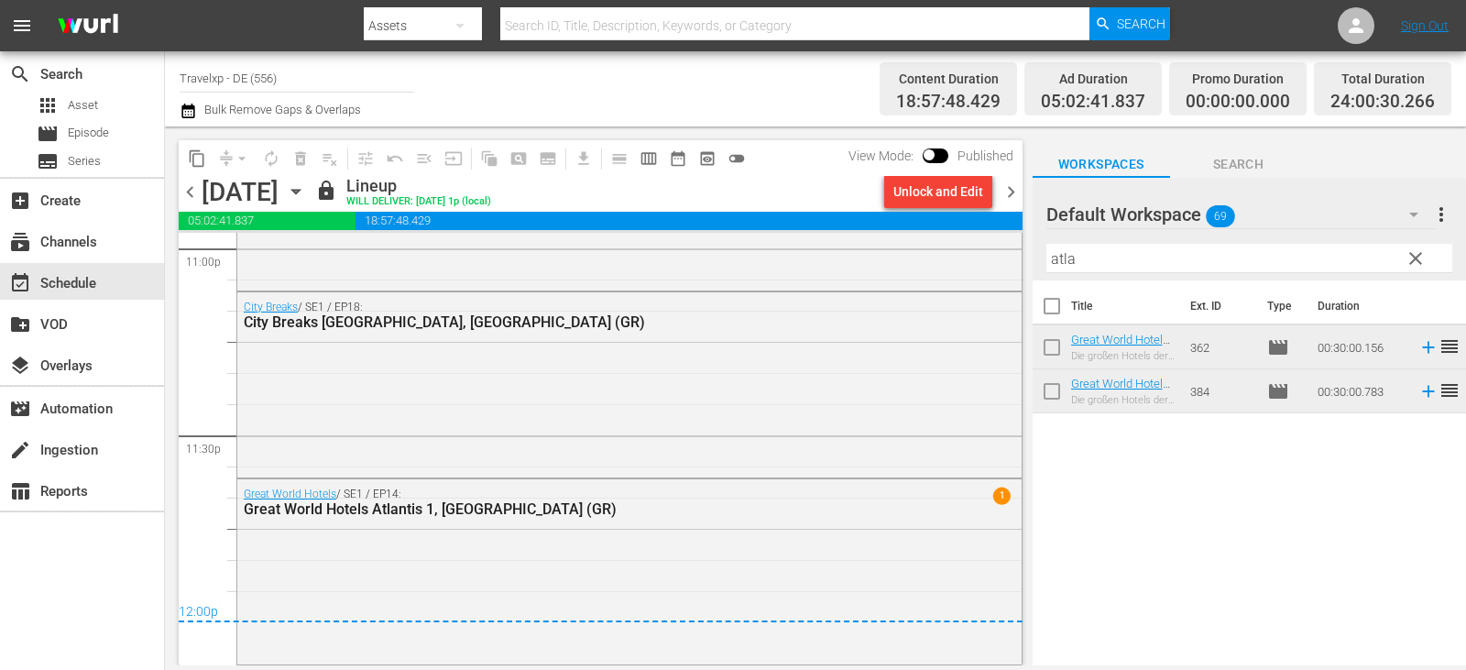
click at [1005, 188] on span "chevron_right" at bounding box center [1011, 192] width 23 height 23
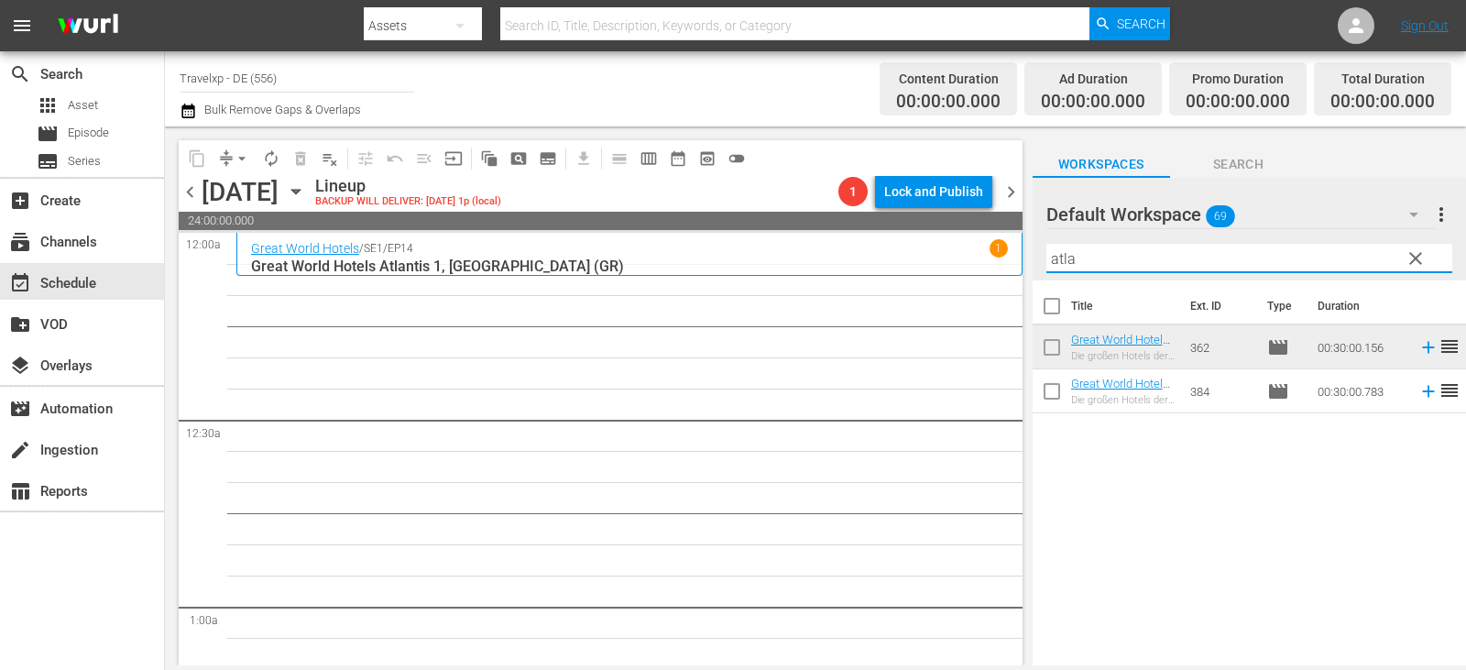
drag, startPoint x: 1103, startPoint y: 257, endPoint x: 901, endPoint y: 263, distance: 202.6
click at [901, 263] on div "content_copy compress arrow_drop_down autorenew_outlined delete_forever_outline…" at bounding box center [815, 395] width 1301 height 539
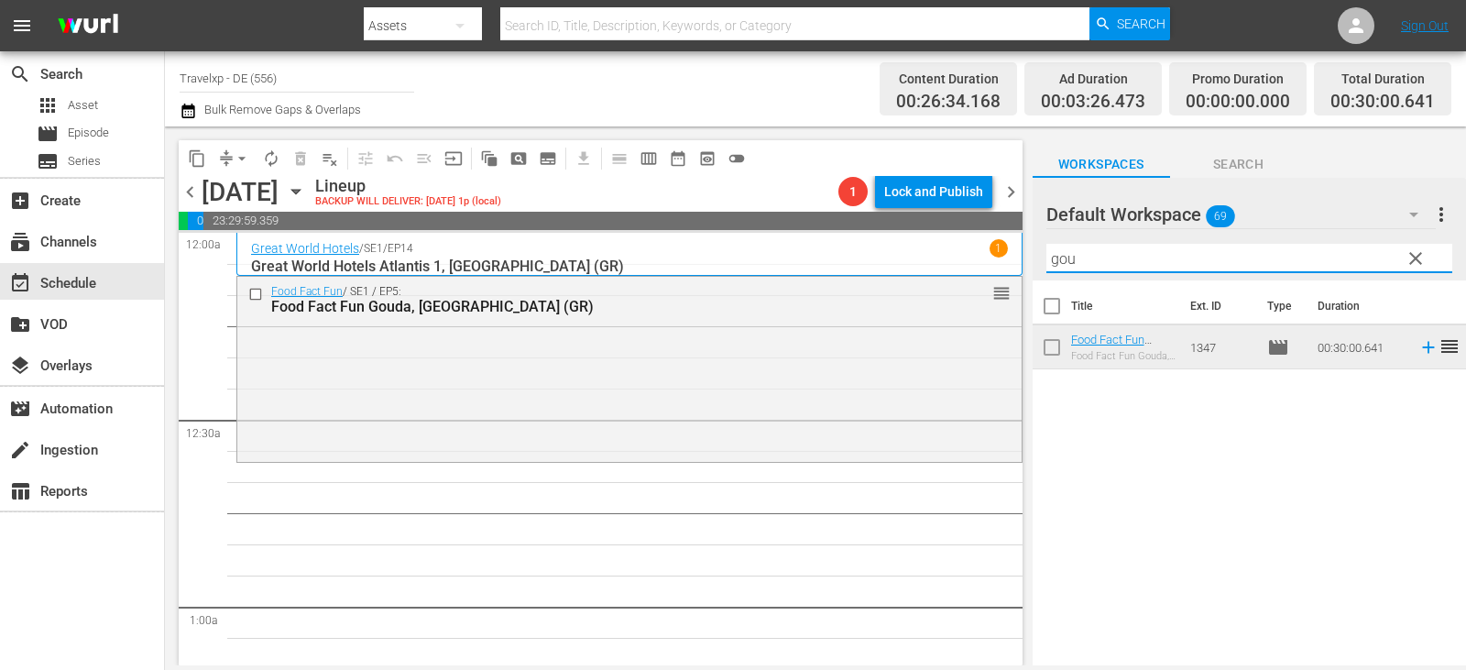
drag, startPoint x: 1102, startPoint y: 259, endPoint x: 921, endPoint y: 263, distance: 181.5
click at [921, 263] on div "content_copy compress arrow_drop_down autorenew_outlined delete_forever_outline…" at bounding box center [815, 395] width 1301 height 539
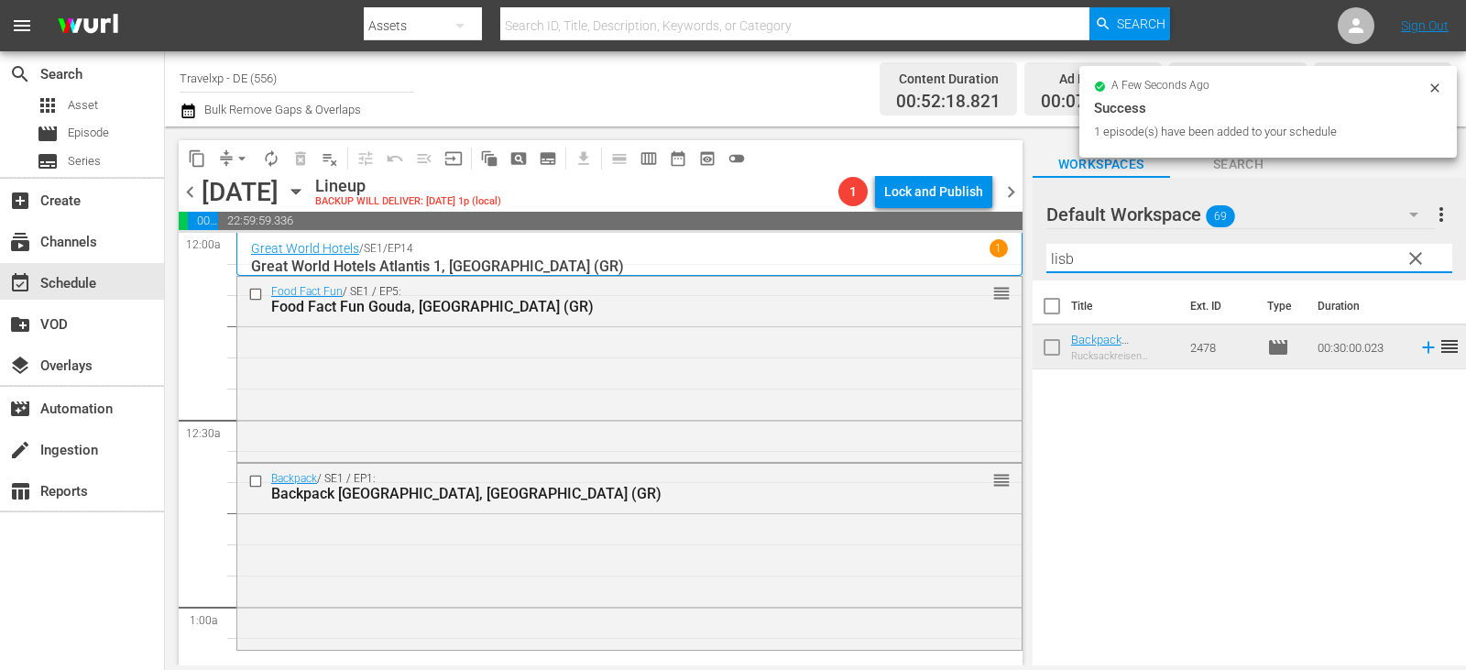
drag, startPoint x: 1079, startPoint y: 258, endPoint x: 979, endPoint y: 267, distance: 101.1
click at [979, 267] on div "content_copy compress arrow_drop_down autorenew_outlined delete_forever_outline…" at bounding box center [815, 395] width 1301 height 539
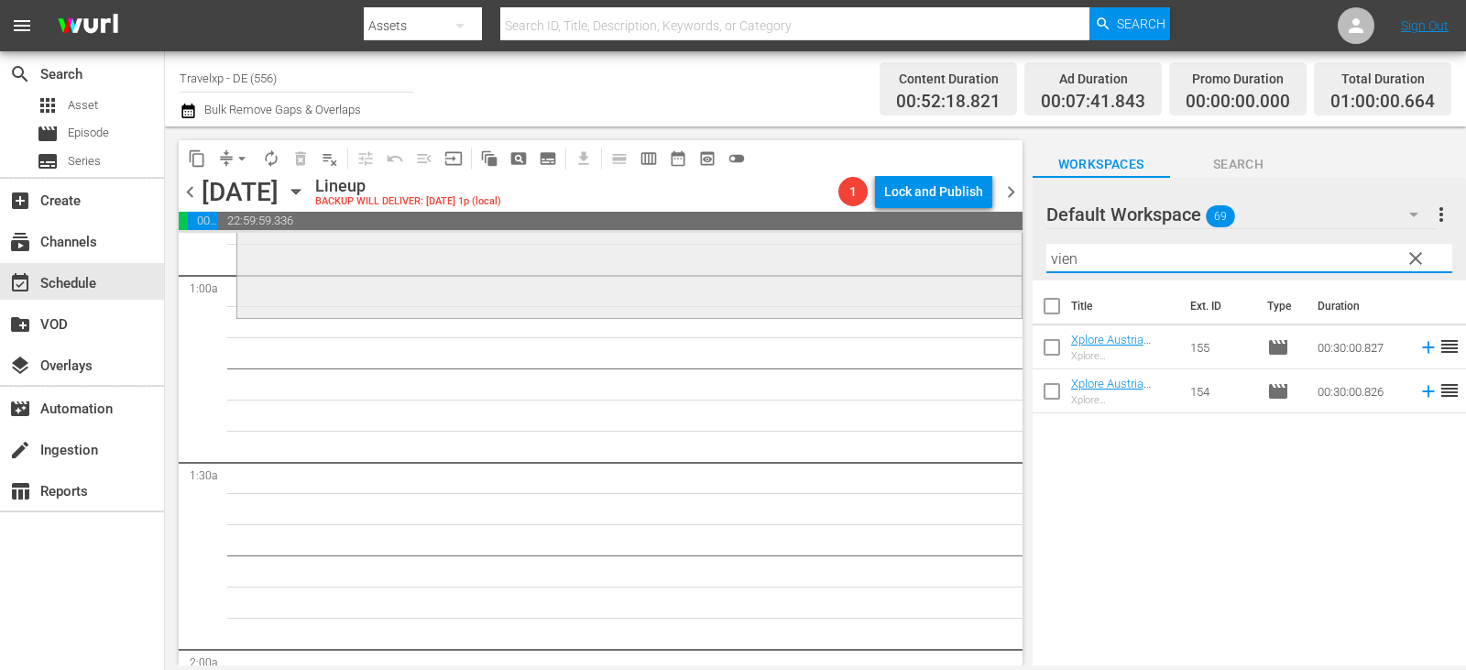
scroll to position [367, 0]
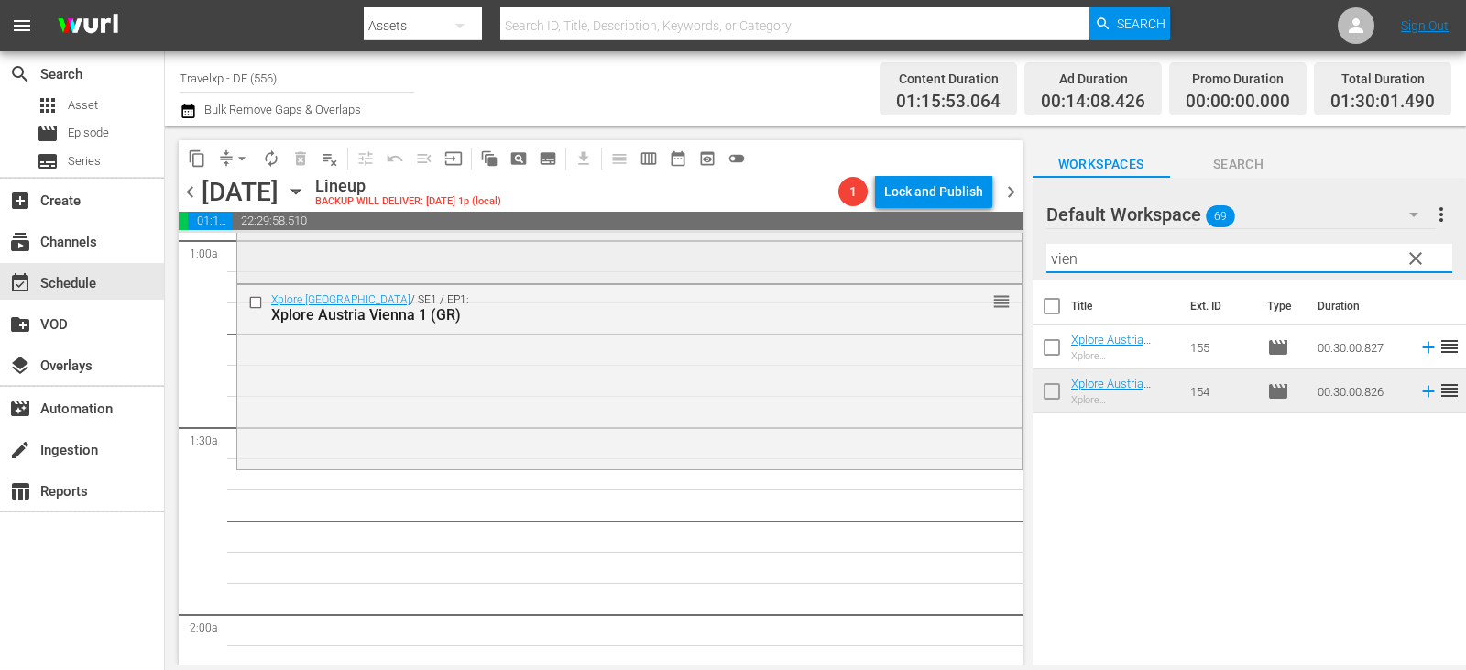
drag, startPoint x: 1093, startPoint y: 266, endPoint x: 962, endPoint y: 268, distance: 131.1
click at [962, 268] on div "content_copy compress arrow_drop_down autorenew_outlined delete_forever_outline…" at bounding box center [815, 395] width 1301 height 539
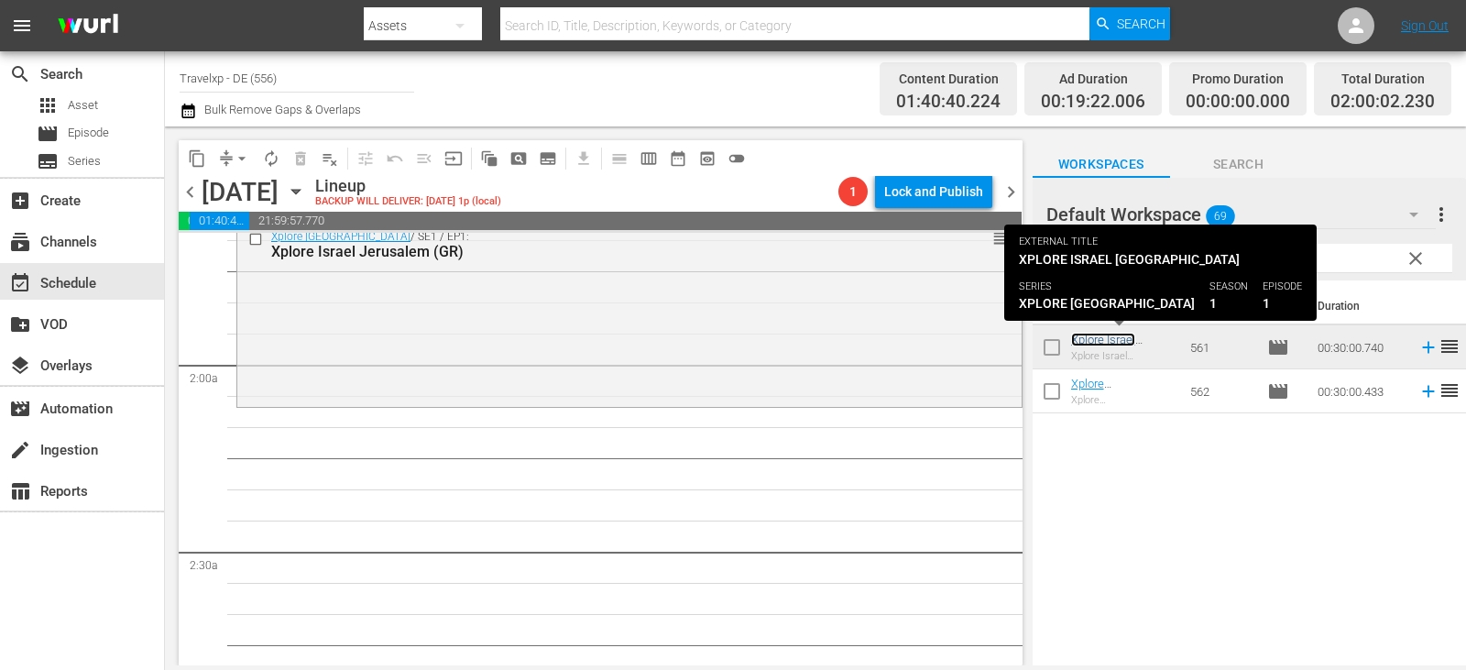
scroll to position [641, 0]
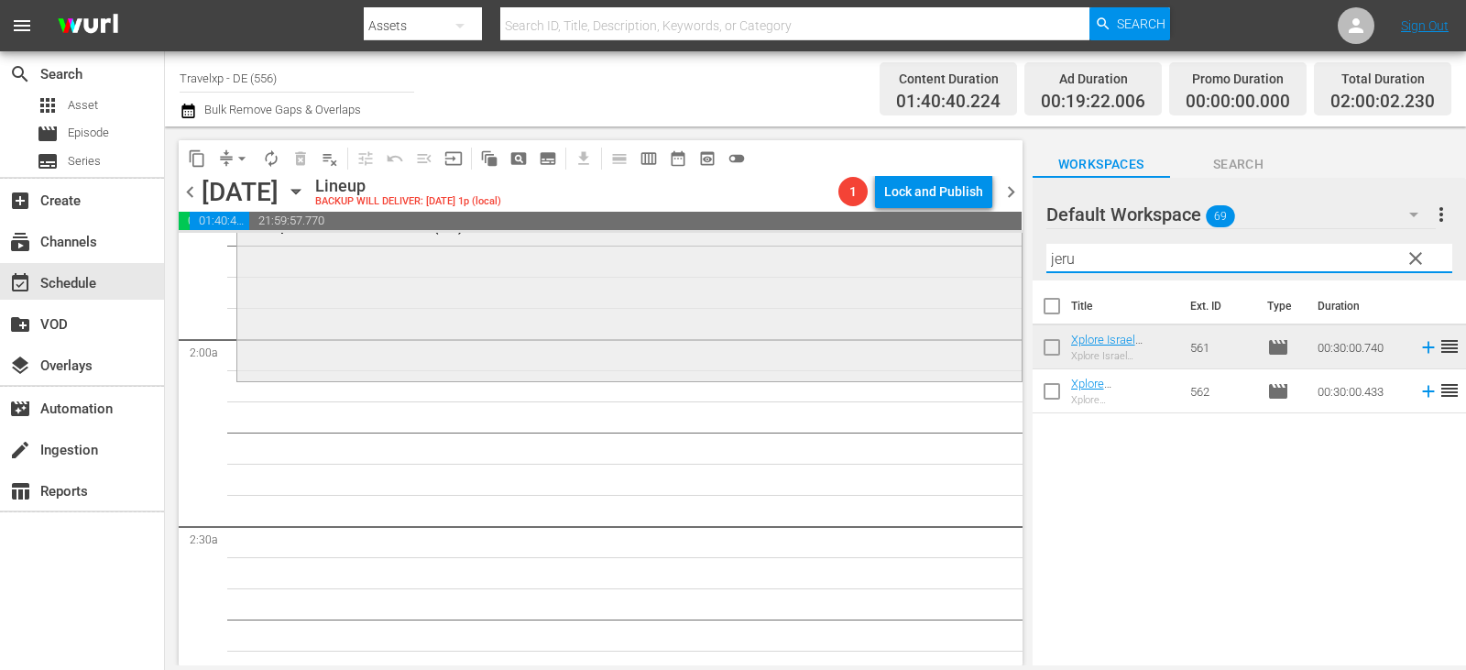
drag, startPoint x: 1093, startPoint y: 260, endPoint x: 962, endPoint y: 268, distance: 131.2
click at [962, 268] on div "content_copy compress arrow_drop_down autorenew_outlined delete_forever_outline…" at bounding box center [815, 395] width 1301 height 539
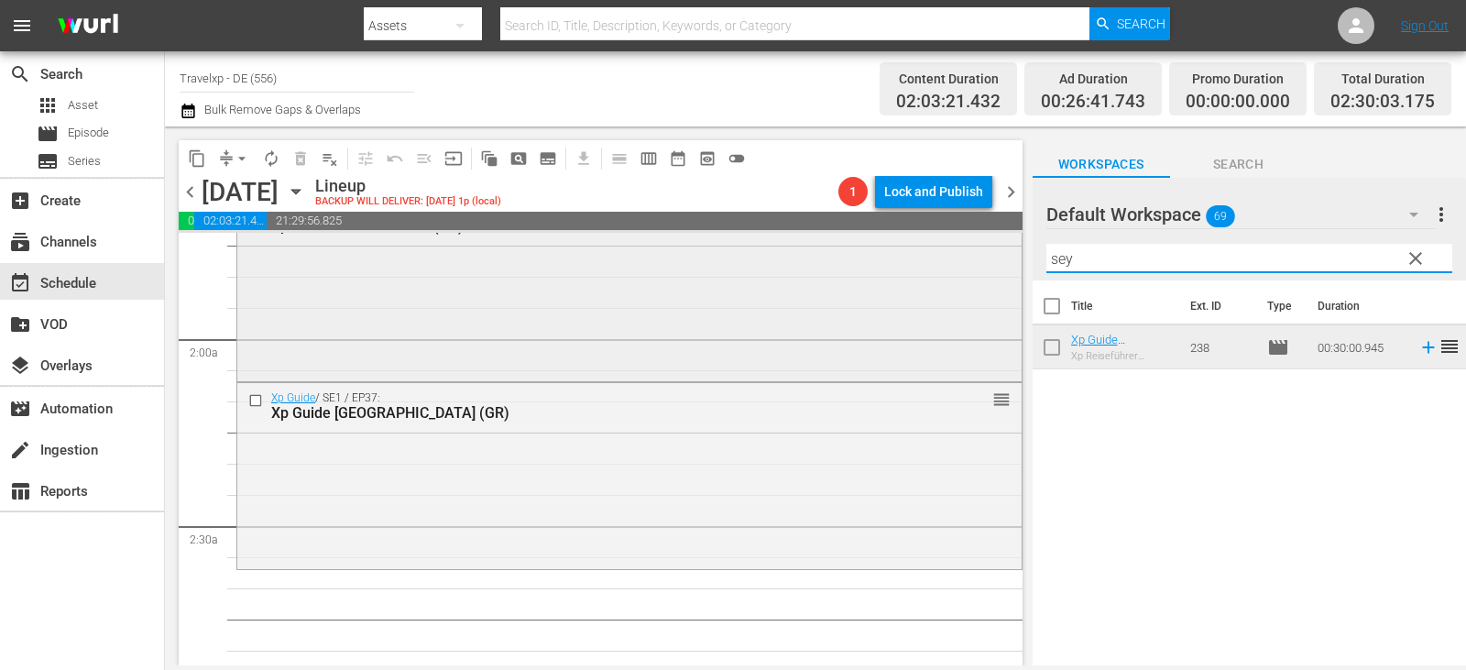
drag, startPoint x: 1101, startPoint y: 264, endPoint x: 941, endPoint y: 261, distance: 160.4
click at [941, 261] on div "content_copy compress arrow_drop_down autorenew_outlined delete_forever_outline…" at bounding box center [815, 395] width 1301 height 539
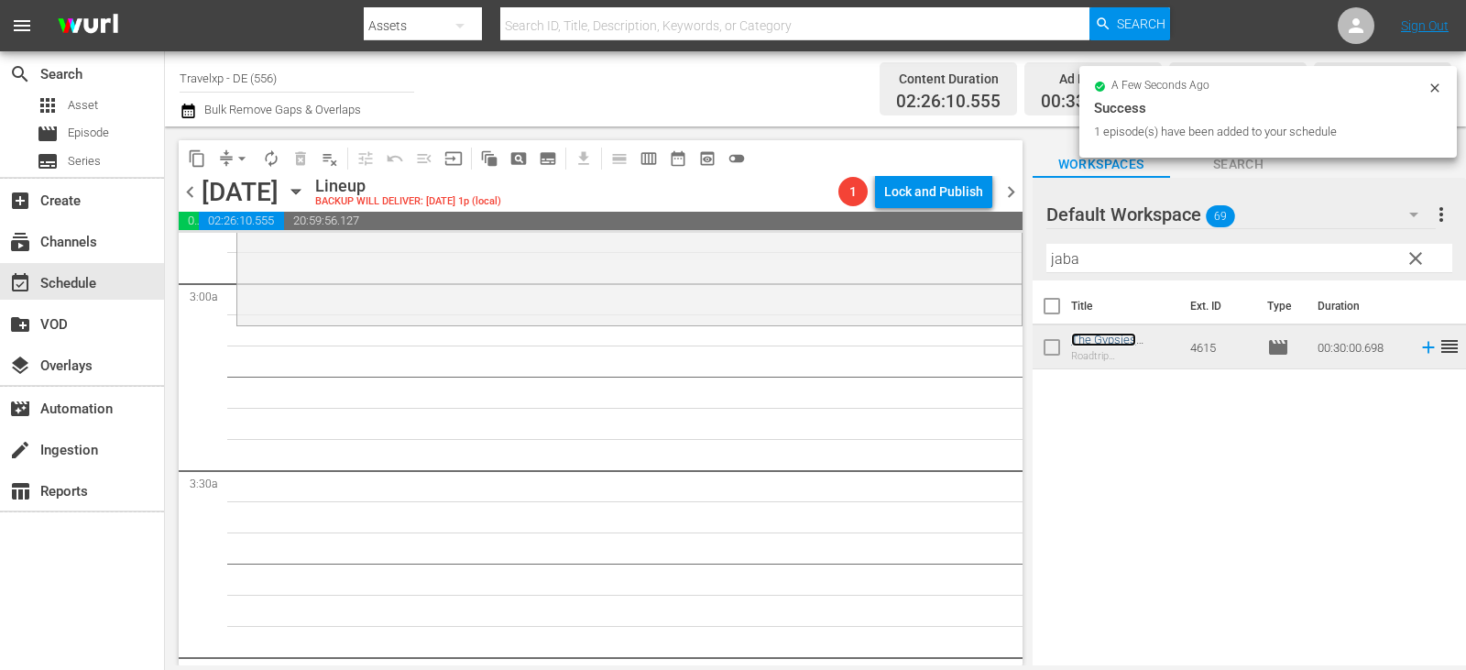
scroll to position [1100, 0]
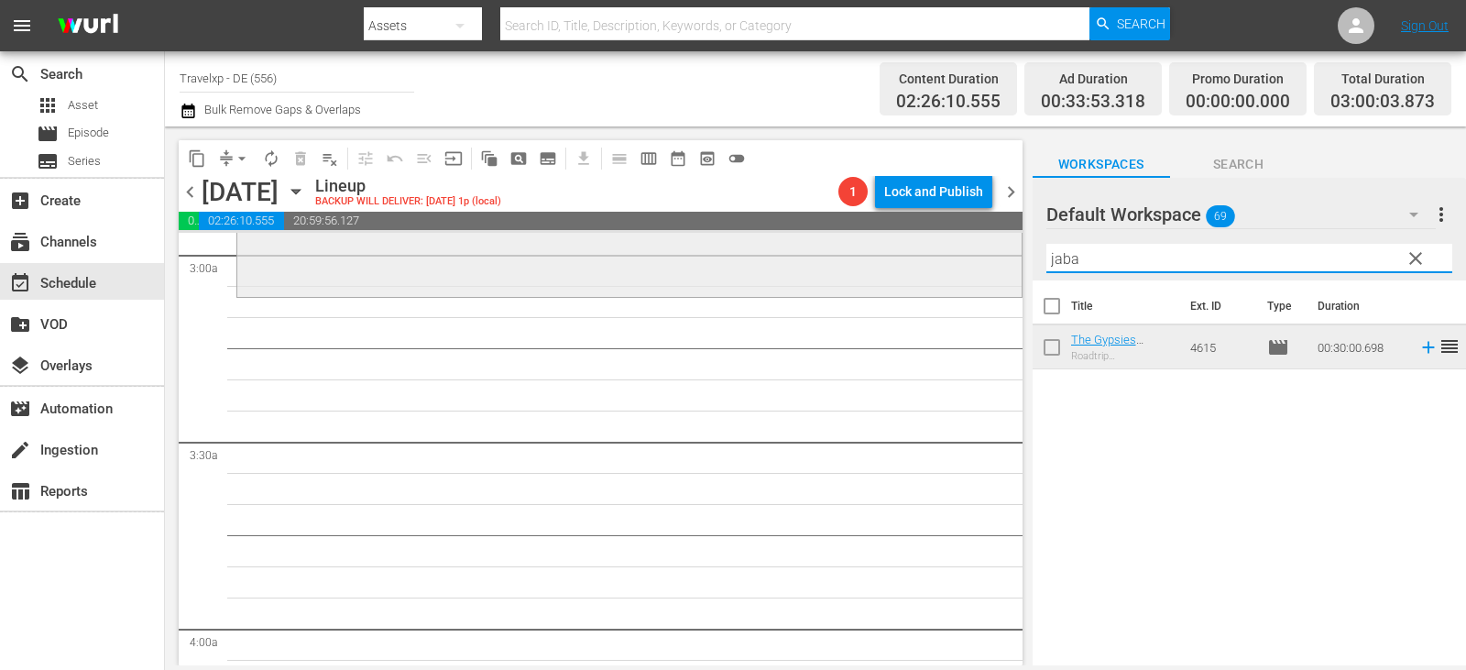
drag, startPoint x: 1110, startPoint y: 269, endPoint x: 931, endPoint y: 268, distance: 178.7
click at [931, 268] on div "content_copy compress arrow_drop_down autorenew_outlined delete_forever_outline…" at bounding box center [815, 395] width 1301 height 539
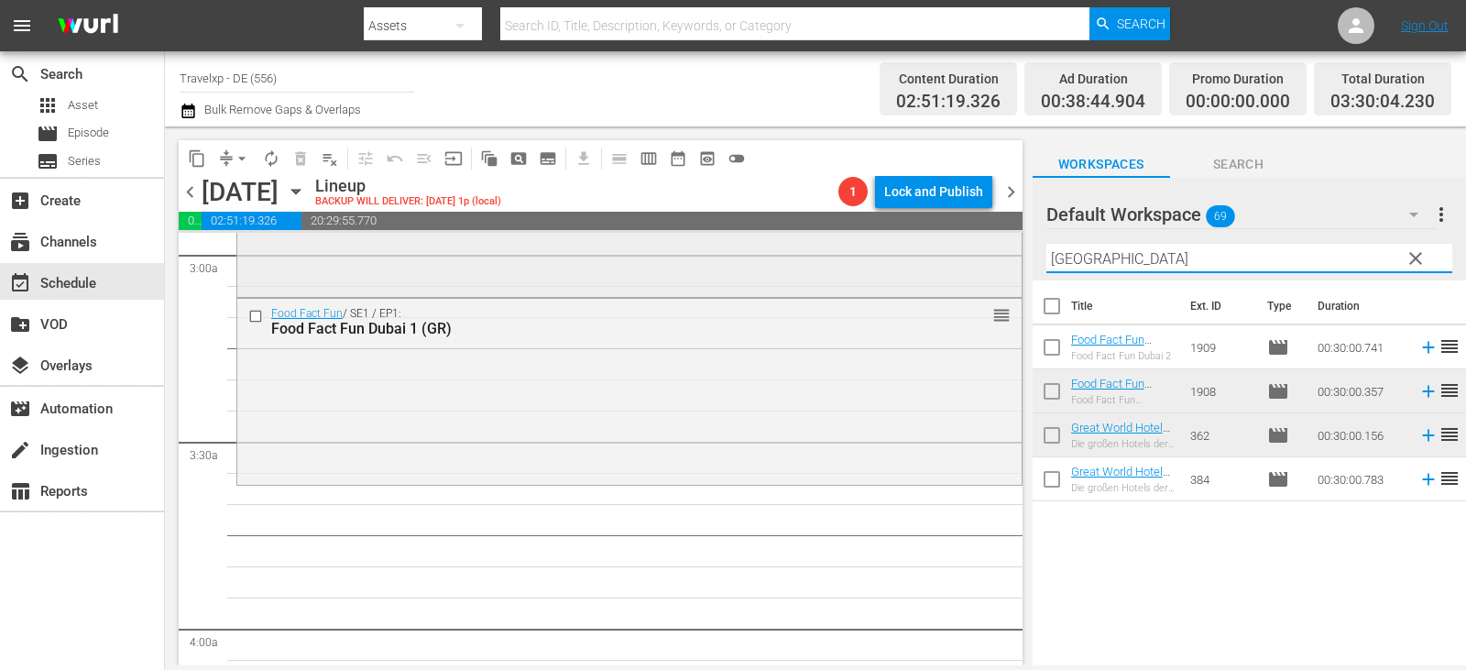
drag, startPoint x: 1103, startPoint y: 267, endPoint x: 988, endPoint y: 264, distance: 115.5
click at [988, 264] on div "content_copy compress arrow_drop_down autorenew_outlined delete_forever_outline…" at bounding box center [815, 395] width 1301 height 539
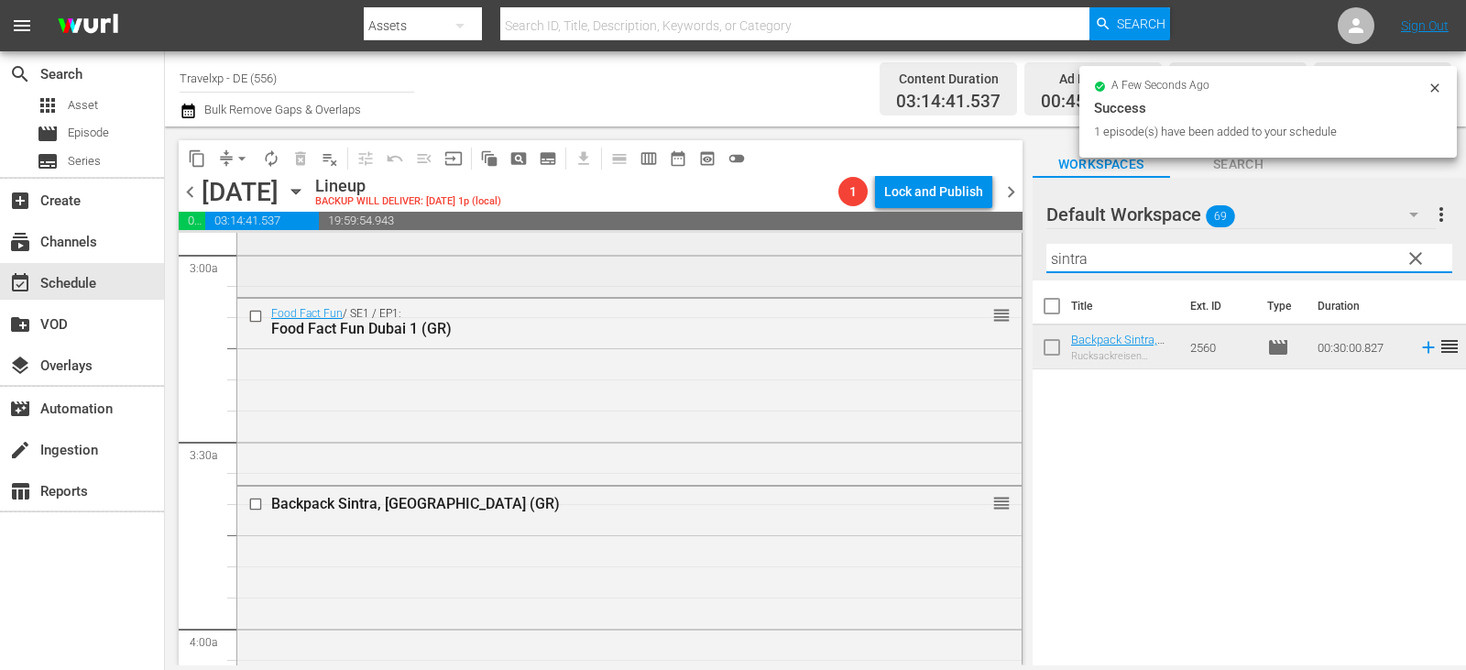
drag, startPoint x: 1111, startPoint y: 257, endPoint x: 903, endPoint y: 257, distance: 208.0
click at [903, 257] on div "content_copy compress arrow_drop_down autorenew_outlined delete_forever_outline…" at bounding box center [815, 395] width 1301 height 539
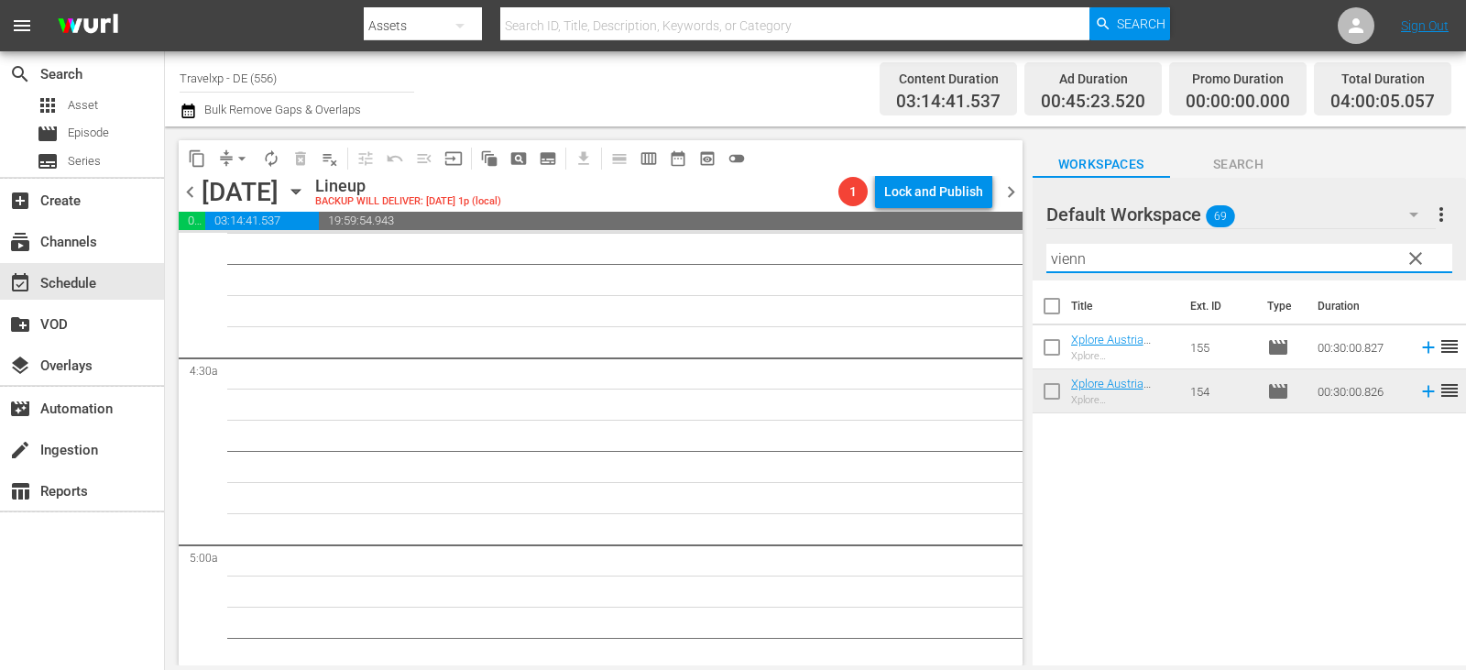
scroll to position [1466, 0]
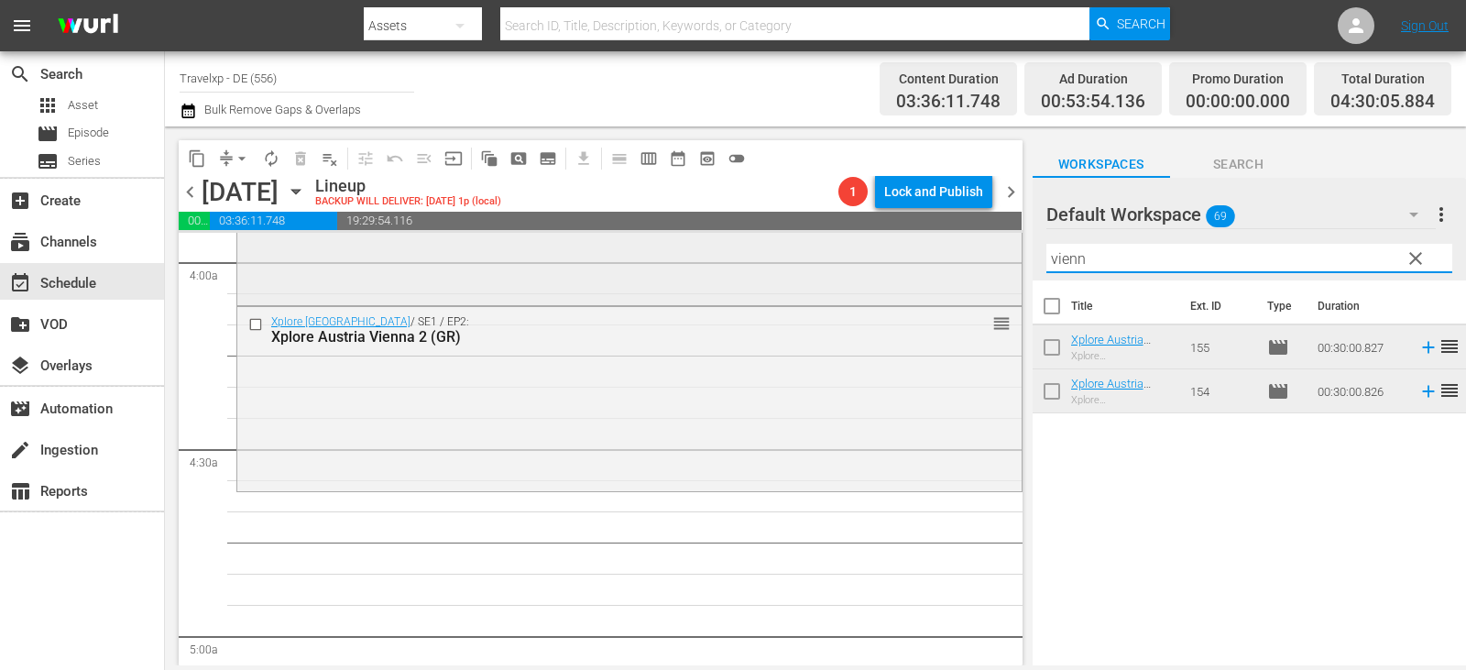
drag, startPoint x: 1095, startPoint y: 262, endPoint x: 962, endPoint y: 262, distance: 132.9
click at [962, 262] on div "content_copy compress arrow_drop_down autorenew_outlined delete_forever_outline…" at bounding box center [815, 395] width 1301 height 539
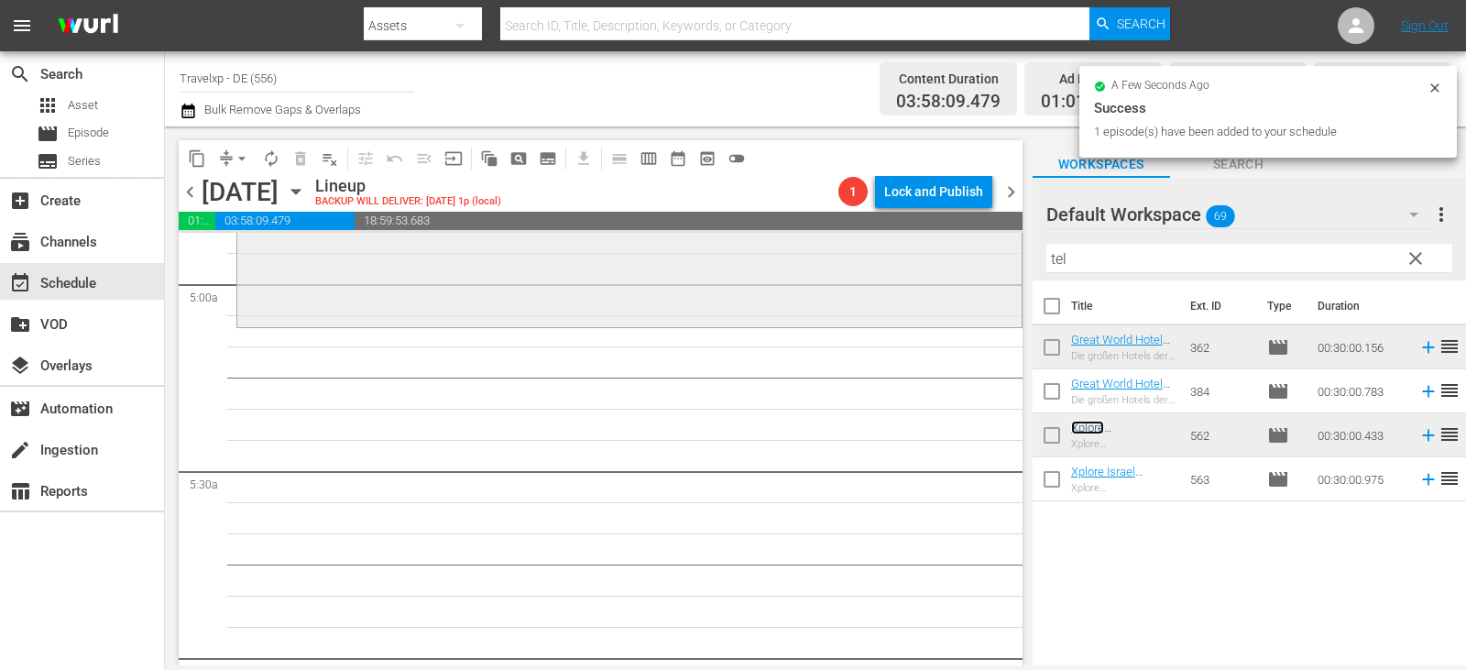
scroll to position [1833, 0]
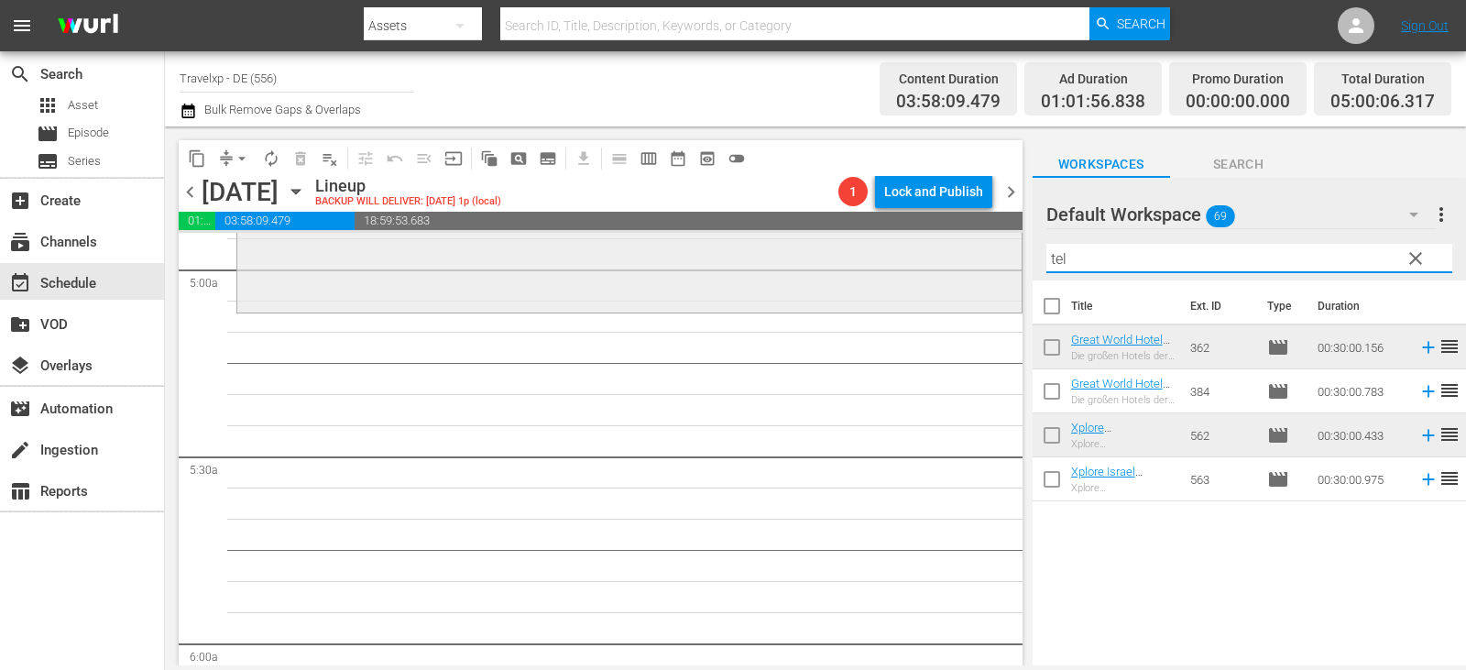
drag, startPoint x: 1100, startPoint y: 265, endPoint x: 958, endPoint y: 253, distance: 142.5
click at [958, 253] on div "content_copy compress arrow_drop_down autorenew_outlined delete_forever_outline…" at bounding box center [815, 395] width 1301 height 539
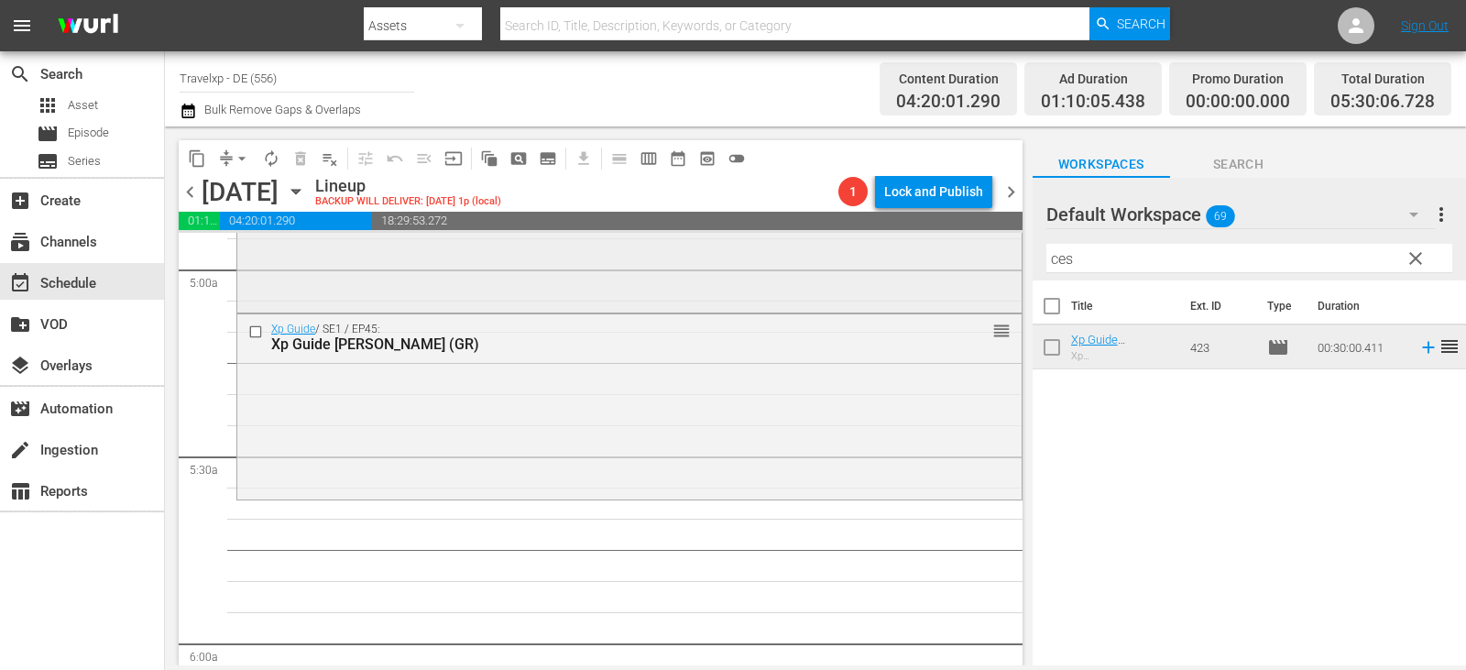
drag, startPoint x: 1089, startPoint y: 268, endPoint x: 974, endPoint y: 268, distance: 115.5
click at [974, 268] on div "content_copy compress arrow_drop_down autorenew_outlined delete_forever_outline…" at bounding box center [815, 395] width 1301 height 539
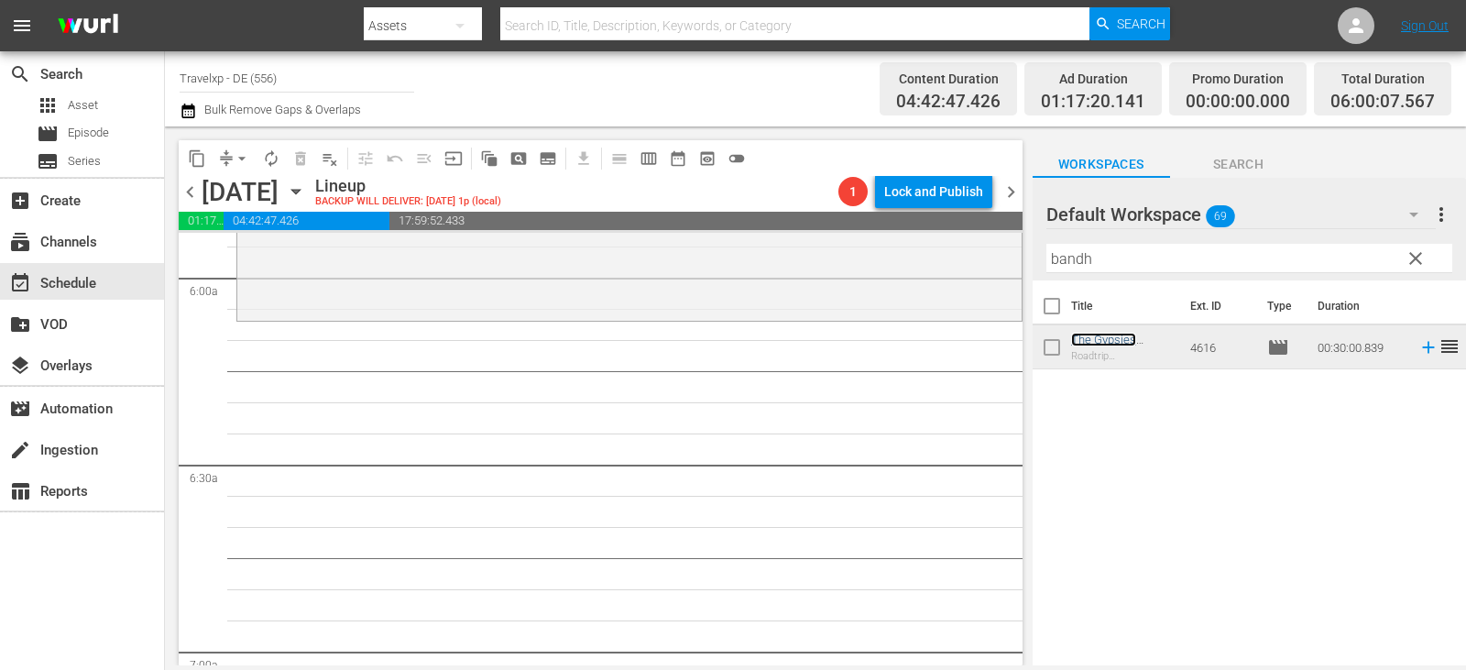
scroll to position [2199, 0]
drag, startPoint x: 1098, startPoint y: 262, endPoint x: 843, endPoint y: 262, distance: 254.7
click at [843, 262] on div "content_copy compress arrow_drop_down autorenew_outlined delete_forever_outline…" at bounding box center [815, 395] width 1301 height 539
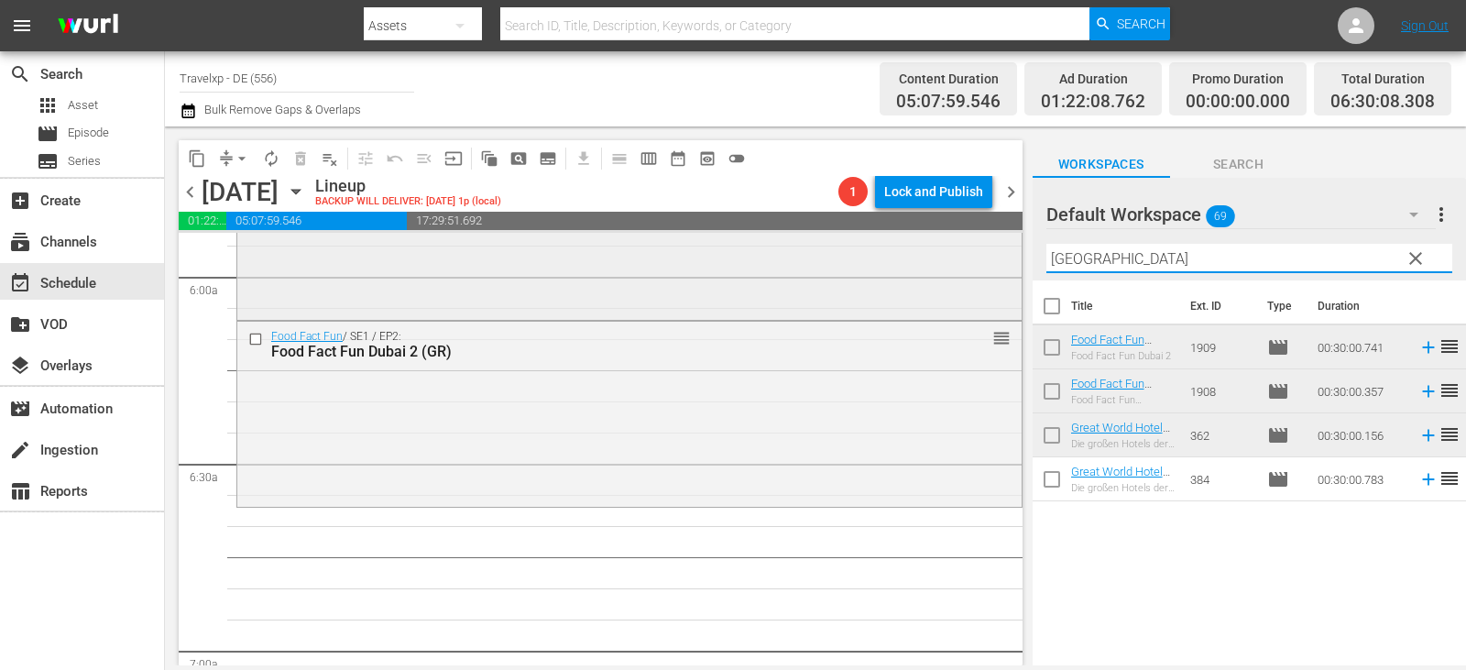
drag, startPoint x: 931, startPoint y: 267, endPoint x: 879, endPoint y: 274, distance: 52.7
click at [879, 274] on div "content_copy compress arrow_drop_down autorenew_outlined delete_forever_outline…" at bounding box center [815, 395] width 1301 height 539
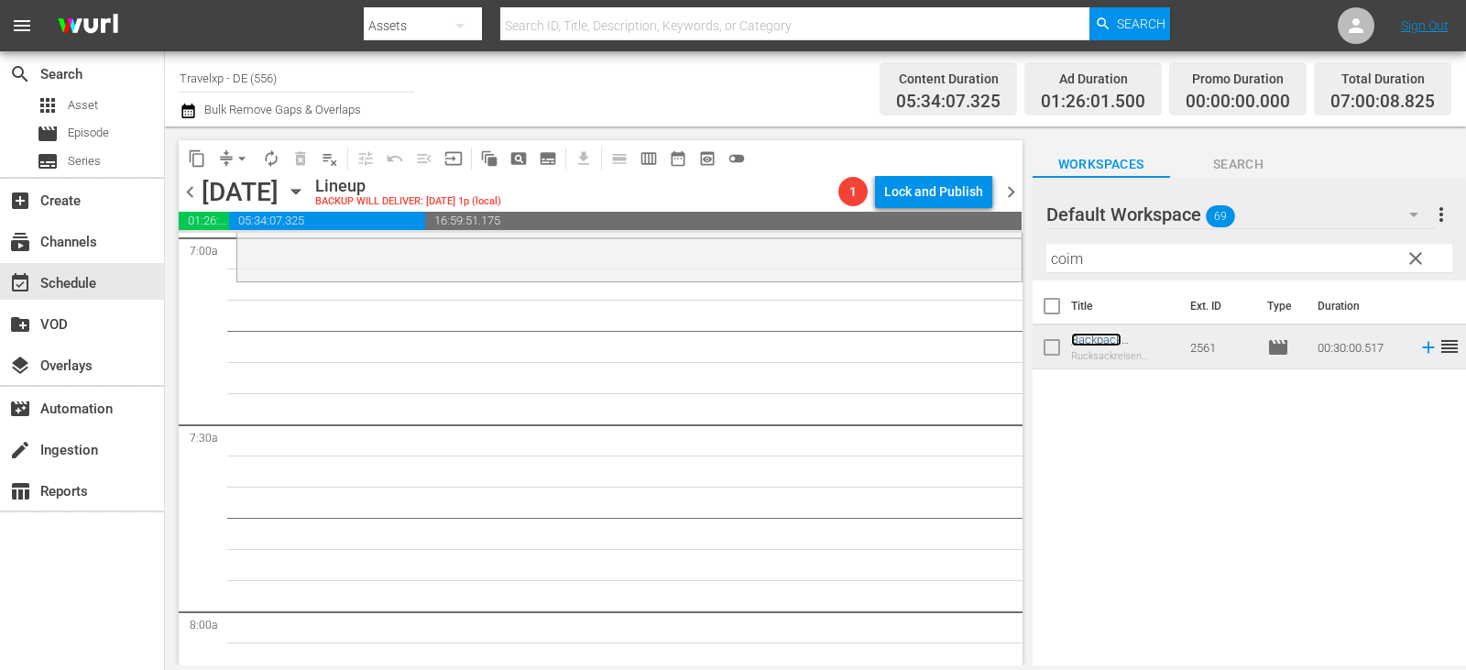
scroll to position [2657, 0]
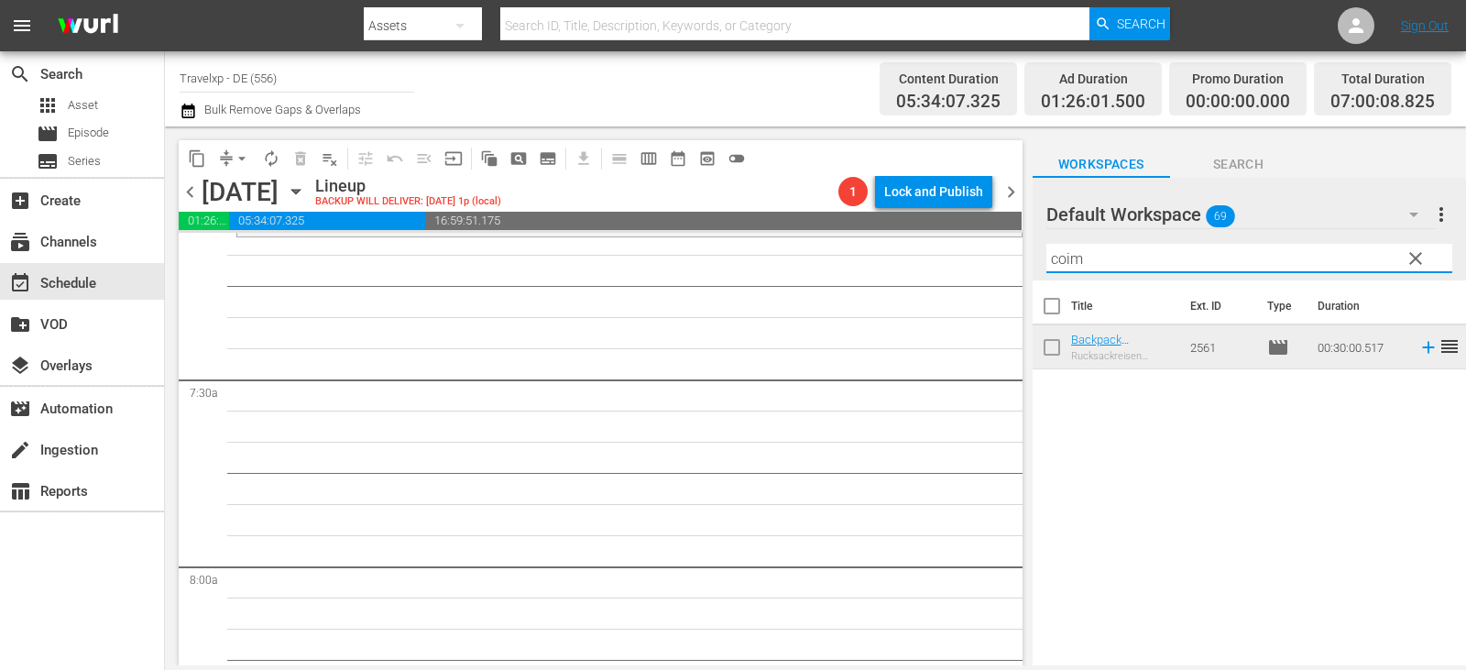
drag, startPoint x: 1085, startPoint y: 262, endPoint x: 826, endPoint y: 263, distance: 259.3
click at [826, 263] on div "content_copy compress arrow_drop_down autorenew_outlined delete_forever_outline…" at bounding box center [815, 395] width 1301 height 539
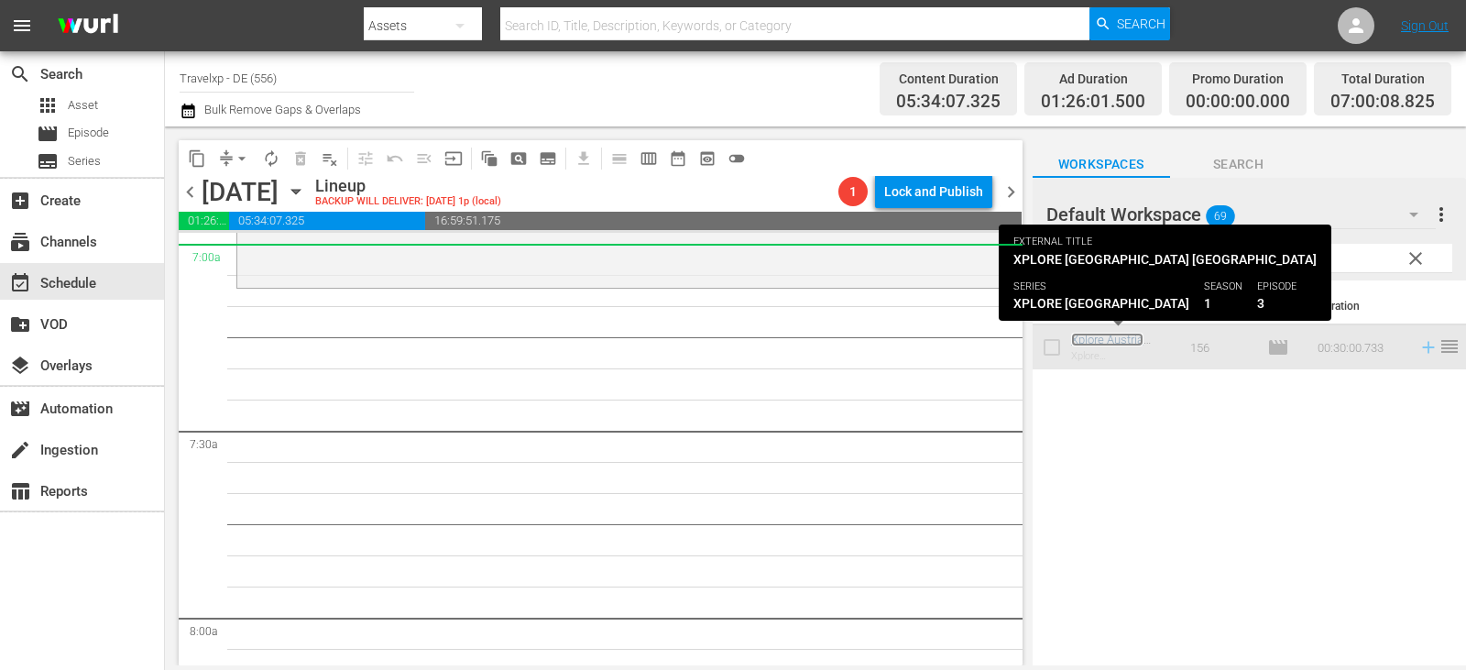
scroll to position [2566, 0]
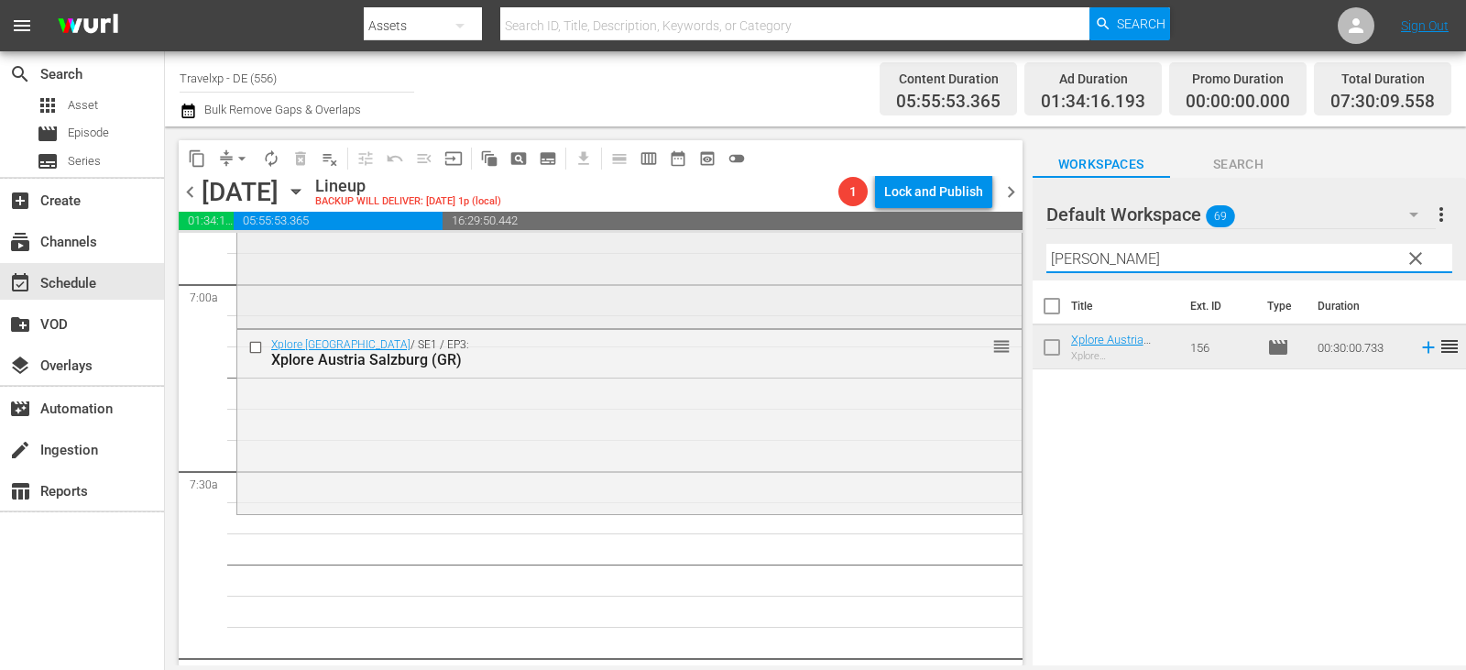
drag, startPoint x: 1111, startPoint y: 253, endPoint x: 909, endPoint y: 256, distance: 202.5
click at [909, 256] on div "content_copy compress arrow_drop_down autorenew_outlined delete_forever_outline…" at bounding box center [815, 395] width 1301 height 539
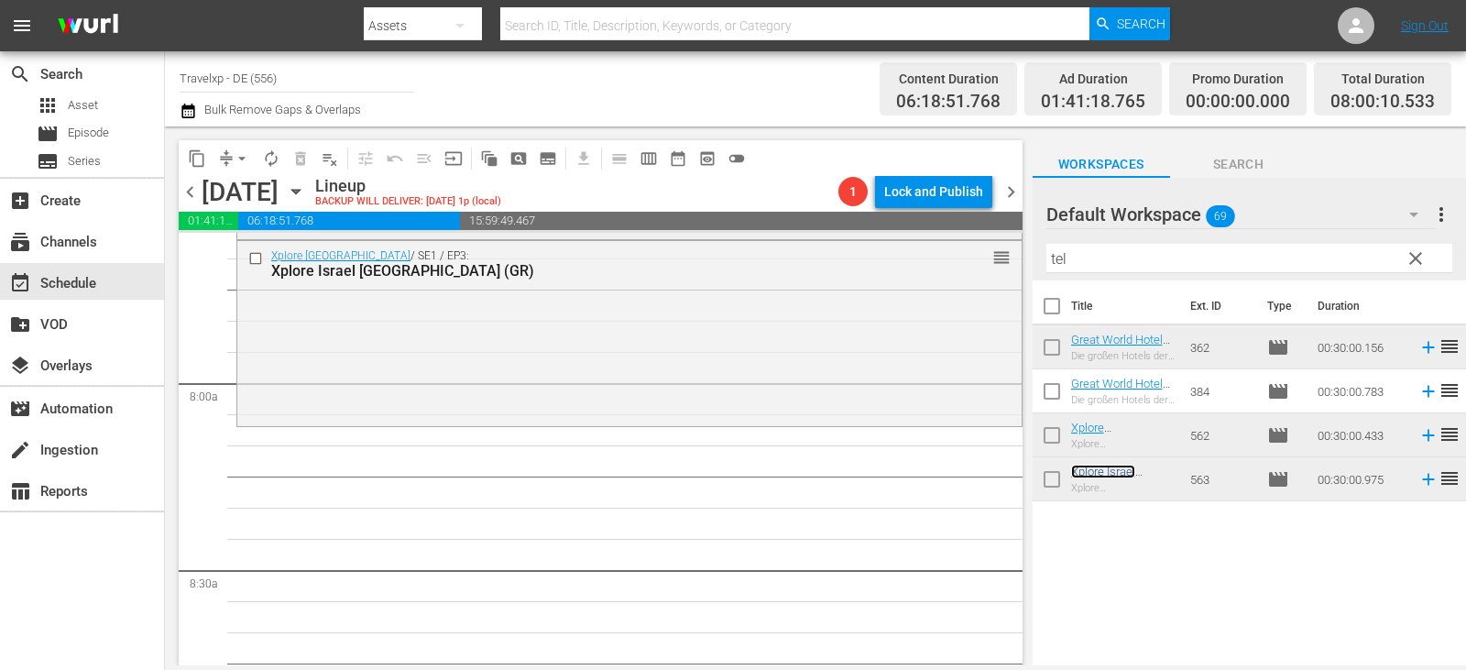
scroll to position [2932, 0]
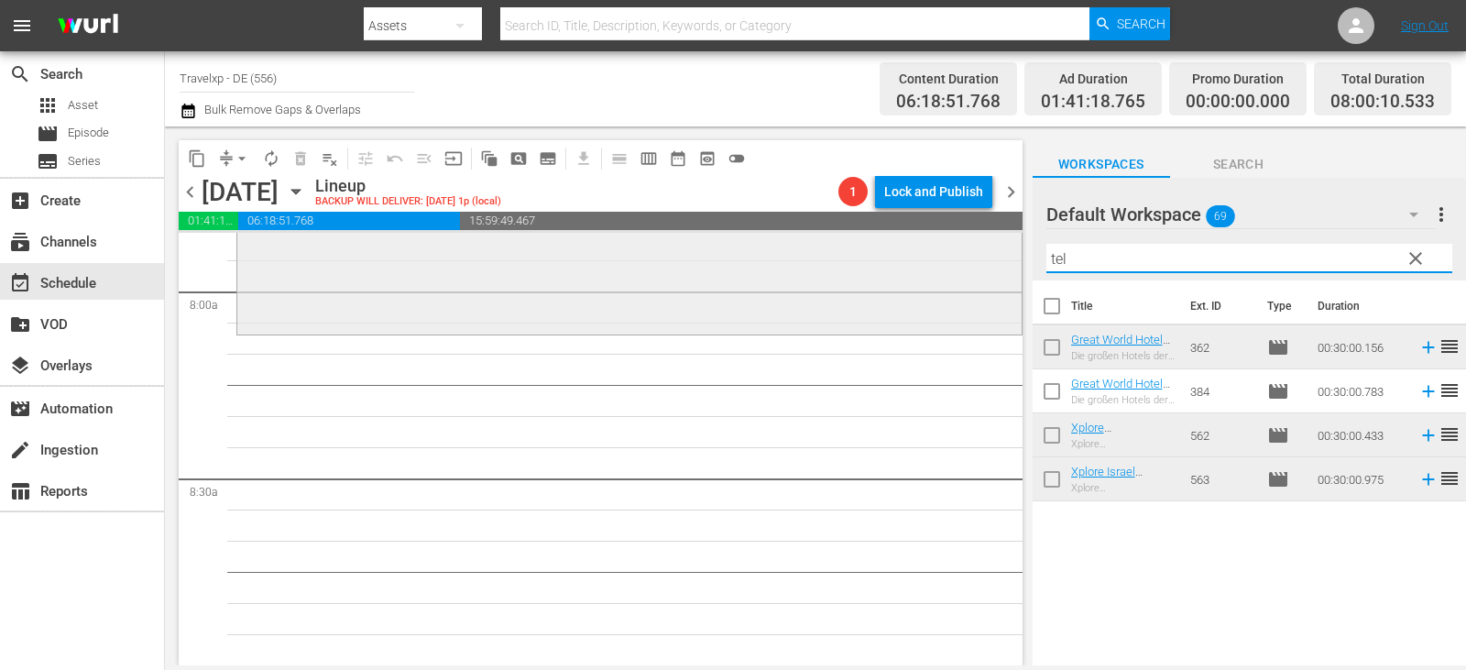
drag, startPoint x: 1062, startPoint y: 262, endPoint x: 981, endPoint y: 262, distance: 80.6
click at [981, 262] on div "content_copy compress arrow_drop_down autorenew_outlined delete_forever_outline…" at bounding box center [815, 395] width 1301 height 539
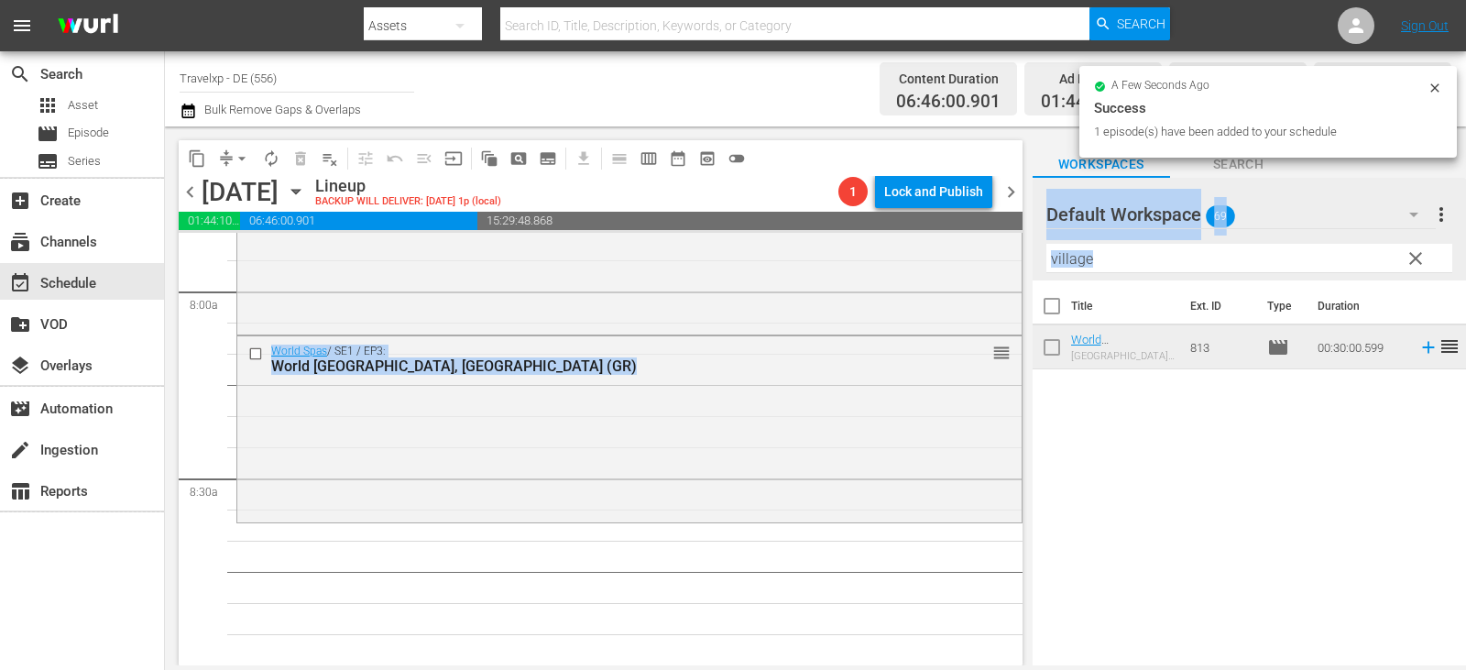
drag, startPoint x: 1086, startPoint y: 273, endPoint x: 1015, endPoint y: 272, distance: 70.6
click at [1015, 272] on div "content_copy compress arrow_drop_down autorenew_outlined delete_forever_outline…" at bounding box center [815, 395] width 1301 height 539
click at [1113, 259] on input "village" at bounding box center [1249, 258] width 406 height 29
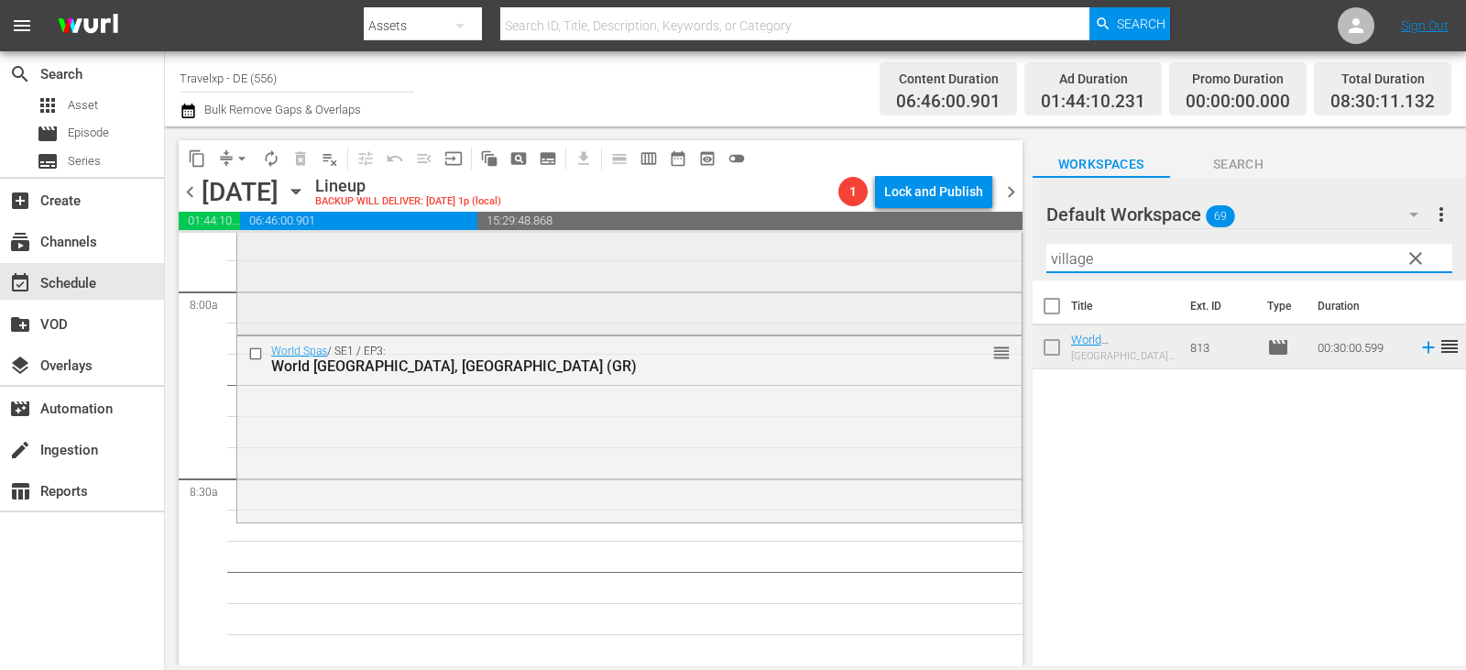
drag, startPoint x: 1109, startPoint y: 263, endPoint x: 984, endPoint y: 257, distance: 124.8
click at [984, 257] on div "content_copy compress arrow_drop_down autorenew_outlined delete_forever_outline…" at bounding box center [815, 395] width 1301 height 539
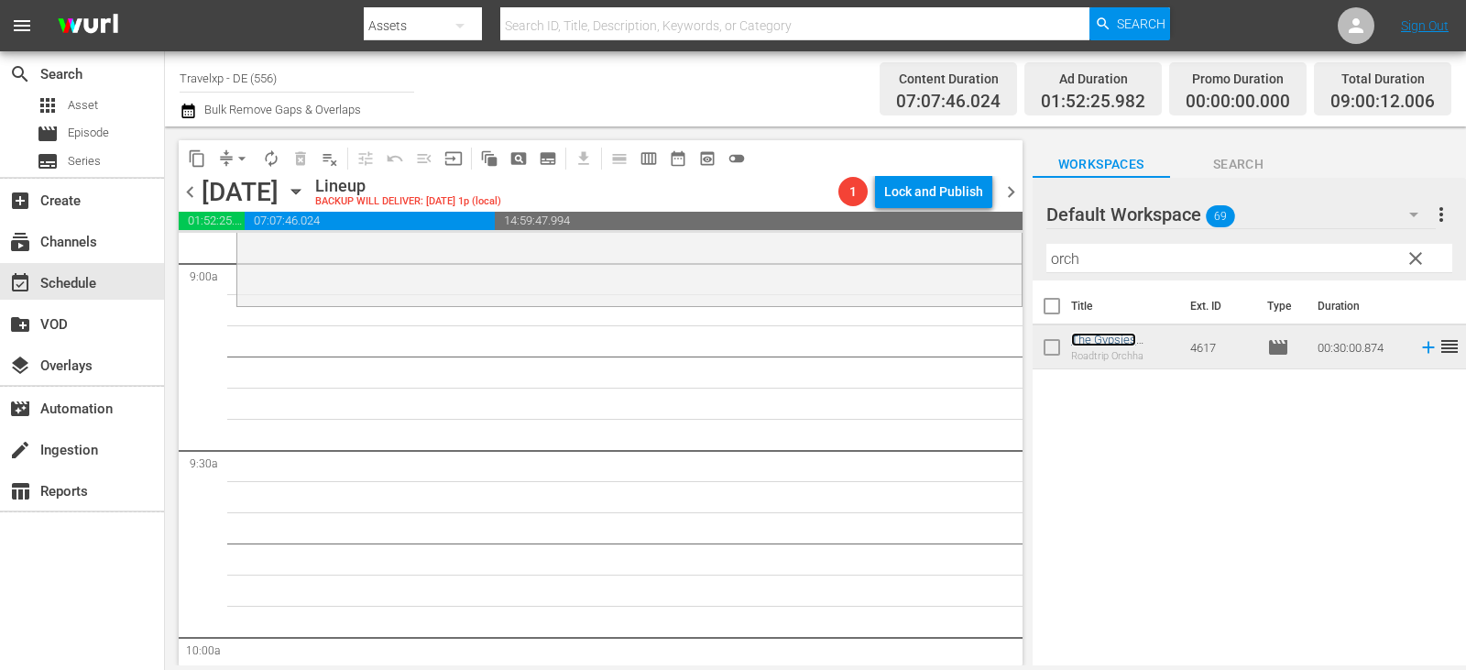
scroll to position [3390, 0]
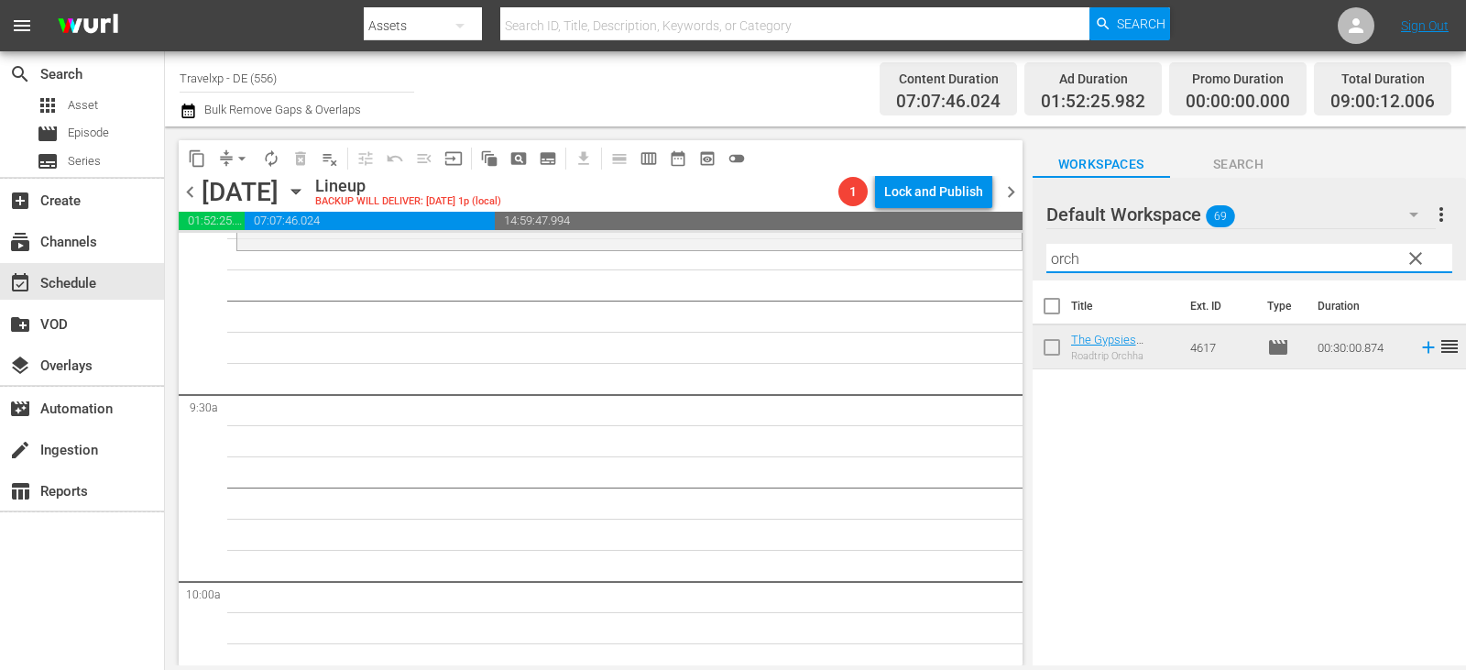
drag, startPoint x: 1117, startPoint y: 257, endPoint x: 913, endPoint y: 263, distance: 204.4
click at [913, 263] on div "content_copy compress arrow_drop_down autorenew_outlined delete_forever_outline…" at bounding box center [815, 395] width 1301 height 539
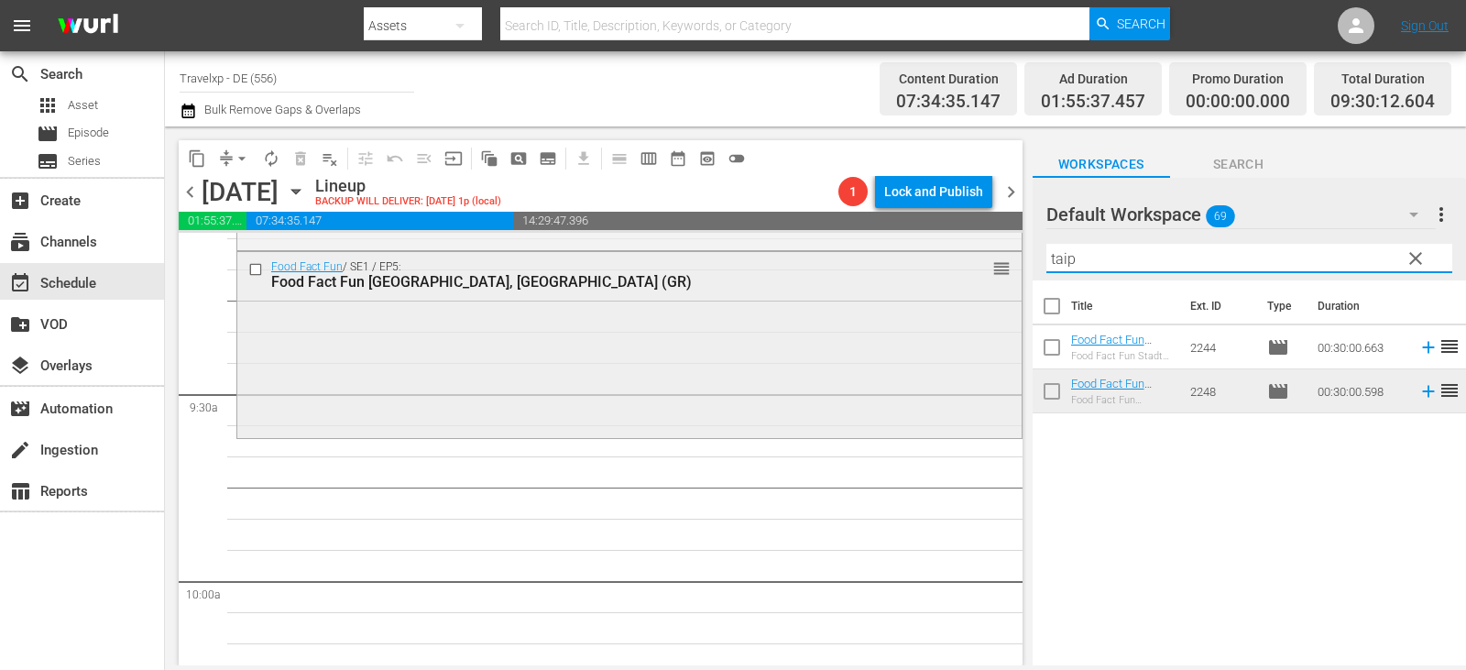
drag, startPoint x: 1089, startPoint y: 266, endPoint x: 909, endPoint y: 261, distance: 180.6
click at [909, 261] on div "content_copy compress arrow_drop_down autorenew_outlined delete_forever_outline…" at bounding box center [815, 395] width 1301 height 539
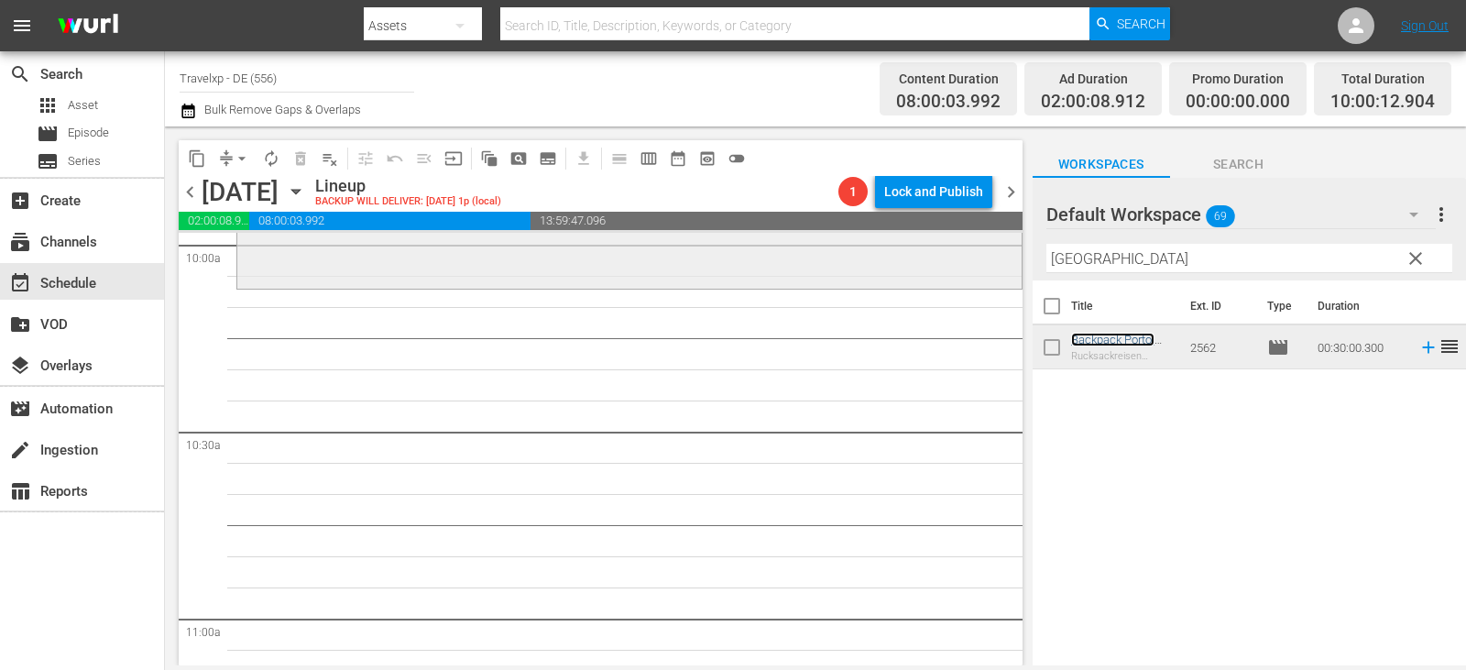
scroll to position [3757, 0]
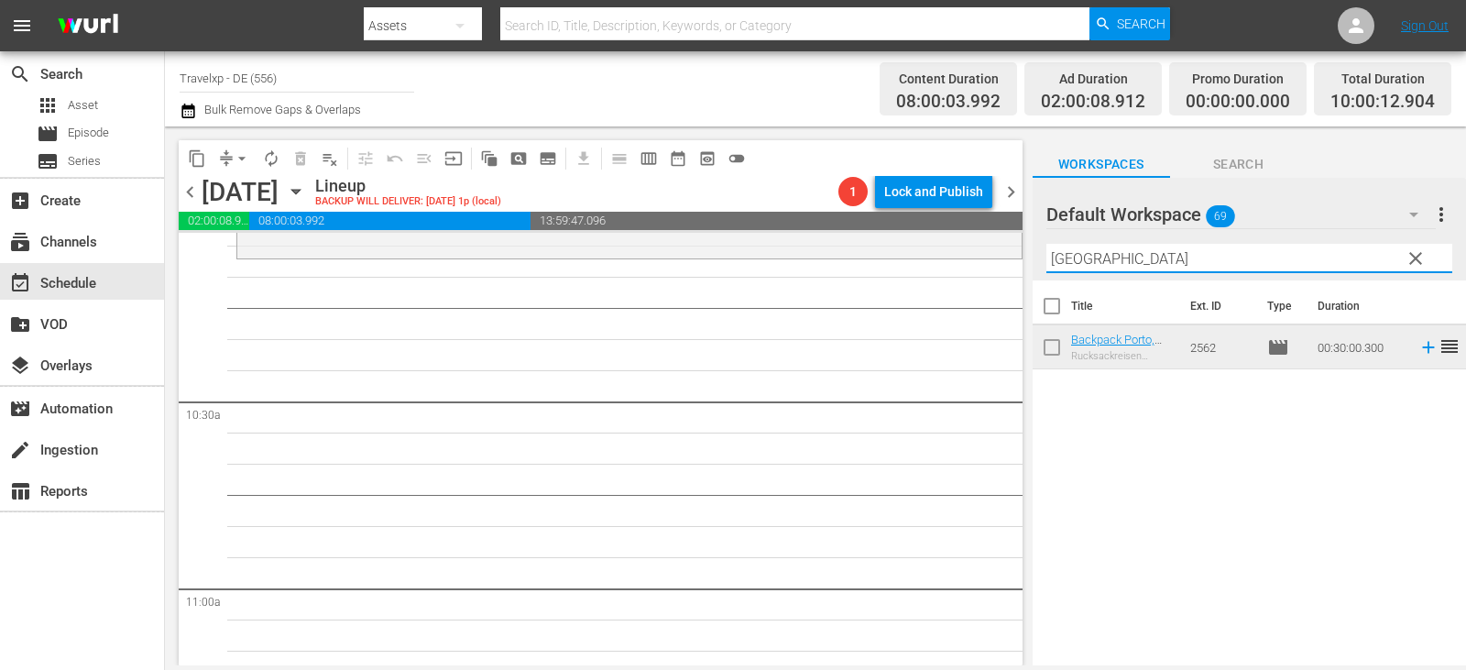
drag, startPoint x: 1122, startPoint y: 255, endPoint x: 785, endPoint y: 287, distance: 338.7
click at [785, 287] on div "content_copy compress arrow_drop_down autorenew_outlined delete_forever_outline…" at bounding box center [815, 395] width 1301 height 539
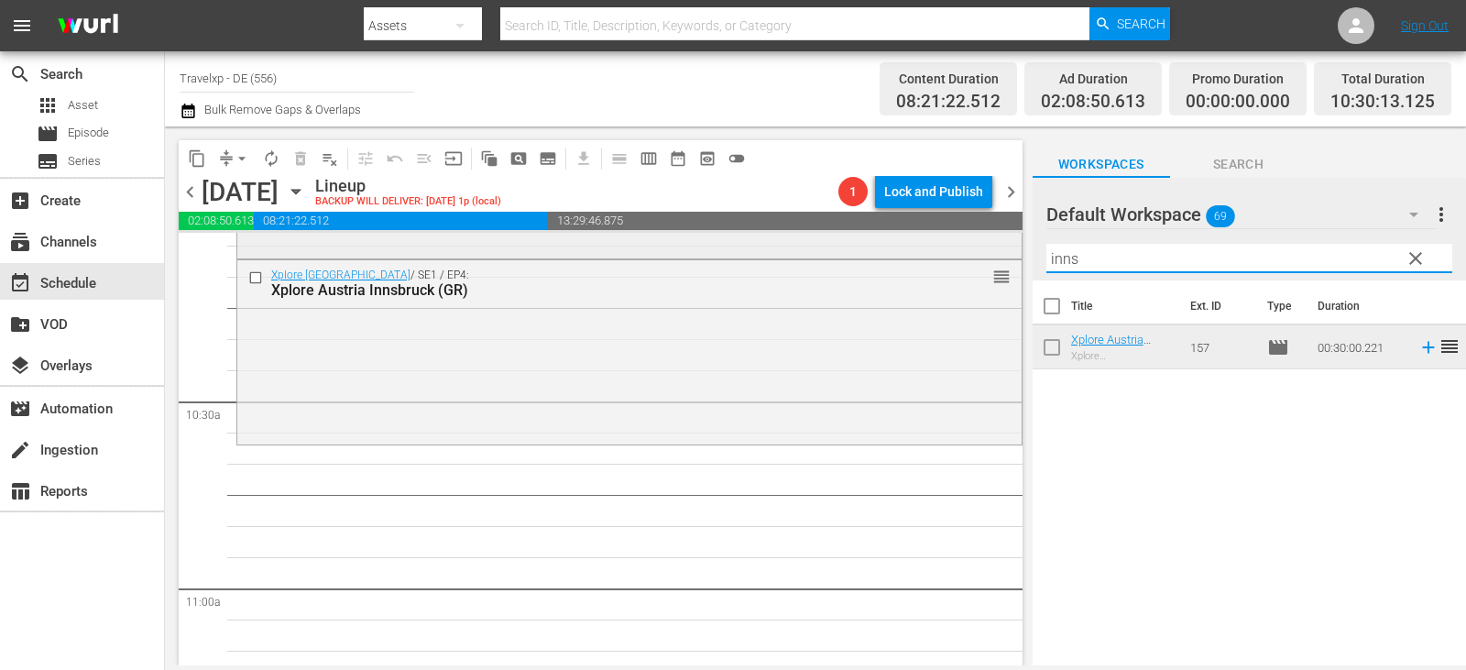
drag, startPoint x: 1102, startPoint y: 254, endPoint x: 870, endPoint y: 257, distance: 232.8
click at [870, 257] on div "content_copy compress arrow_drop_down autorenew_outlined delete_forever_outline…" at bounding box center [815, 395] width 1301 height 539
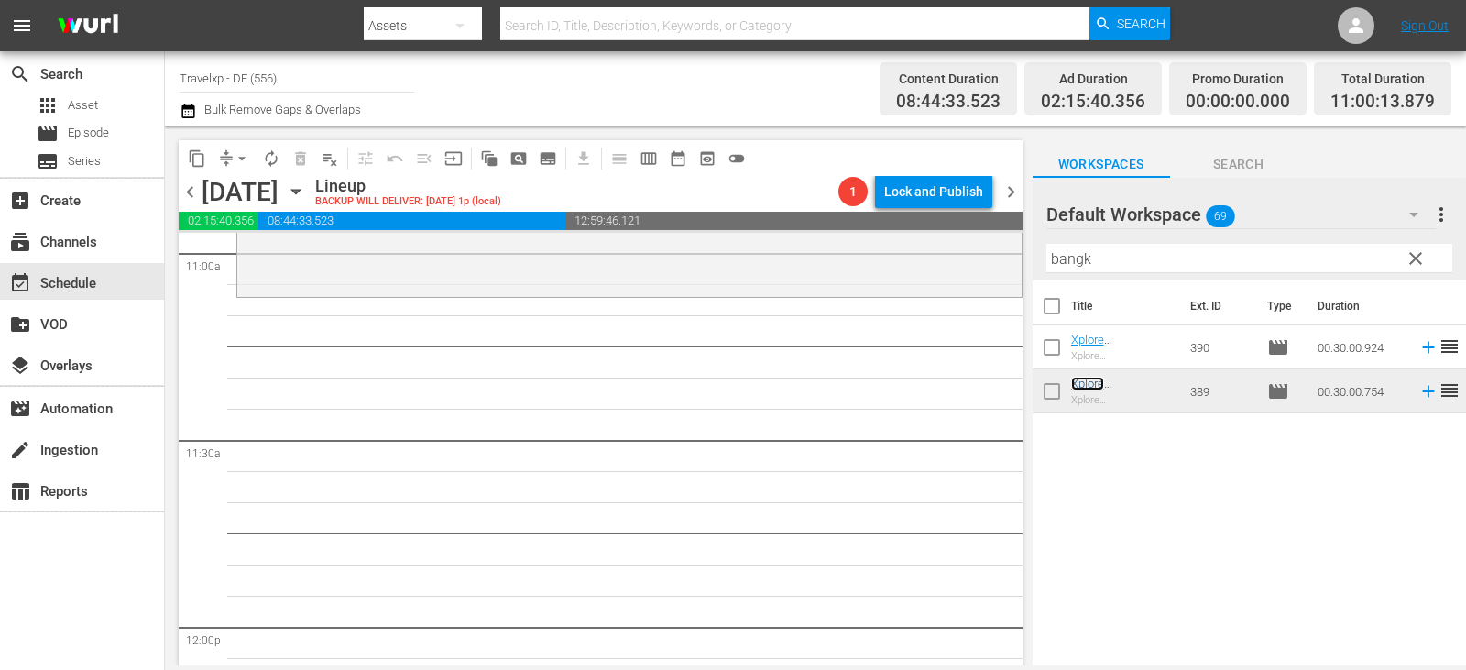
scroll to position [4123, 0]
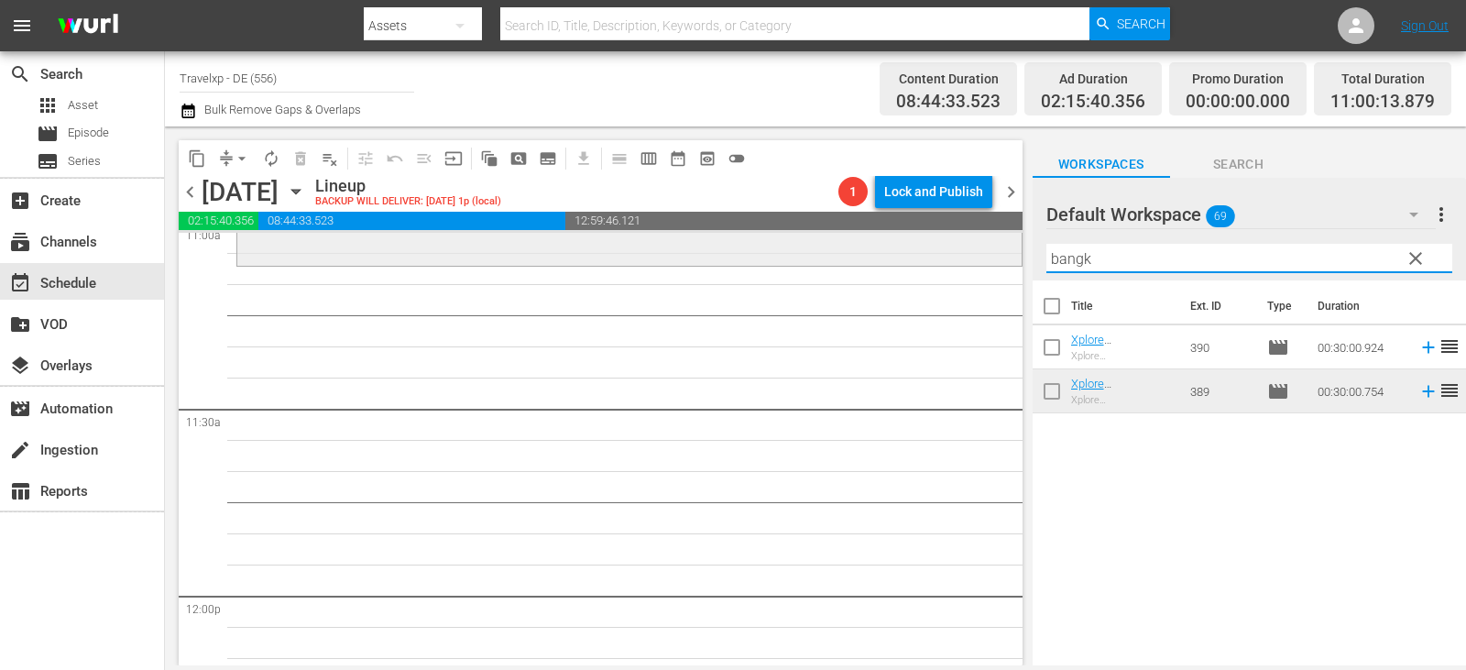
drag, startPoint x: 1106, startPoint y: 266, endPoint x: 993, endPoint y: 260, distance: 112.8
click at [993, 260] on div "content_copy compress arrow_drop_down autorenew_outlined delete_forever_outline…" at bounding box center [815, 395] width 1301 height 539
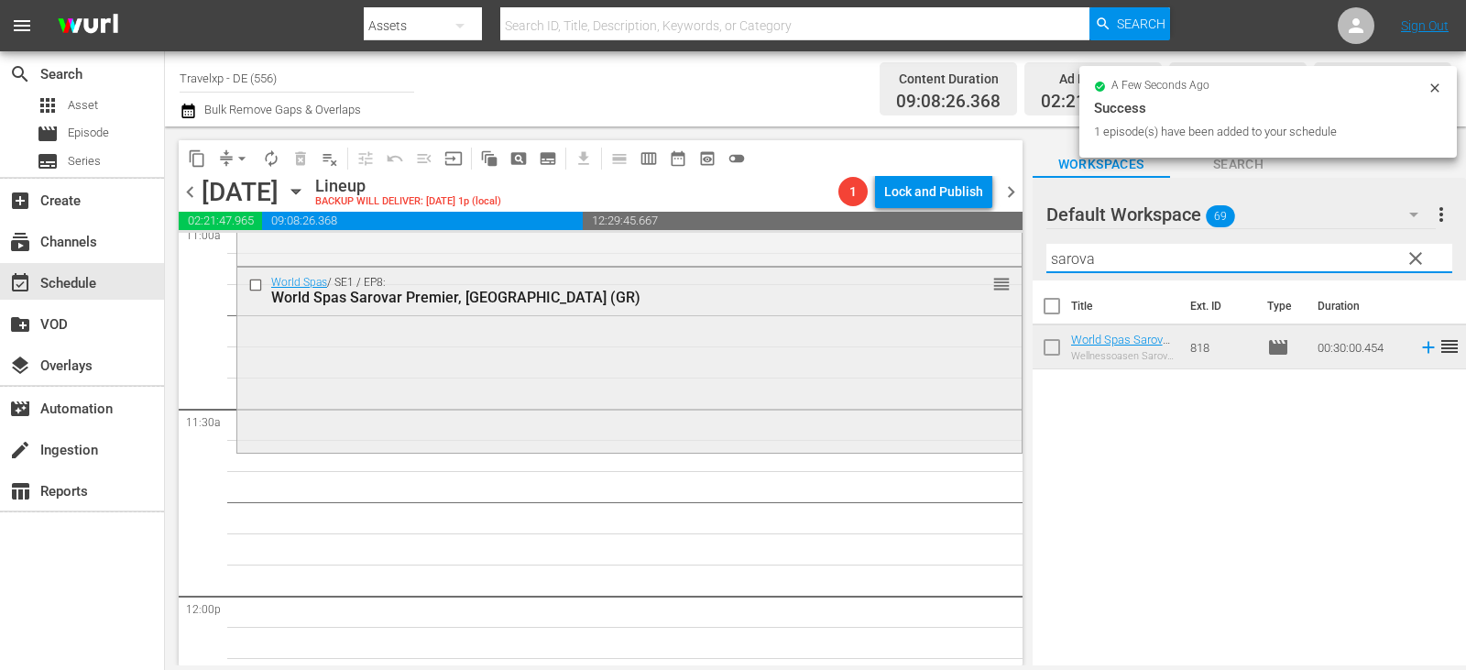
drag, startPoint x: 1102, startPoint y: 270, endPoint x: 908, endPoint y: 273, distance: 194.3
click at [908, 273] on div "content_copy compress arrow_drop_down autorenew_outlined delete_forever_outline…" at bounding box center [815, 395] width 1301 height 539
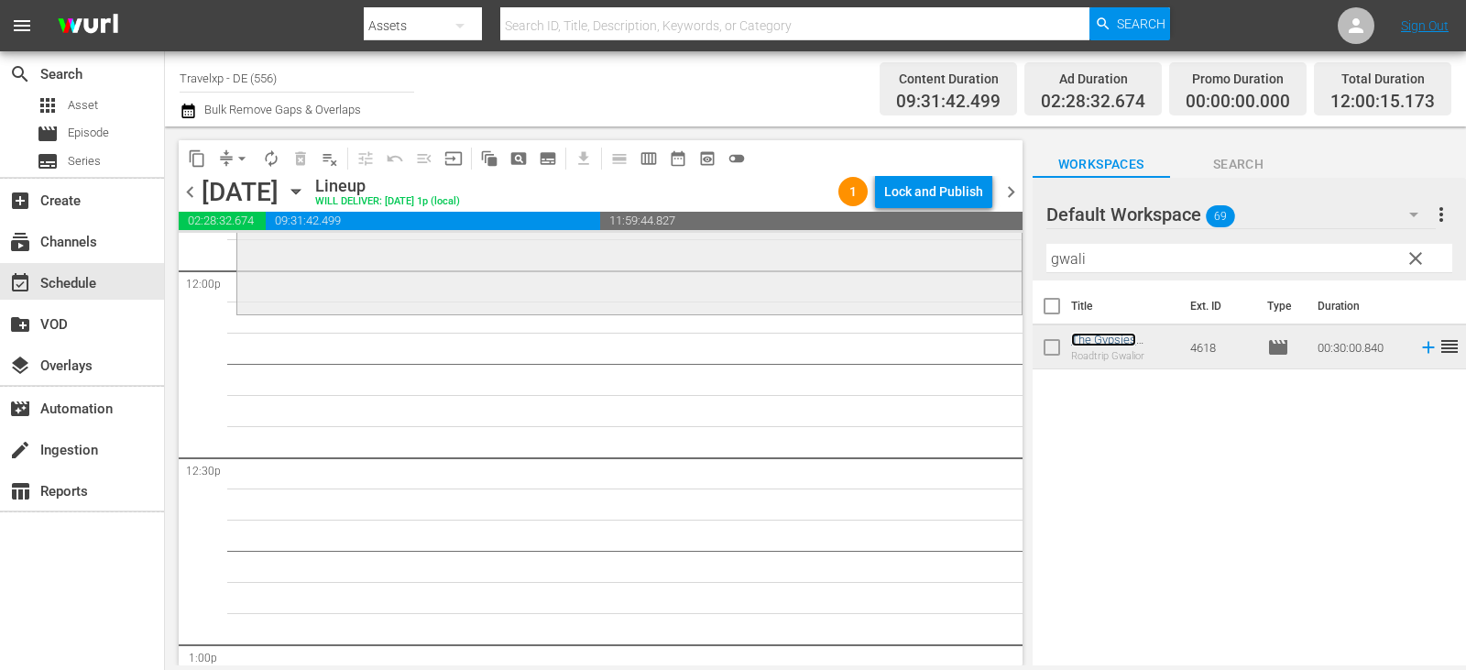
scroll to position [4490, 0]
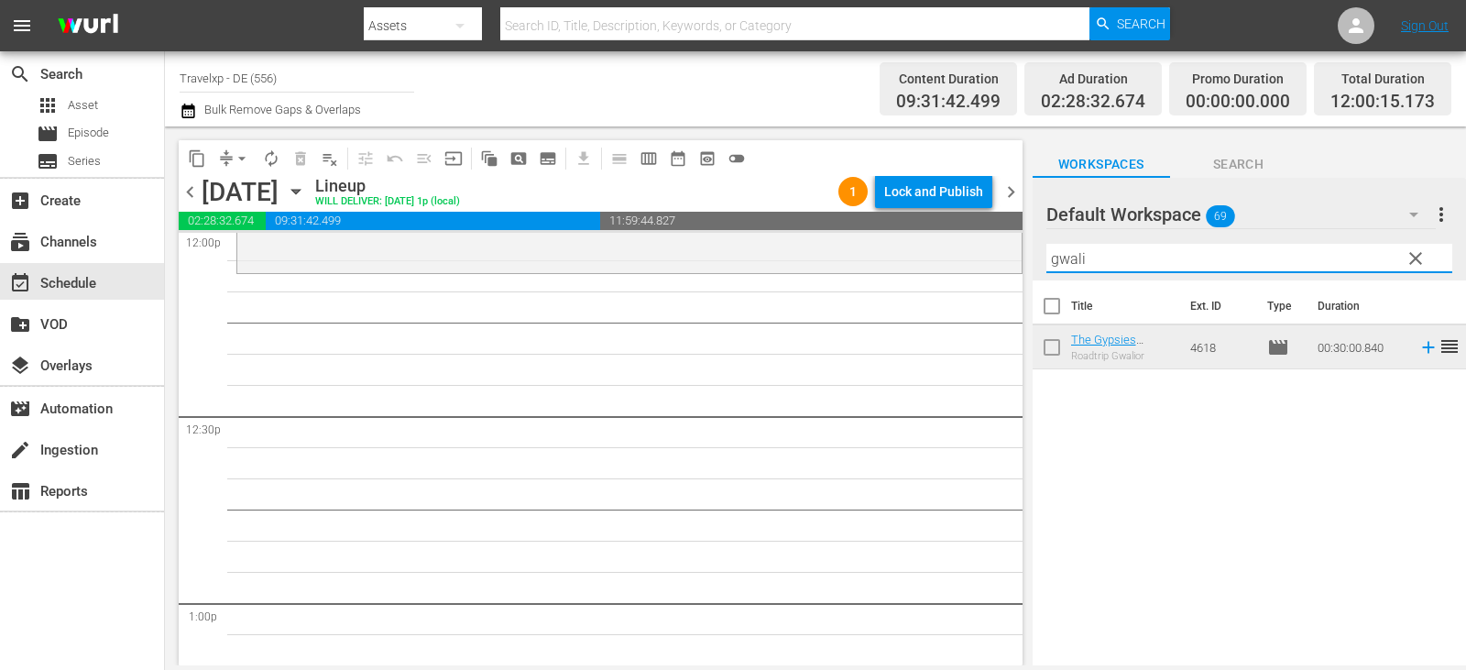
drag, startPoint x: 1118, startPoint y: 259, endPoint x: 980, endPoint y: 279, distance: 139.7
click at [987, 279] on div "content_copy compress arrow_drop_down autorenew_outlined delete_forever_outline…" at bounding box center [815, 395] width 1301 height 539
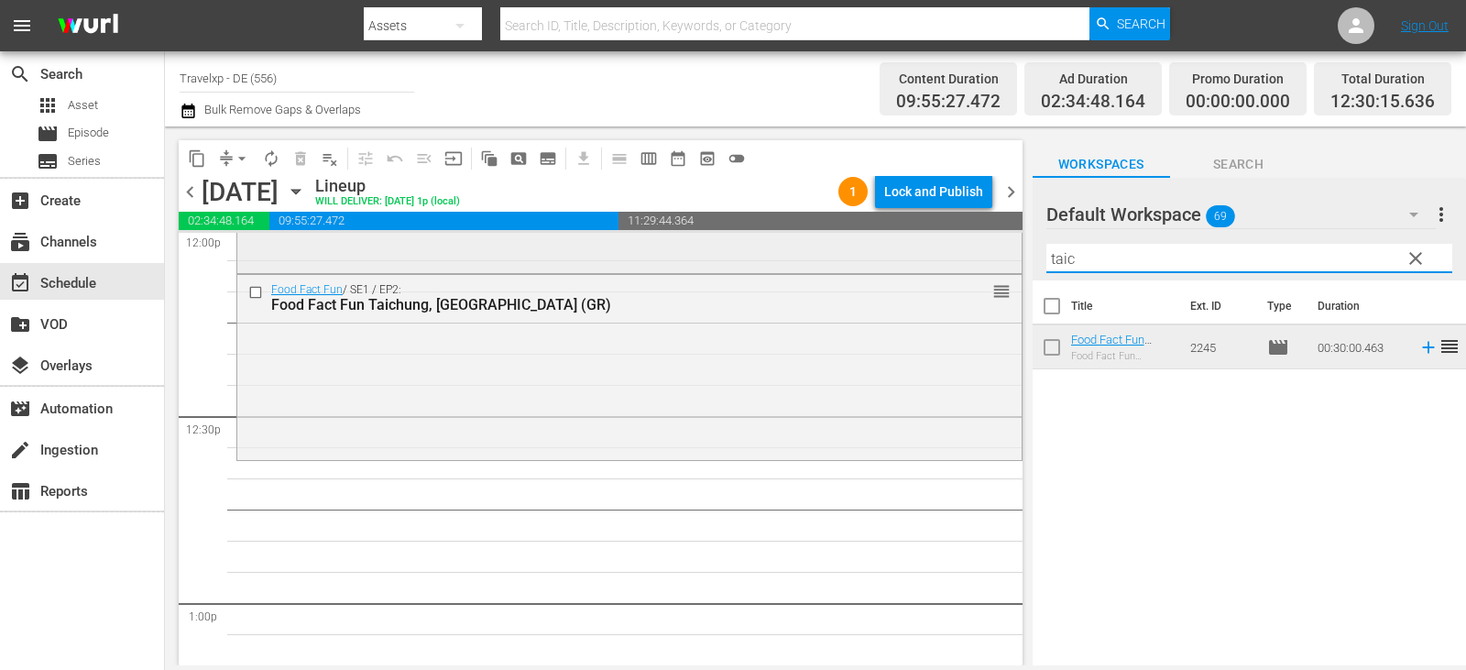
drag, startPoint x: 1091, startPoint y: 249, endPoint x: 991, endPoint y: 252, distance: 99.9
click at [991, 252] on div "content_copy compress arrow_drop_down autorenew_outlined delete_forever_outline…" at bounding box center [815, 395] width 1301 height 539
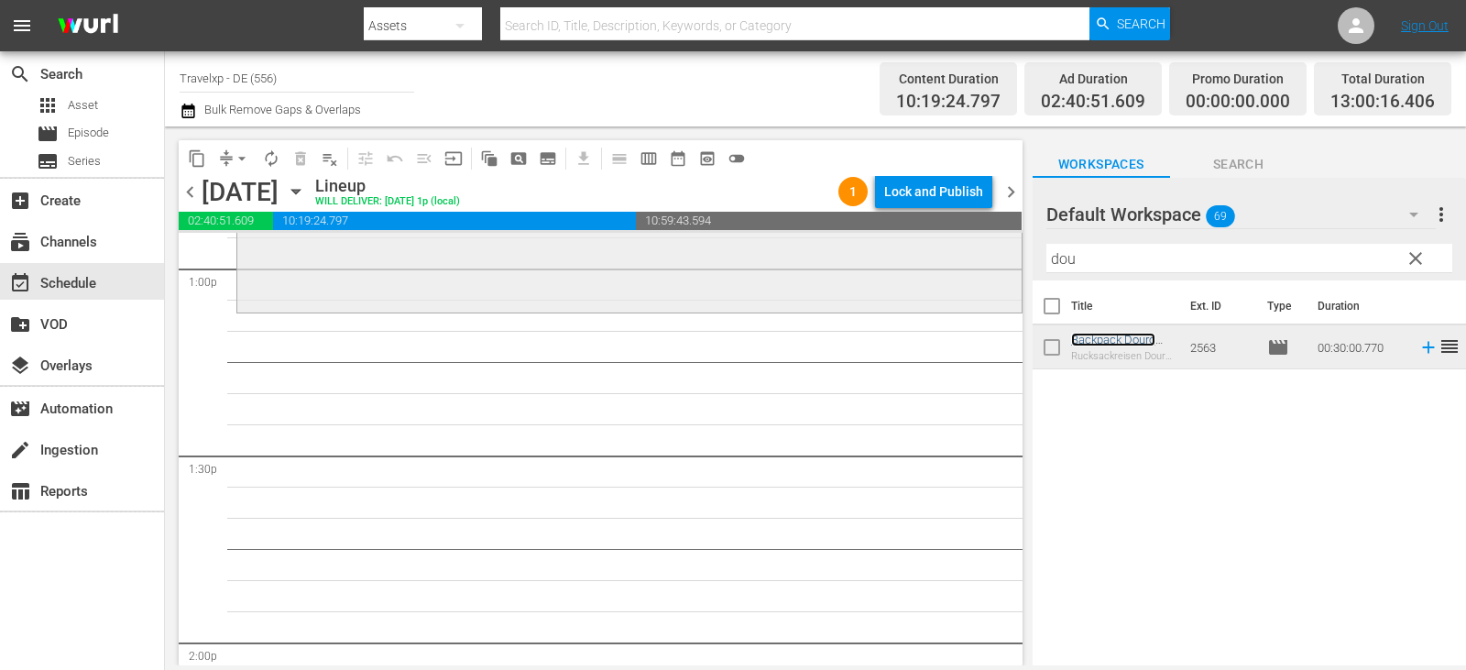
scroll to position [4856, 0]
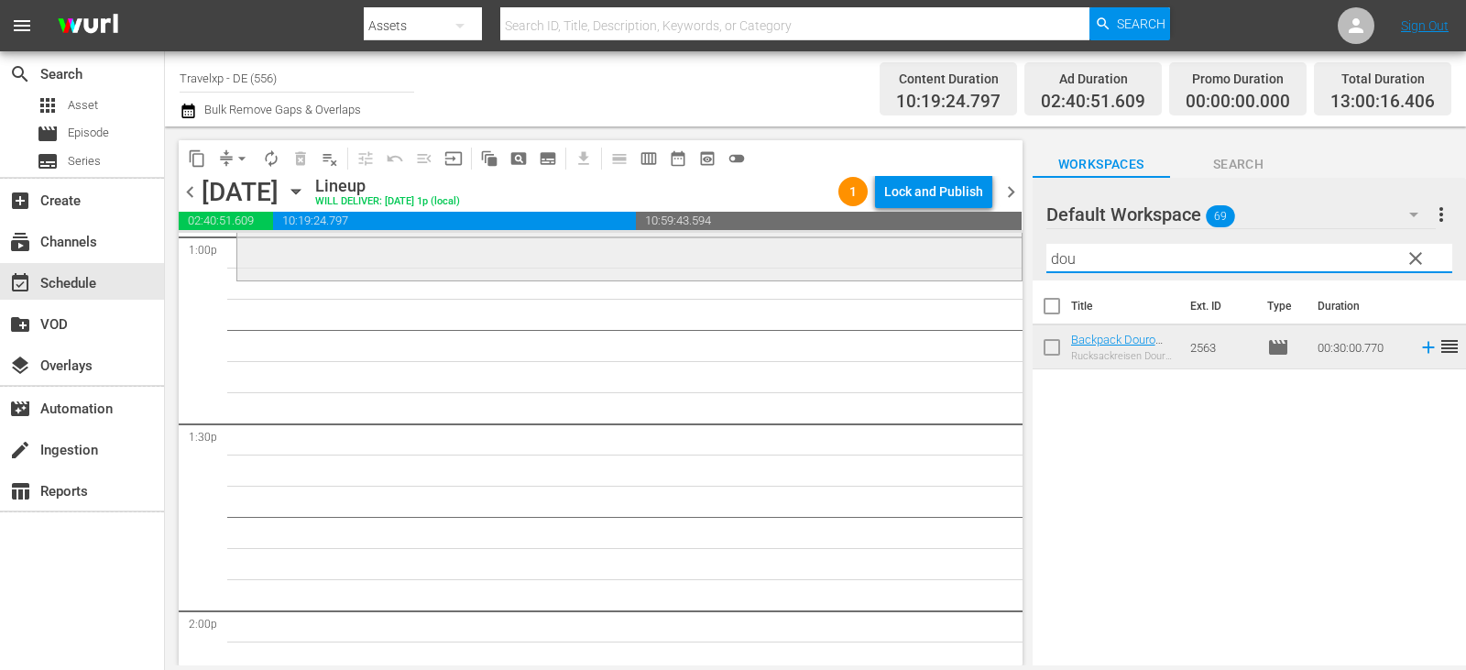
drag, startPoint x: 1056, startPoint y: 264, endPoint x: 982, endPoint y: 264, distance: 73.3
click at [982, 264] on div "content_copy compress arrow_drop_down autorenew_outlined delete_forever_outline…" at bounding box center [815, 395] width 1301 height 539
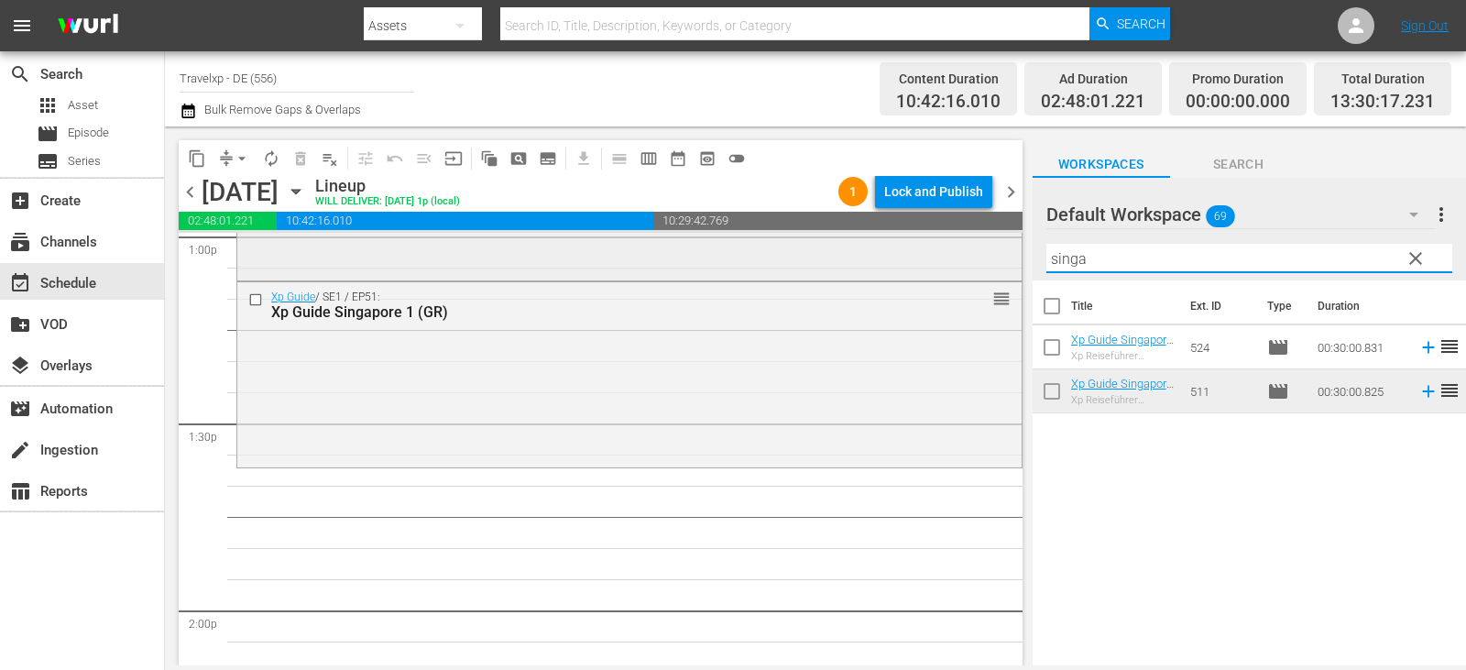
drag, startPoint x: 1099, startPoint y: 260, endPoint x: 950, endPoint y: 260, distance: 148.4
click at [950, 260] on div "content_copy compress arrow_drop_down autorenew_outlined delete_forever_outline…" at bounding box center [815, 395] width 1301 height 539
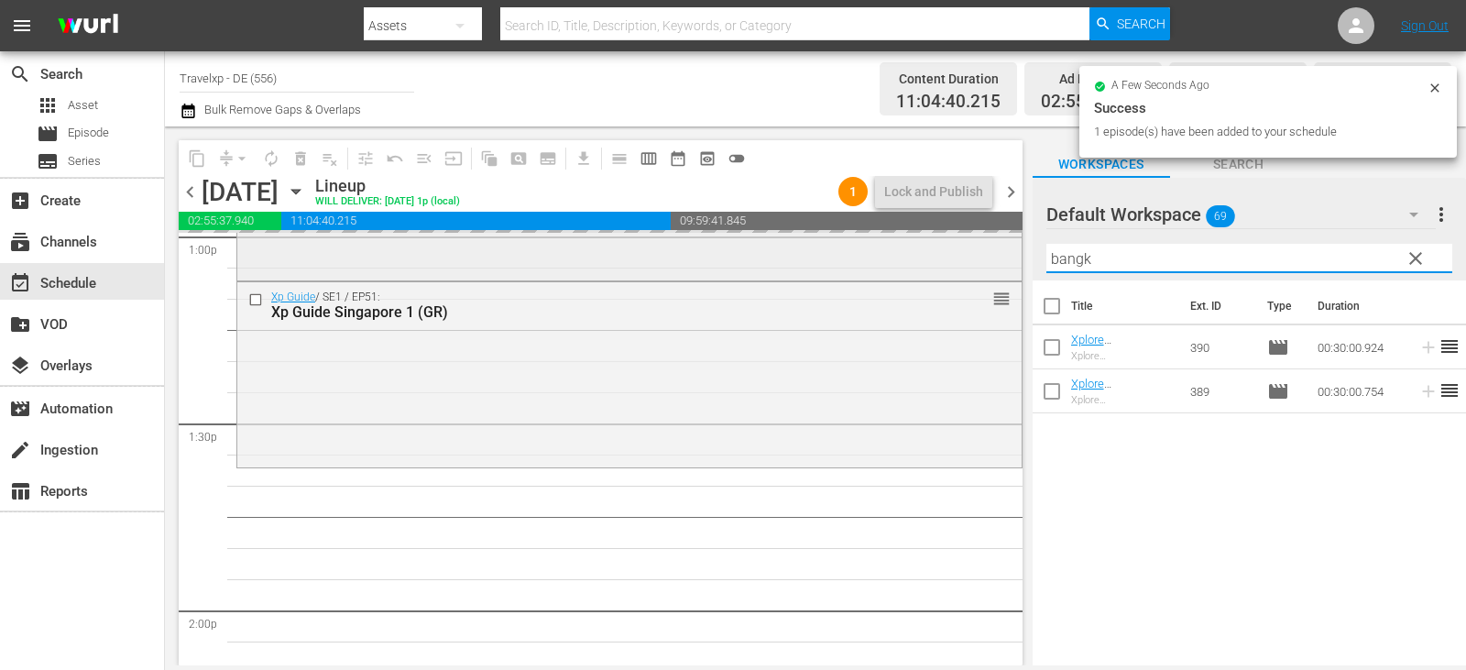
click at [919, 257] on div "content_copy compress arrow_drop_down autorenew_outlined delete_forever_outline…" at bounding box center [815, 395] width 1301 height 539
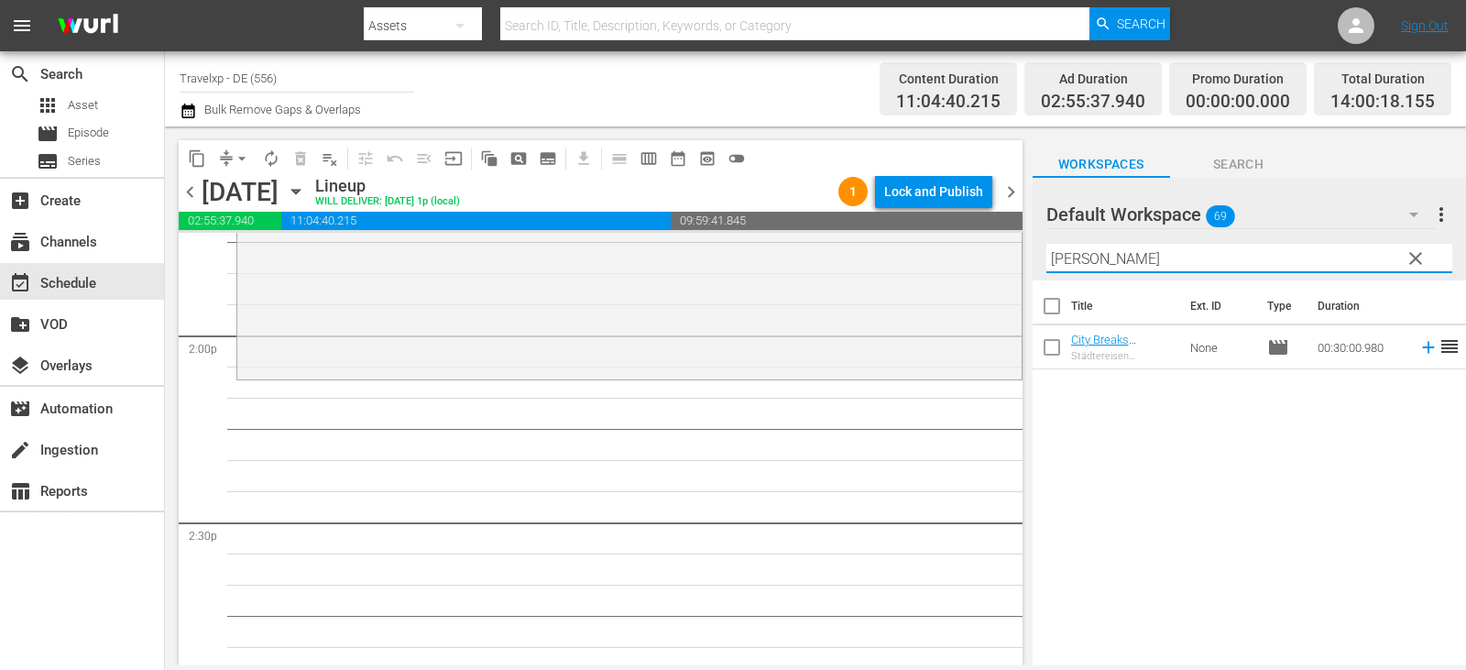
scroll to position [5223, 0]
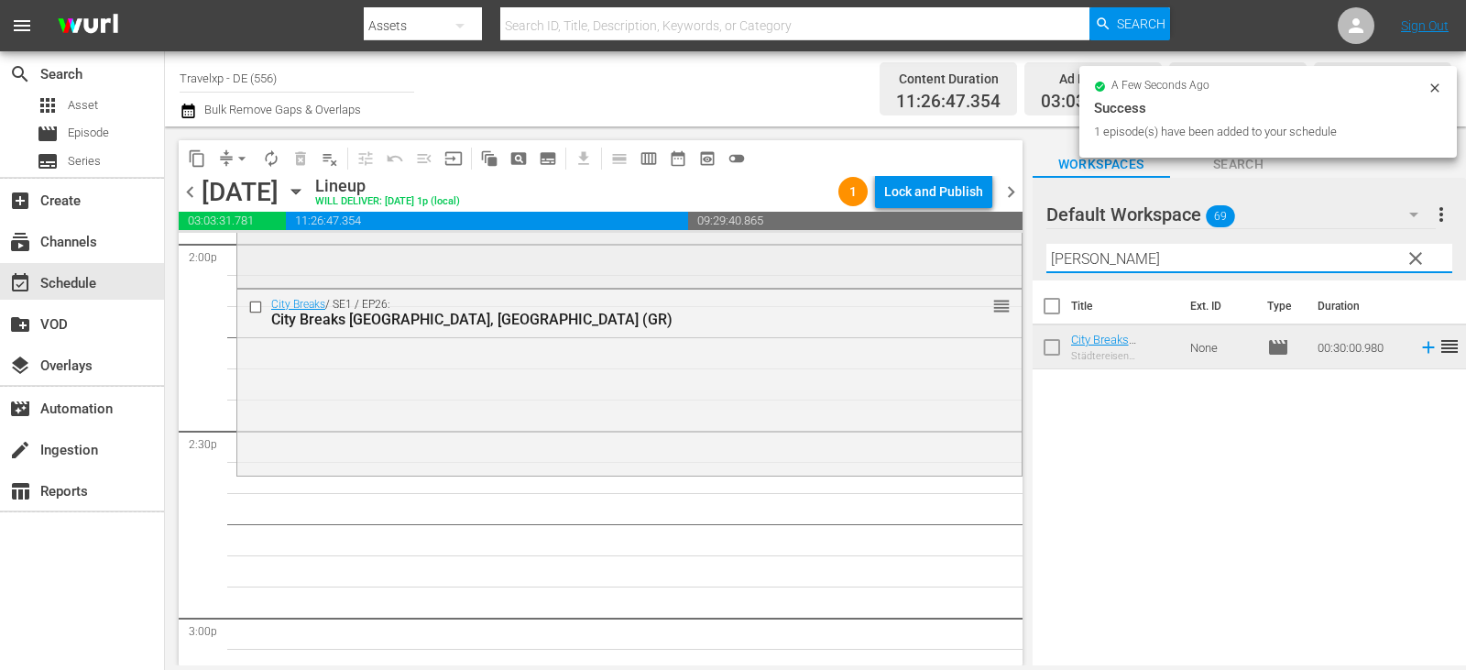
drag, startPoint x: 1108, startPoint y: 257, endPoint x: 835, endPoint y: 257, distance: 273.1
click at [835, 257] on div "content_copy compress arrow_drop_down autorenew_outlined delete_forever_outline…" at bounding box center [815, 395] width 1301 height 539
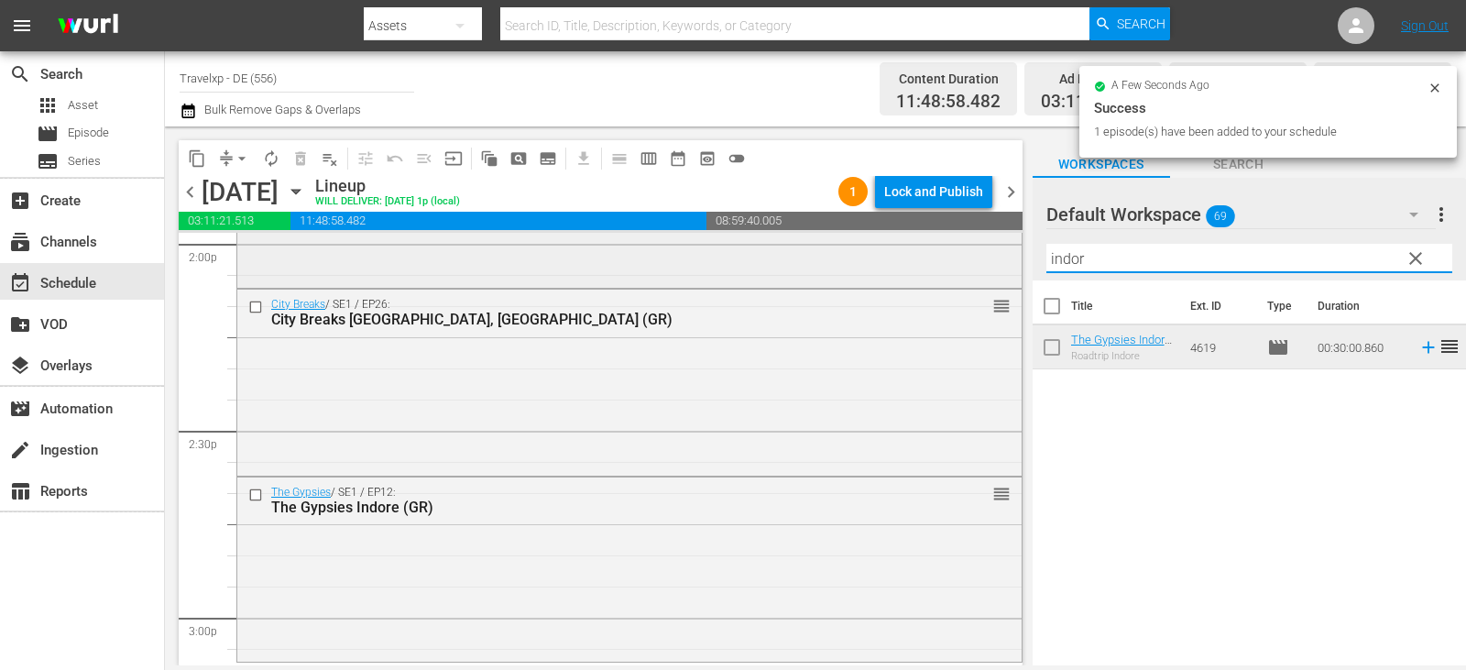
drag, startPoint x: 1118, startPoint y: 259, endPoint x: 802, endPoint y: 259, distance: 316.1
click at [802, 259] on div "content_copy compress arrow_drop_down autorenew_outlined delete_forever_outline…" at bounding box center [815, 395] width 1301 height 539
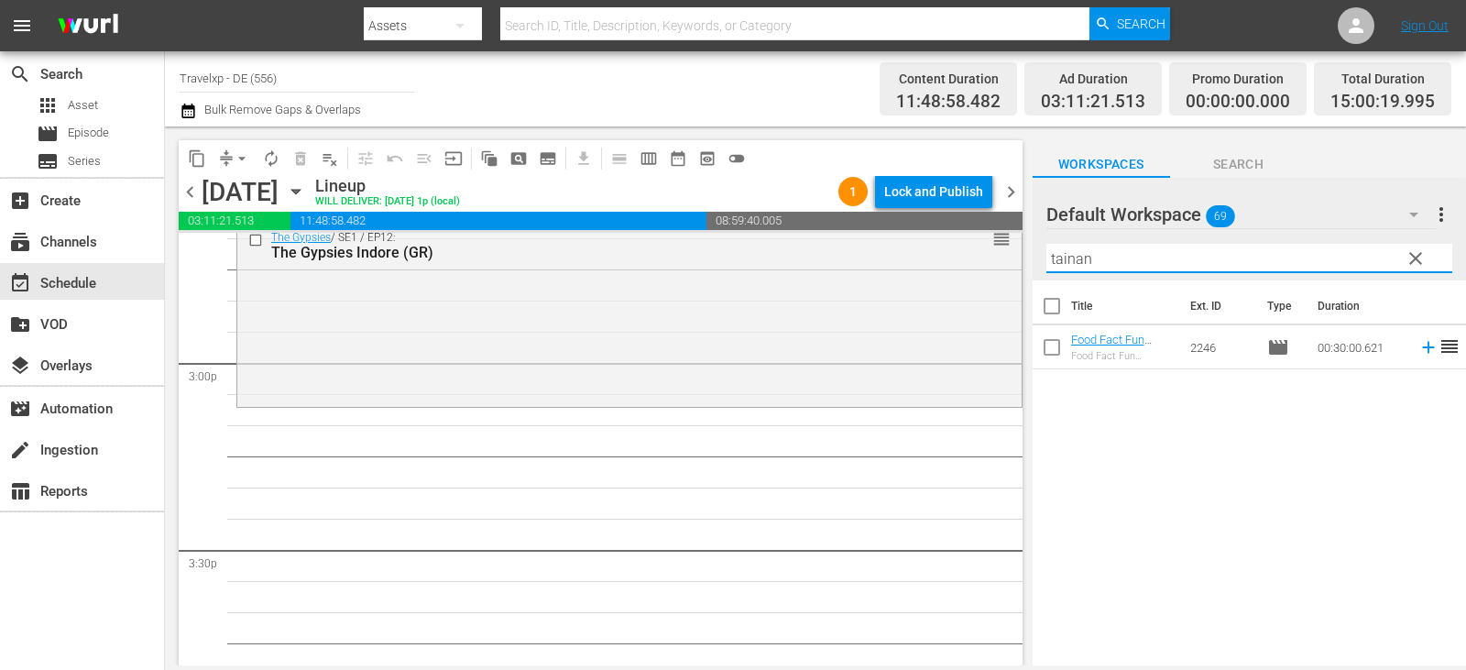
scroll to position [5589, 0]
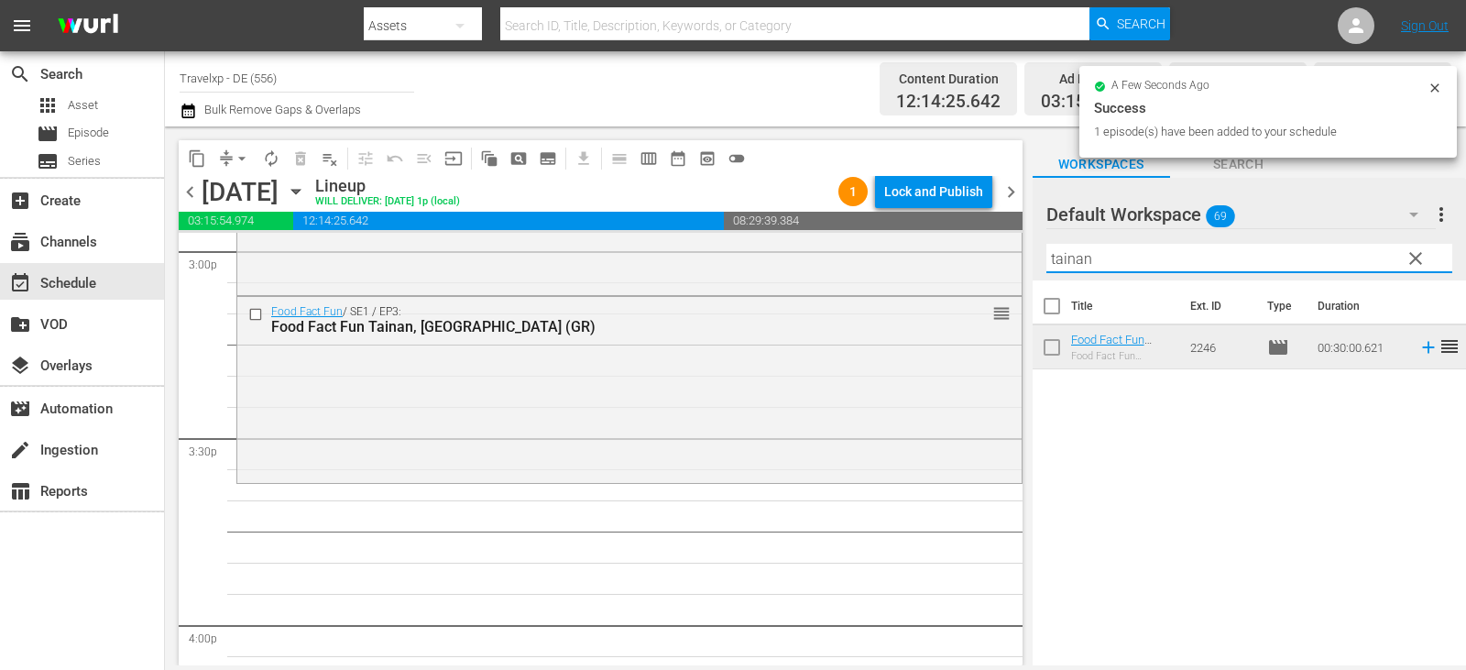
drag, startPoint x: 1126, startPoint y: 257, endPoint x: 1098, endPoint y: 257, distance: 28.4
click at [881, 257] on div "content_copy compress arrow_drop_down autorenew_outlined delete_forever_outline…" at bounding box center [815, 395] width 1301 height 539
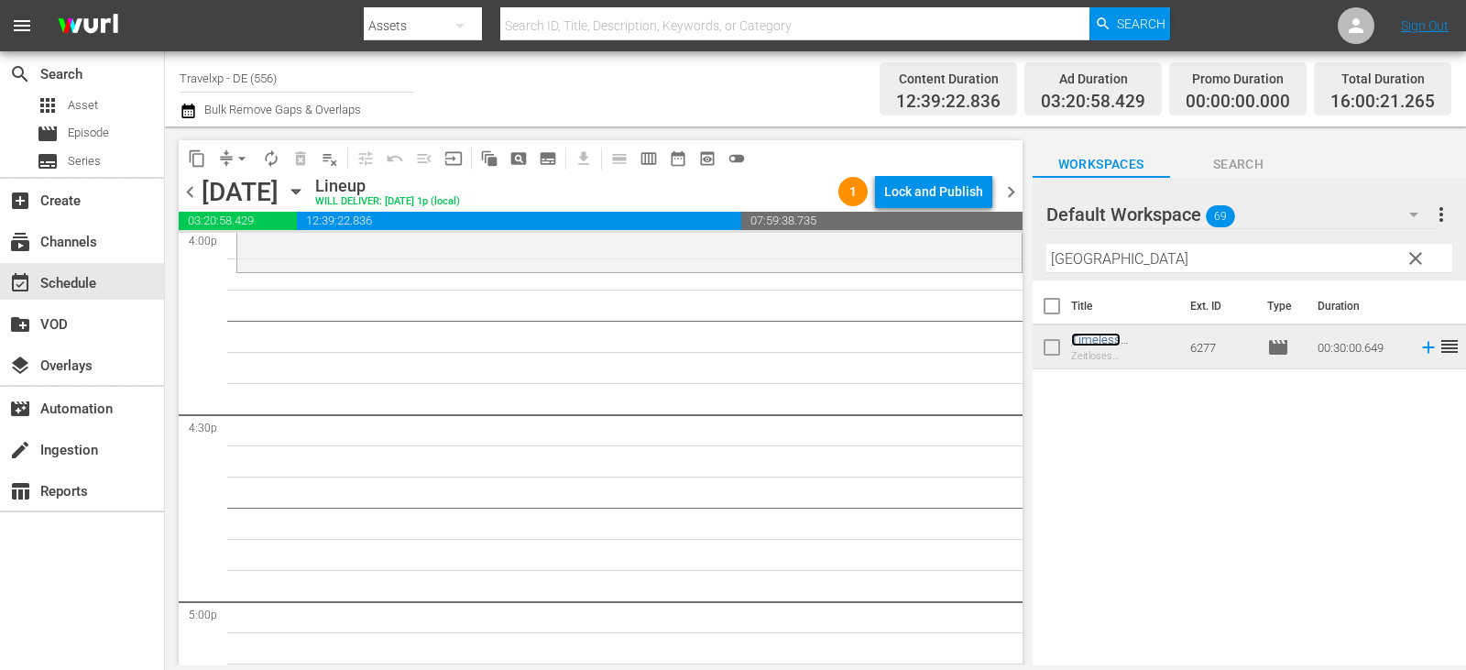
scroll to position [5956, 0]
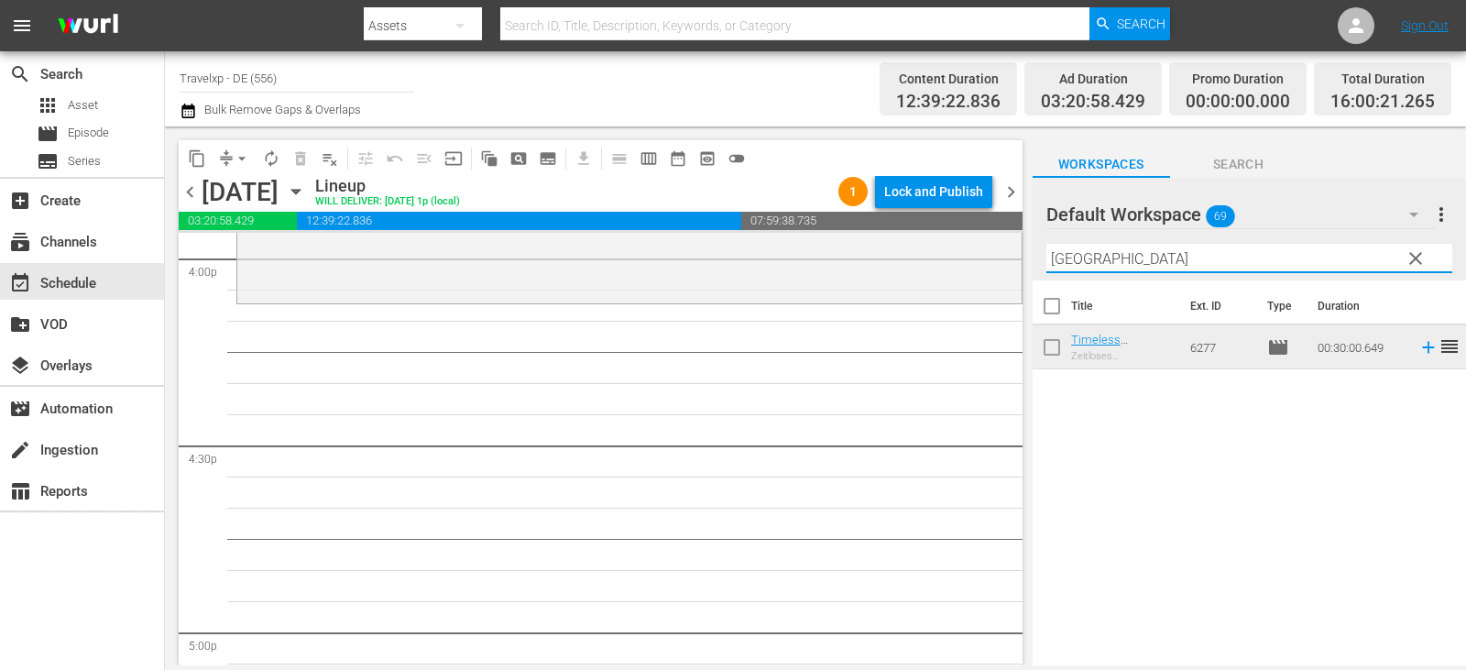
drag, startPoint x: 1130, startPoint y: 264, endPoint x: 1009, endPoint y: 264, distance: 121.0
click at [1009, 264] on div "content_copy compress arrow_drop_down autorenew_outlined delete_forever_outline…" at bounding box center [815, 395] width 1301 height 539
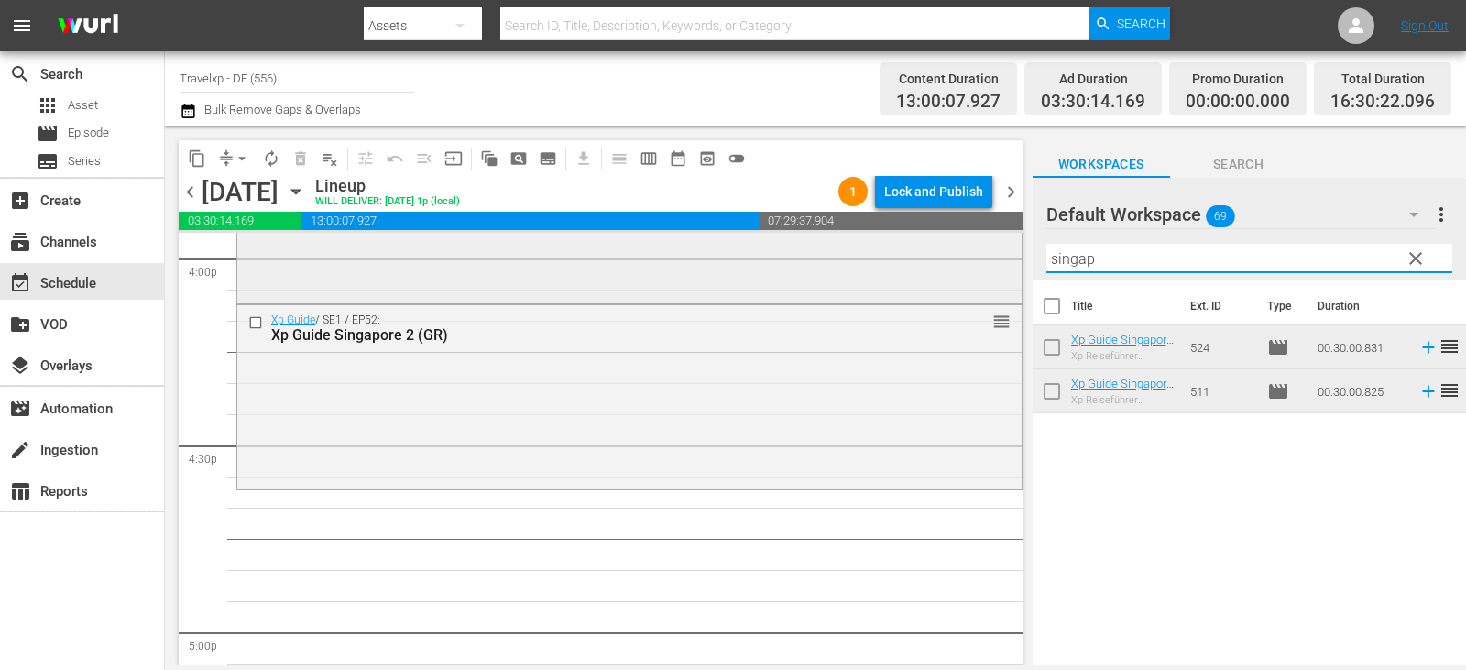
drag, startPoint x: 1137, startPoint y: 254, endPoint x: 909, endPoint y: 255, distance: 228.2
click at [909, 255] on div "content_copy compress arrow_drop_down autorenew_outlined delete_forever_outline…" at bounding box center [815, 395] width 1301 height 539
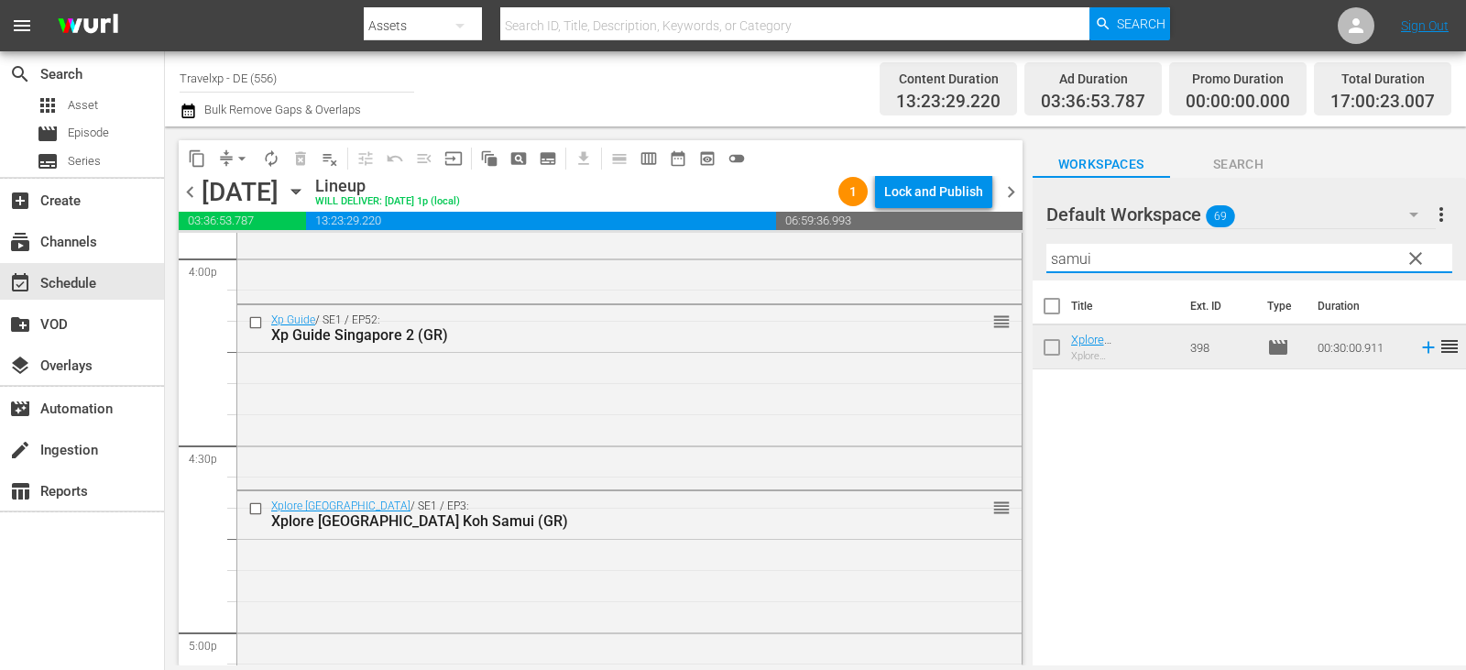
drag, startPoint x: 1095, startPoint y: 256, endPoint x: 981, endPoint y: 256, distance: 113.6
click at [961, 256] on div "content_copy compress arrow_drop_down autorenew_outlined delete_forever_outline…" at bounding box center [815, 395] width 1301 height 539
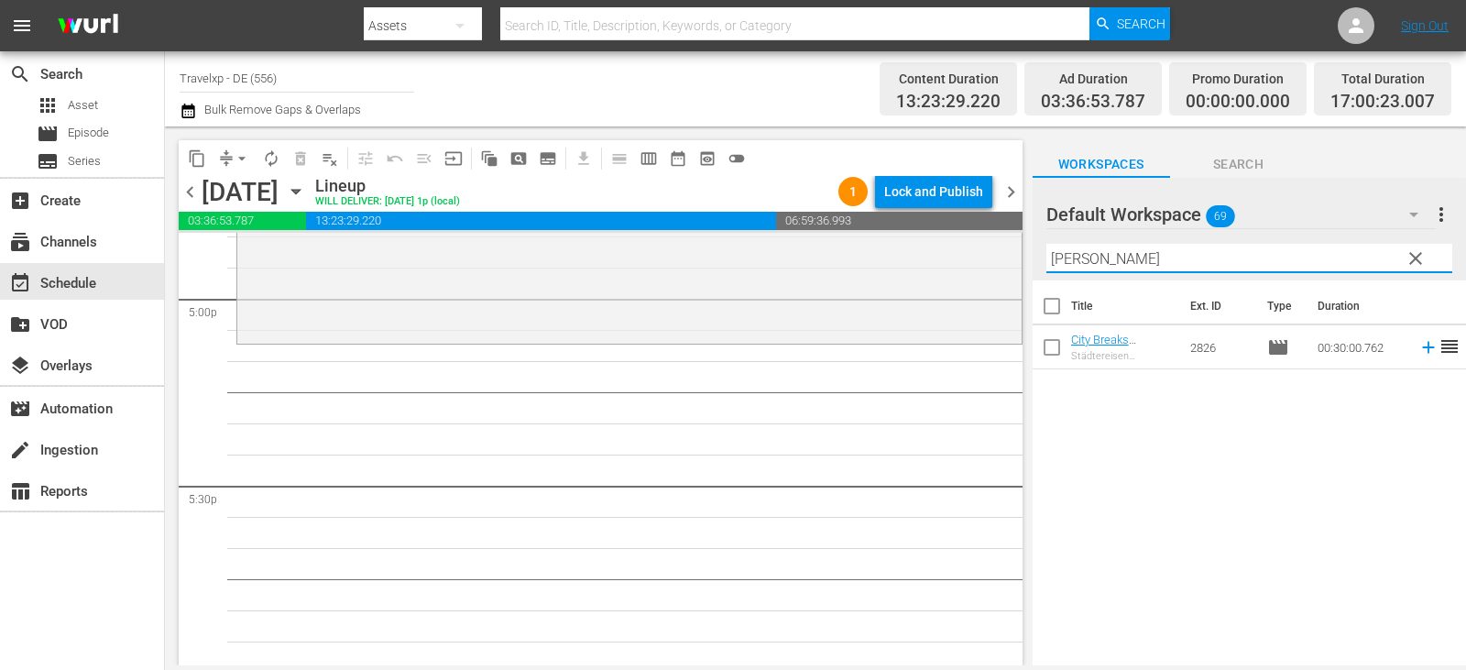
scroll to position [6323, 0]
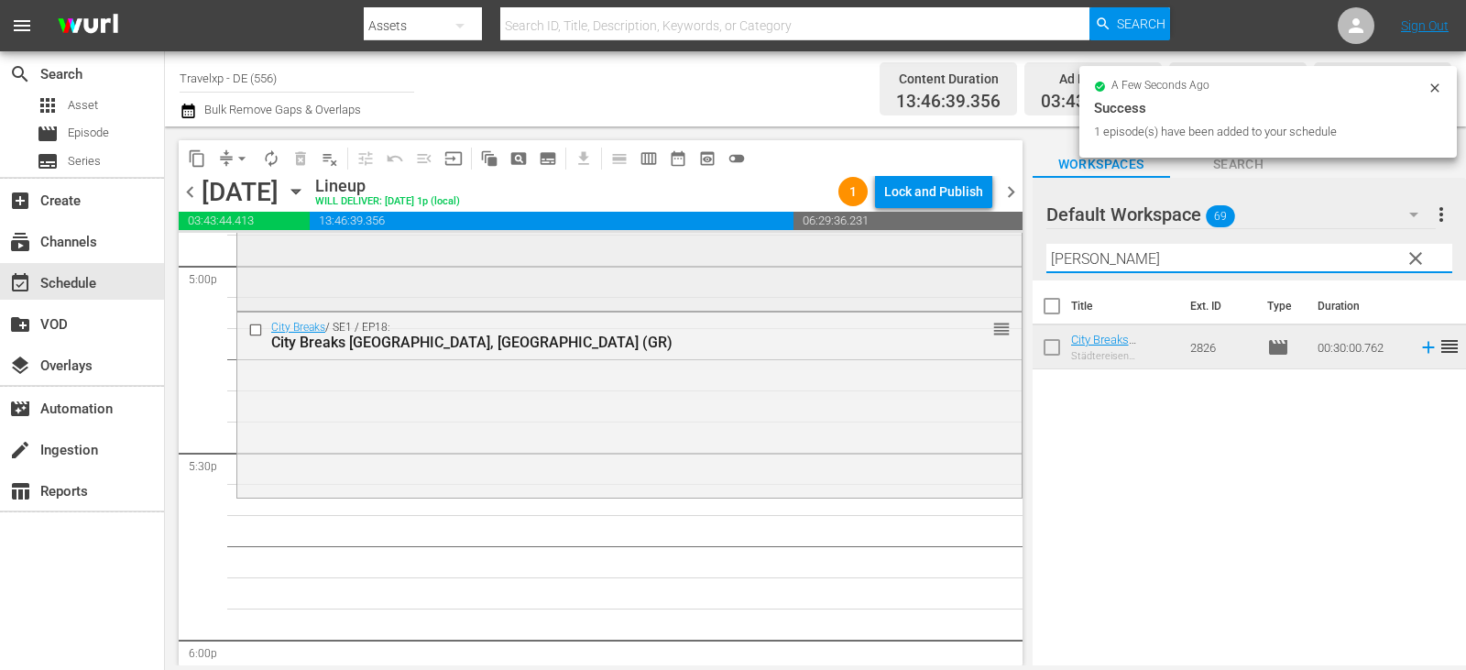
drag, startPoint x: 1099, startPoint y: 257, endPoint x: 863, endPoint y: 237, distance: 236.3
click at [863, 237] on div "content_copy compress arrow_drop_down autorenew_outlined delete_forever_outline…" at bounding box center [815, 395] width 1301 height 539
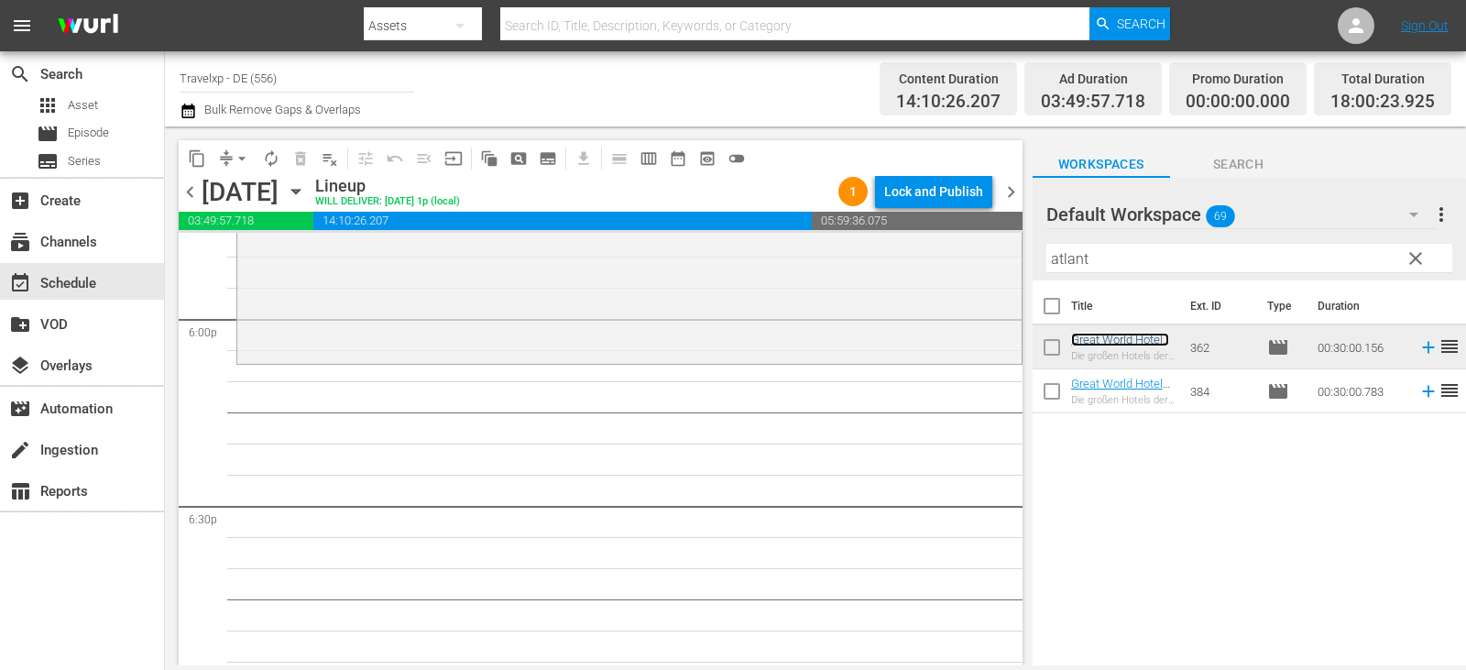
scroll to position [6689, 0]
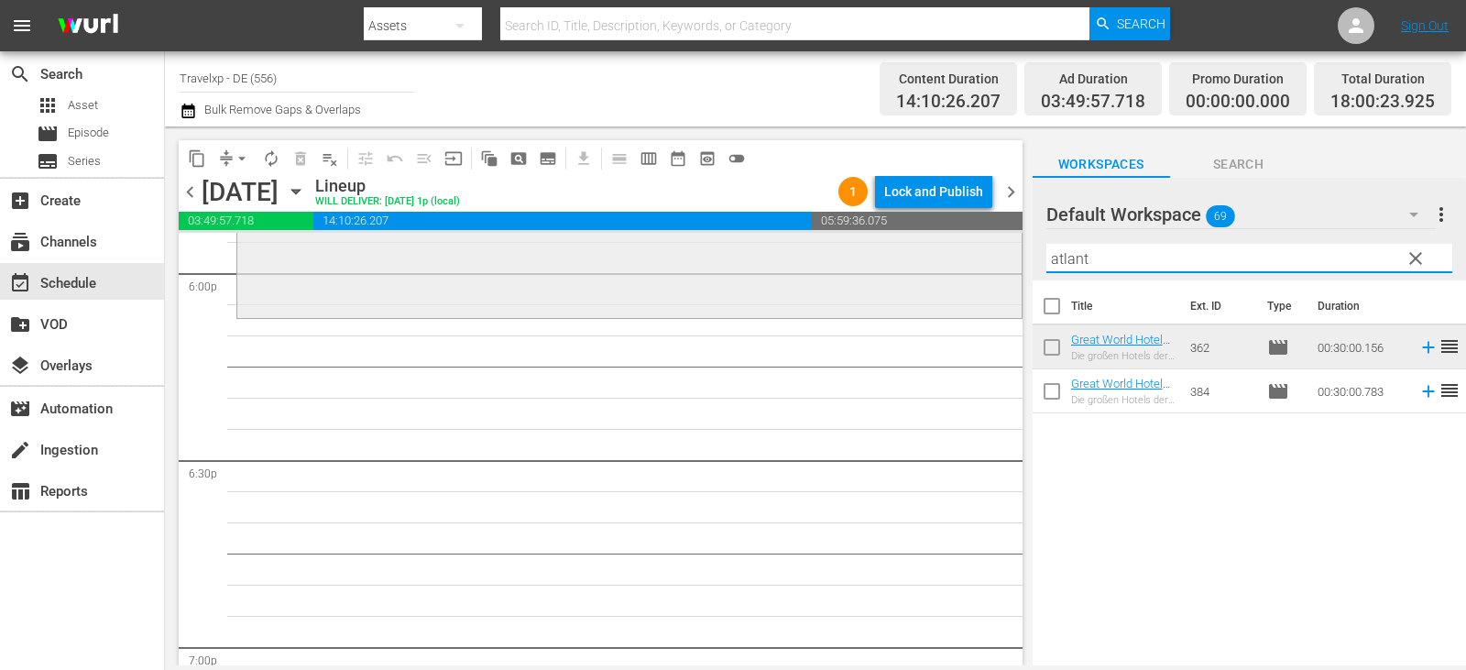
drag, startPoint x: 1087, startPoint y: 262, endPoint x: 1002, endPoint y: 262, distance: 85.2
click at [1002, 262] on div "content_copy compress arrow_drop_down autorenew_outlined delete_forever_outline…" at bounding box center [815, 395] width 1301 height 539
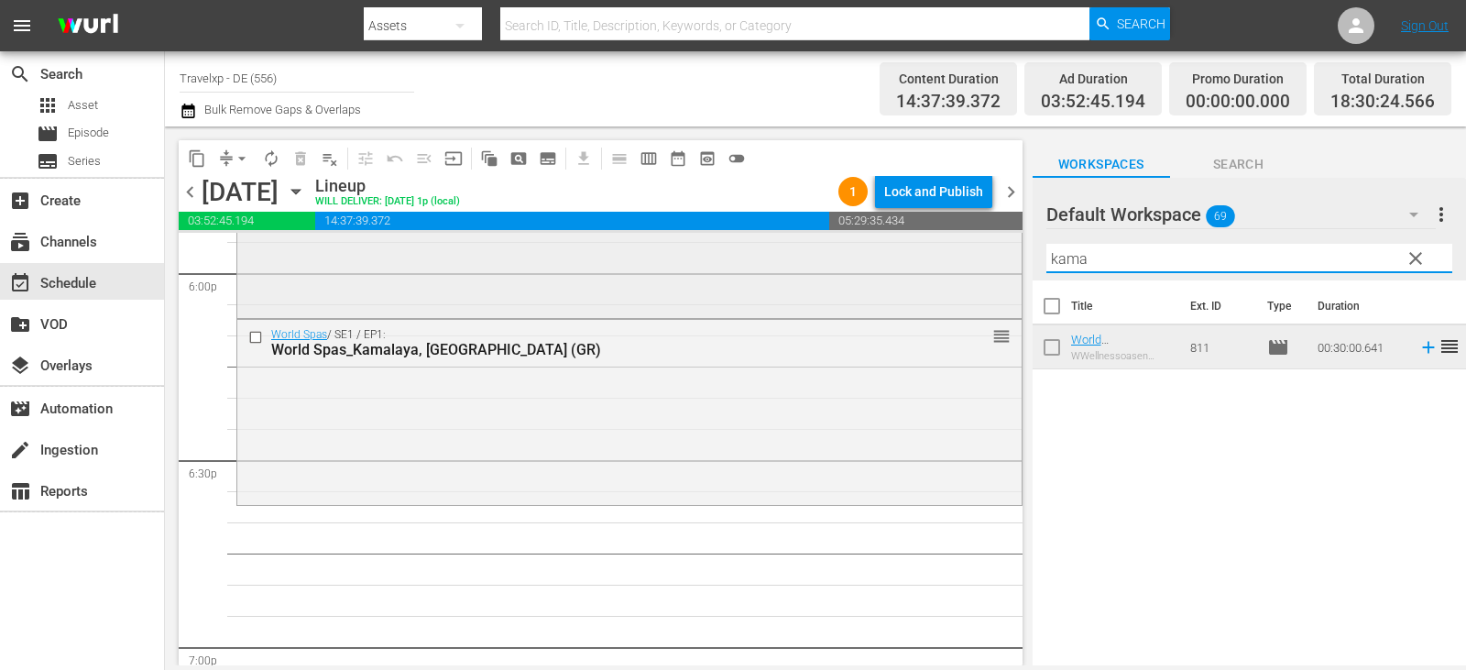
drag, startPoint x: 1115, startPoint y: 264, endPoint x: 962, endPoint y: 264, distance: 153.0
click at [962, 264] on div "content_copy compress arrow_drop_down autorenew_outlined delete_forever_outline…" at bounding box center [815, 395] width 1301 height 539
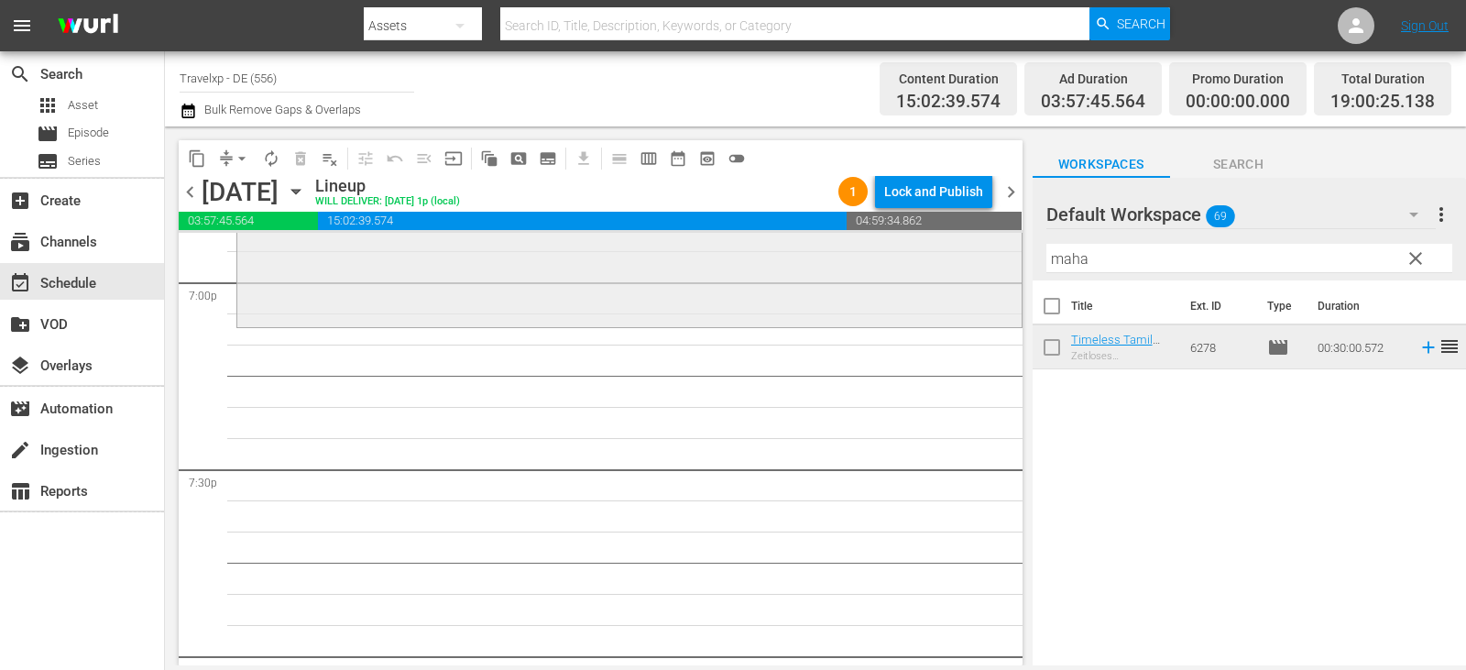
scroll to position [7056, 0]
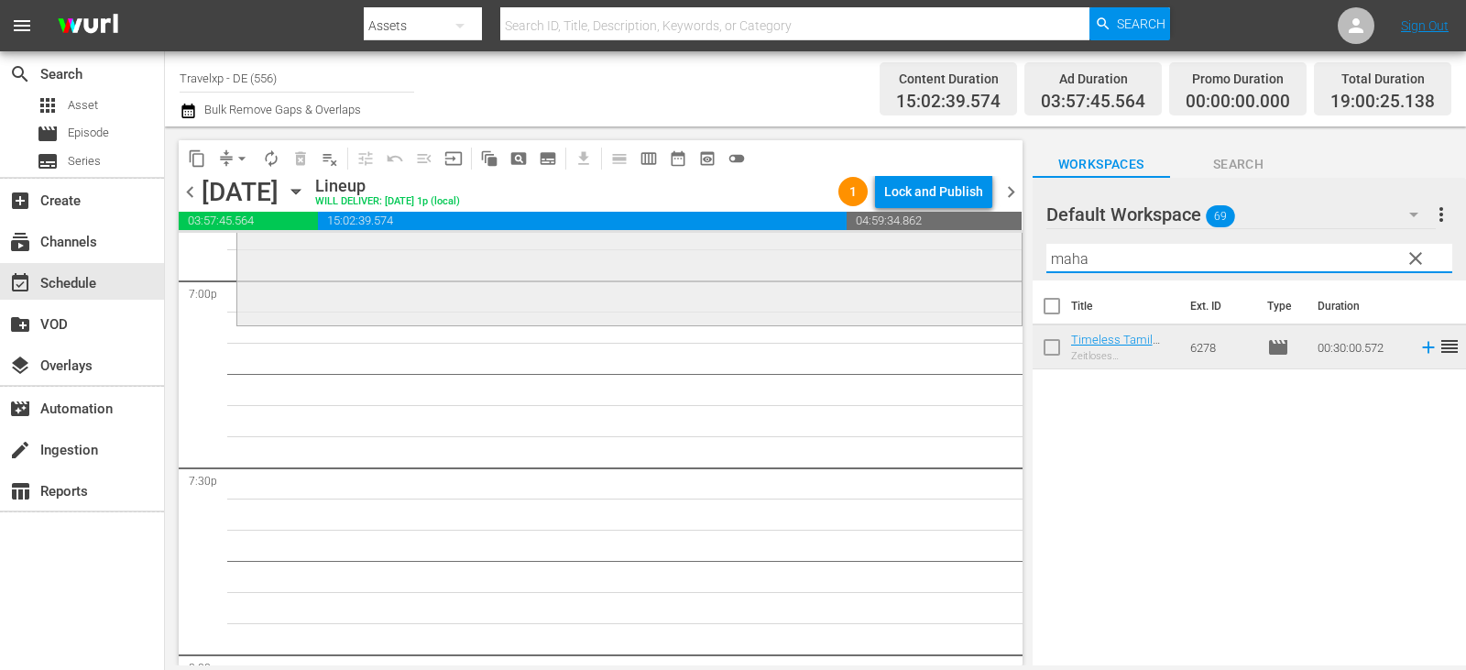
drag, startPoint x: 1118, startPoint y: 250, endPoint x: 878, endPoint y: 255, distance: 240.1
click at [878, 255] on div "content_copy compress arrow_drop_down autorenew_outlined delete_forever_outline…" at bounding box center [815, 395] width 1301 height 539
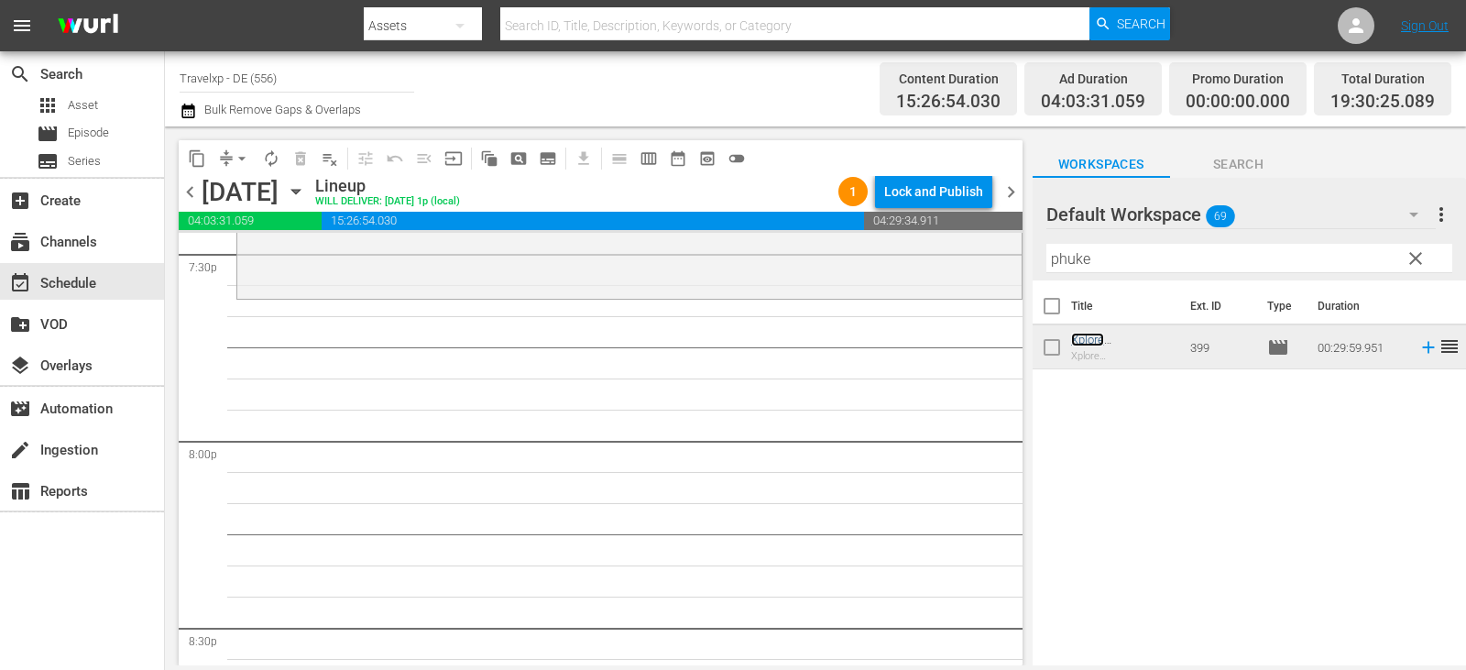
scroll to position [7239, 0]
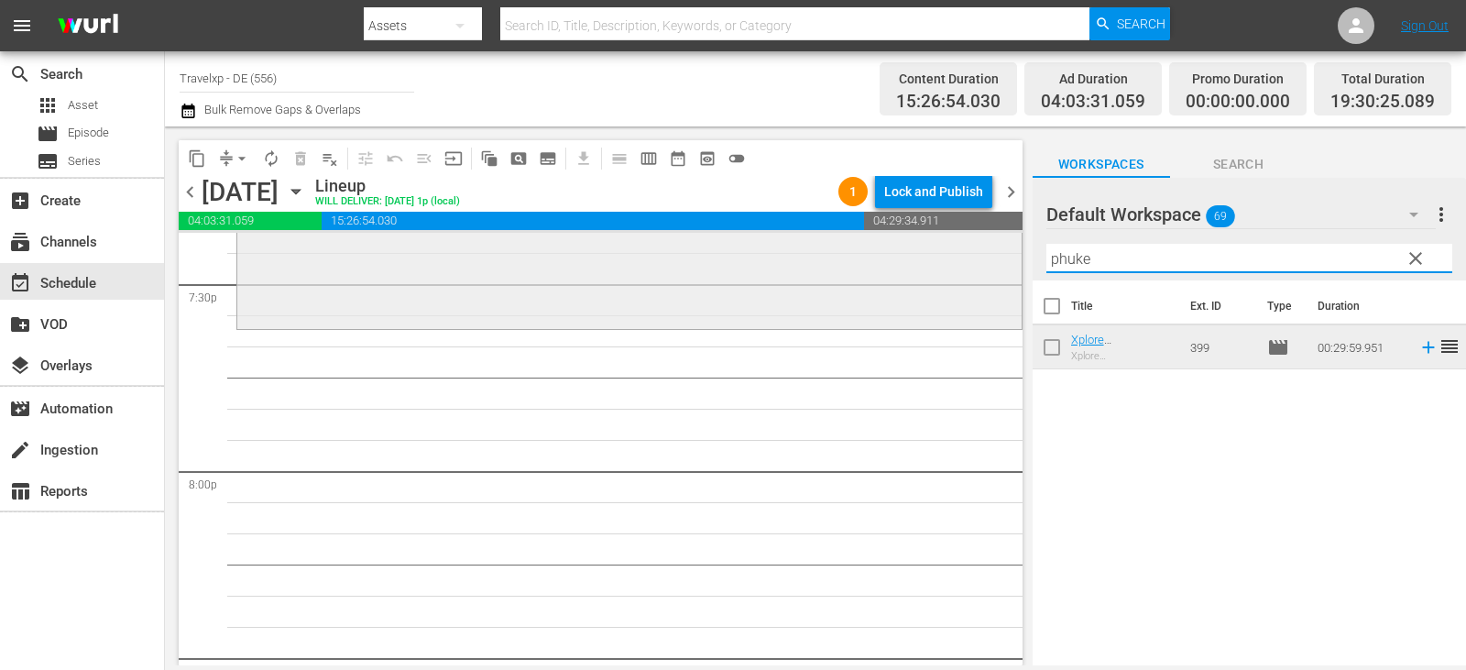
drag, startPoint x: 1114, startPoint y: 261, endPoint x: 967, endPoint y: 261, distance: 147.5
click at [967, 261] on div "content_copy compress arrow_drop_down autorenew_outlined delete_forever_outline…" at bounding box center [815, 395] width 1301 height 539
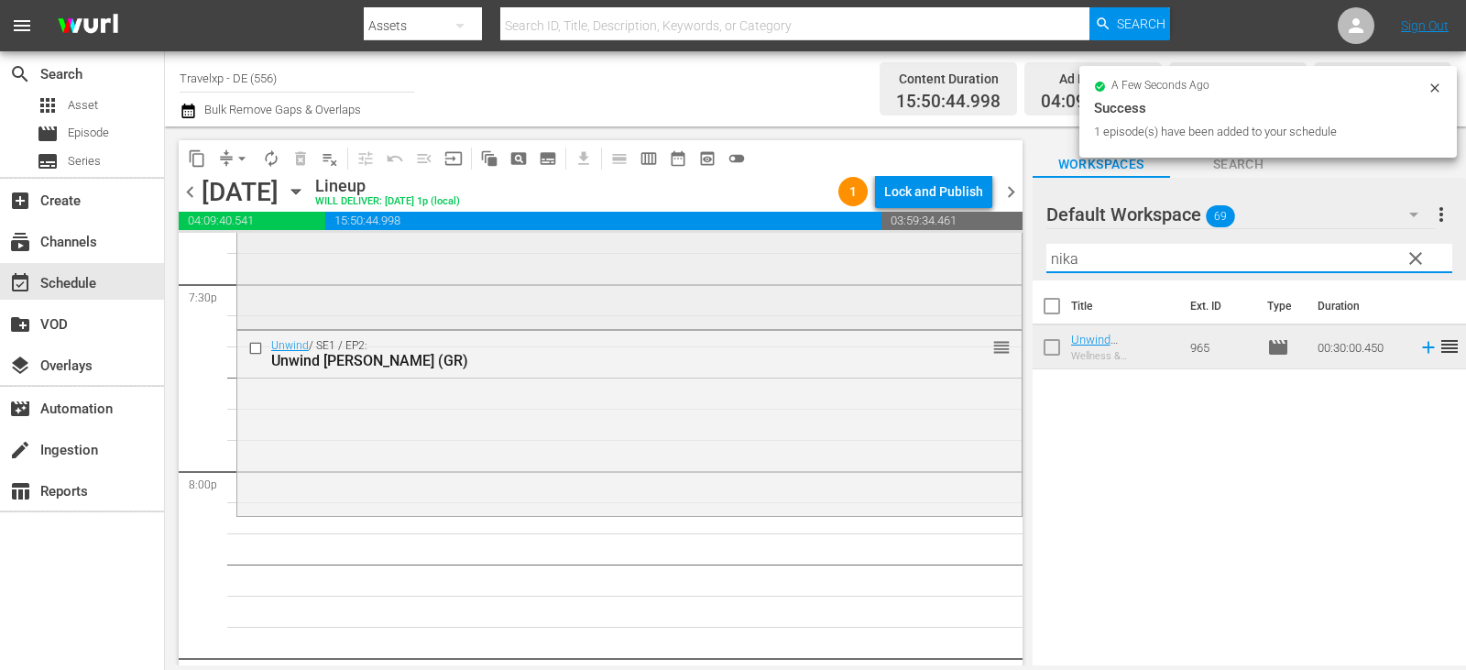
drag, startPoint x: 1109, startPoint y: 261, endPoint x: 880, endPoint y: 261, distance: 229.1
click at [880, 261] on div "content_copy compress arrow_drop_down autorenew_outlined delete_forever_outline…" at bounding box center [815, 395] width 1301 height 539
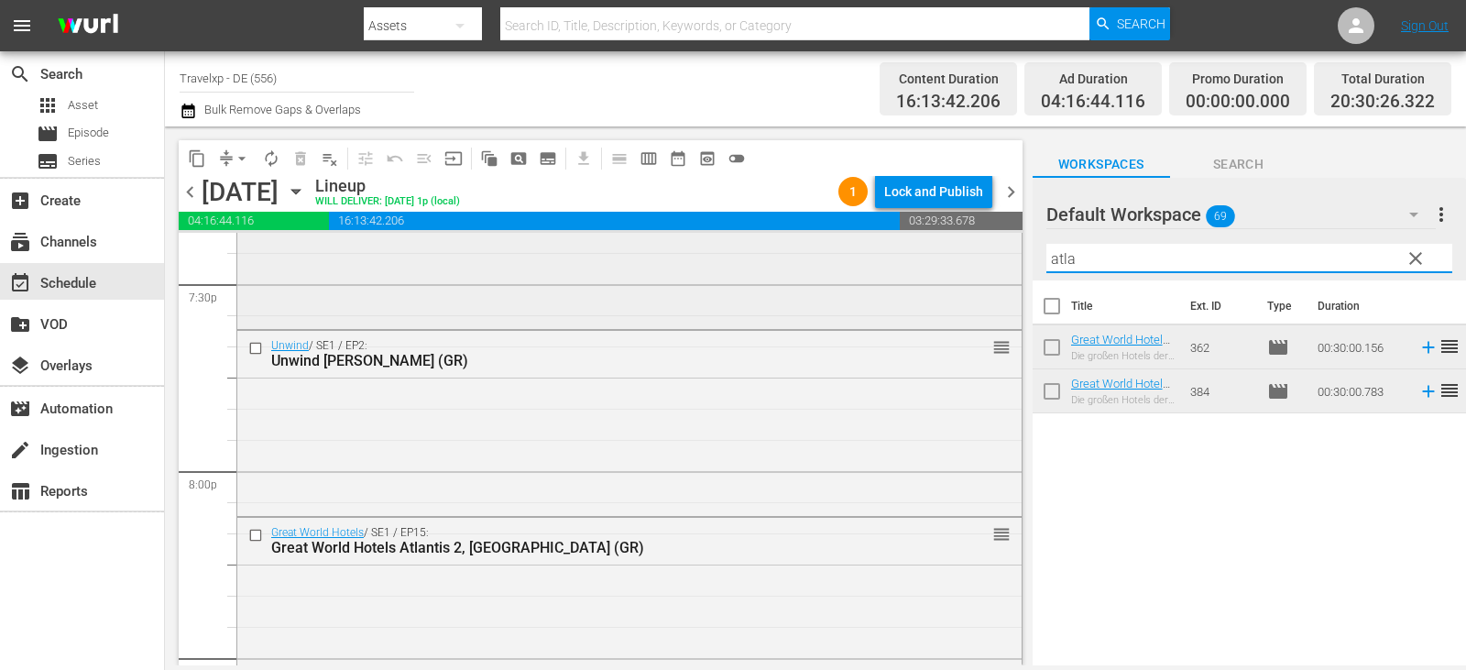
drag, startPoint x: 1108, startPoint y: 255, endPoint x: 962, endPoint y: 245, distance: 146.0
click at [962, 245] on div "content_copy compress arrow_drop_down autorenew_outlined delete_forever_outline…" at bounding box center [815, 395] width 1301 height 539
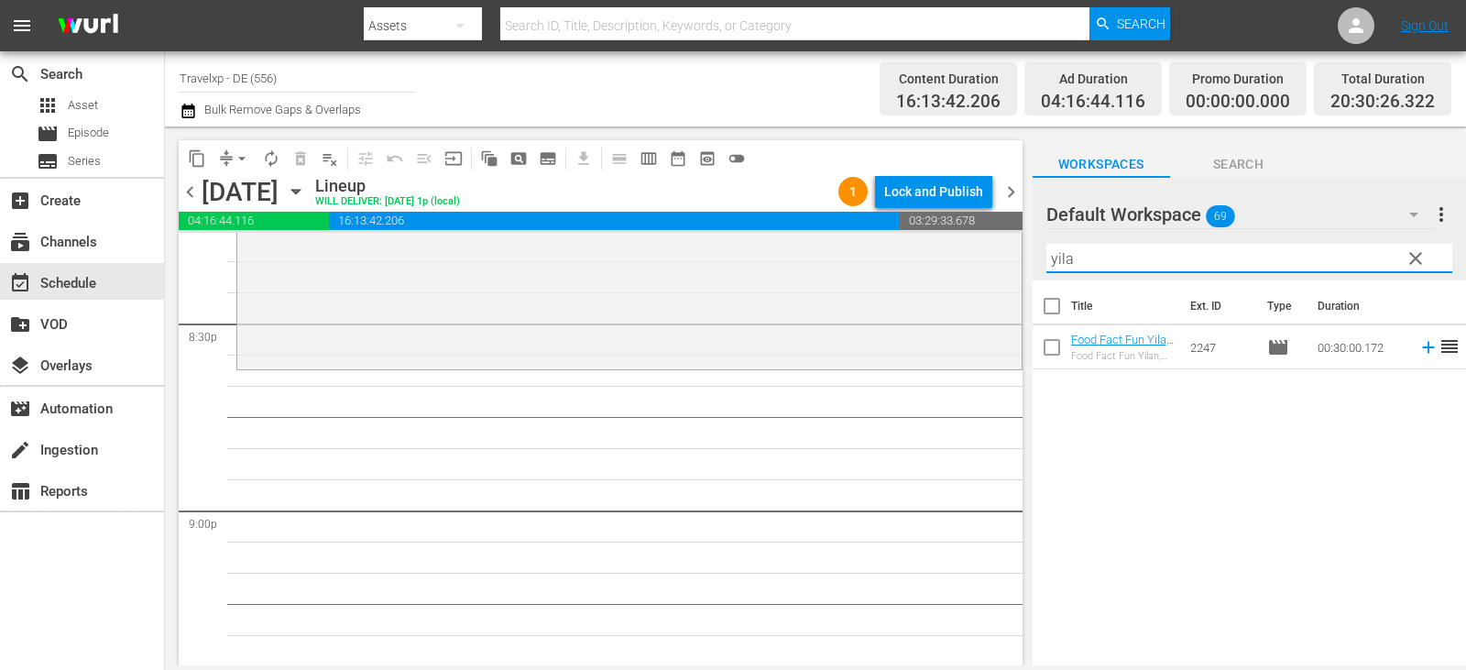
scroll to position [7605, 0]
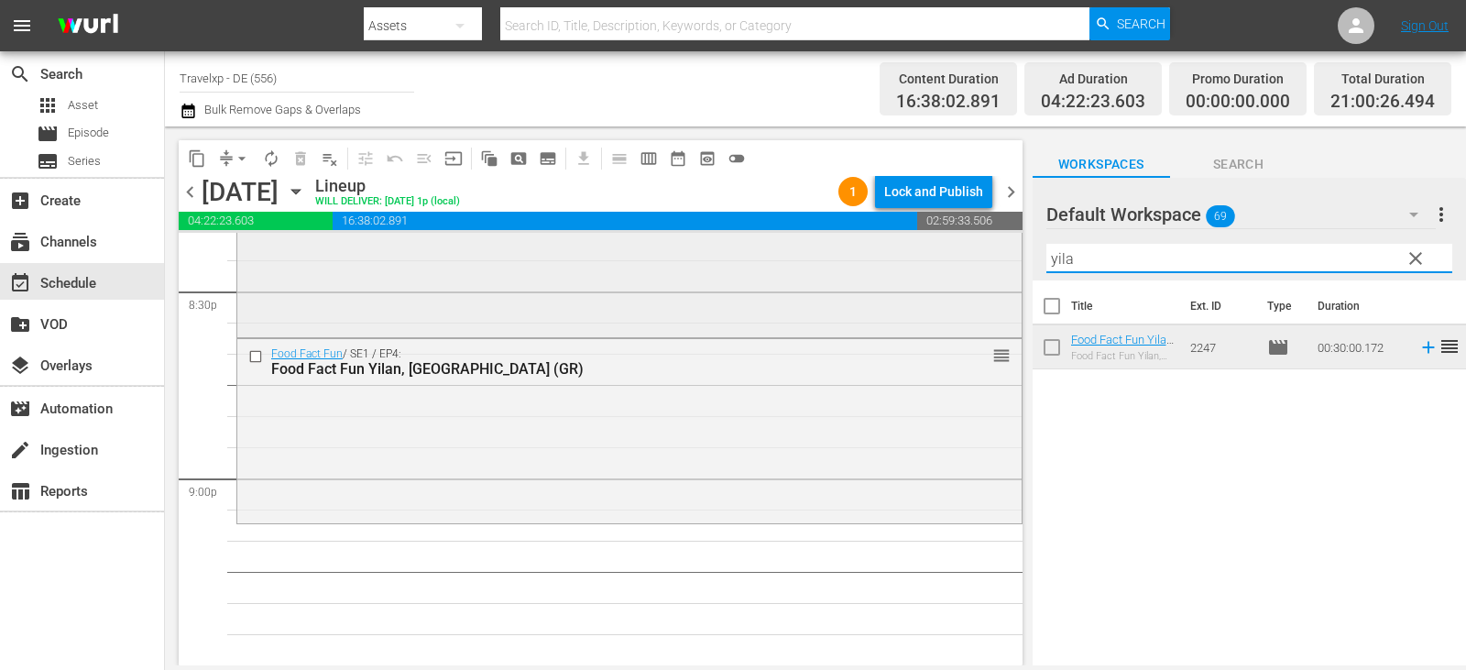
drag, startPoint x: 1085, startPoint y: 256, endPoint x: 863, endPoint y: 256, distance: 221.7
click at [863, 256] on div "content_copy compress arrow_drop_down autorenew_outlined delete_forever_outline…" at bounding box center [815, 395] width 1301 height 539
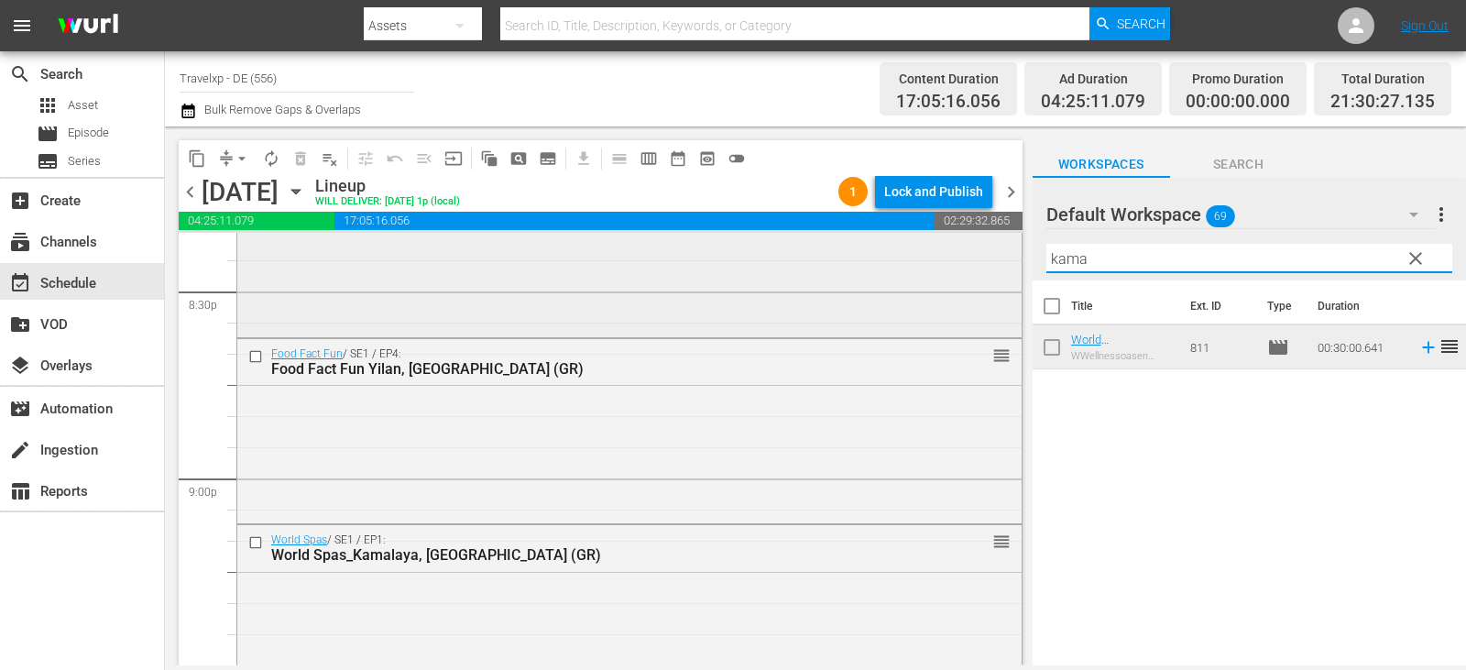
drag, startPoint x: 1108, startPoint y: 256, endPoint x: 873, endPoint y: 278, distance: 235.6
click at [873, 278] on div "content_copy compress arrow_drop_down autorenew_outlined delete_forever_outline…" at bounding box center [815, 395] width 1301 height 539
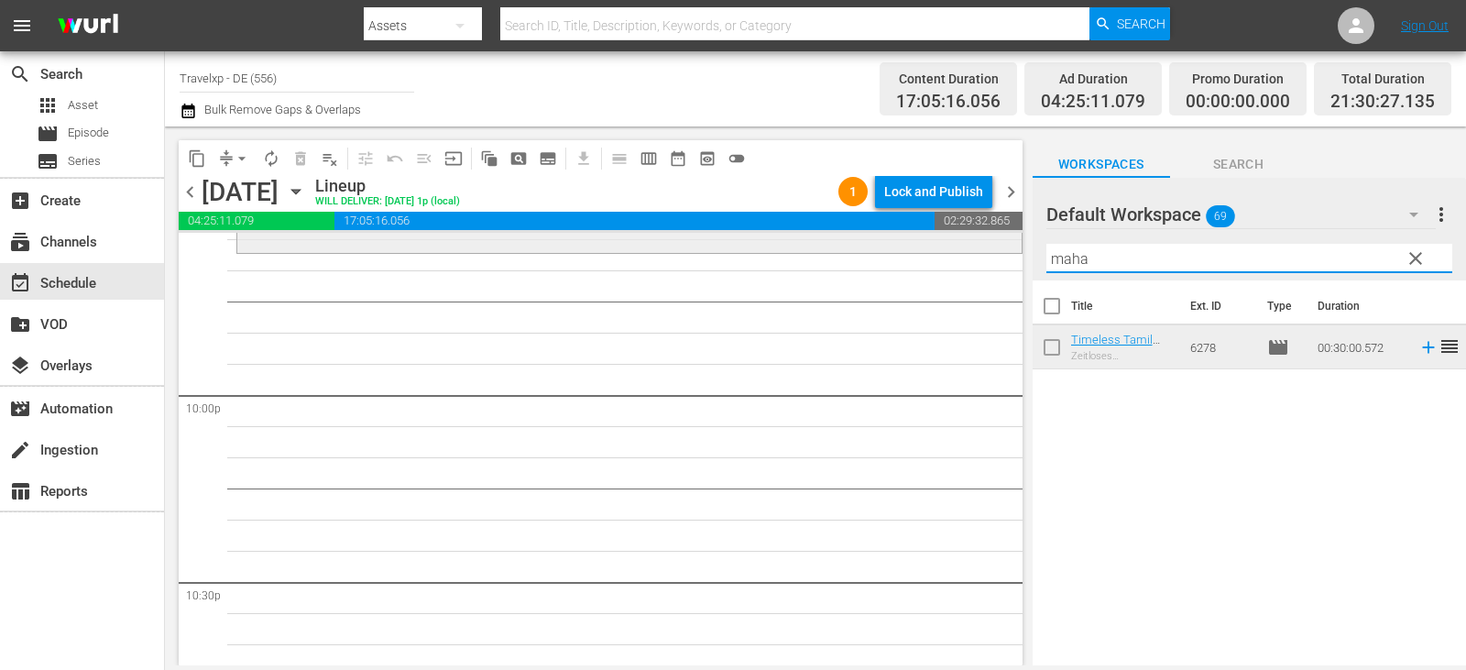
scroll to position [8063, 0]
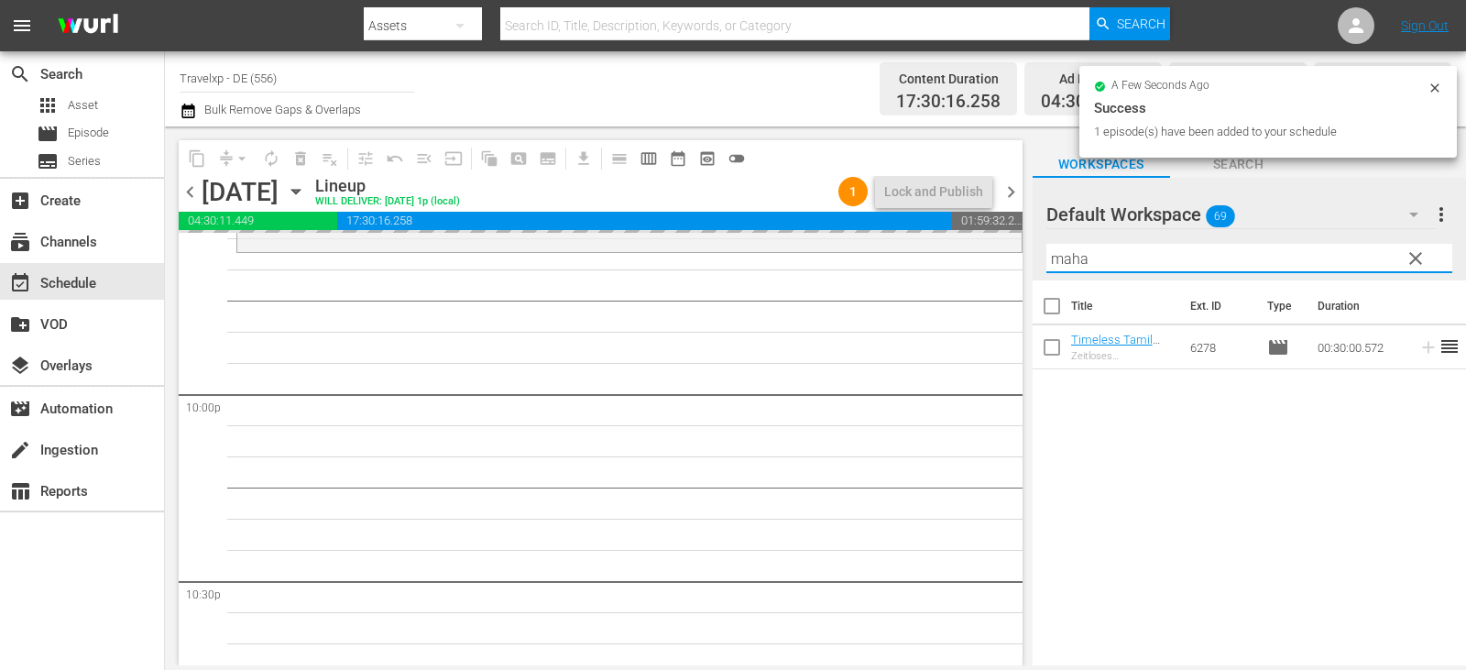
click at [1002, 258] on div "content_copy compress arrow_drop_down autorenew_outlined delete_forever_outline…" at bounding box center [815, 395] width 1301 height 539
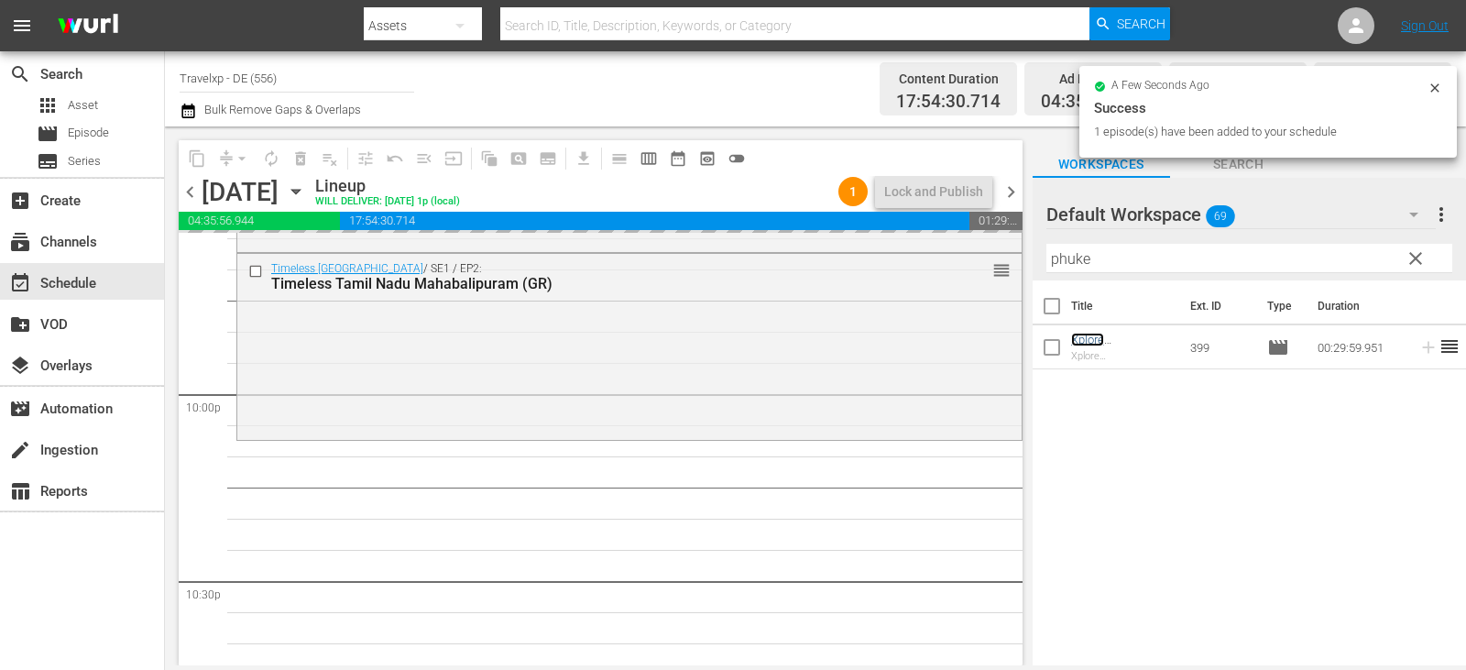
scroll to position [8338, 0]
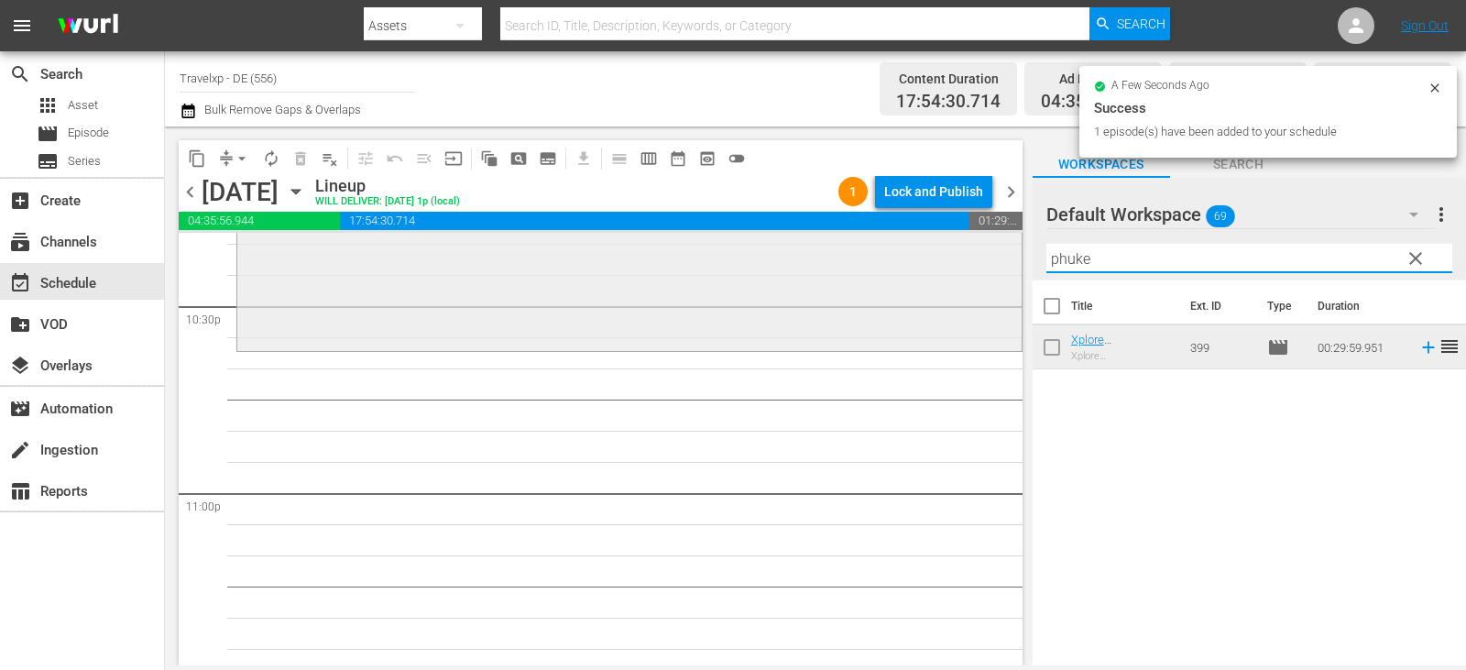
drag, startPoint x: 1099, startPoint y: 258, endPoint x: 961, endPoint y: 275, distance: 138.4
click at [961, 275] on div "content_copy compress arrow_drop_down autorenew_outlined delete_forever_outline…" at bounding box center [815, 395] width 1301 height 539
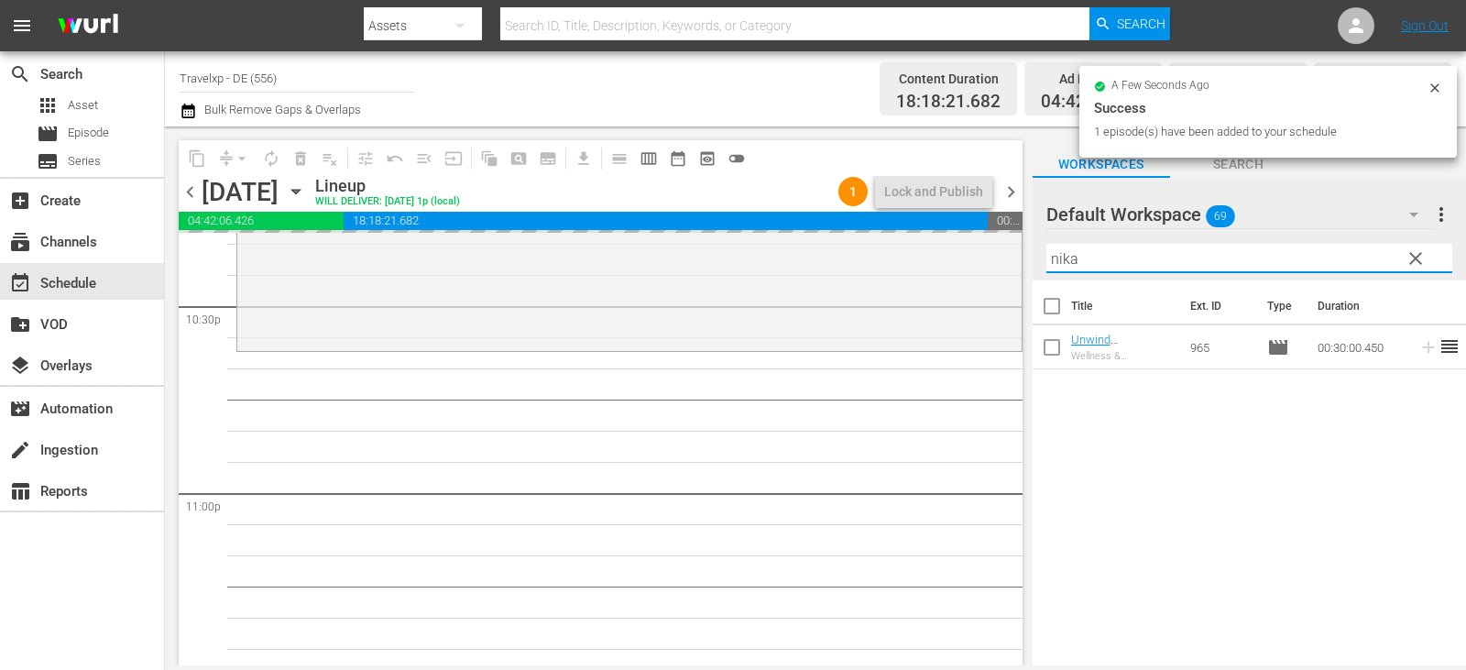
click at [951, 263] on div "content_copy compress arrow_drop_down autorenew_outlined delete_forever_outline…" at bounding box center [815, 395] width 1301 height 539
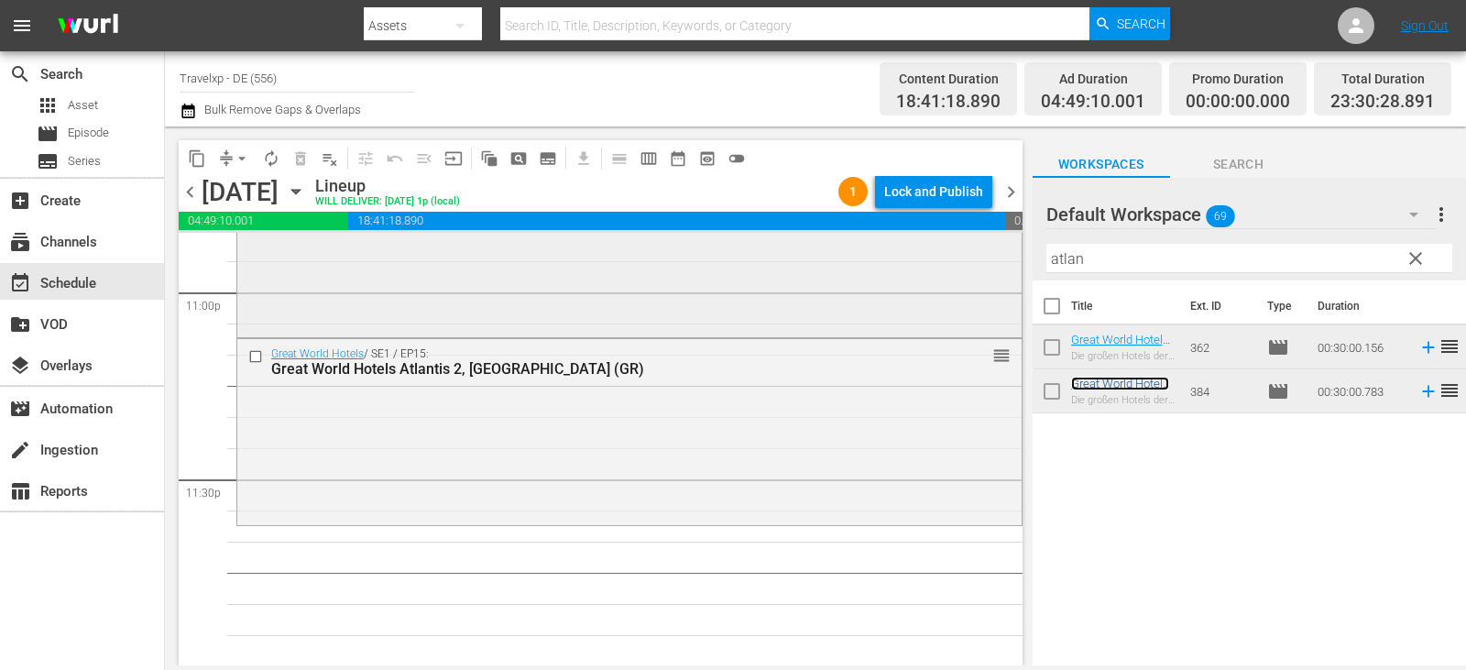
scroll to position [8540, 0]
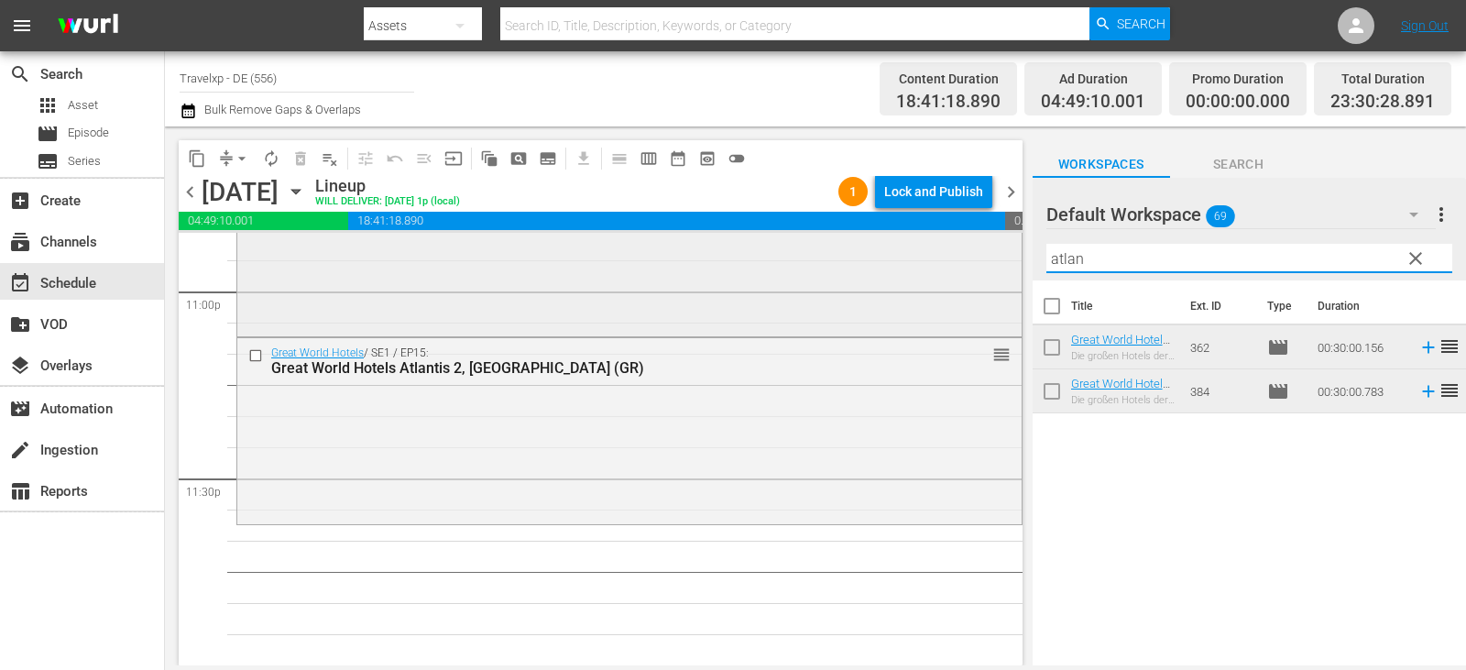
drag, startPoint x: 1095, startPoint y: 257, endPoint x: 991, endPoint y: 260, distance: 104.5
click at [991, 260] on div "content_copy compress arrow_drop_down autorenew_outlined delete_forever_outline…" at bounding box center [815, 395] width 1301 height 539
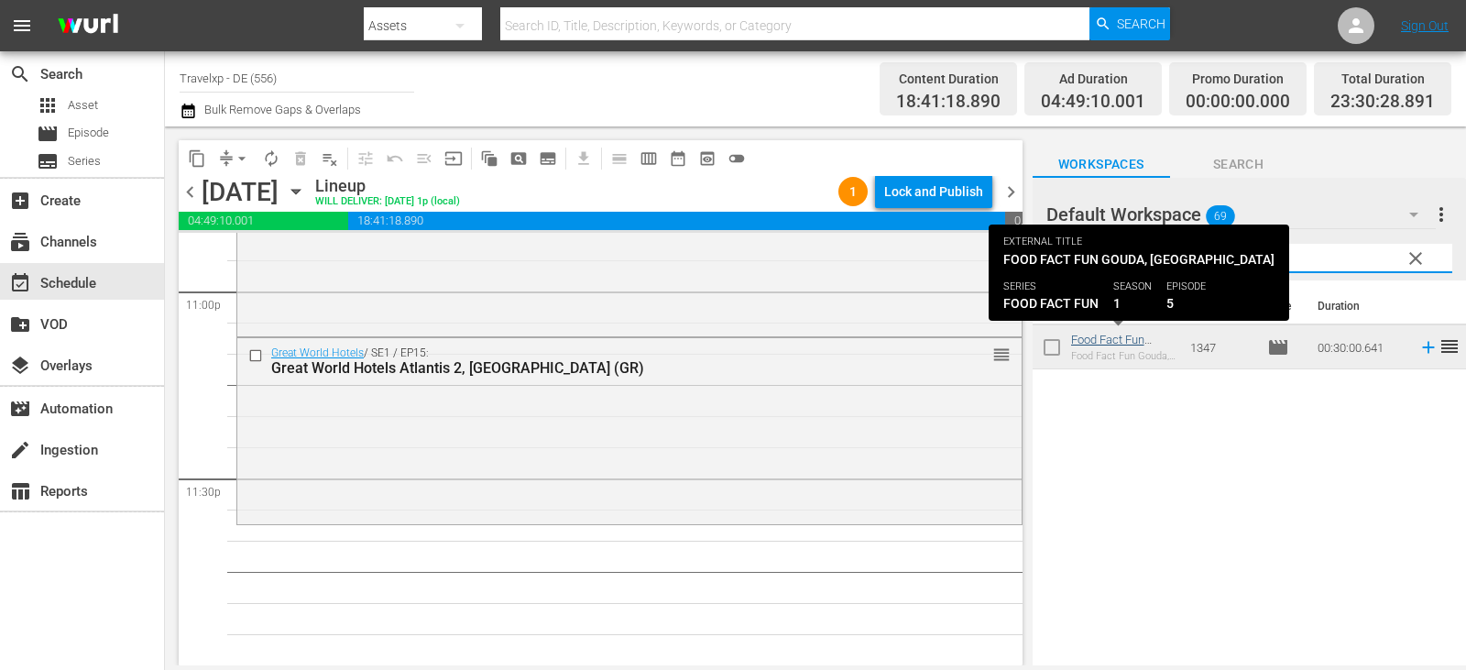
type input "gou"
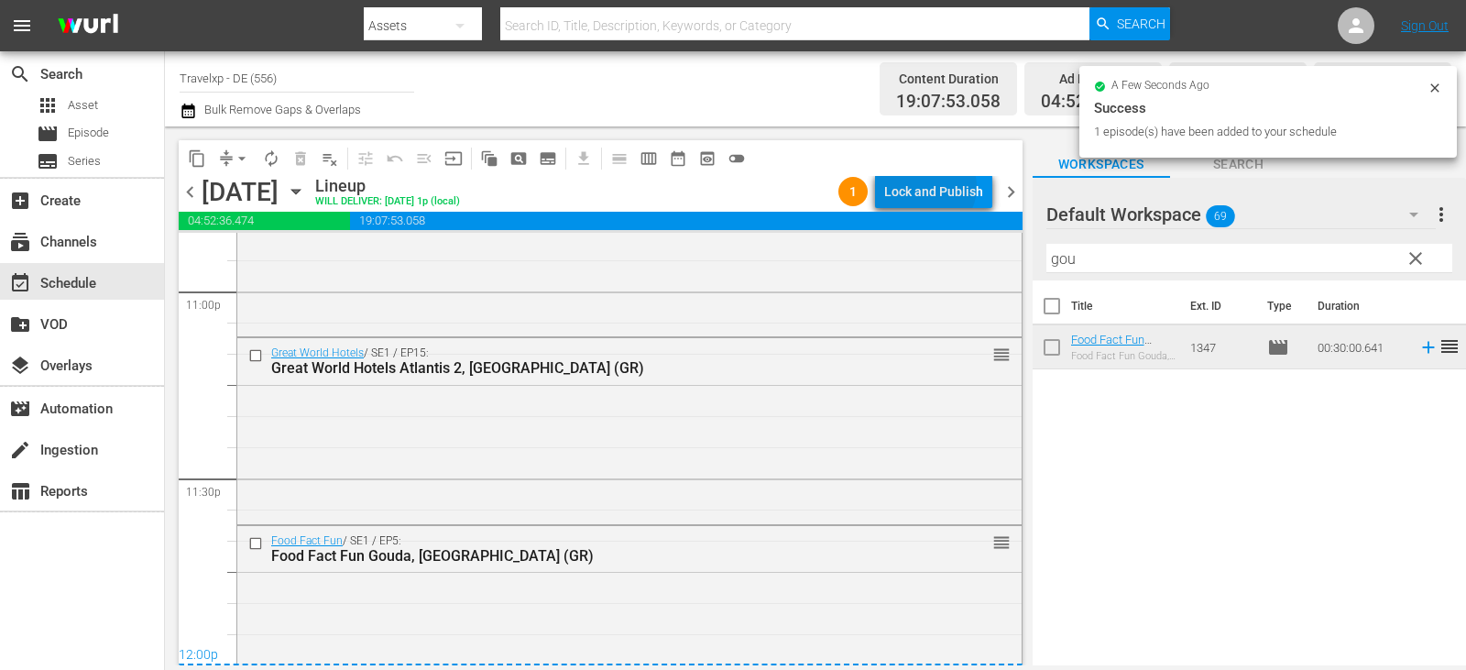
click at [933, 187] on div "Lock and Publish" at bounding box center [933, 191] width 99 height 33
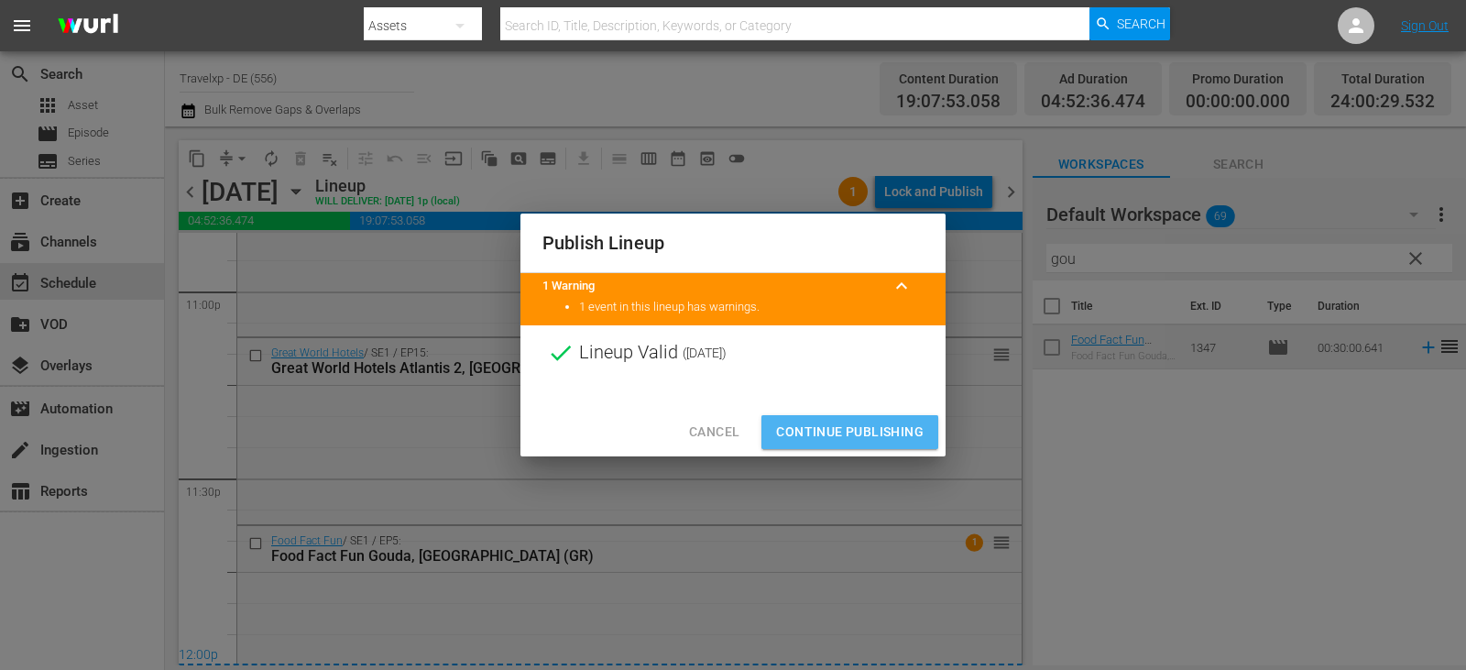
click at [858, 417] on button "Continue Publishing" at bounding box center [849, 432] width 177 height 34
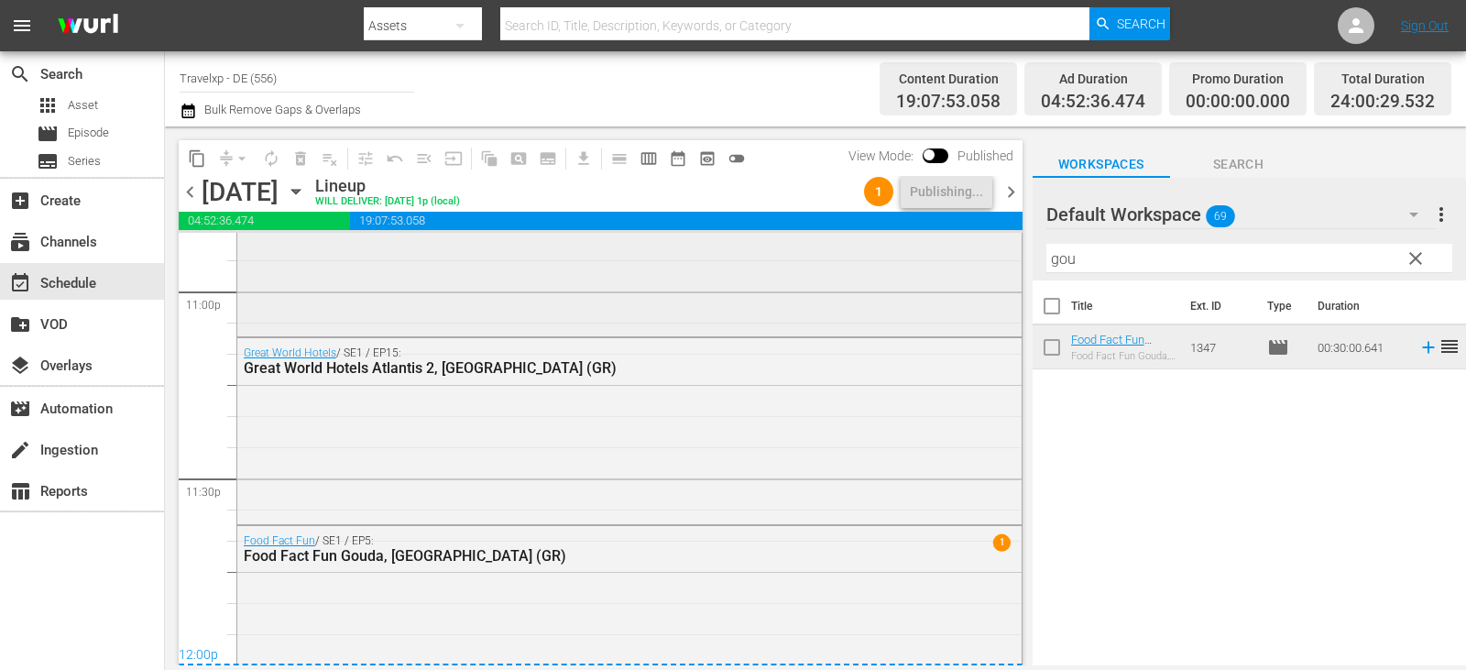
scroll to position [8586, 0]
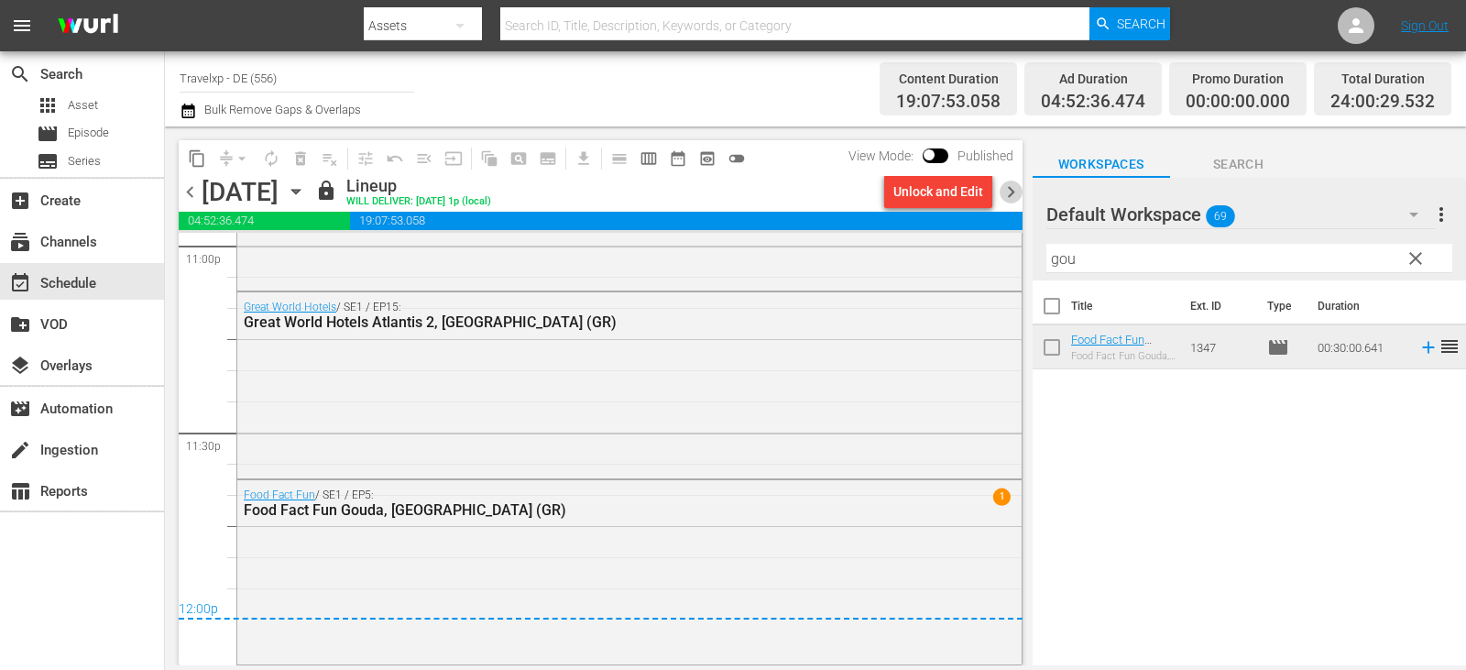
click at [1010, 191] on span "chevron_right" at bounding box center [1011, 192] width 23 height 23
